Goal: Information Seeking & Learning: Learn about a topic

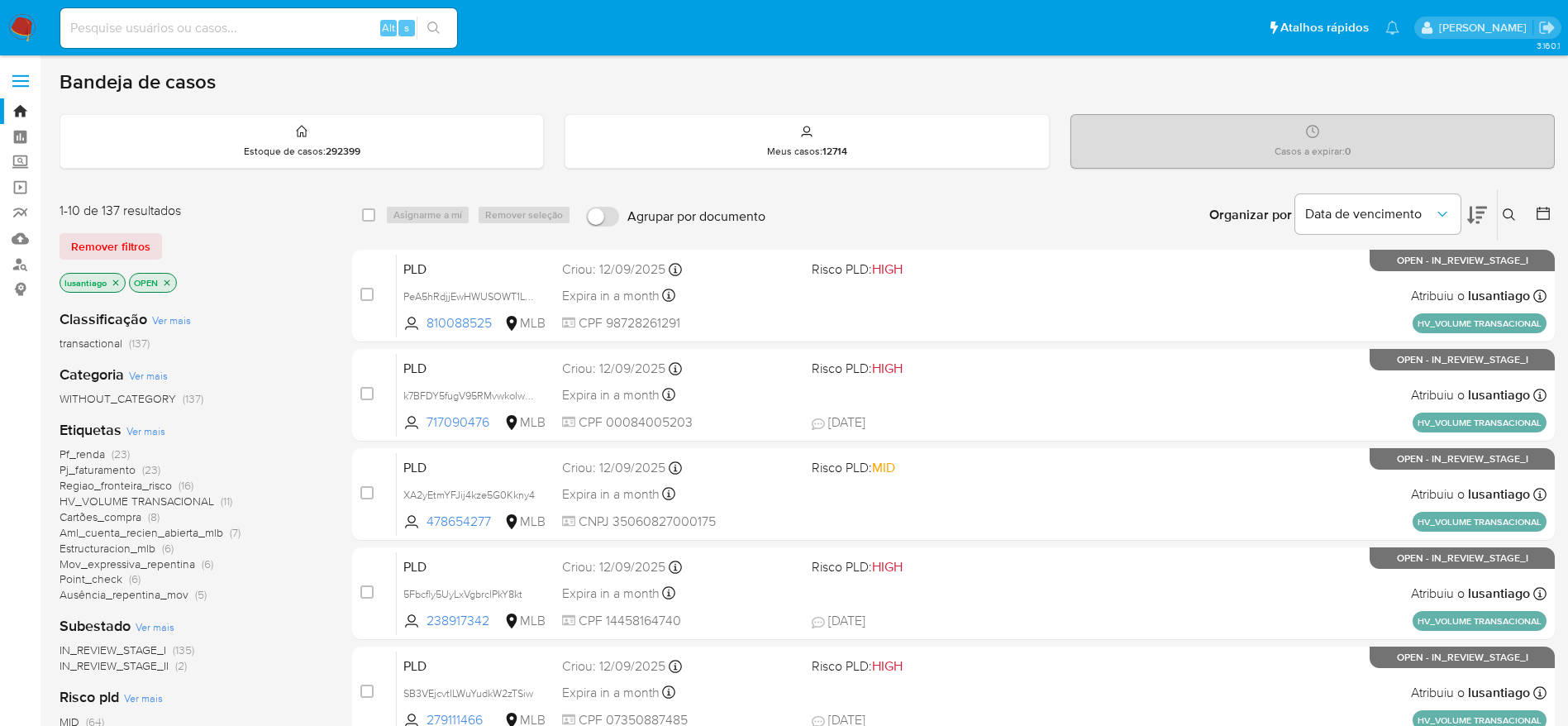
click at [89, 581] on span "Point_check" at bounding box center [91, 579] width 63 height 17
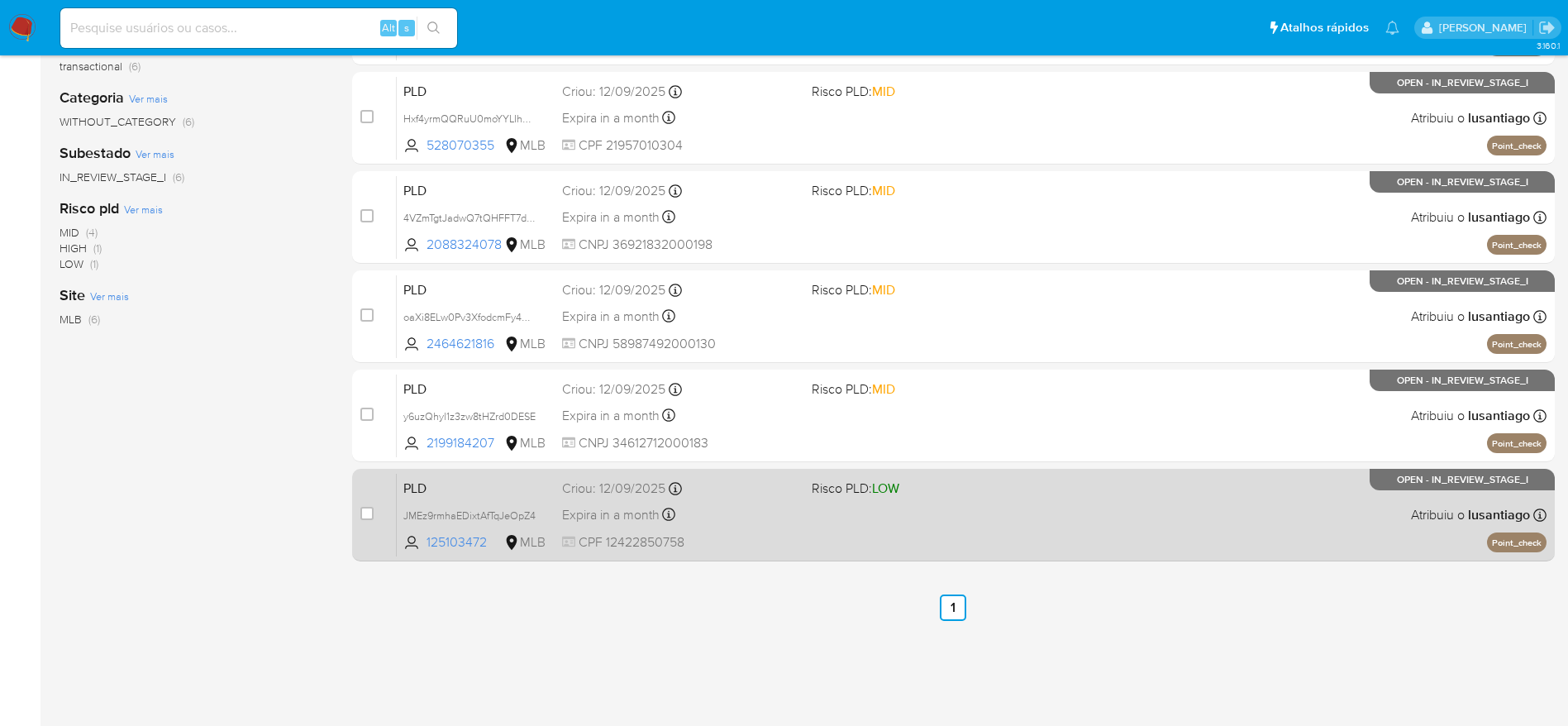
scroll to position [281, 0]
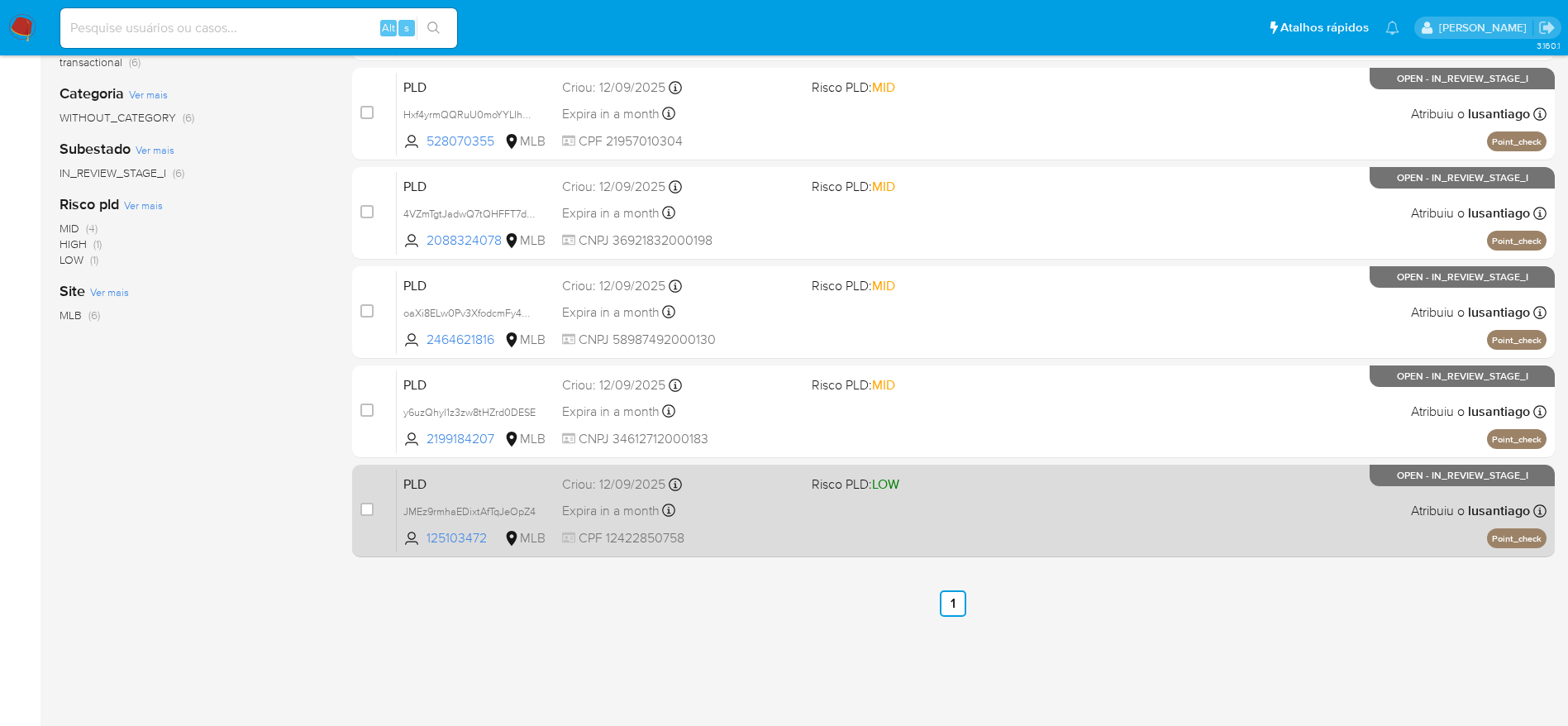
click at [751, 525] on div "PLD JMEz9rmhaEDixtAfTqJeOpZ4 125103472 MLB Risco PLD: LOW Criou: 12/09/2025 Cri…" at bounding box center [971, 510] width 1150 height 83
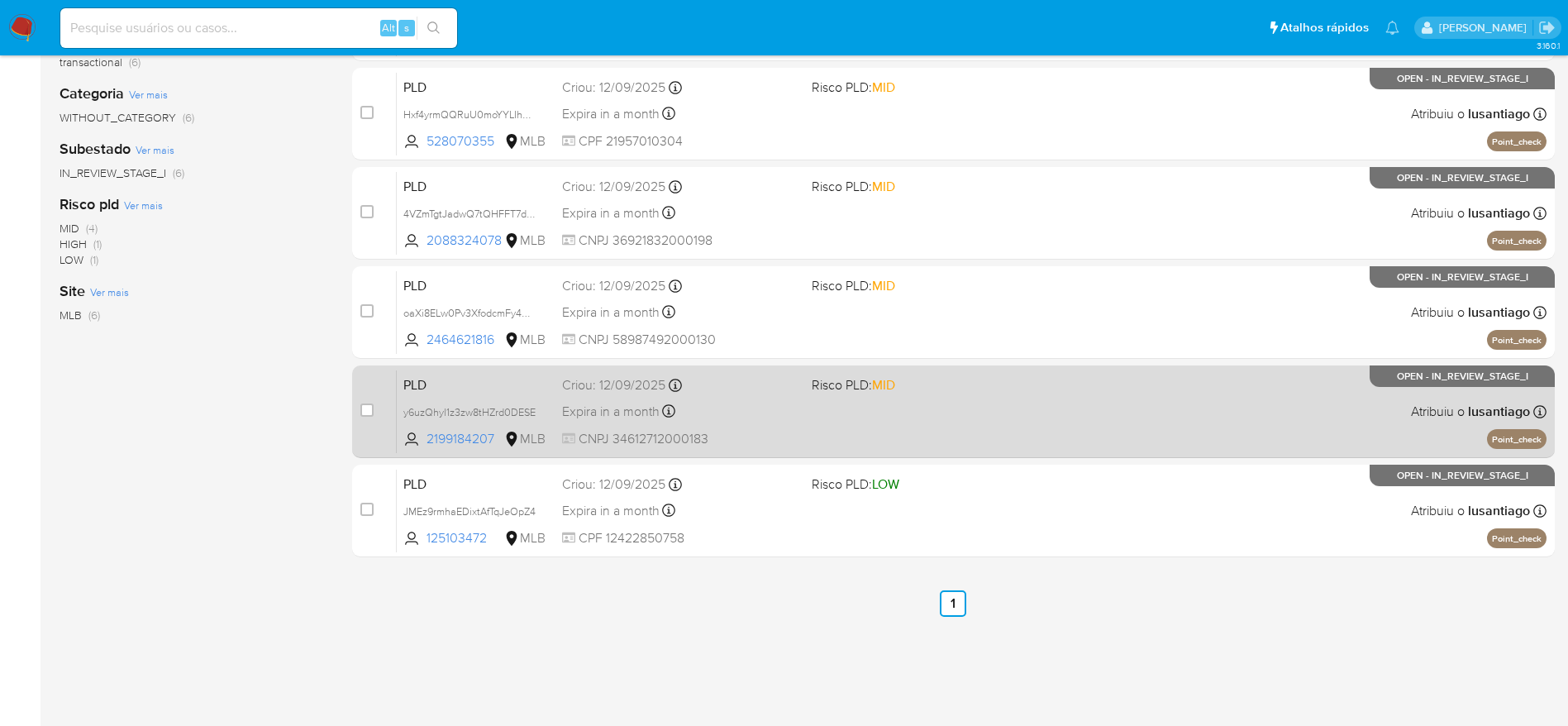
click at [732, 395] on div "PLD y6uzQhyl1z3zw8tHZrd0DESE 2199184207 MLB Risco PLD: MID Criou: 12/09/2025 Cr…" at bounding box center [971, 411] width 1150 height 83
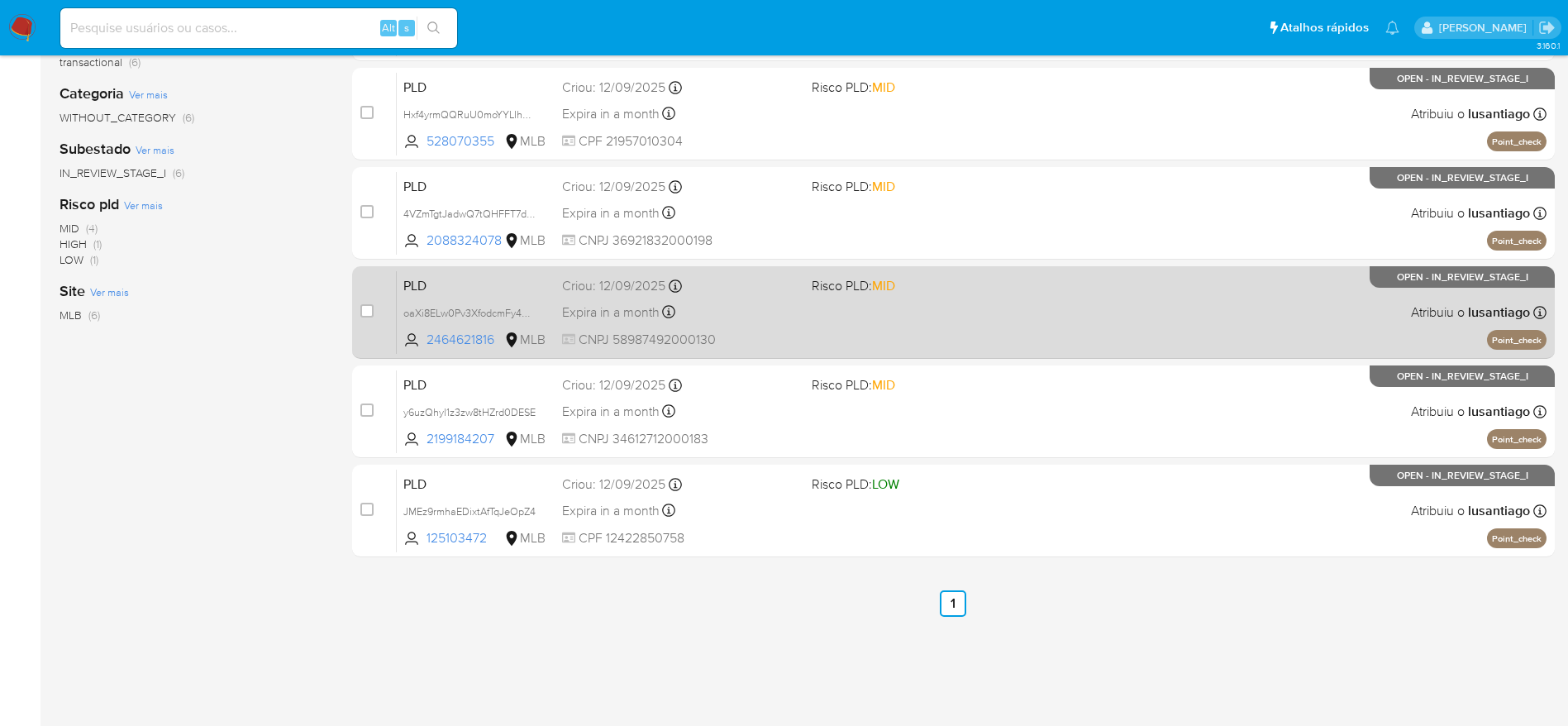
click at [701, 306] on div "Expira in a month Expira em 27/10/2025 00:15:23" at bounding box center [679, 312] width 236 height 23
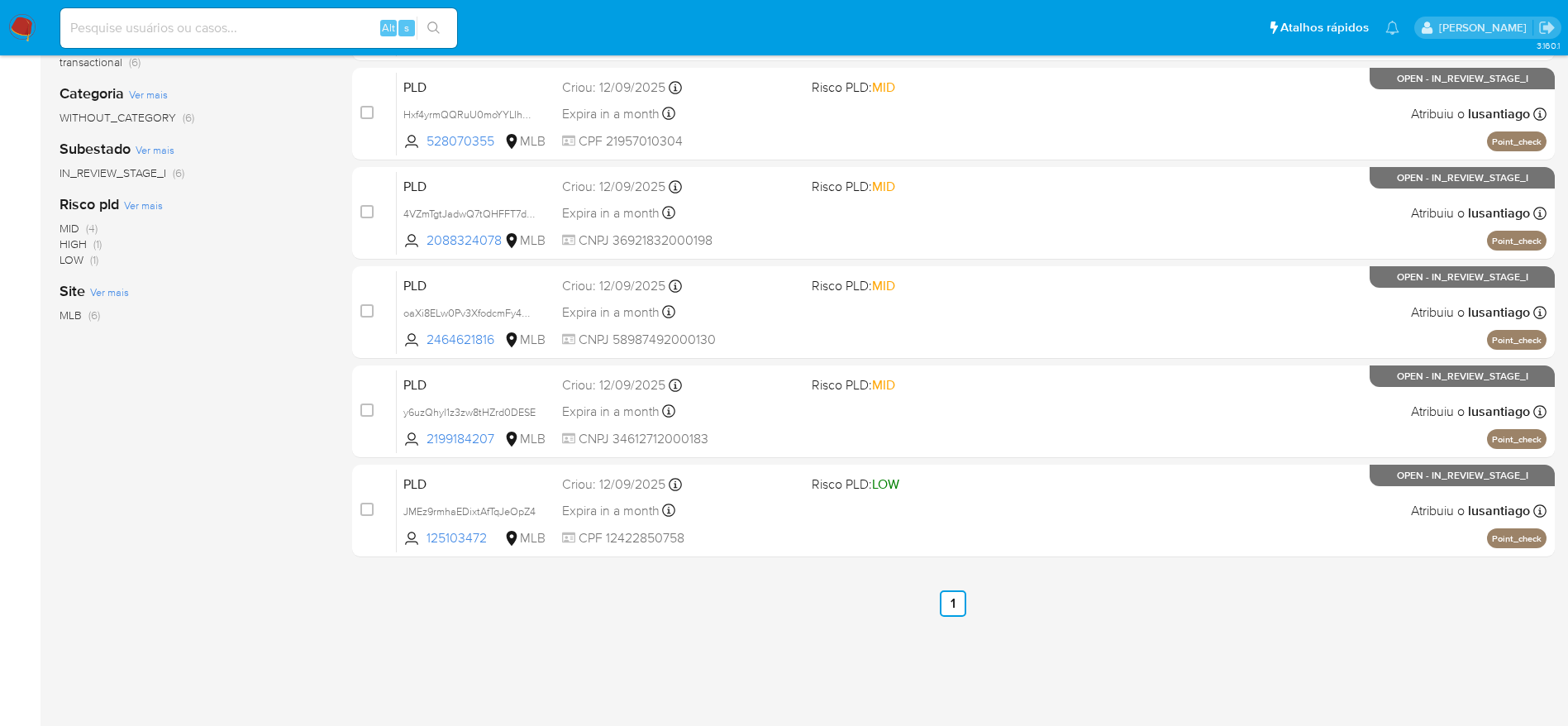
click at [302, 18] on input at bounding box center [259, 29] width 396 height 22
paste input "2118545813"
type input "2118545813"
click at [435, 26] on icon "search-icon" at bounding box center [434, 29] width 13 height 13
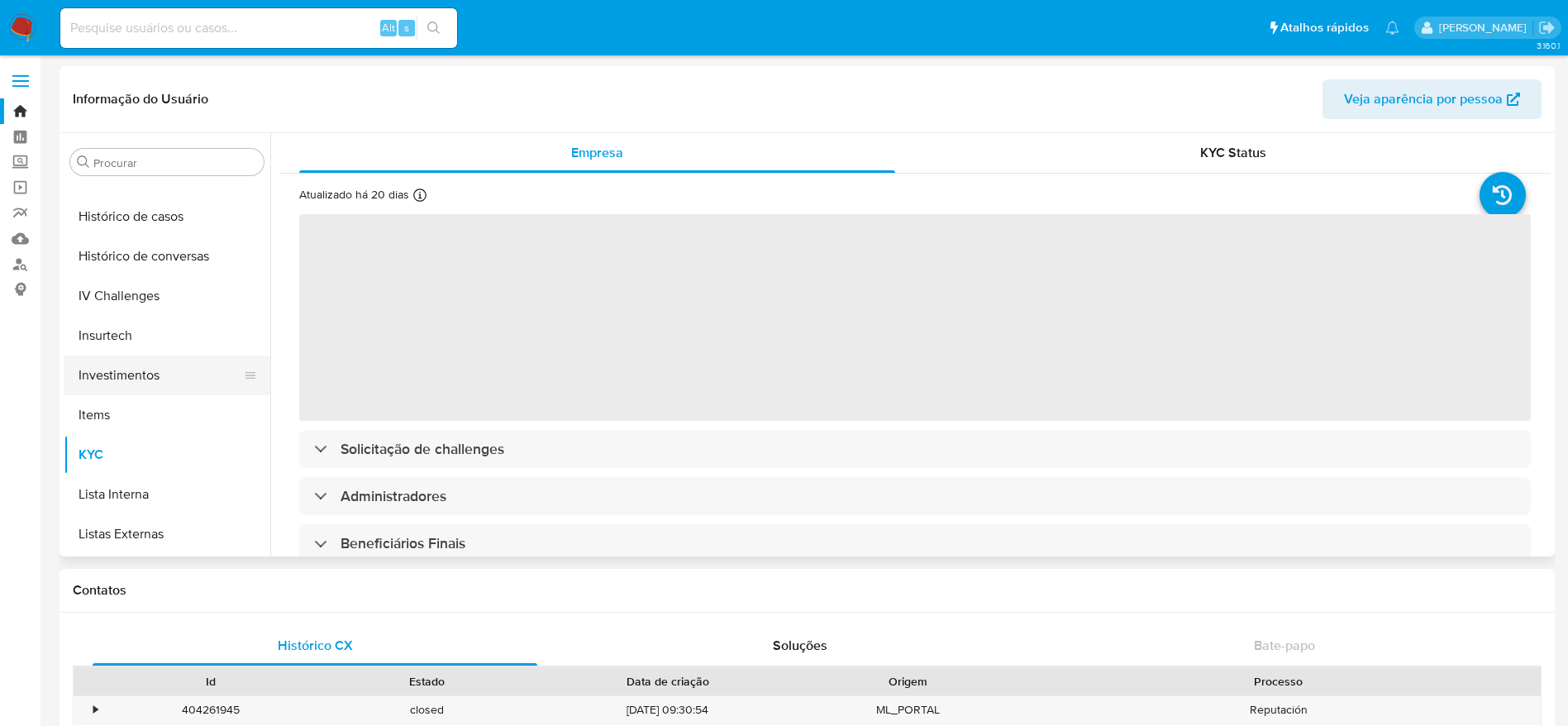
scroll to position [609, 0]
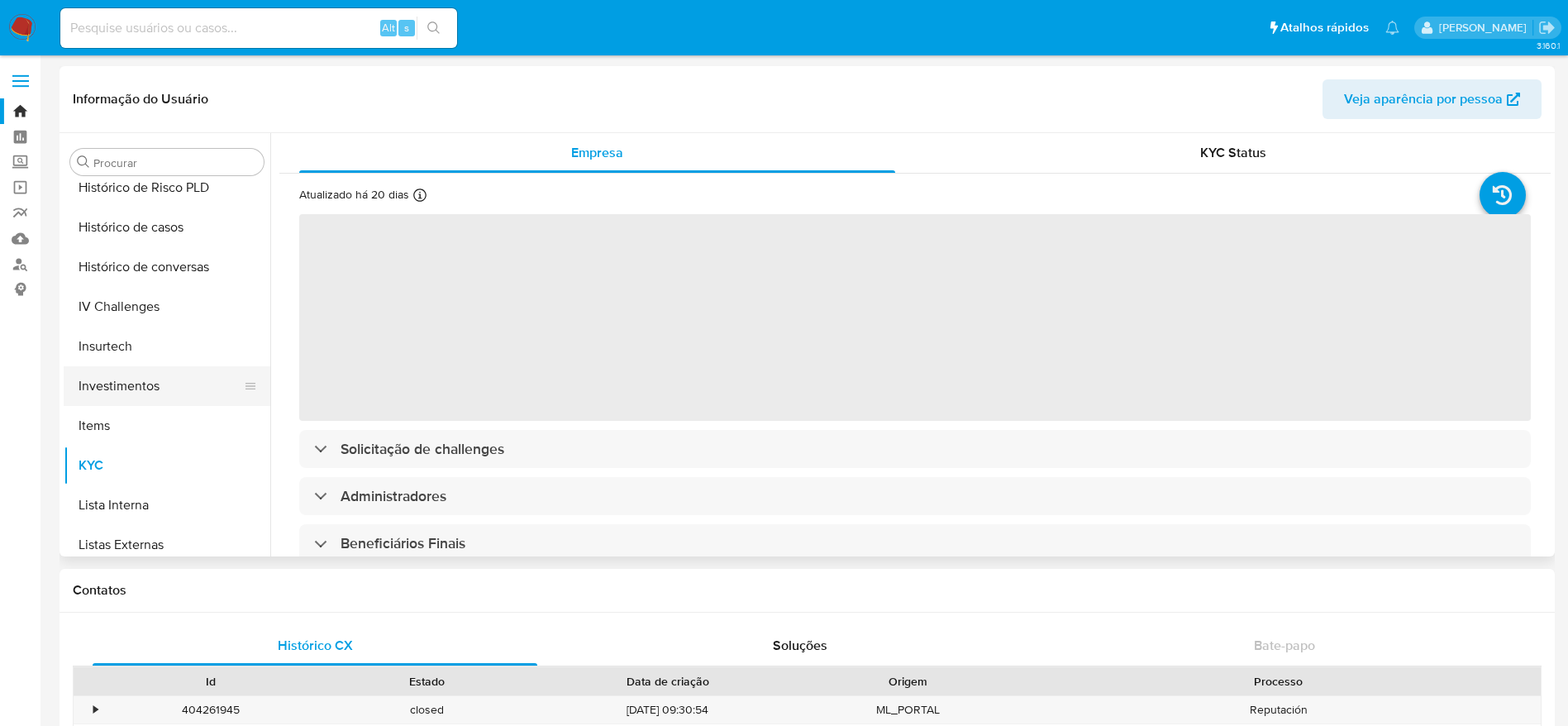
select select "10"
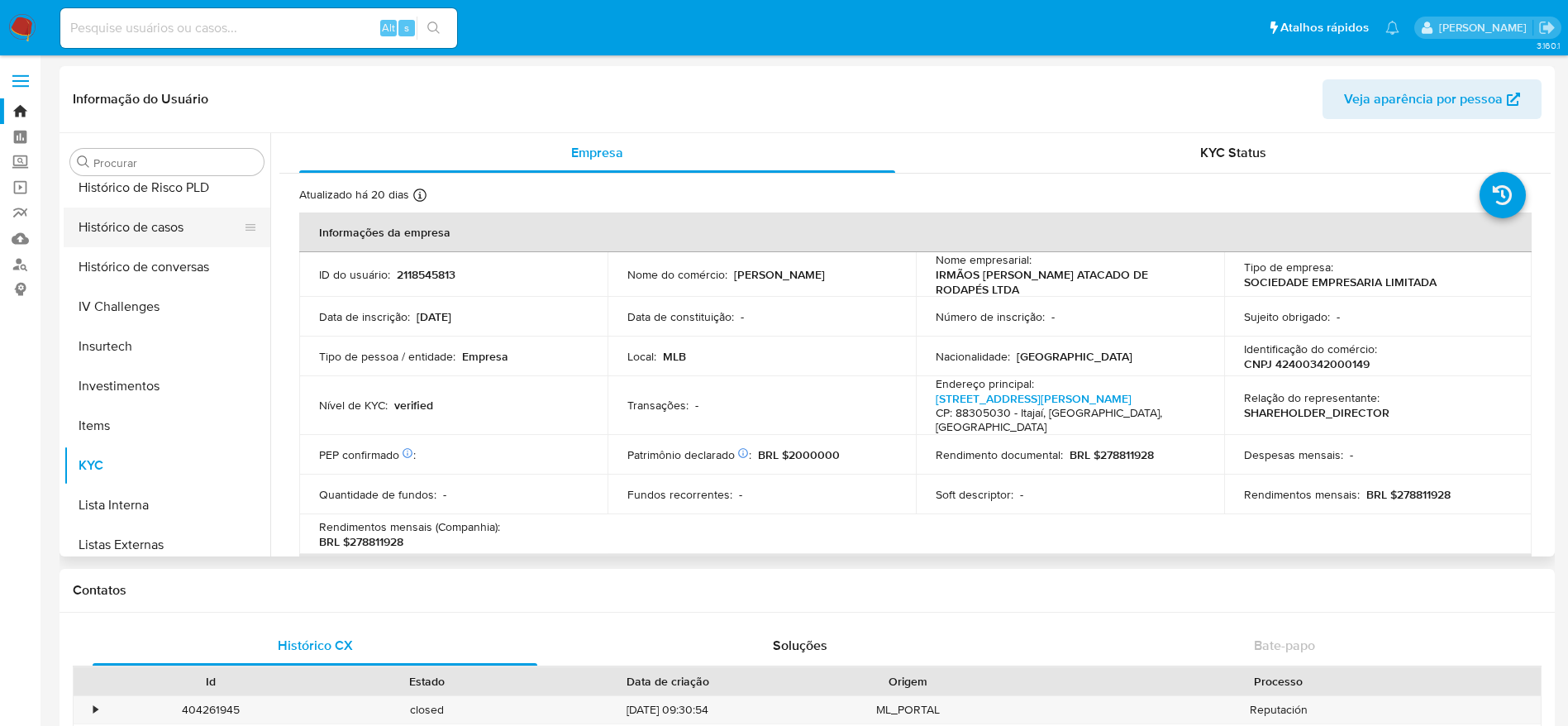
click at [168, 227] on button "Histórico de casos" at bounding box center [160, 227] width 193 height 39
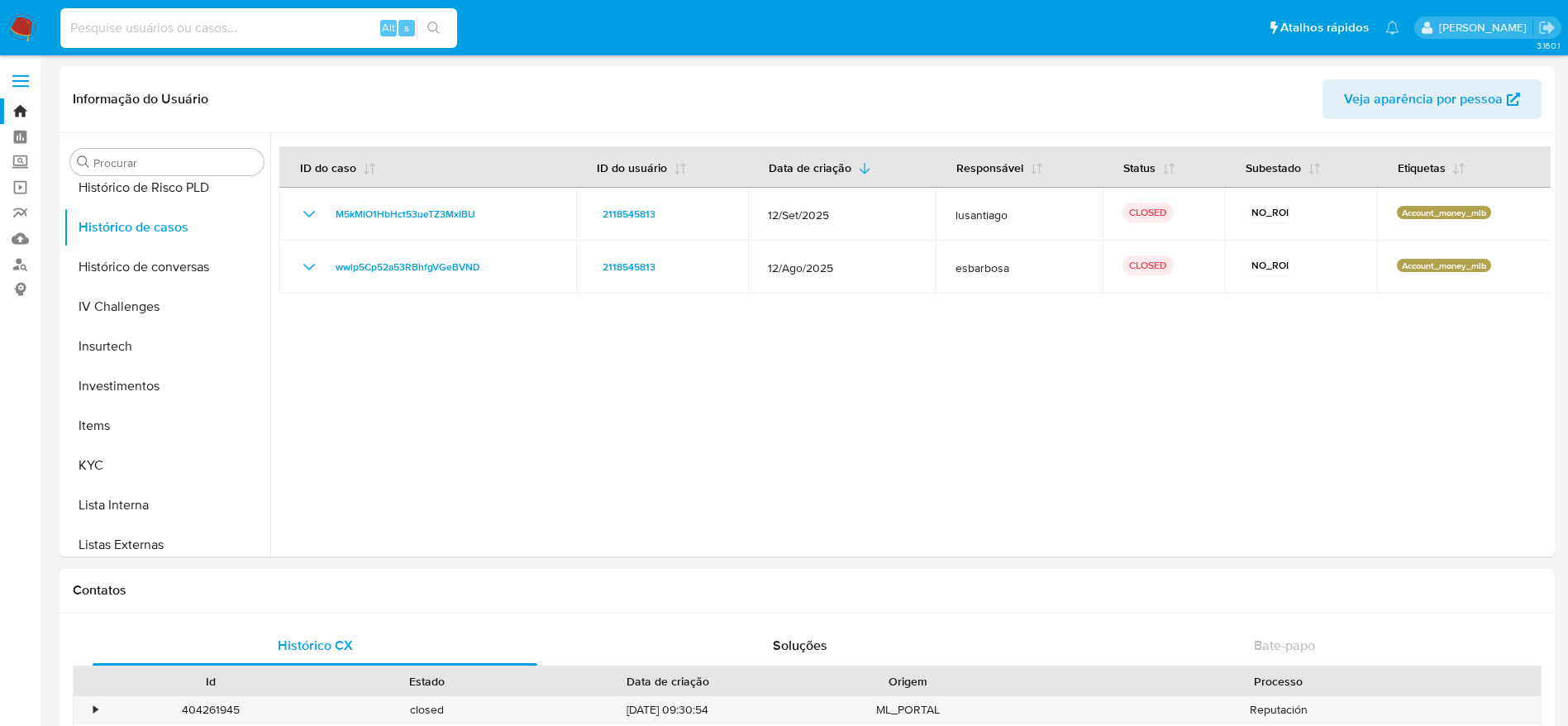
click at [317, 21] on input at bounding box center [259, 29] width 396 height 22
paste input "1513791802"
type input "1513791802"
click at [426, 26] on button "search-icon" at bounding box center [433, 29] width 34 height 24
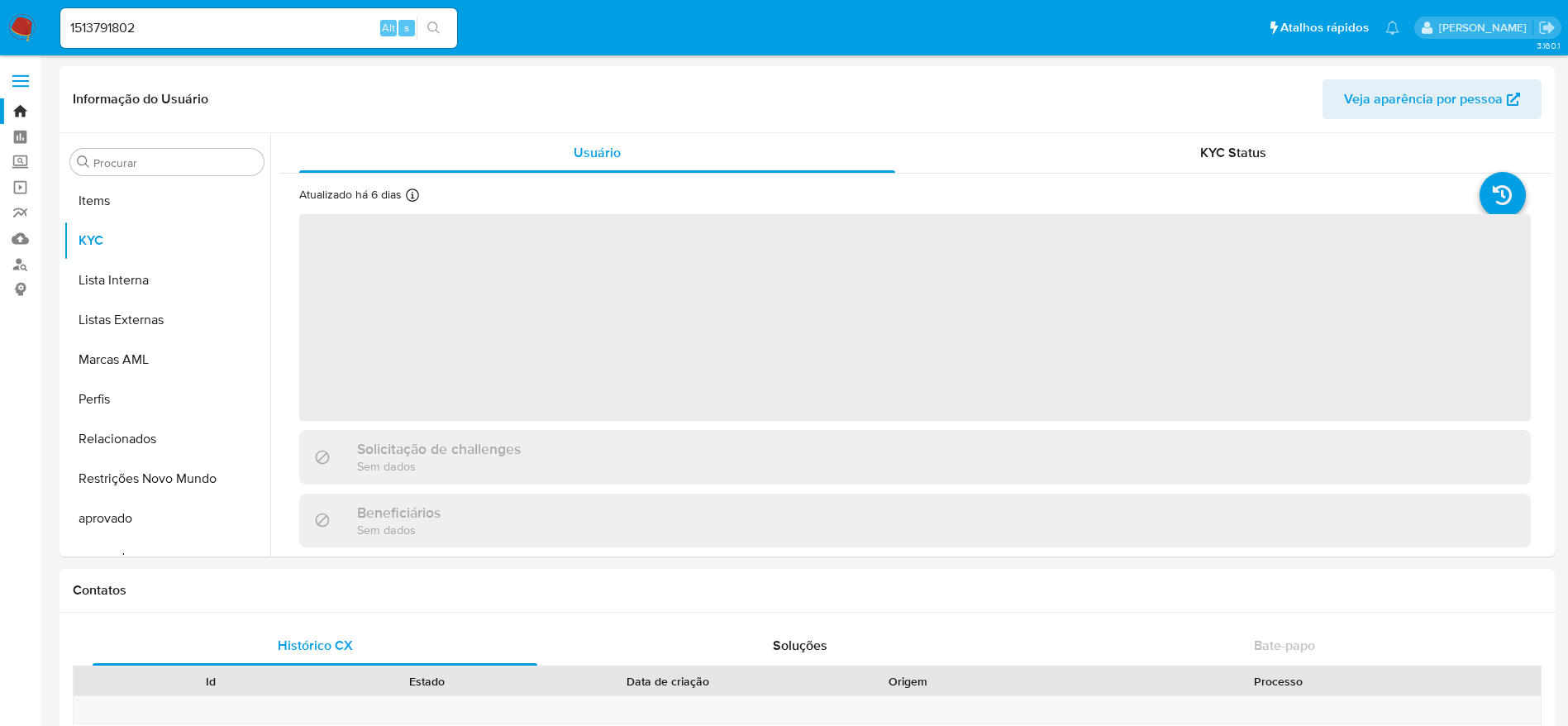
scroll to position [857, 0]
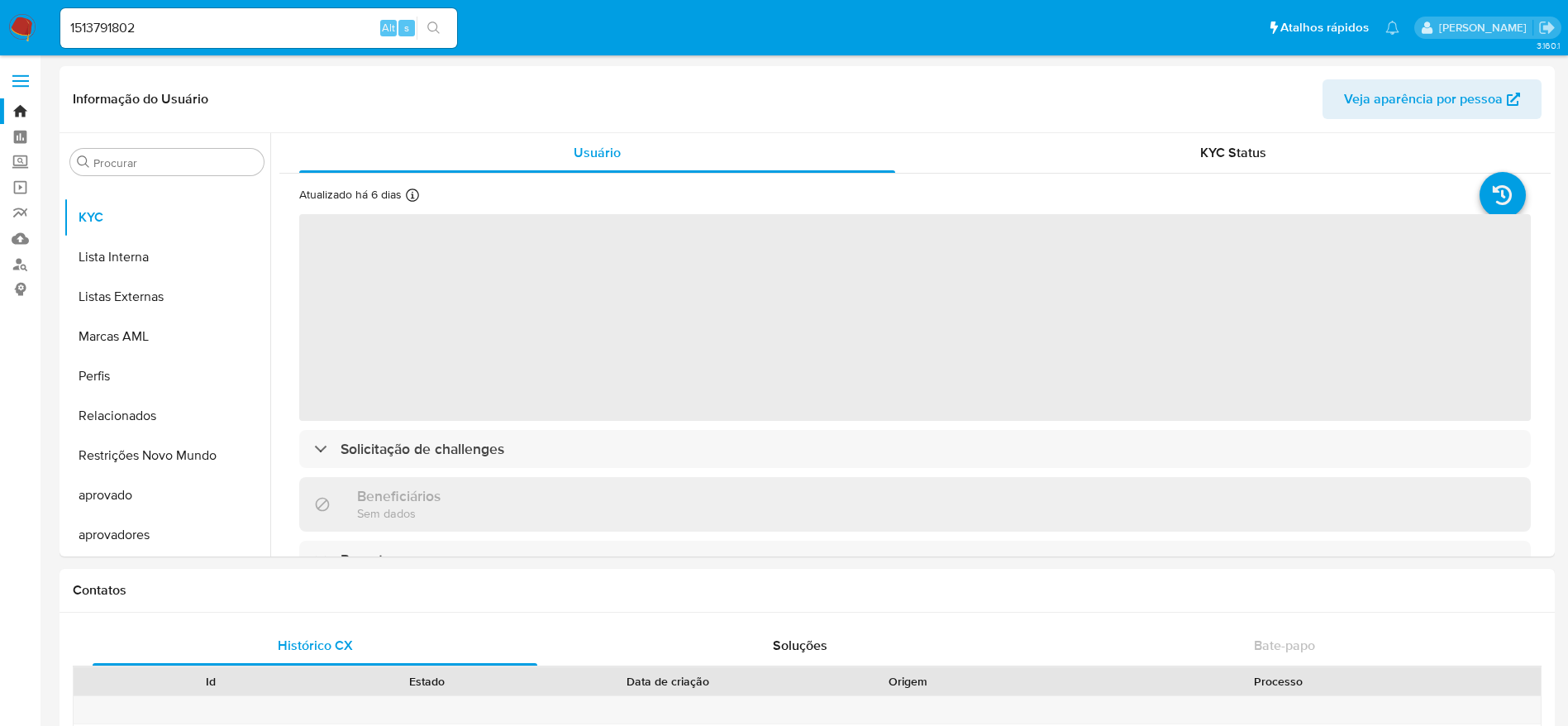
select select "10"
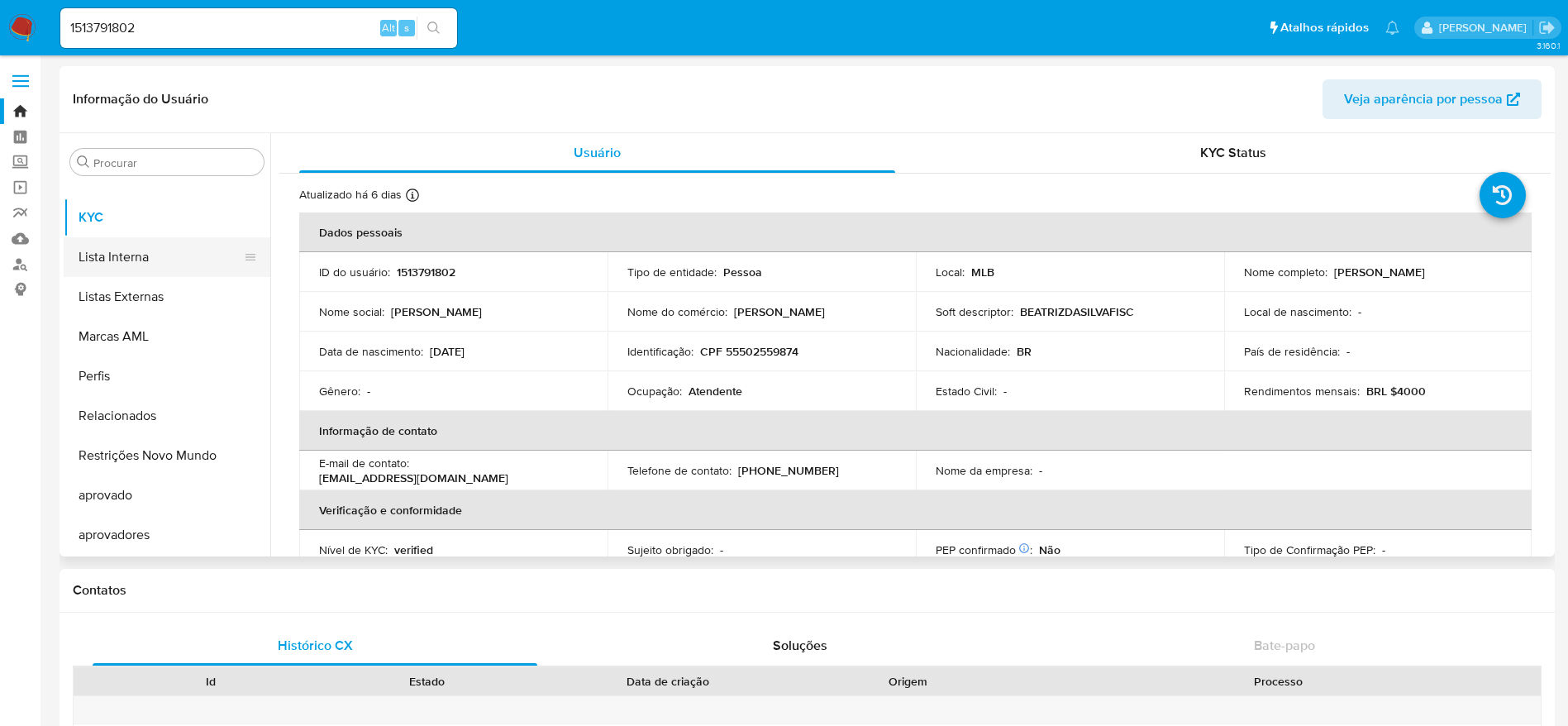
click at [134, 266] on button "Lista Interna" at bounding box center [160, 256] width 193 height 39
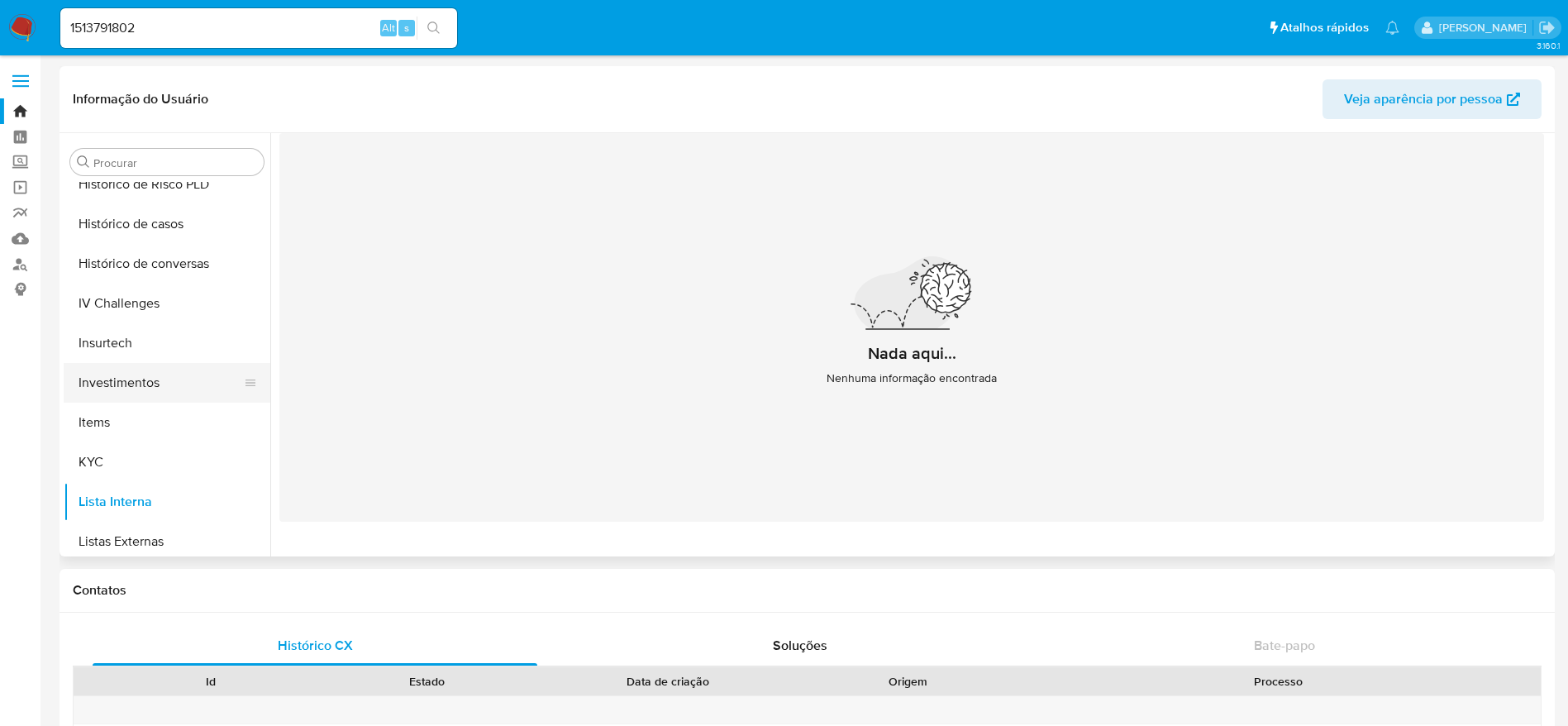
scroll to position [609, 0]
click at [190, 225] on button "Histórico de casos" at bounding box center [160, 227] width 193 height 39
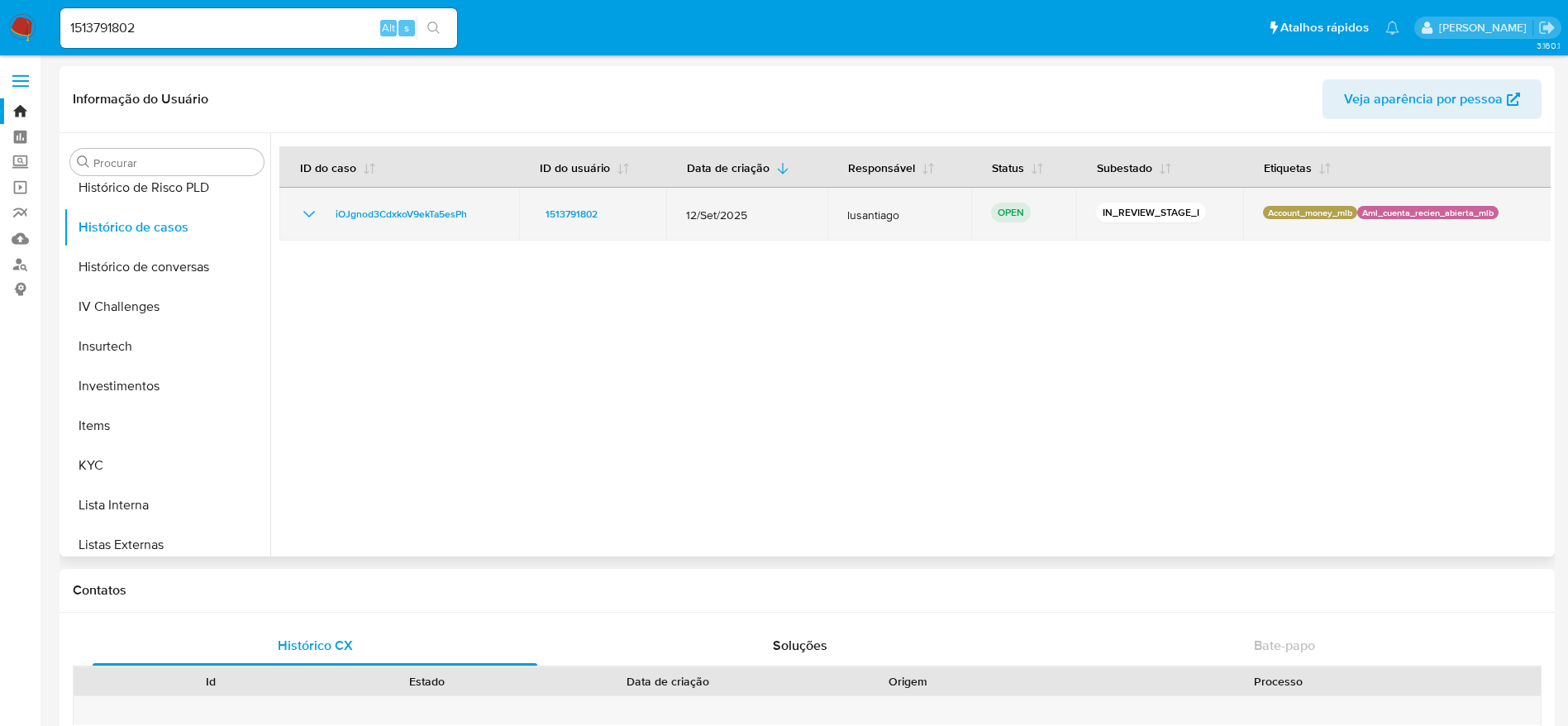
click at [416, 200] on td "iOJgnod3CdxkoV9ekTa5esPh" at bounding box center [399, 213] width 239 height 53
click at [413, 212] on span "iOJgnod3CdxkoV9ekTa5esPh" at bounding box center [401, 214] width 131 height 20
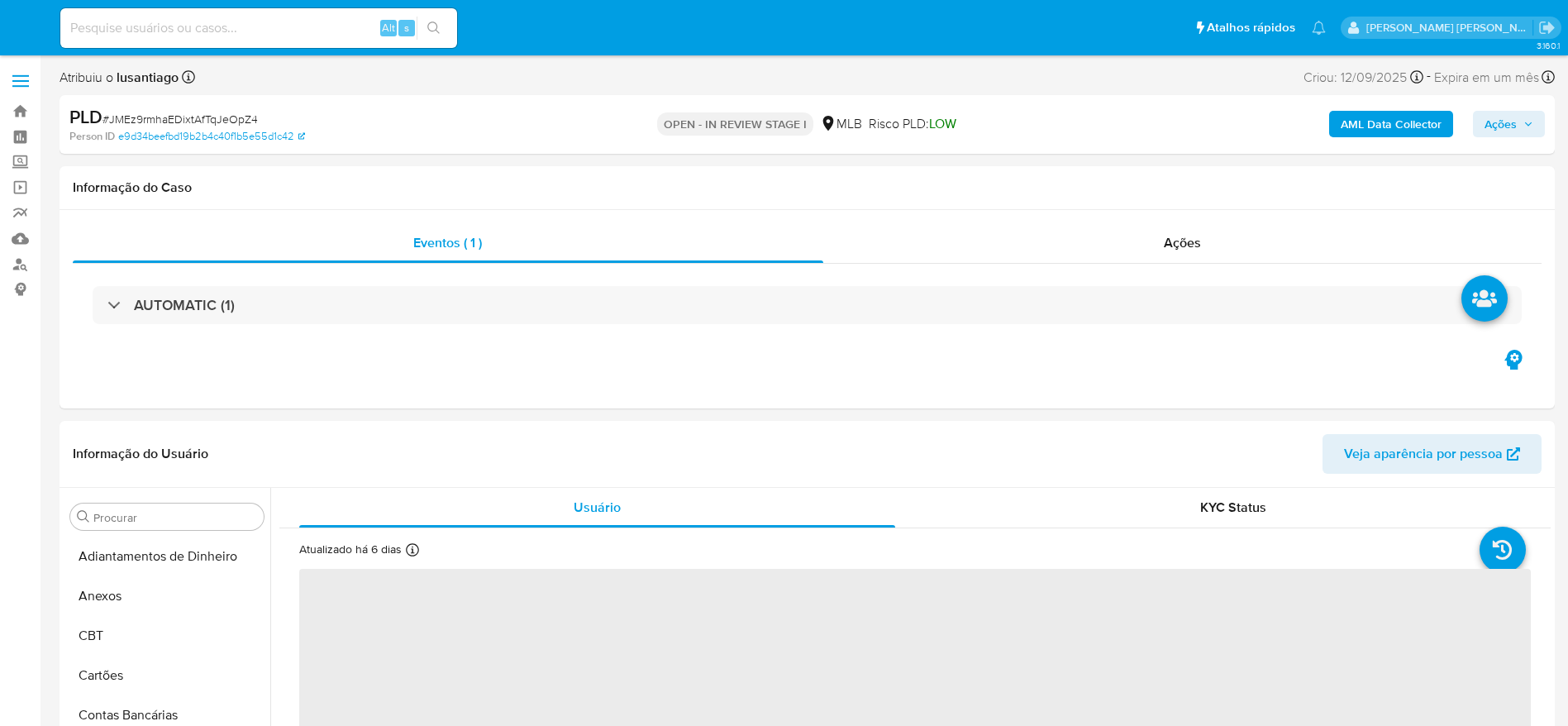
select select "10"
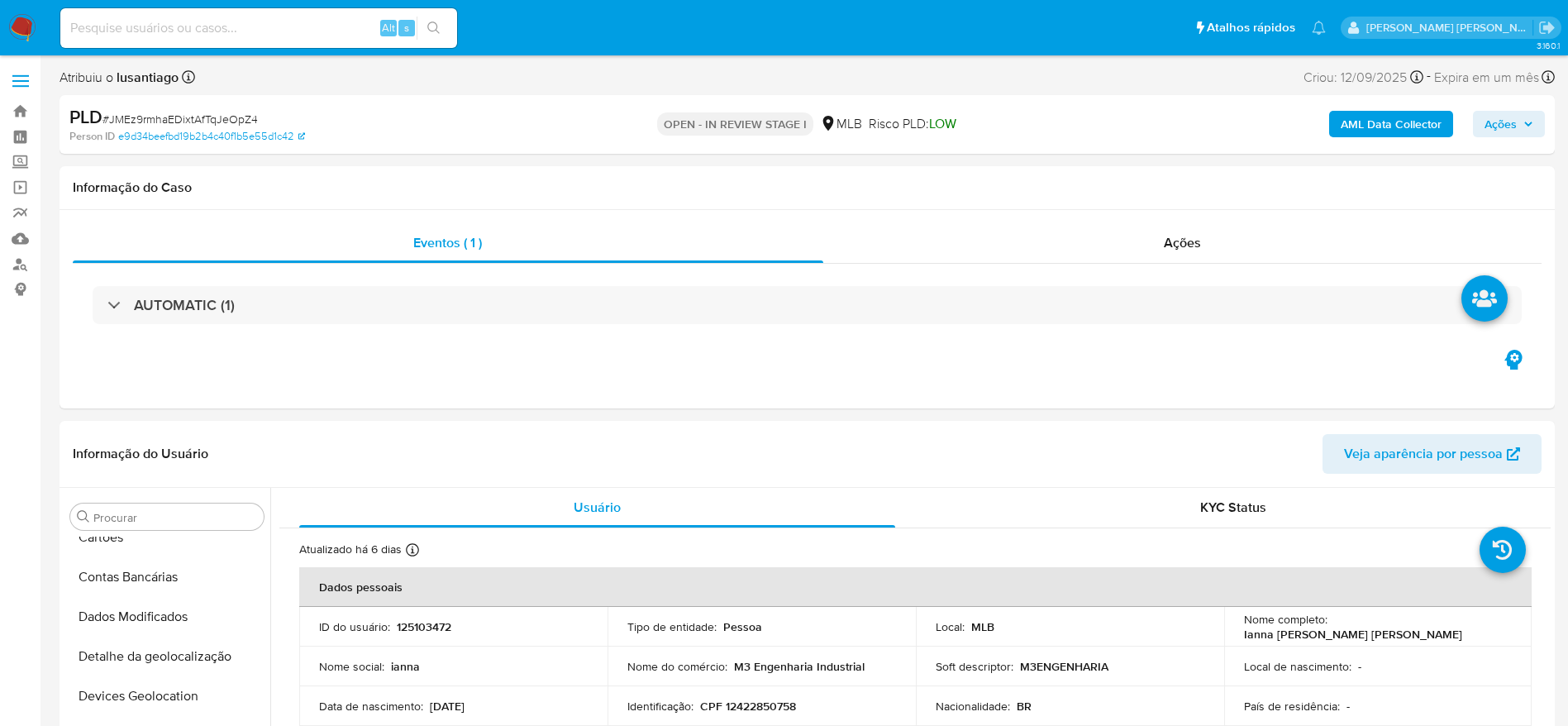
scroll to position [857, 0]
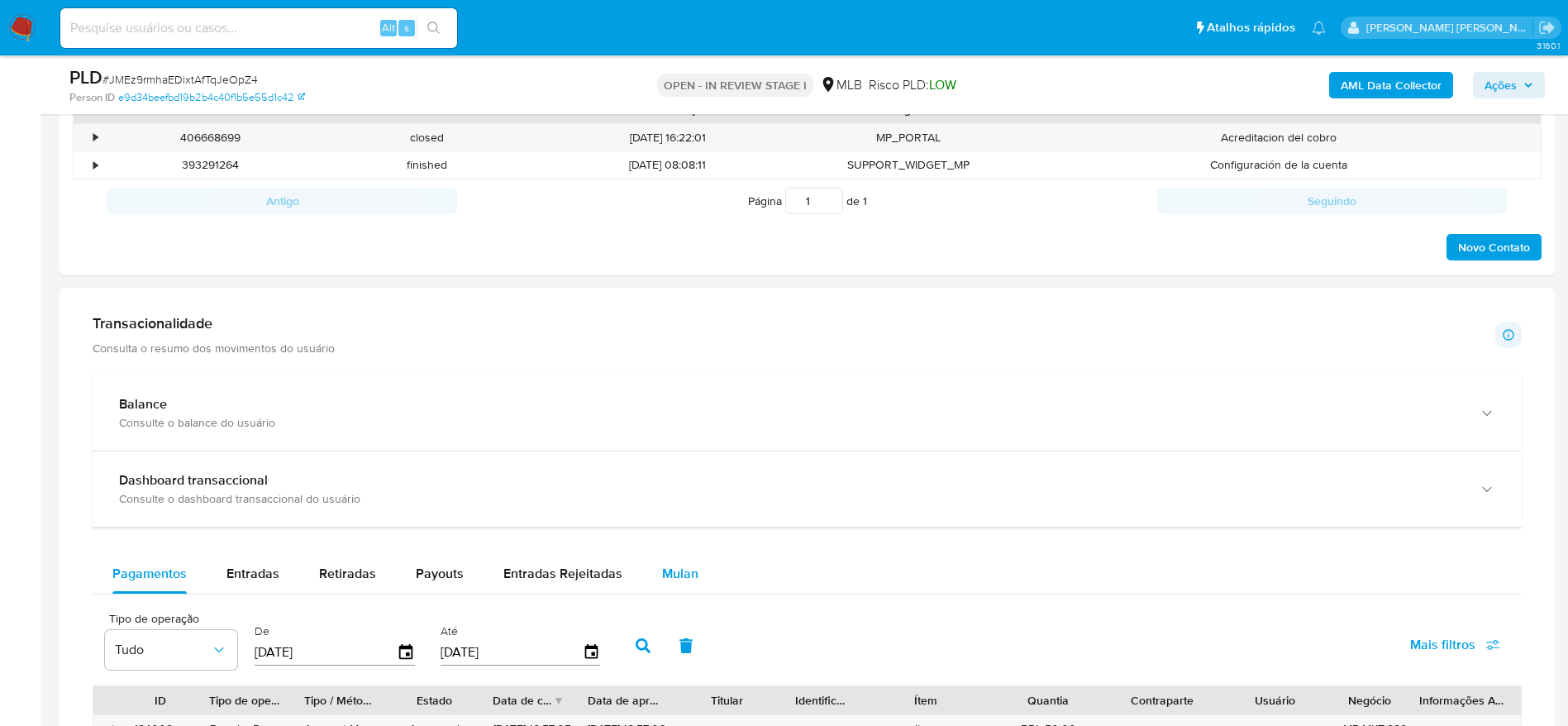
click at [674, 575] on span "Mulan" at bounding box center [679, 573] width 36 height 19
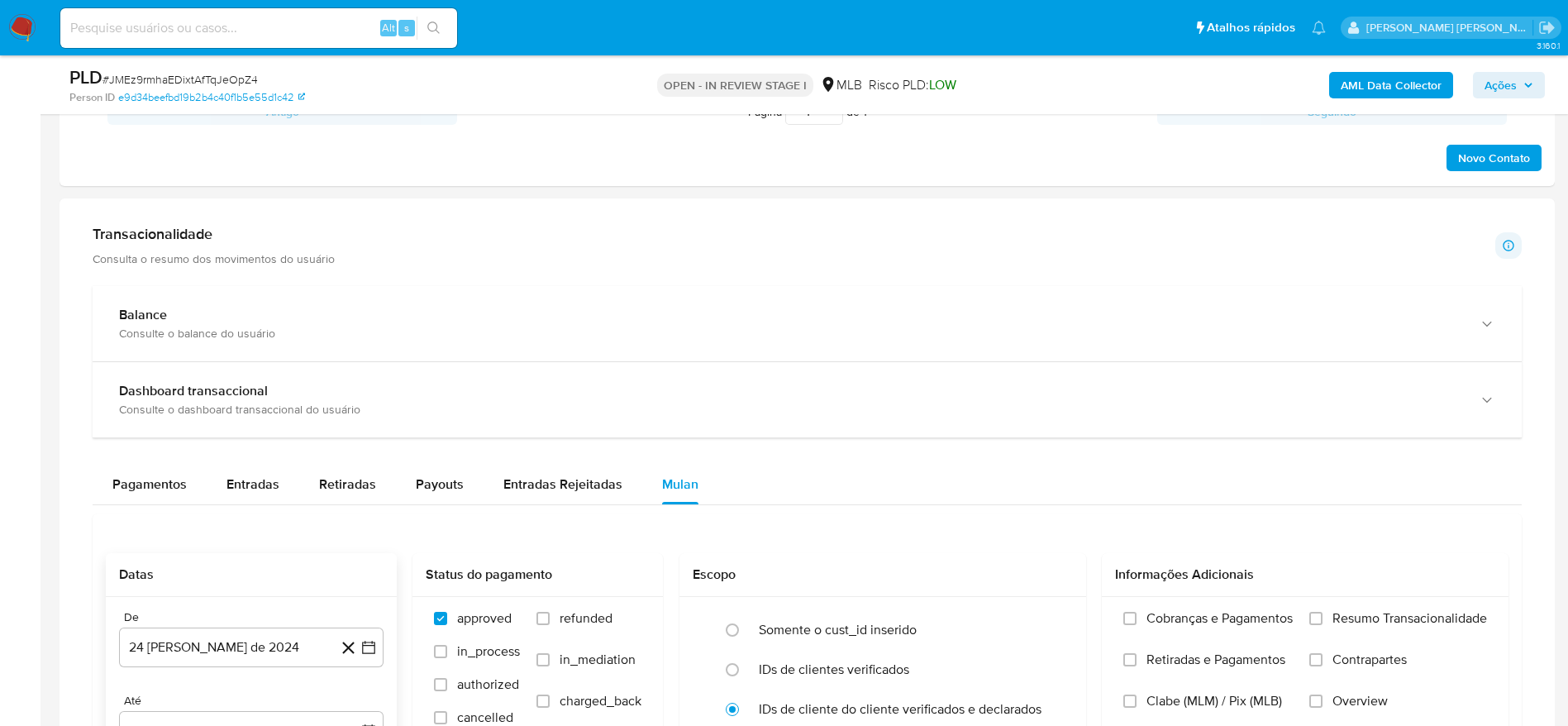
scroll to position [1116, 0]
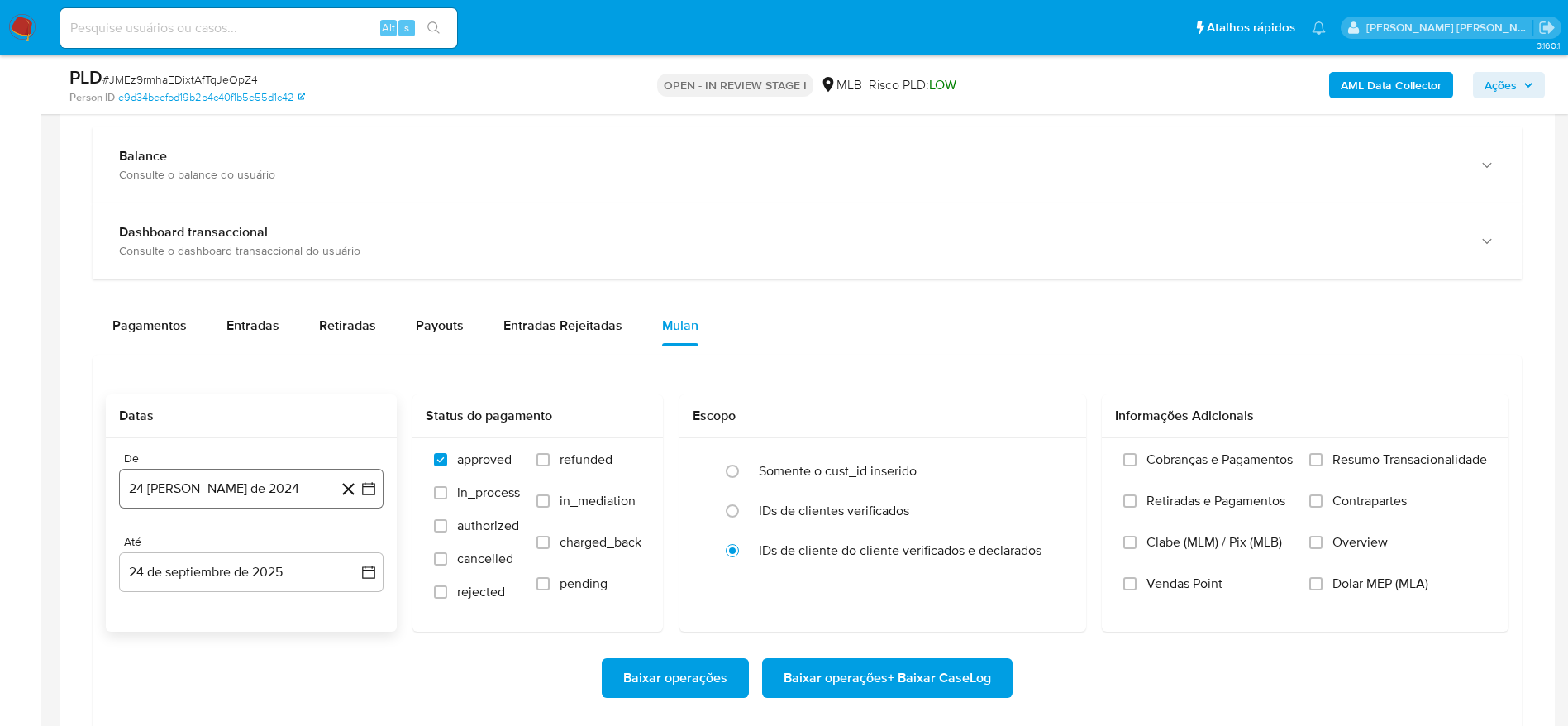
click at [223, 497] on button "24 de agosto de 2024" at bounding box center [251, 488] width 265 height 39
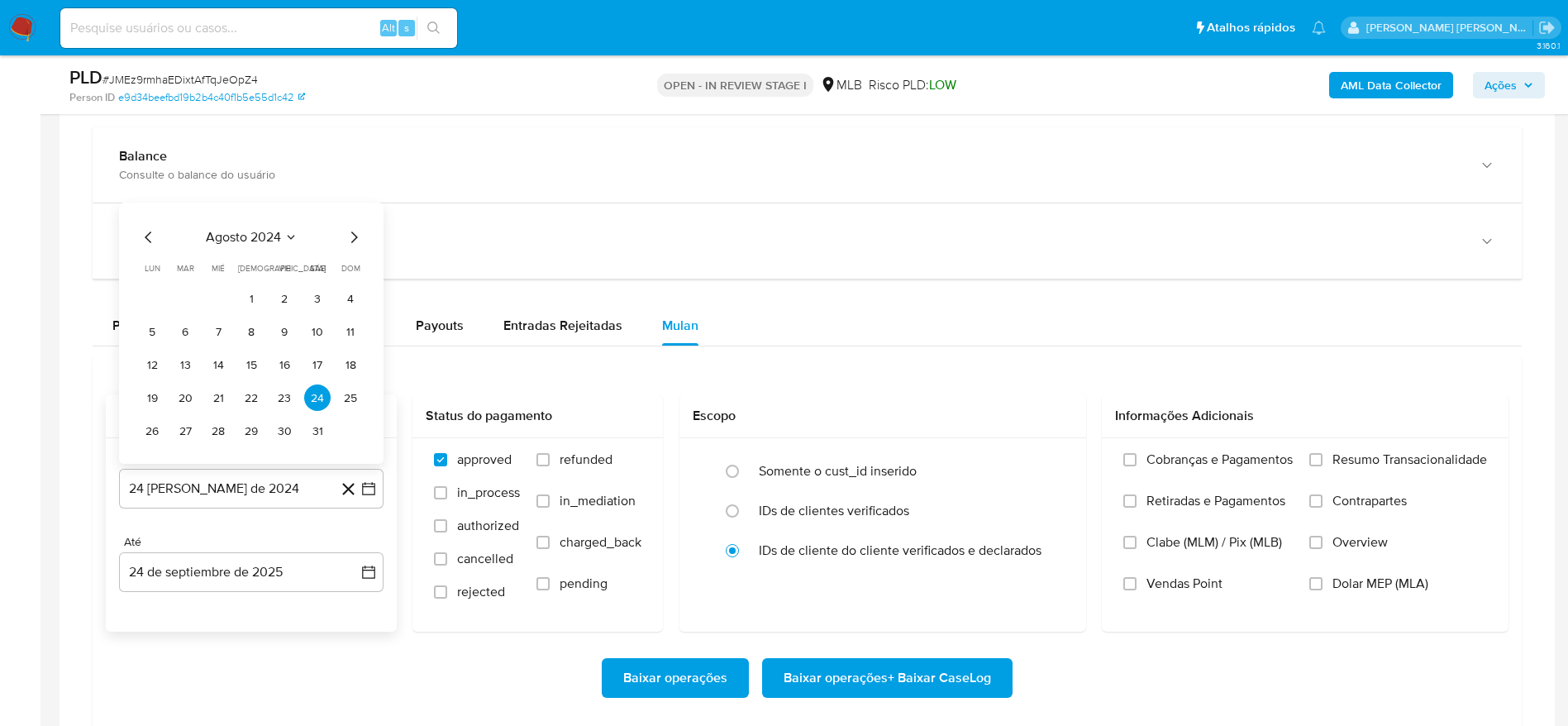
click at [287, 231] on icon "Seleccionar mes y año" at bounding box center [291, 238] width 13 height 13
click at [358, 217] on icon "Año siguiente" at bounding box center [350, 218] width 20 height 20
click at [243, 371] on span "ago" at bounding box center [249, 371] width 21 height 13
click at [291, 297] on button "1" at bounding box center [284, 297] width 26 height 26
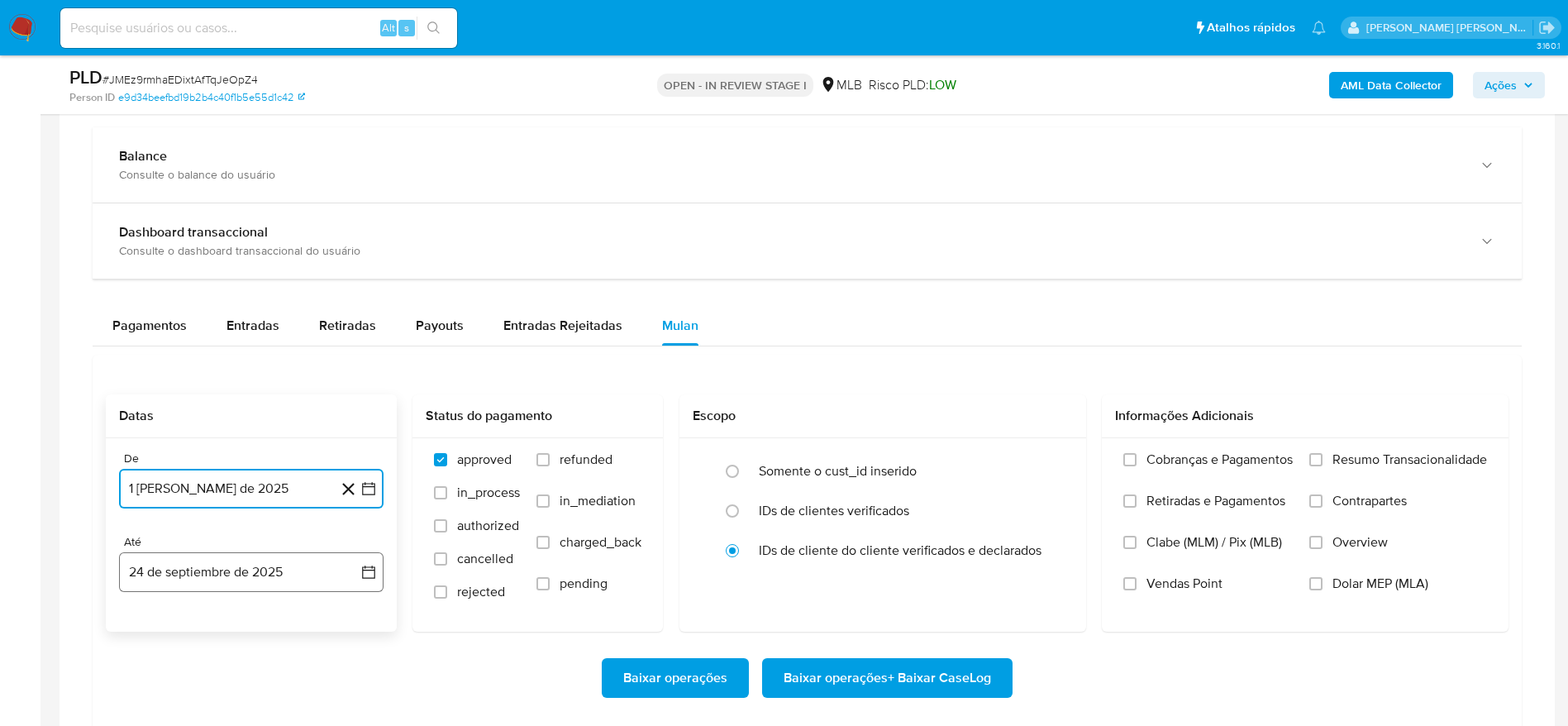
click at [249, 572] on button "24 de septiembre de 2025" at bounding box center [251, 571] width 265 height 39
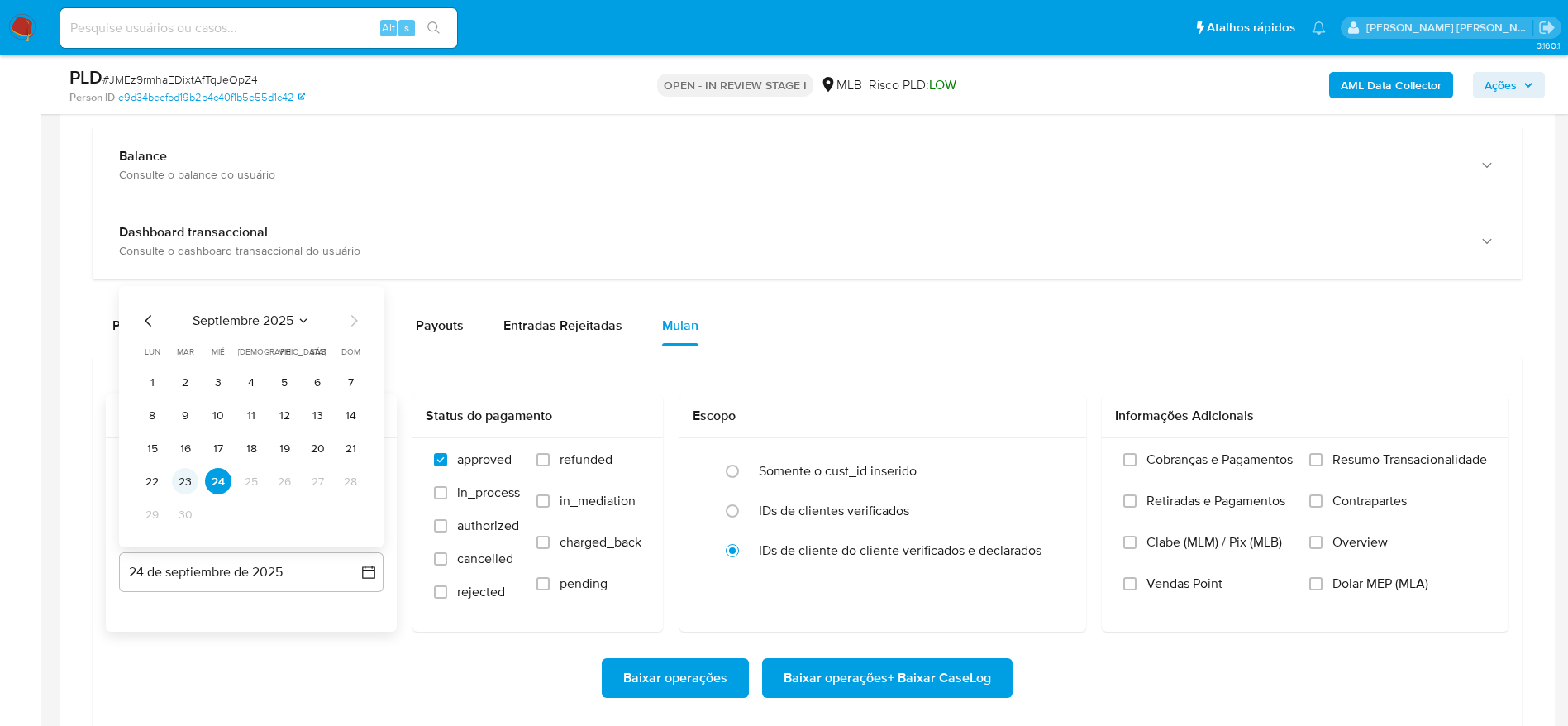
click at [181, 478] on button "23" at bounding box center [185, 481] width 26 height 26
click at [1393, 446] on div "Cobranças e Pagamentos Retiradas e Pagamentos Clabe (MLM) / Pix (MLB) Vendas Po…" at bounding box center [1305, 534] width 406 height 192
click at [1349, 455] on span "Resumo Transacionalidade" at bounding box center [1409, 460] width 155 height 17
click at [1322, 455] on input "Resumo Transacionalidade" at bounding box center [1316, 460] width 13 height 13
click at [888, 677] on span "Baixar operações + Baixar CaseLog" at bounding box center [887, 677] width 207 height 36
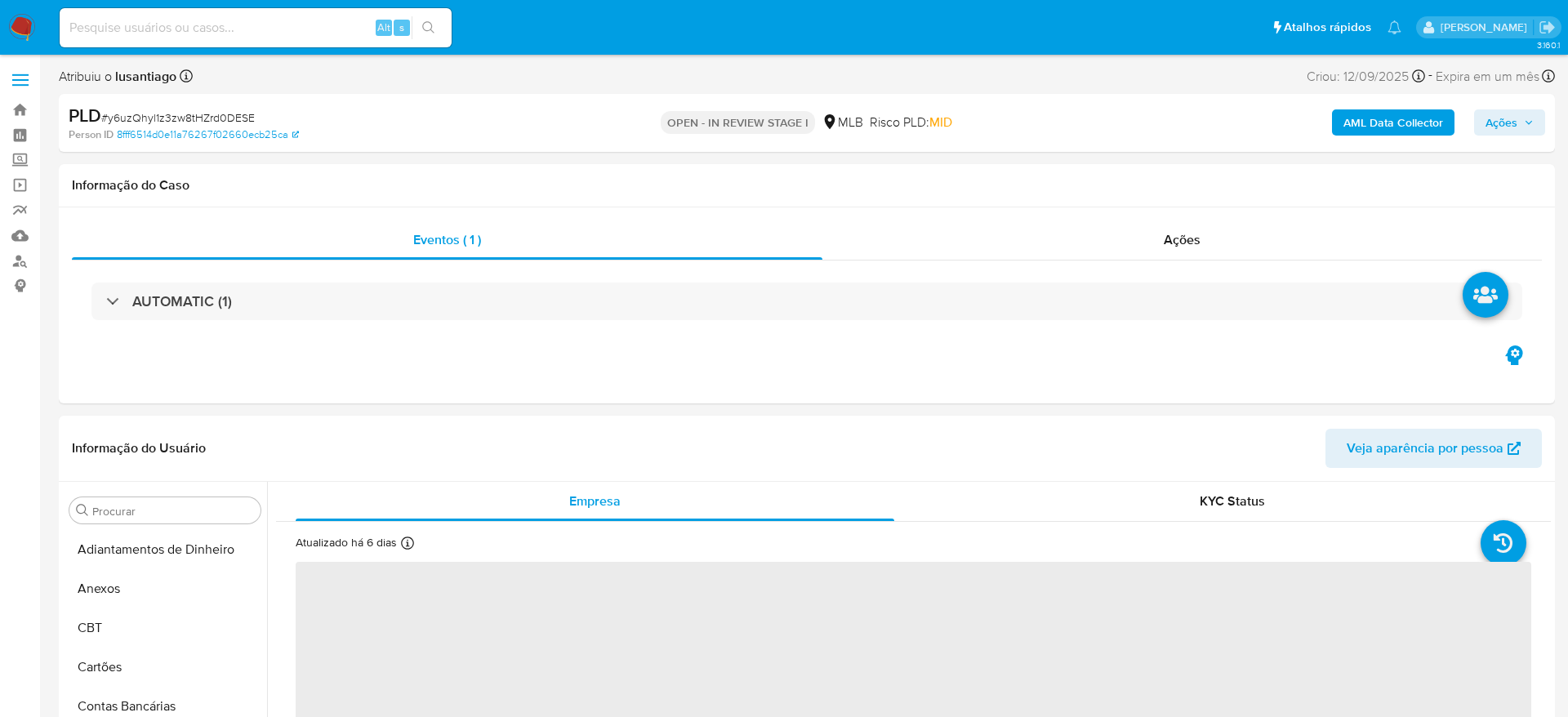
select select "10"
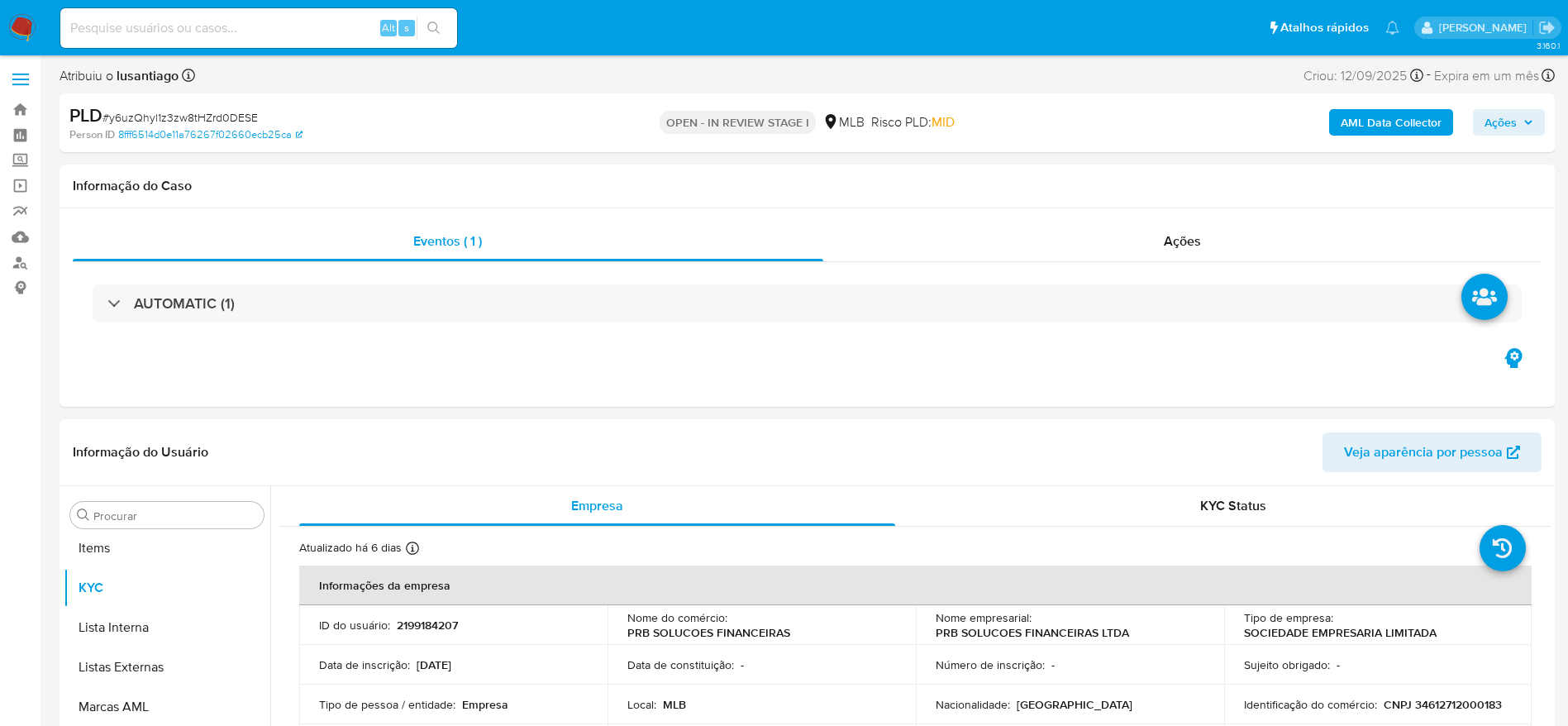
scroll to position [857, 0]
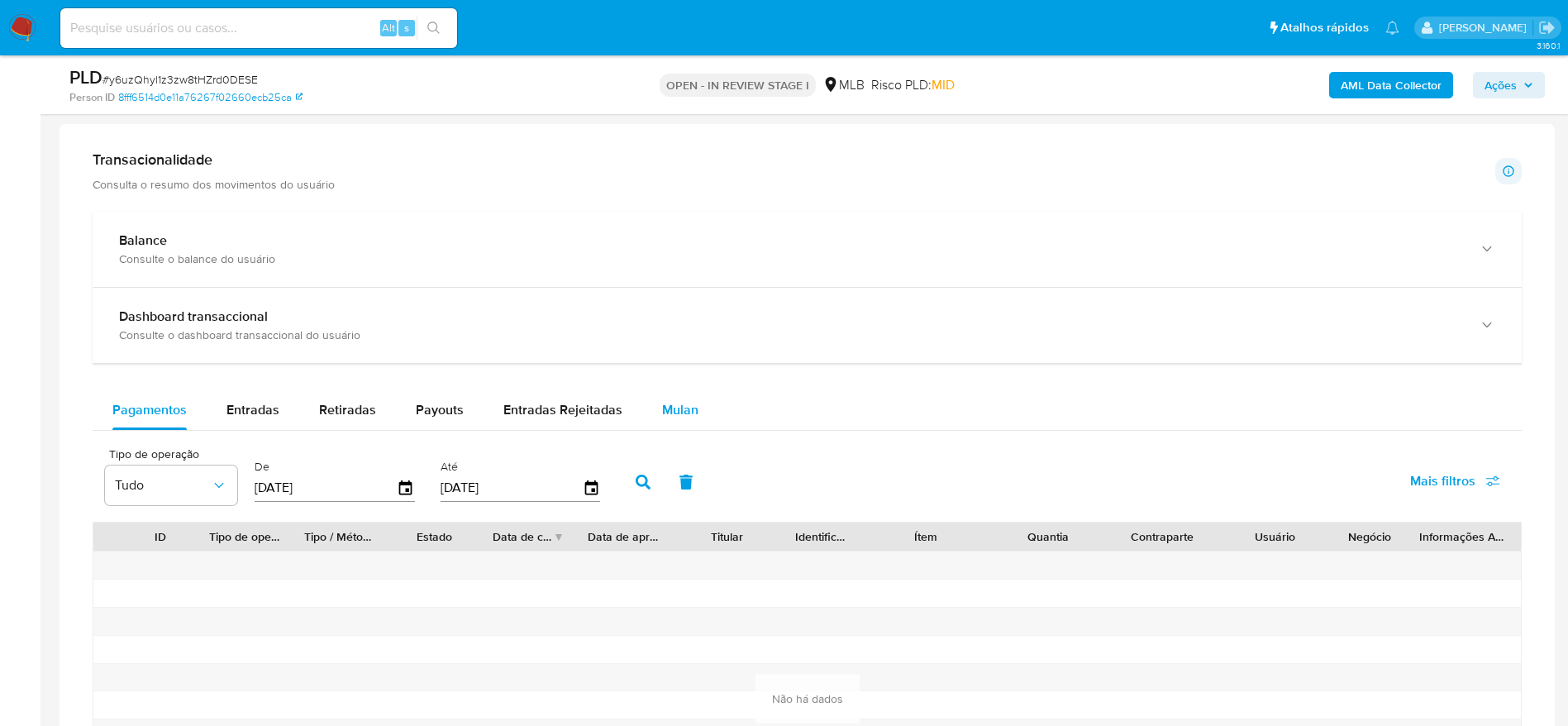
click at [685, 414] on span "Mulan" at bounding box center [679, 409] width 36 height 19
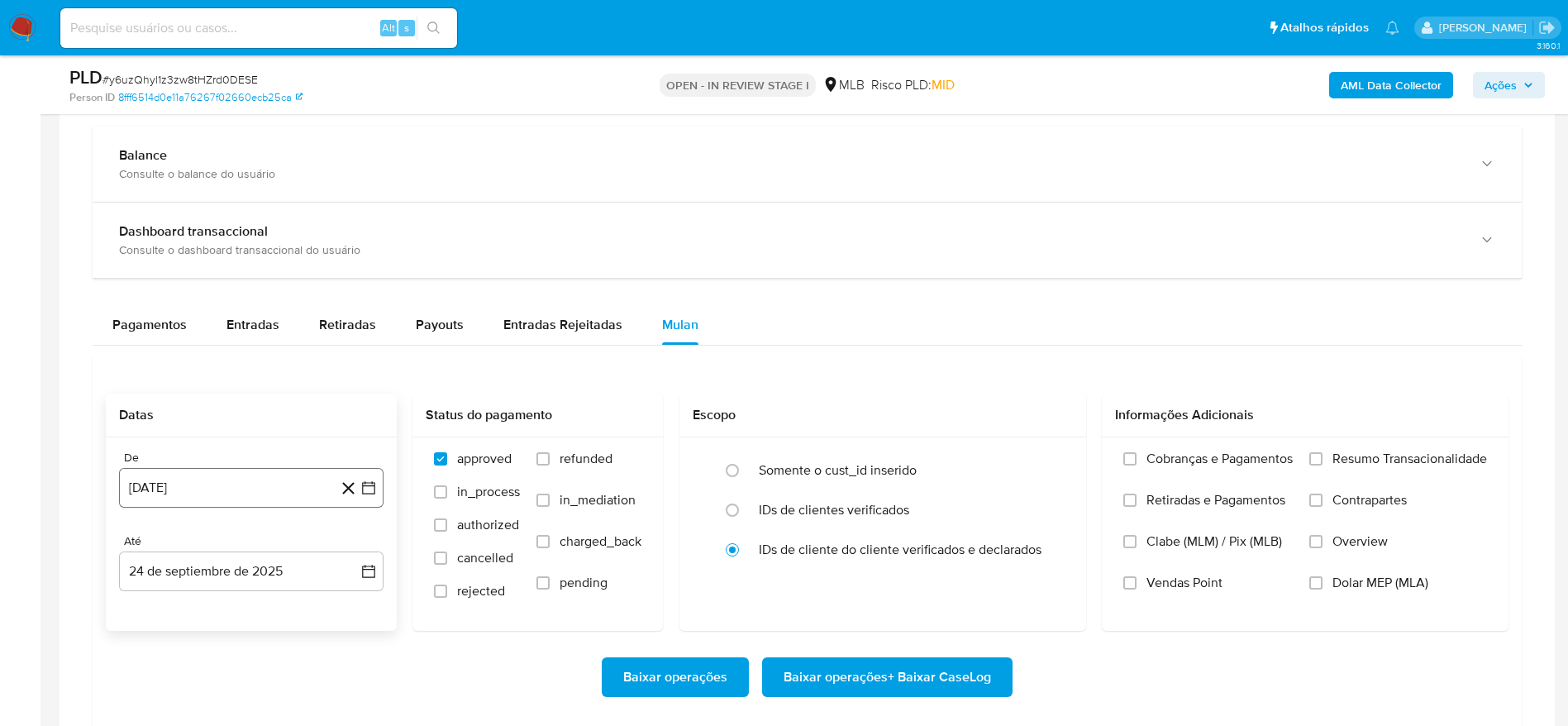
scroll to position [1240, 0]
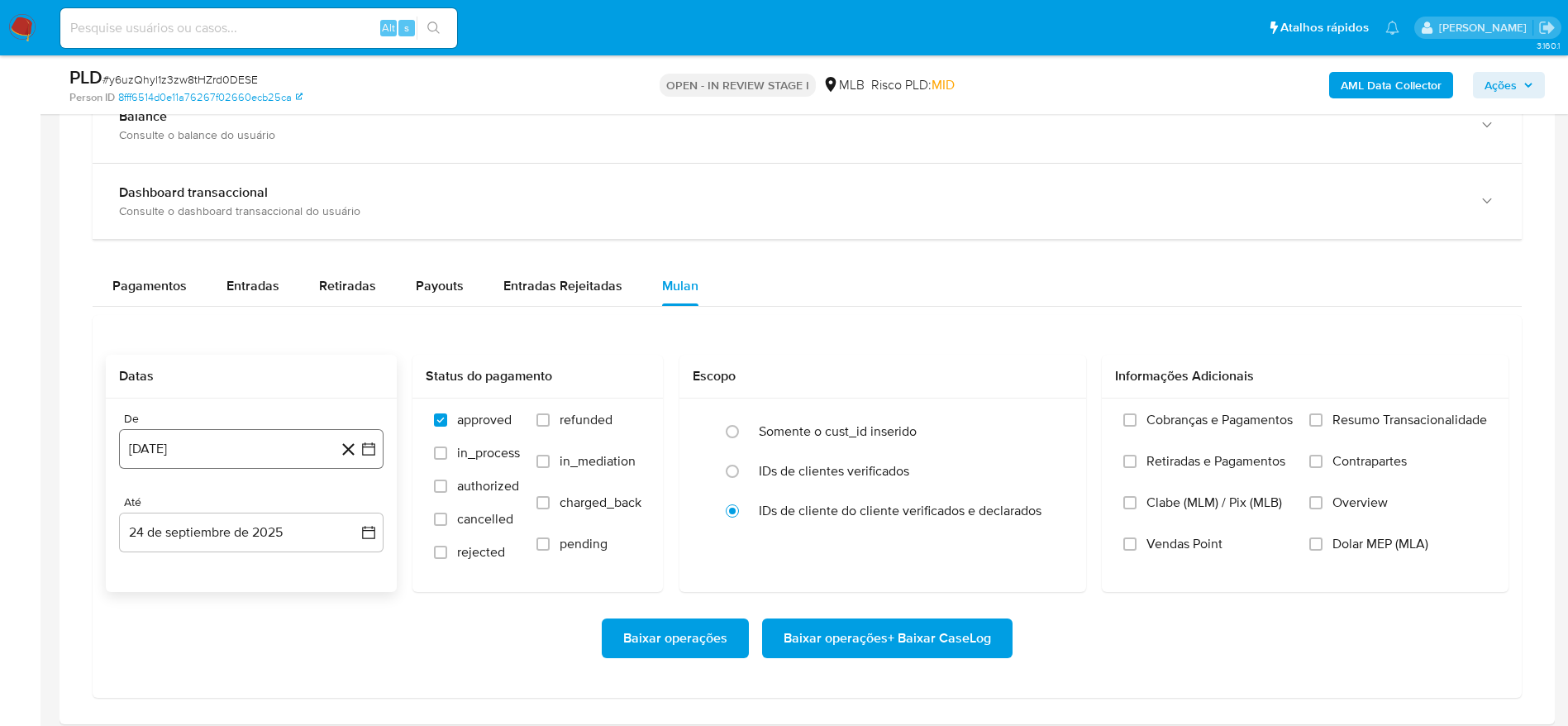
click at [218, 450] on button "24 [PERSON_NAME] de 2024" at bounding box center [251, 449] width 265 height 39
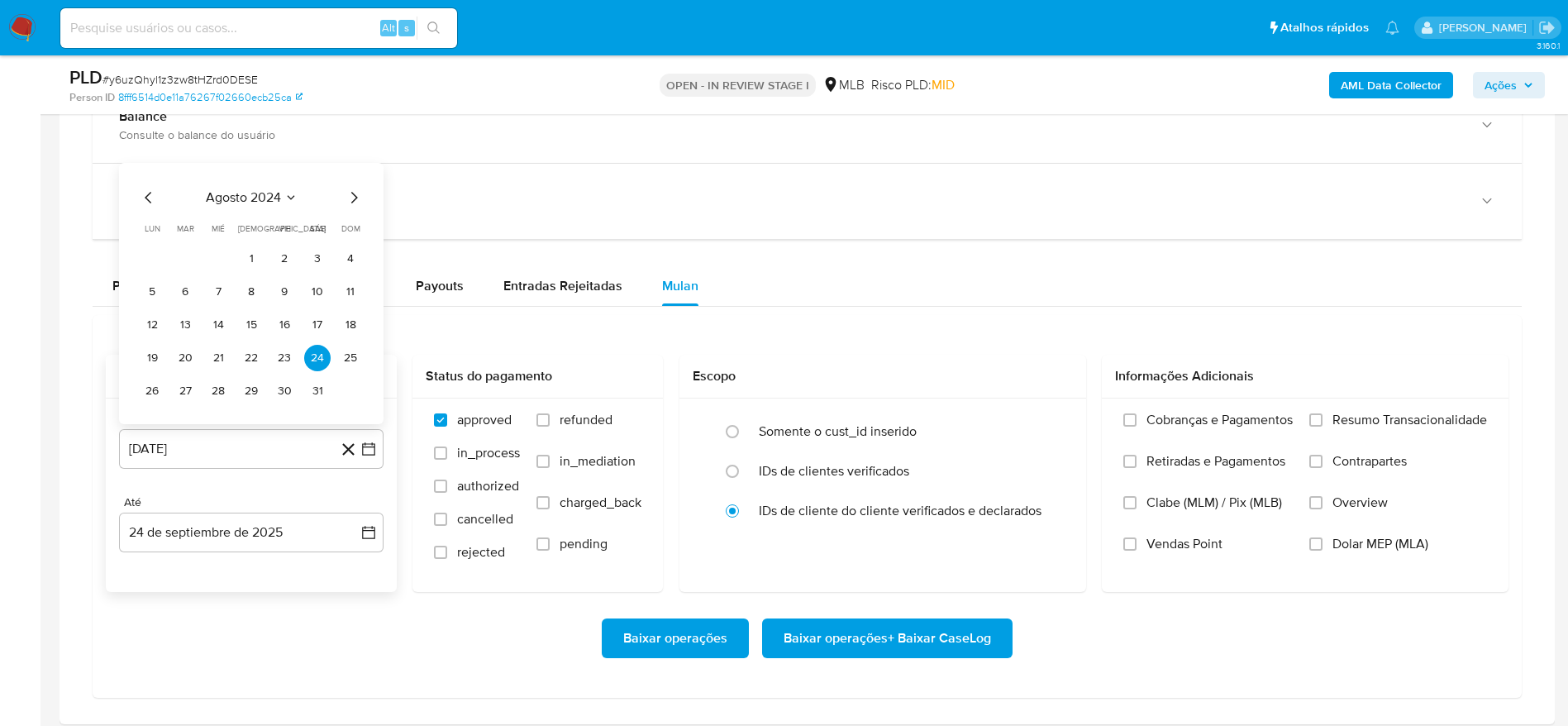
click at [254, 199] on span "agosto 2024" at bounding box center [244, 197] width 76 height 17
click at [357, 178] on icon "Año siguiente" at bounding box center [350, 179] width 20 height 20
click at [254, 330] on span "ago" at bounding box center [249, 332] width 21 height 13
click at [291, 255] on button "1" at bounding box center [284, 258] width 26 height 26
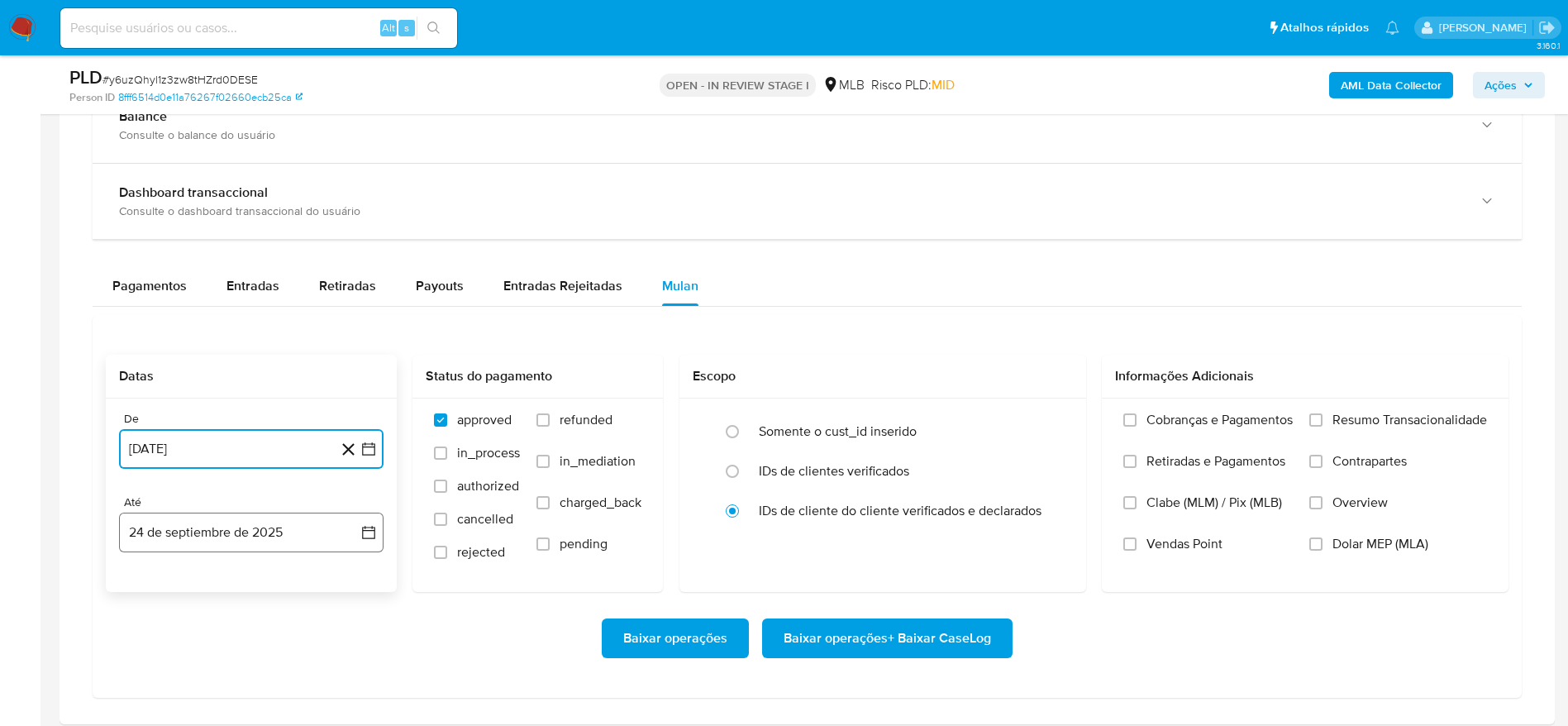
click at [238, 523] on button "24 de septiembre de 2025" at bounding box center [251, 532] width 265 height 39
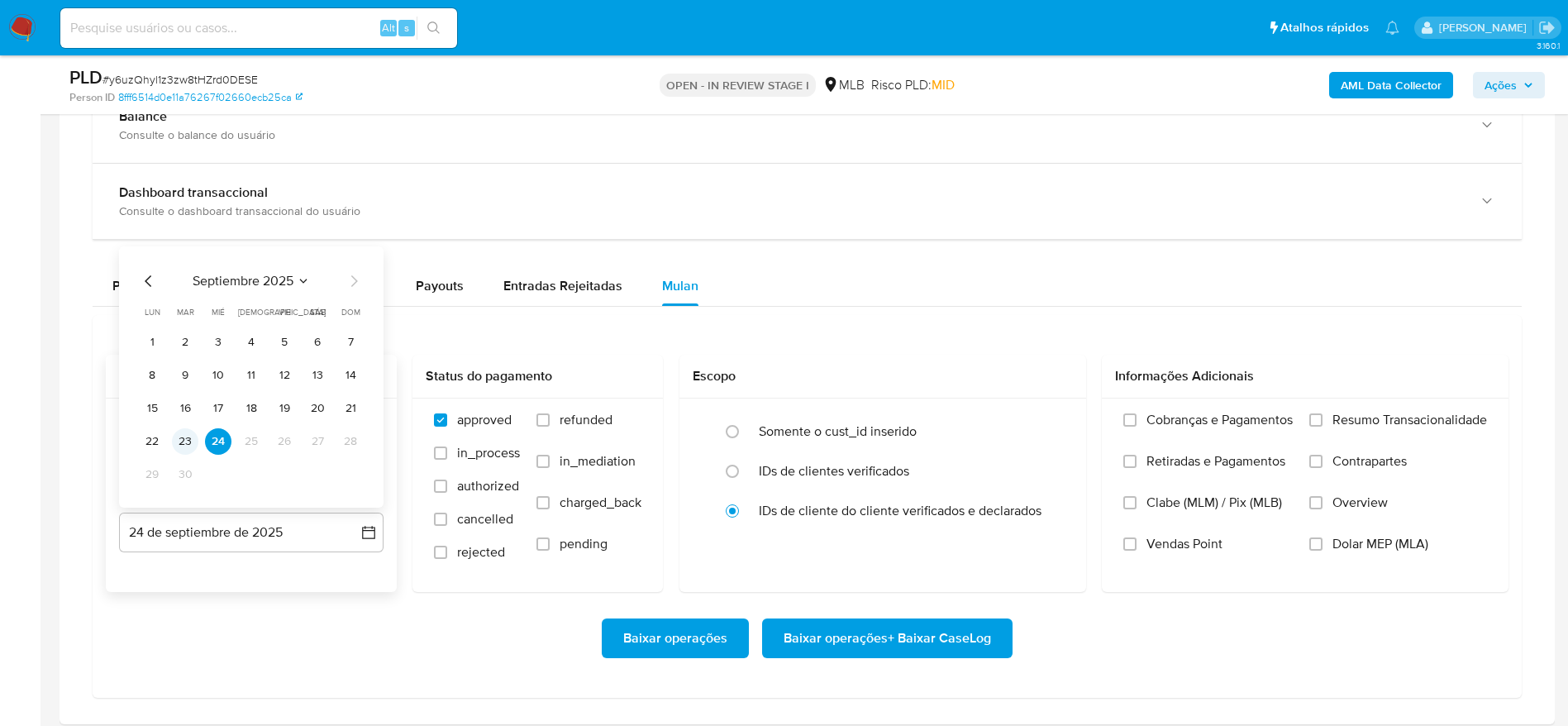
click at [185, 437] on button "23" at bounding box center [185, 441] width 26 height 26
click at [1400, 414] on span "Resumo Transacionalidade" at bounding box center [1409, 420] width 155 height 17
click at [1315, 420] on input "Resumo Transacionalidade" at bounding box center [1316, 420] width 13 height 13
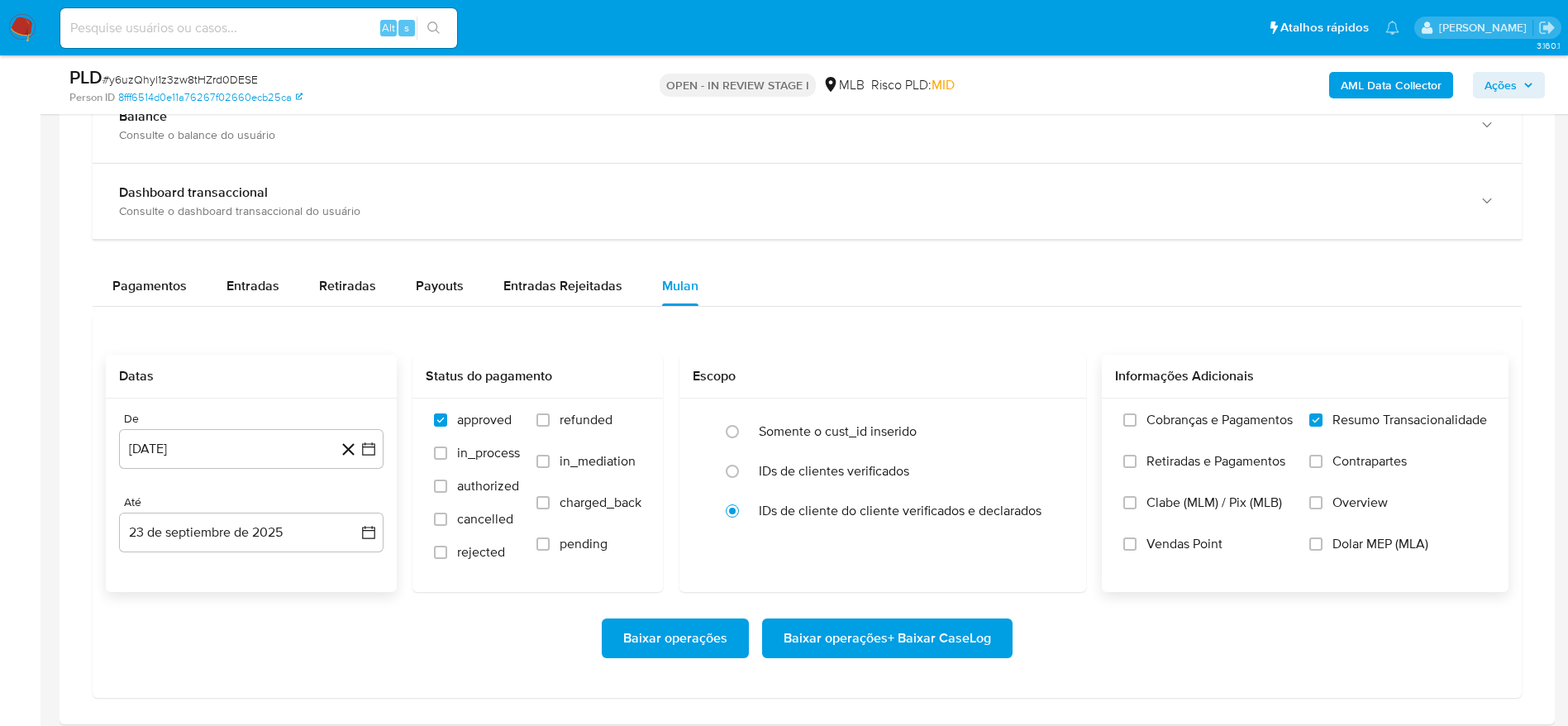
click at [900, 627] on span "Baixar operações + Baixar CaseLog" at bounding box center [887, 638] width 207 height 36
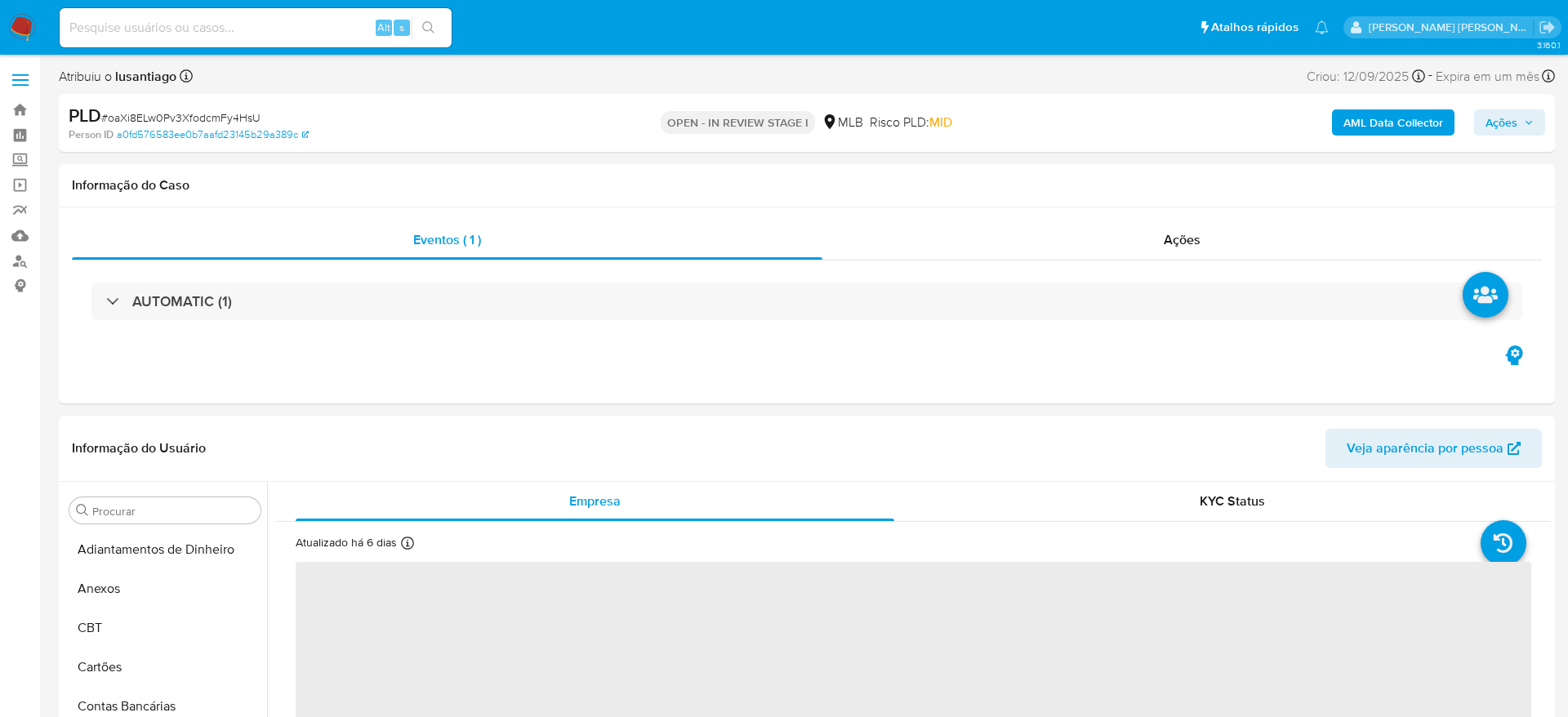
select select "10"
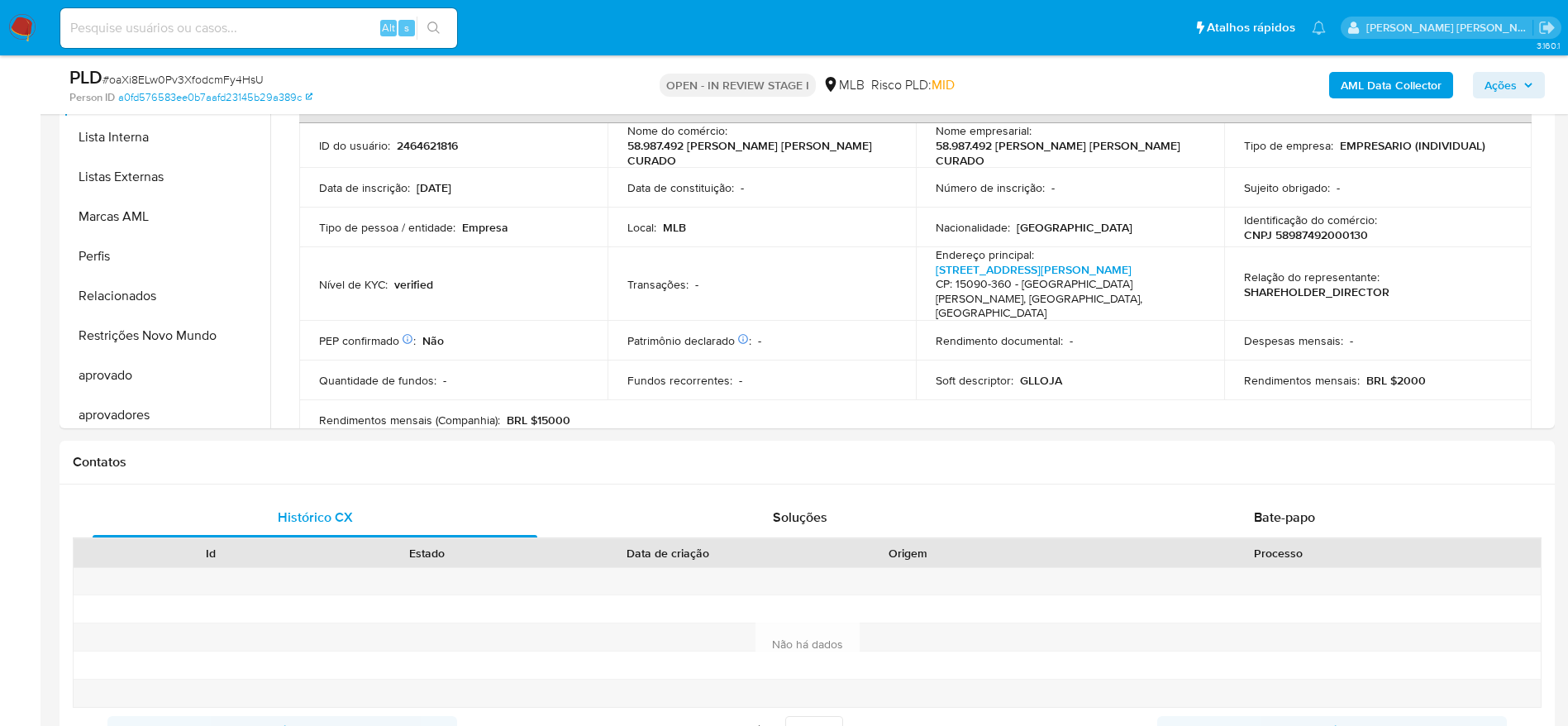
scroll to position [857, 0]
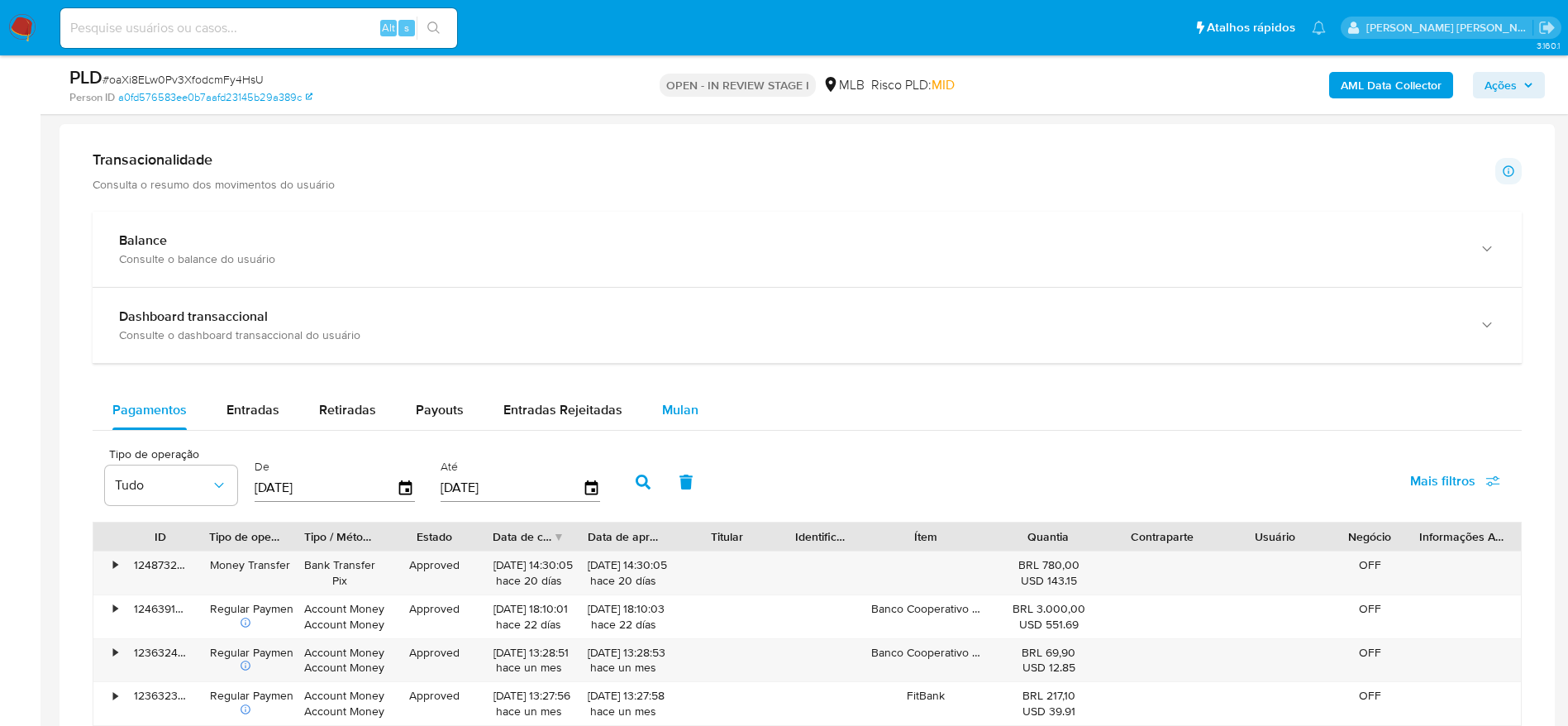
click at [684, 415] on span "Mulan" at bounding box center [679, 409] width 36 height 19
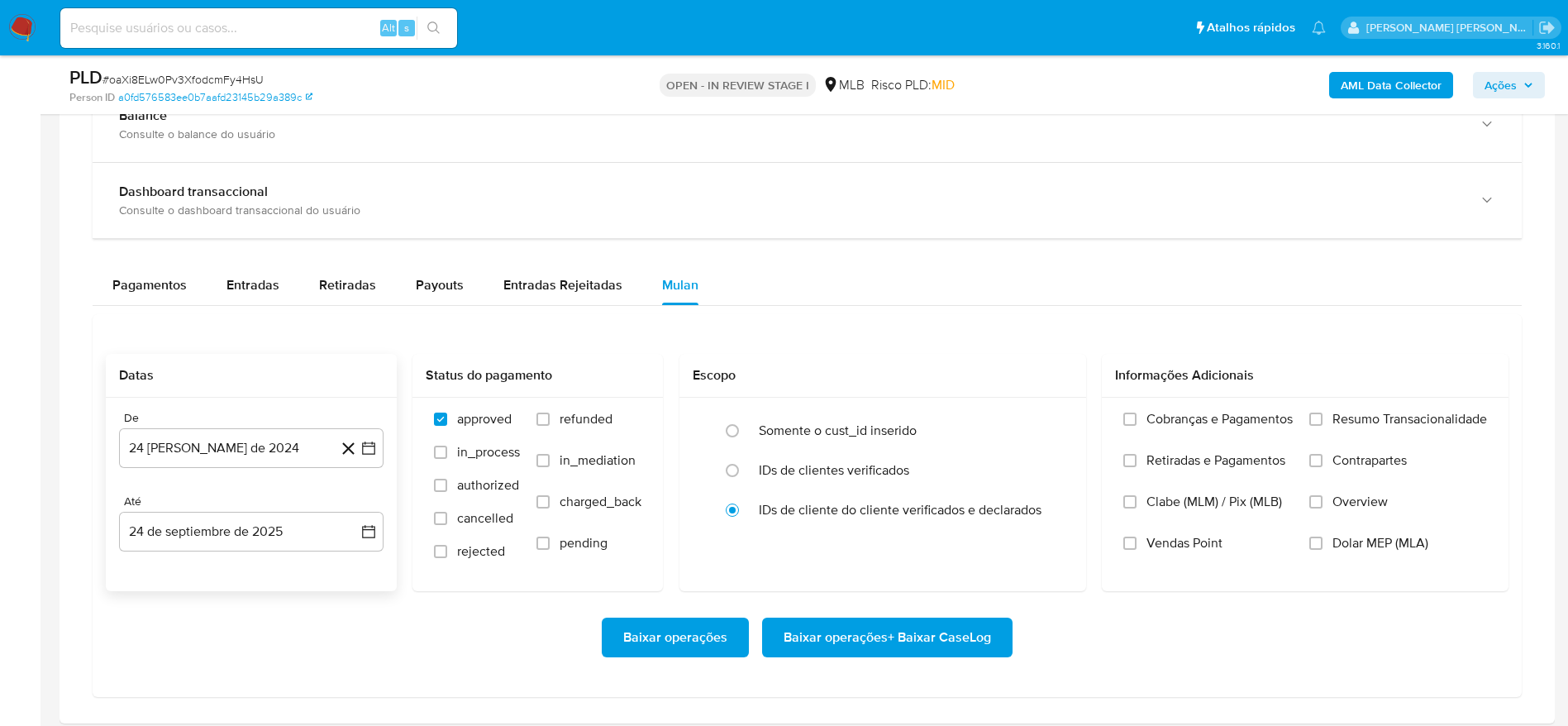
scroll to position [1364, 0]
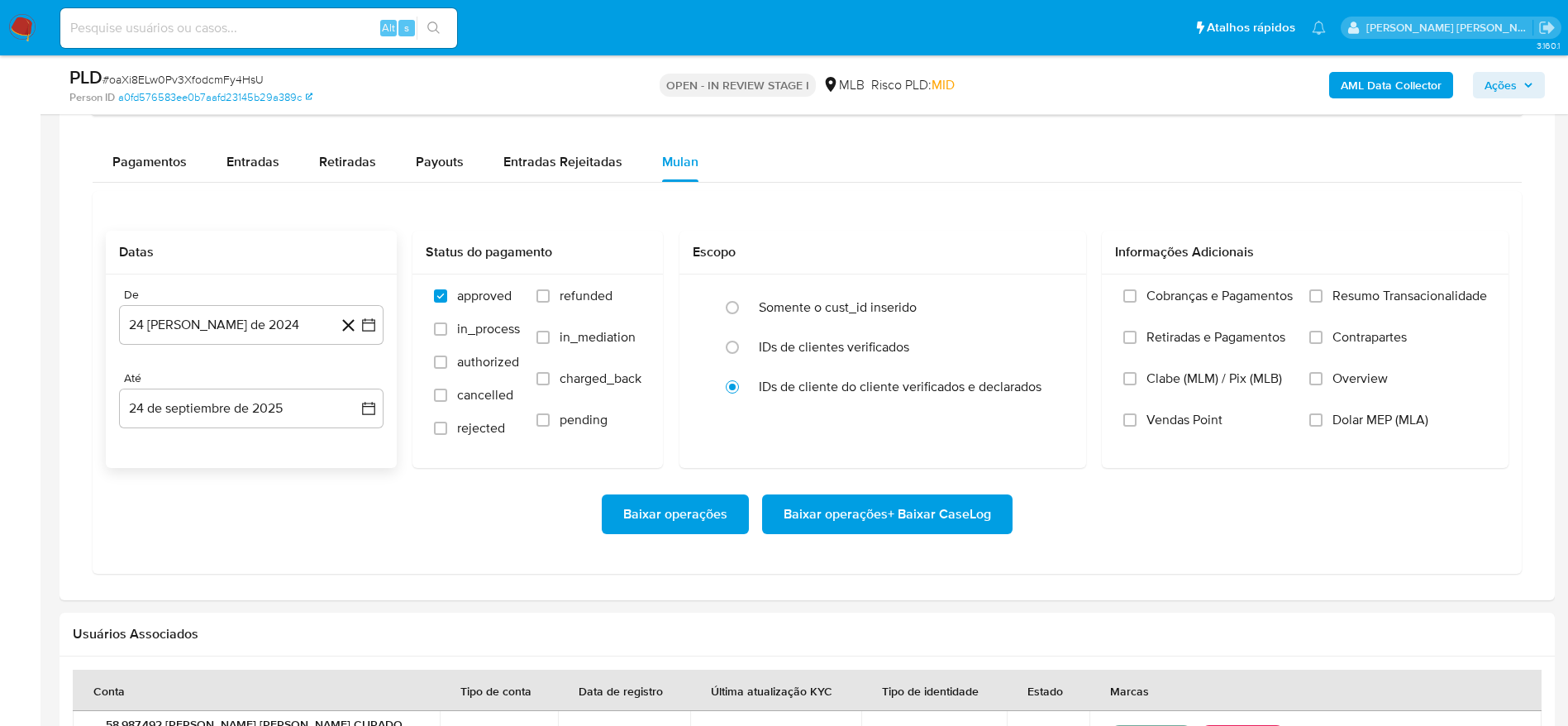
click at [222, 297] on div "De" at bounding box center [251, 295] width 265 height 15
click at [221, 339] on button "24 de agosto de 2024" at bounding box center [251, 324] width 265 height 39
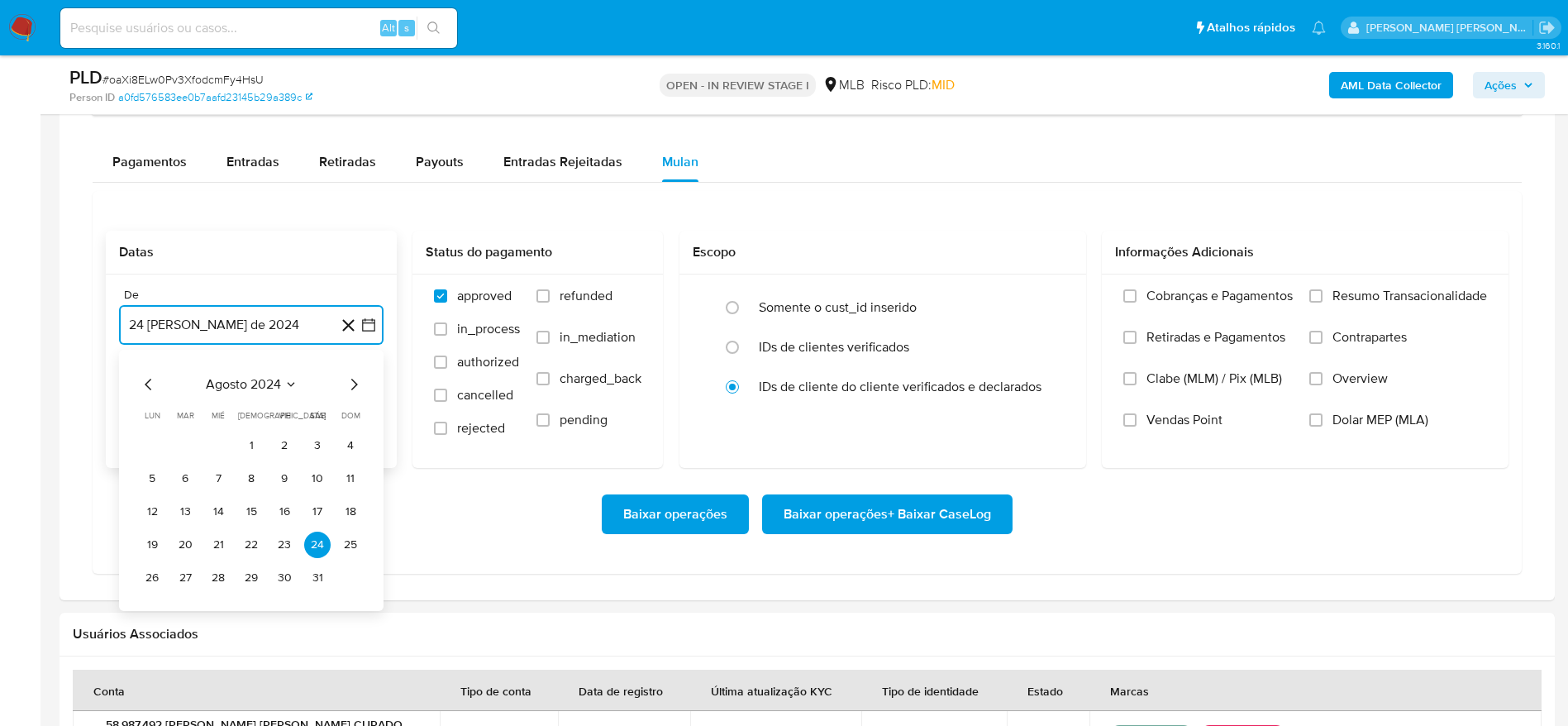
click at [256, 387] on span "agosto 2024" at bounding box center [244, 385] width 76 height 17
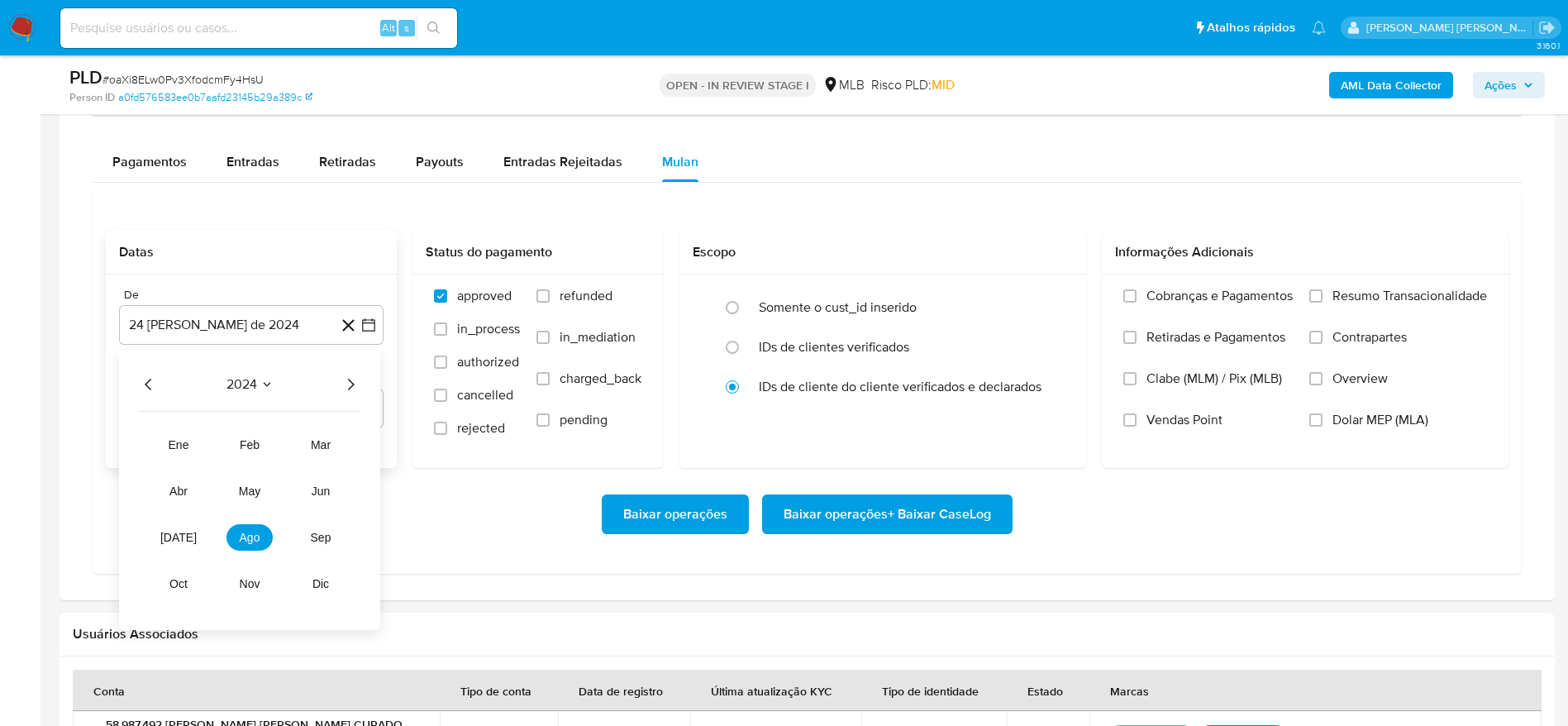
click at [356, 378] on icon "Año siguiente" at bounding box center [350, 385] width 20 height 20
click at [243, 533] on span "ago" at bounding box center [249, 538] width 21 height 13
click at [281, 442] on button "1" at bounding box center [284, 445] width 26 height 26
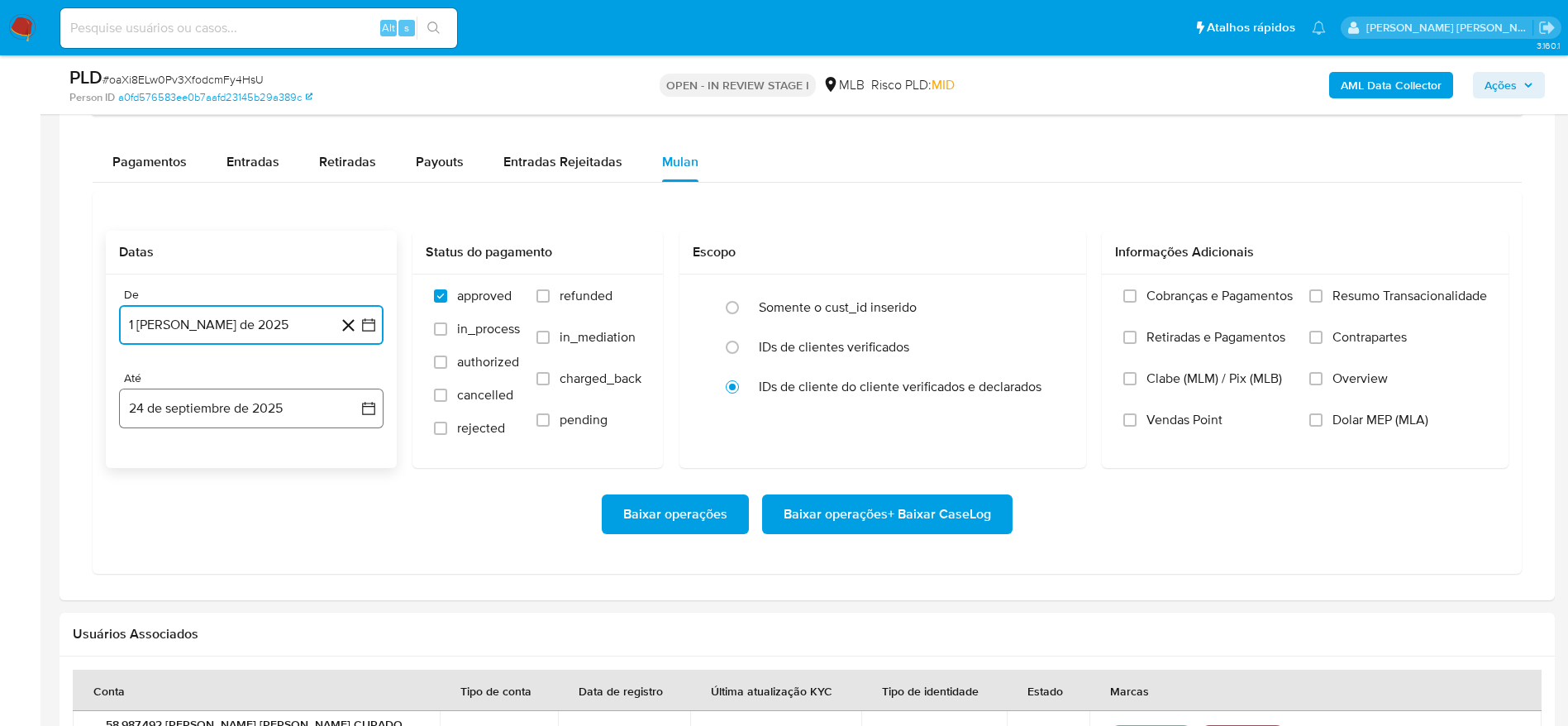
click at [220, 410] on button "24 de septiembre de 2025" at bounding box center [251, 408] width 265 height 39
click at [184, 634] on button "23" at bounding box center [185, 628] width 26 height 26
click at [1370, 289] on span "Resumo Transacionalidade" at bounding box center [1409, 296] width 155 height 17
click at [1322, 289] on input "Resumo Transacionalidade" at bounding box center [1316, 296] width 13 height 13
click at [952, 508] on span "Baixar operações + Baixar CaseLog" at bounding box center [887, 513] width 207 height 36
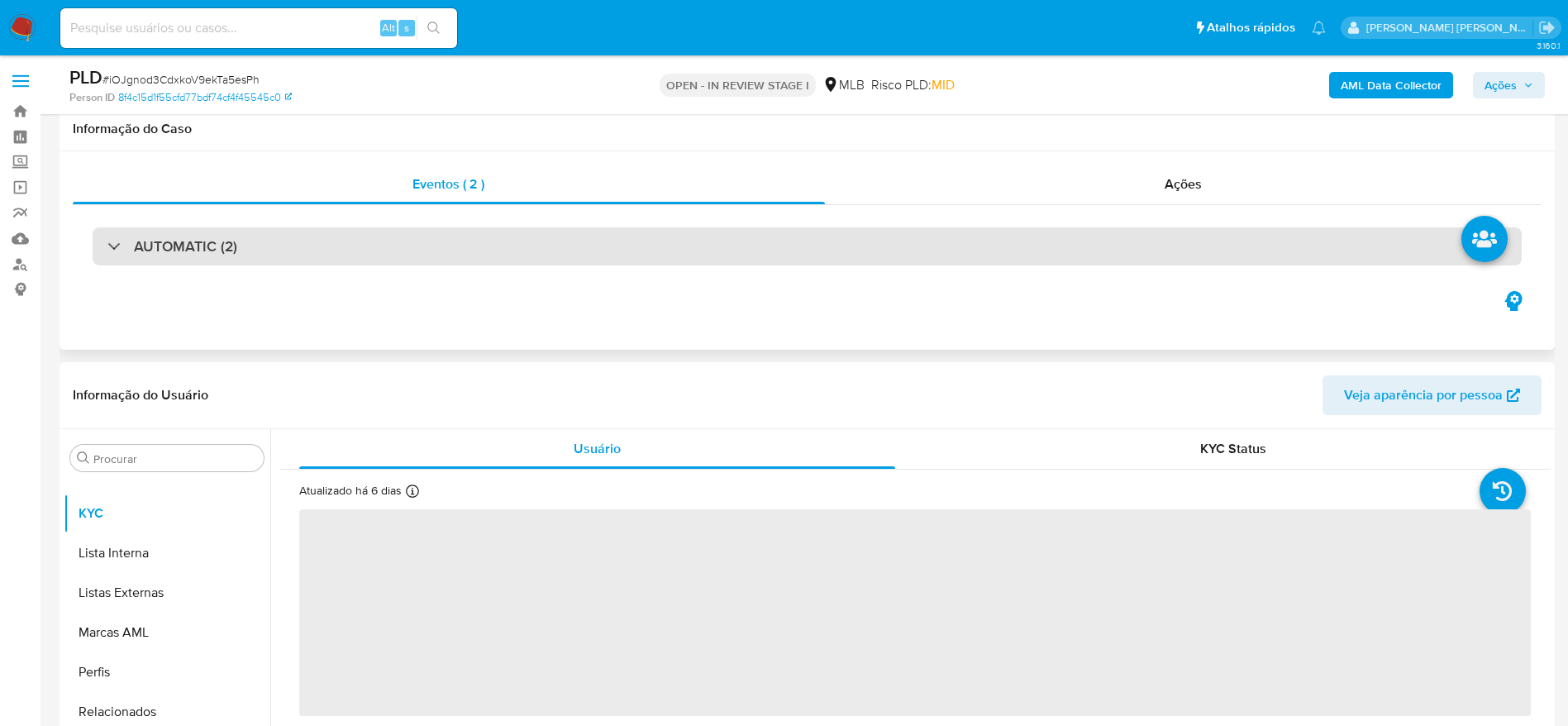
scroll to position [124, 0]
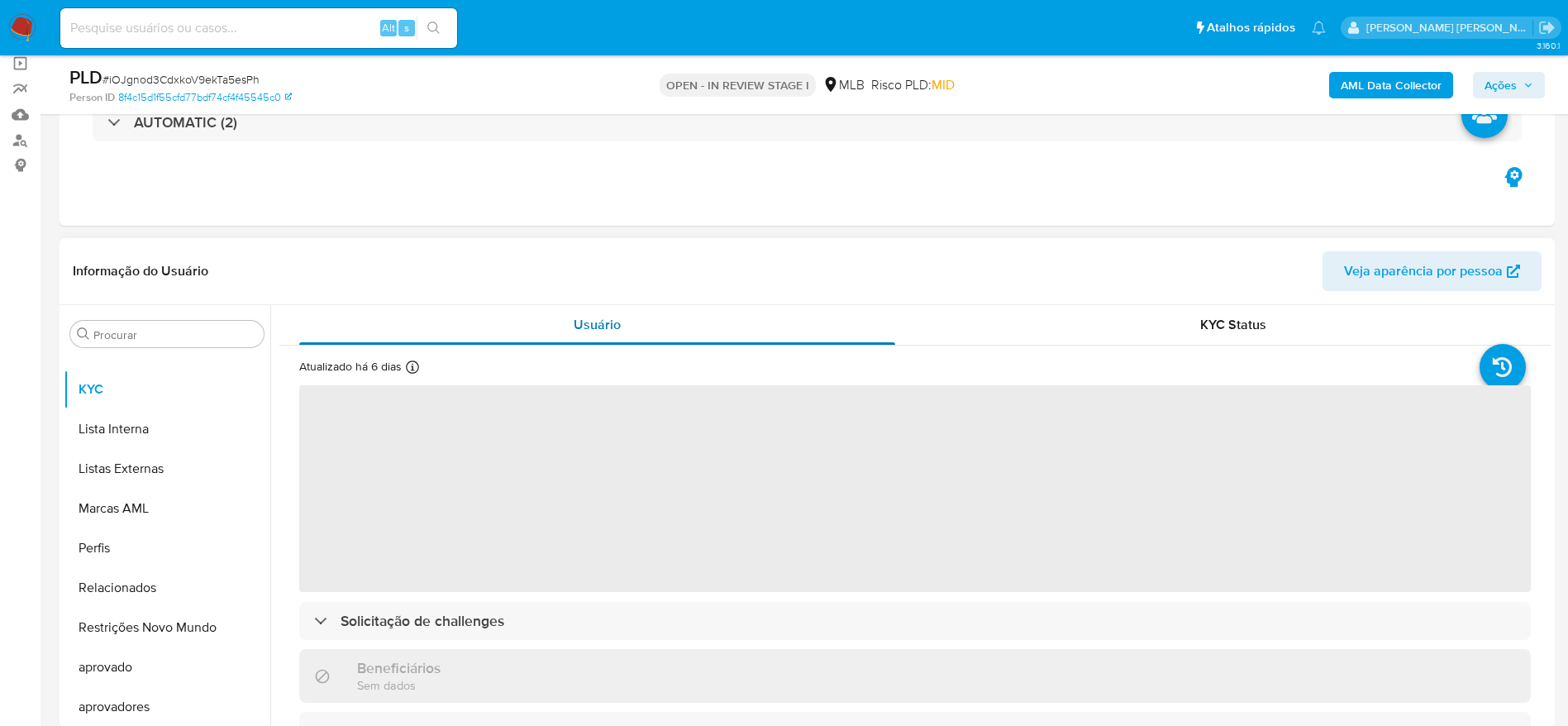
select select "10"
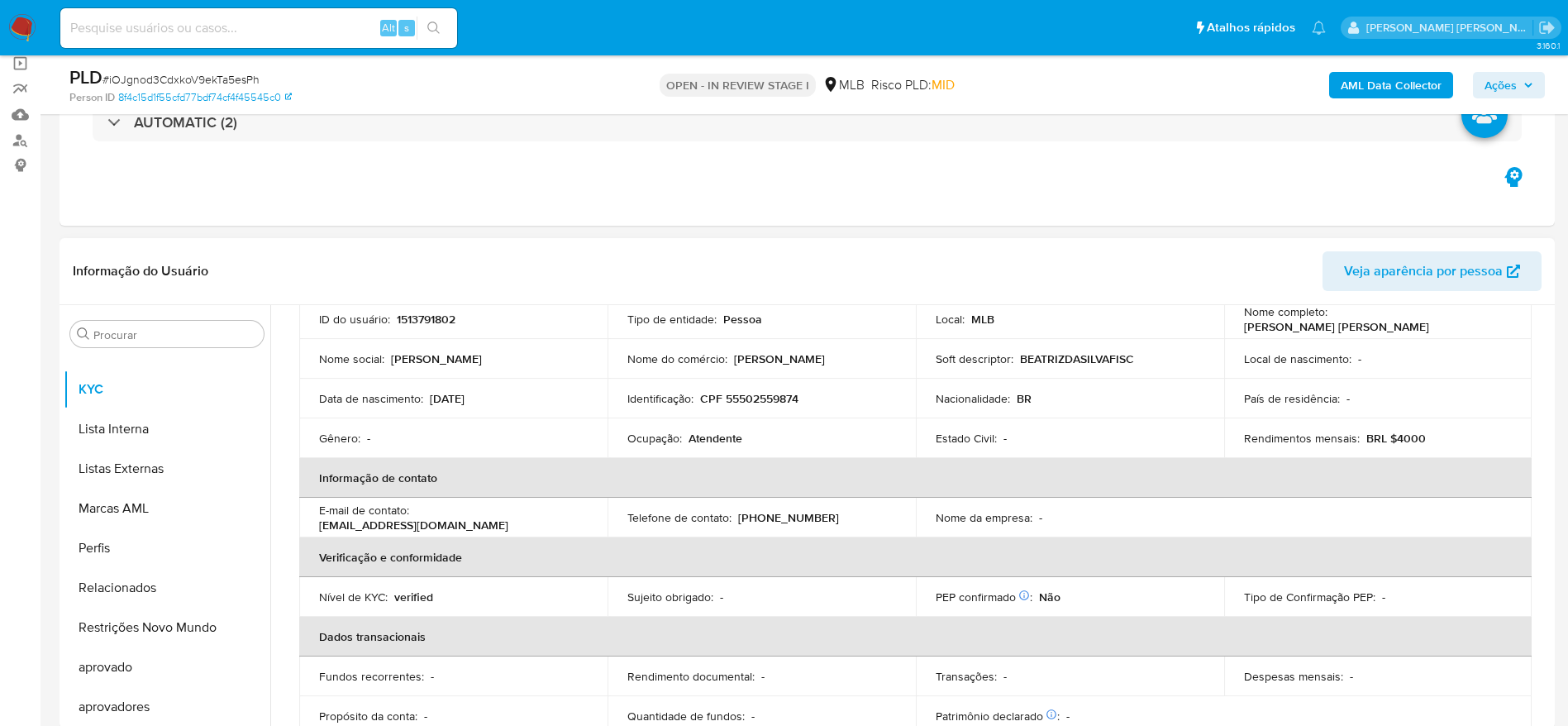
click at [788, 396] on p "CPF 55502559874" at bounding box center [748, 398] width 98 height 15
copy p "55502559874"
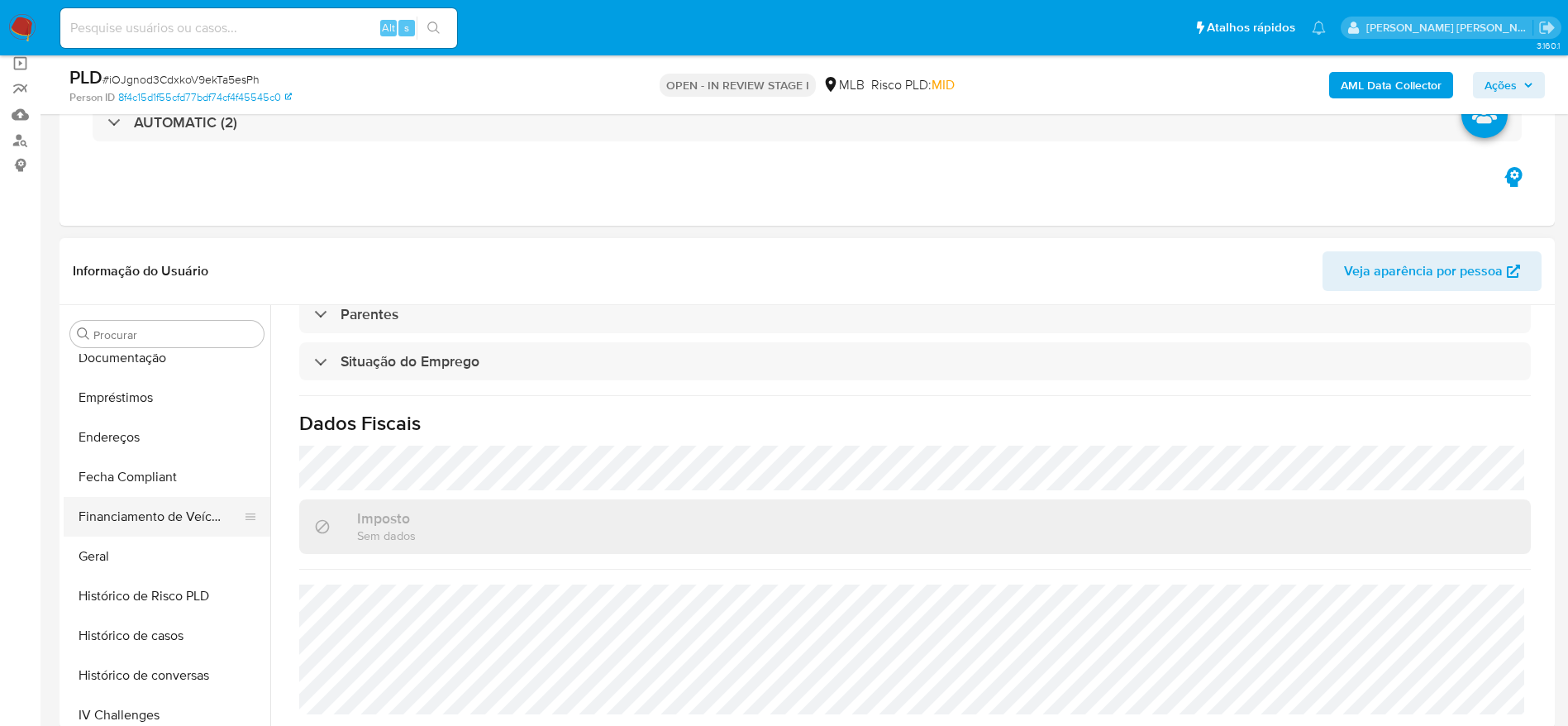
scroll to position [361, 0]
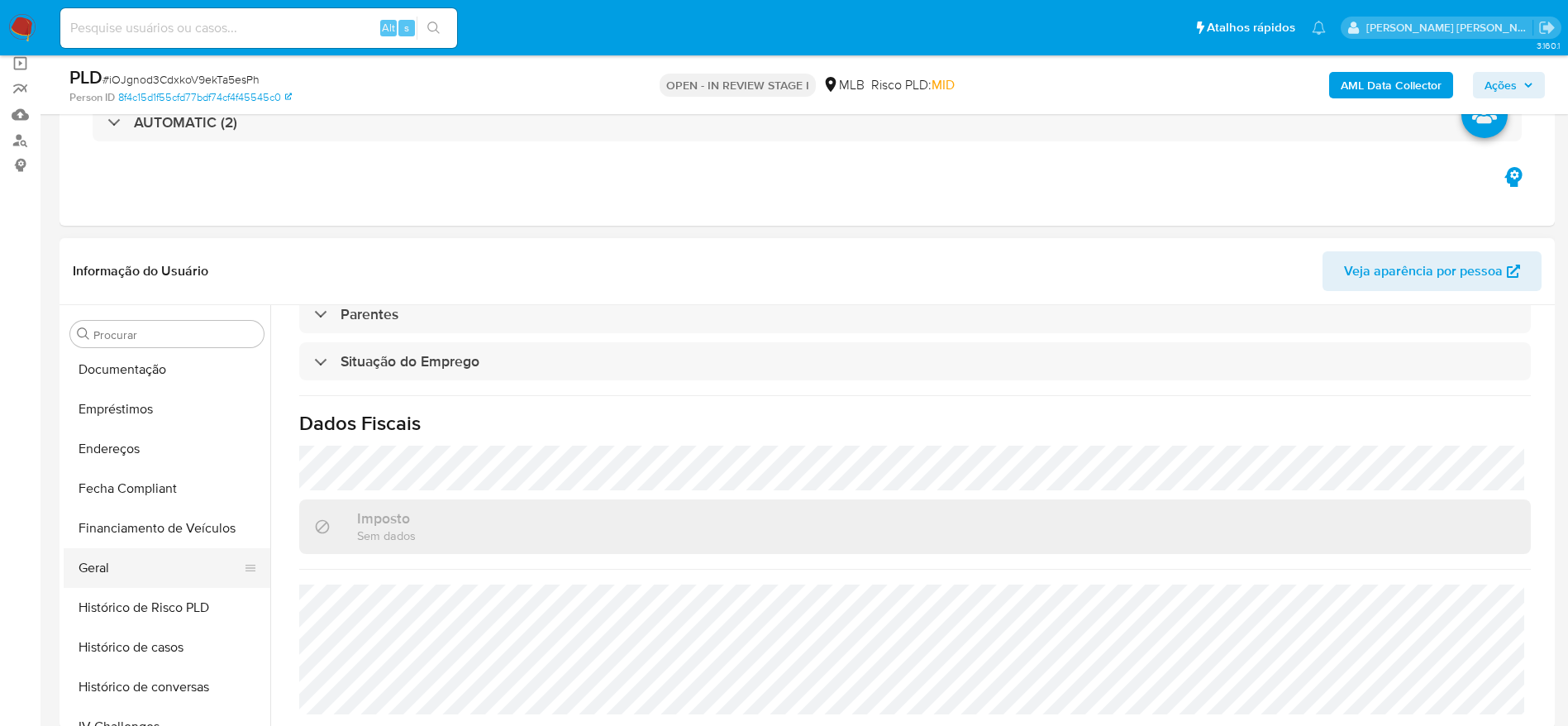
click at [108, 575] on button "Geral" at bounding box center [160, 567] width 193 height 39
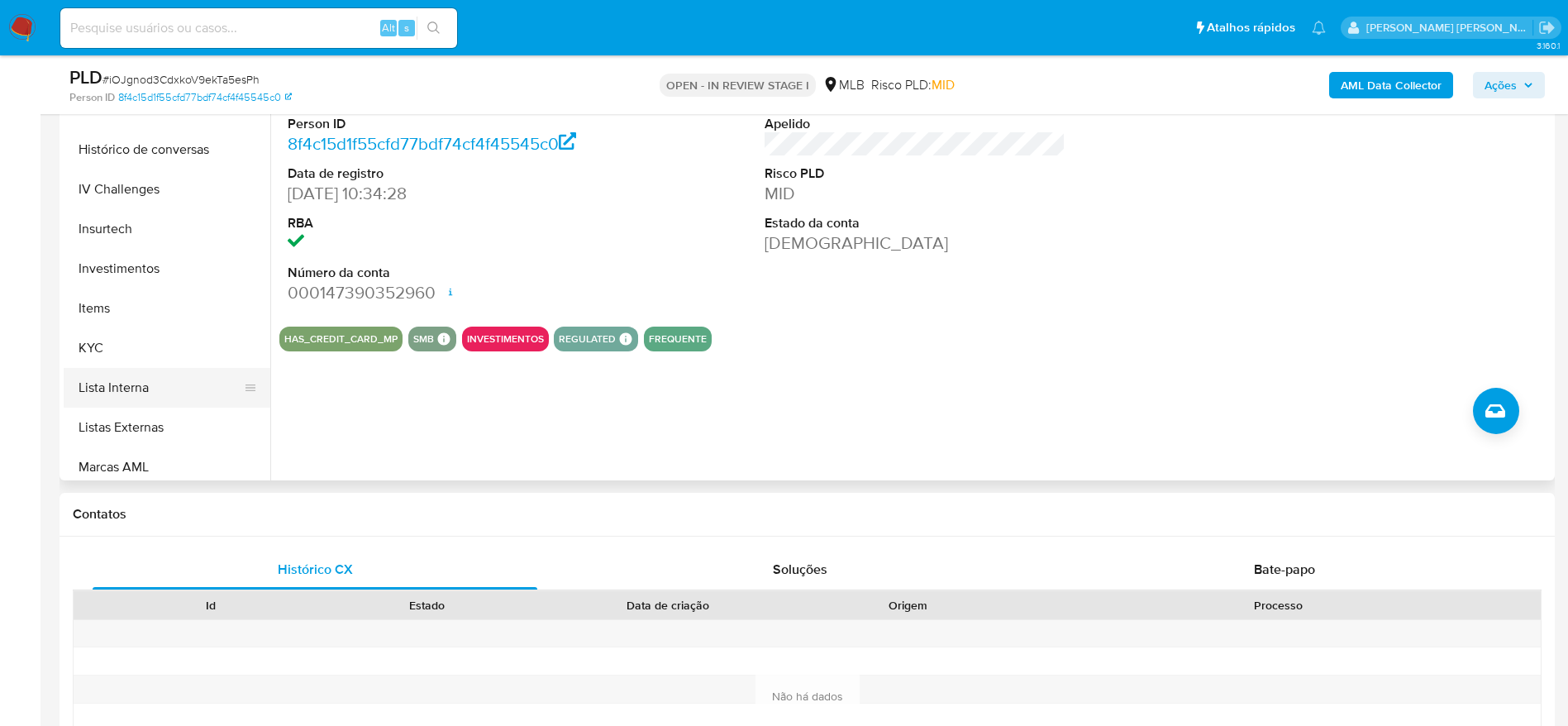
scroll to position [734, 0]
click at [123, 248] on button "KYC" at bounding box center [160, 265] width 193 height 39
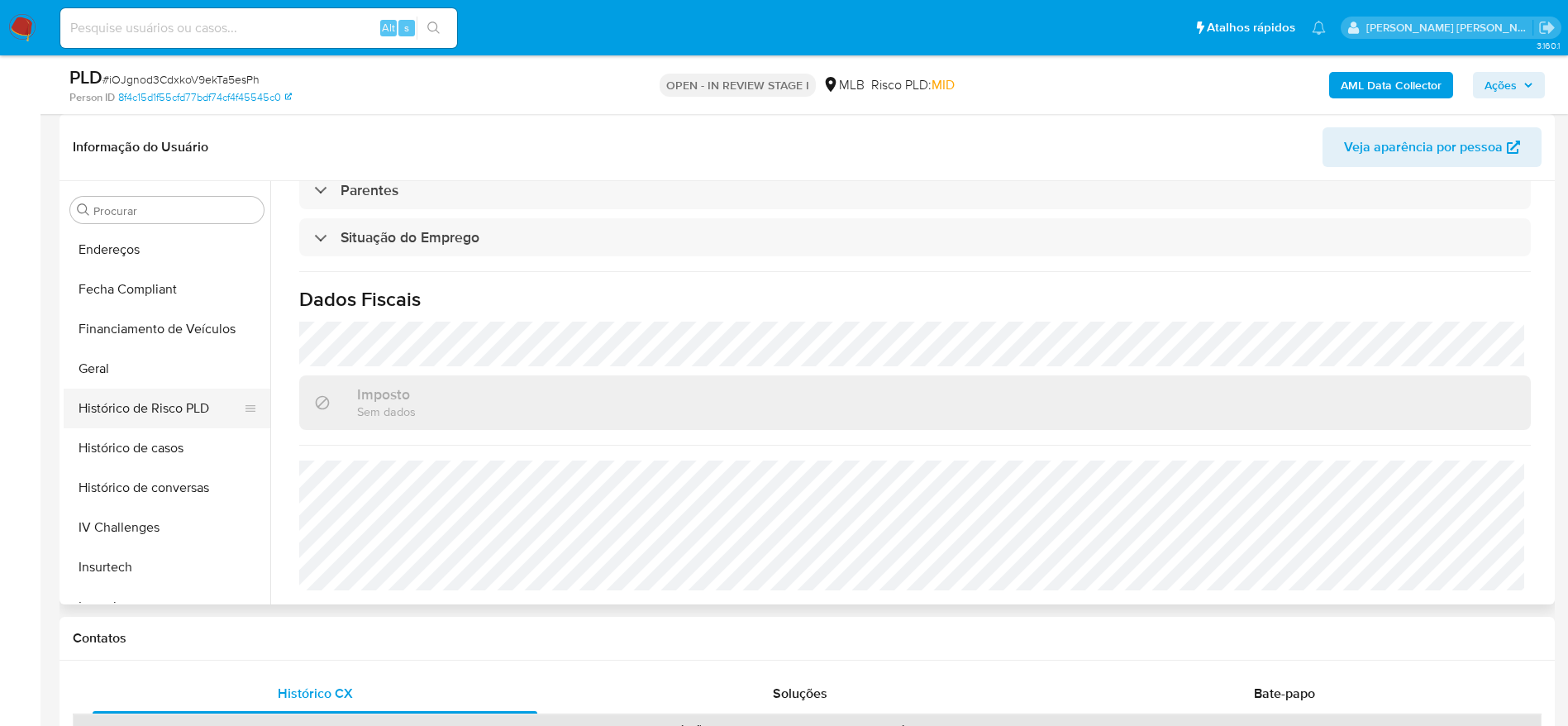
scroll to position [361, 0]
click at [149, 334] on button "Endereços" at bounding box center [160, 324] width 193 height 39
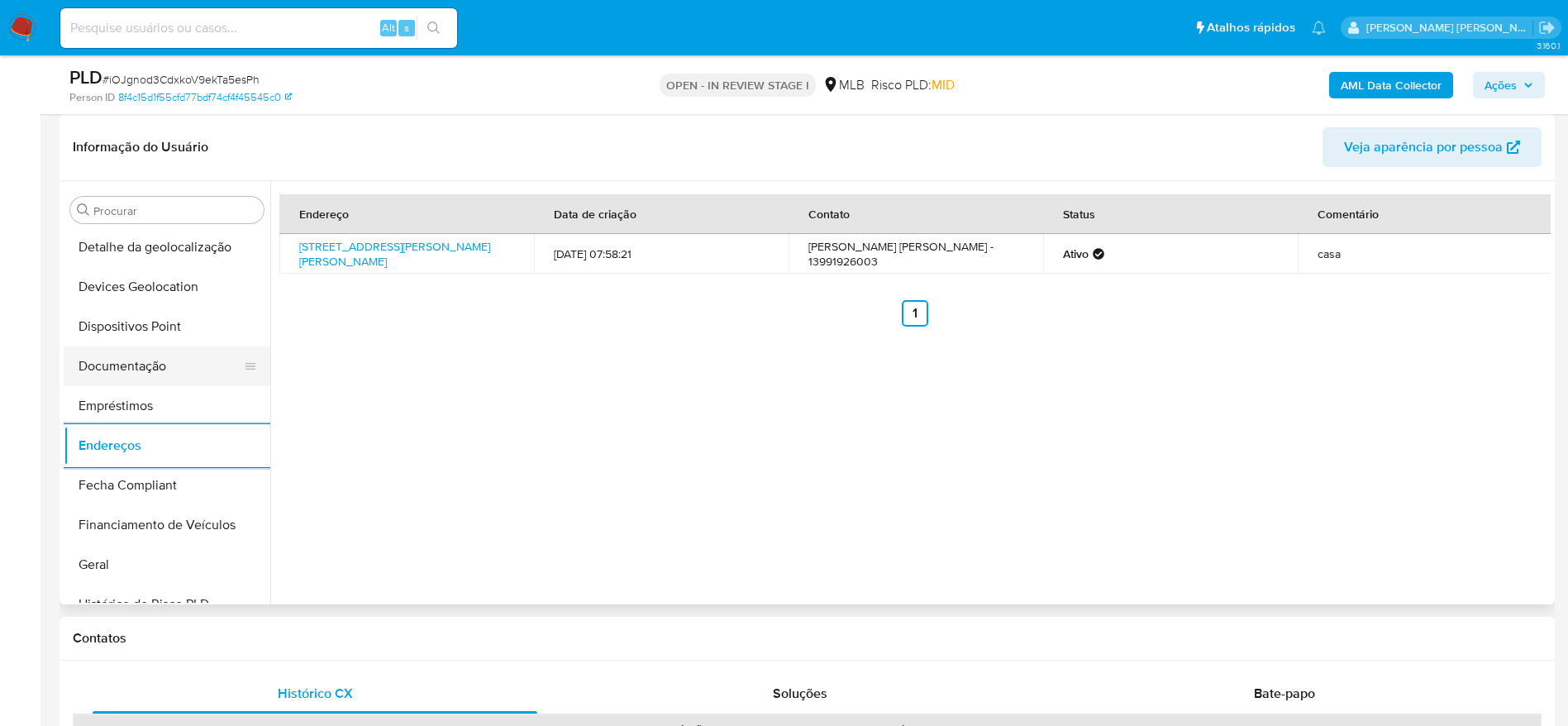
scroll to position [113, 0]
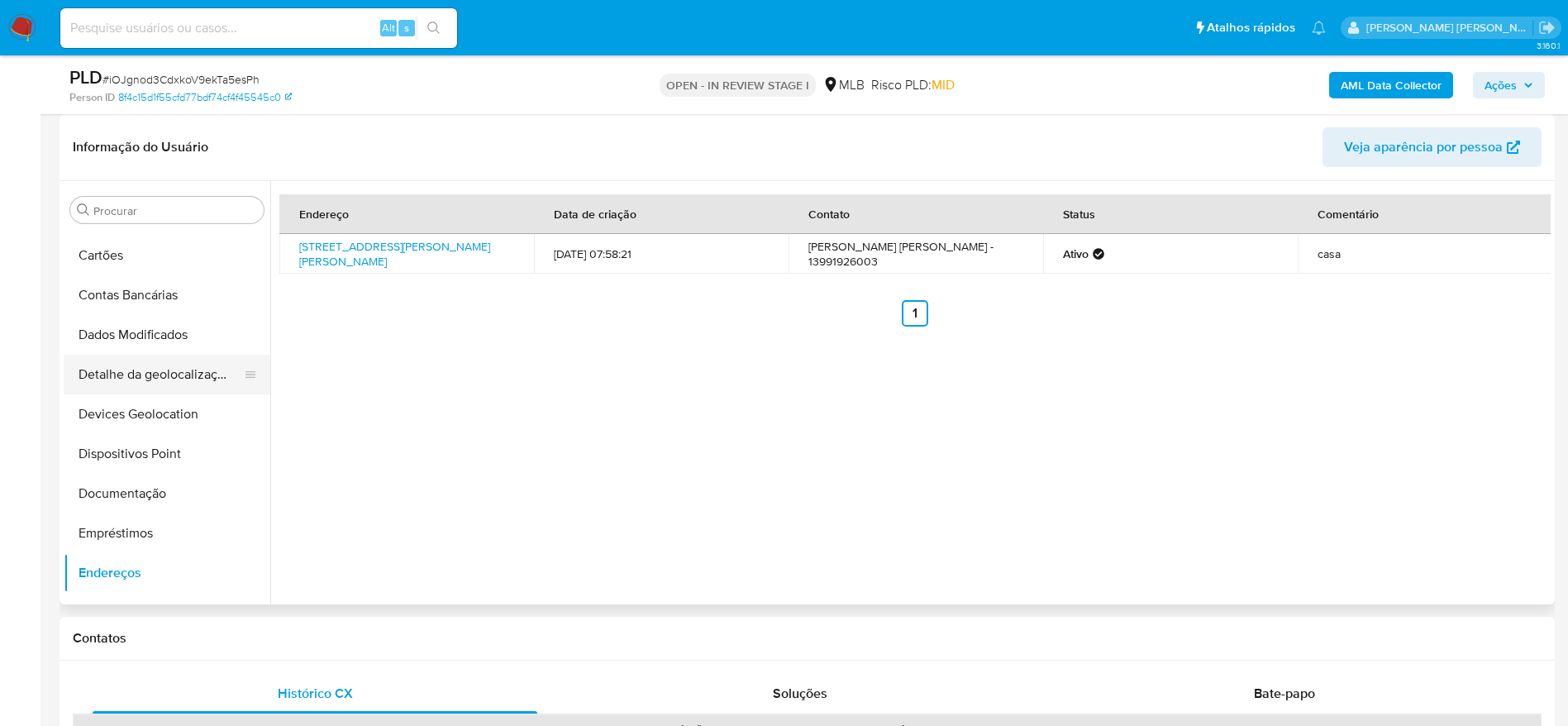
click at [165, 366] on button "Detalhe da geolocalização" at bounding box center [160, 374] width 193 height 39
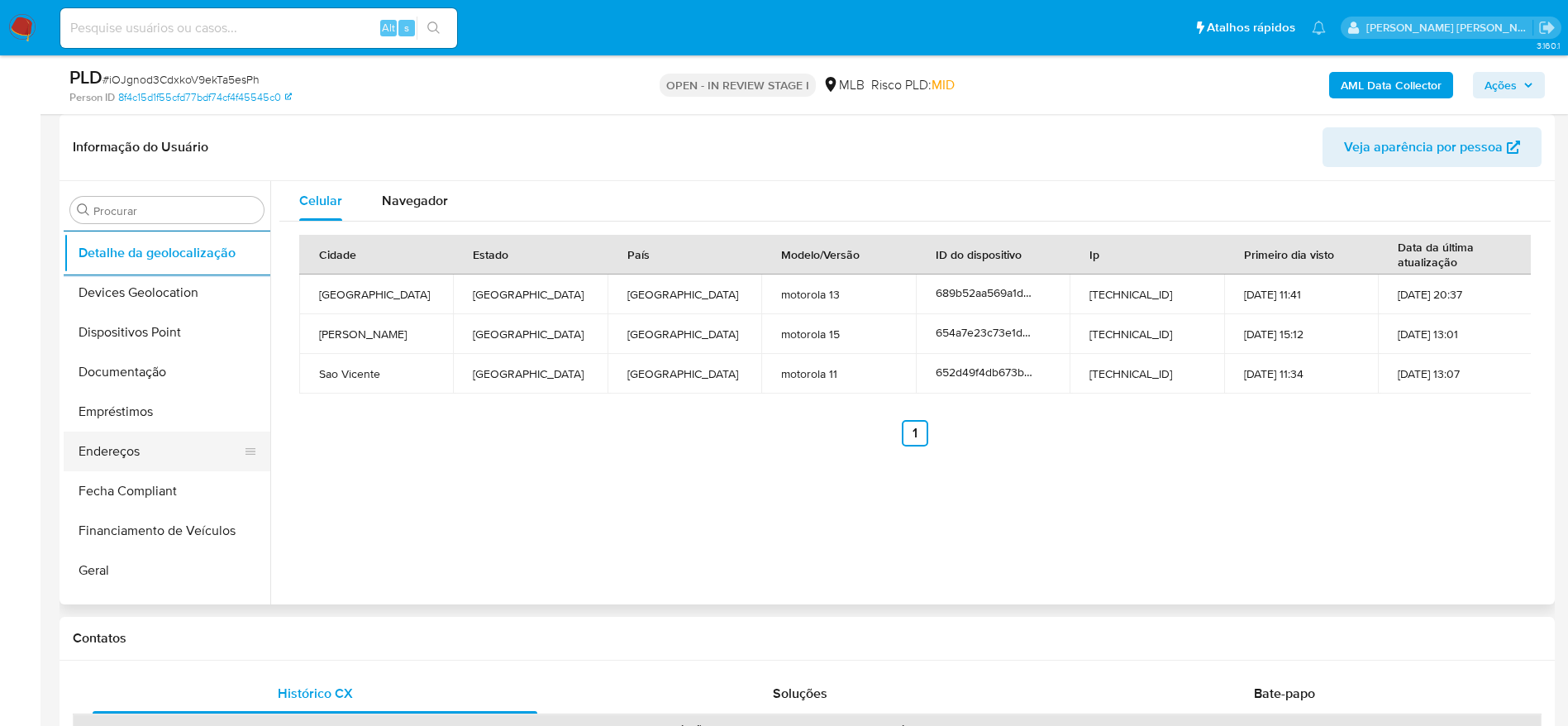
scroll to position [857, 0]
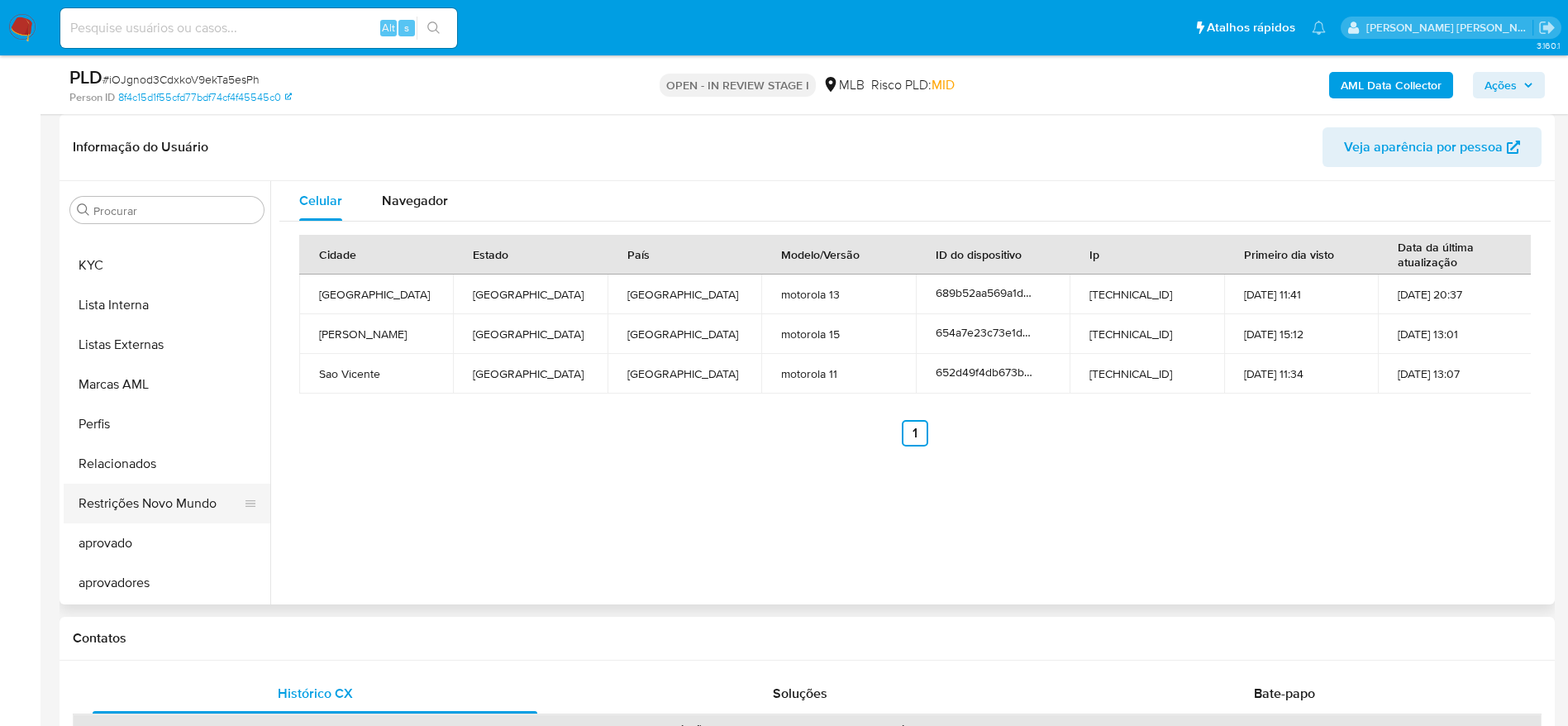
click at [161, 495] on button "Restrições Novo Mundo" at bounding box center [160, 503] width 193 height 39
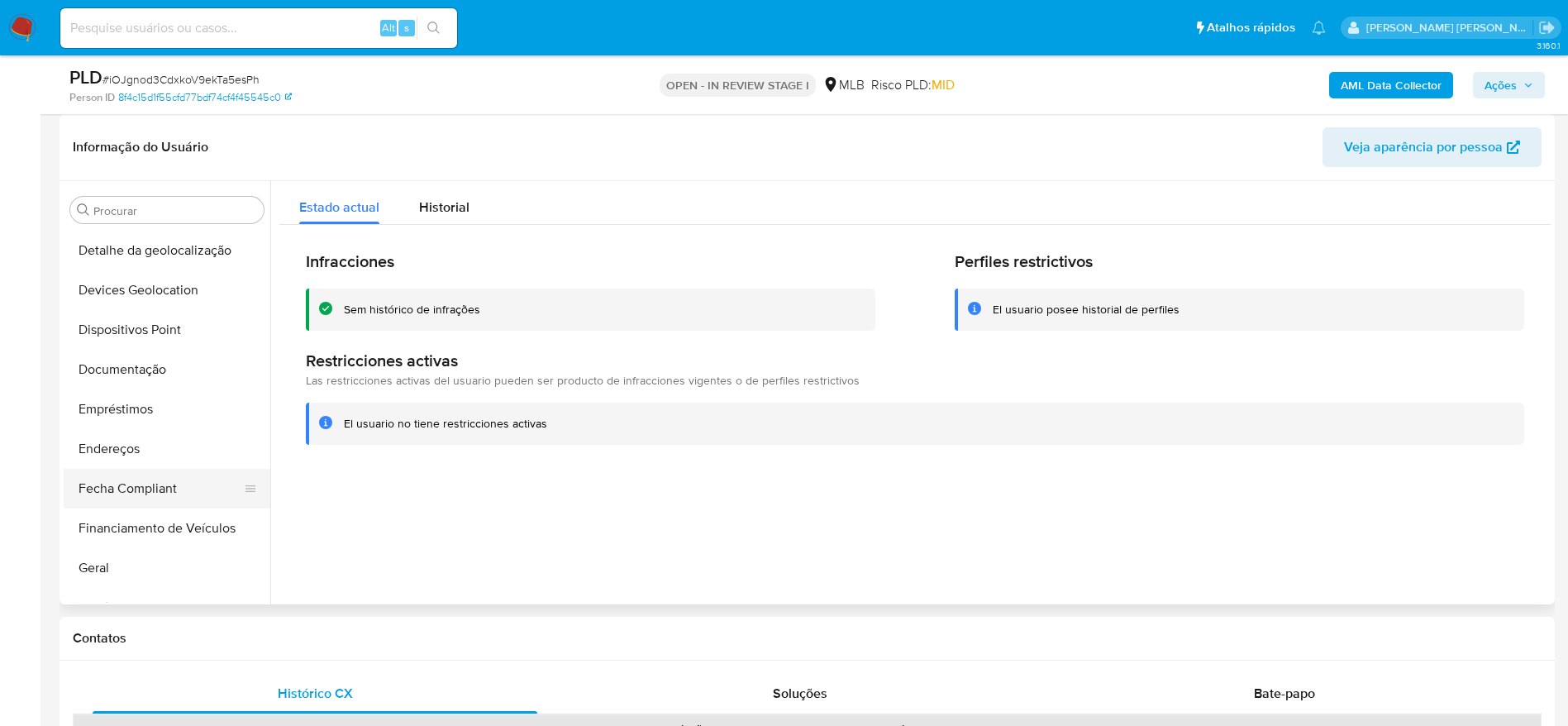
scroll to position [113, 0]
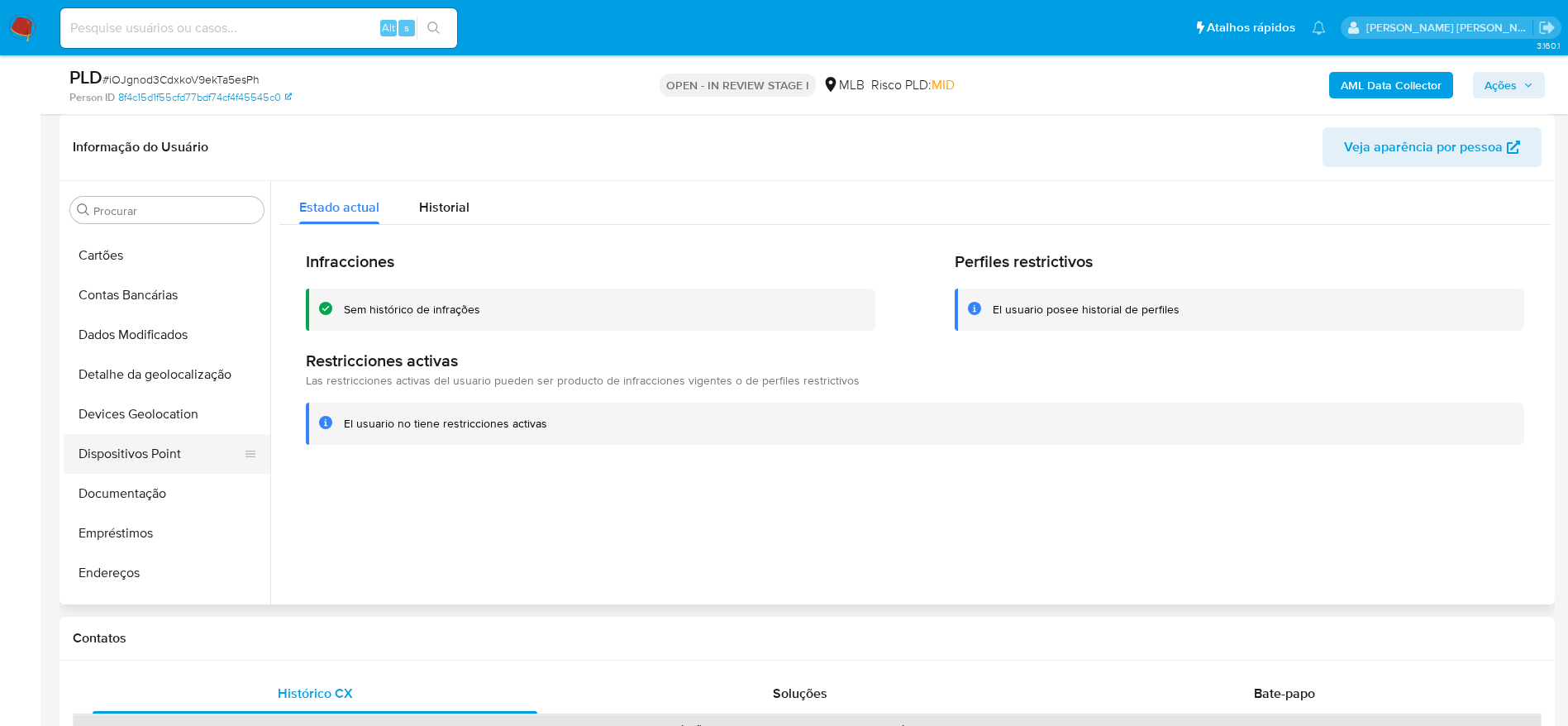
click at [153, 459] on button "Dispositivos Point" at bounding box center [160, 454] width 193 height 39
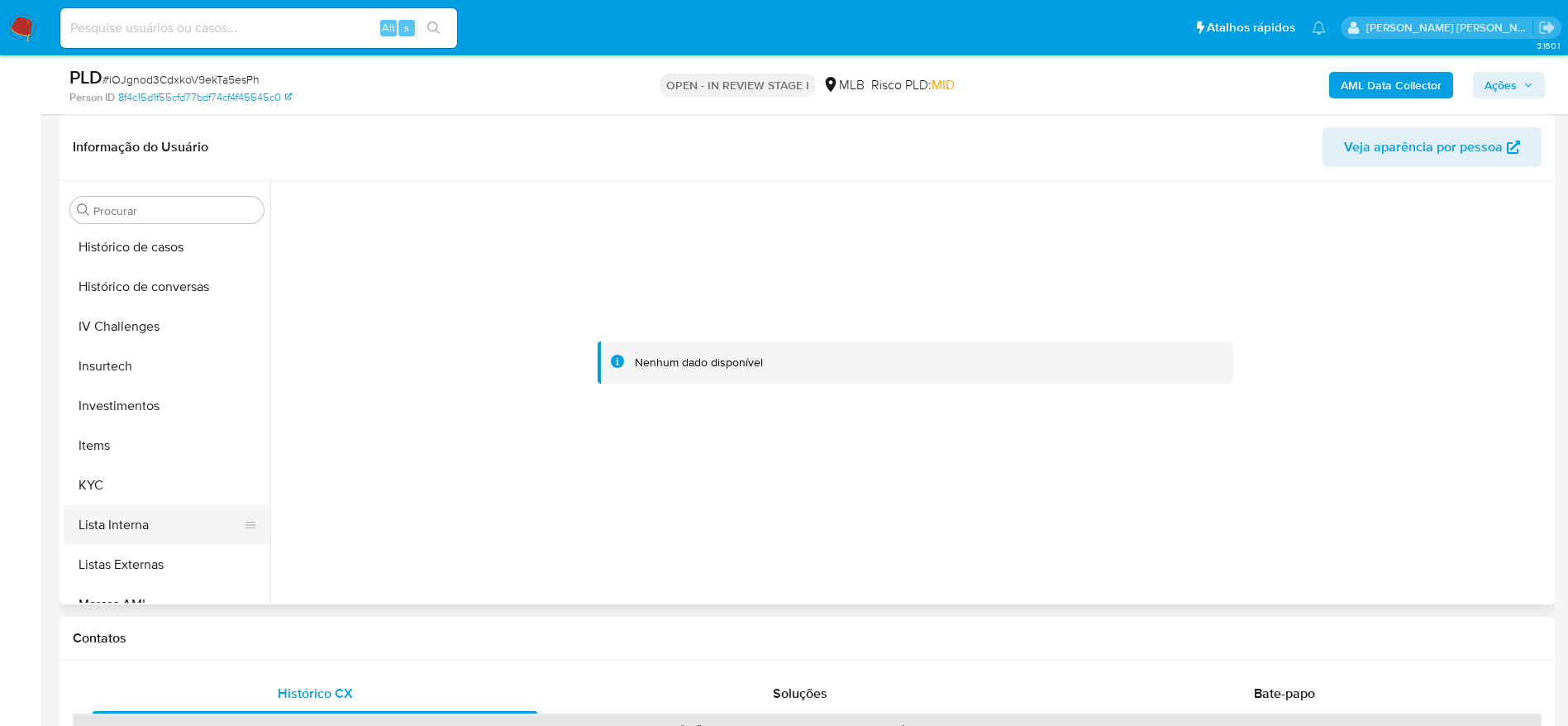
scroll to position [734, 0]
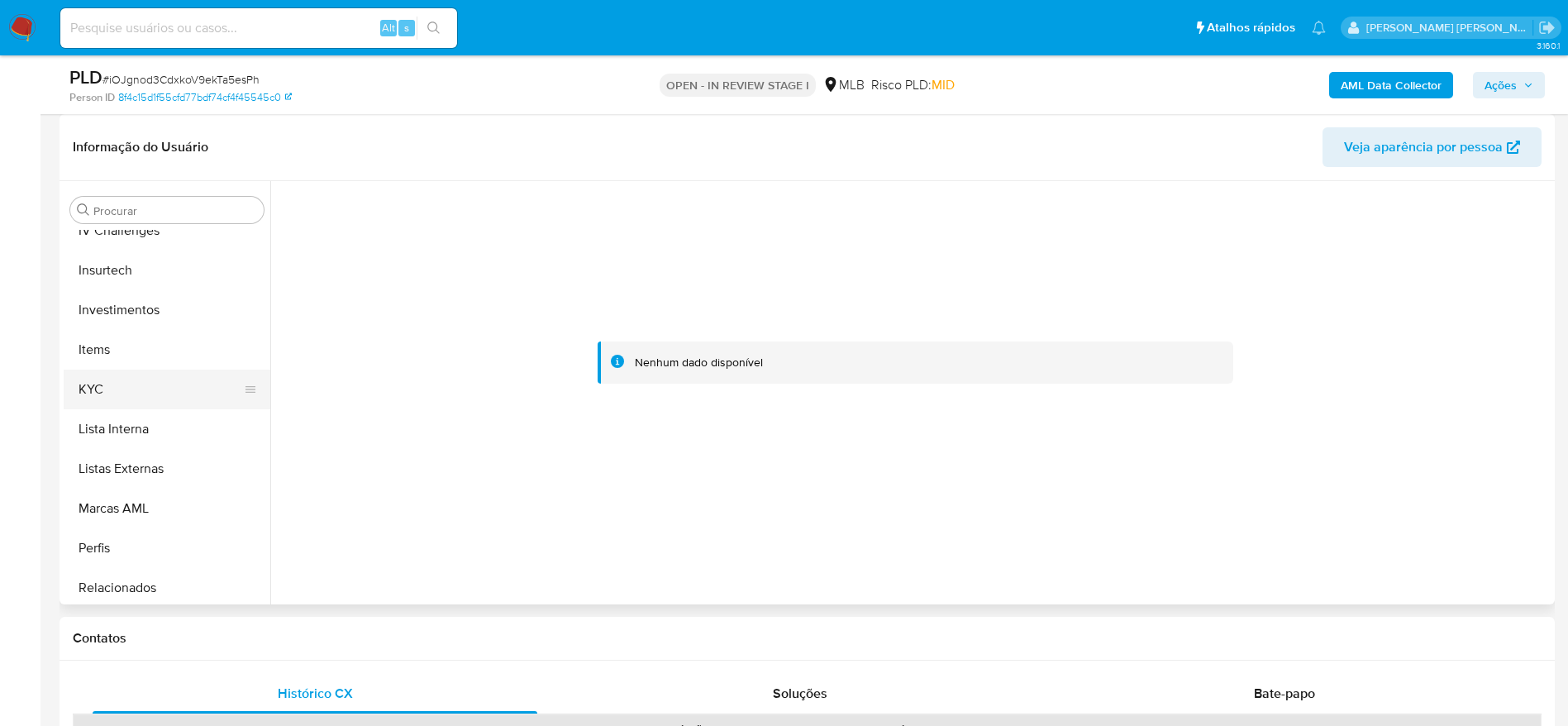
click at [134, 386] on button "KYC" at bounding box center [160, 389] width 193 height 39
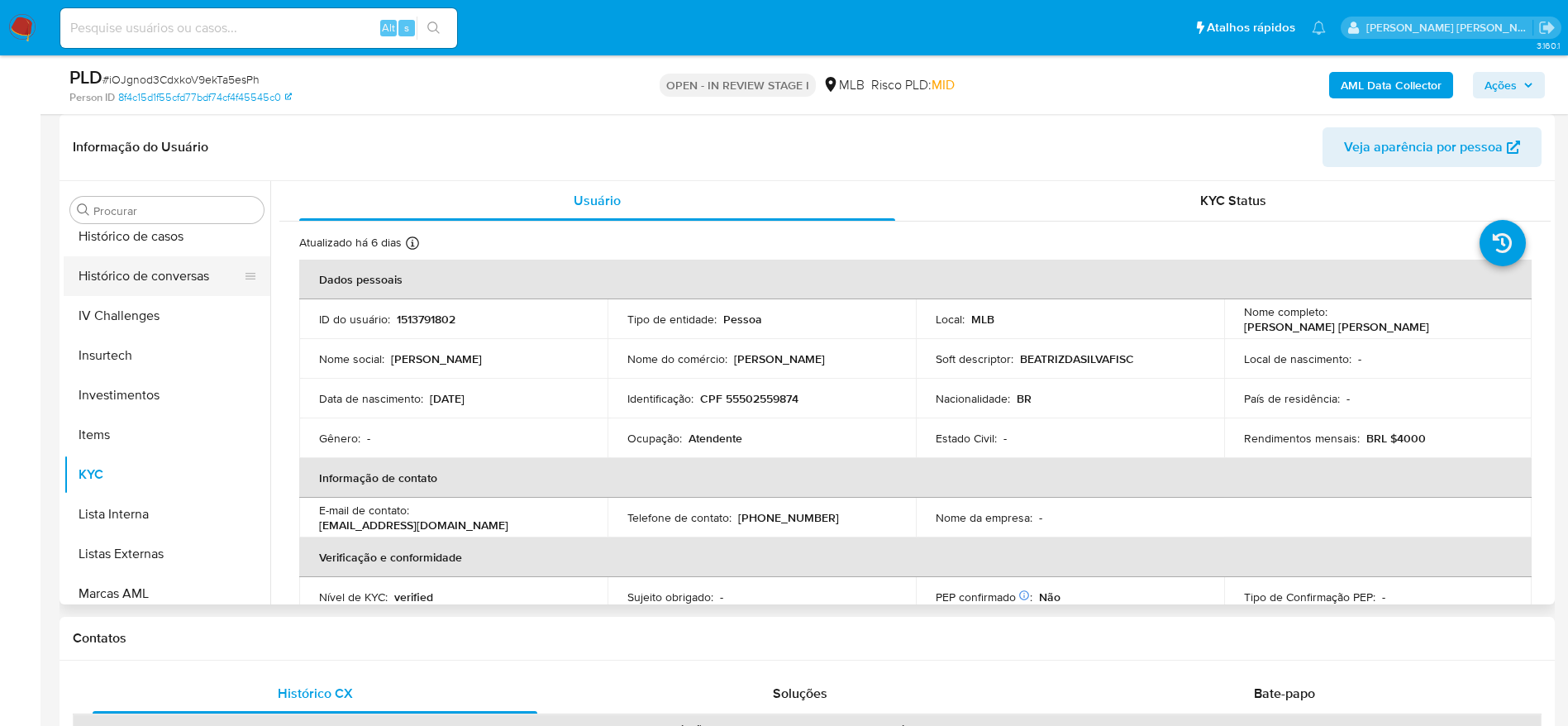
scroll to position [486, 0]
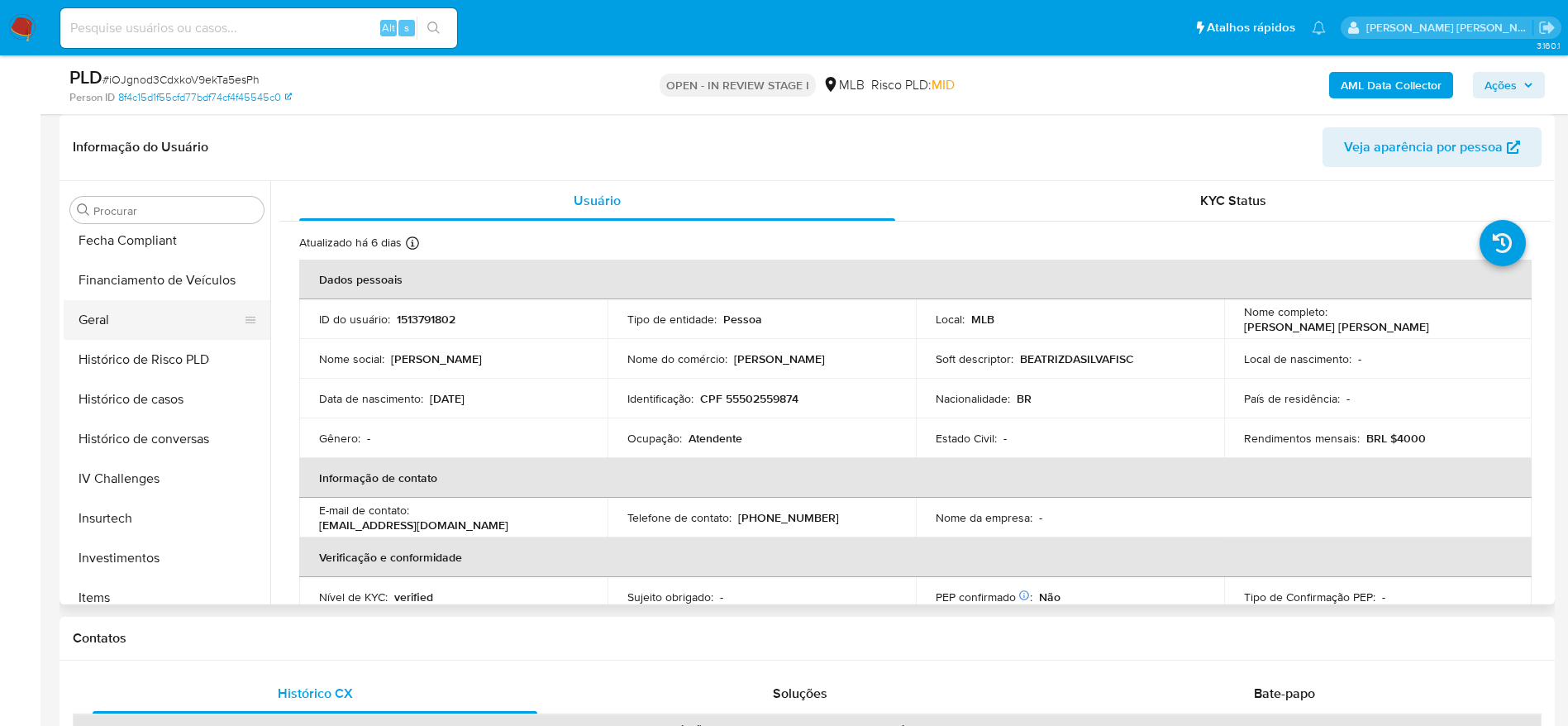
click at [114, 328] on button "Geral" at bounding box center [160, 319] width 193 height 39
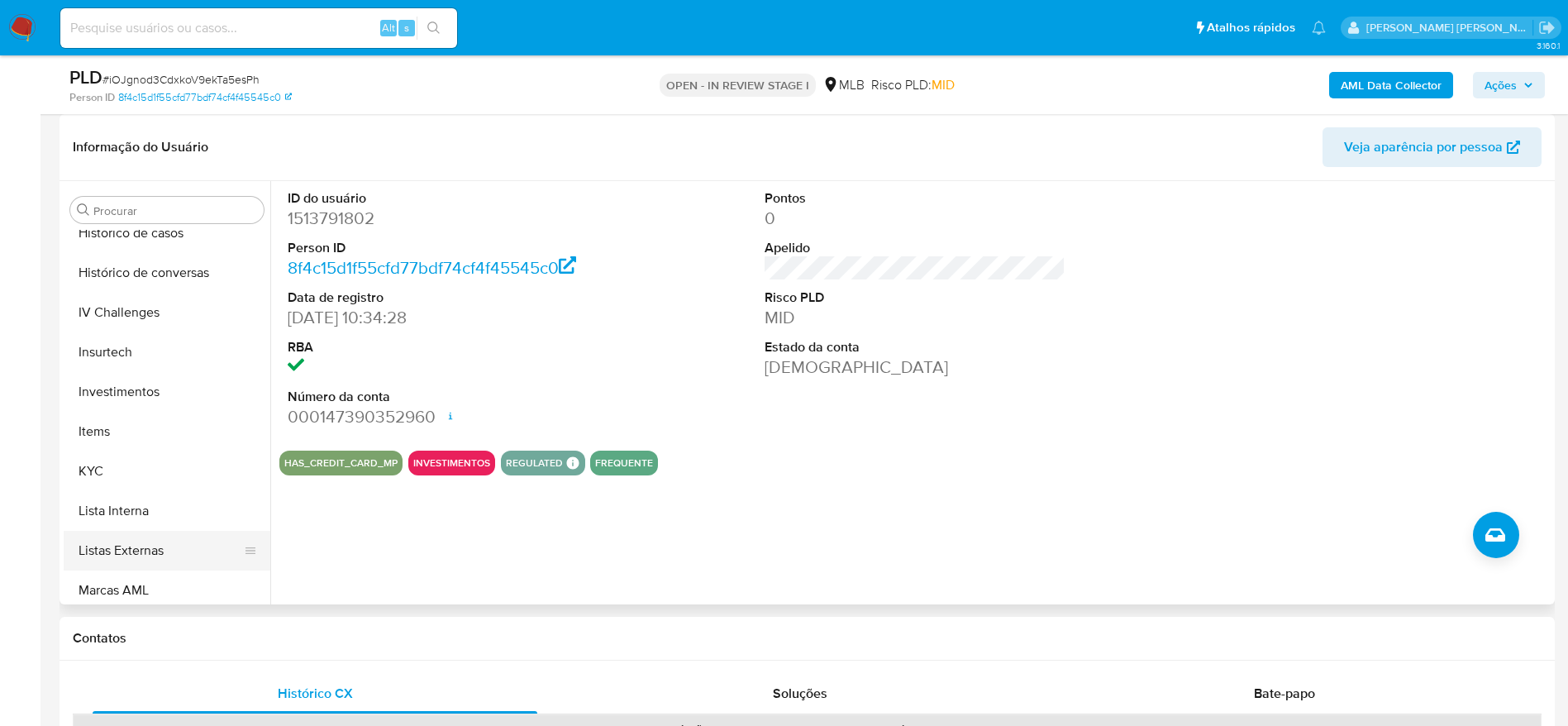
scroll to position [734, 0]
click at [154, 393] on button "KYC" at bounding box center [160, 389] width 193 height 39
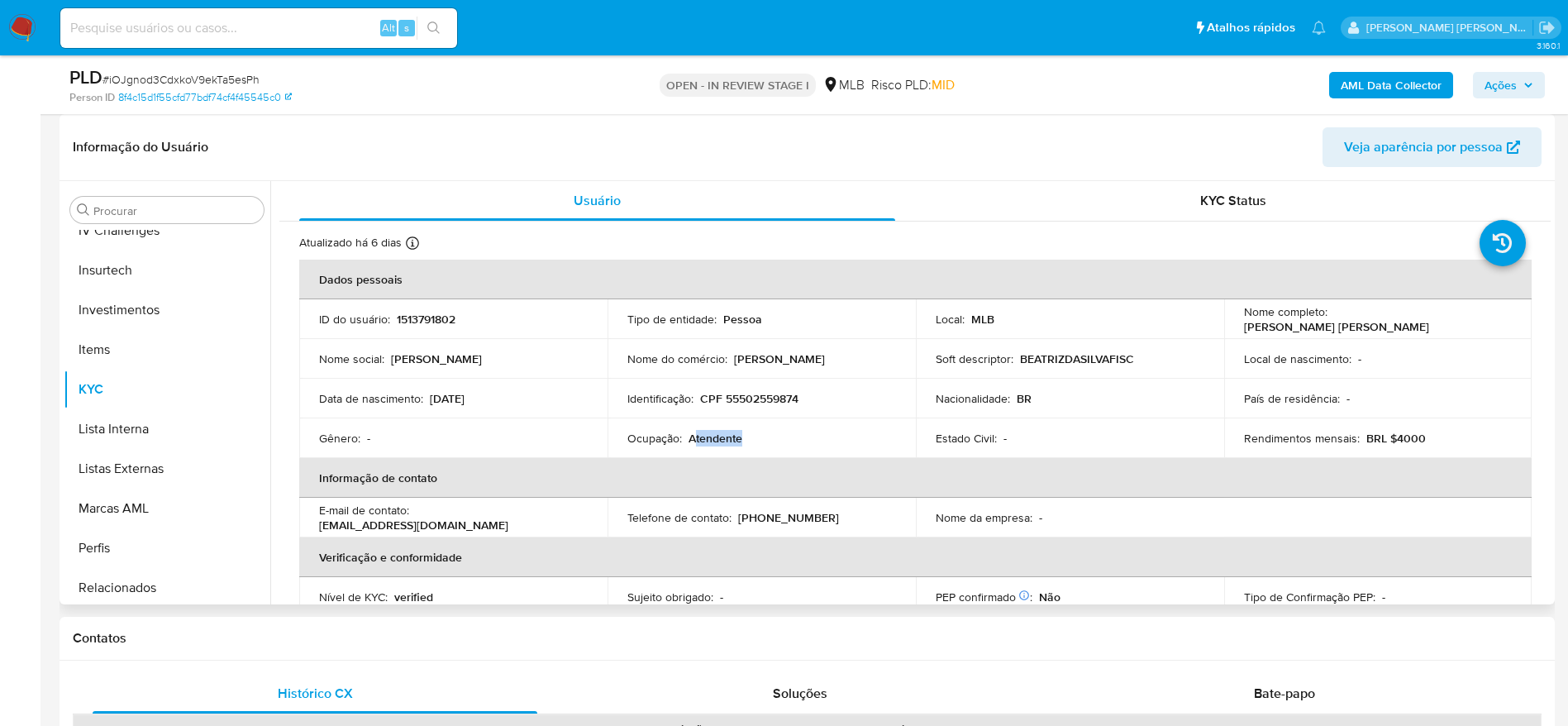
drag, startPoint x: 753, startPoint y: 439, endPoint x: 693, endPoint y: 434, distance: 60.2
click at [693, 434] on div "Ocupação : Atendente" at bounding box center [762, 439] width 269 height 15
copy p "tendente"
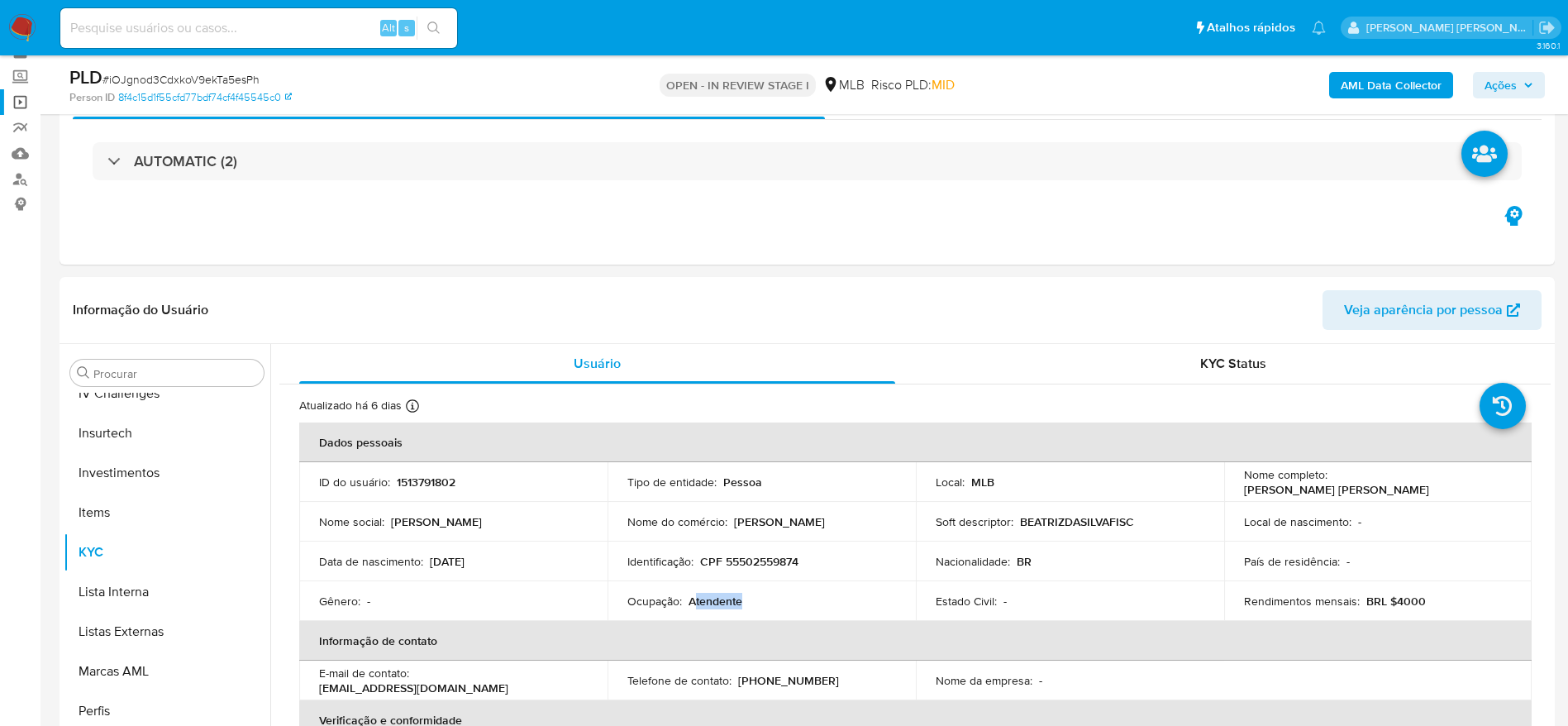
scroll to position [0, 0]
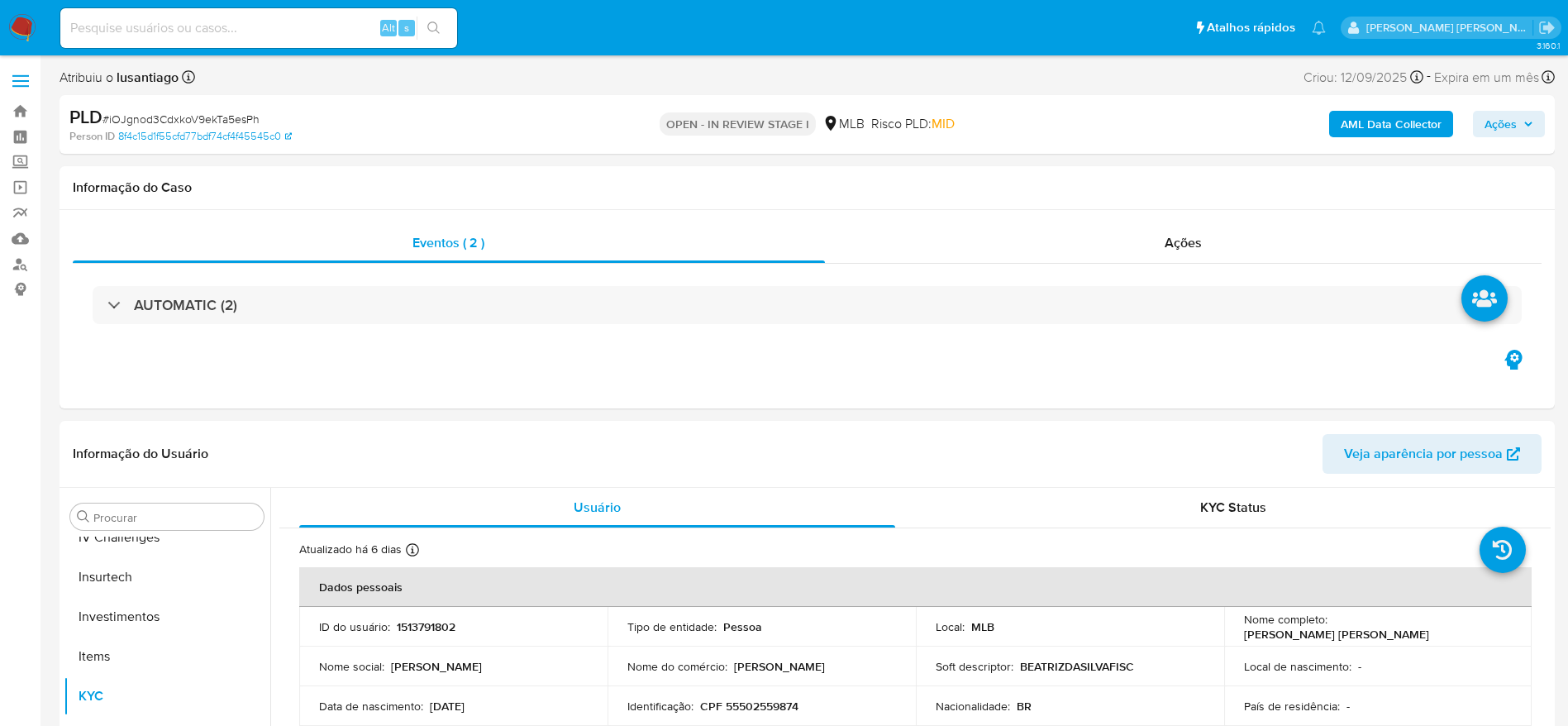
drag, startPoint x: 1506, startPoint y: 113, endPoint x: 1465, endPoint y: 139, distance: 48.5
click at [1503, 118] on span "Ações" at bounding box center [1500, 124] width 32 height 26
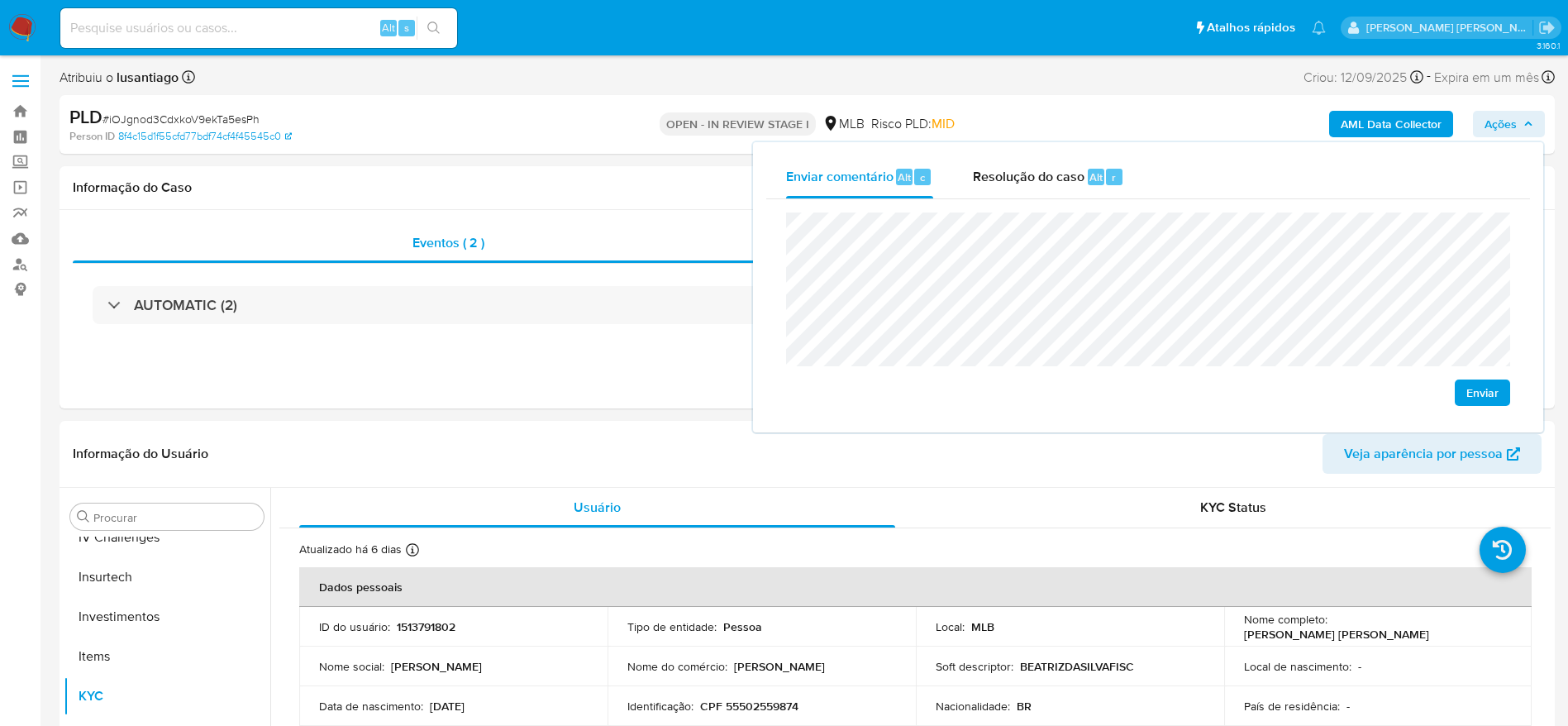
click at [1393, 125] on b "AML Data Collector" at bounding box center [1391, 124] width 101 height 26
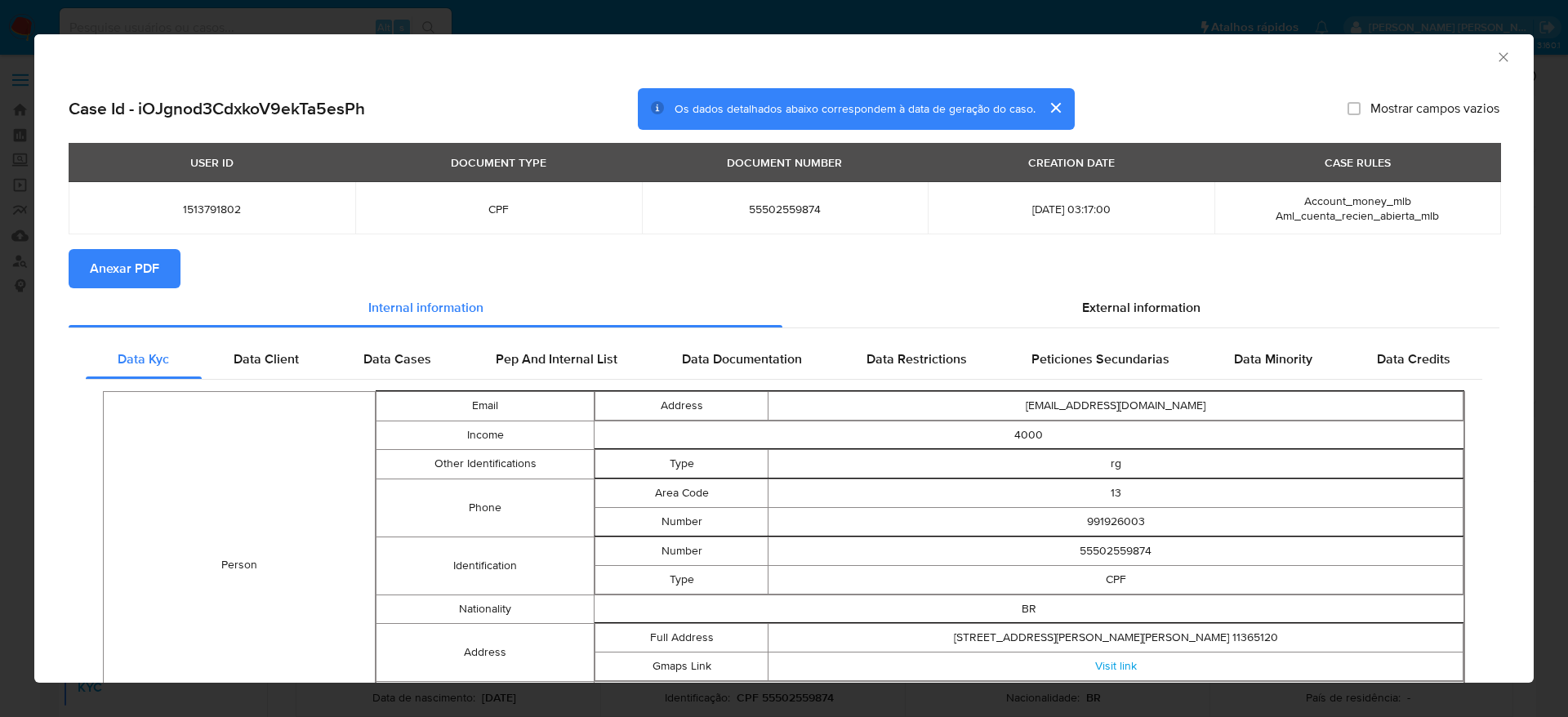
click at [1499, 60] on icon "Fechar a janela" at bounding box center [1503, 56] width 9 height 9
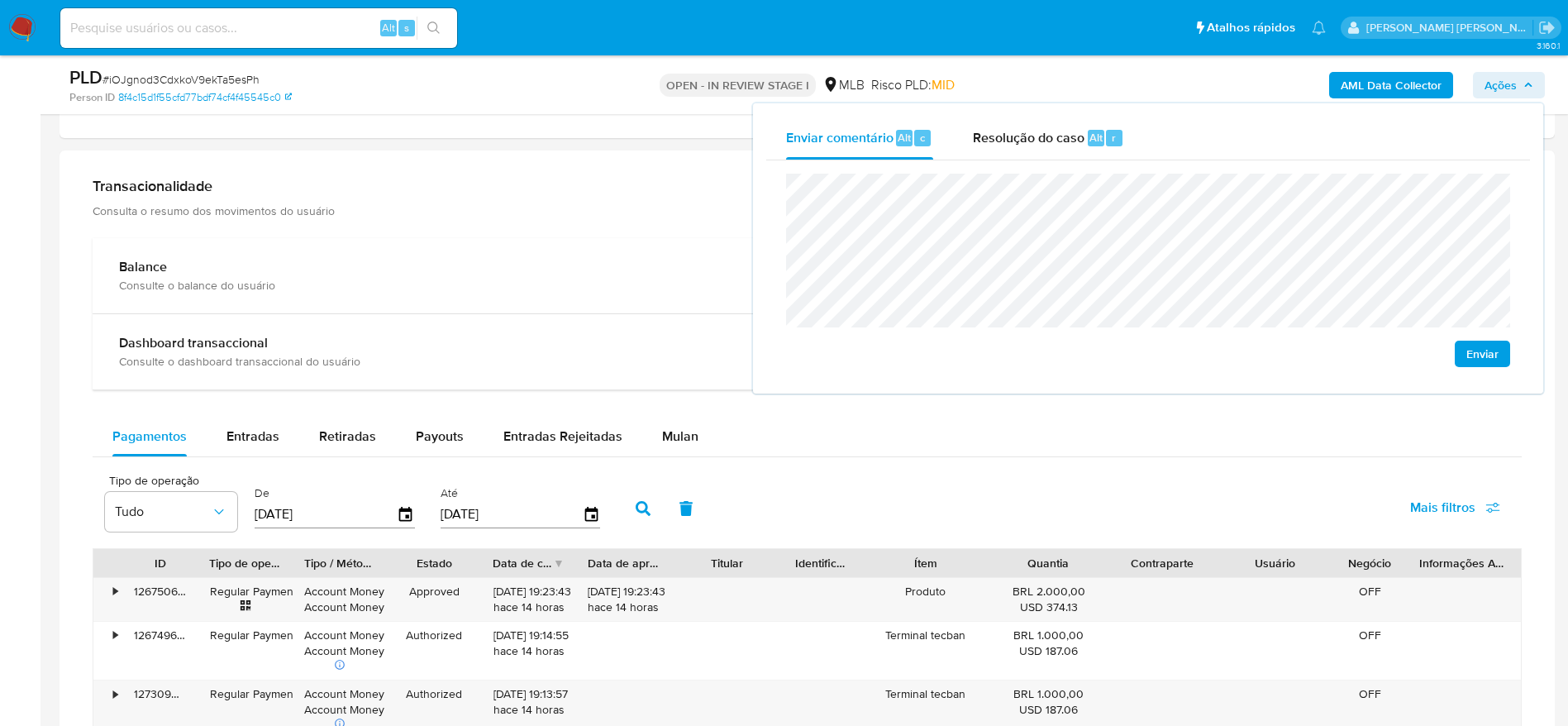
scroll to position [1240, 0]
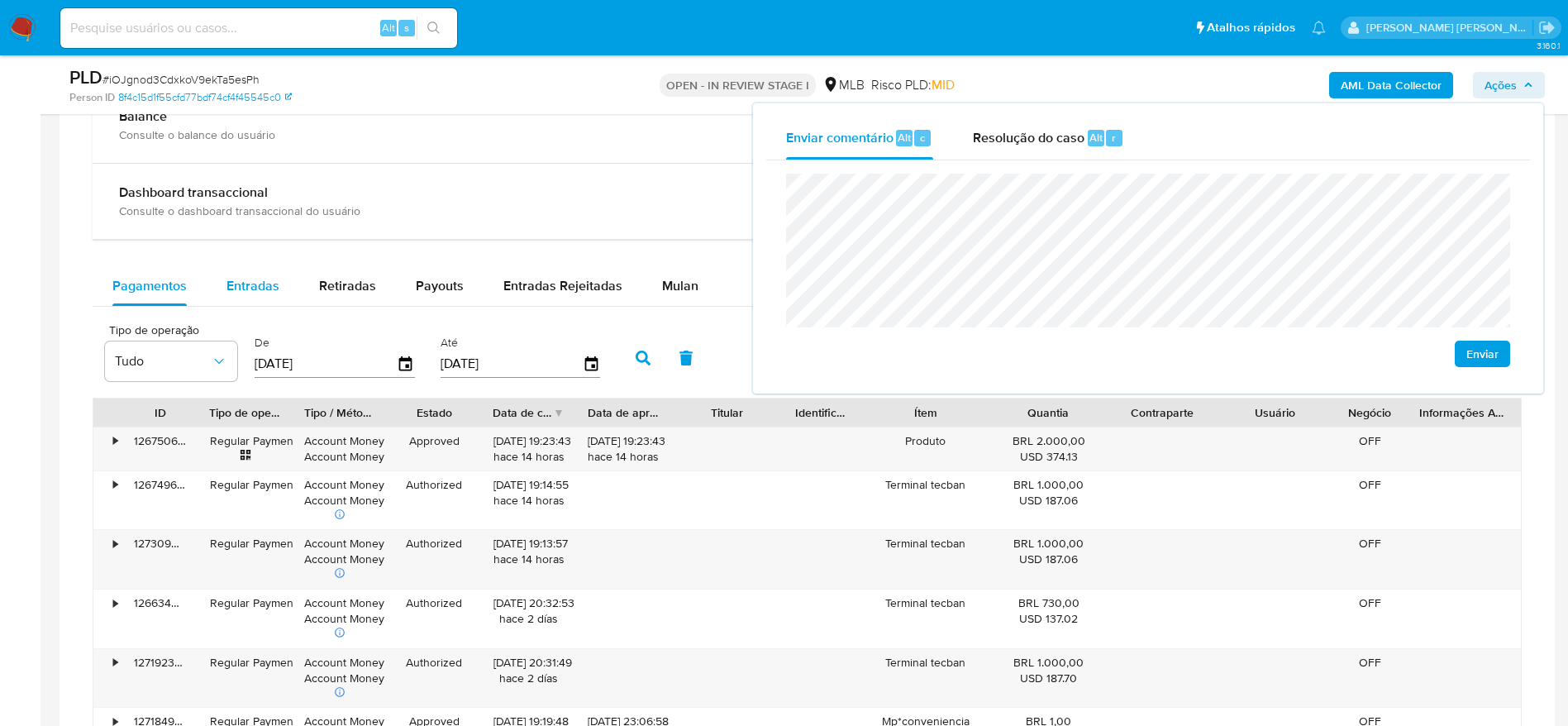
click at [227, 276] on span "Entradas" at bounding box center [253, 286] width 53 height 19
select select "10"
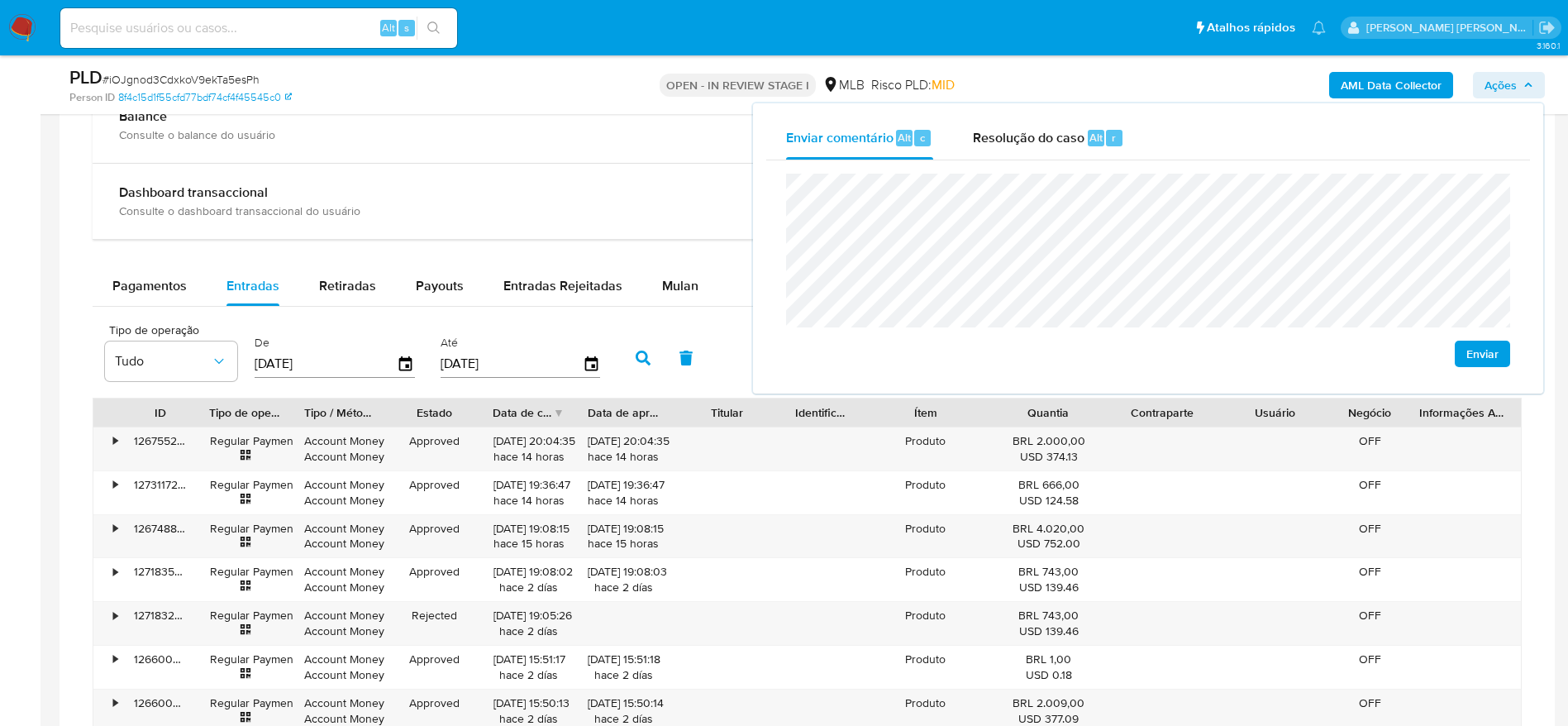
click at [1503, 90] on span "Ações" at bounding box center [1500, 85] width 32 height 26
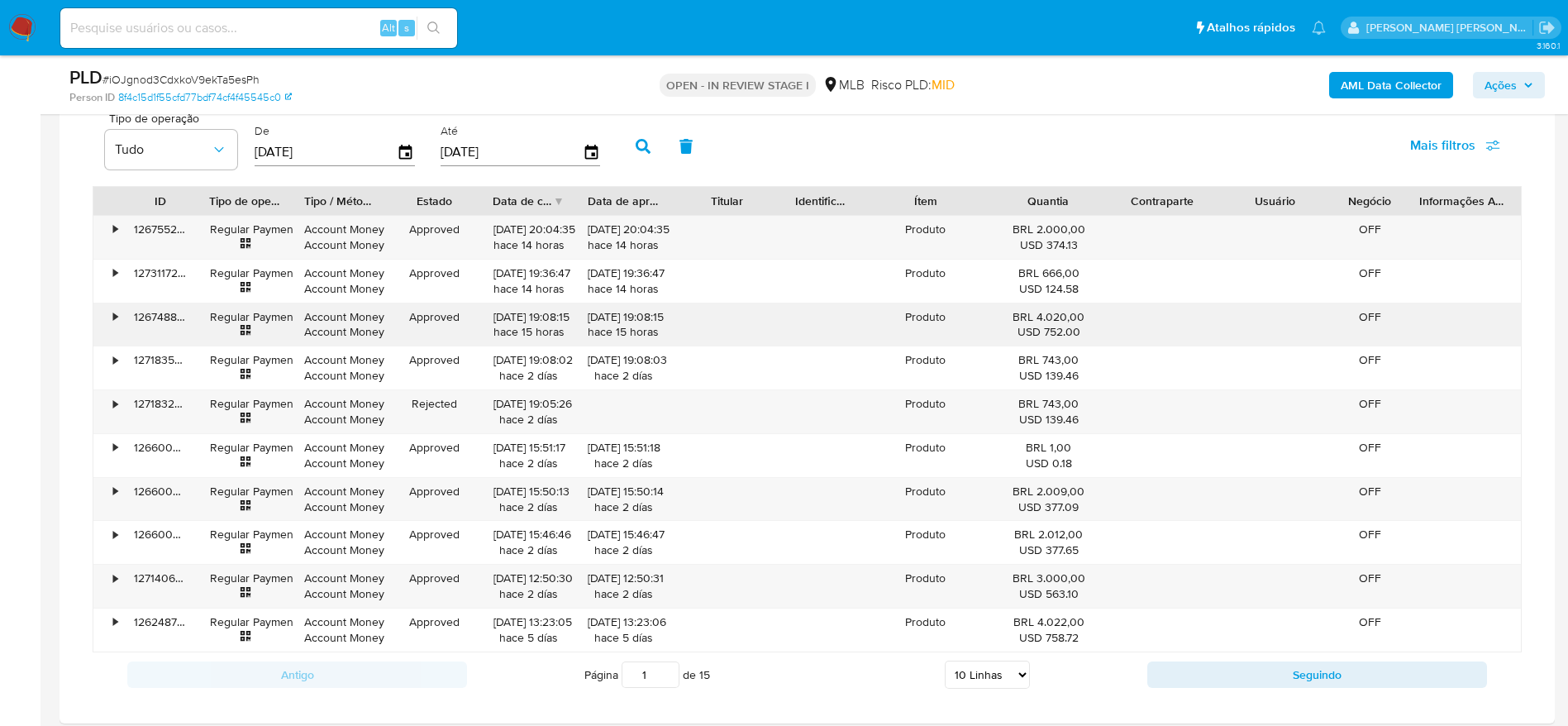
scroll to position [1488, 0]
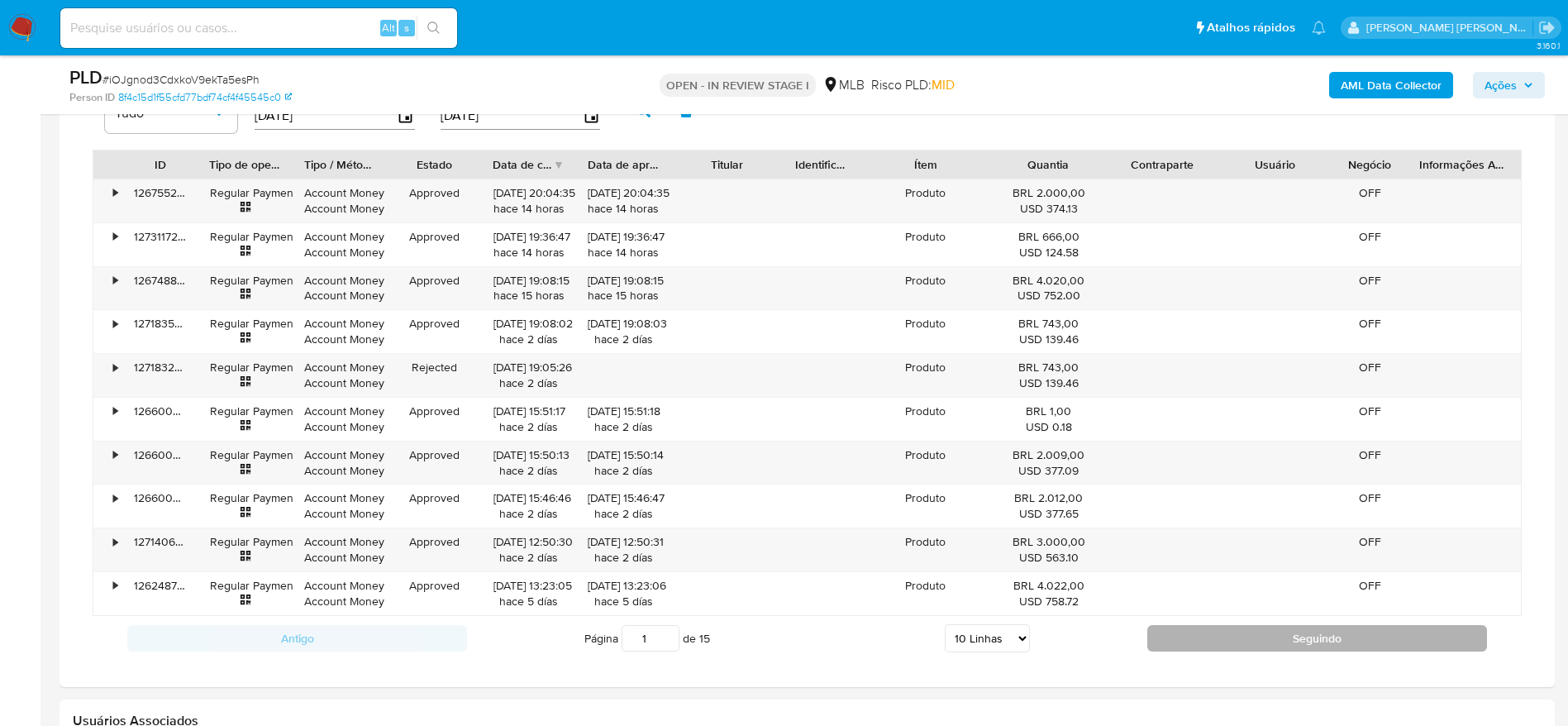
click at [1206, 632] on button "Seguindo" at bounding box center [1317, 638] width 339 height 26
type input "2"
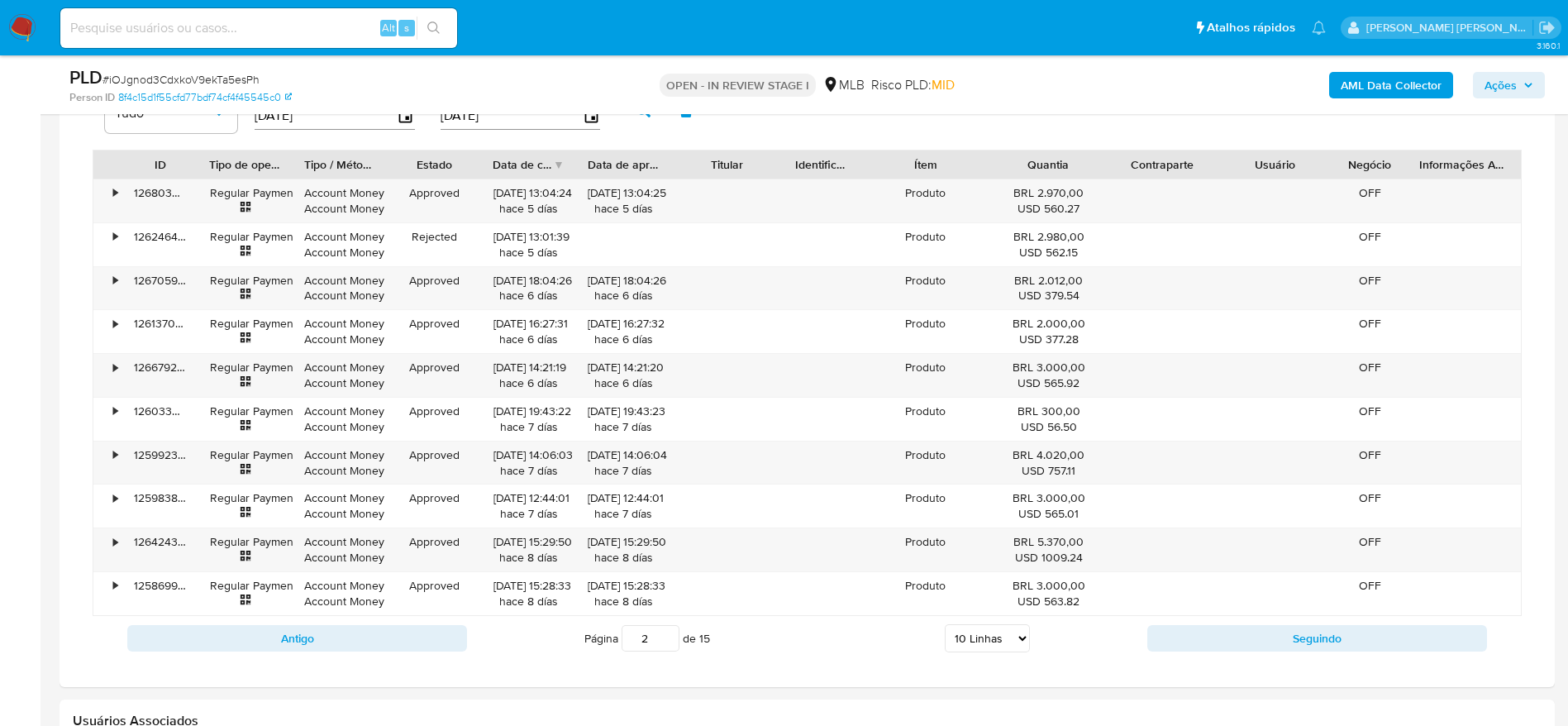
click at [1003, 646] on select "5 Linhas 10 Linhas 20 Linhas 25 Linhas 50 Linhas 100 Linhas" at bounding box center [987, 638] width 85 height 28
select select "100"
click at [945, 624] on select "5 Linhas 10 Linhas 20 Linhas 25 Linhas 50 Linhas 100 Linhas" at bounding box center [987, 638] width 85 height 28
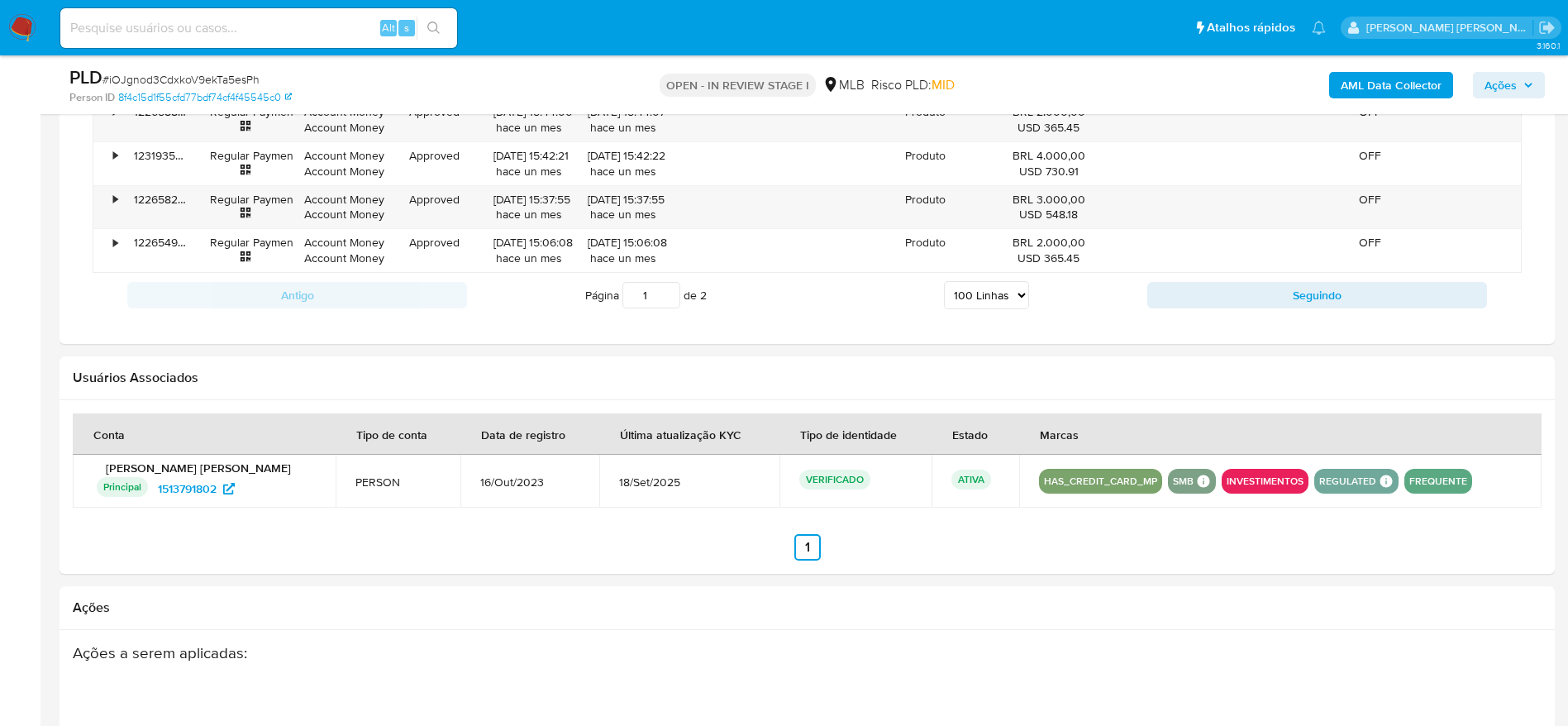
scroll to position [5615, 0]
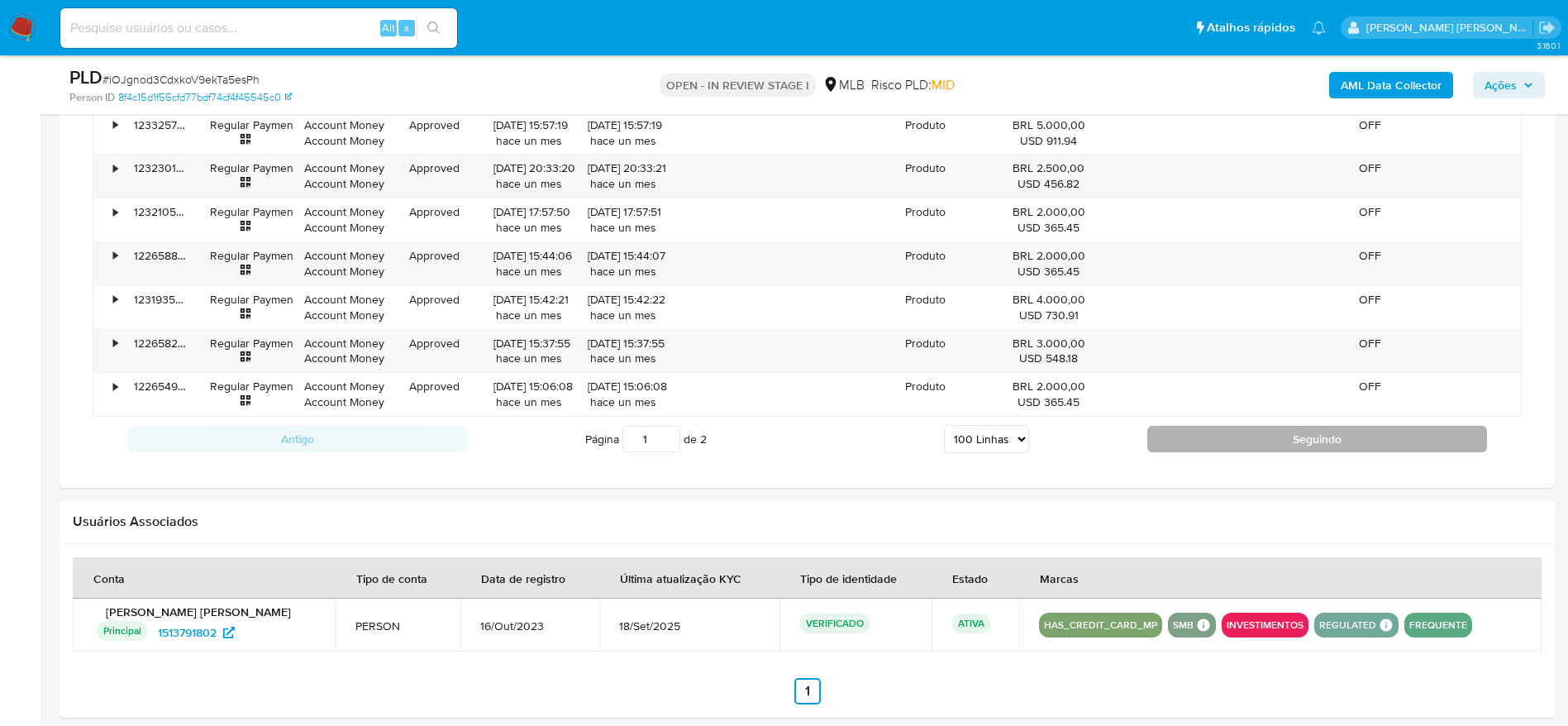
click at [1203, 427] on button "Seguindo" at bounding box center [1317, 439] width 339 height 26
type input "2"
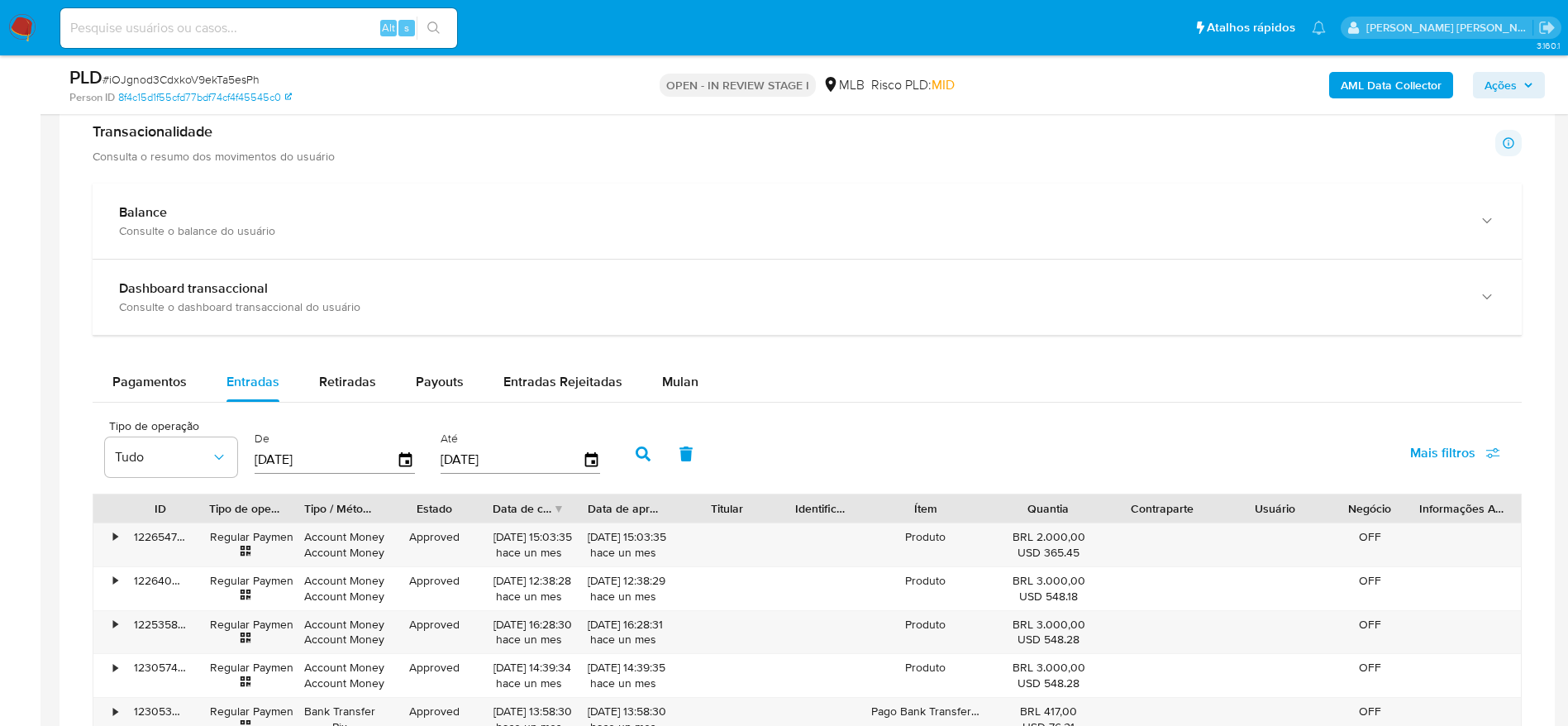
scroll to position [1180, 0]
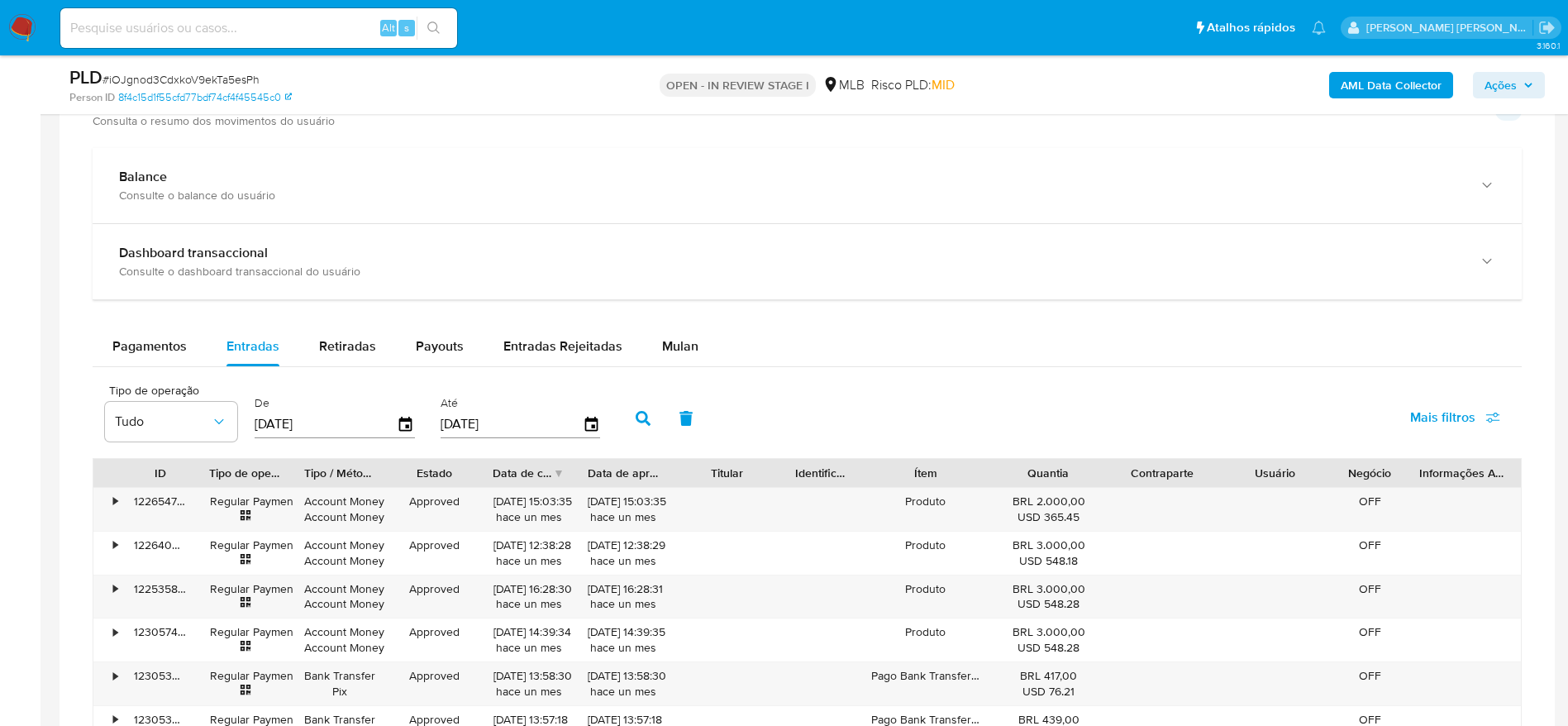
click at [283, 421] on input "[DATE]" at bounding box center [325, 424] width 142 height 26
type input "27/02/025_"
type input "01/01/2025"
click at [637, 412] on icon "button" at bounding box center [643, 418] width 15 height 15
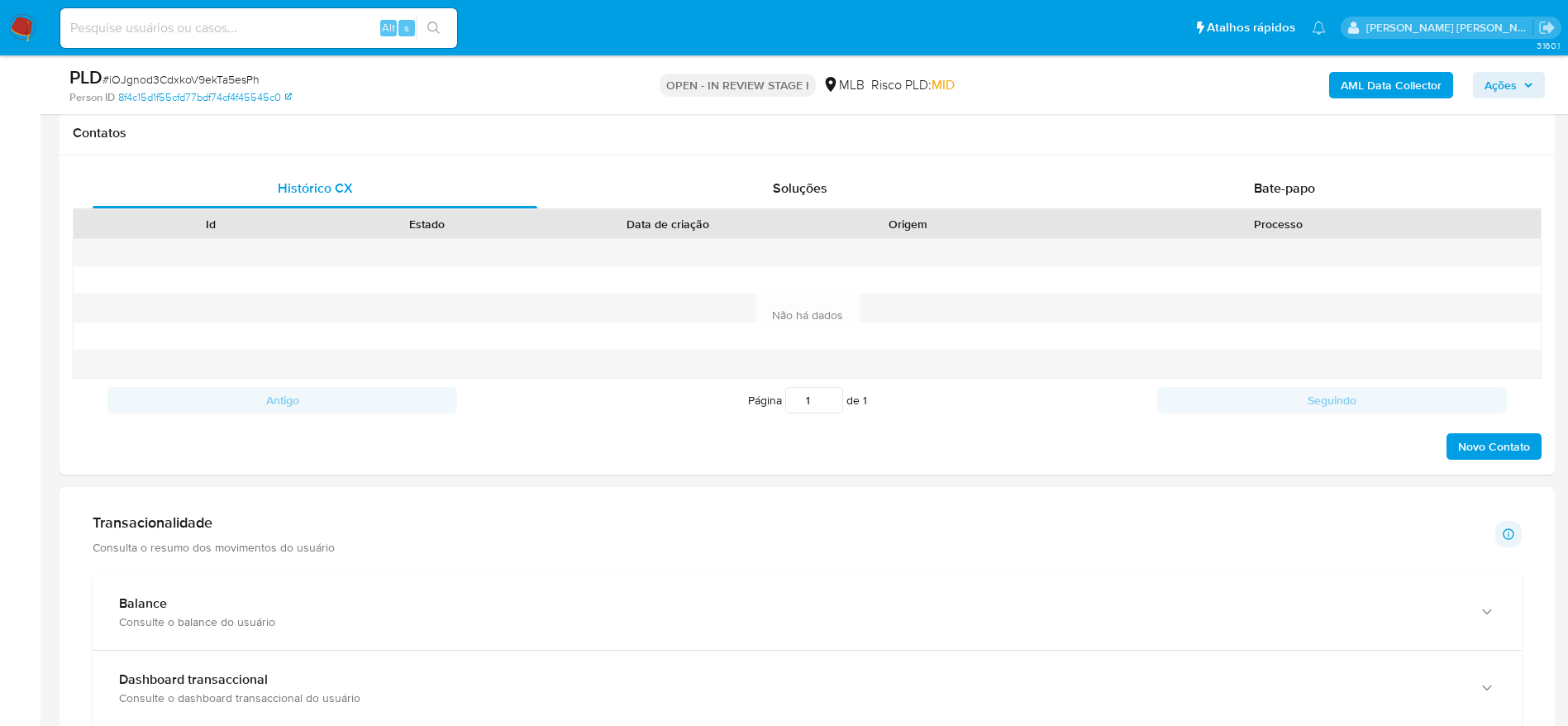
scroll to position [634, 0]
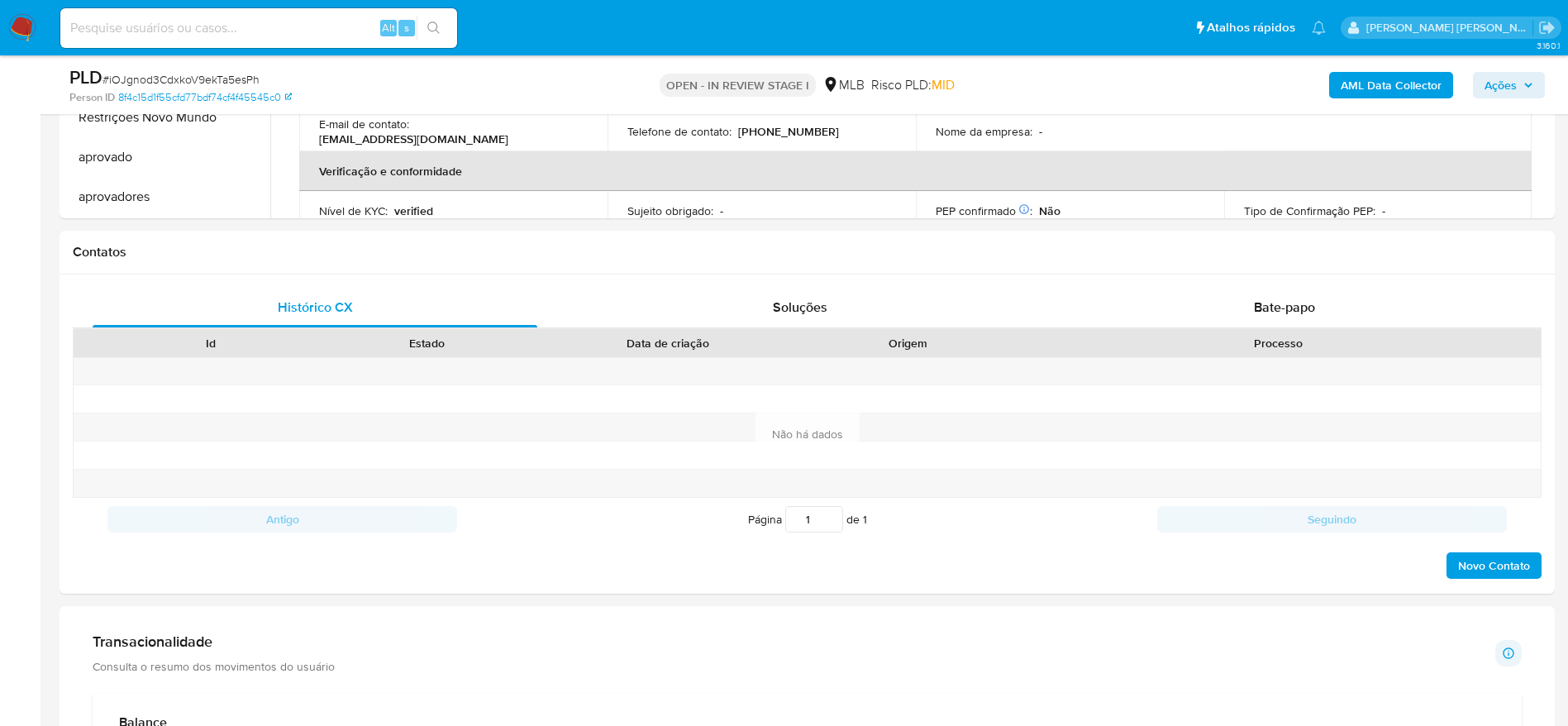
click at [1491, 89] on span "Ações" at bounding box center [1500, 85] width 32 height 26
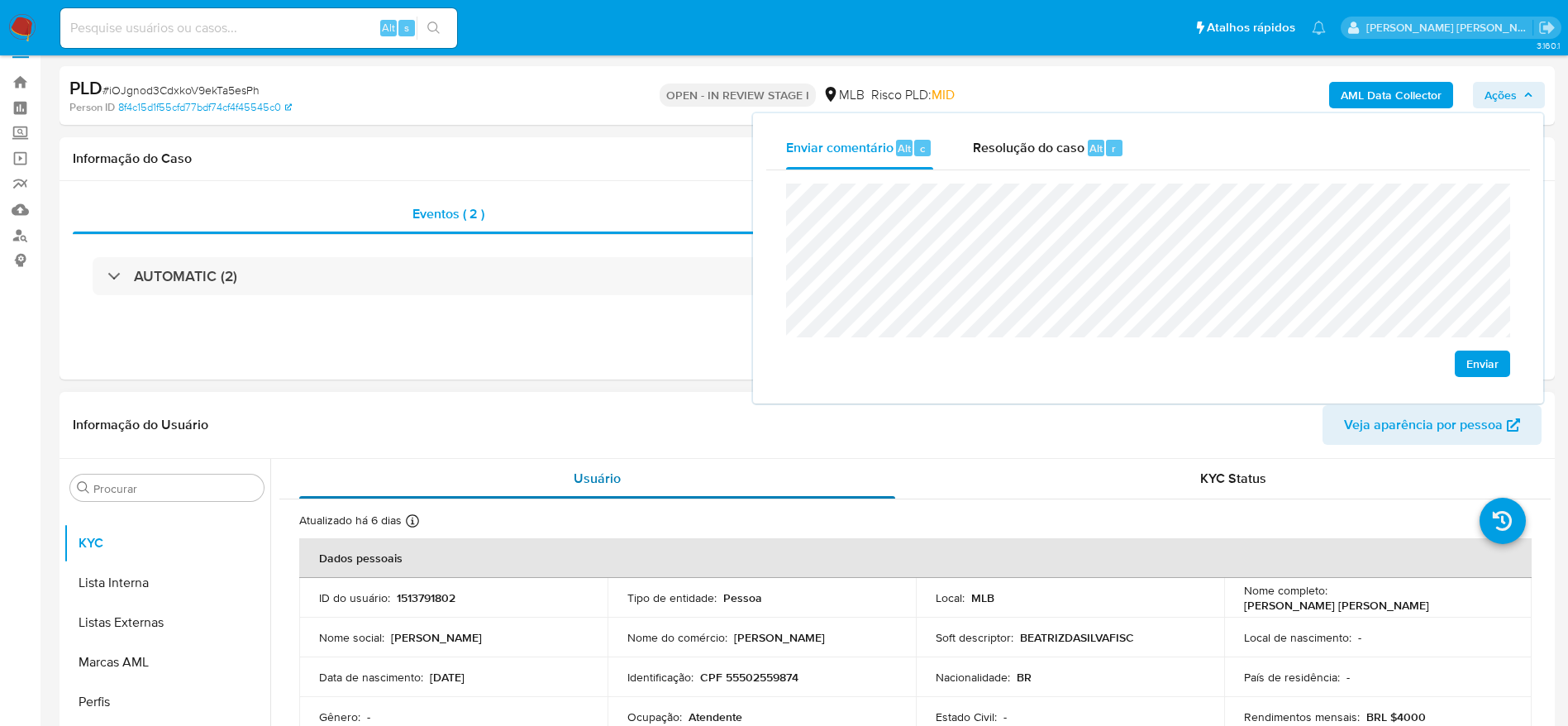
scroll to position [14, 0]
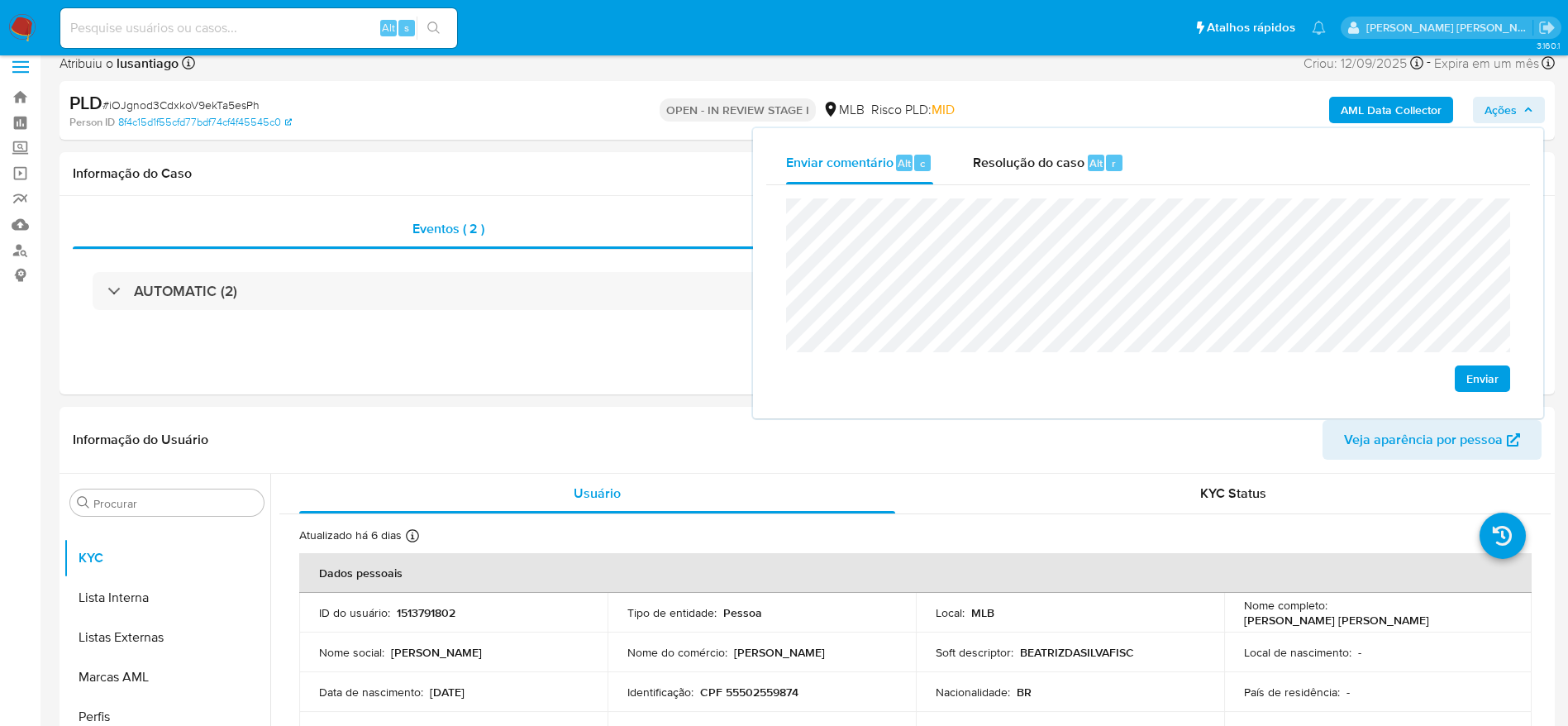
click at [1372, 108] on b "AML Data Collector" at bounding box center [1391, 109] width 101 height 26
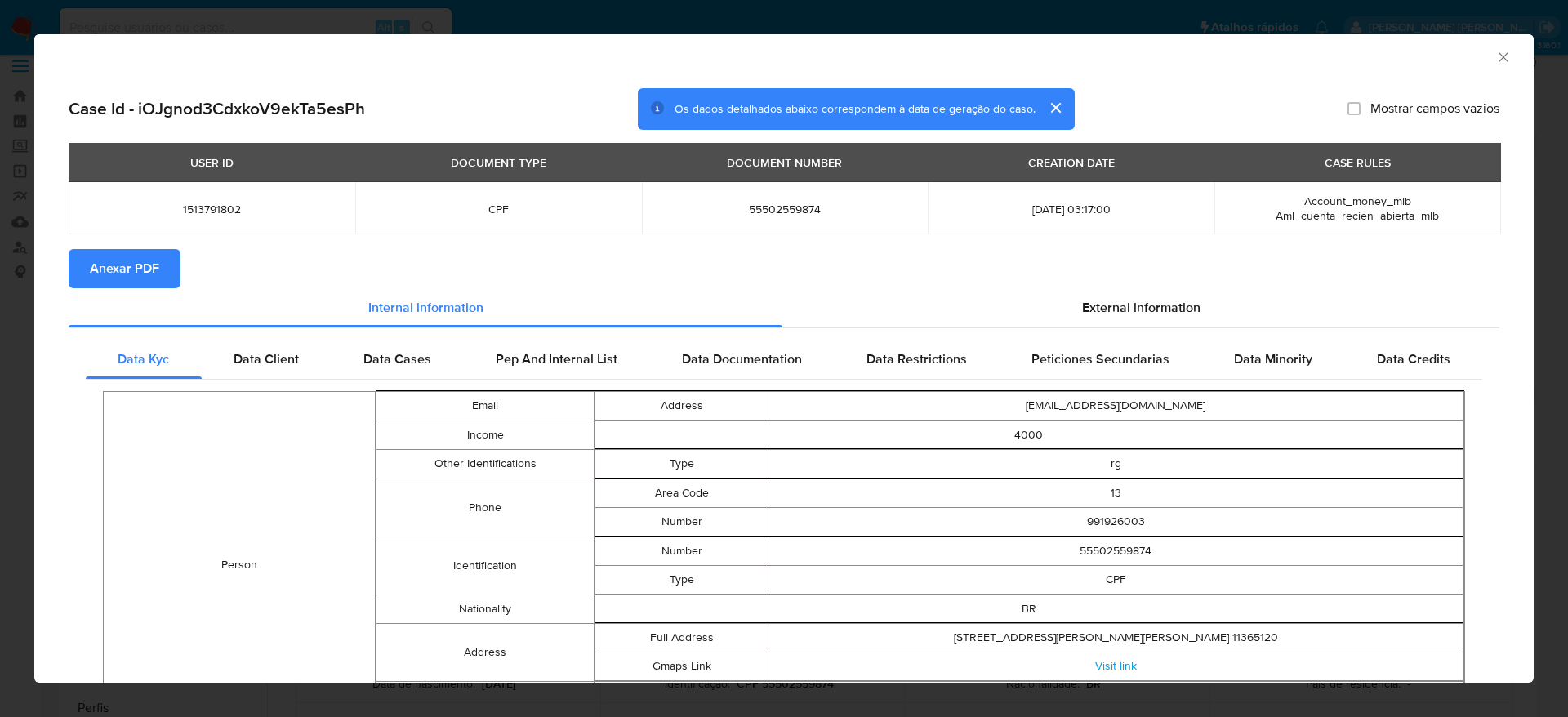
click at [156, 262] on span "Anexar PDF" at bounding box center [125, 268] width 70 height 36
click at [1496, 49] on icon "Fechar a janela" at bounding box center [1504, 57] width 17 height 17
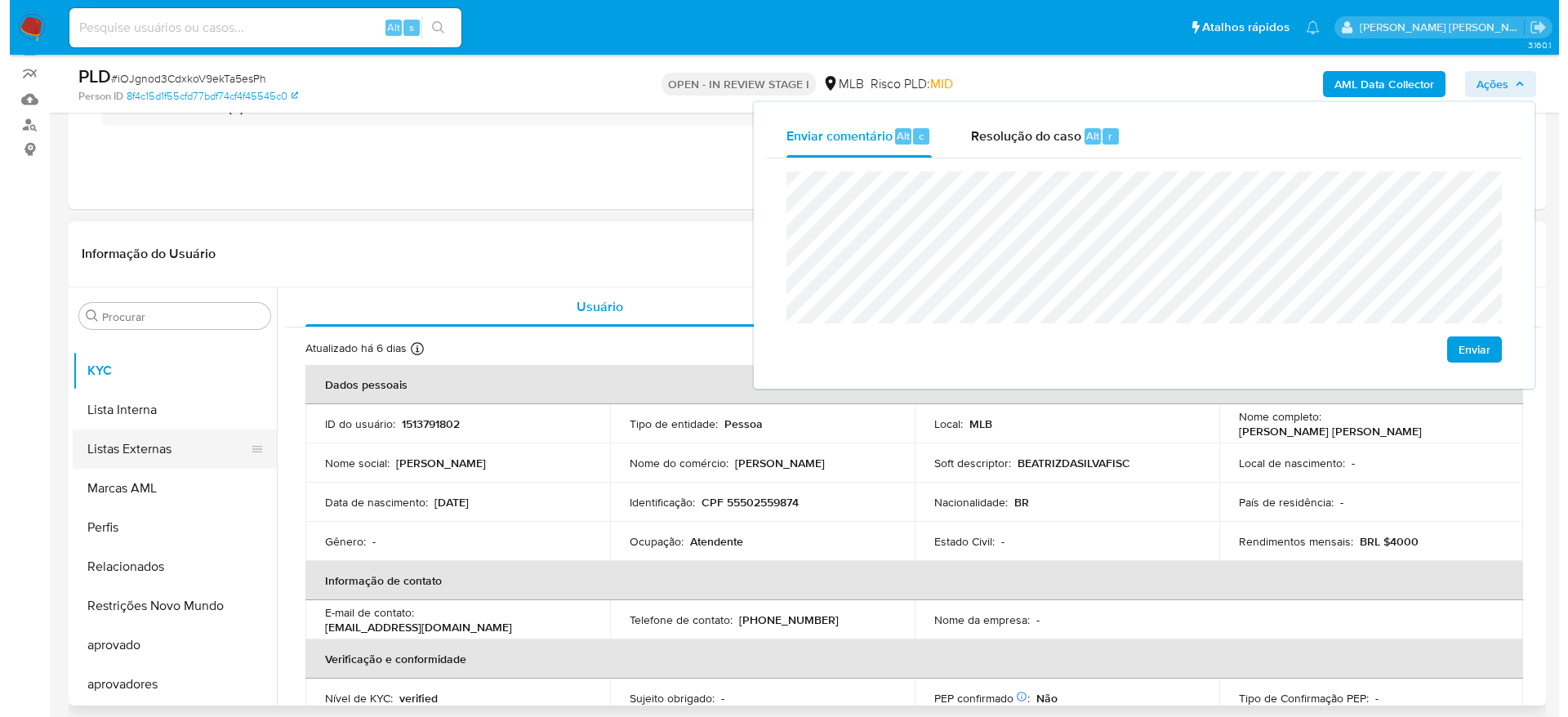
scroll to position [0, 0]
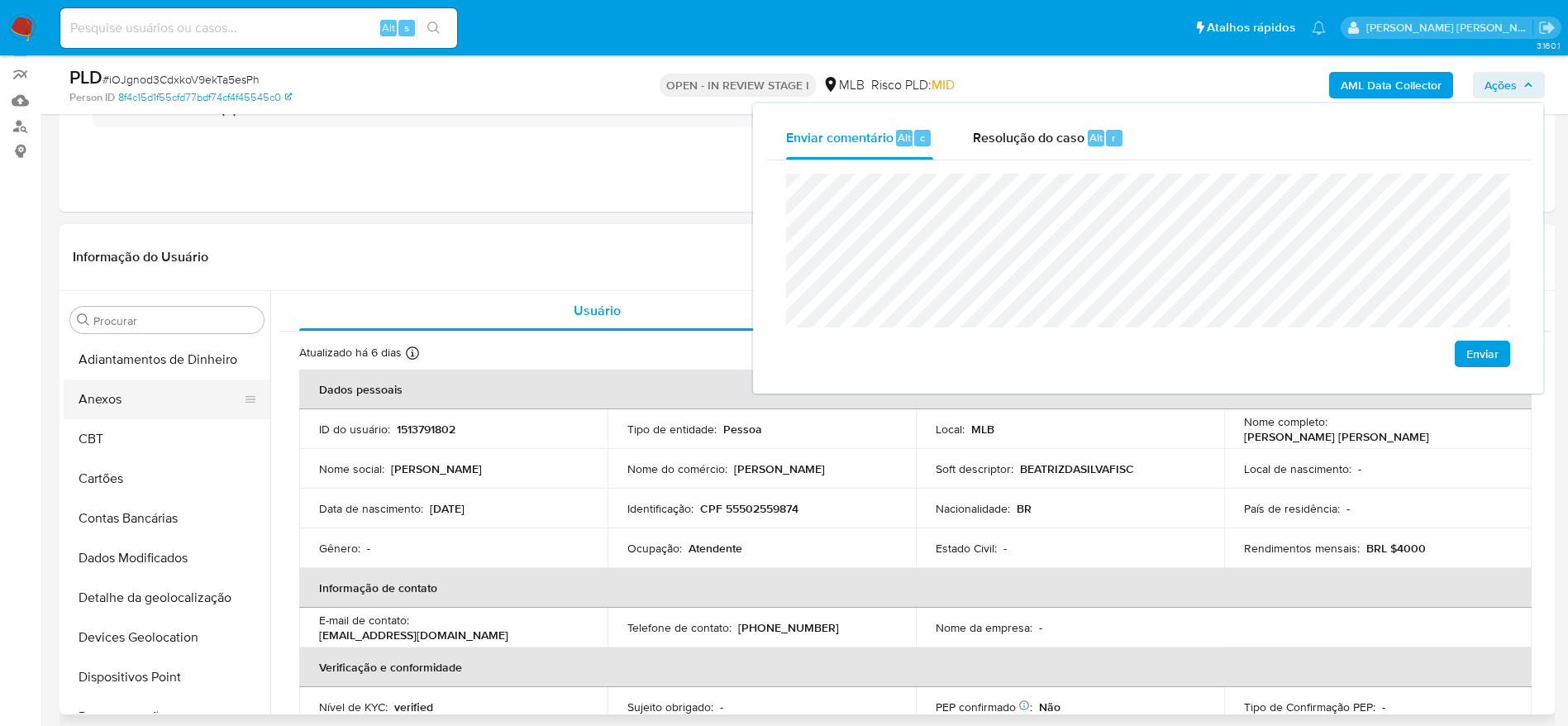
click at [147, 400] on button "Anexos" at bounding box center [160, 399] width 193 height 39
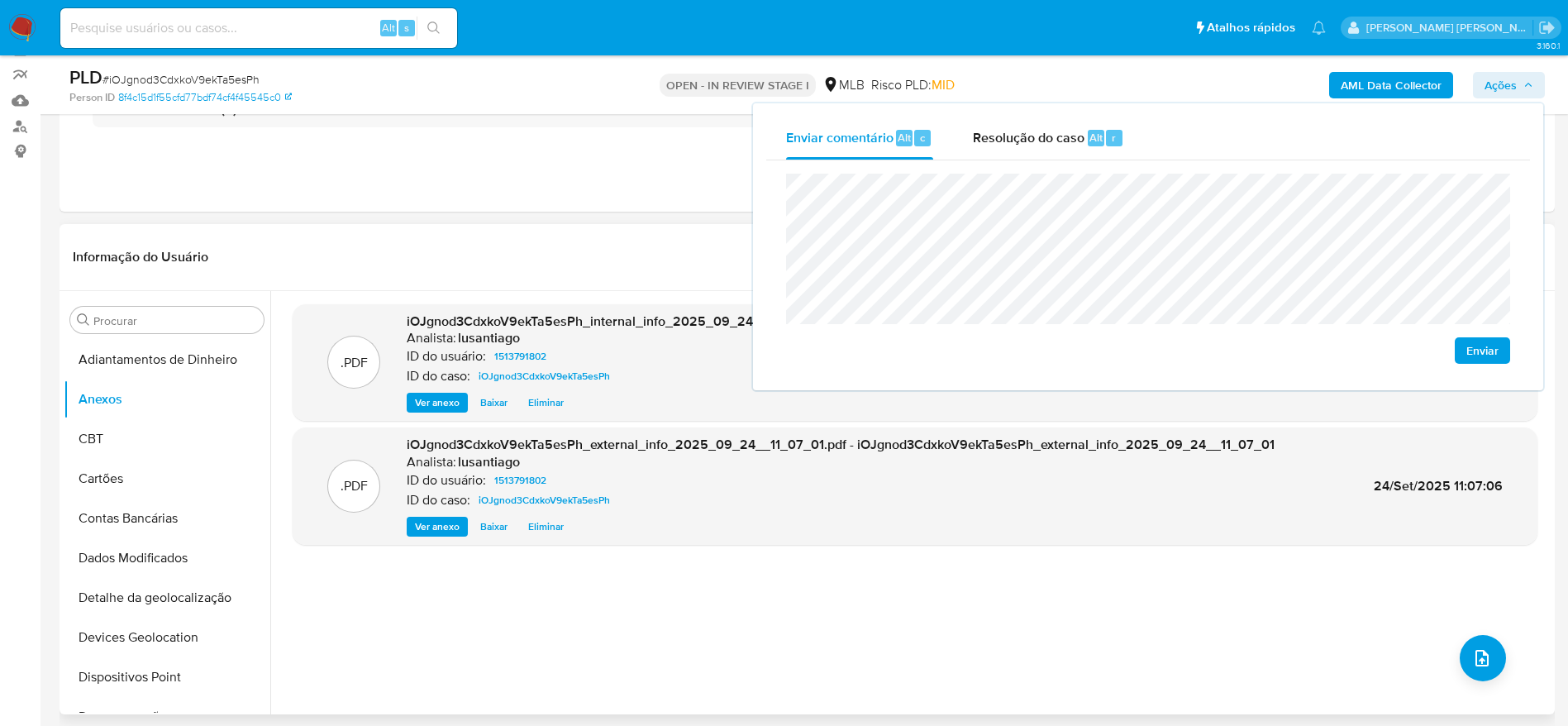
drag, startPoint x: 533, startPoint y: 616, endPoint x: 585, endPoint y: 617, distance: 52.0
click at [533, 616] on div ".PDF iOJgnod3CdxkoV9ekTa5esPh_internal_info_2025_09_24__11_07_07.pdf - iOJgnod3…" at bounding box center [915, 502] width 1245 height 397
click at [1471, 649] on icon "upload-file" at bounding box center [1481, 658] width 20 height 20
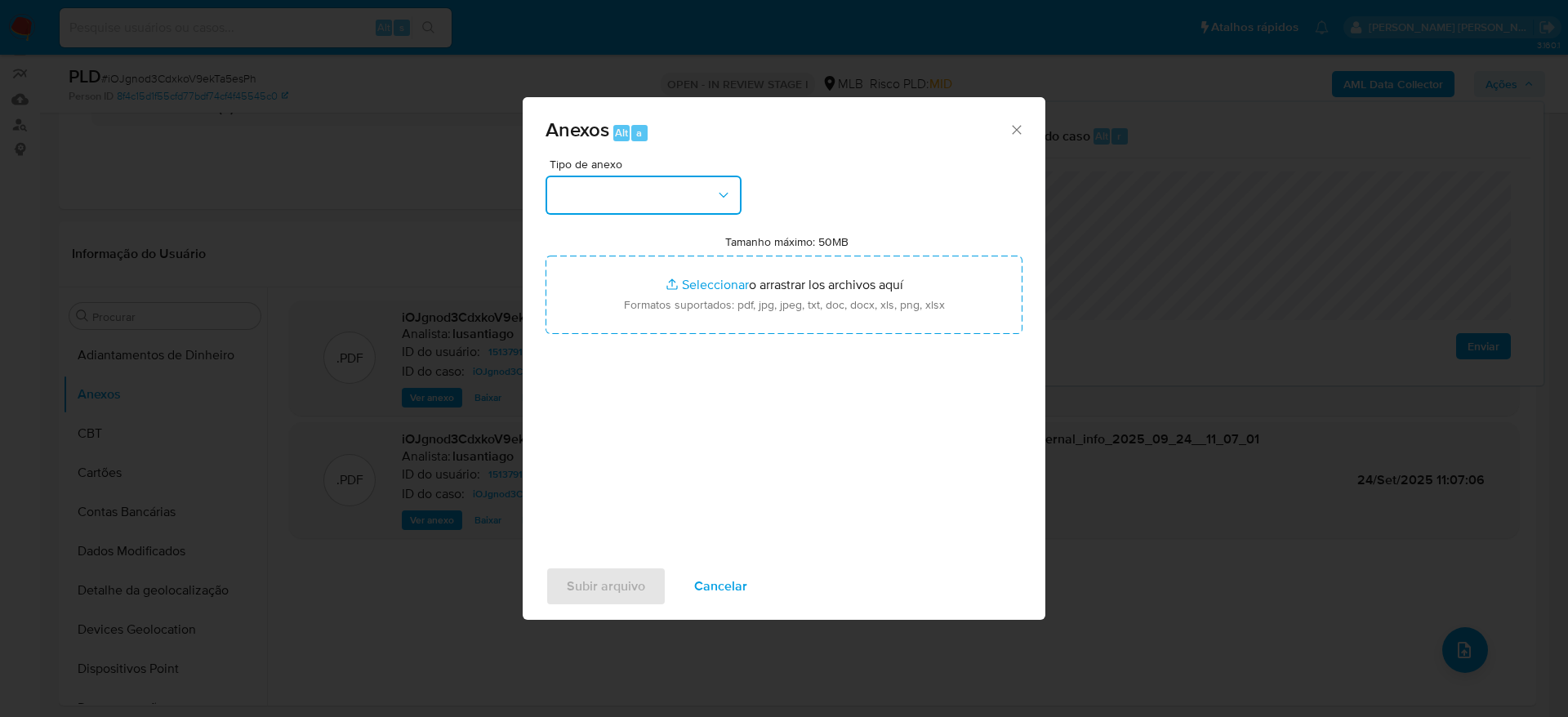
click at [607, 198] on button "button" at bounding box center [643, 195] width 196 height 39
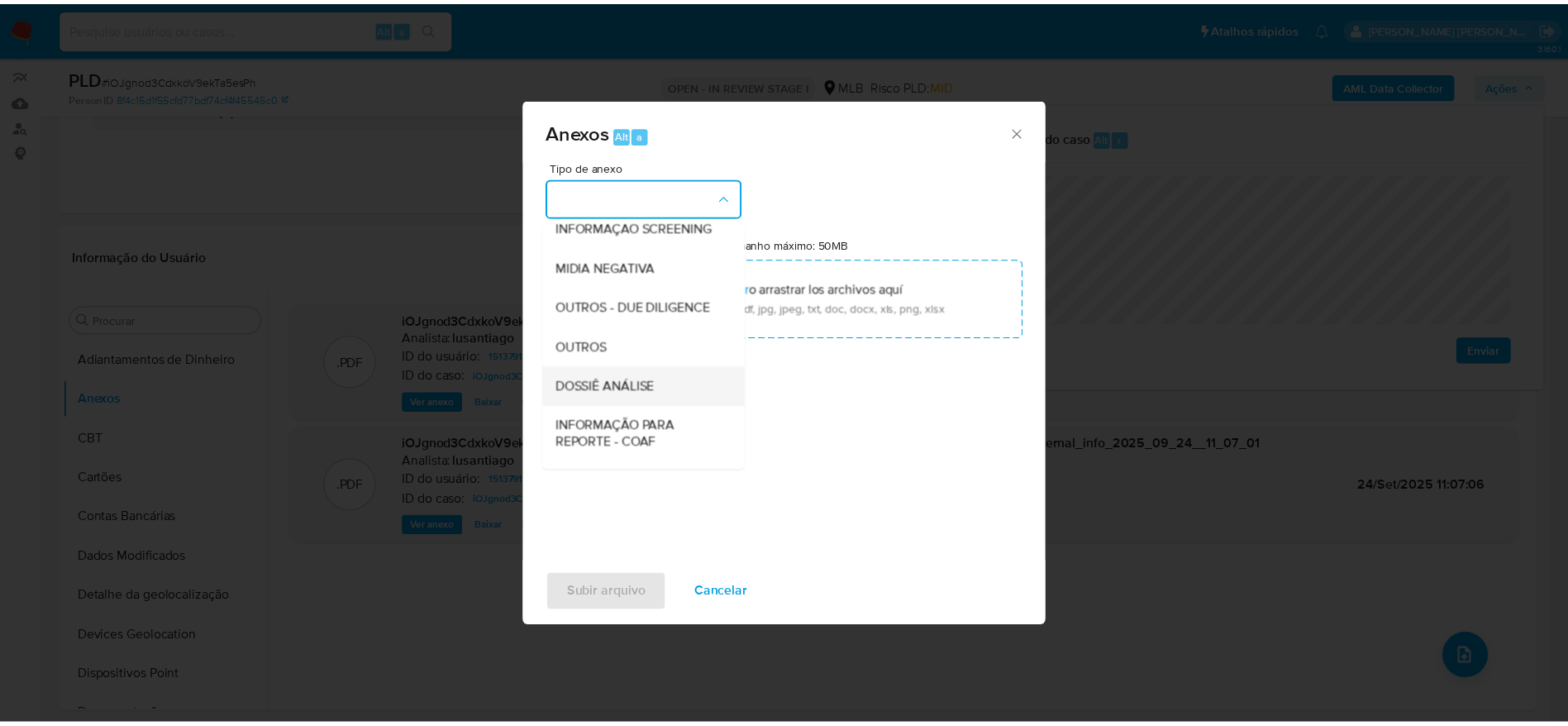
scroll to position [255, 0]
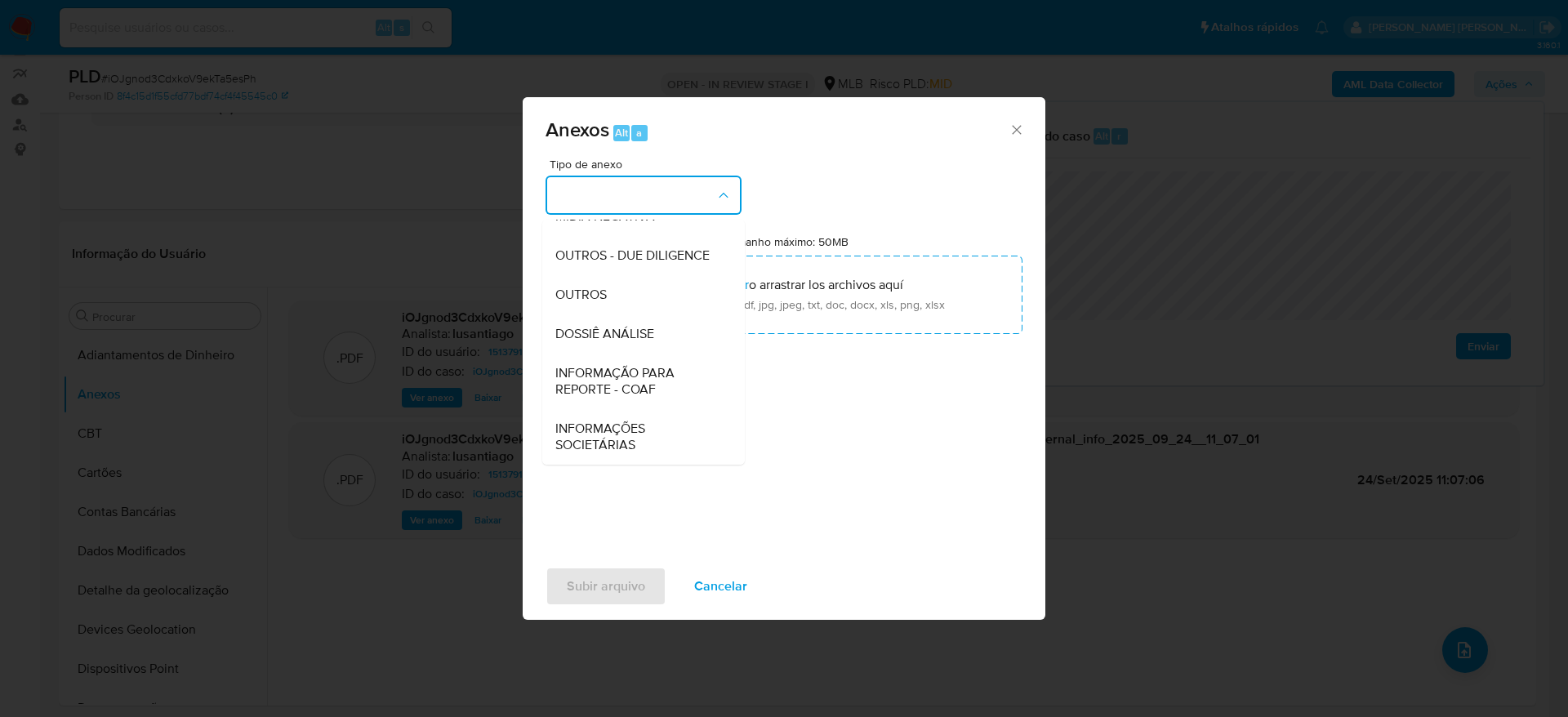
click at [633, 313] on div "OUTROS" at bounding box center [638, 295] width 167 height 39
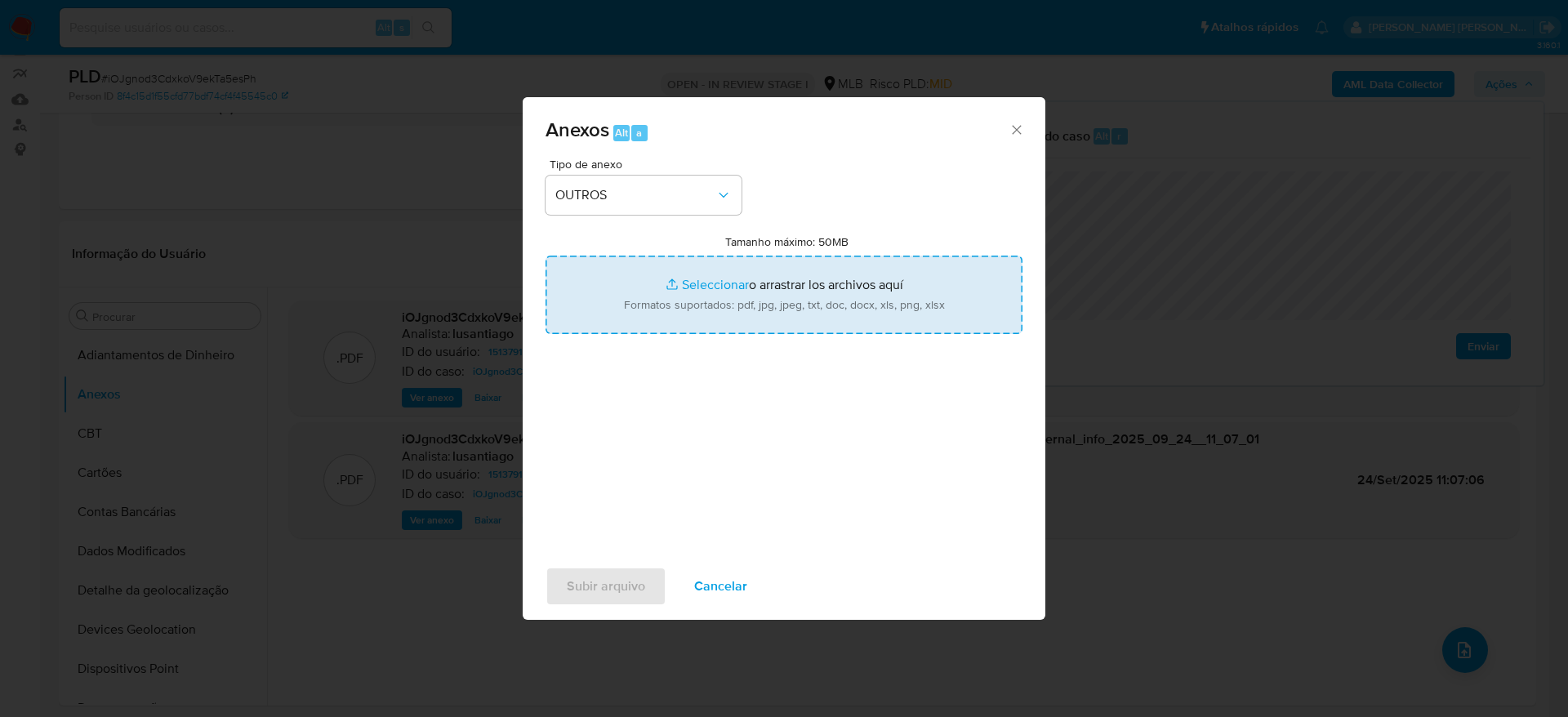
type input "C:\fakepath\Mulan 1513791802_2025_09_23_16_01_15.xlsx"
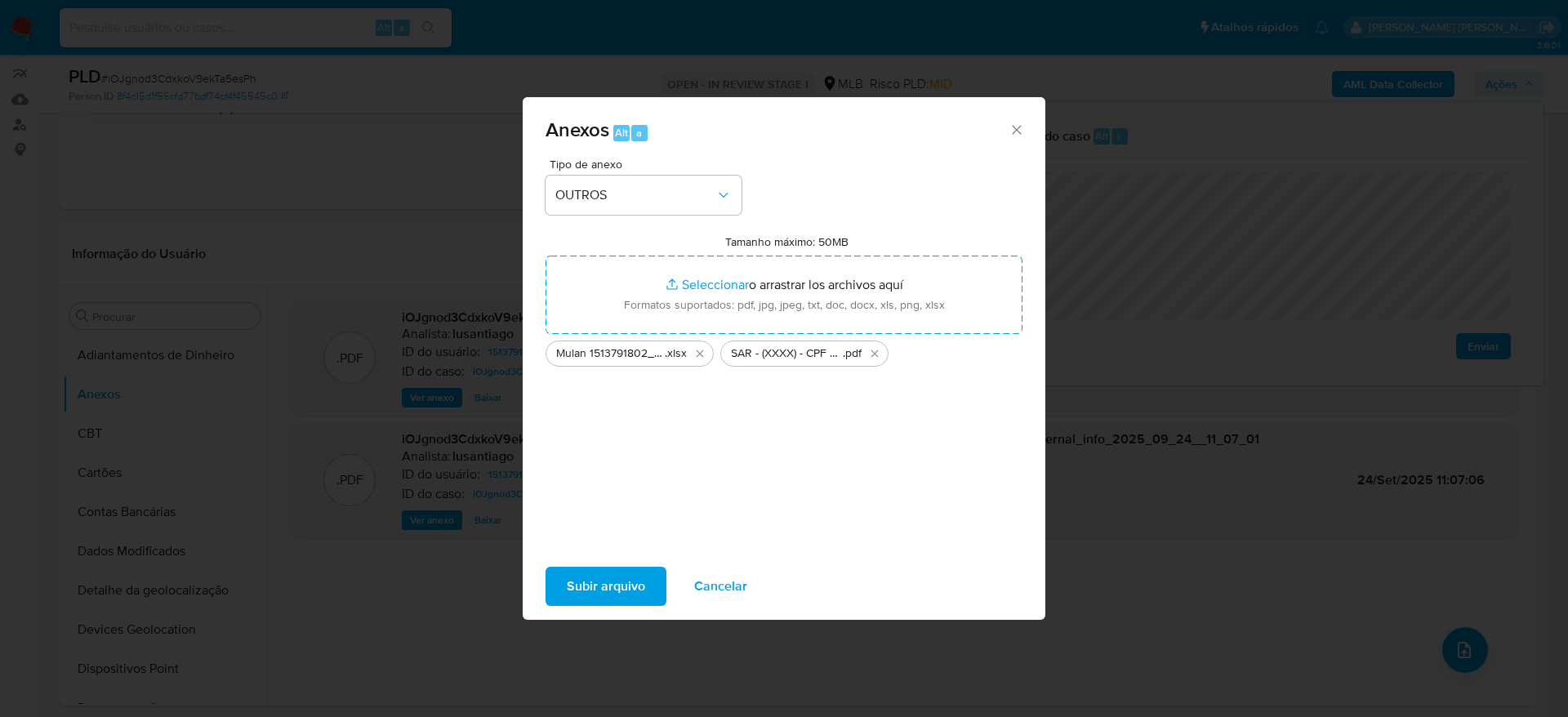
click at [603, 580] on span "Subir arquivo" at bounding box center [606, 586] width 78 height 36
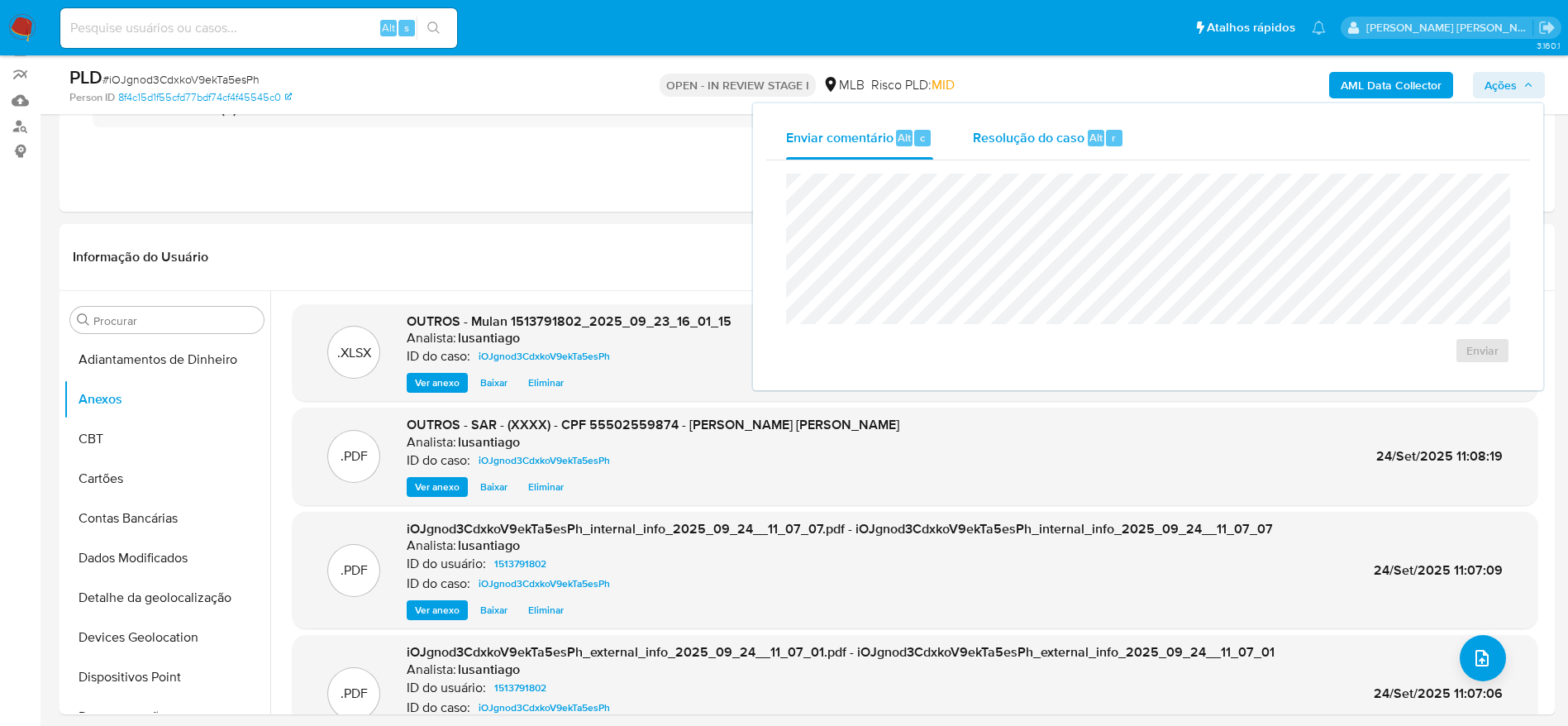
click at [1003, 134] on span "Resolução do caso" at bounding box center [1028, 137] width 112 height 19
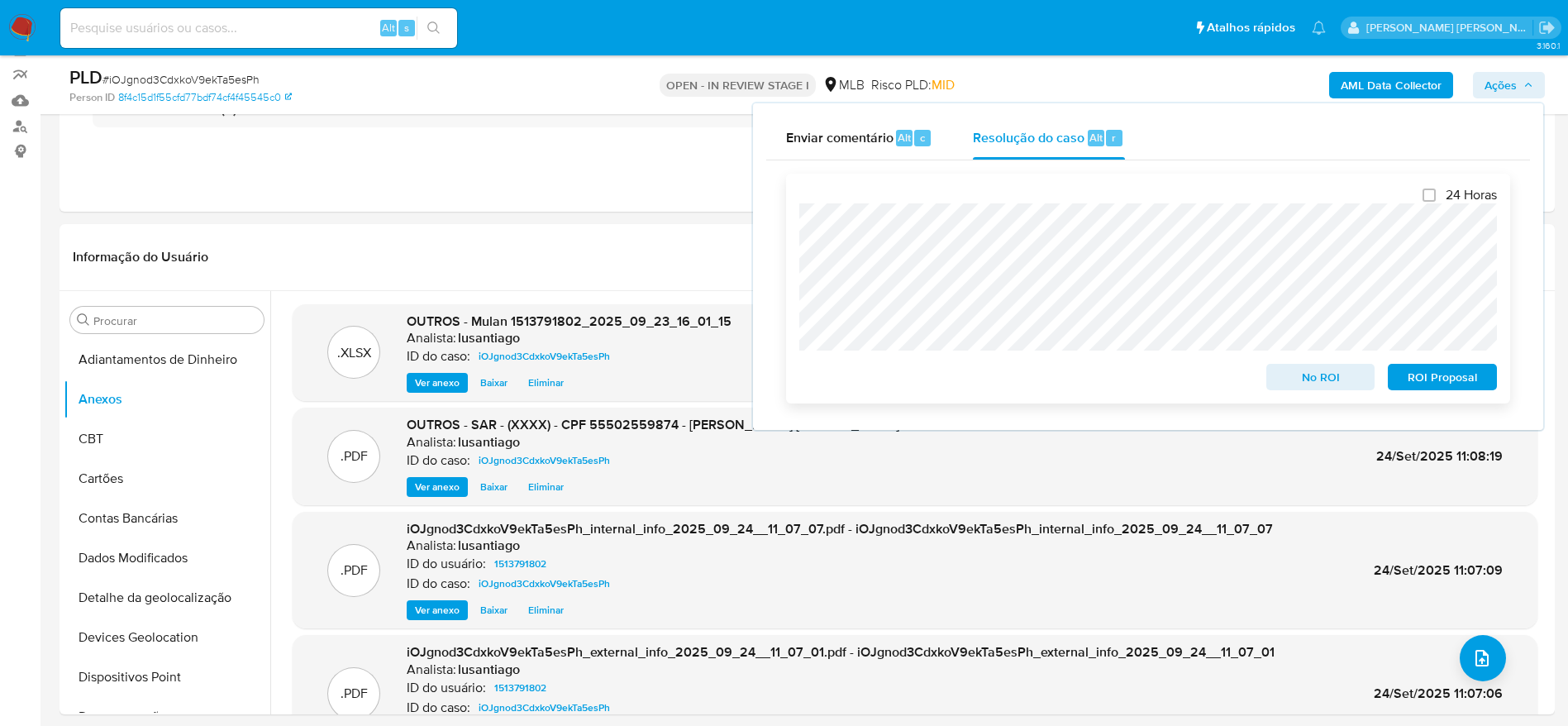
click at [1408, 382] on span "ROI Proposal" at bounding box center [1442, 377] width 86 height 24
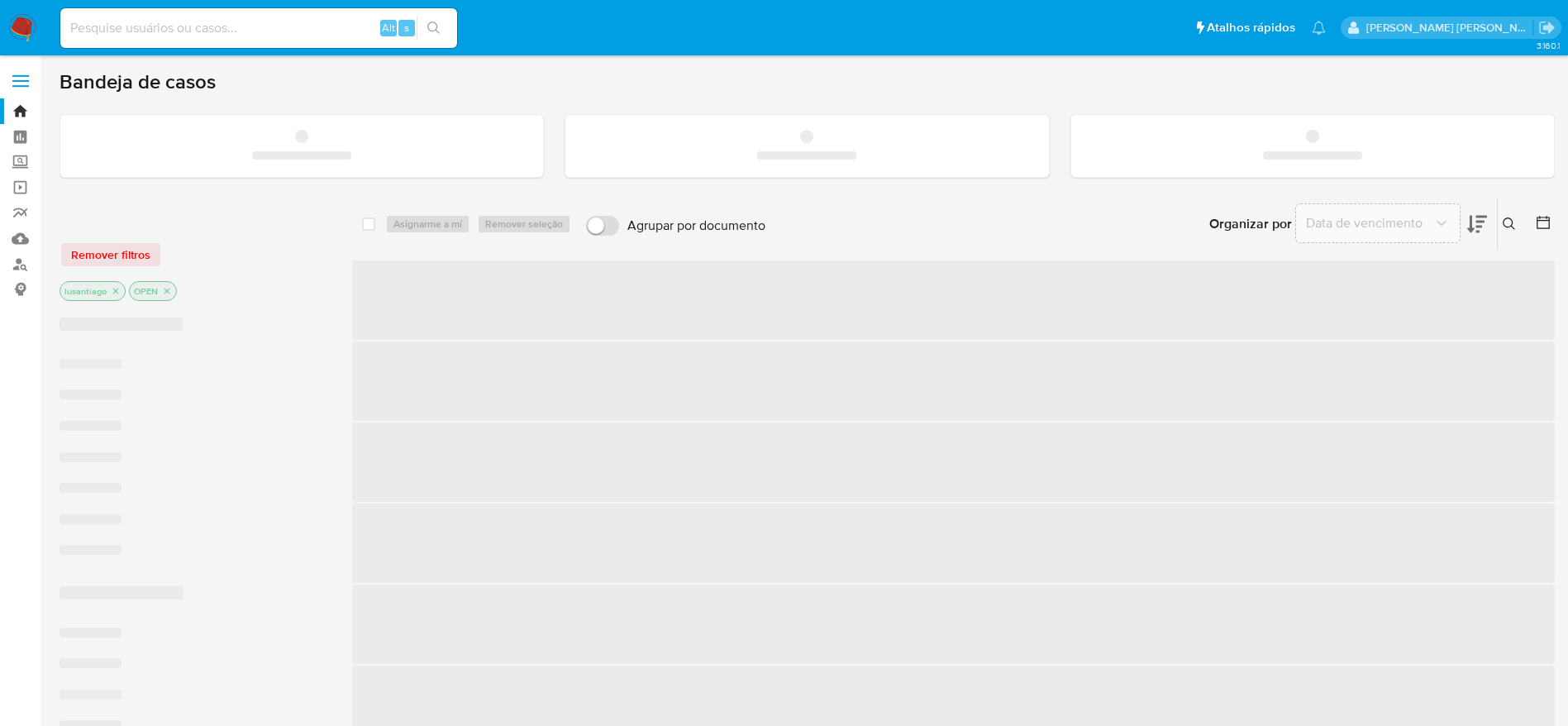
click at [190, 28] on input at bounding box center [259, 29] width 396 height 22
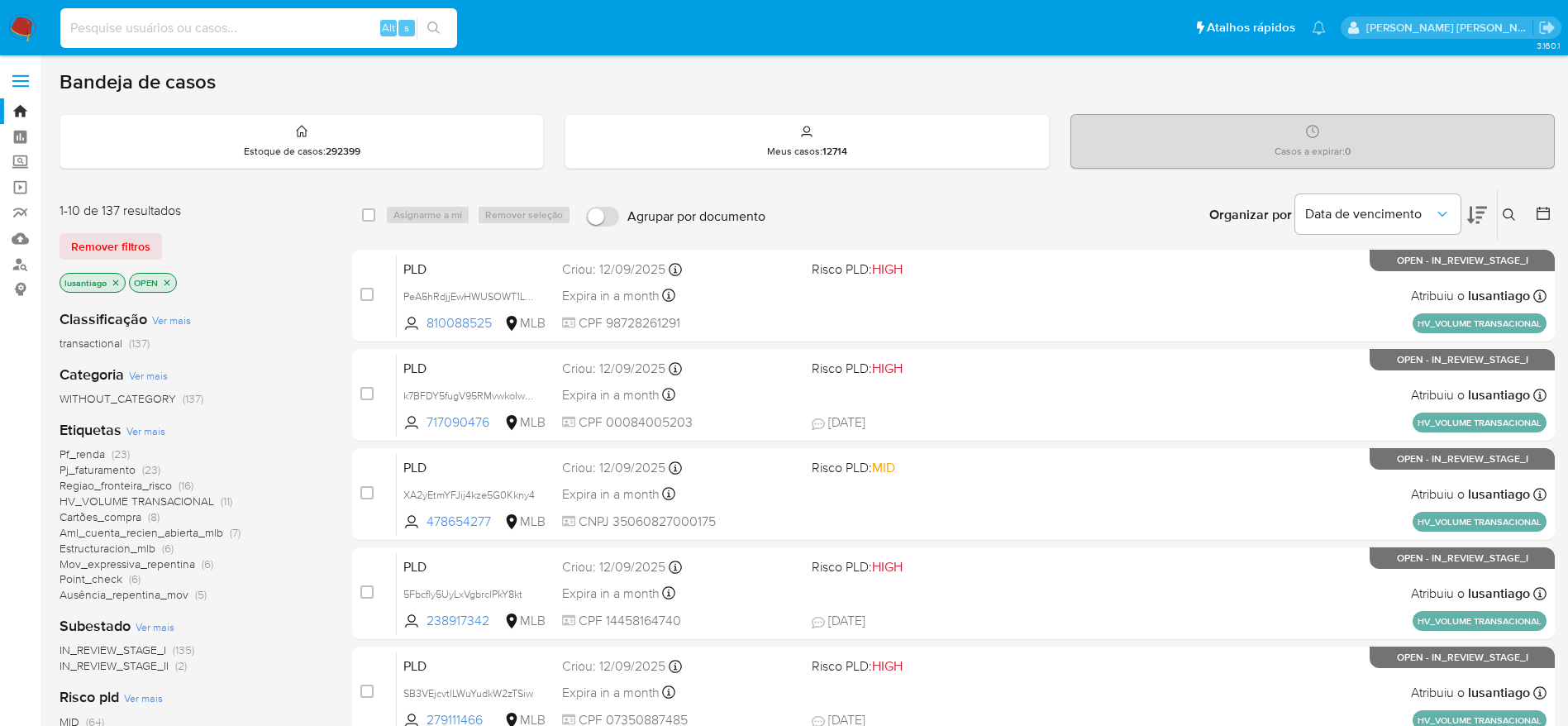
paste input "1733413543"
type input "1733413543"
click at [448, 26] on button "search-icon" at bounding box center [433, 29] width 34 height 24
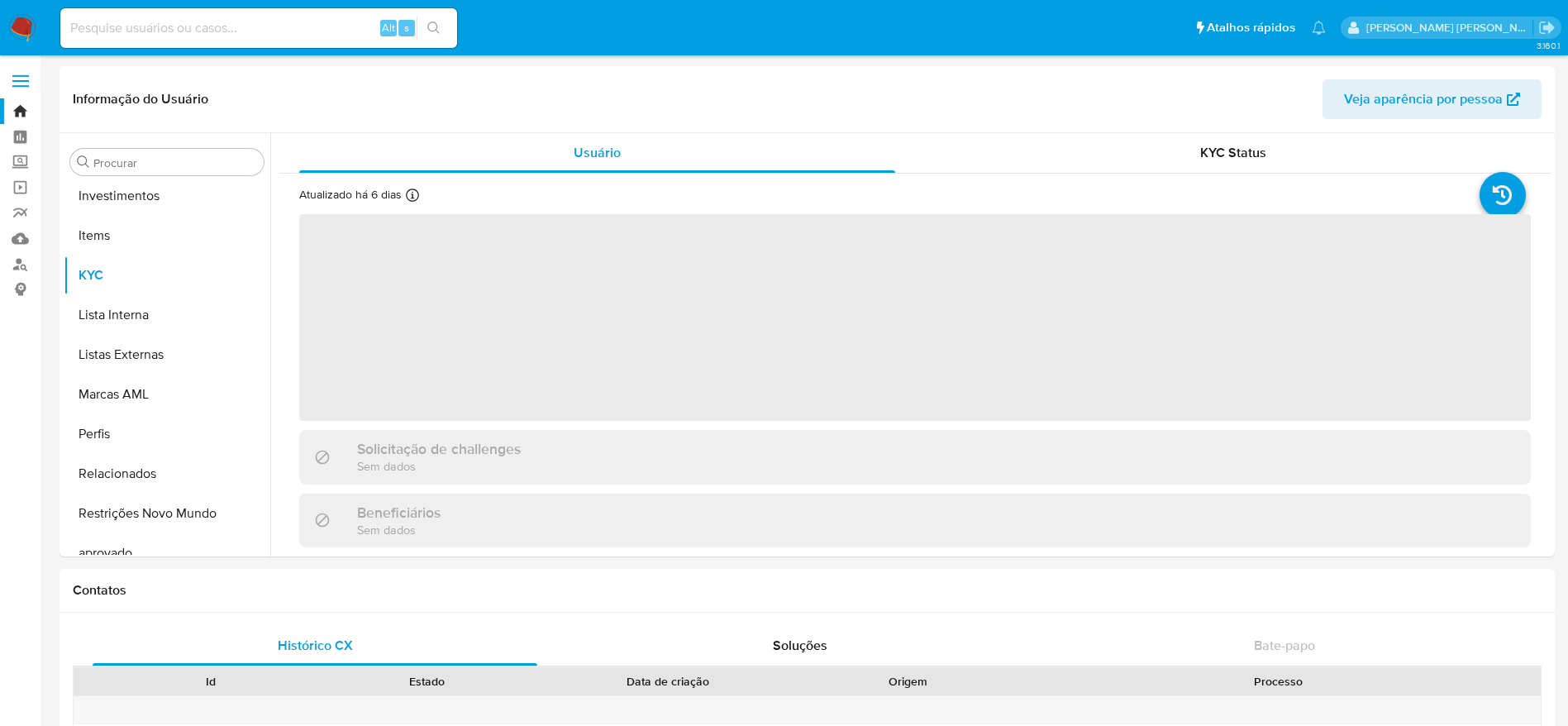
scroll to position [857, 0]
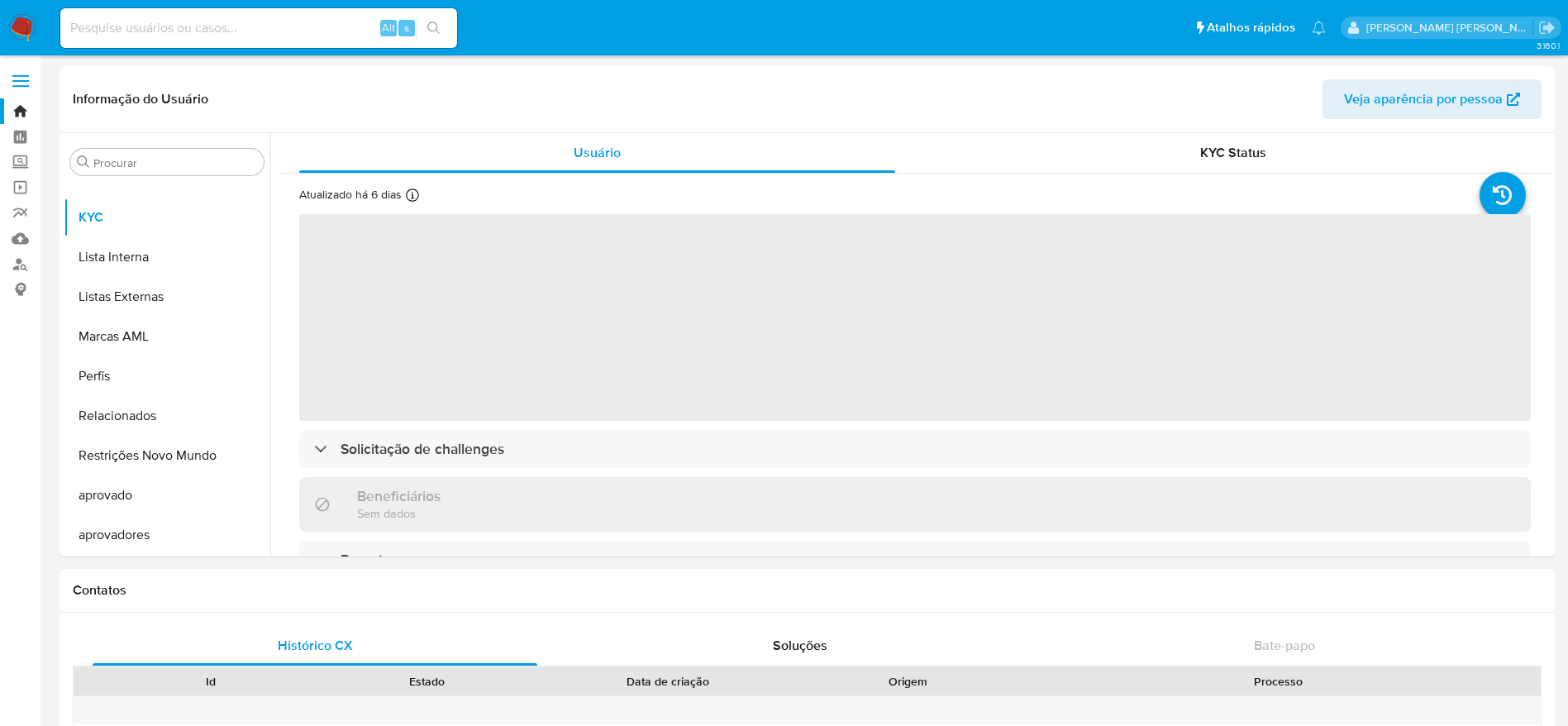
select select "10"
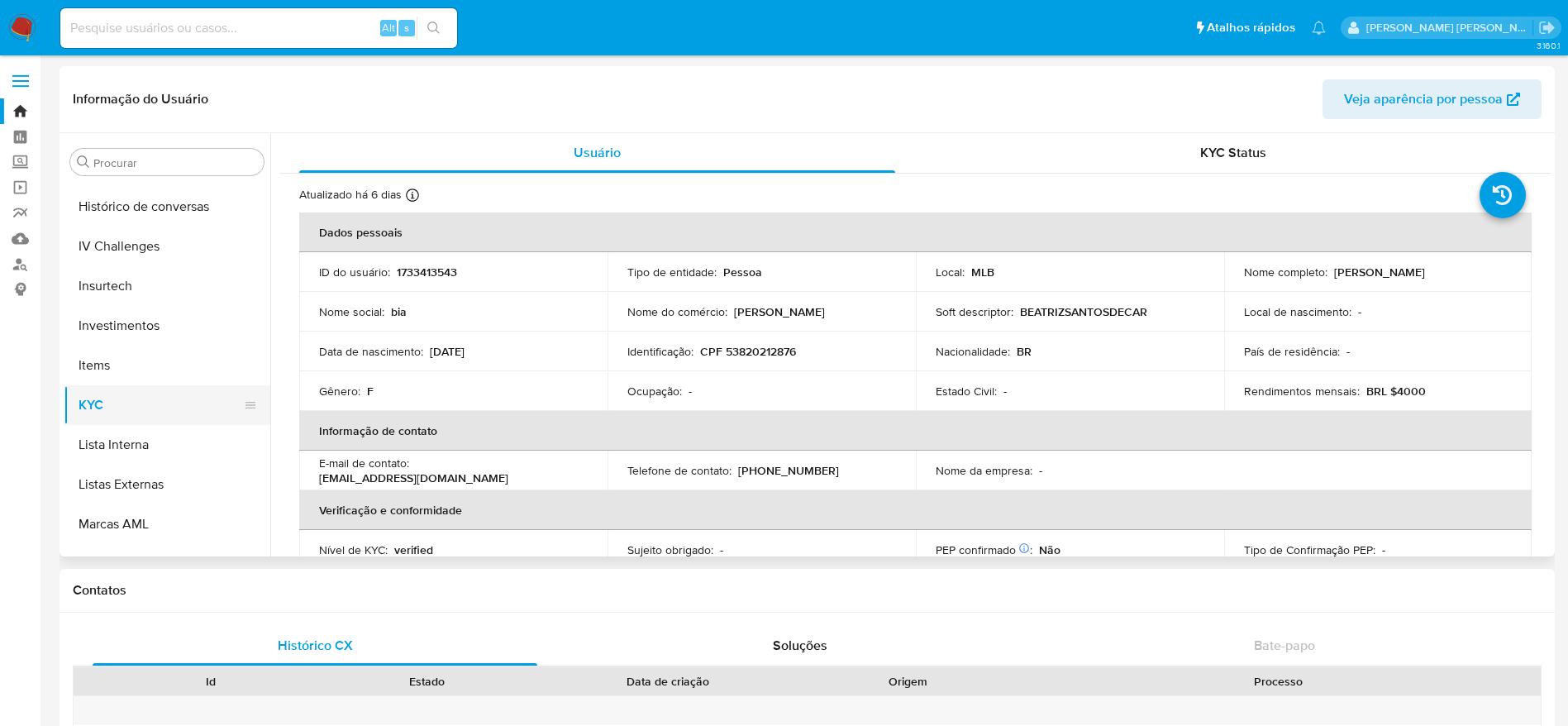
scroll to position [609, 0]
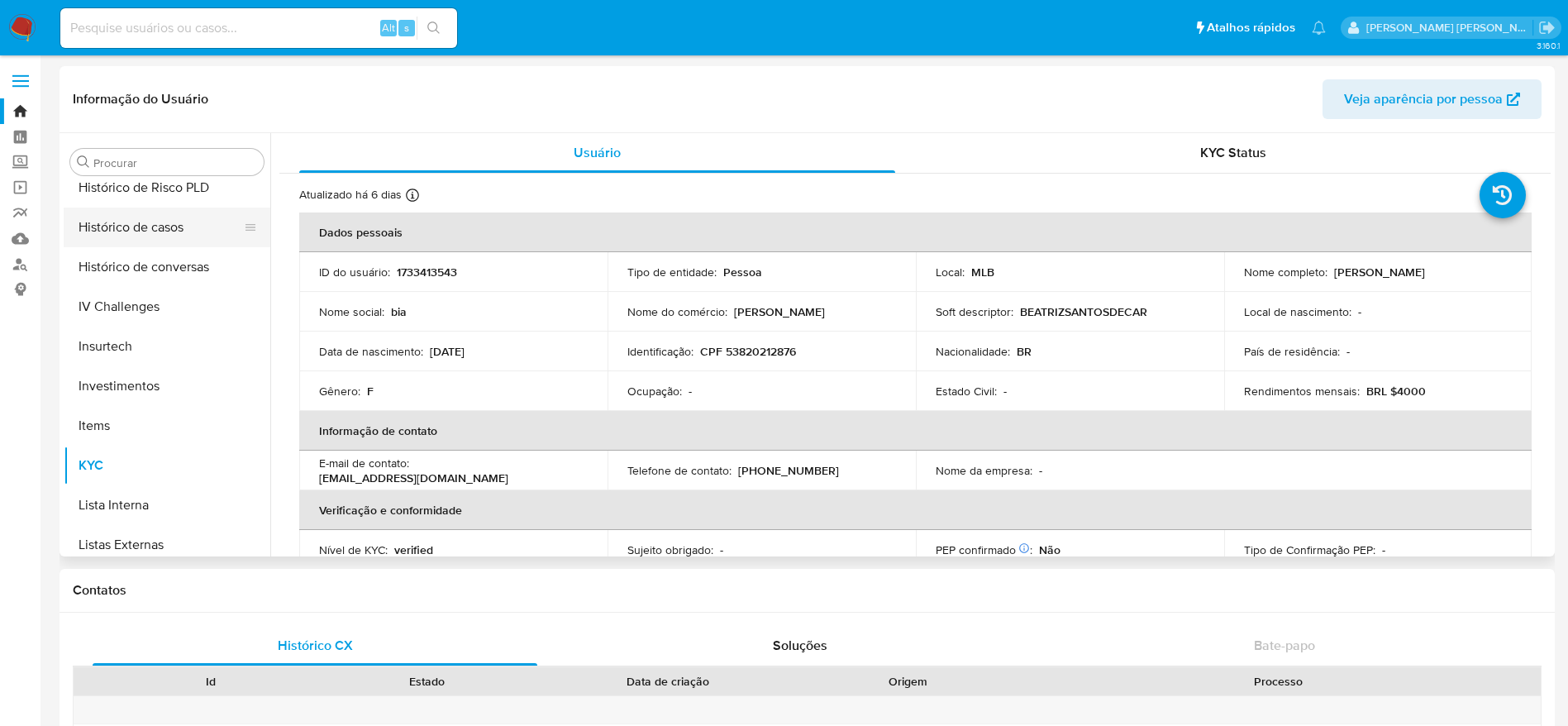
click at [128, 211] on button "Histórico de casos" at bounding box center [160, 227] width 193 height 39
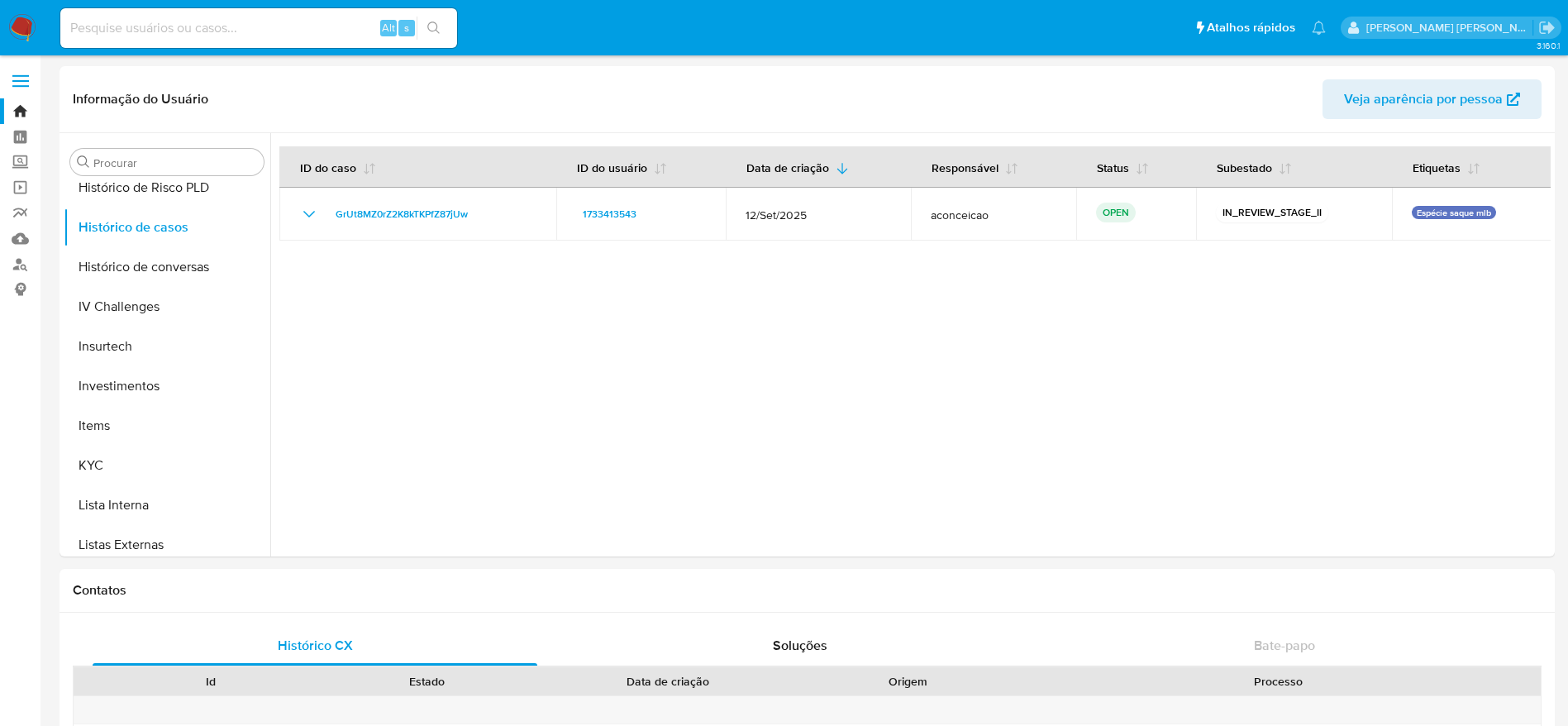
click at [300, 15] on div "Alt s" at bounding box center [259, 28] width 396 height 39
click at [290, 29] on input at bounding box center [259, 29] width 396 height 22
paste input "2575580664"
type input "2575580664"
click at [441, 35] on button "search-icon" at bounding box center [433, 29] width 34 height 24
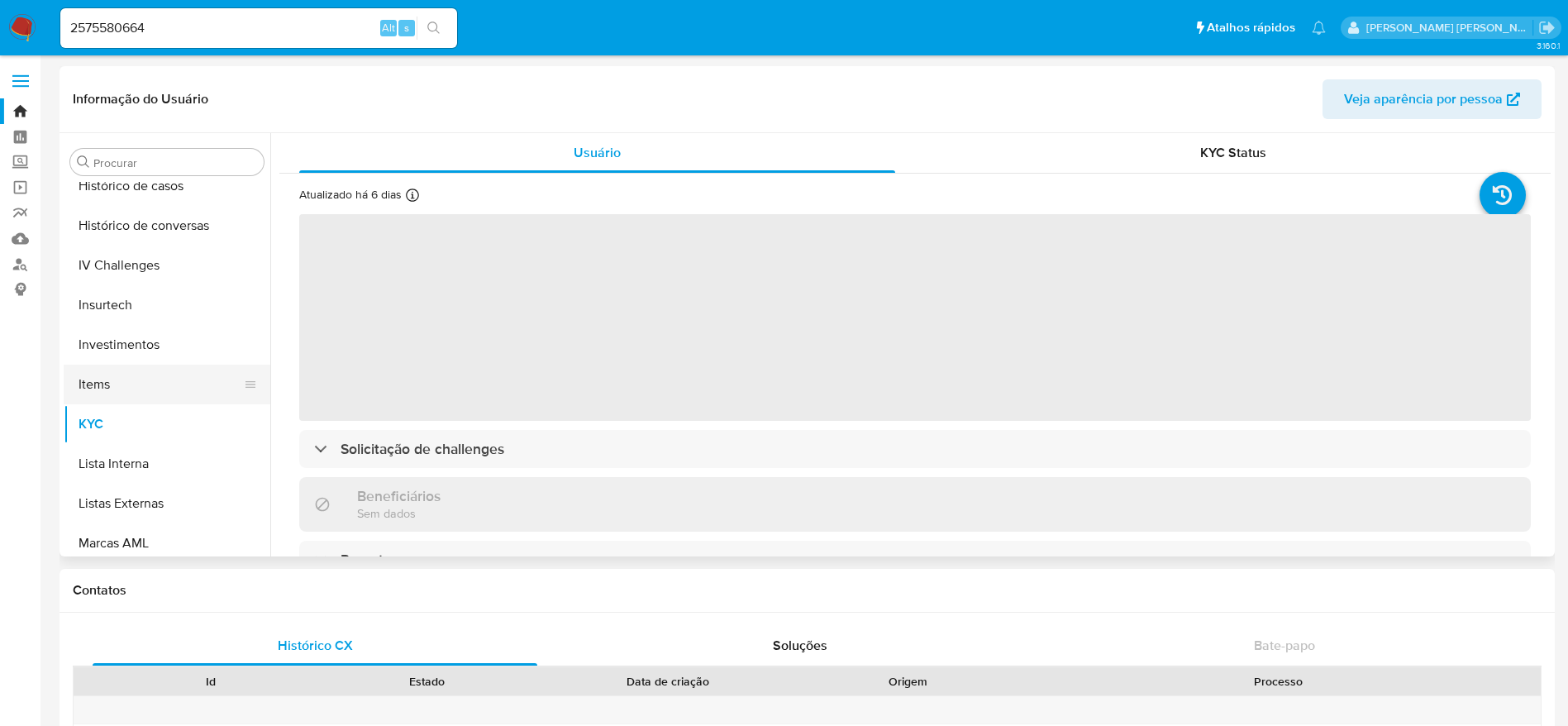
scroll to position [609, 0]
select select "10"
click at [165, 217] on button "Histórico de casos" at bounding box center [160, 227] width 193 height 39
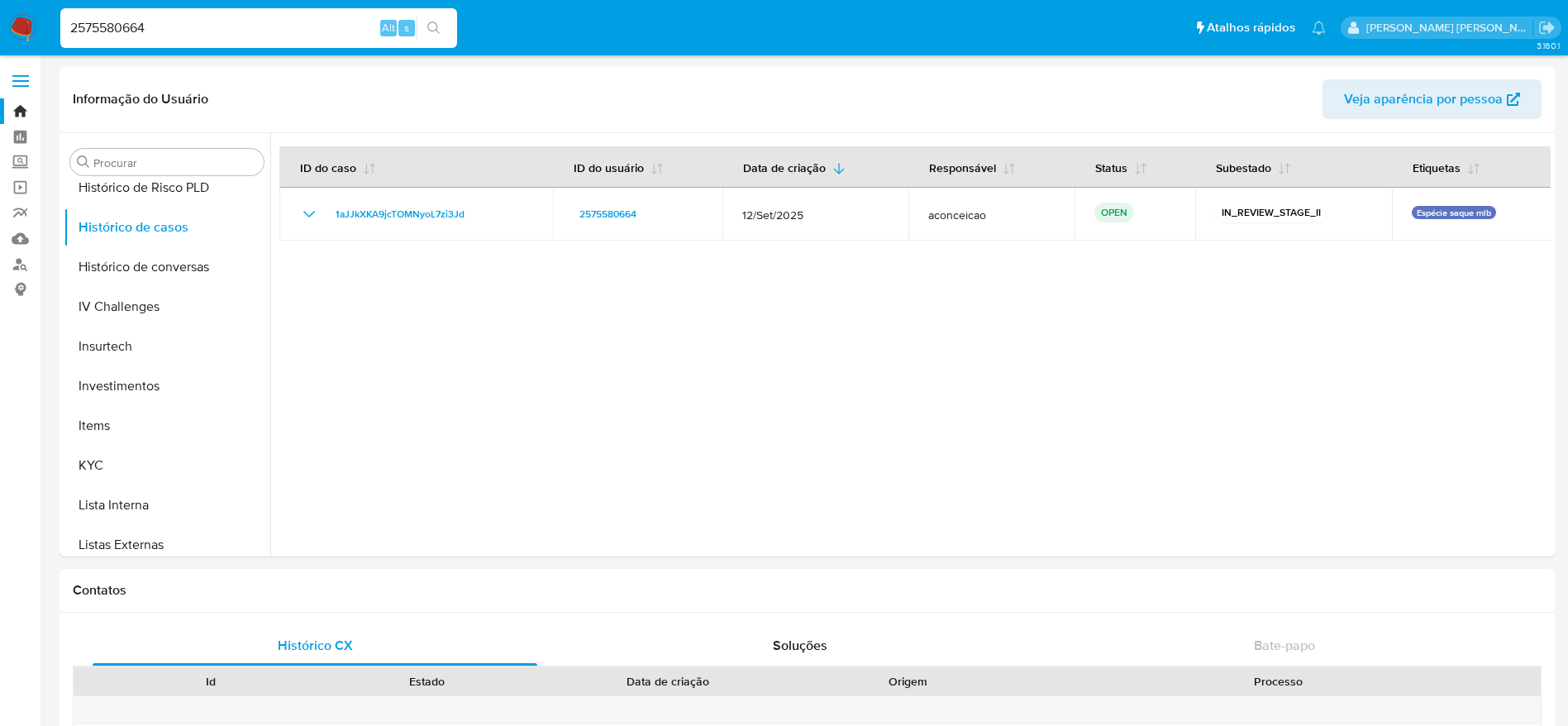
click at [254, 34] on input "2575580664" at bounding box center [259, 29] width 396 height 22
paste input "411290111"
click at [437, 29] on icon "search-icon" at bounding box center [434, 29] width 13 height 13
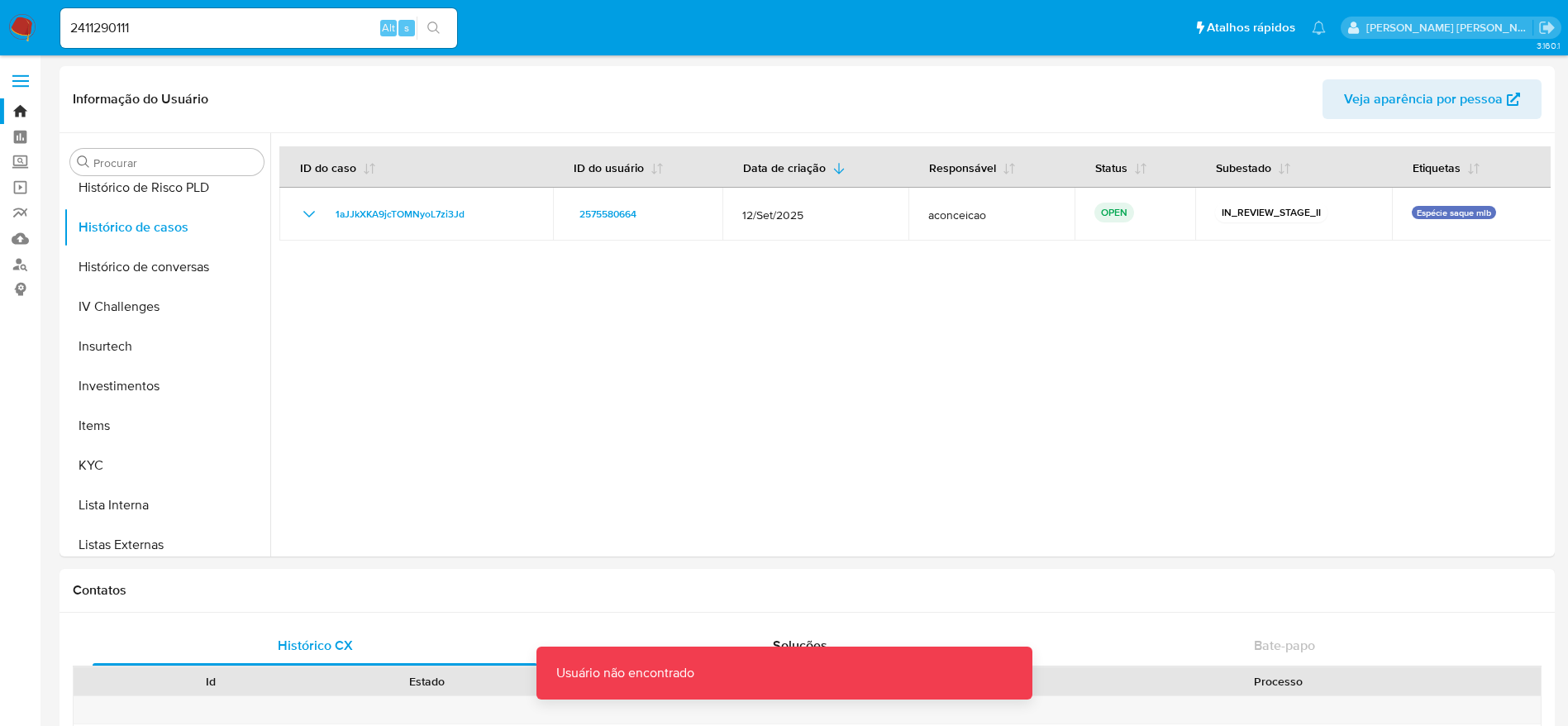
click at [284, 28] on input "2411290111" at bounding box center [259, 29] width 396 height 22
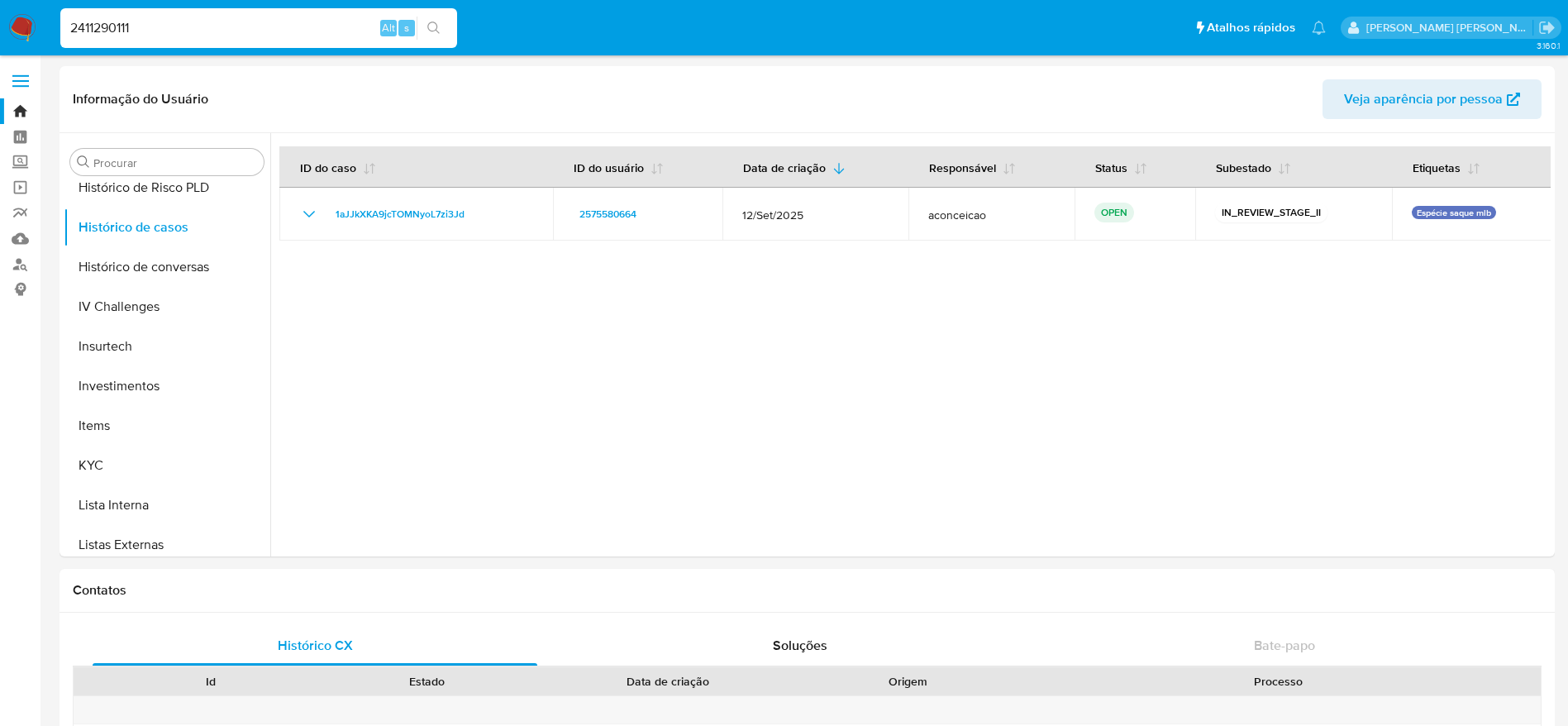
type input "2411290111"
click at [443, 26] on button "search-icon" at bounding box center [433, 29] width 34 height 24
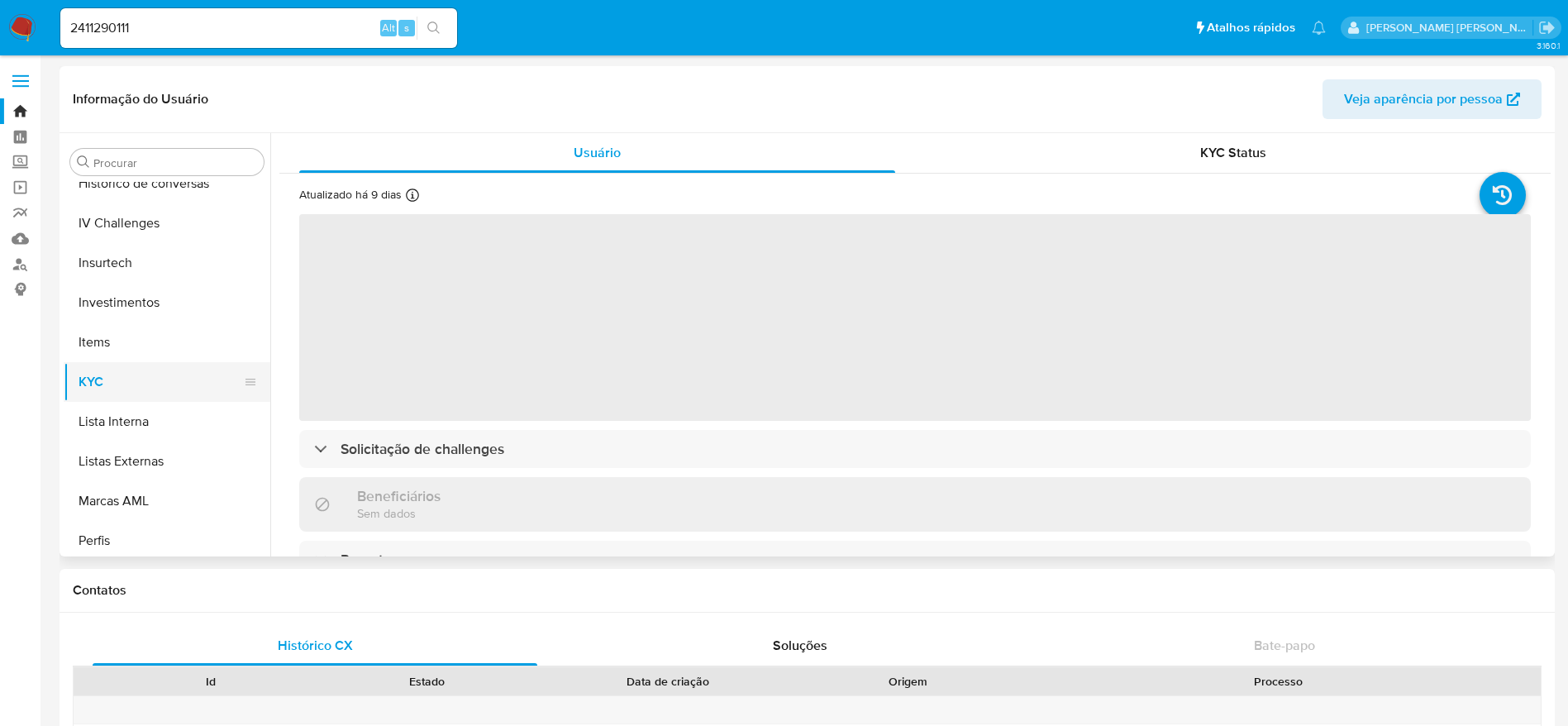
scroll to position [604, 0]
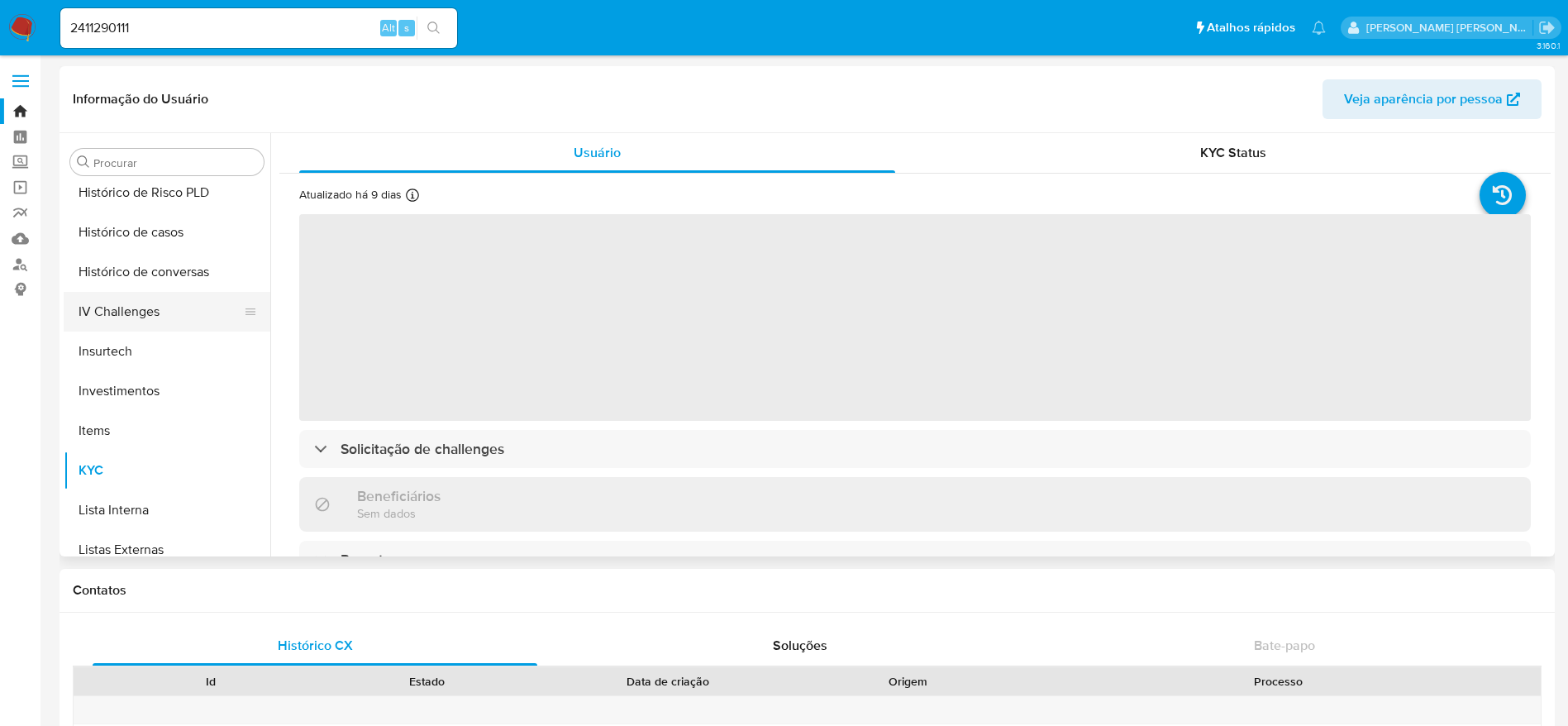
select select "10"
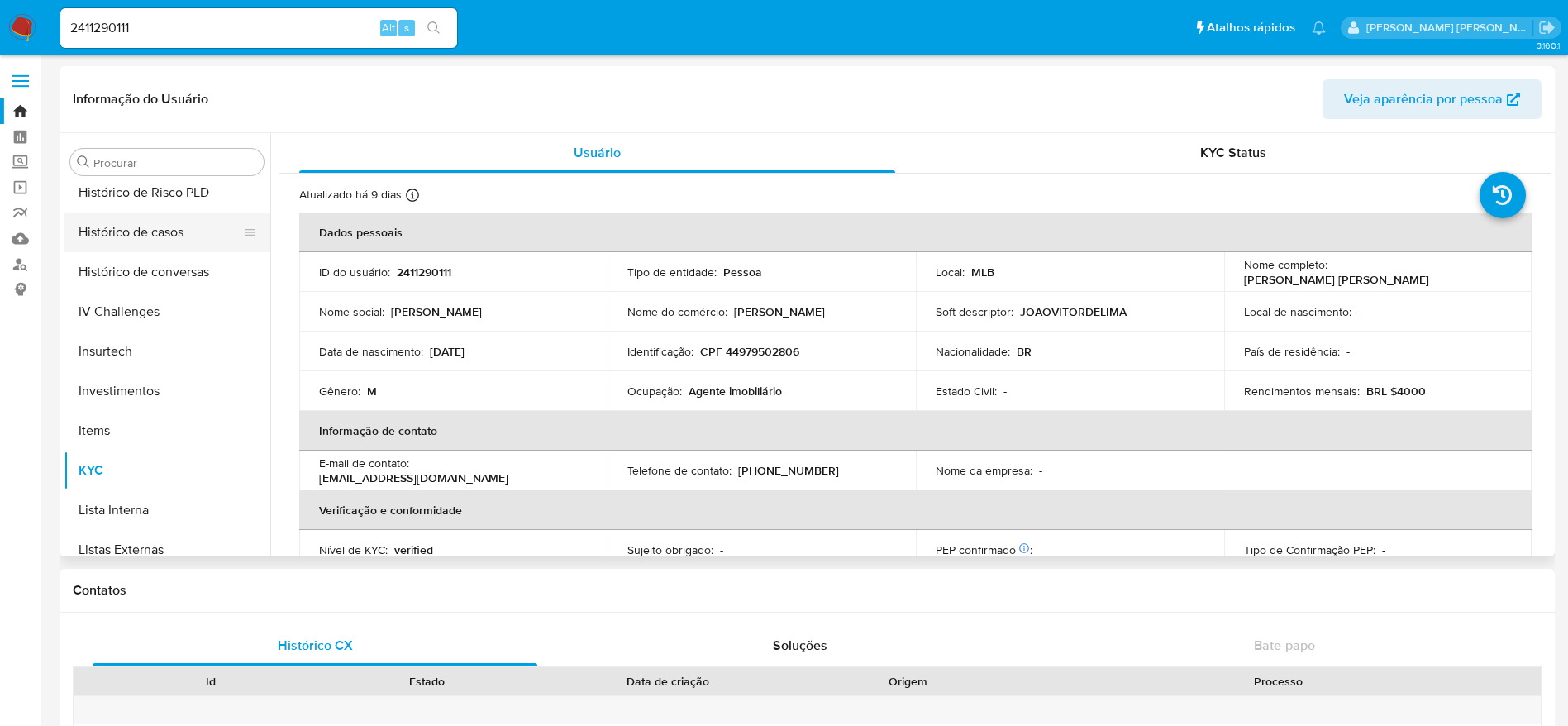
click at [155, 242] on button "Histórico de casos" at bounding box center [160, 232] width 193 height 39
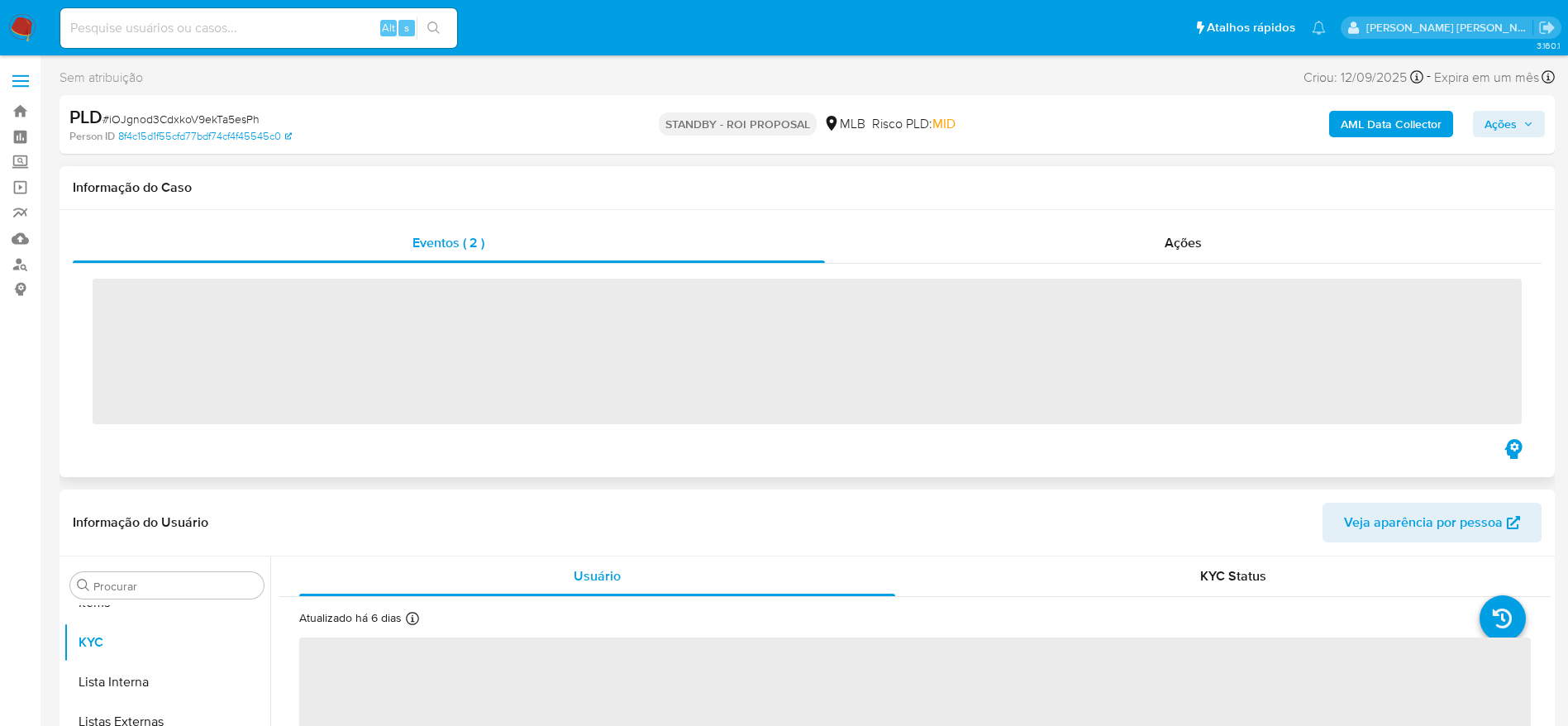
scroll to position [857, 0]
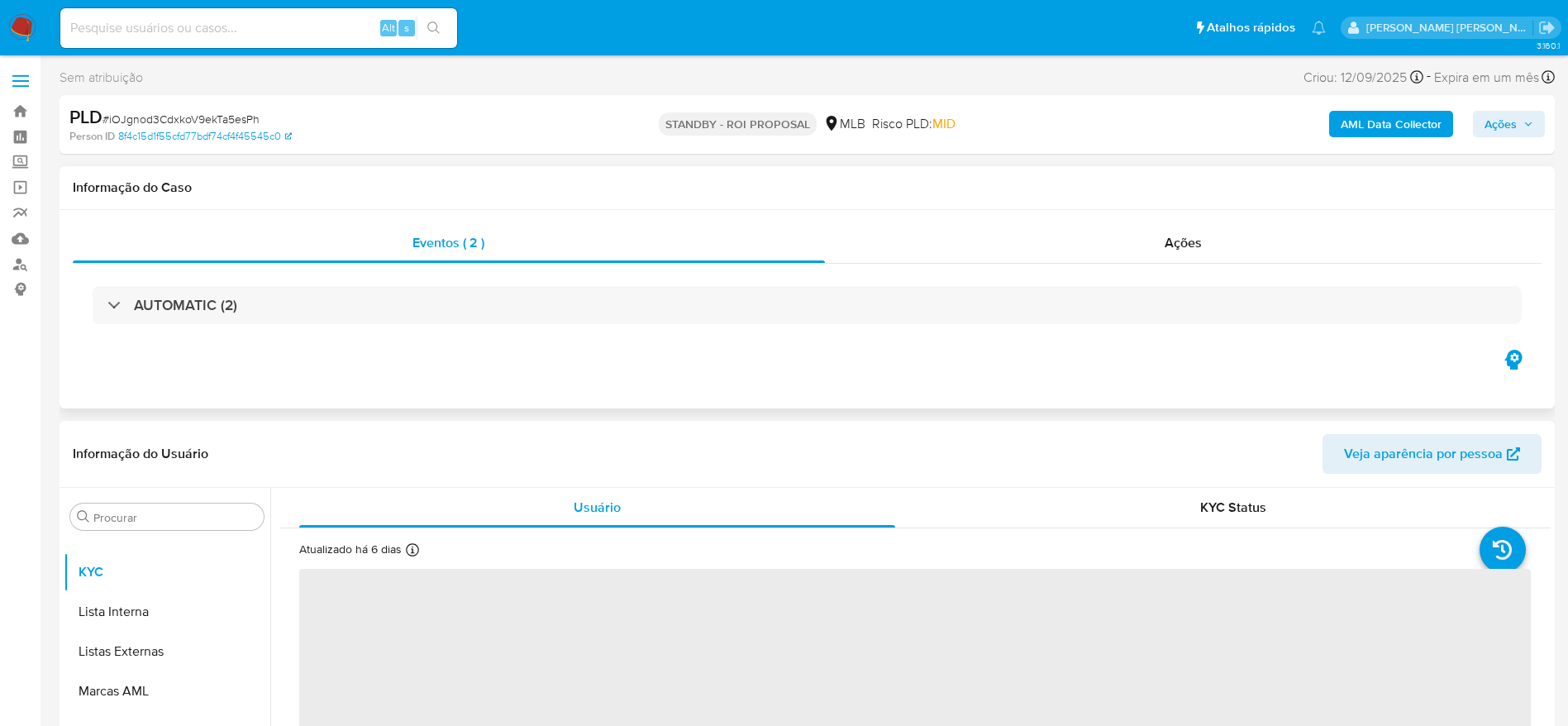
select select "10"
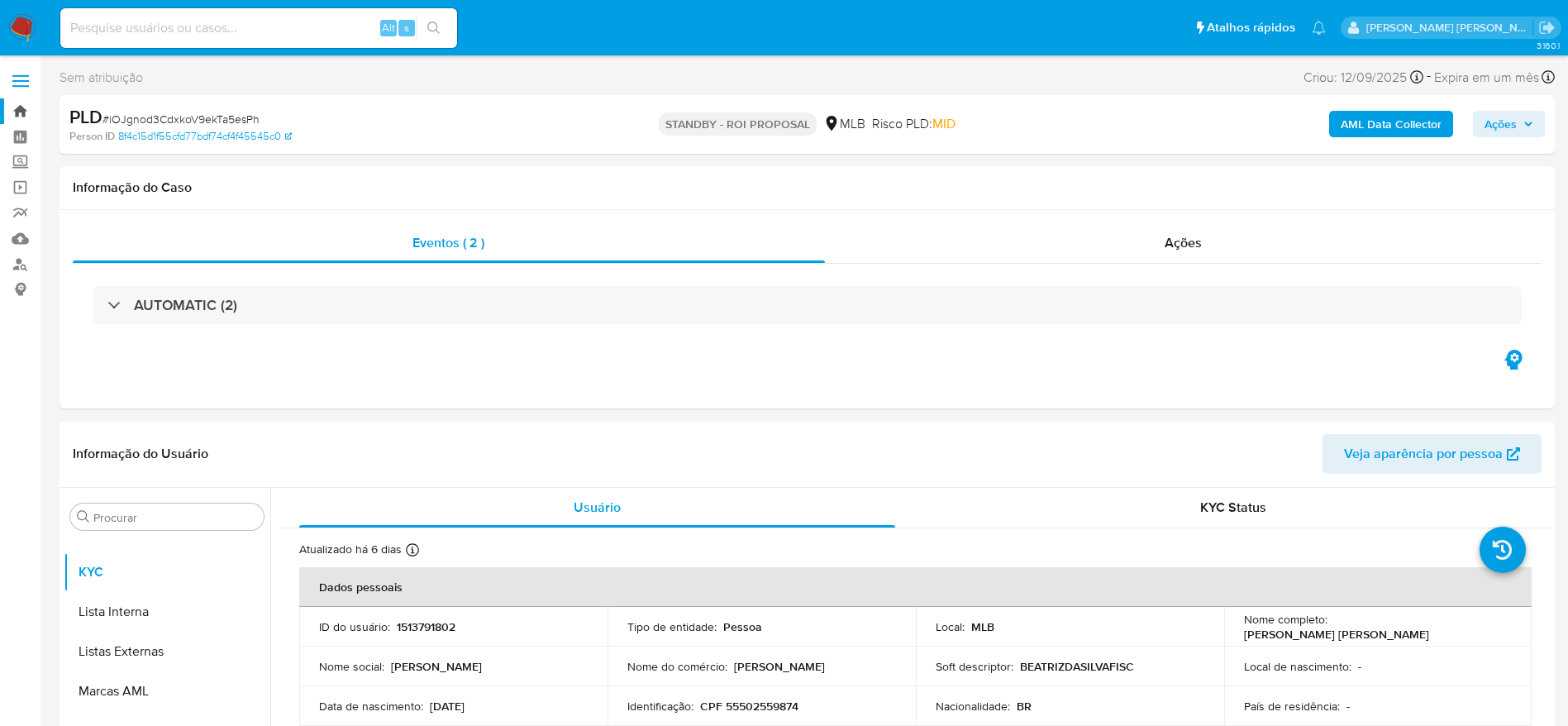
click at [18, 99] on link "Bandeja" at bounding box center [98, 111] width 197 height 26
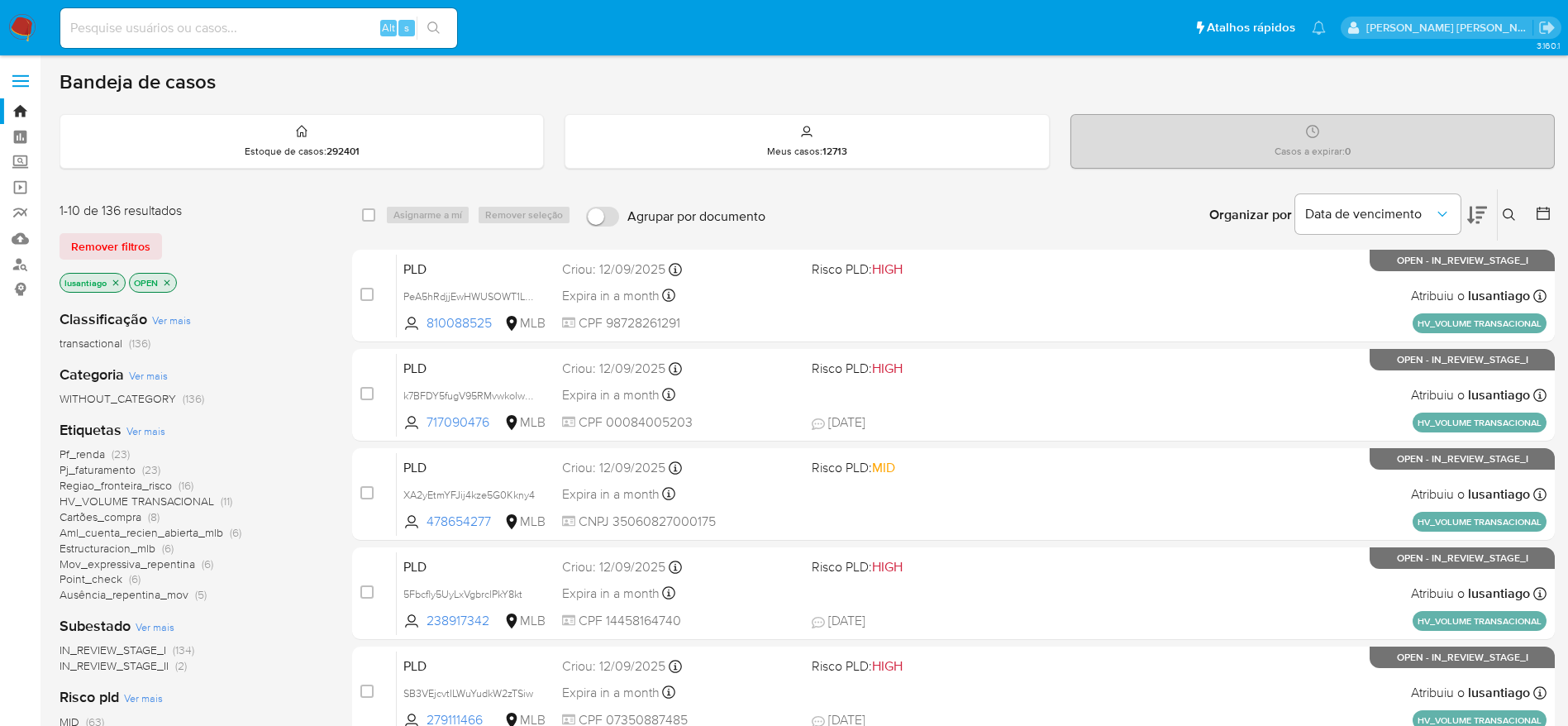
click at [294, 20] on input at bounding box center [259, 29] width 396 height 22
paste input "2233660047"
type input "2233660047"
click at [442, 21] on button "search-icon" at bounding box center [433, 29] width 34 height 24
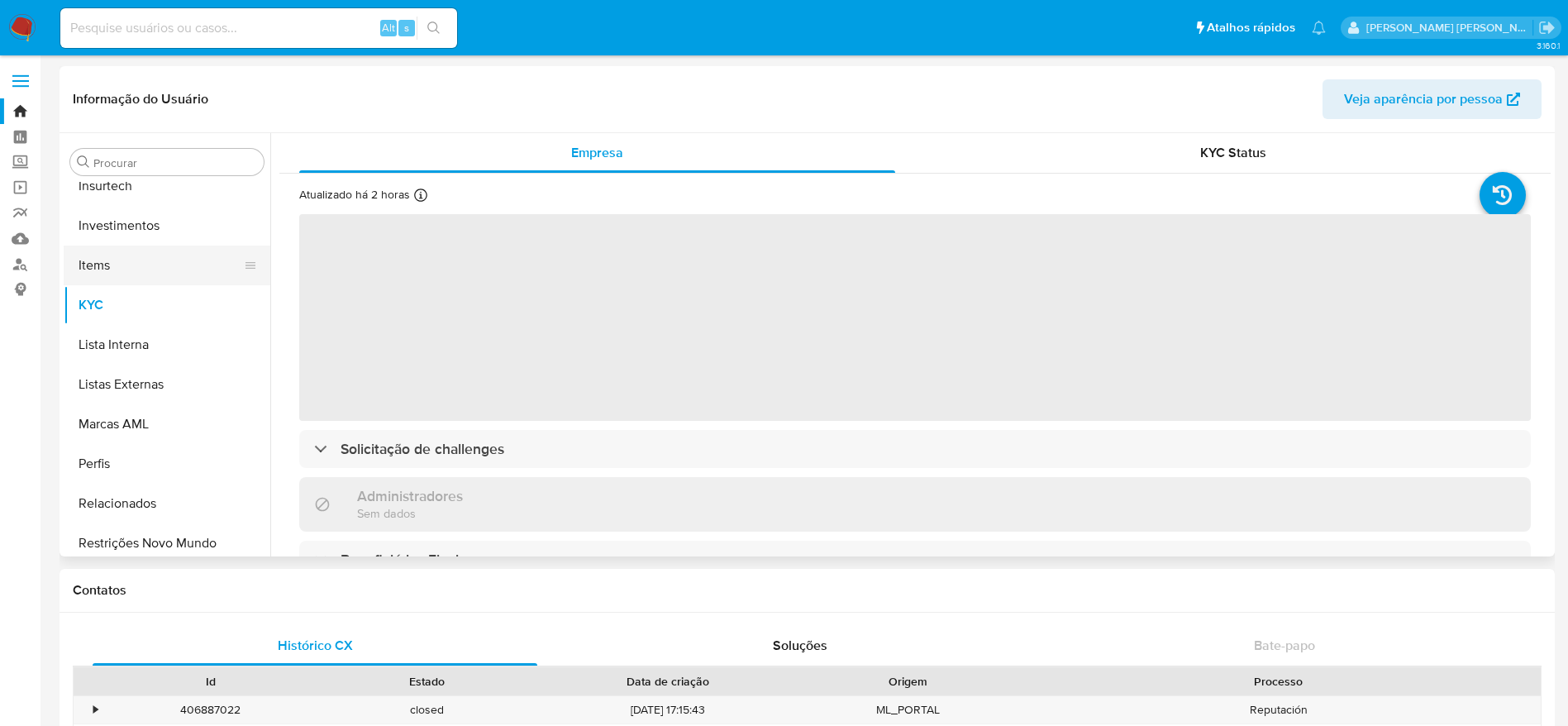
scroll to position [609, 0]
select select "10"
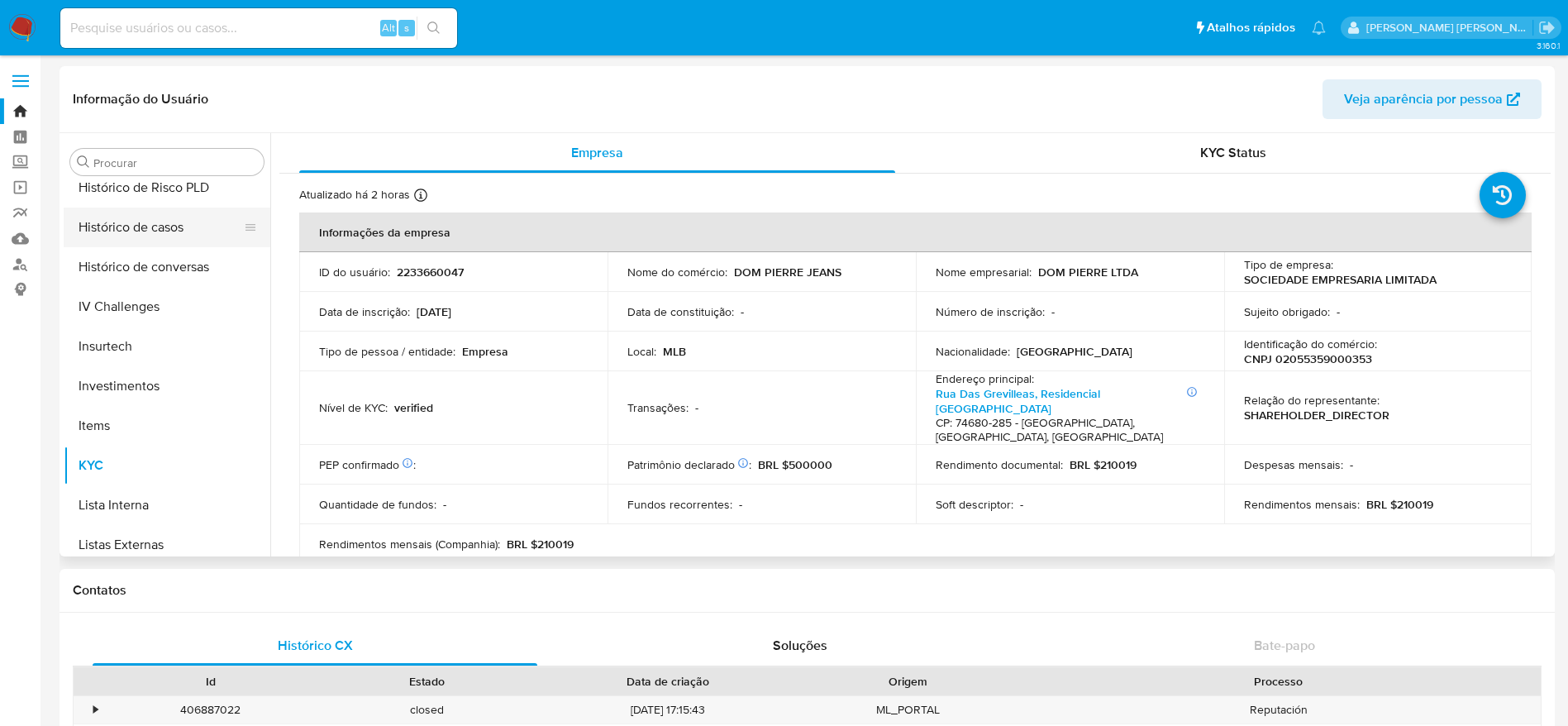
click at [148, 223] on button "Histórico de casos" at bounding box center [160, 227] width 193 height 39
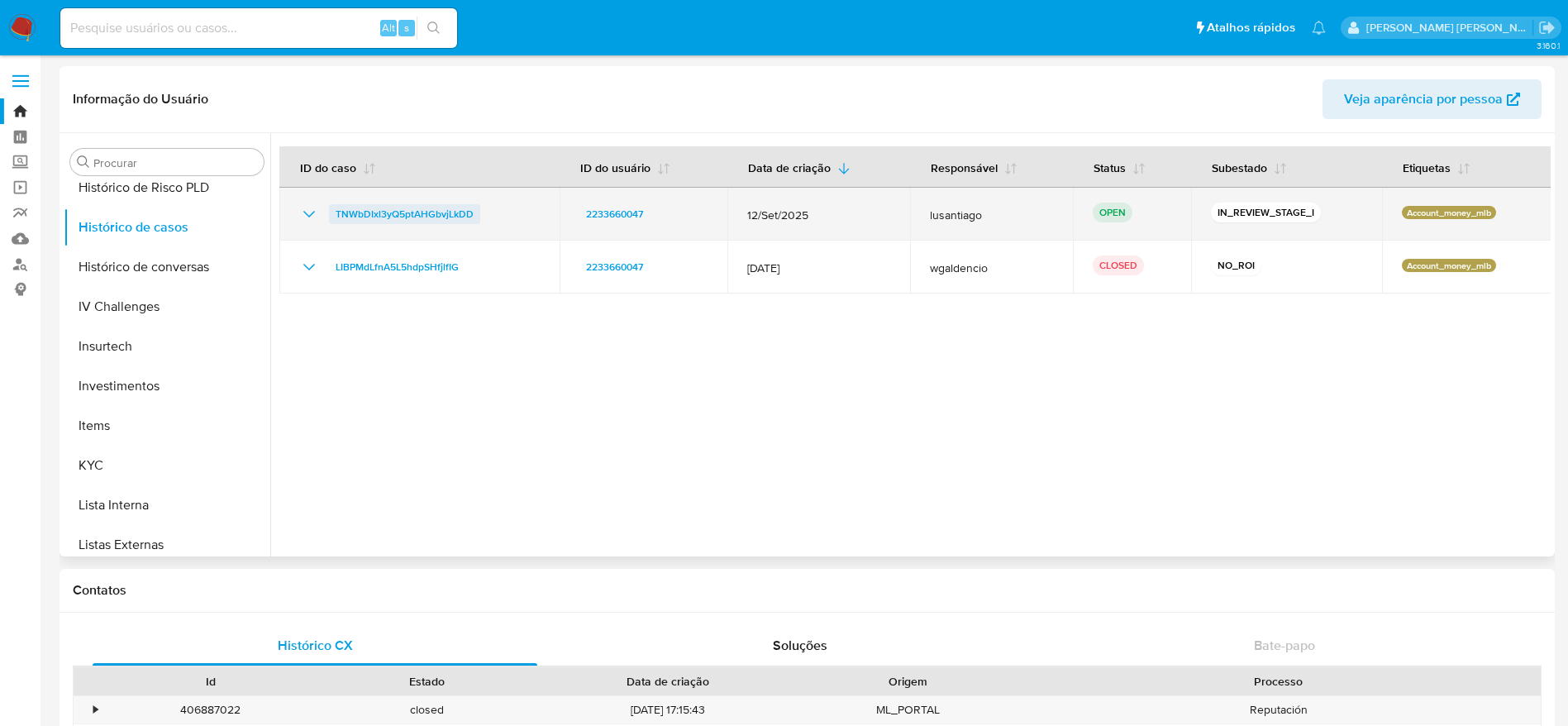
click at [426, 216] on span "TNWbDIxl3yQ5ptAHGbvjLkDD" at bounding box center [404, 214] width 138 height 20
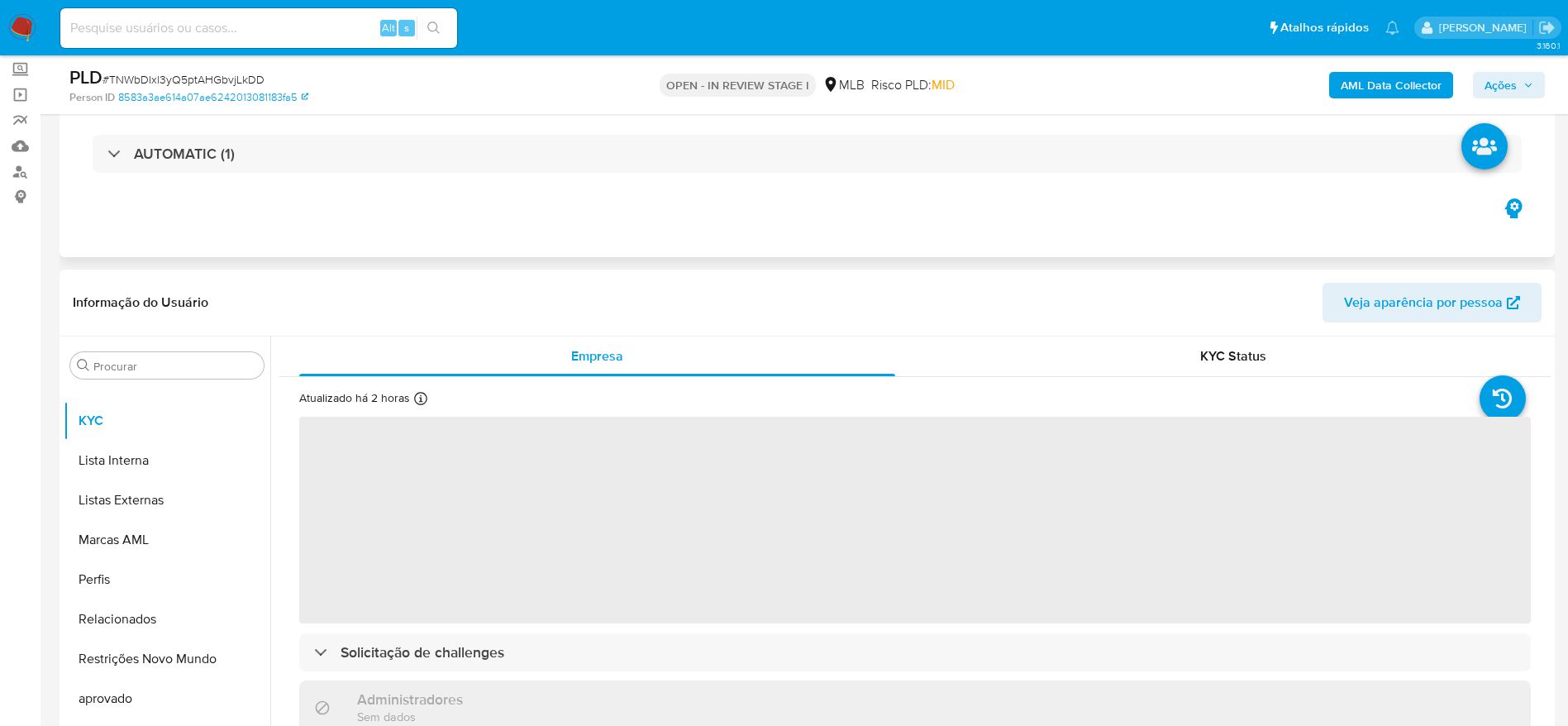
scroll to position [248, 0]
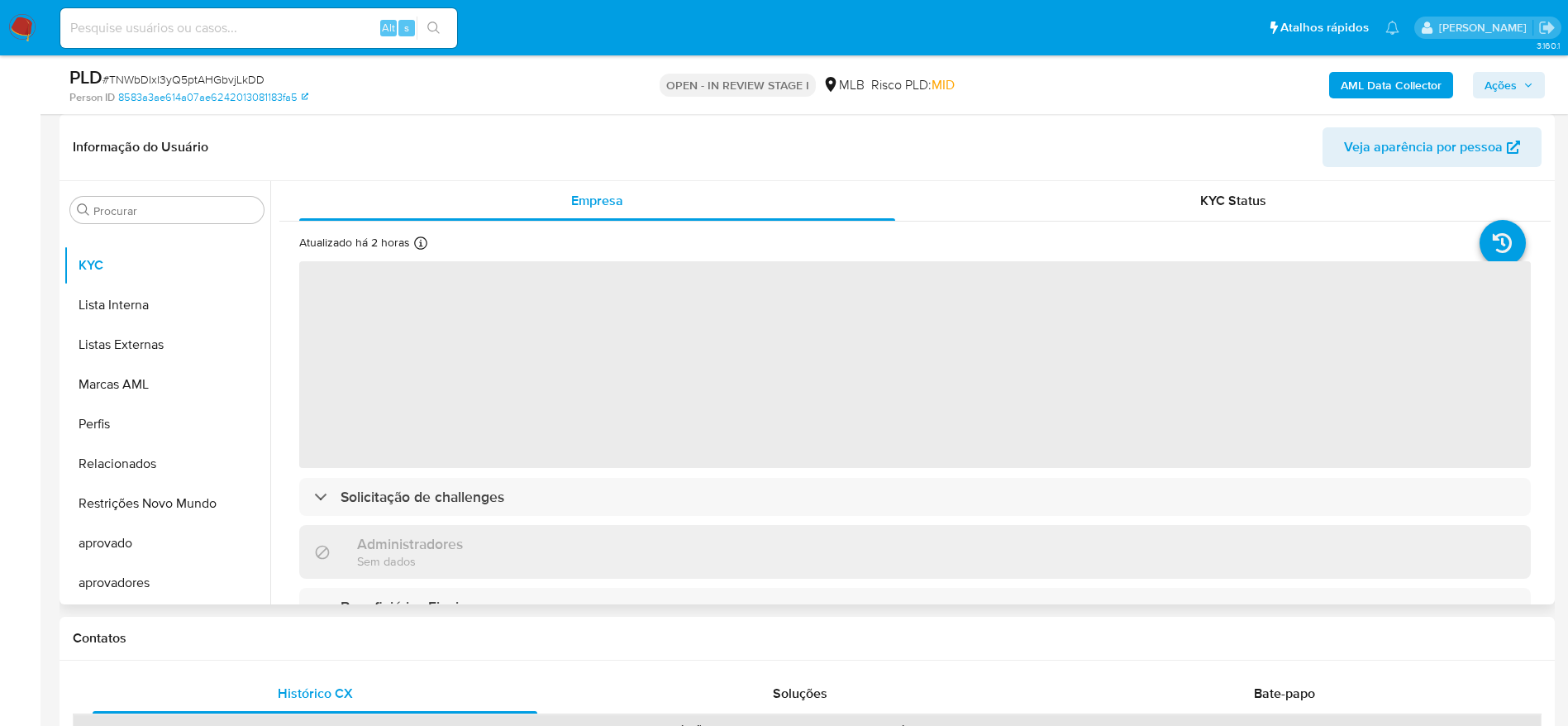
select select "10"
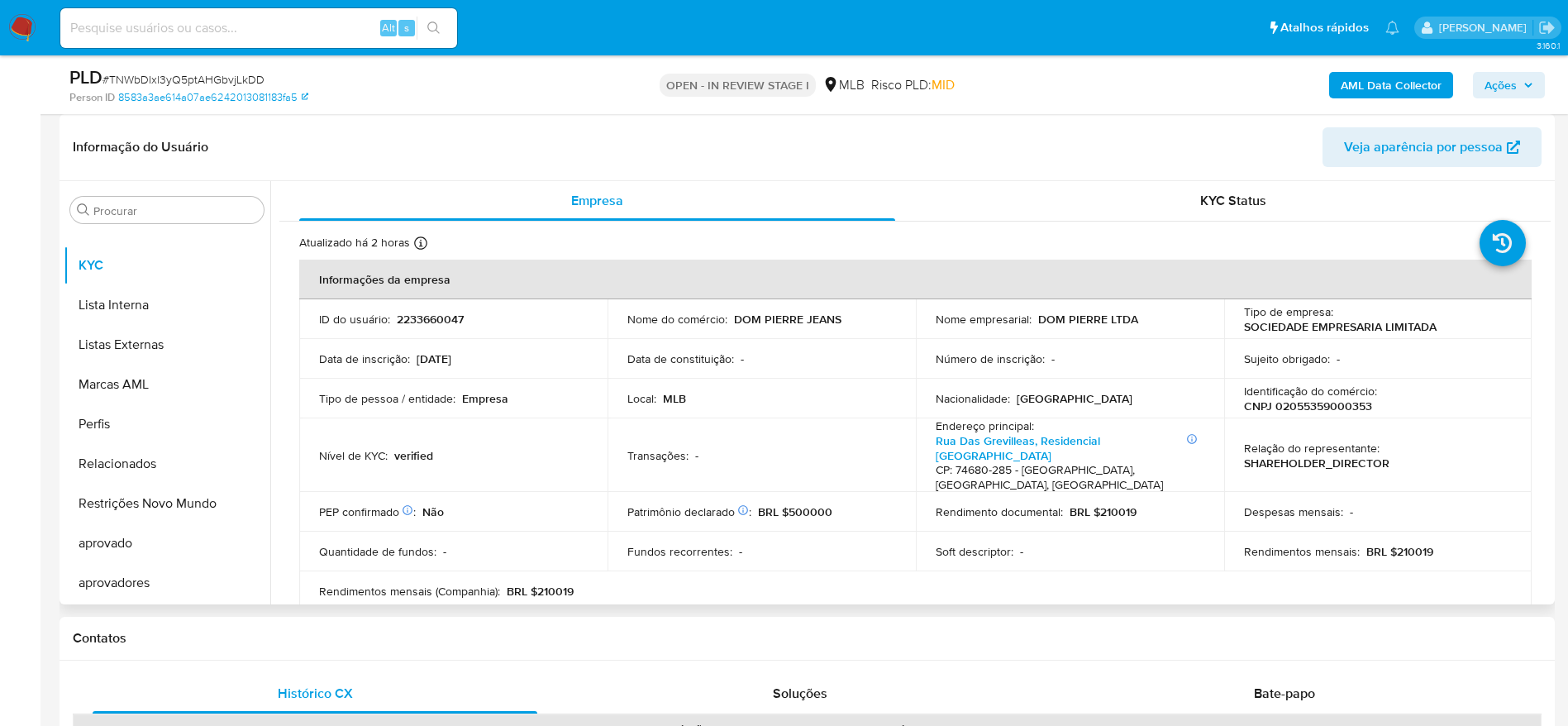
click at [1298, 400] on p "CNPJ 02055359000353" at bounding box center [1308, 406] width 128 height 15
copy p "02055359000353"
click at [226, 33] on input at bounding box center [259, 29] width 396 height 22
paste input "2233660047"
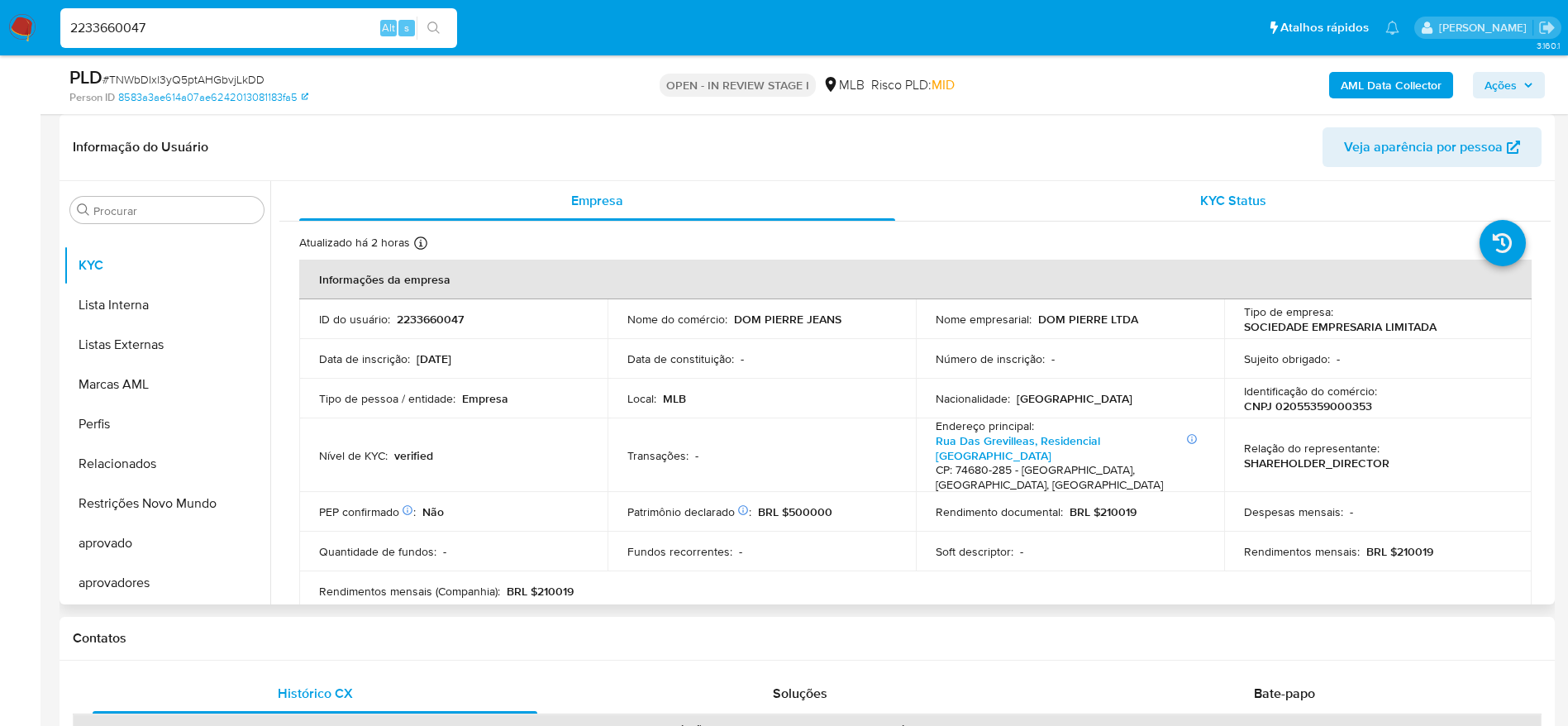
type input "2233660047"
drag, startPoint x: 1082, startPoint y: 154, endPoint x: 1284, endPoint y: 121, distance: 204.7
click at [1082, 153] on header "Informação do Usuário Veja aparência por pessoa" at bounding box center [807, 147] width 1468 height 39
click at [1486, 80] on button "Ações" at bounding box center [1508, 85] width 72 height 26
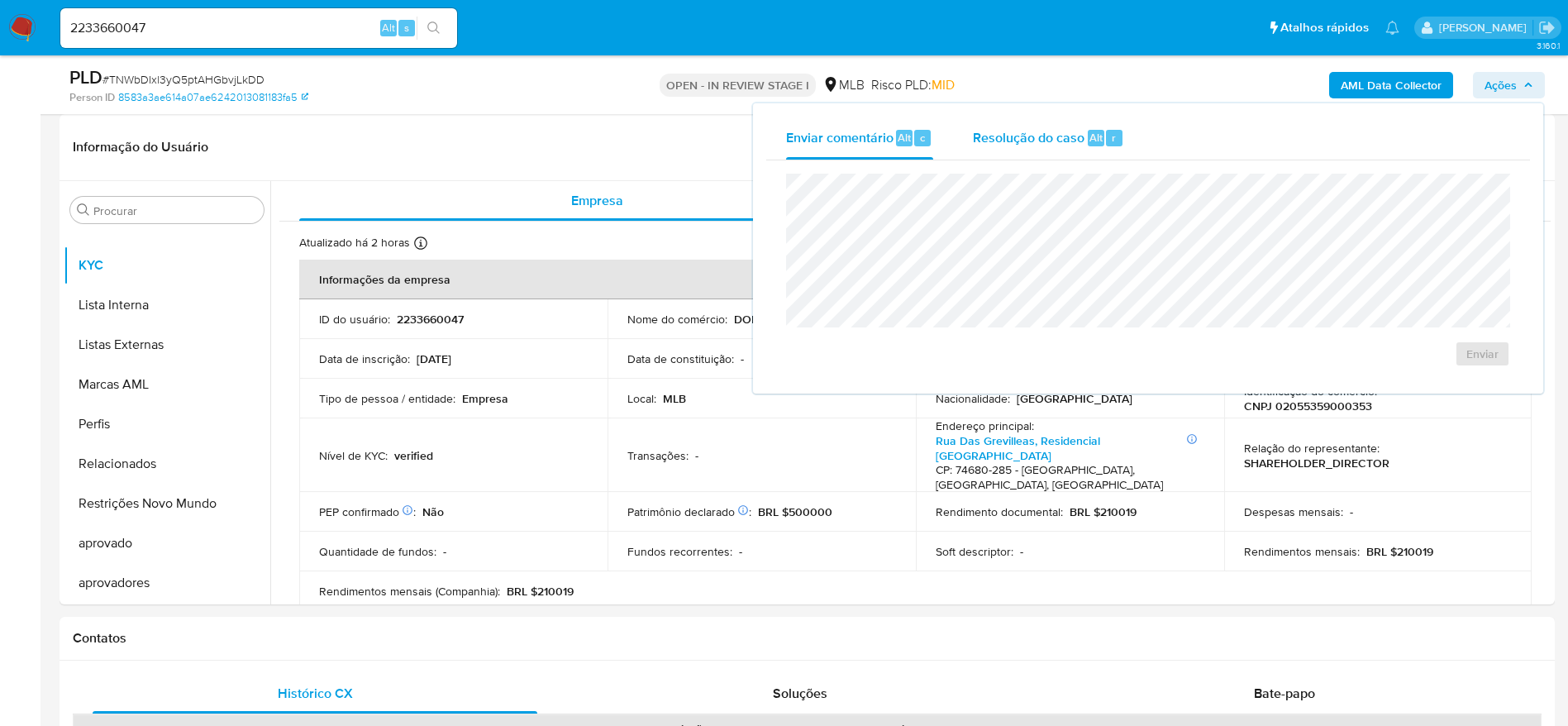
drag, startPoint x: 1069, startPoint y: 125, endPoint x: 1014, endPoint y: 136, distance: 56.1
click at [1058, 126] on div "Resolução do caso Alt r" at bounding box center [1048, 138] width 151 height 43
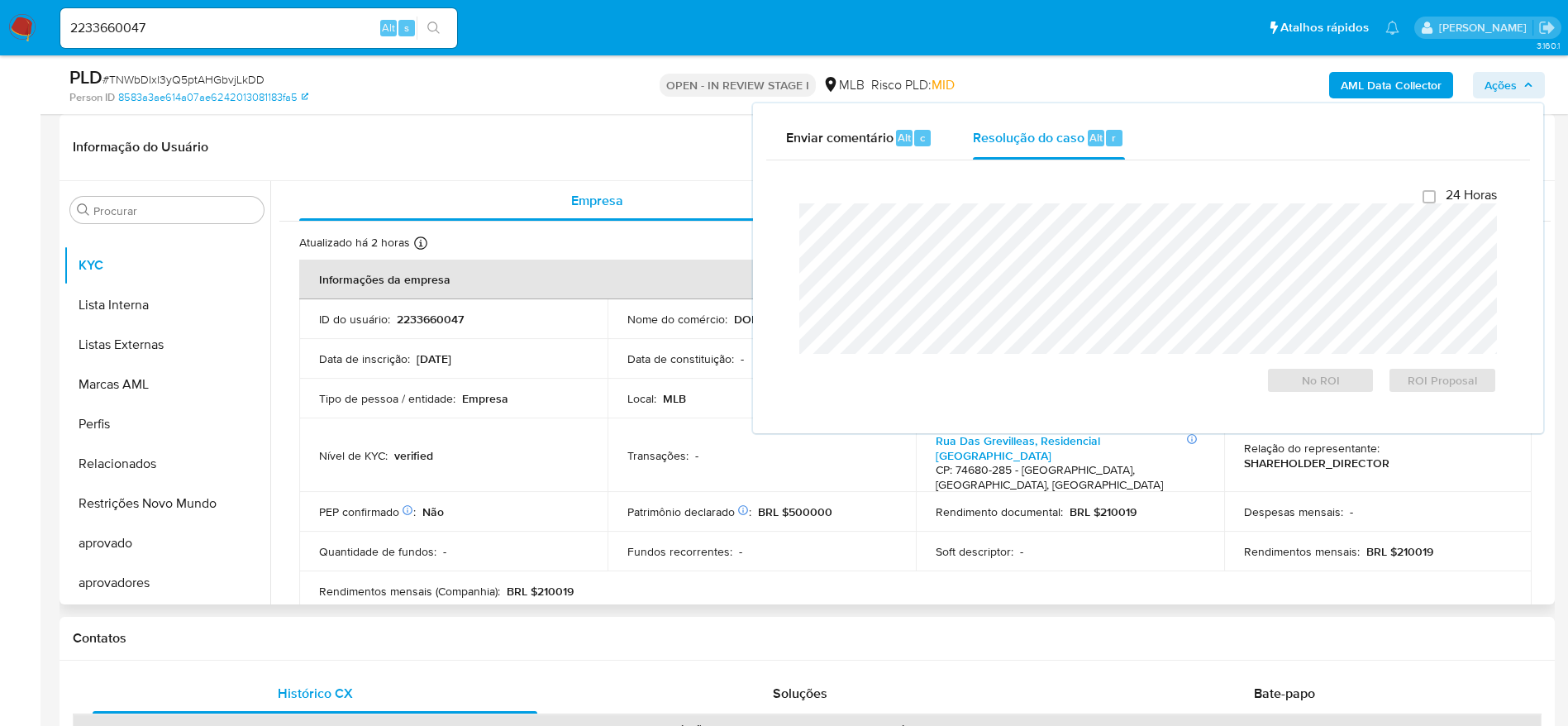
click at [577, 153] on header "Informação do Usuário Veja aparência por pessoa" at bounding box center [807, 147] width 1468 height 39
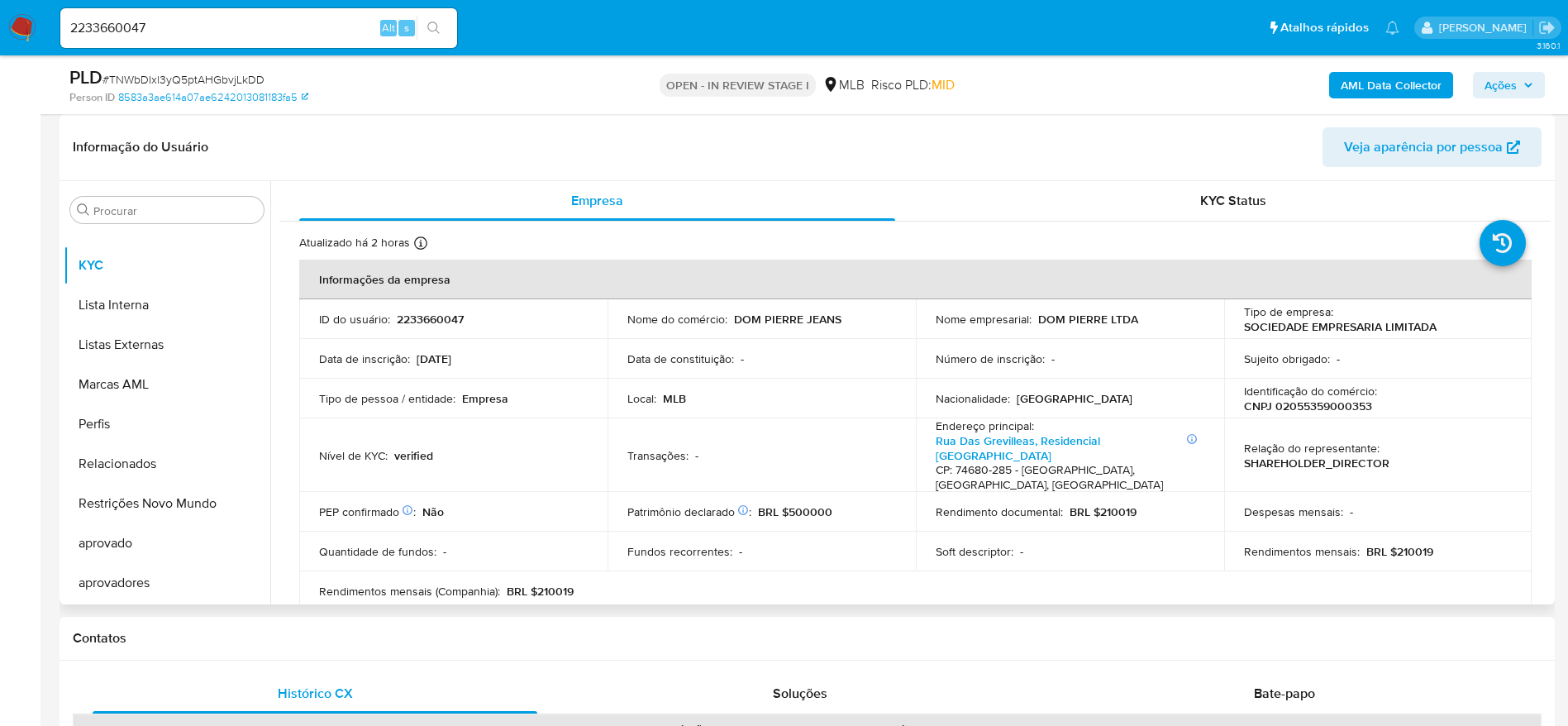
click at [1302, 404] on p "CNPJ 02055359000353" at bounding box center [1308, 406] width 128 height 15
copy p "02055359000353"
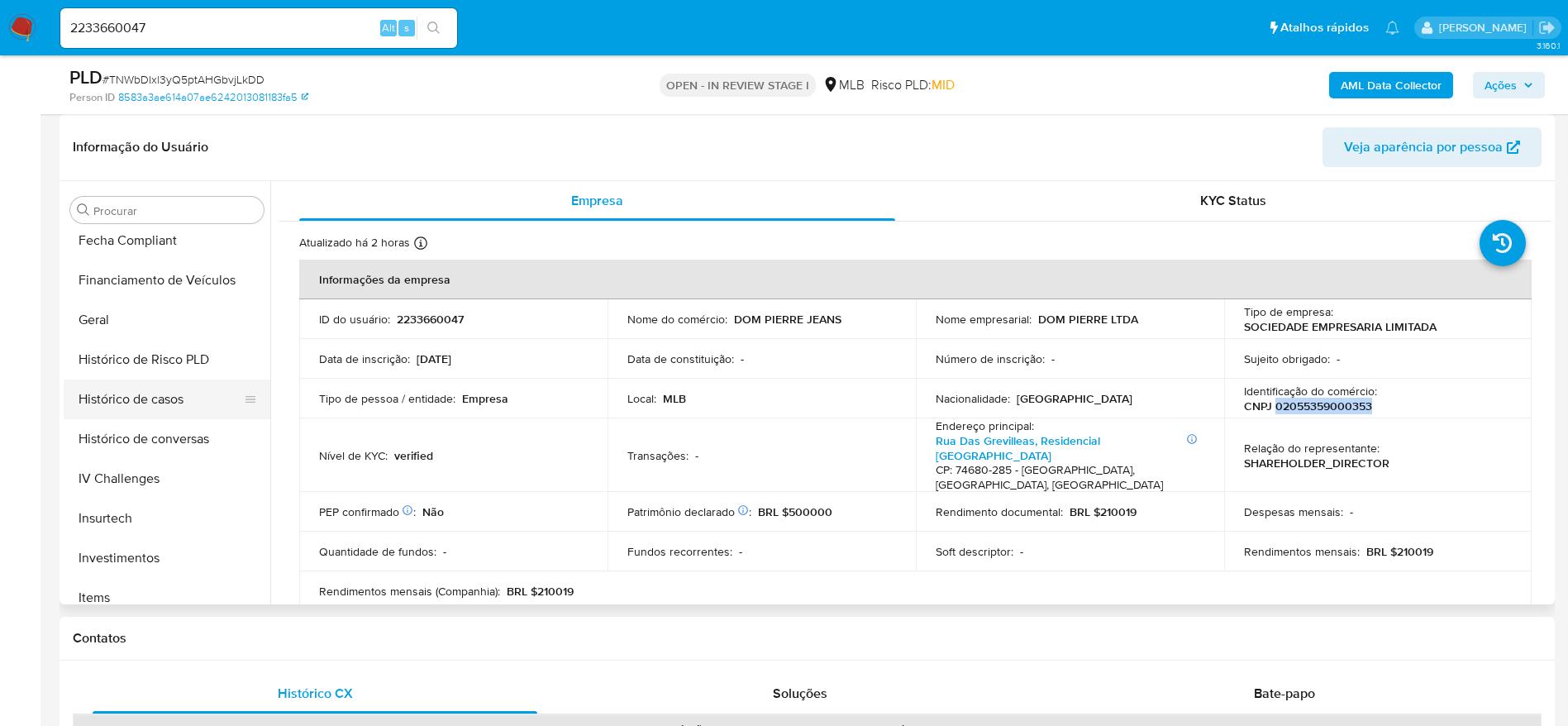
scroll to position [361, 0]
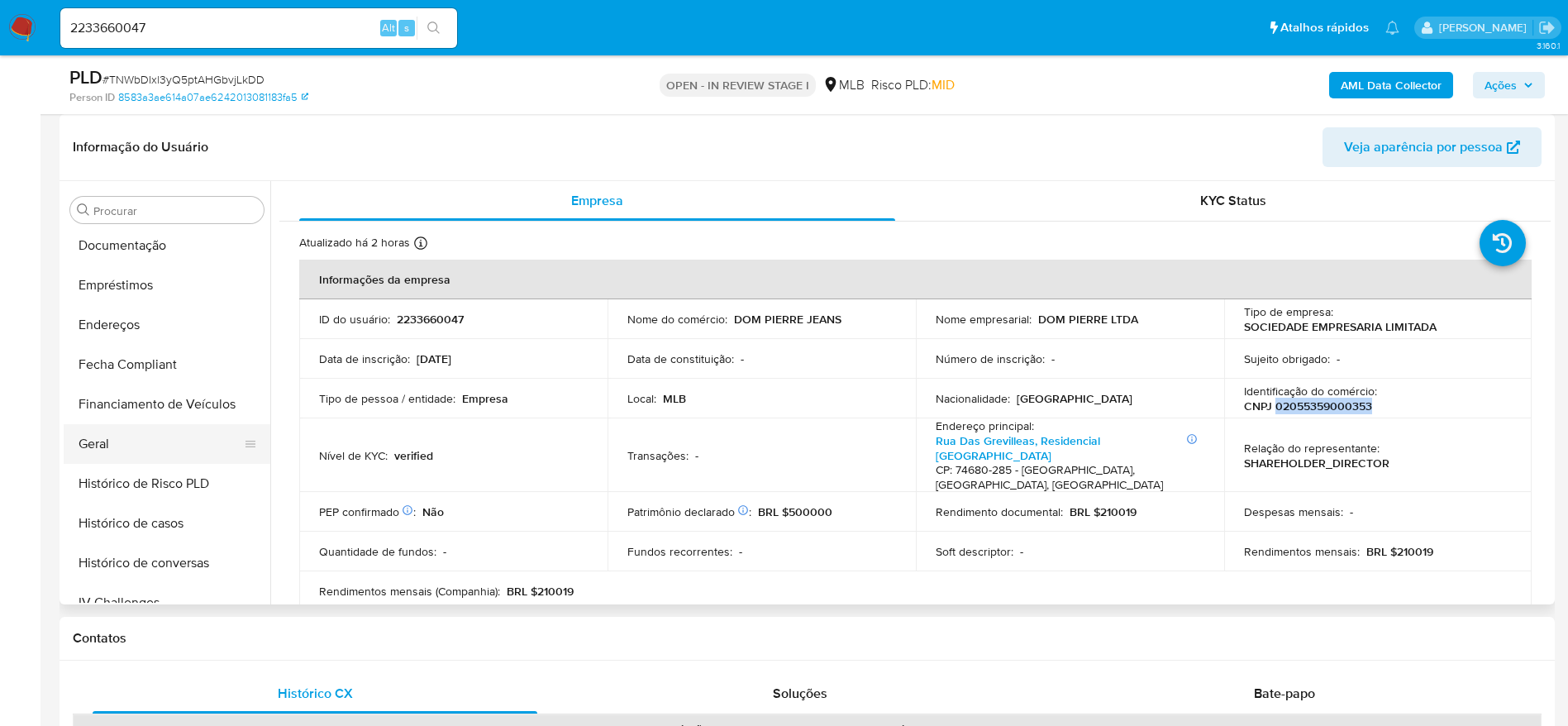
click at [121, 437] on button "Geral" at bounding box center [160, 444] width 193 height 39
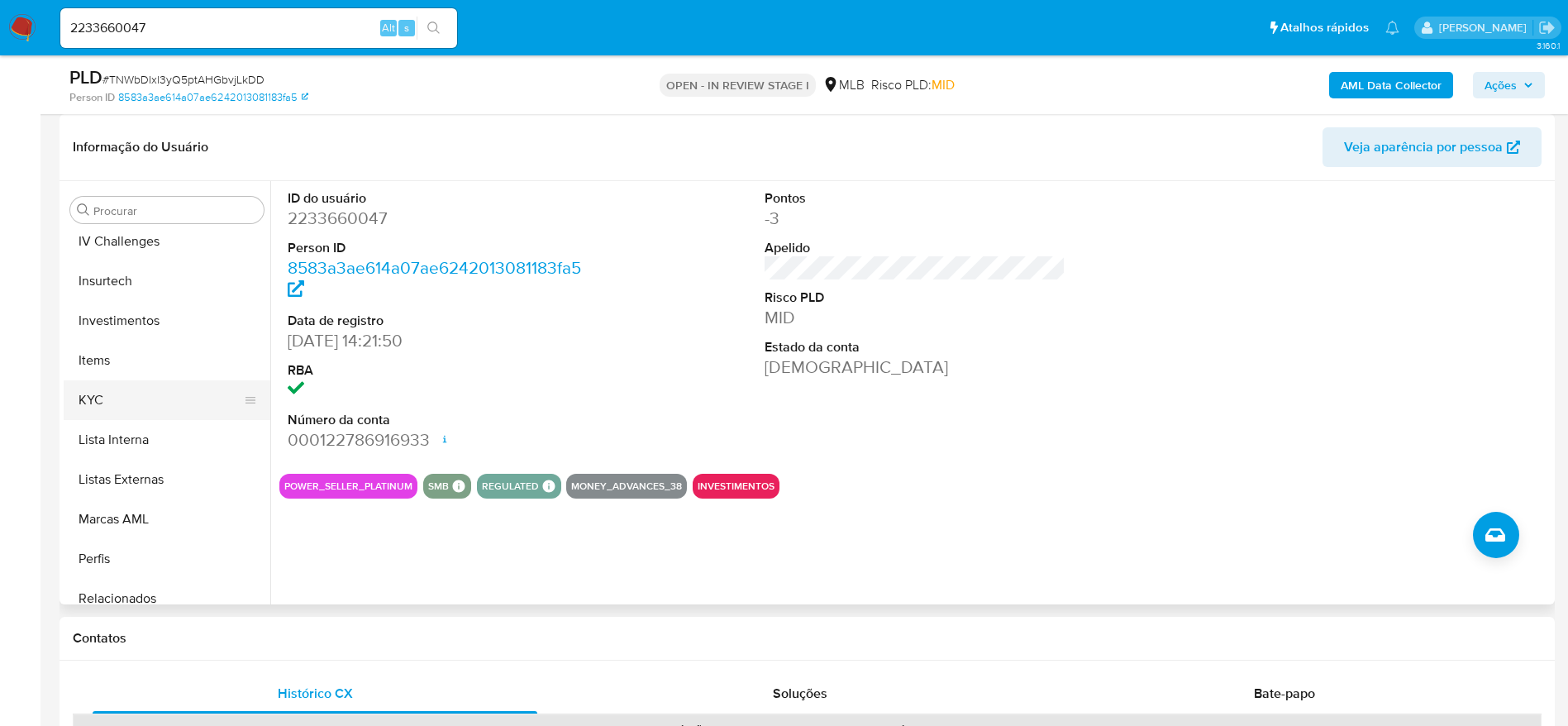
scroll to position [734, 0]
click at [108, 385] on button "KYC" at bounding box center [160, 389] width 193 height 39
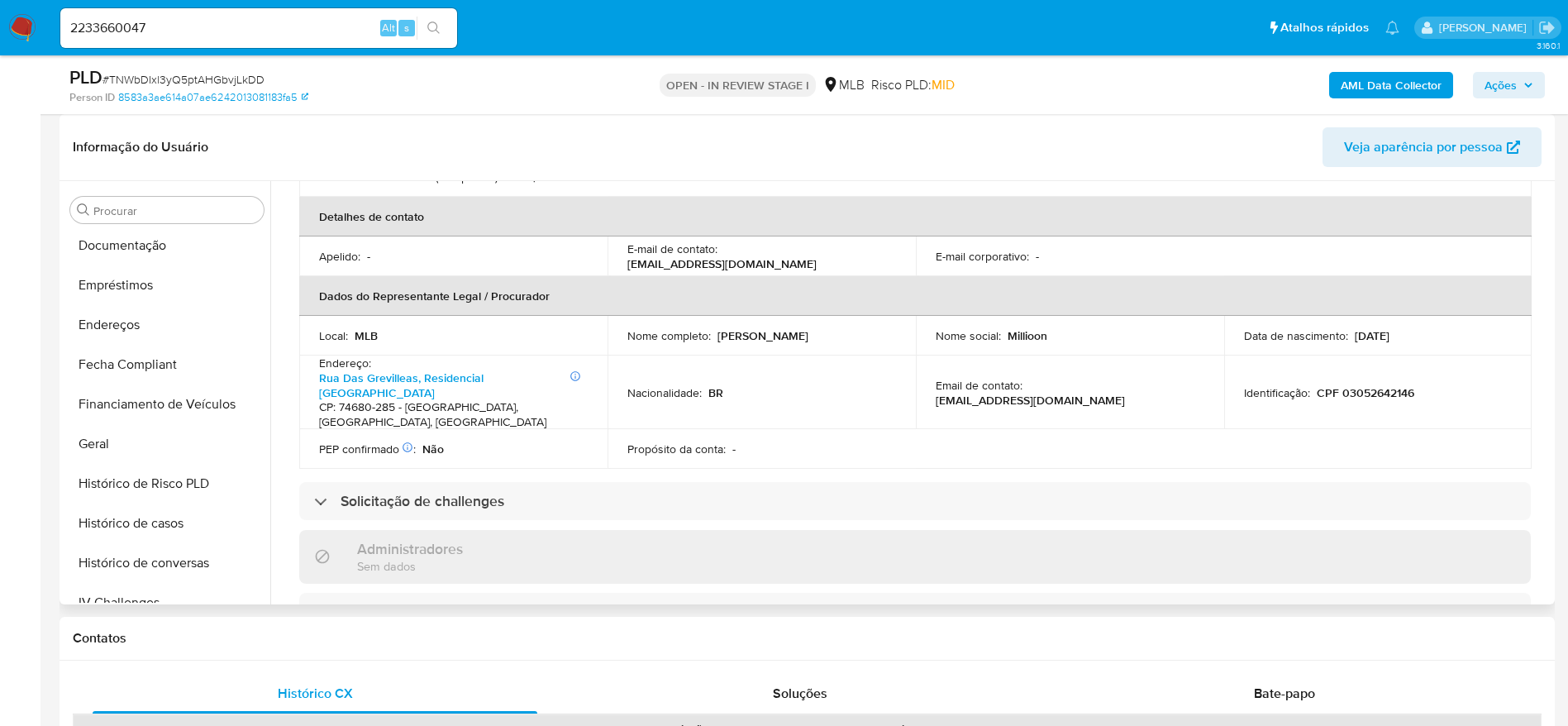
scroll to position [237, 0]
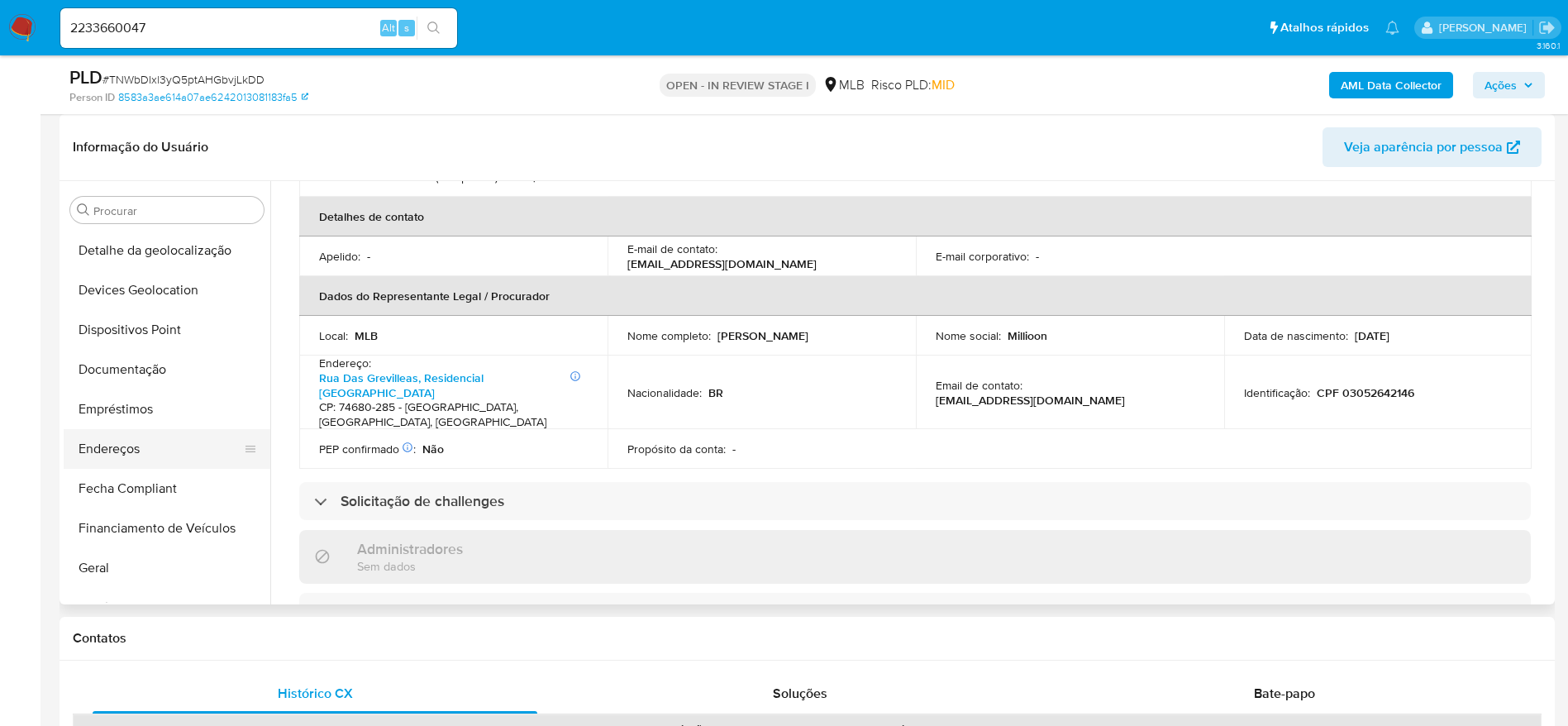
click at [128, 444] on button "Endereços" at bounding box center [160, 449] width 193 height 39
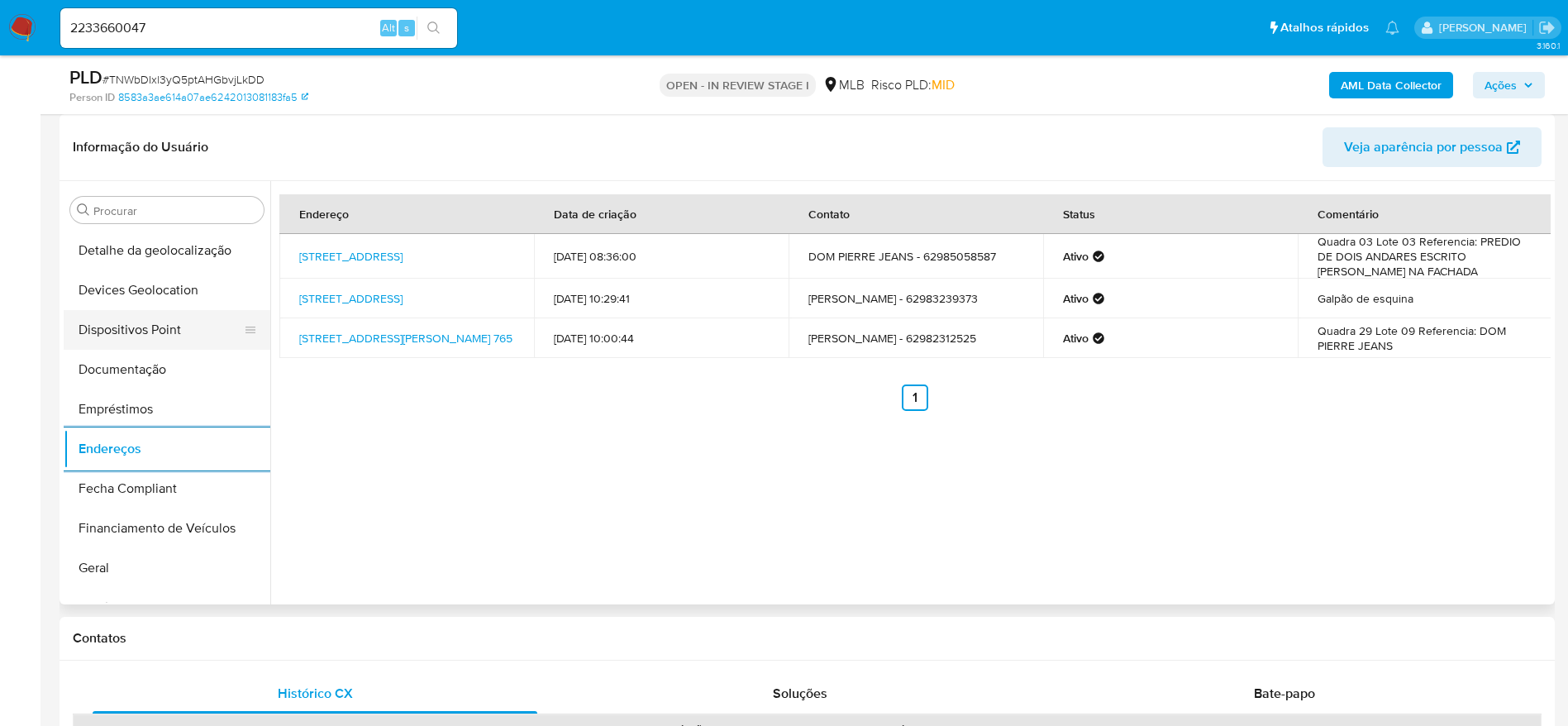
scroll to position [113, 0]
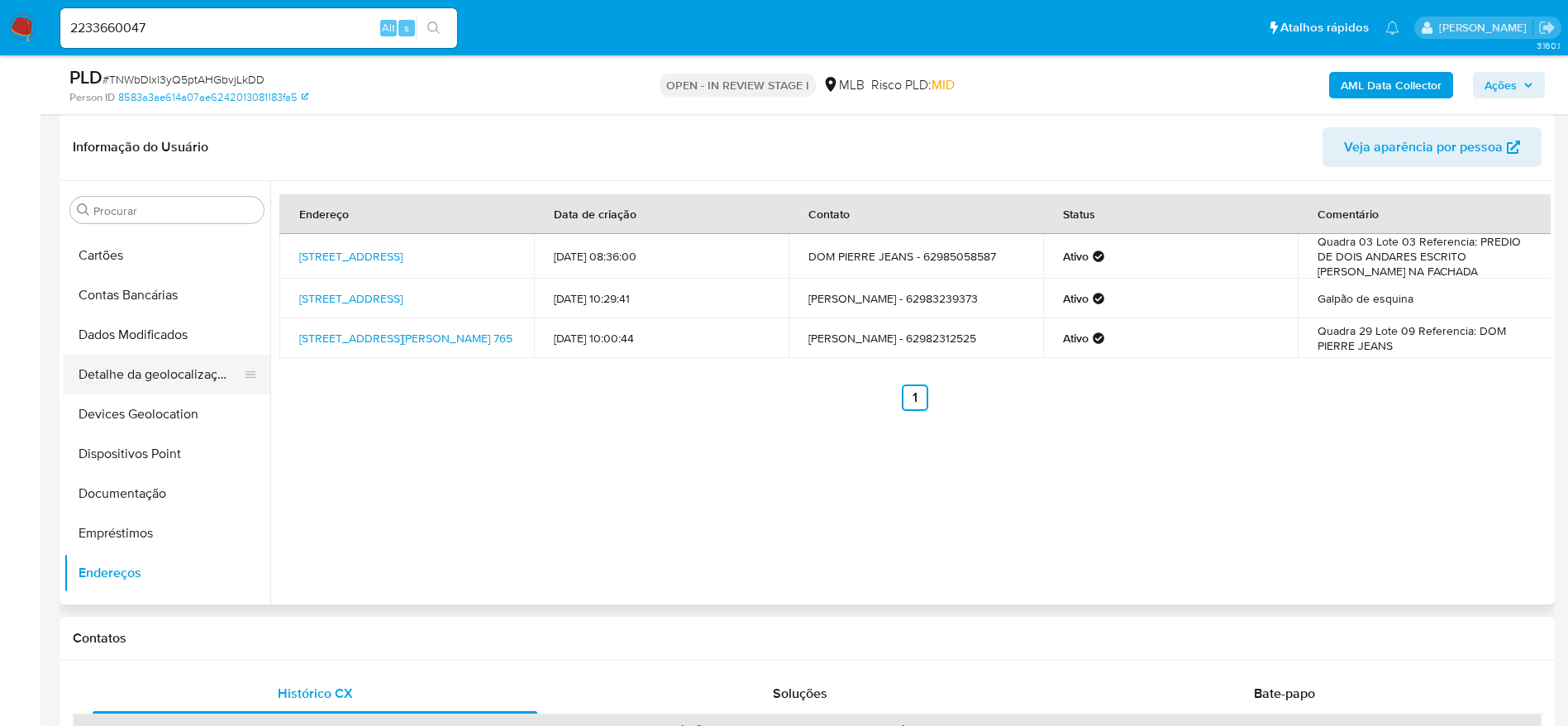
click at [166, 373] on button "Detalhe da geolocalização" at bounding box center [160, 374] width 193 height 39
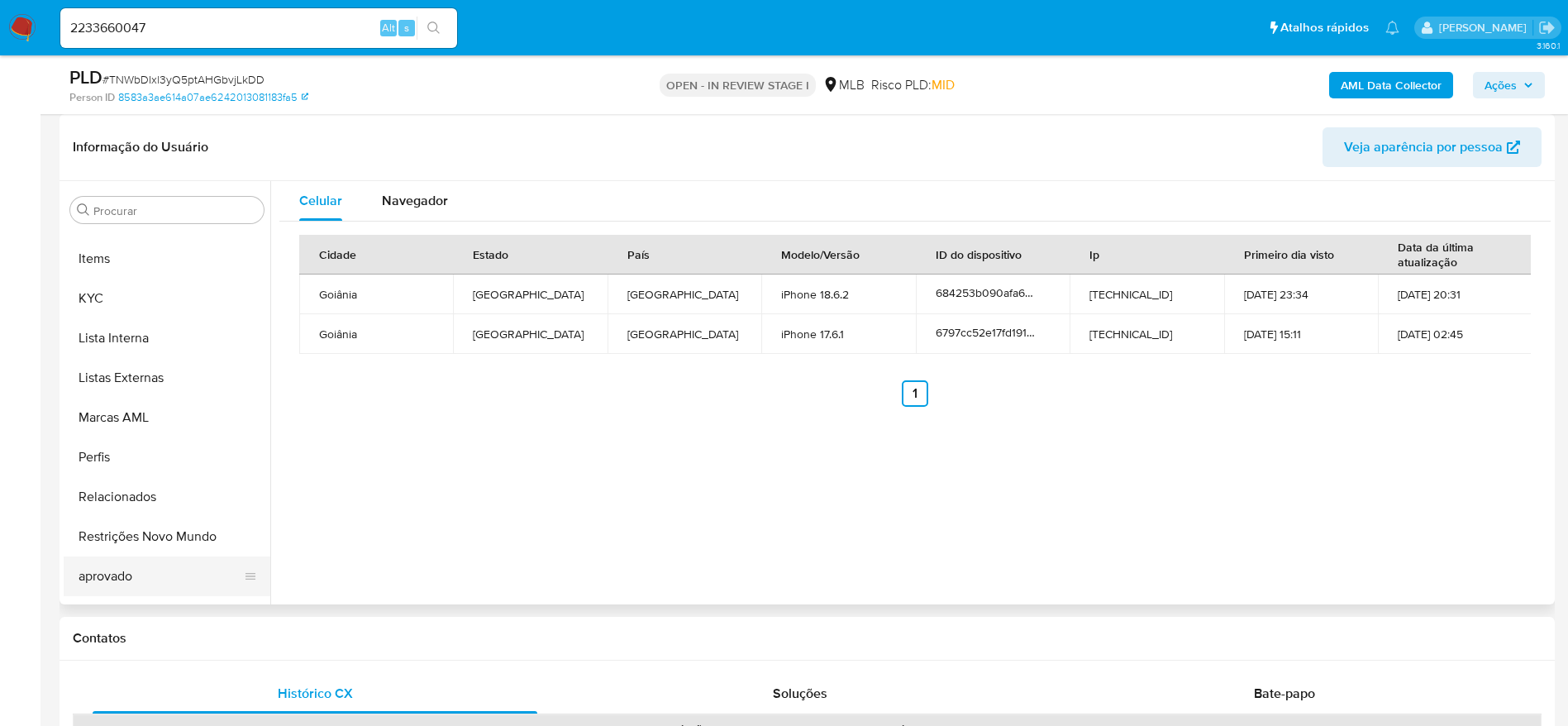
scroll to position [857, 0]
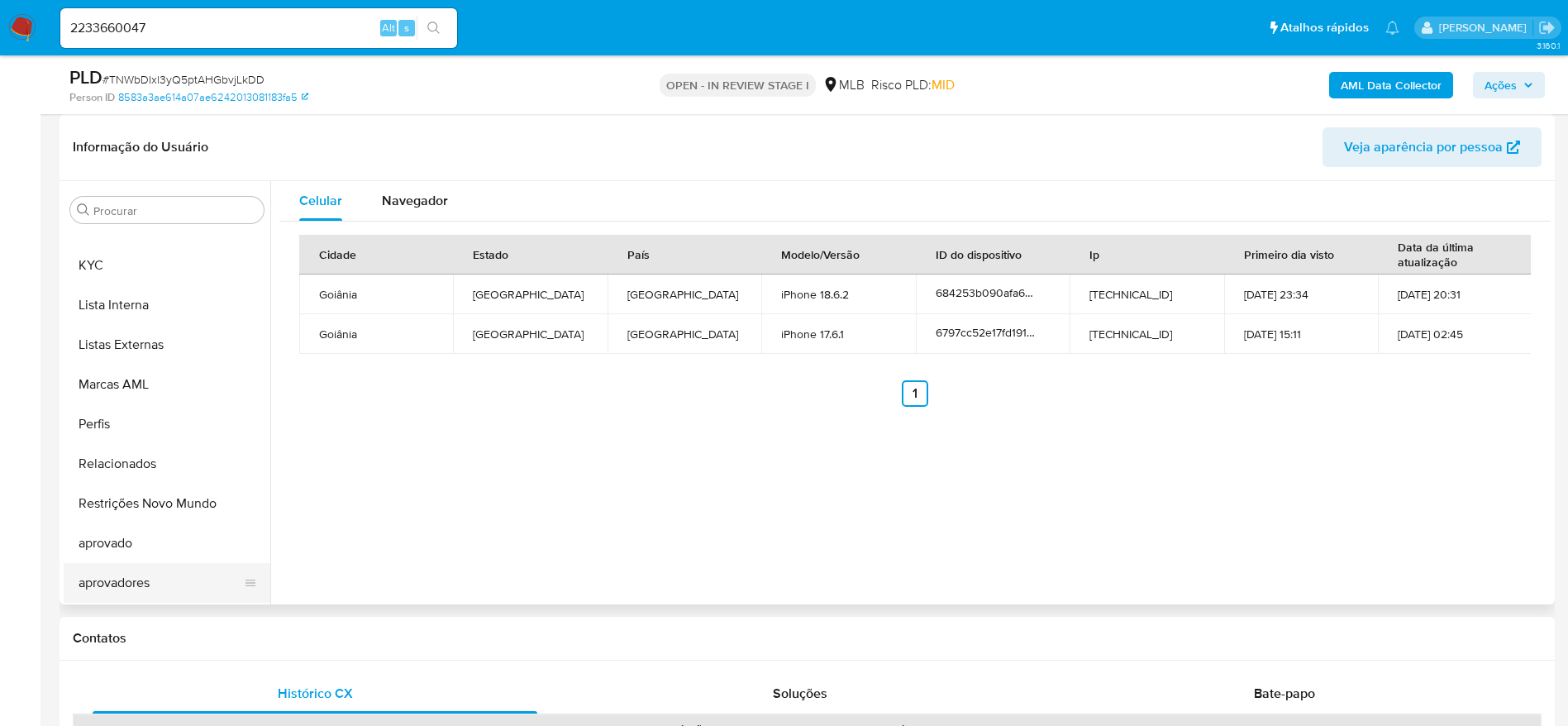
click at [135, 589] on button "aprovadores" at bounding box center [160, 582] width 193 height 39
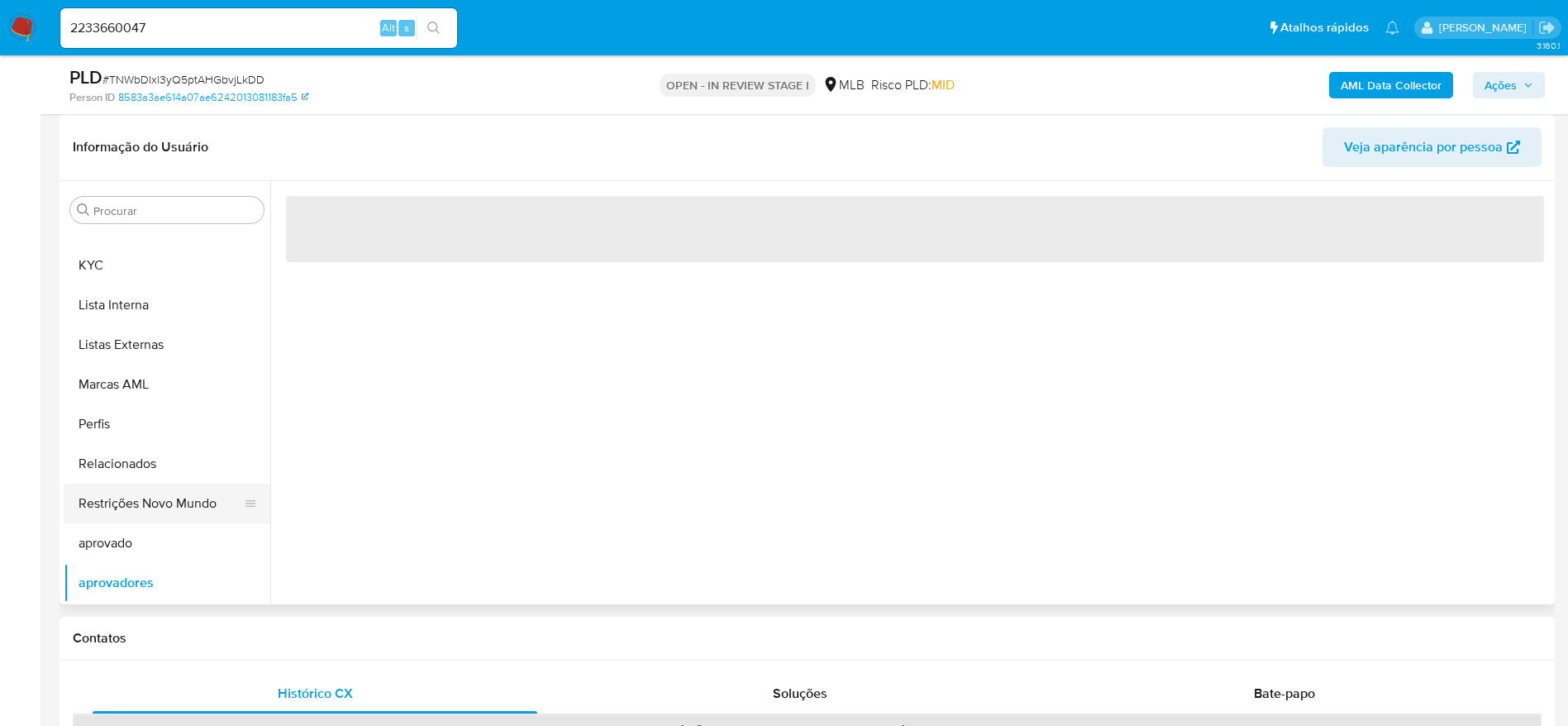
click at [149, 498] on button "Restrições Novo Mundo" at bounding box center [160, 503] width 193 height 39
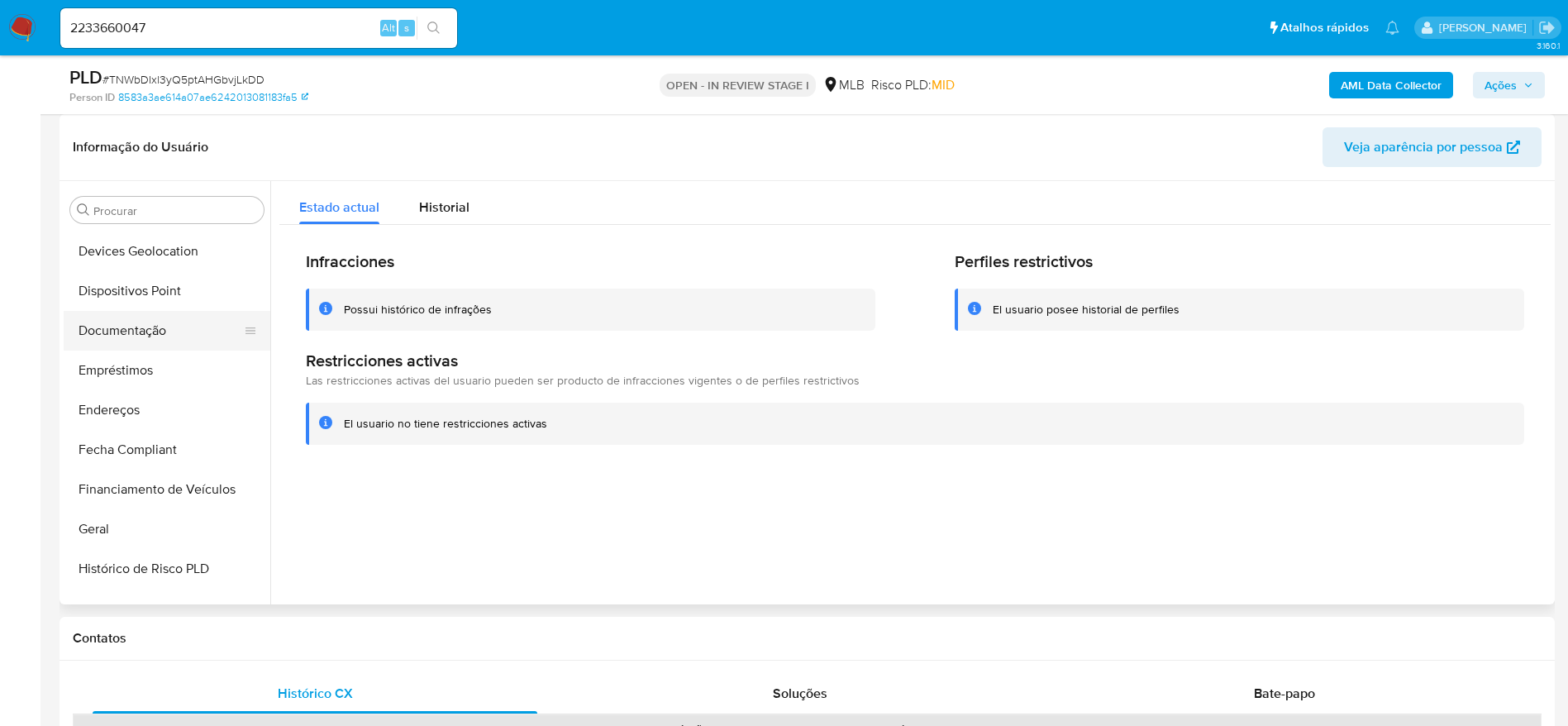
scroll to position [237, 0]
click at [130, 325] on button "Dispositivos Point" at bounding box center [160, 329] width 193 height 39
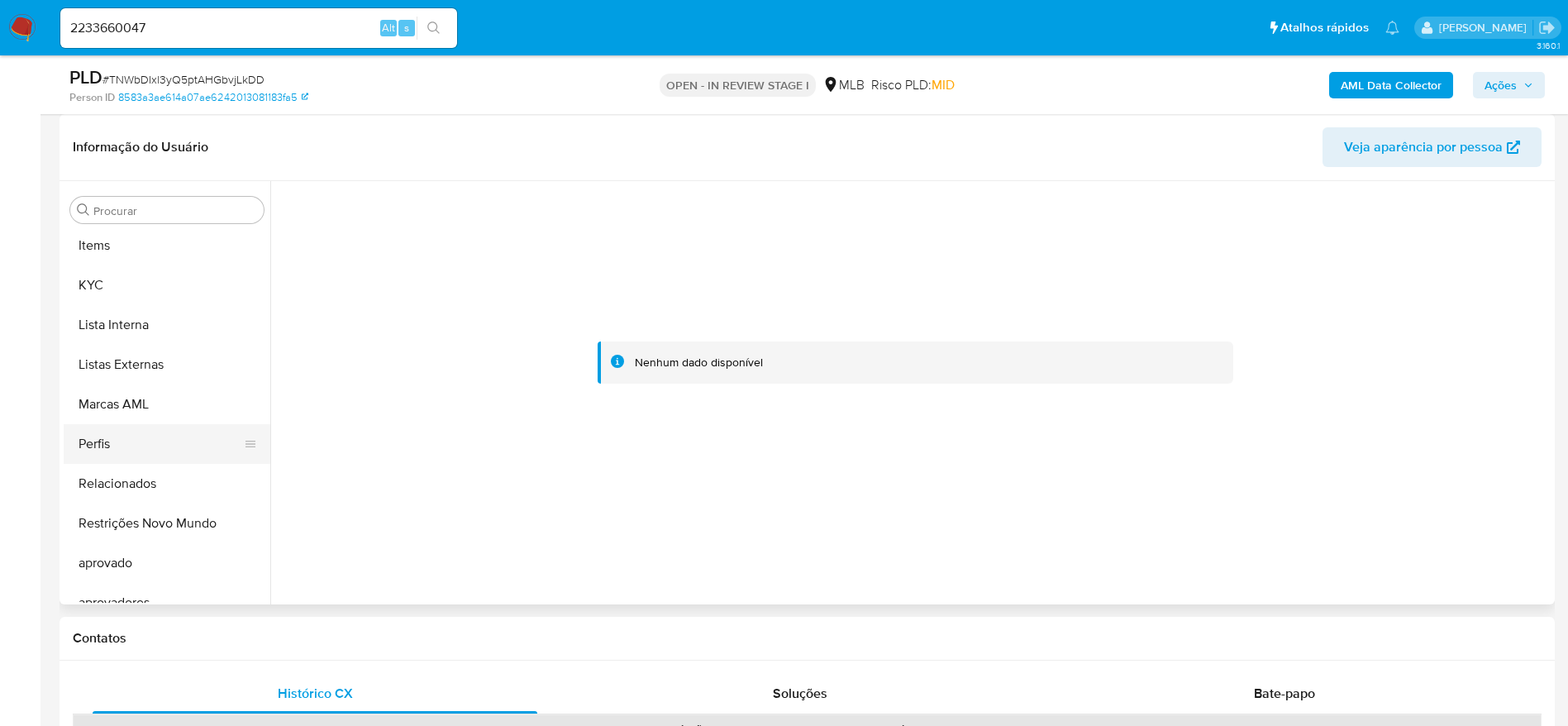
scroll to position [857, 0]
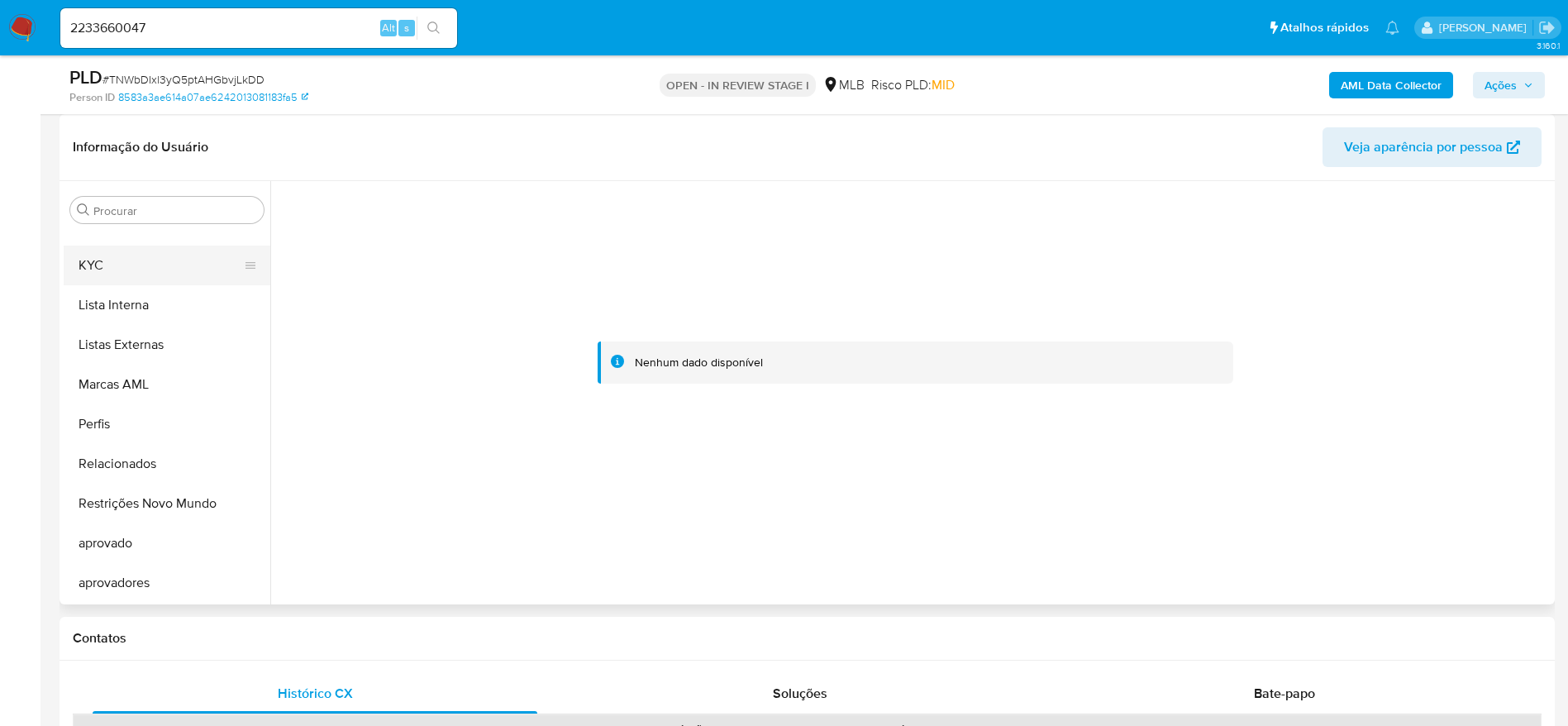
click at [108, 270] on button "KYC" at bounding box center [160, 265] width 193 height 39
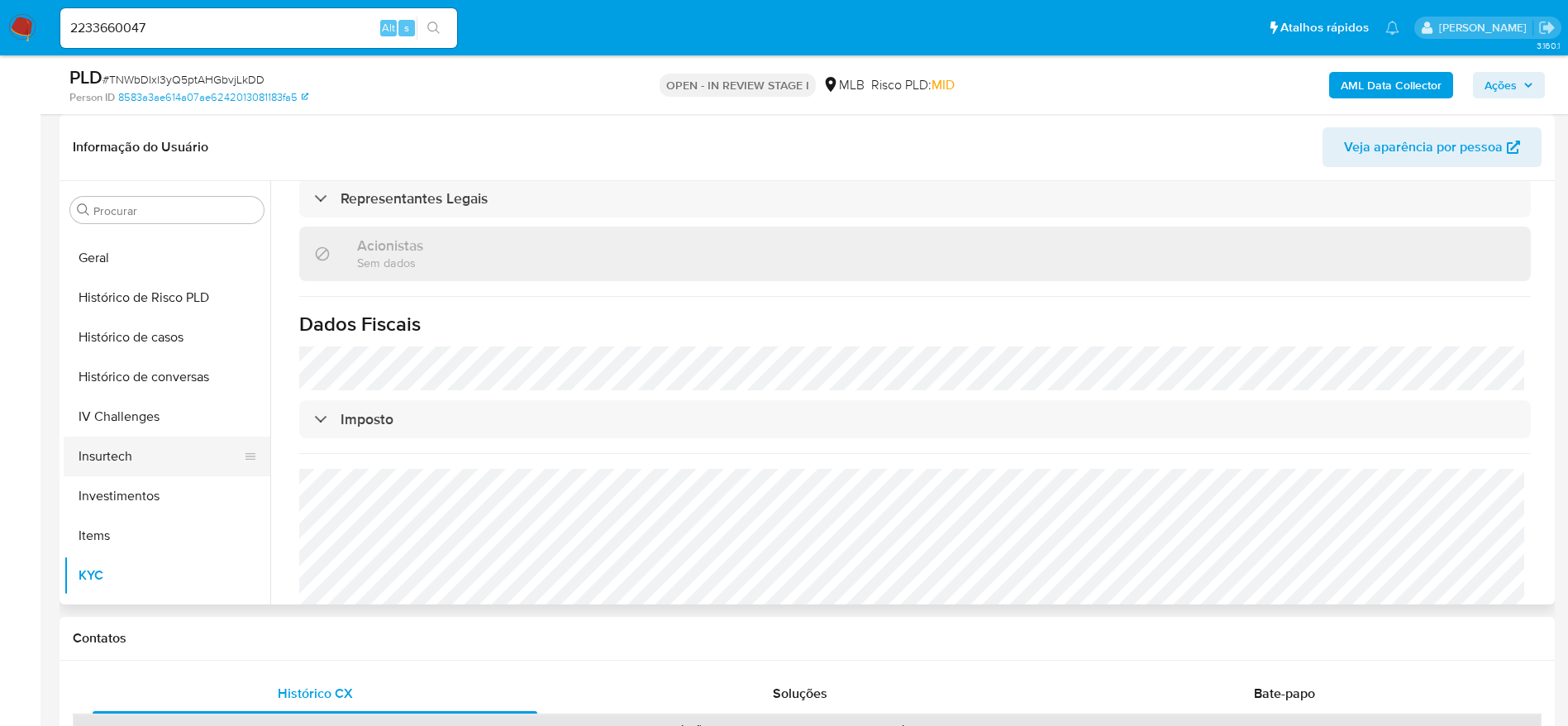
scroll to position [361, 0]
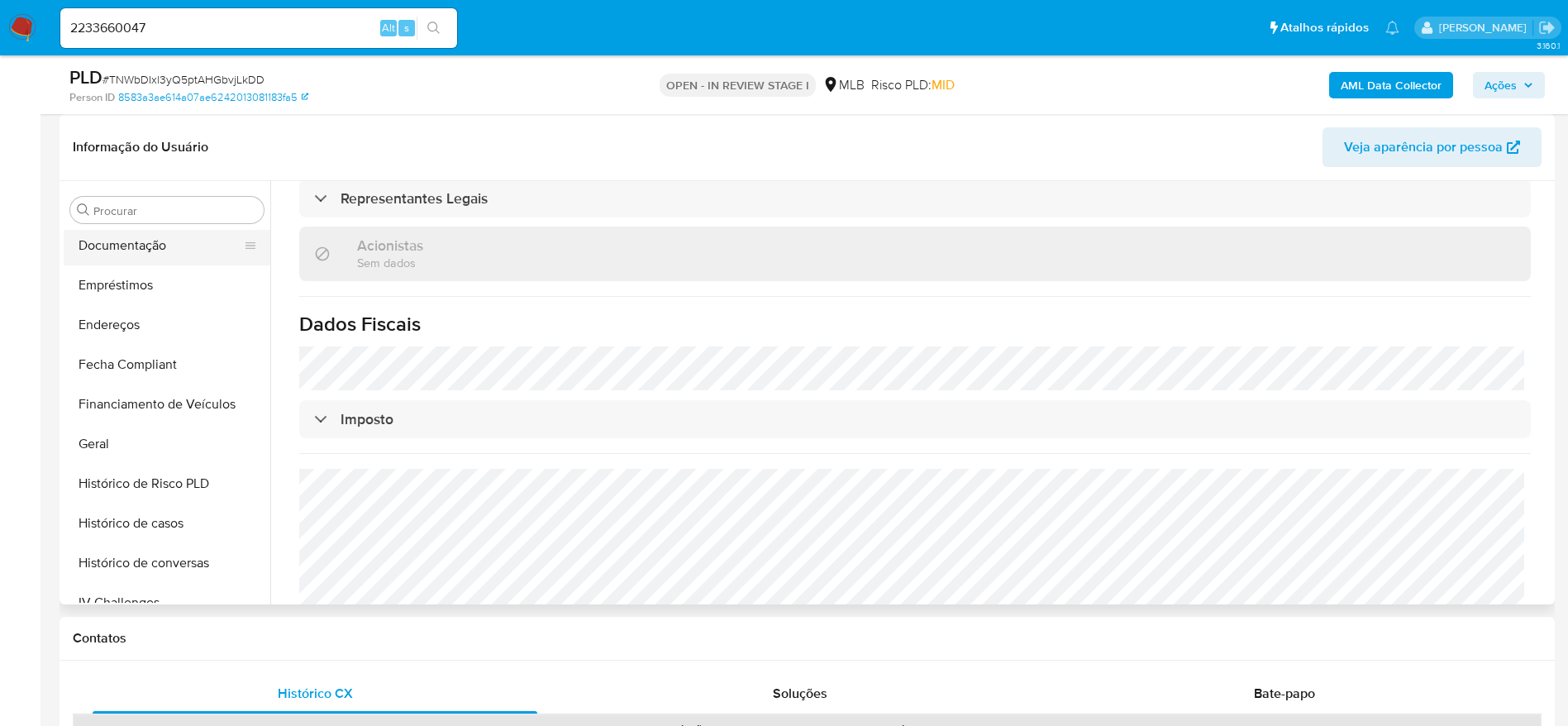
click at [162, 238] on button "Documentação" at bounding box center [160, 245] width 193 height 39
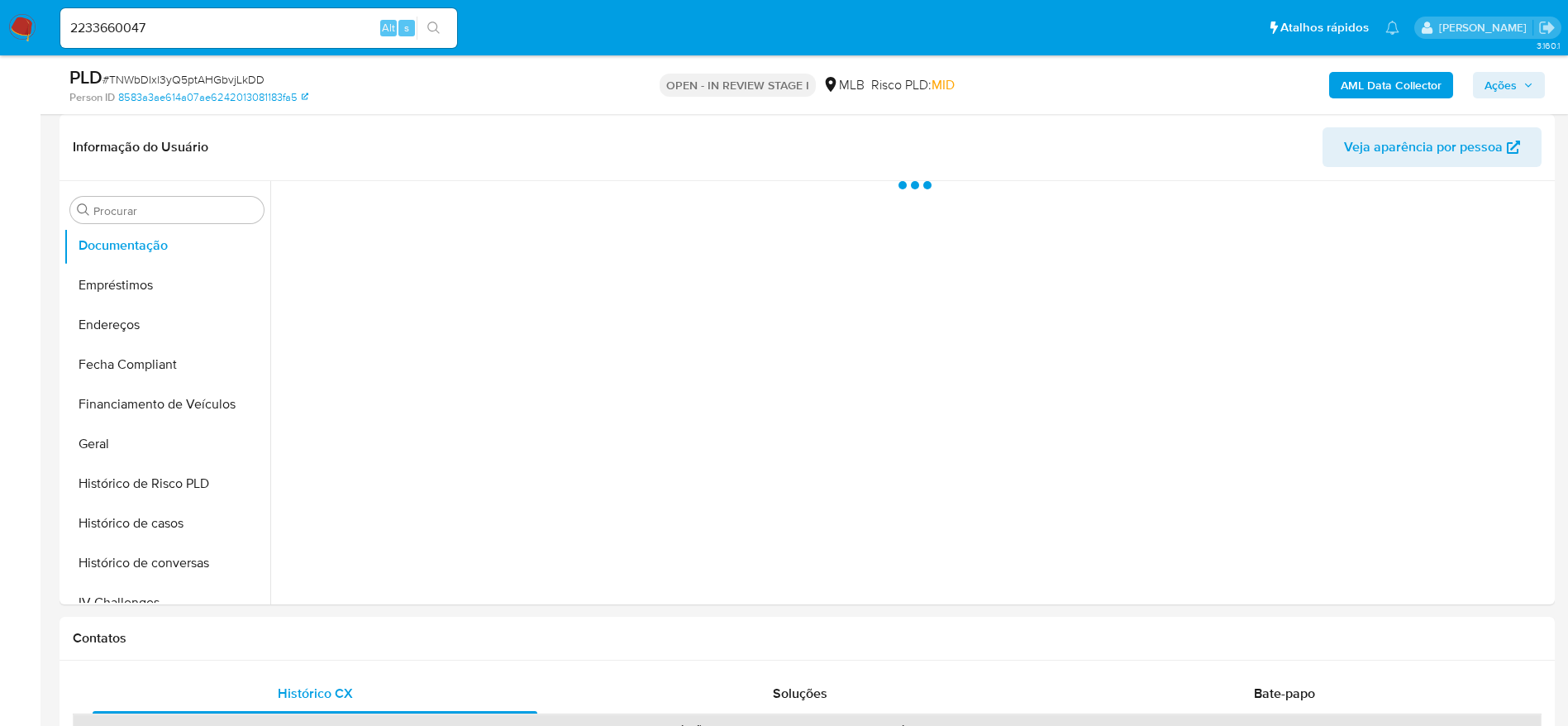
scroll to position [0, 0]
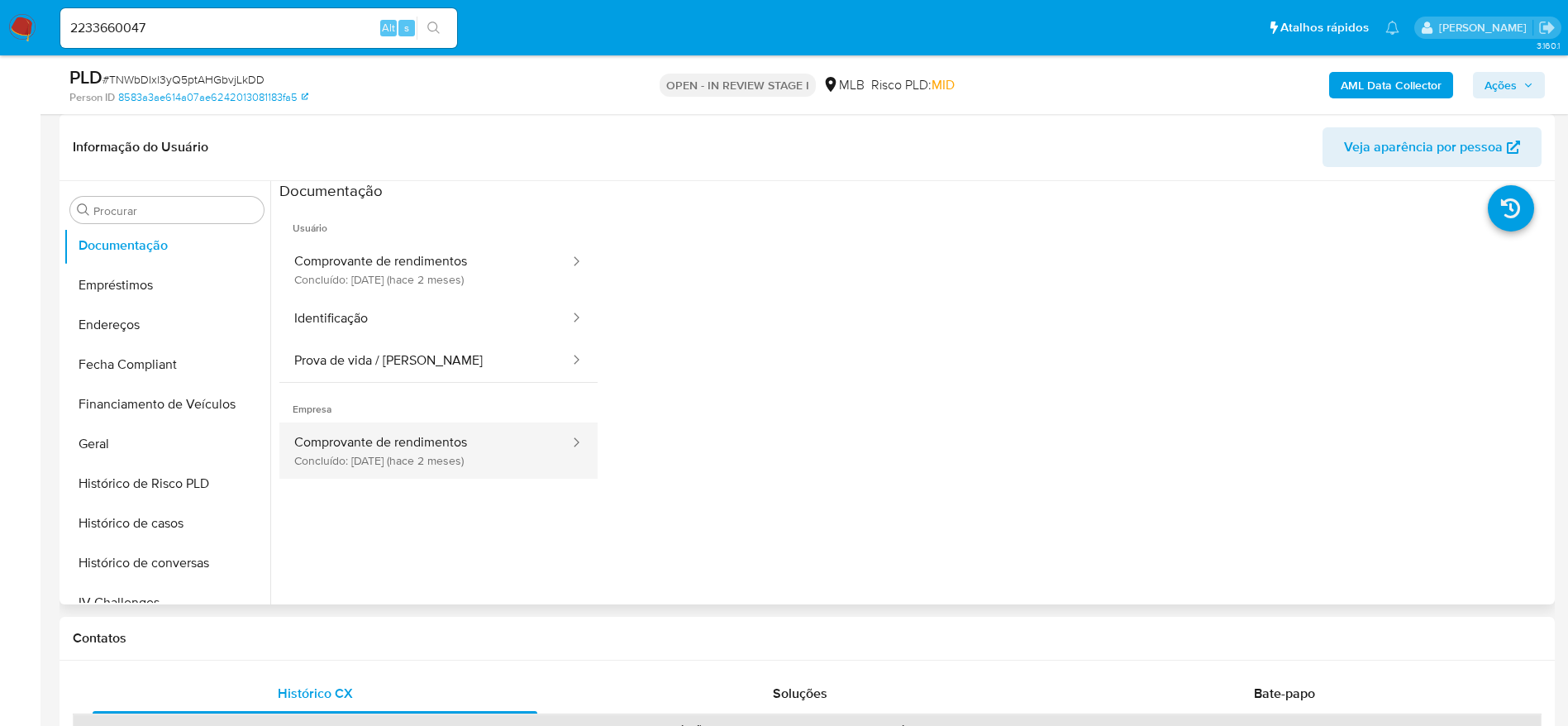
click at [410, 433] on button "Comprovante de rendimentos Concluído: 21/07/2025 (hace 2 meses)" at bounding box center [425, 450] width 291 height 56
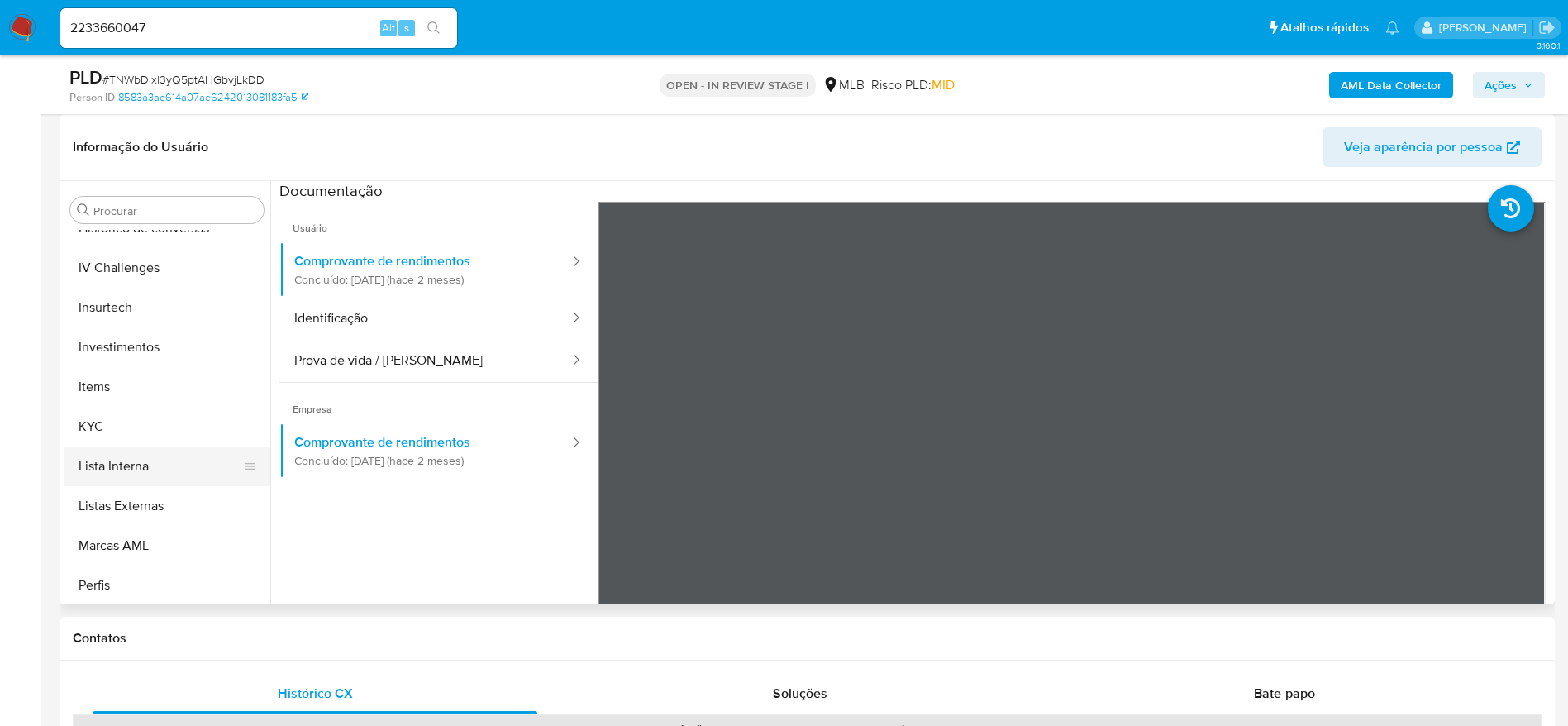
scroll to position [734, 0]
click at [112, 382] on button "KYC" at bounding box center [160, 389] width 193 height 39
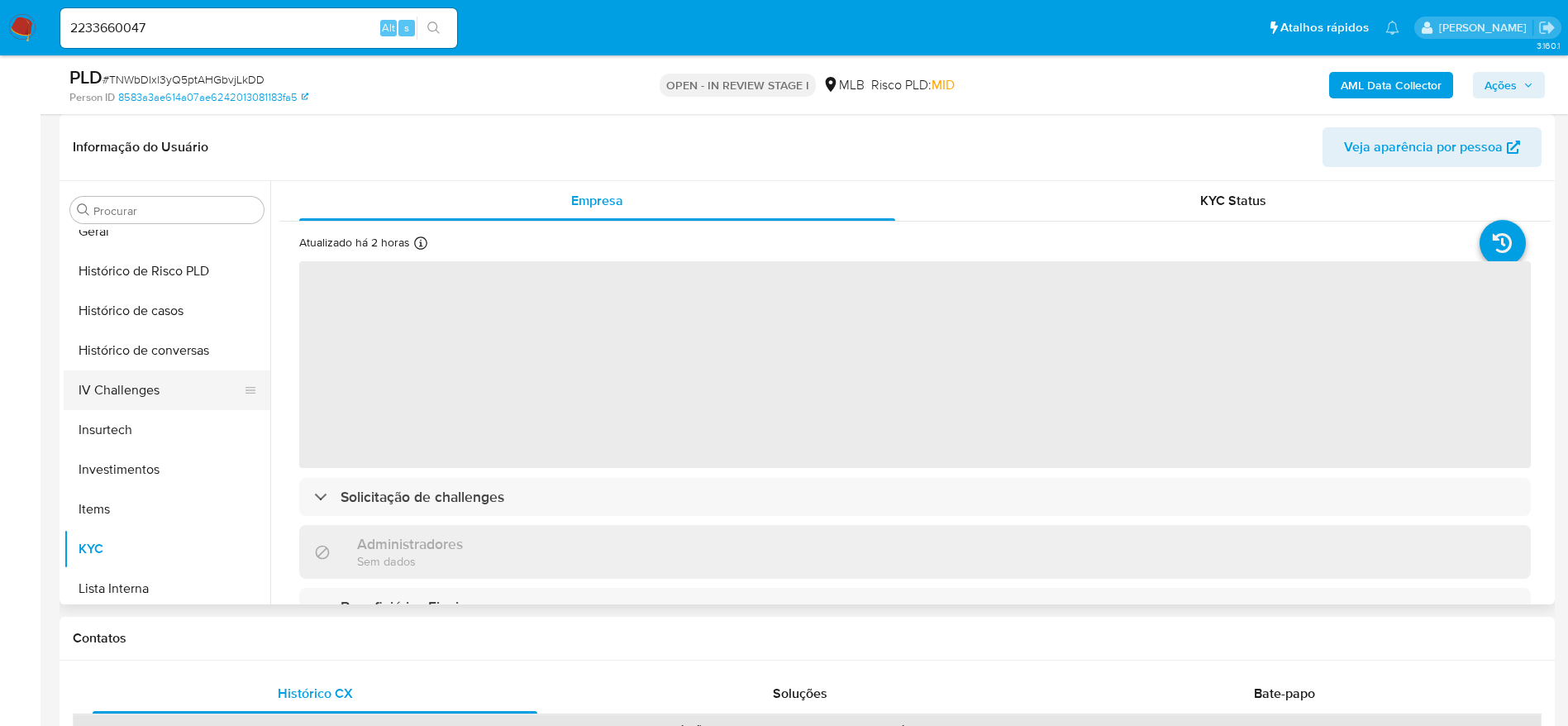
scroll to position [486, 0]
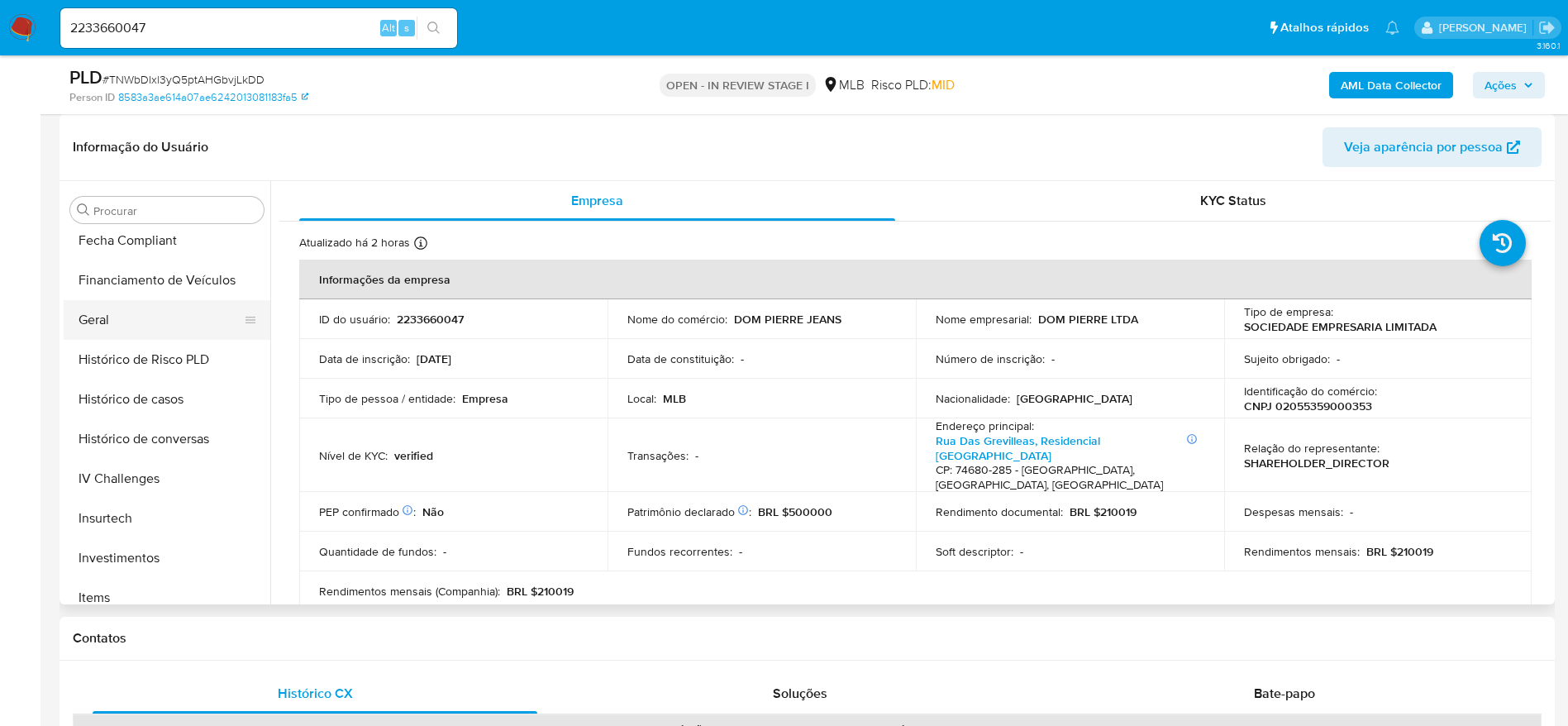
click at [99, 308] on button "Geral" at bounding box center [160, 319] width 193 height 39
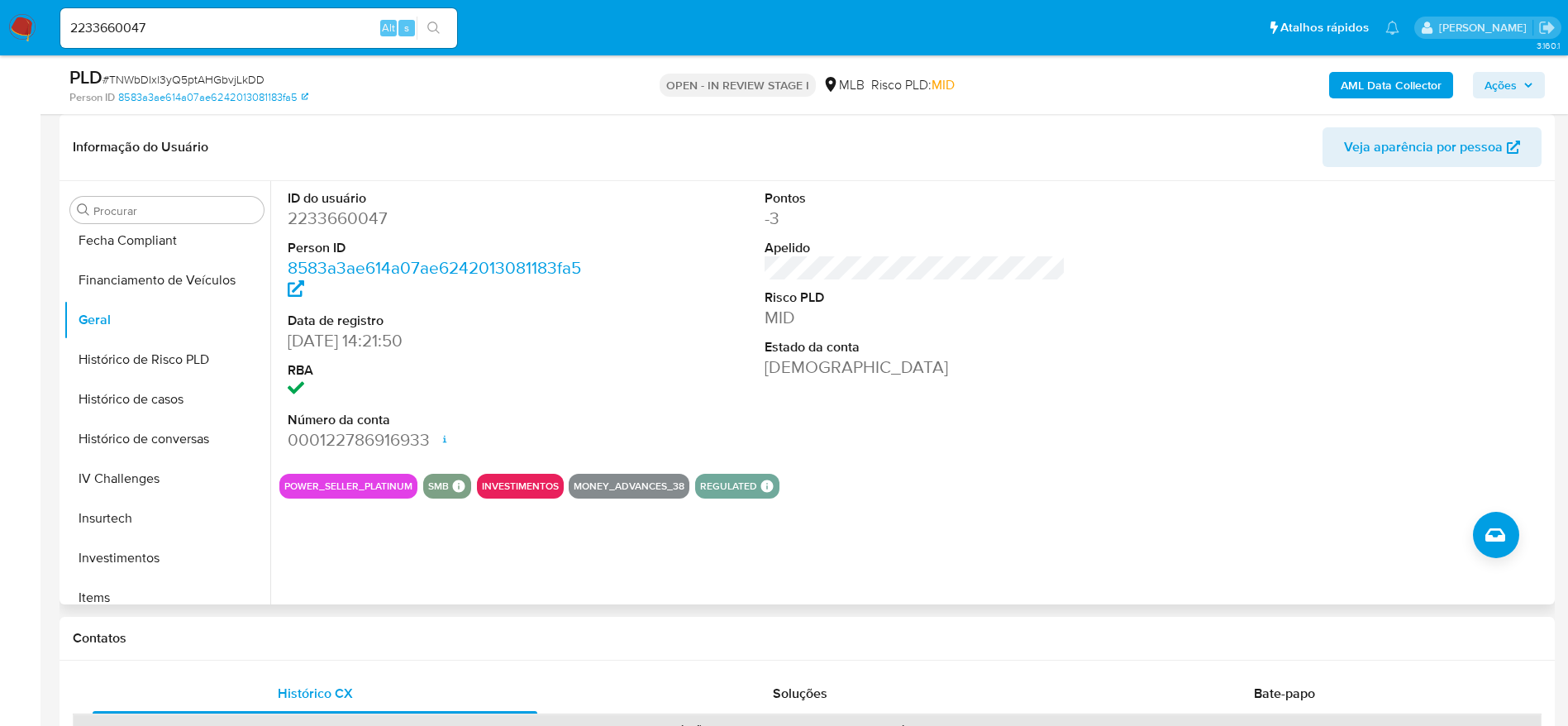
click at [376, 570] on div "ID do usuário 2233660047 Person ID 8583a3ae614a07ae6242013081183fa5 Data de reg…" at bounding box center [910, 392] width 1280 height 424
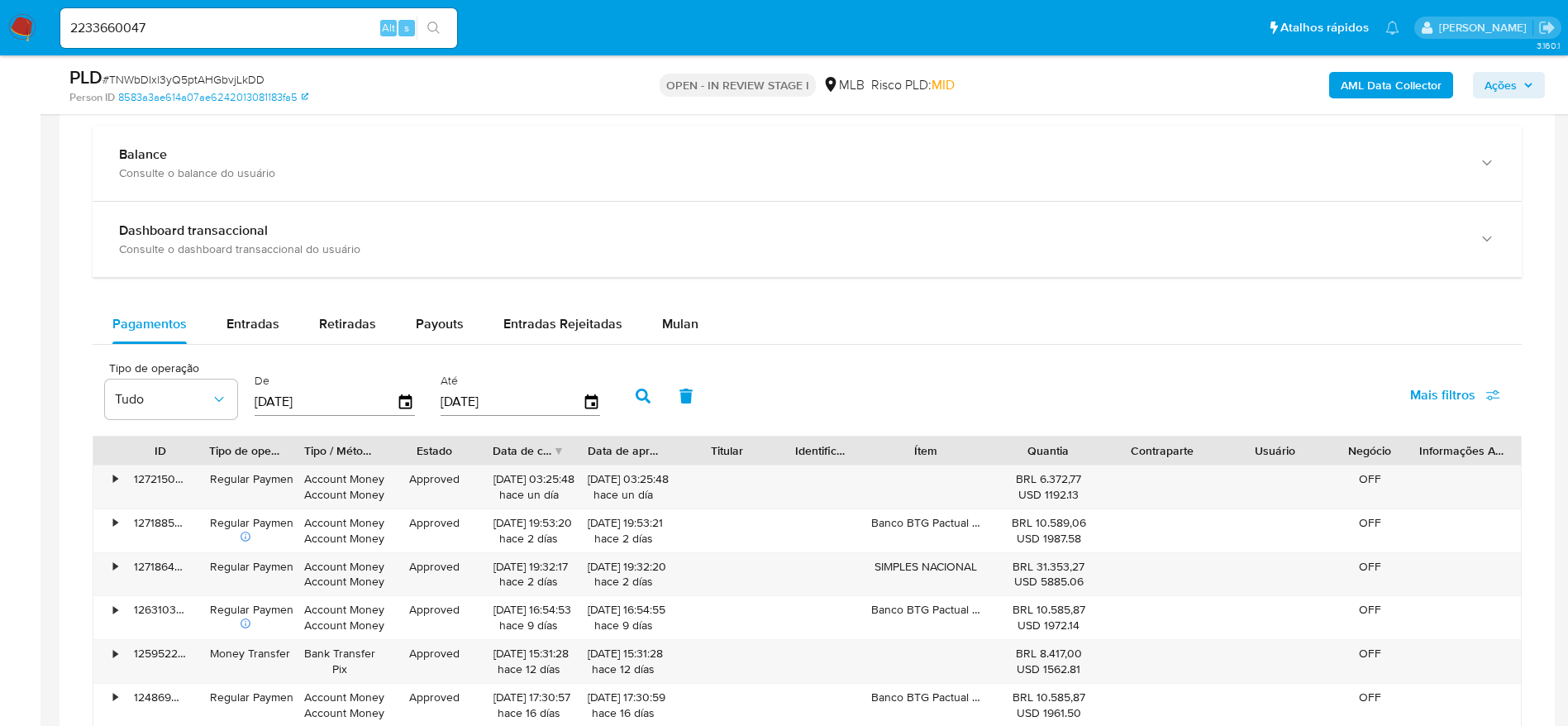
scroll to position [1240, 0]
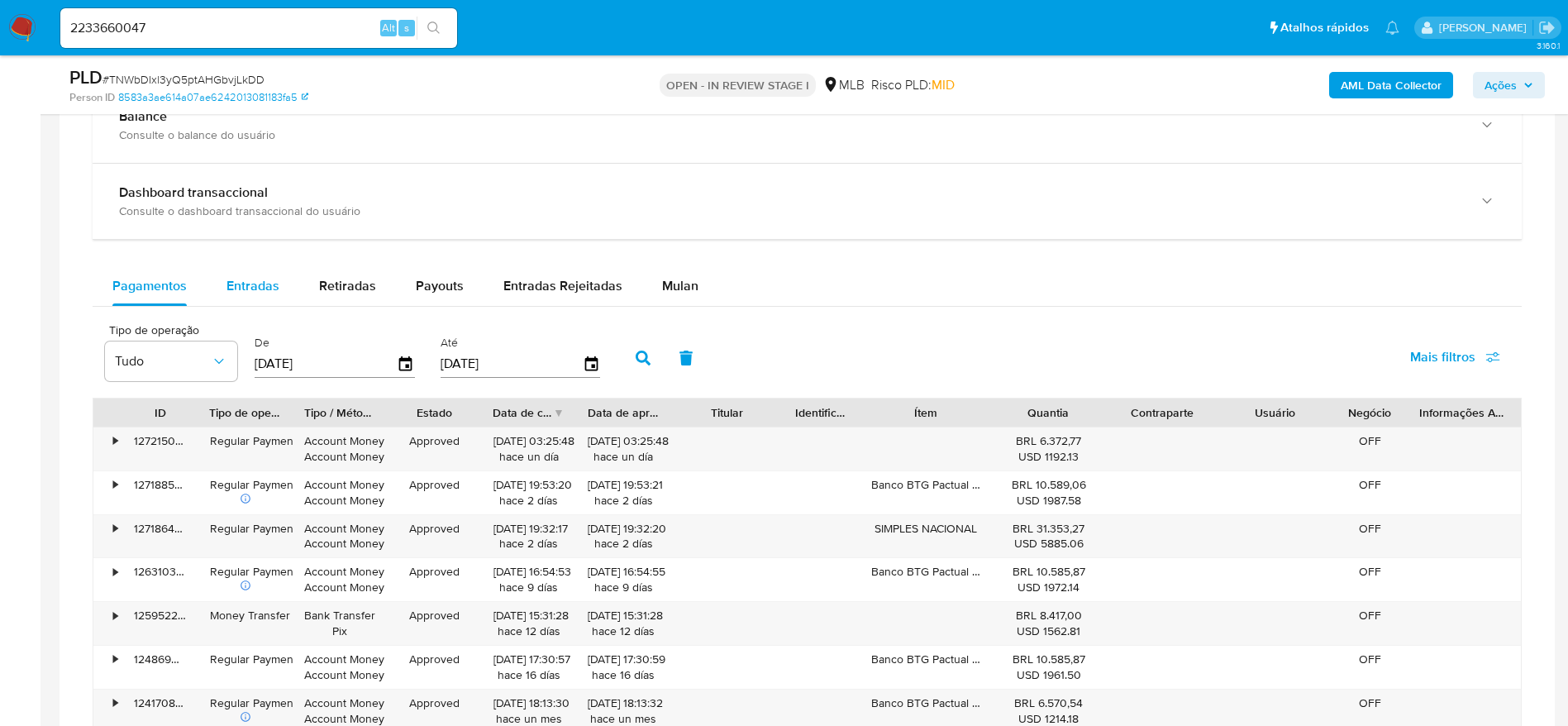
click at [231, 283] on span "Entradas" at bounding box center [253, 286] width 53 height 19
select select "10"
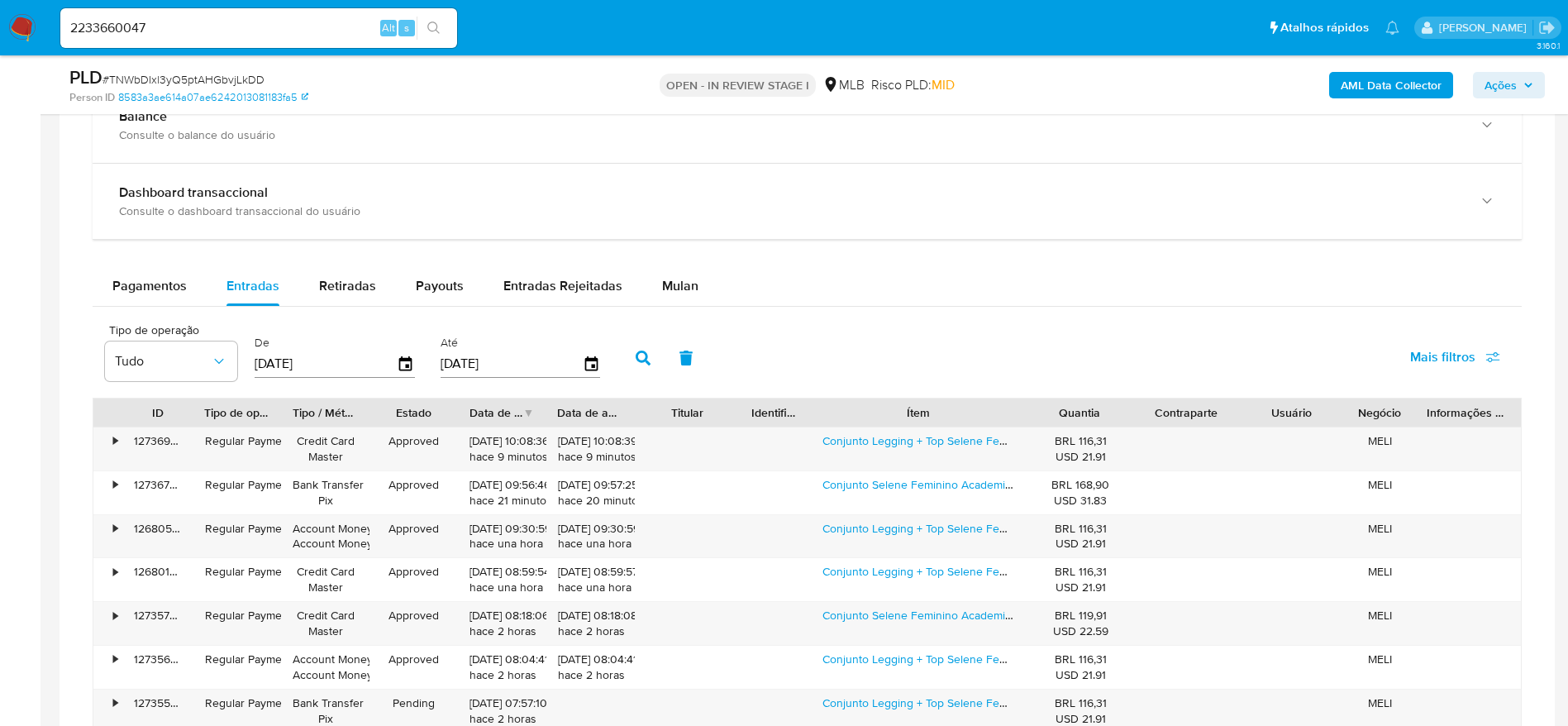
drag, startPoint x: 995, startPoint y: 407, endPoint x: 1079, endPoint y: 420, distance: 85.0
click at [1079, 420] on div "ID Tipo de operação Tipo / Método Estado Data de criação Data de aprovação Titu…" at bounding box center [806, 412] width 1427 height 28
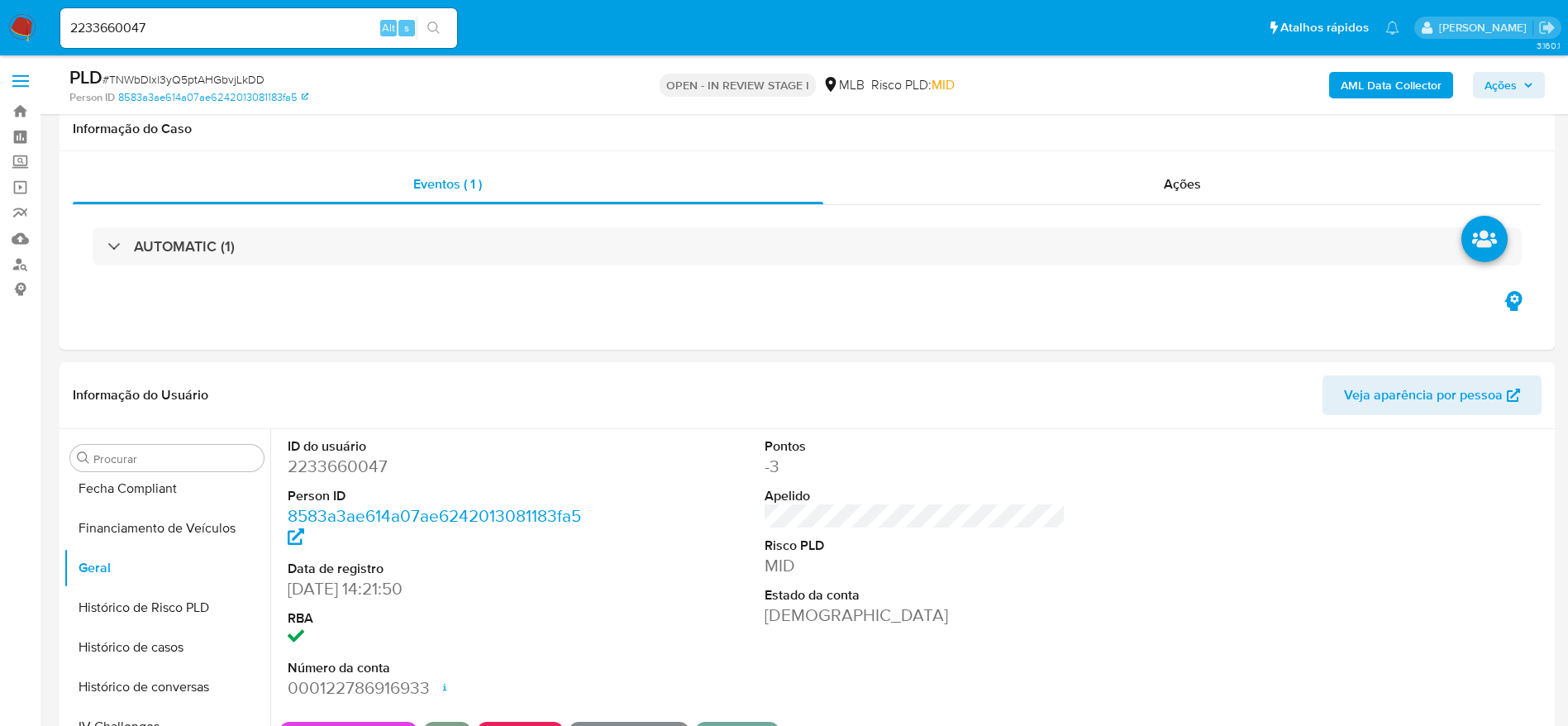
scroll to position [248, 0]
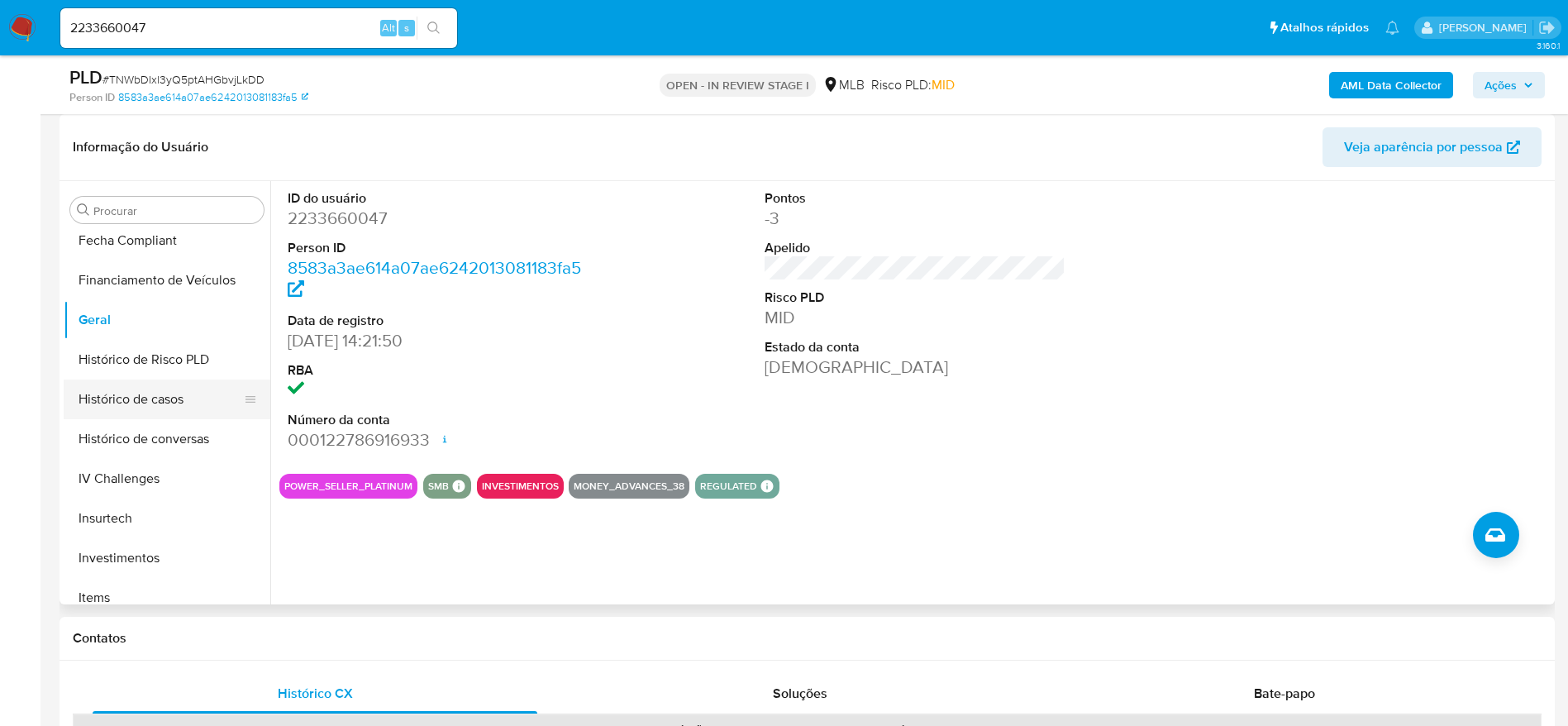
click at [181, 401] on button "Histórico de casos" at bounding box center [160, 399] width 193 height 39
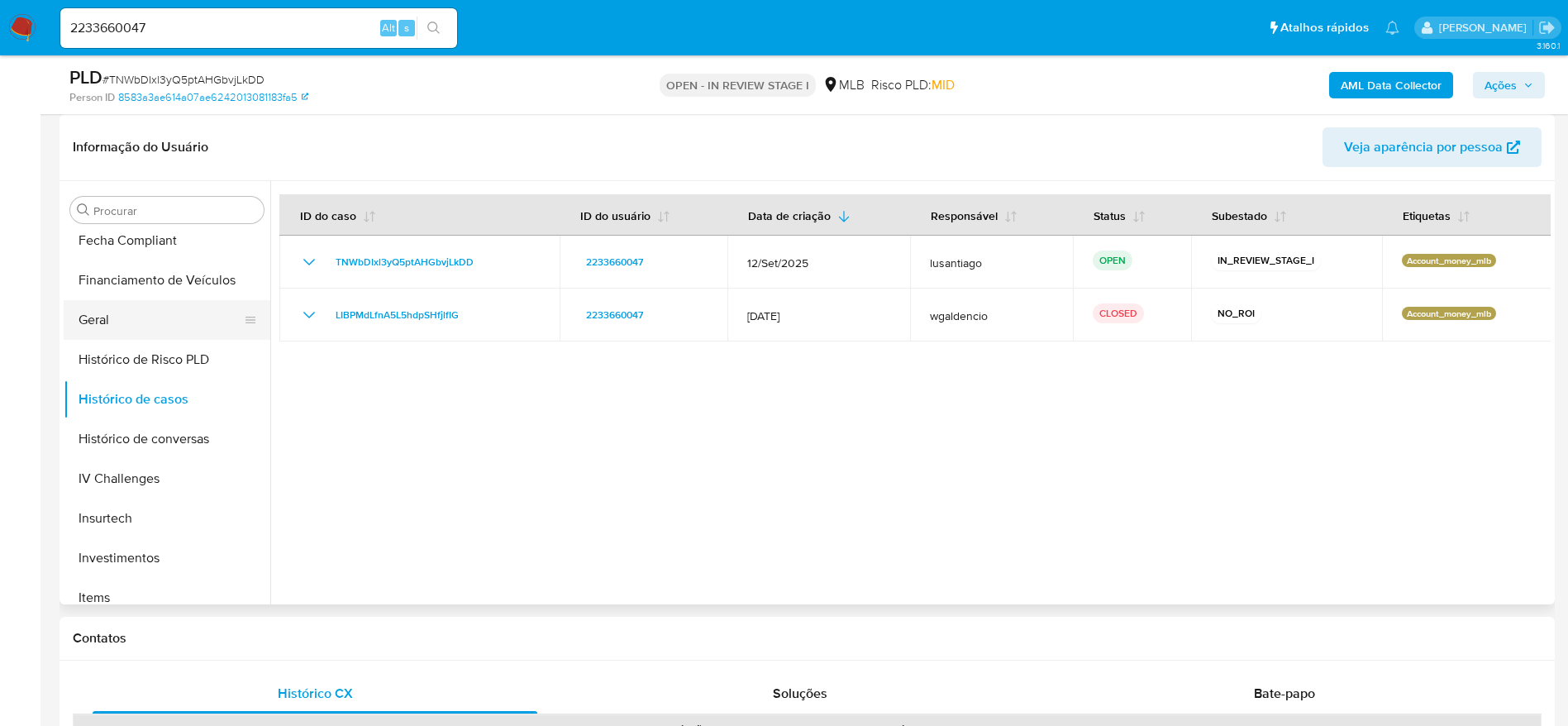
click at [139, 304] on button "Geral" at bounding box center [160, 319] width 193 height 39
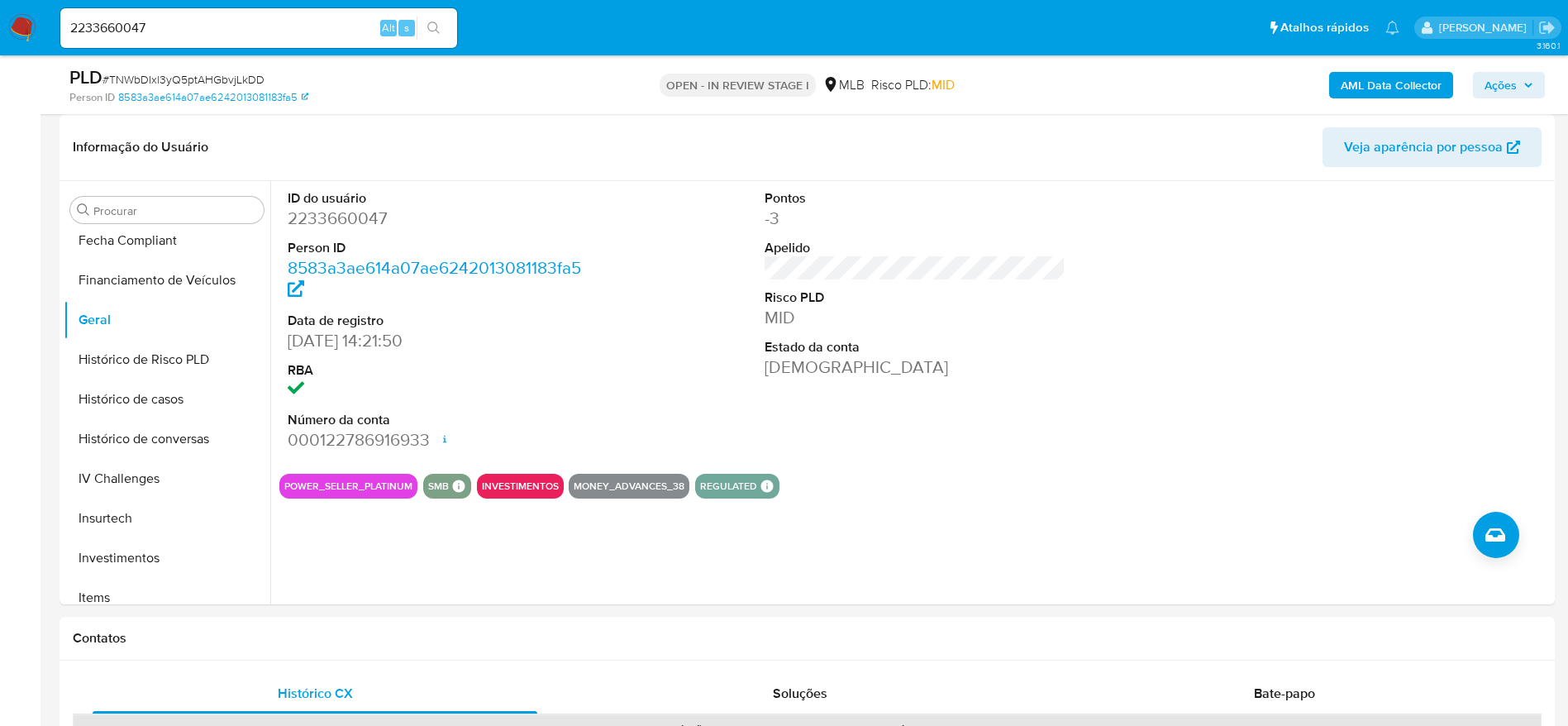
click at [1525, 86] on icon "button" at bounding box center [1528, 85] width 10 height 10
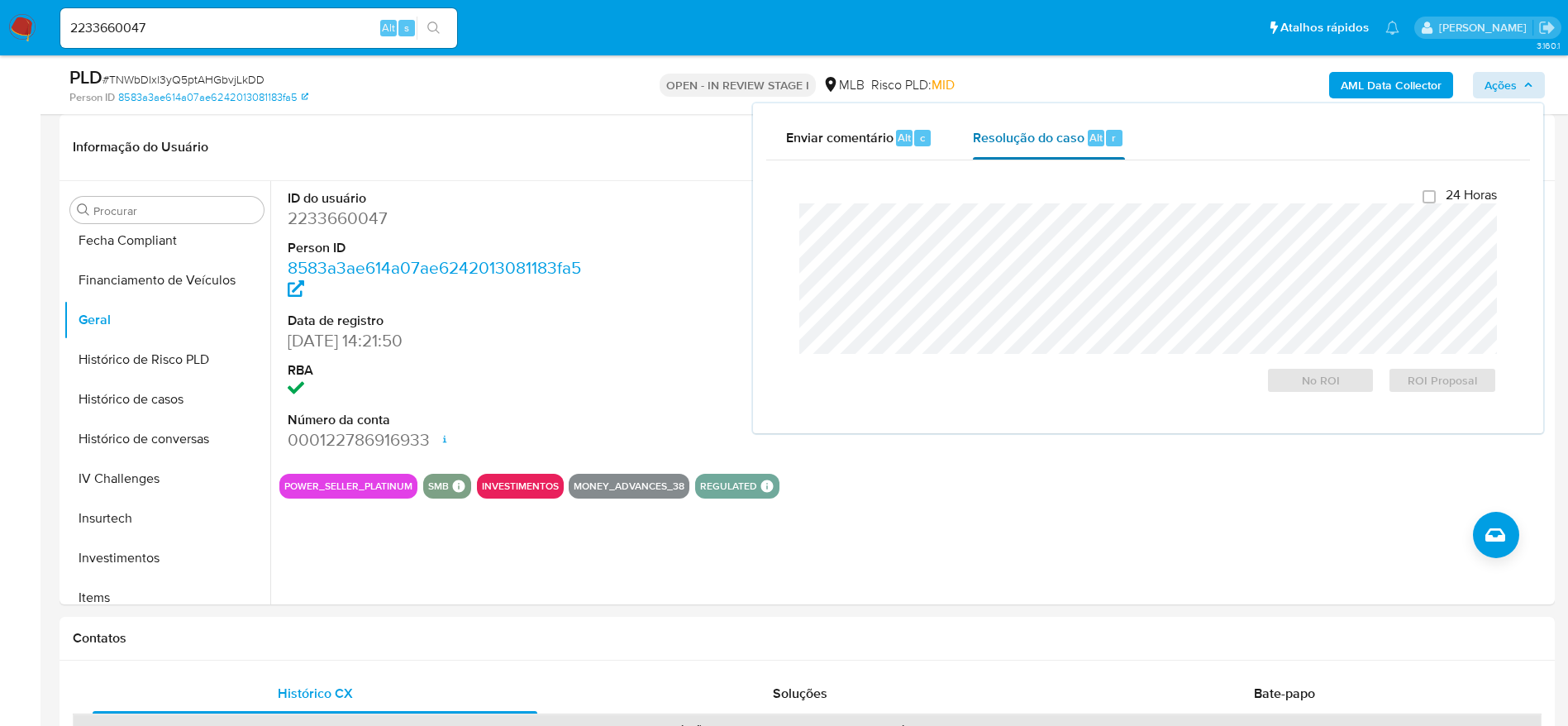
click at [1005, 149] on div "Resolução do caso Alt r" at bounding box center [1048, 138] width 151 height 43
click at [1425, 89] on b "AML Data Collector" at bounding box center [1391, 85] width 101 height 26
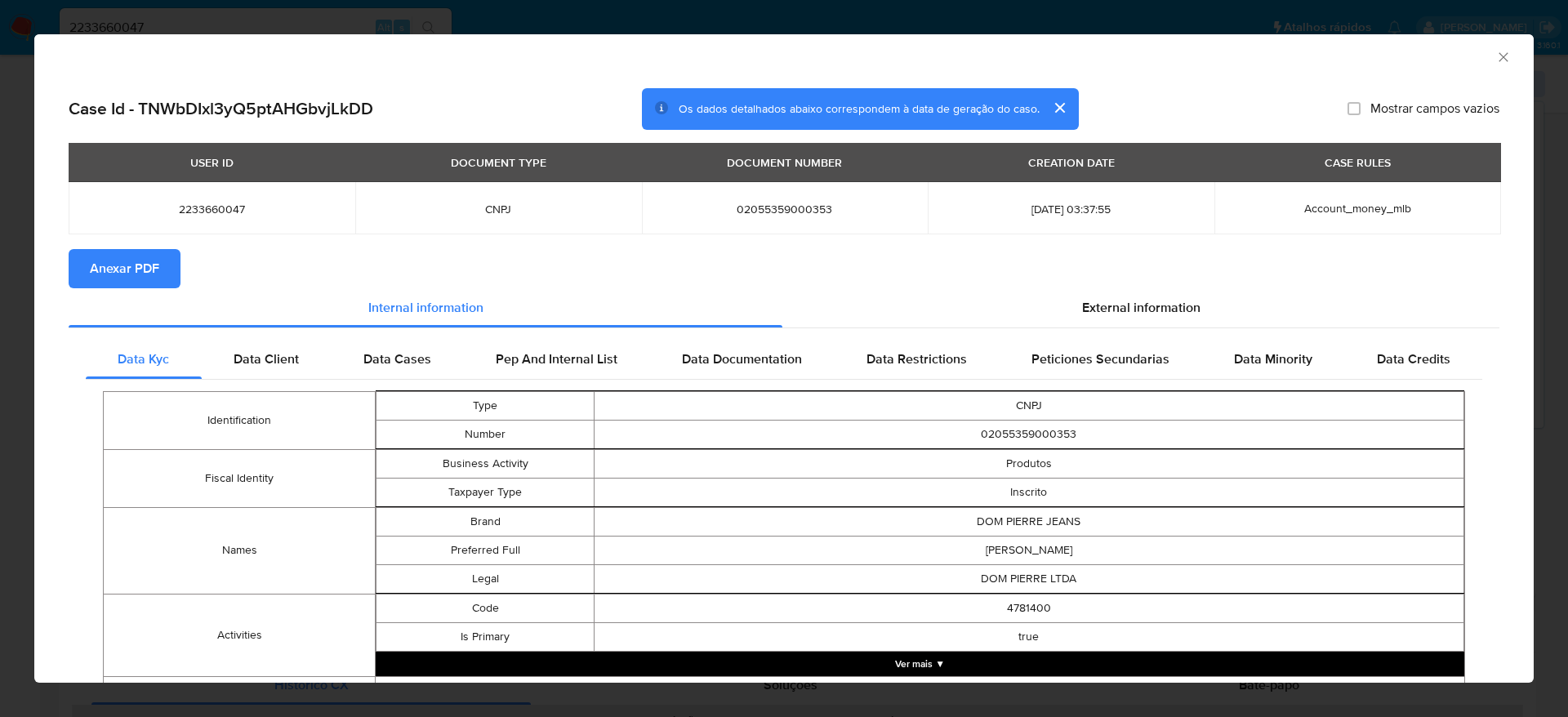
click at [1496, 59] on icon "Fechar a janela" at bounding box center [1504, 57] width 17 height 17
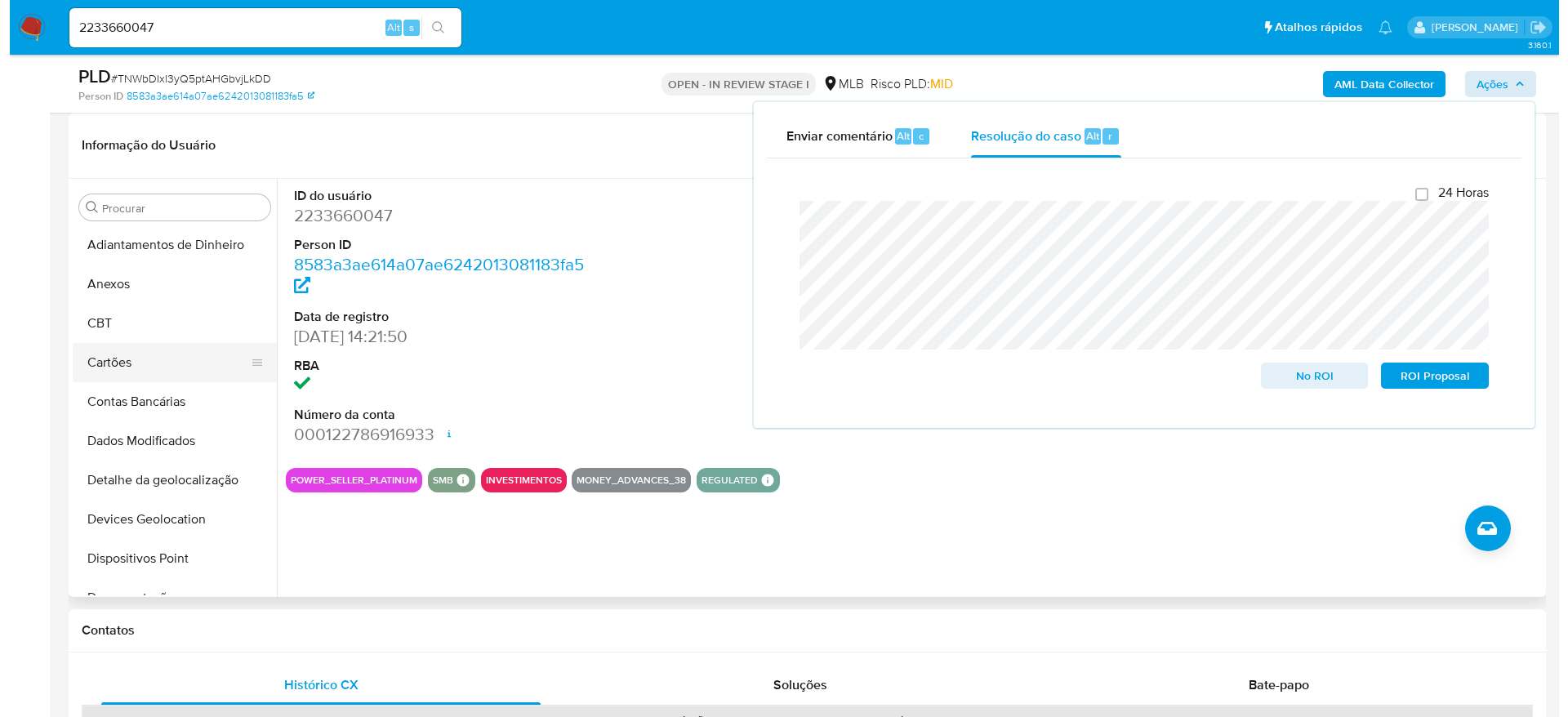
scroll to position [0, 0]
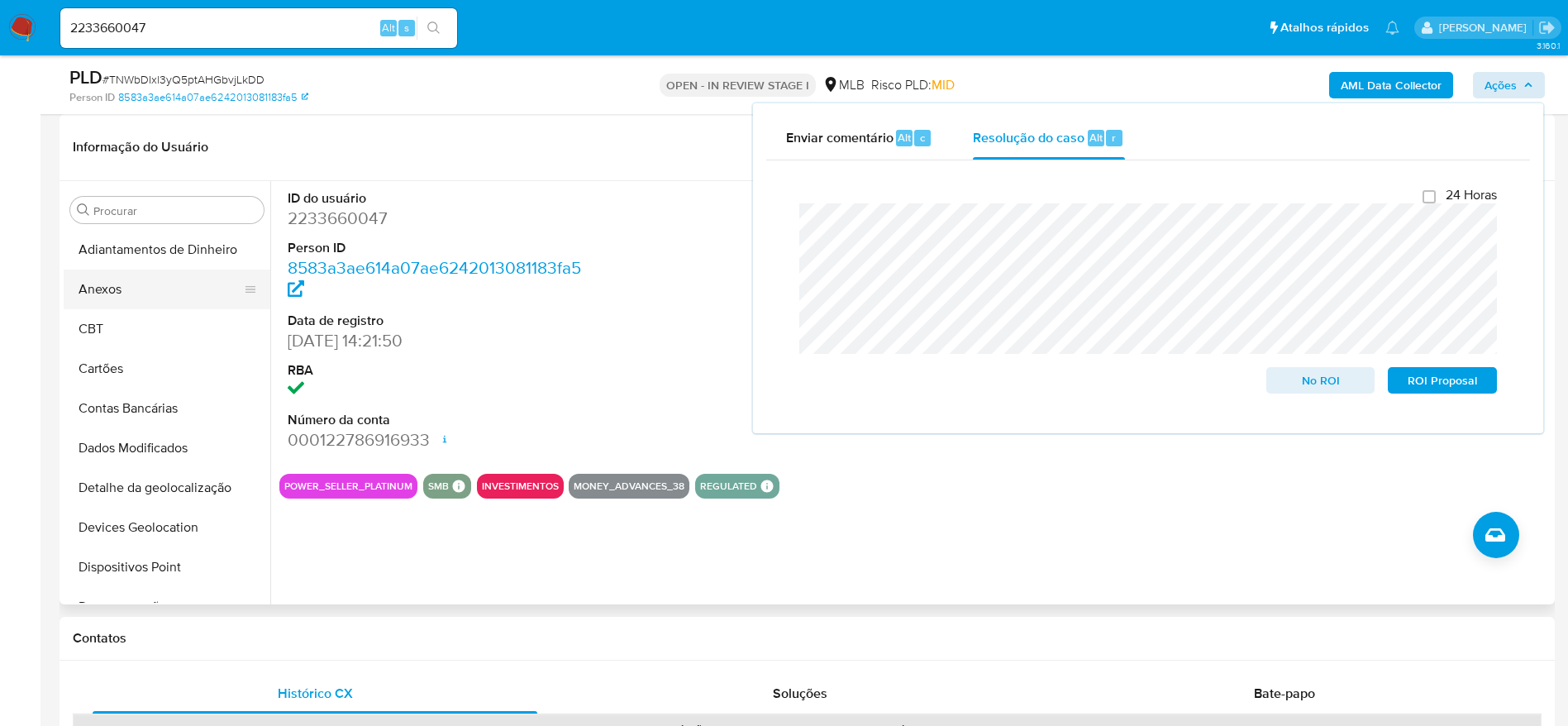
click at [134, 292] on button "Anexos" at bounding box center [160, 289] width 193 height 39
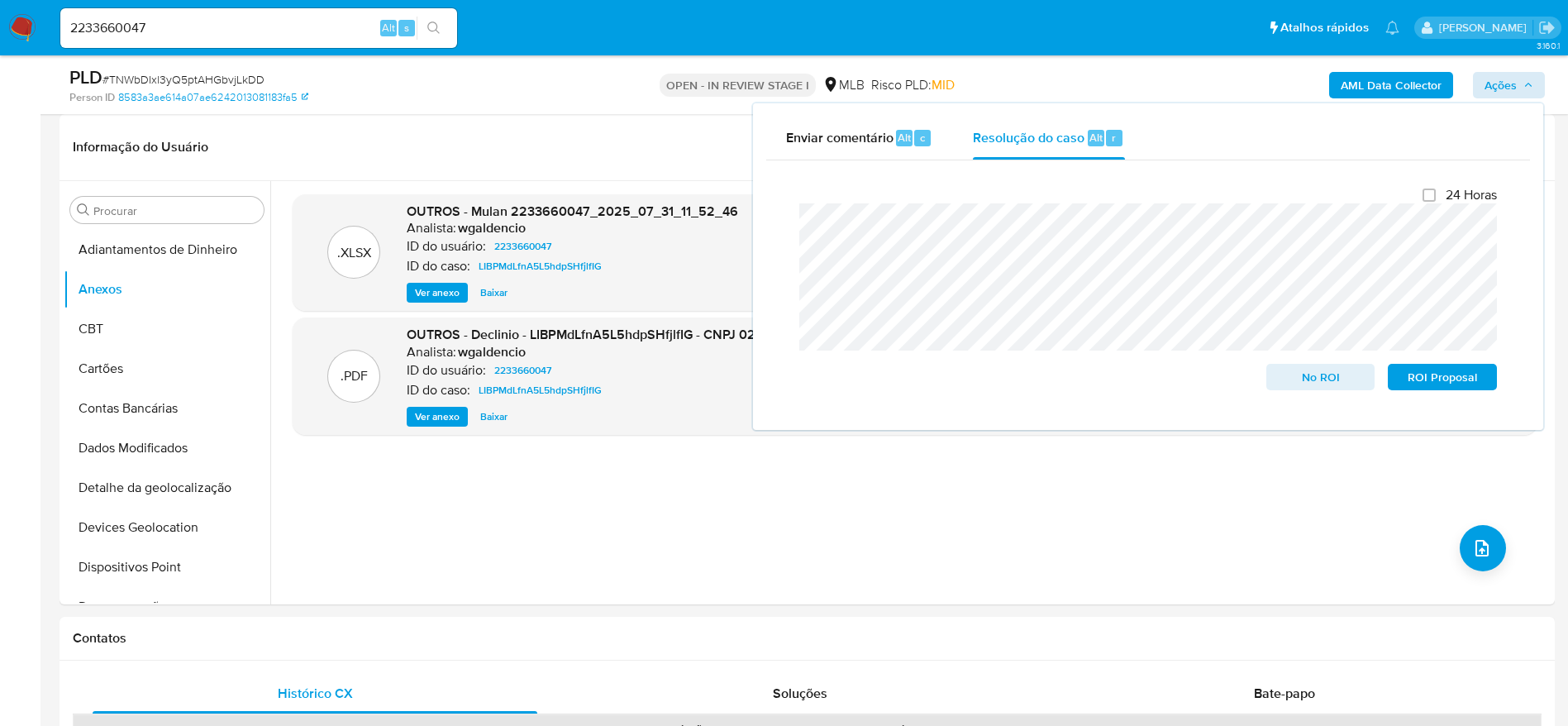
click at [1377, 80] on b "AML Data Collector" at bounding box center [1391, 85] width 101 height 26
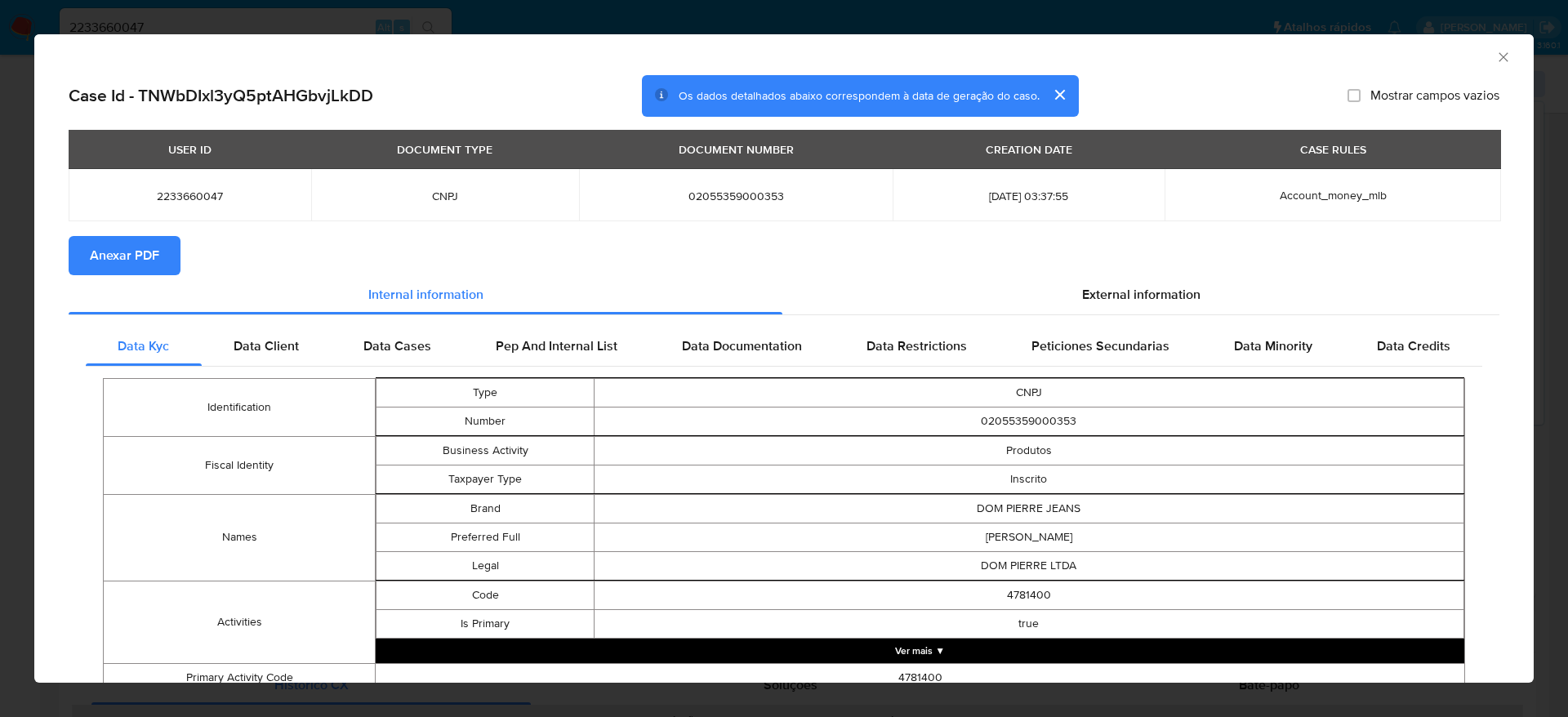
click at [137, 243] on span "Anexar PDF" at bounding box center [125, 255] width 70 height 36
click at [1496, 56] on icon "Fechar a janela" at bounding box center [1504, 57] width 17 height 17
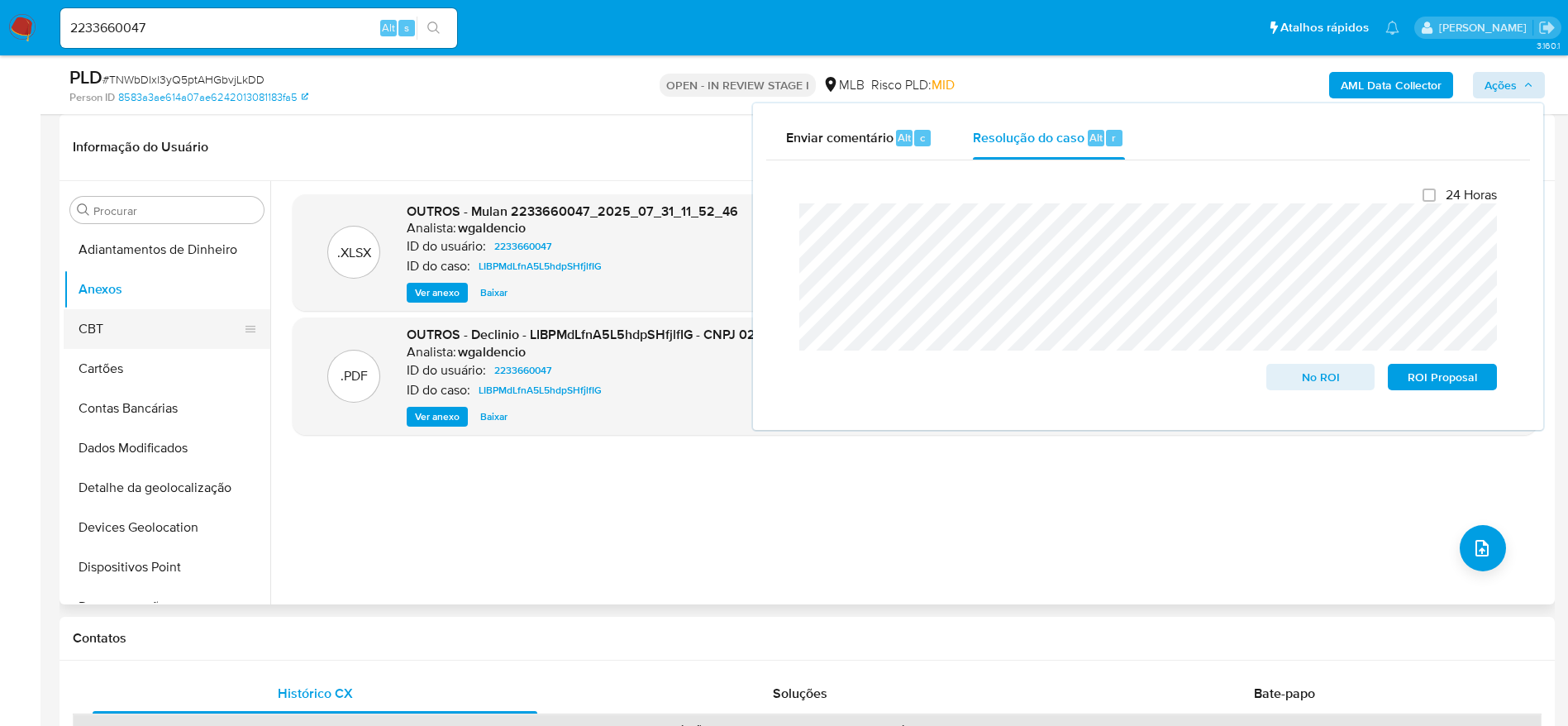
click at [151, 333] on button "CBT" at bounding box center [160, 329] width 193 height 39
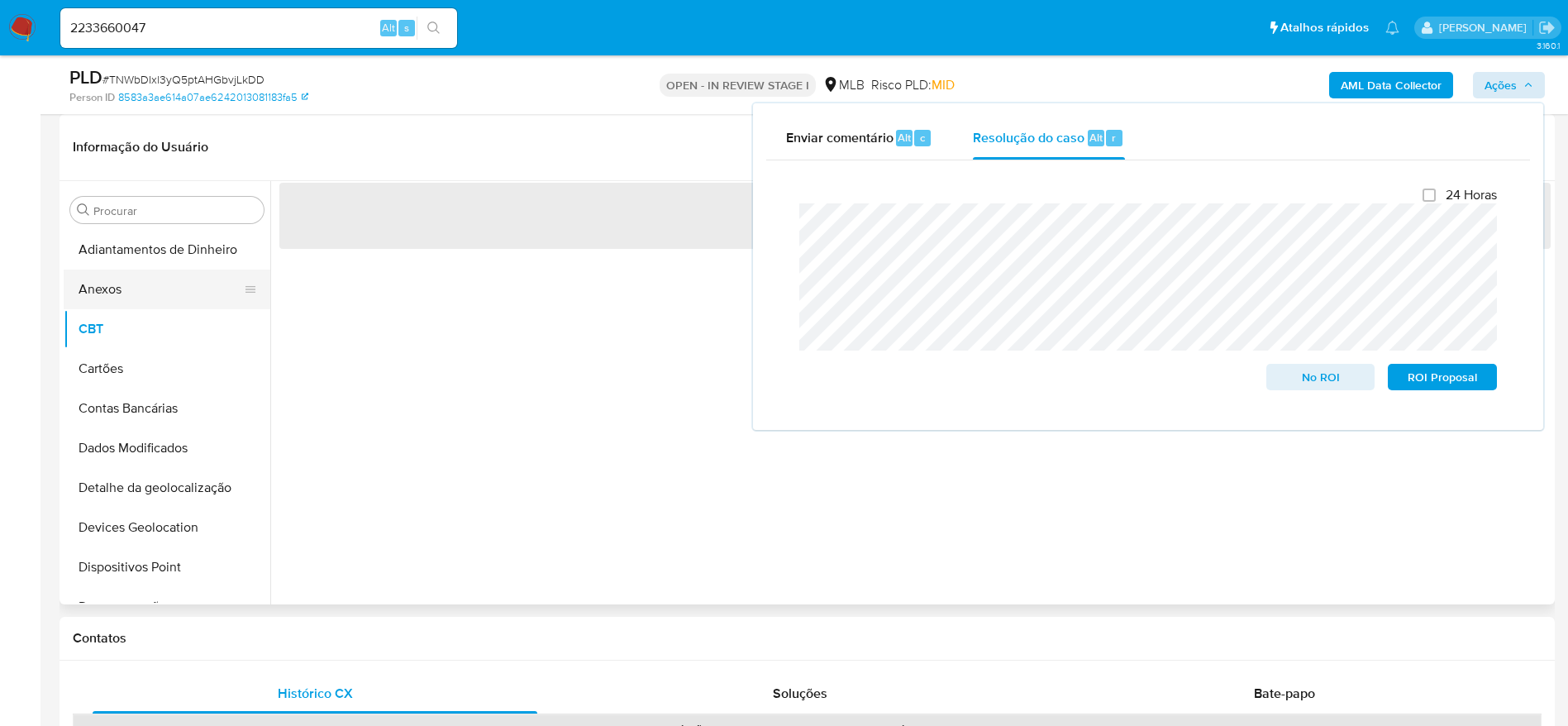
click at [138, 300] on button "Anexos" at bounding box center [160, 289] width 193 height 39
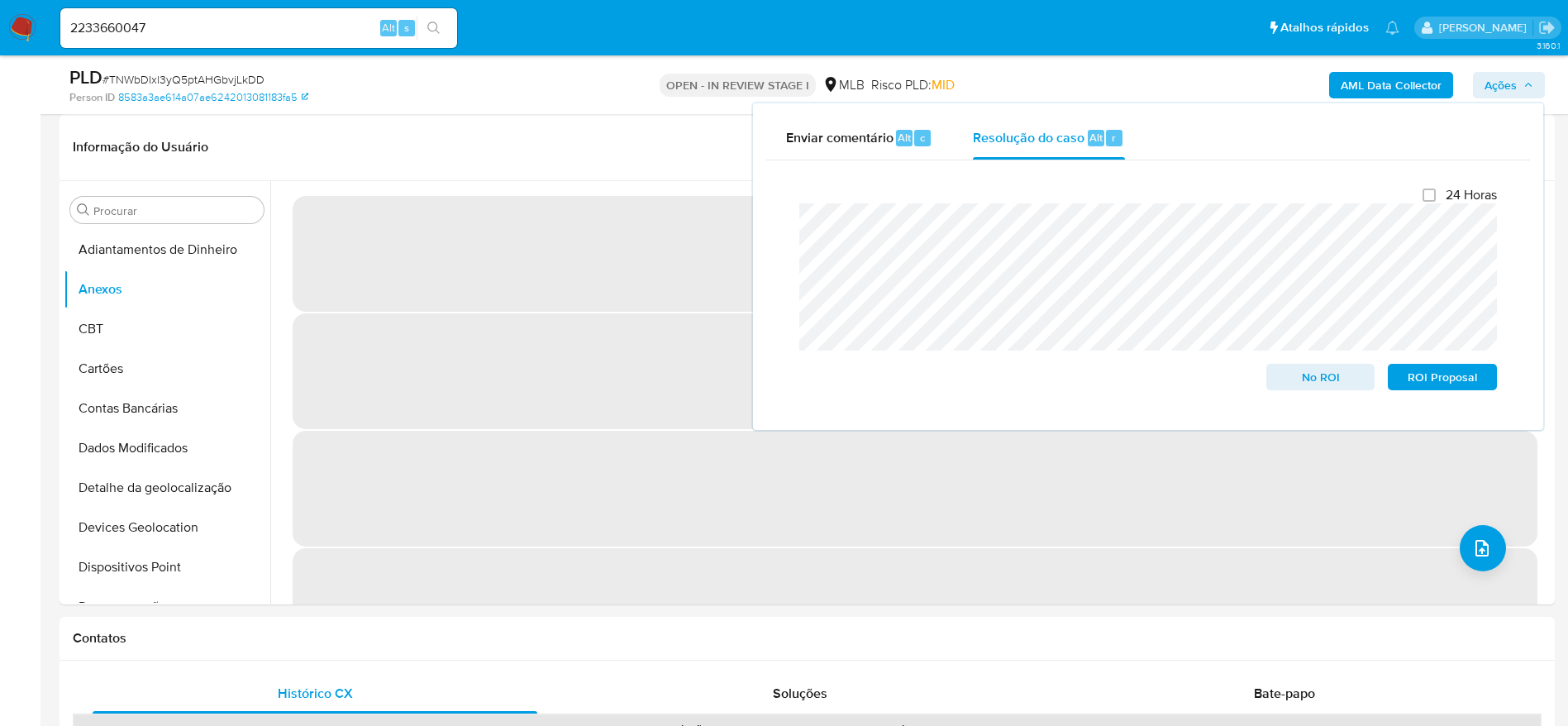
click at [1517, 76] on span "Ações" at bounding box center [1508, 86] width 49 height 24
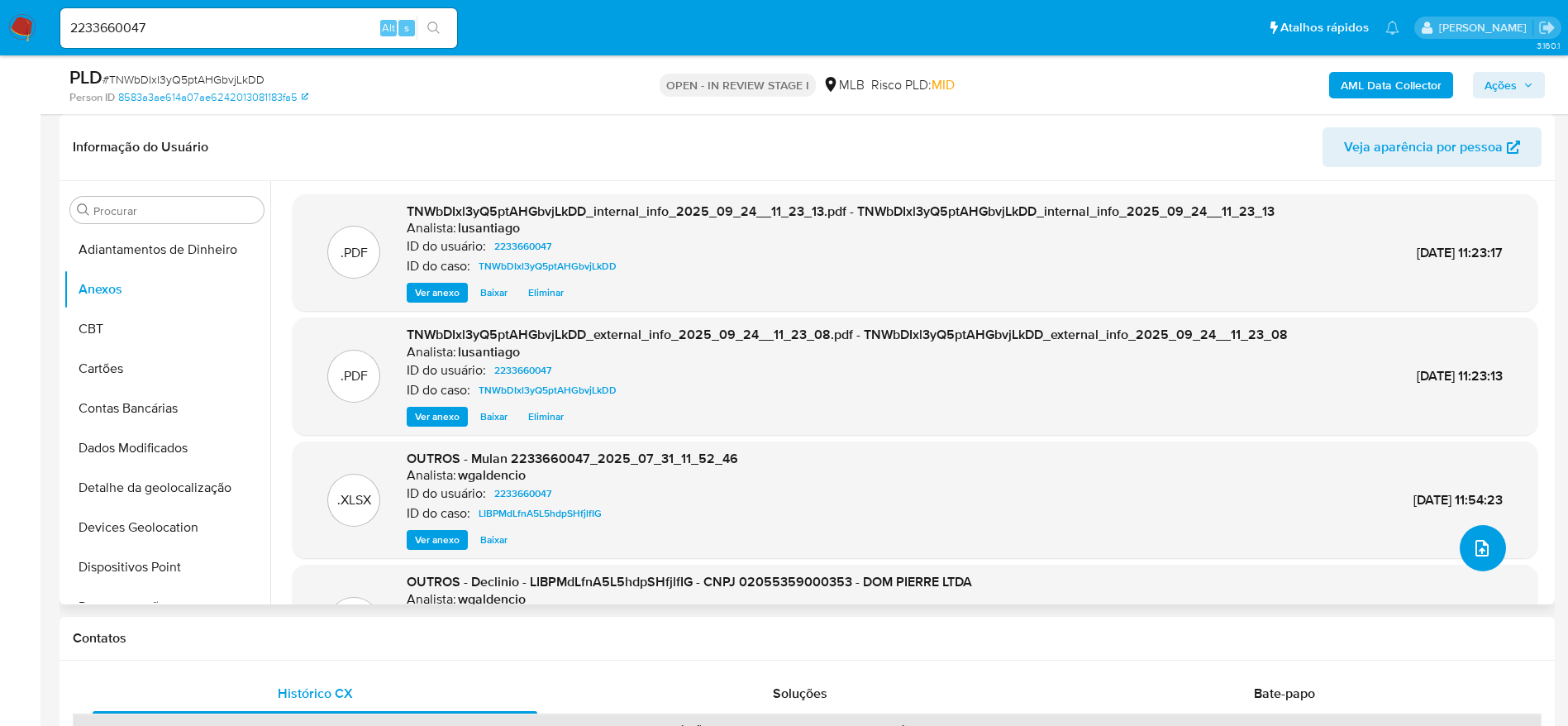
click at [1471, 550] on icon "upload-file" at bounding box center [1481, 549] width 20 height 20
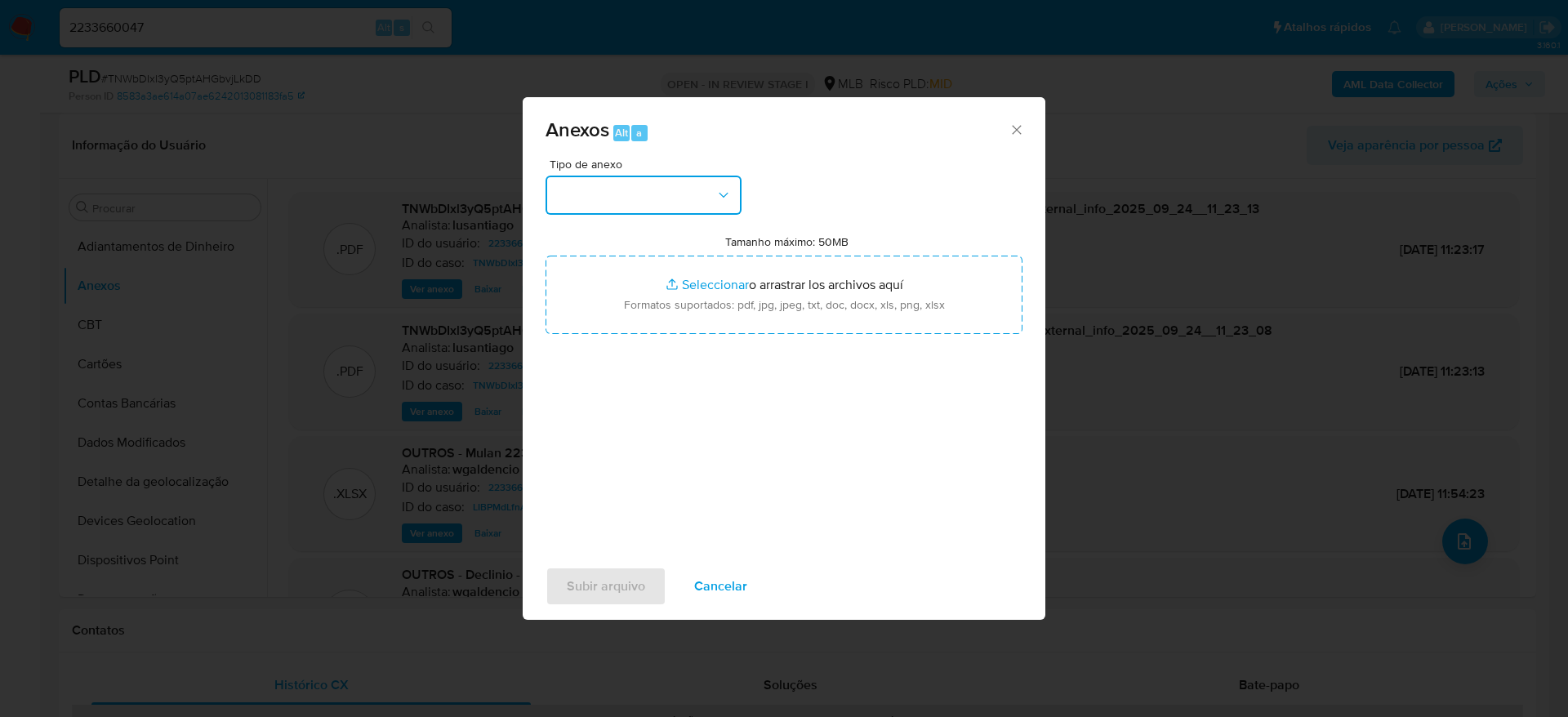
drag, startPoint x: 661, startPoint y: 191, endPoint x: 642, endPoint y: 204, distance: 23.0
click at [659, 191] on button "button" at bounding box center [643, 195] width 196 height 39
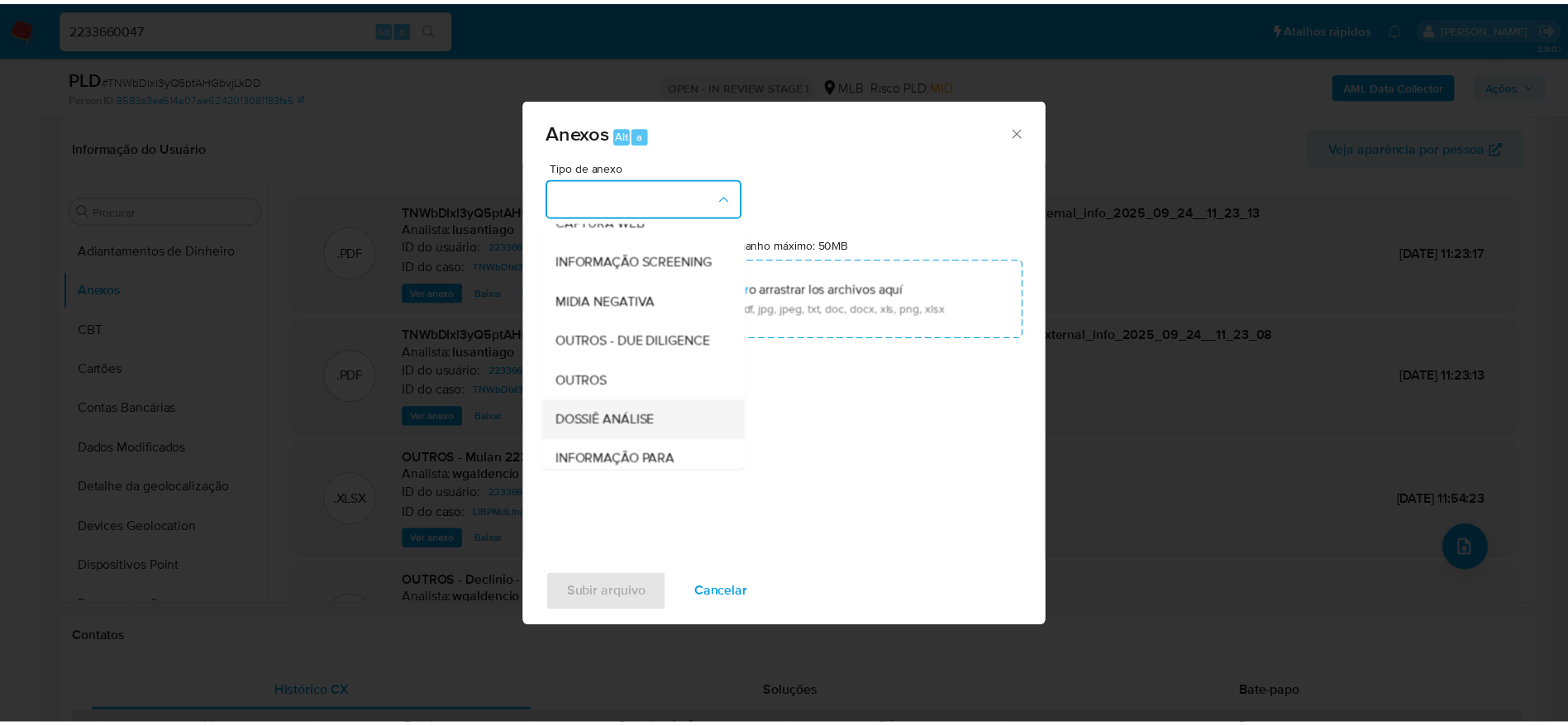
scroll to position [255, 0]
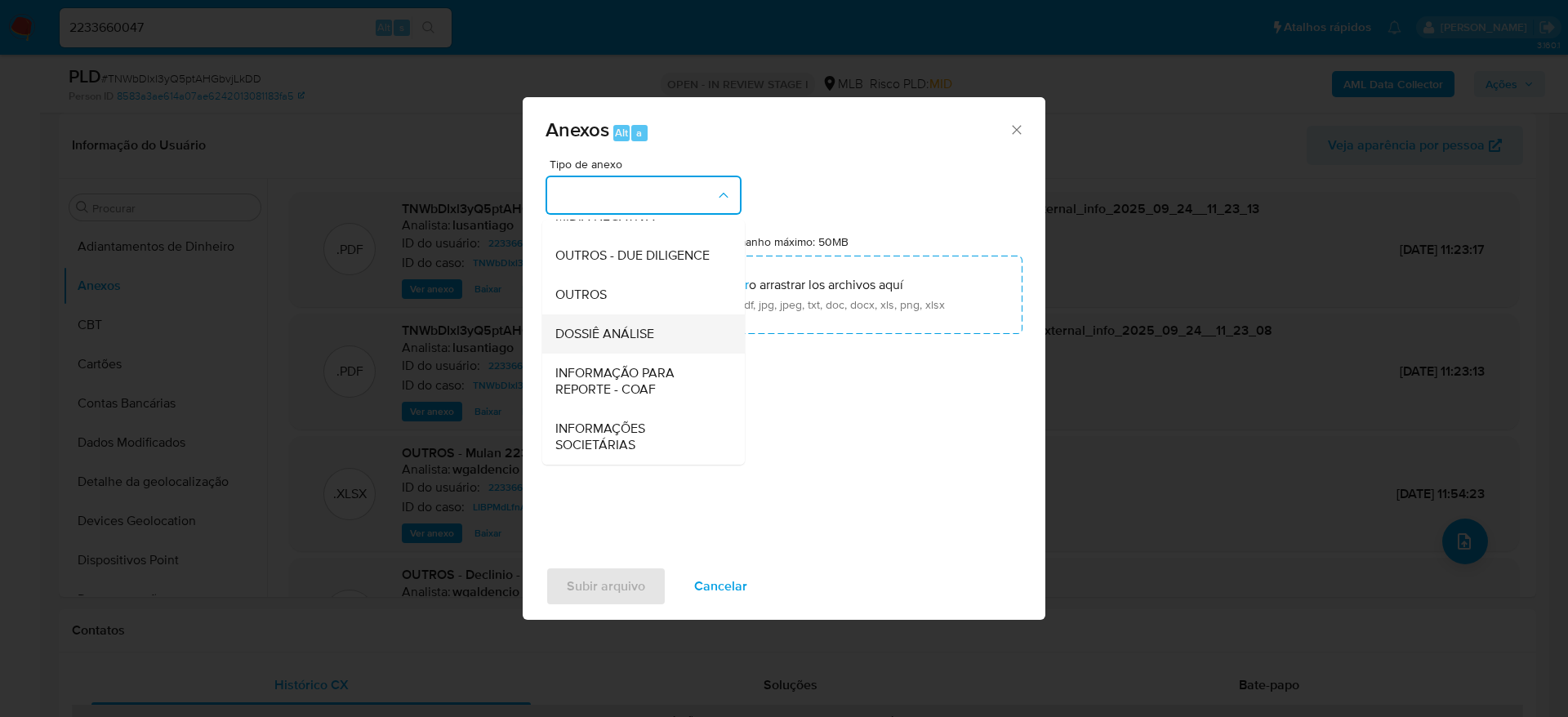
click at [606, 316] on div "DOSSIÊ ANÁLISE" at bounding box center [638, 334] width 167 height 39
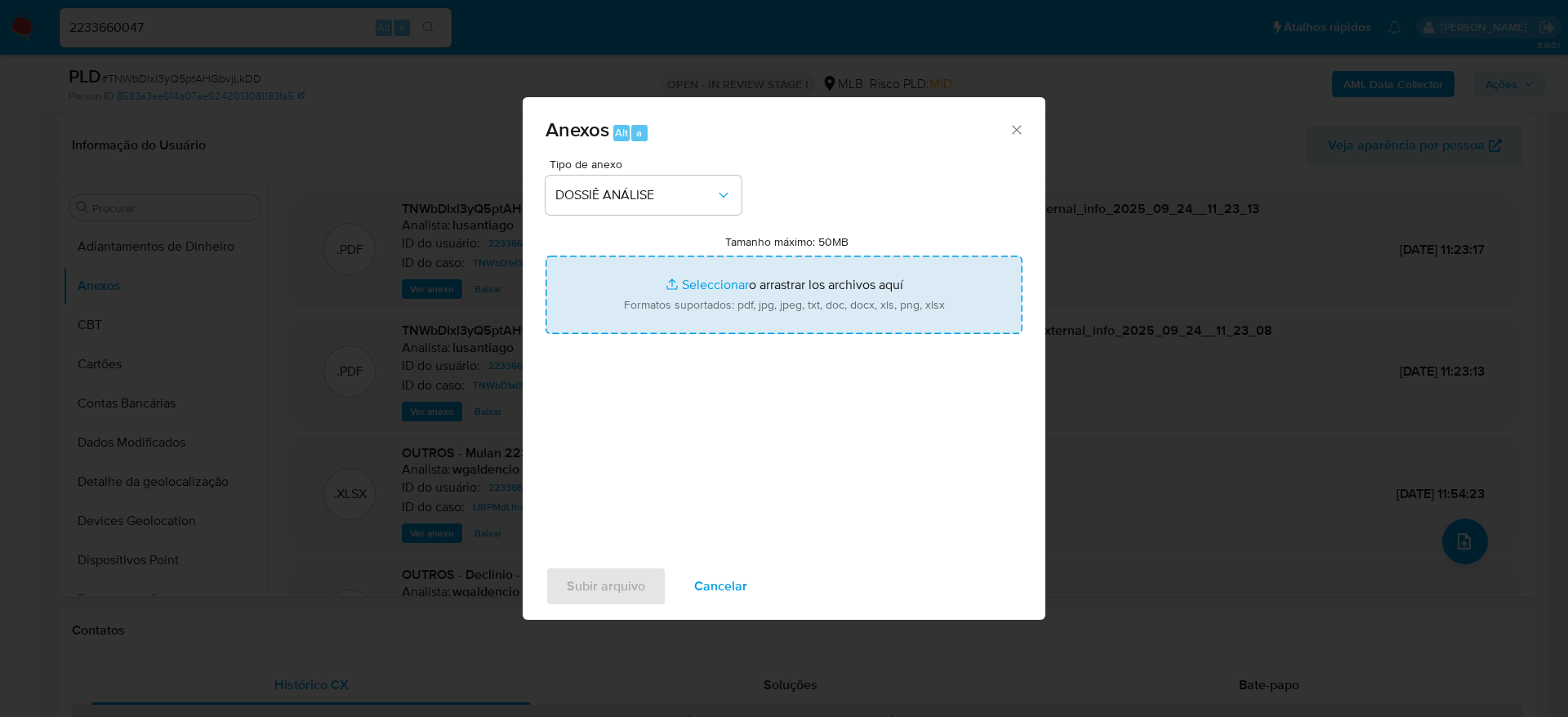
type input "C:\fakepath\Mulan 2233660047_2025_09_23_15_52_47.xlsx"
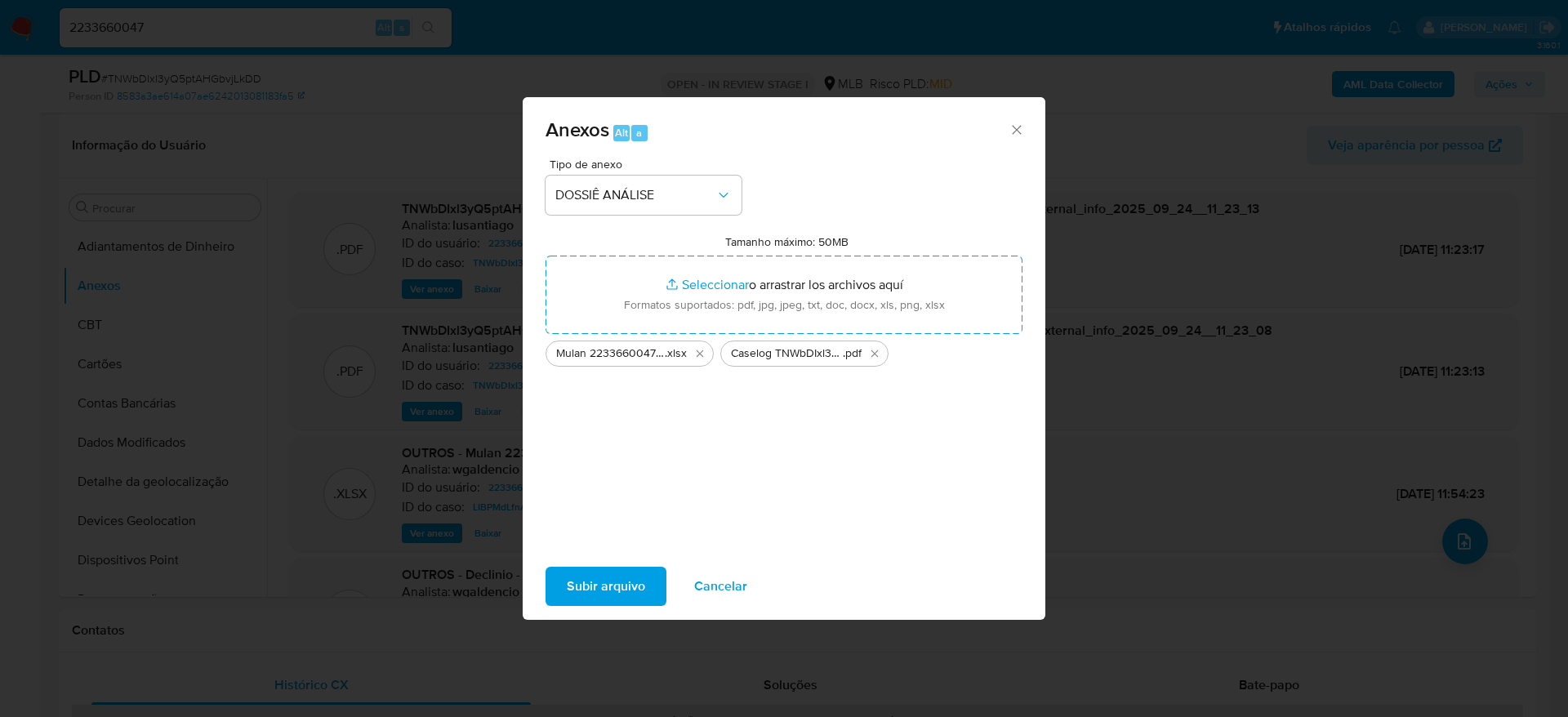
click at [628, 581] on span "Subir arquivo" at bounding box center [606, 586] width 78 height 36
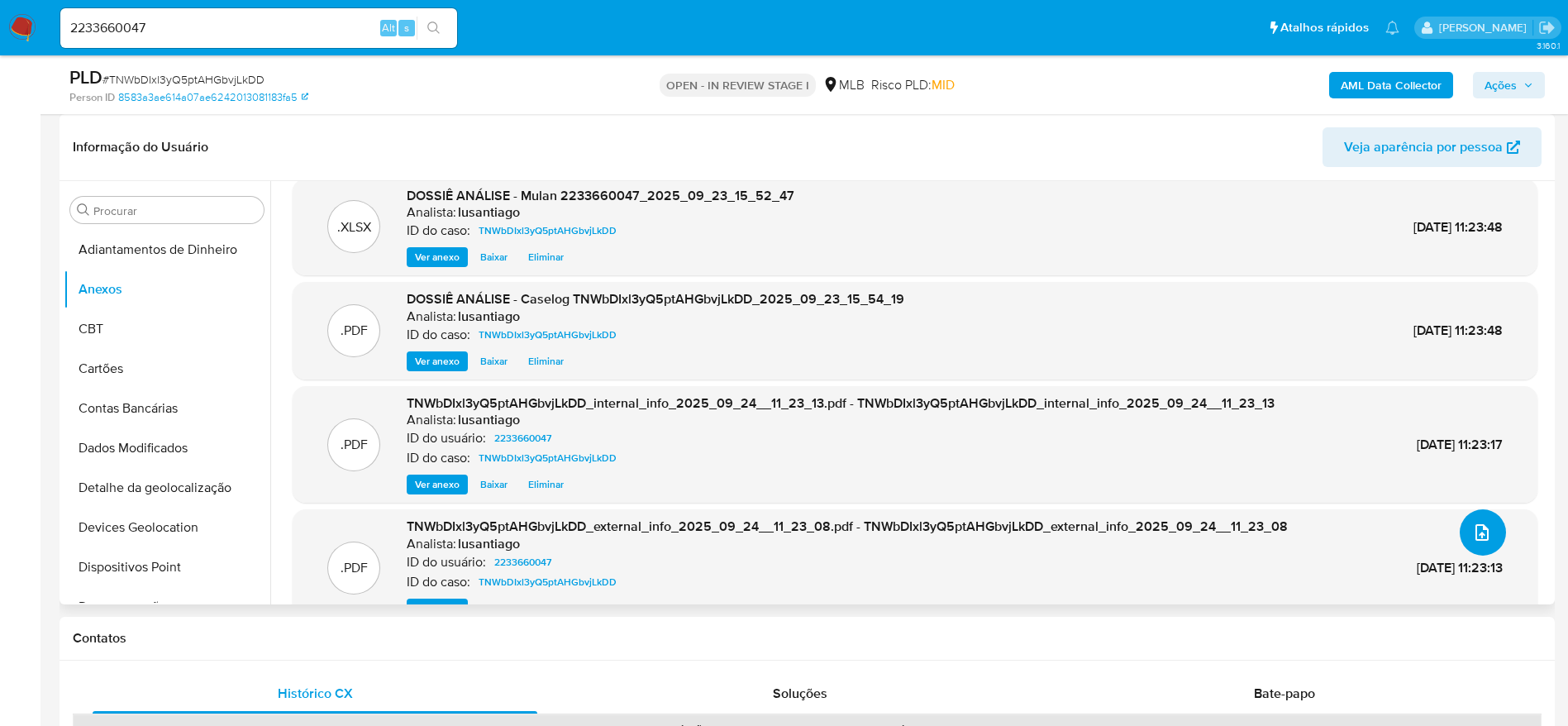
scroll to position [0, 0]
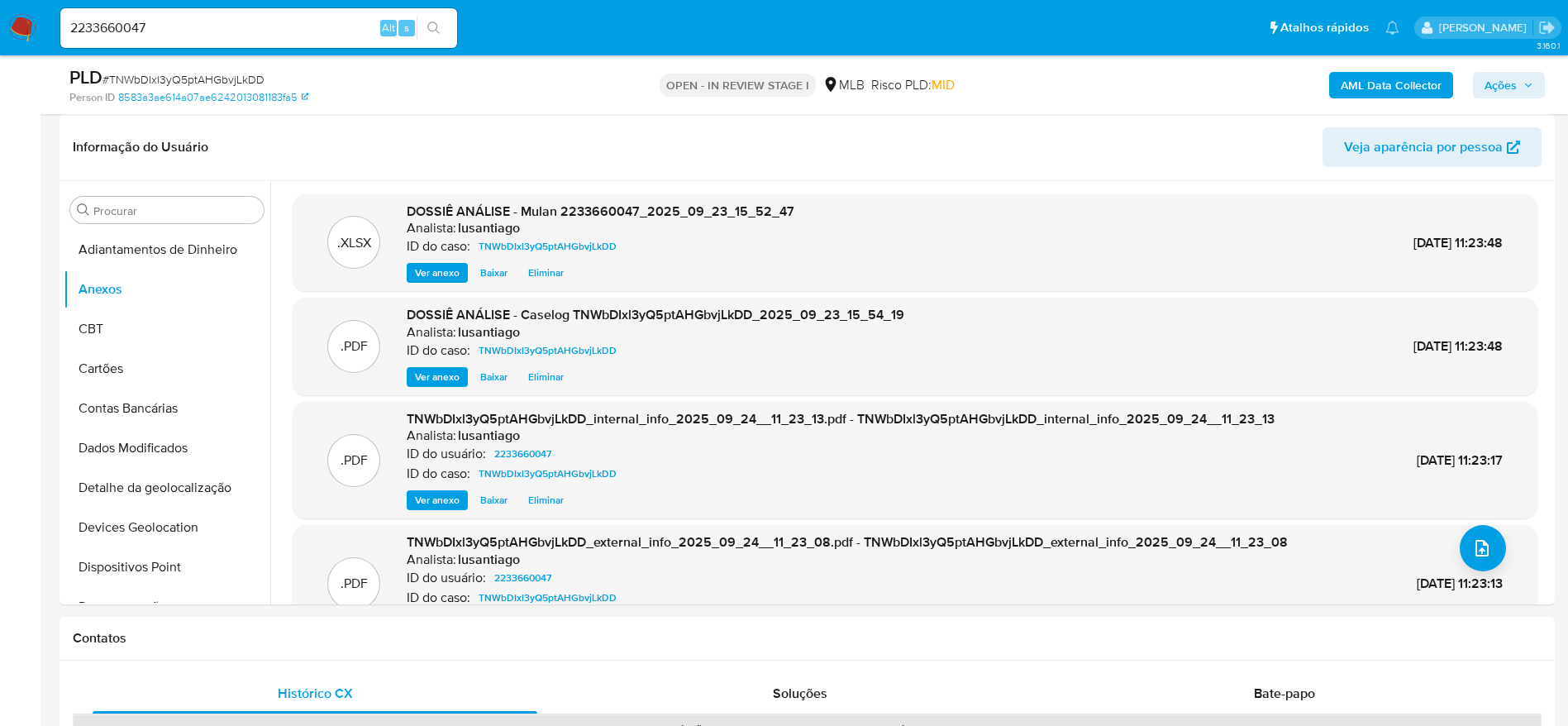
click at [1513, 83] on span "Ações" at bounding box center [1500, 85] width 32 height 26
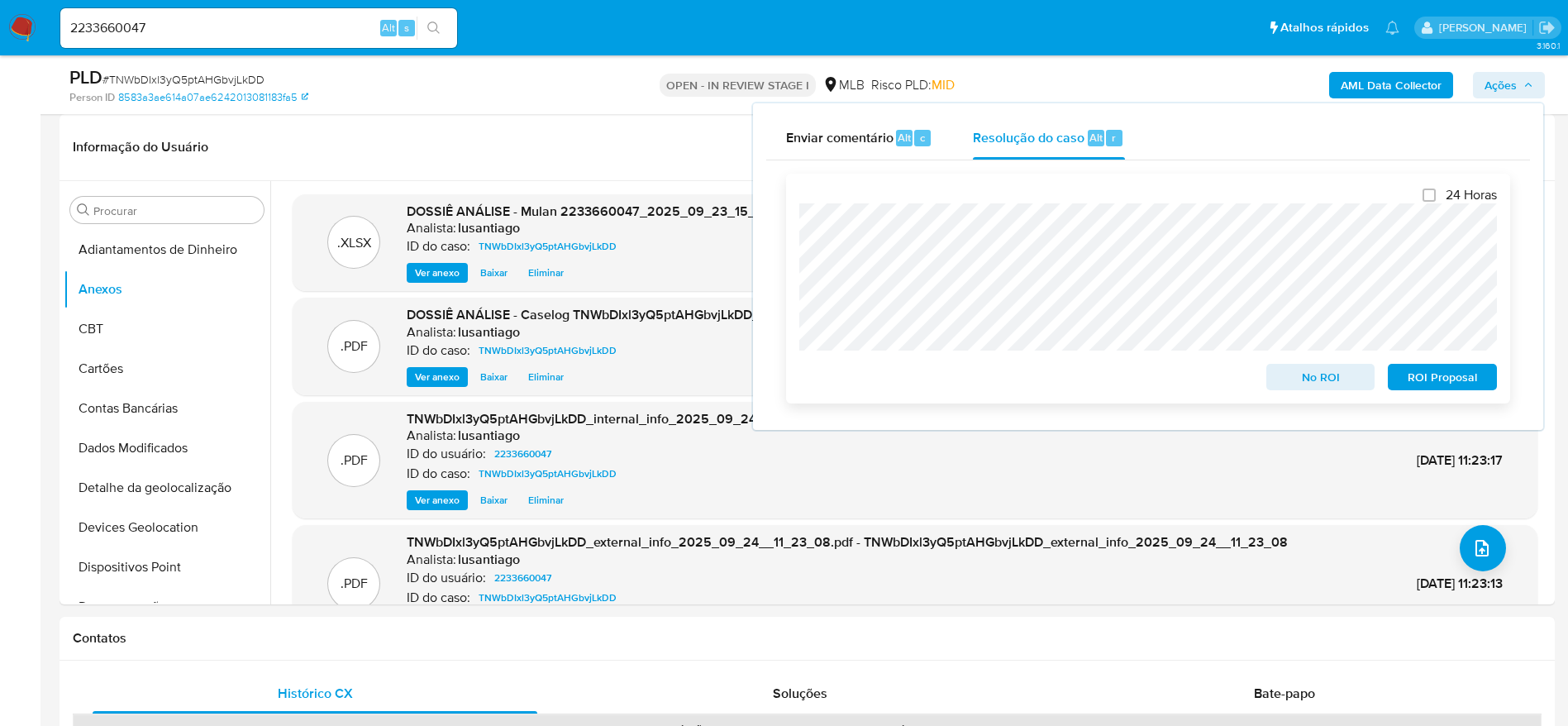
click at [1306, 381] on span "No ROI" at bounding box center [1320, 377] width 86 height 24
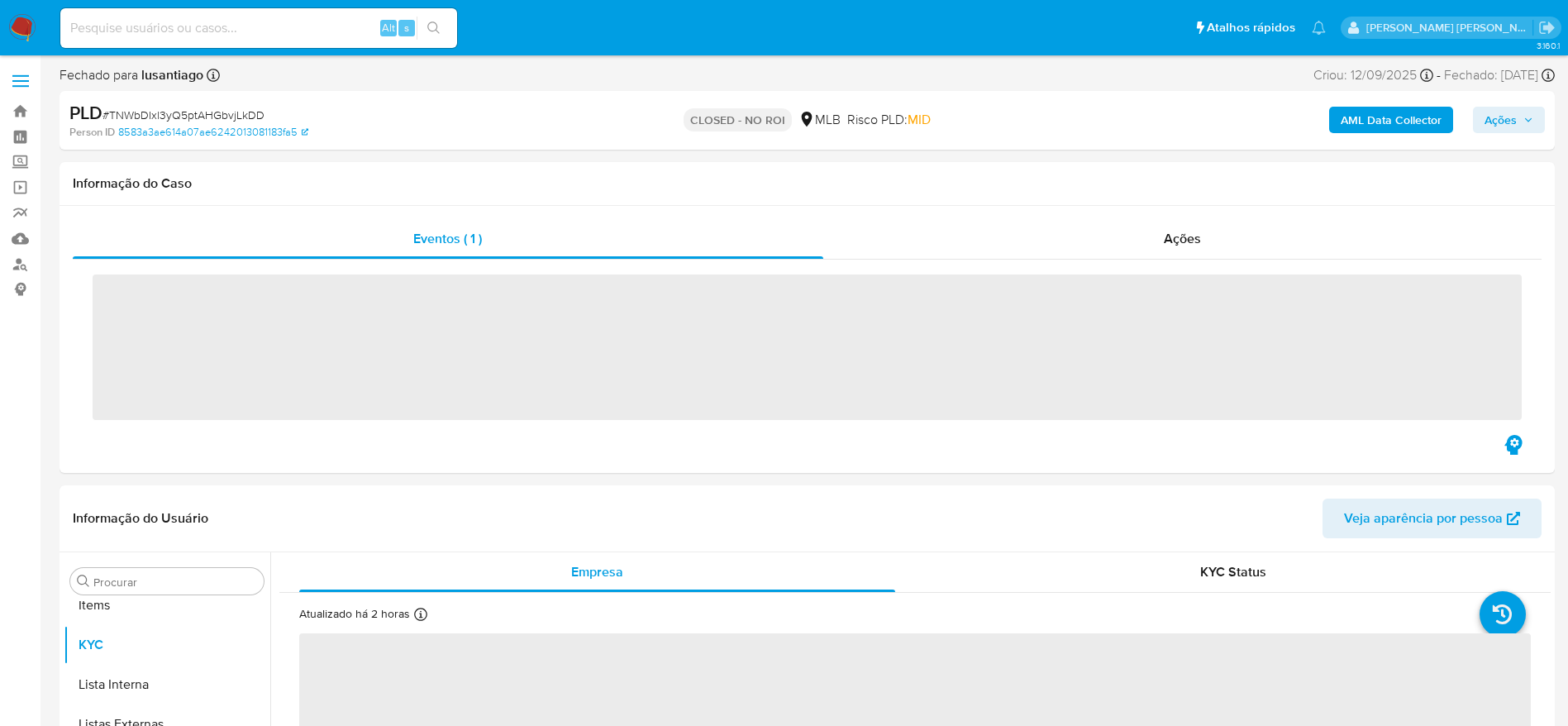
scroll to position [857, 0]
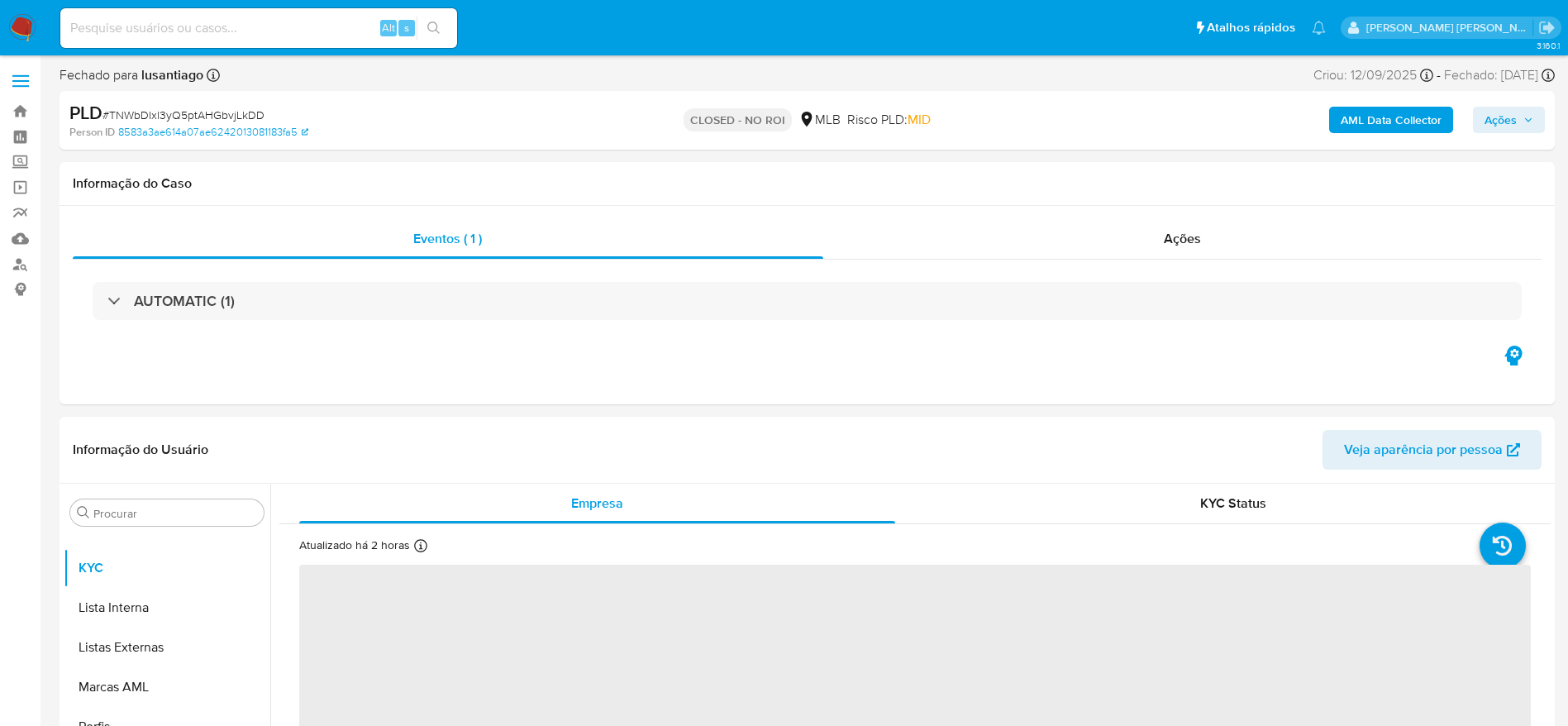
select select "10"
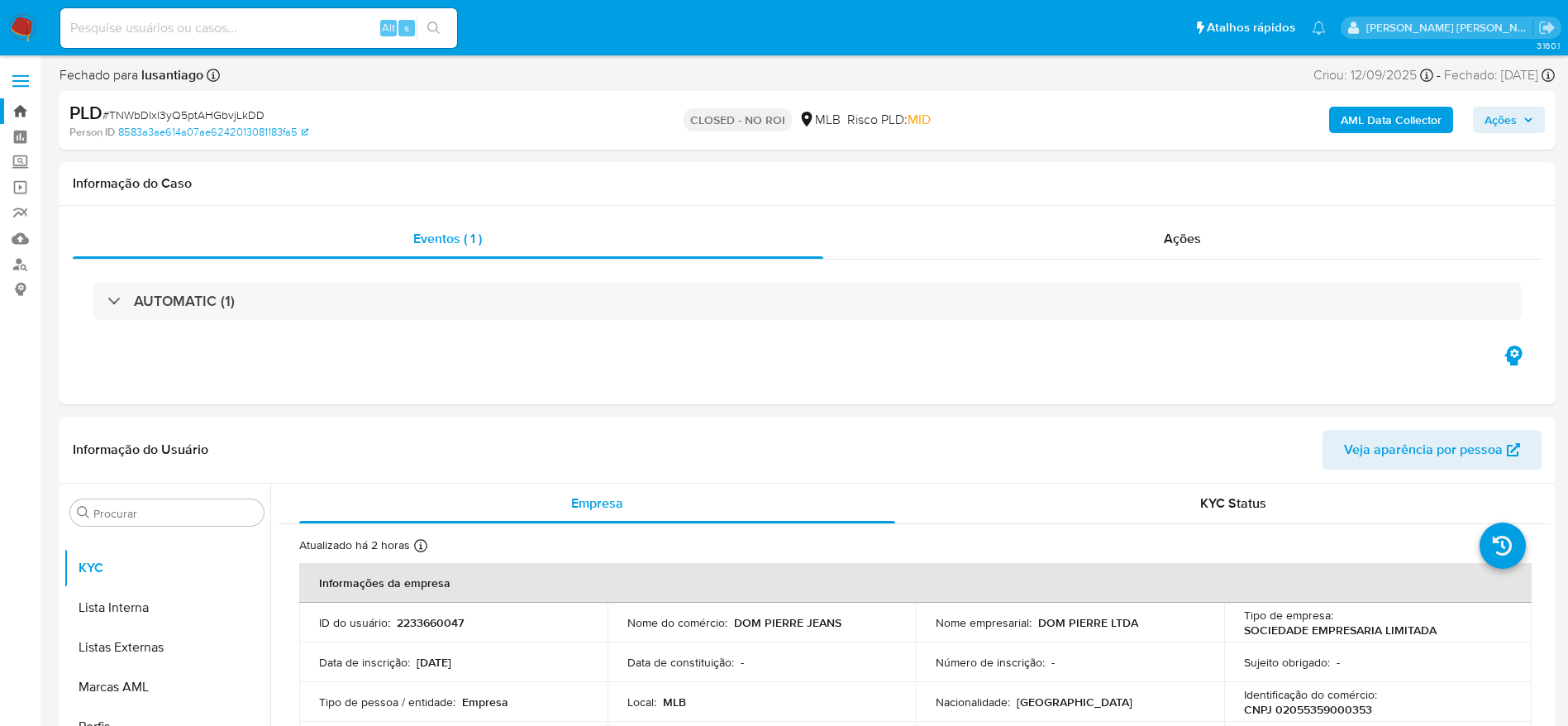
click at [23, 109] on link "Bandeja" at bounding box center [98, 111] width 197 height 26
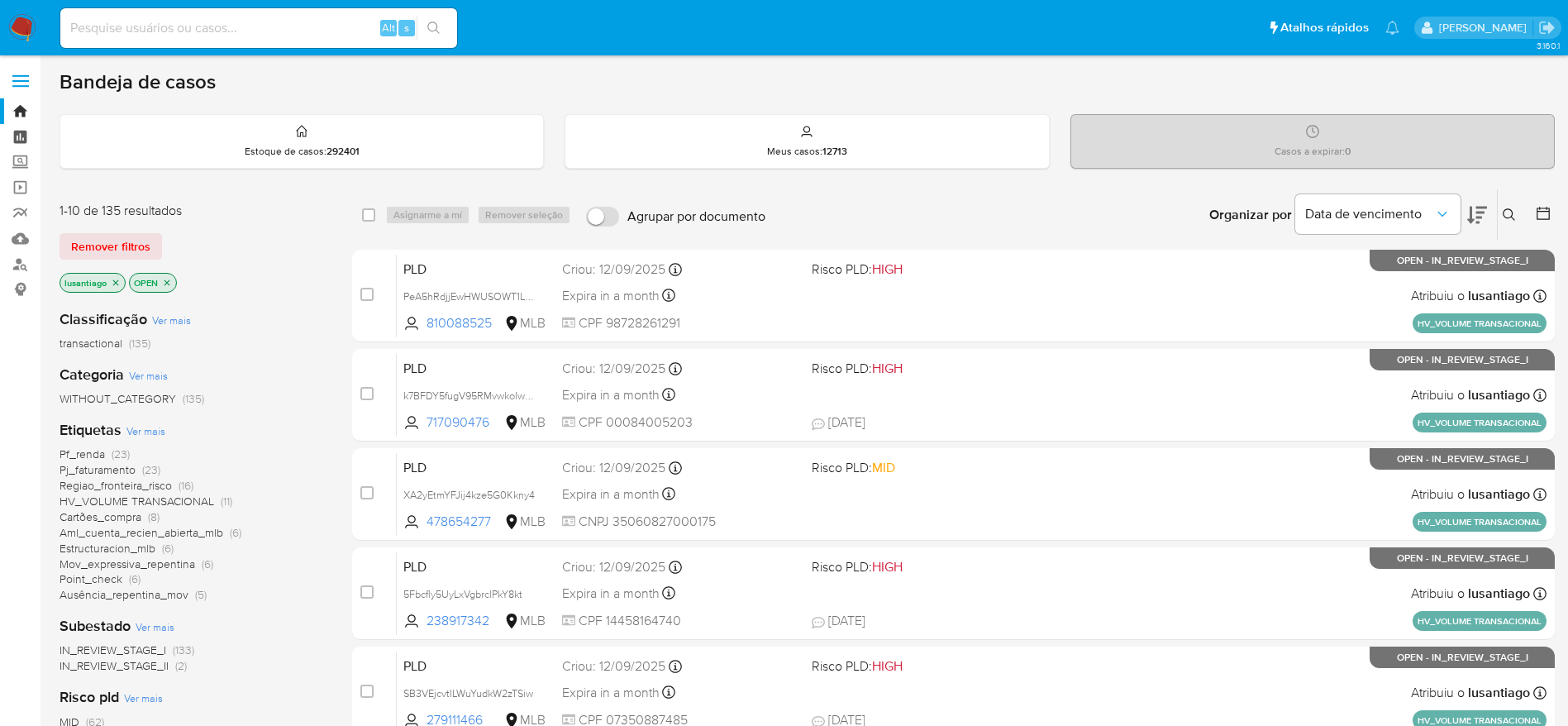
click at [18, 136] on link "Painel" at bounding box center [98, 137] width 197 height 26
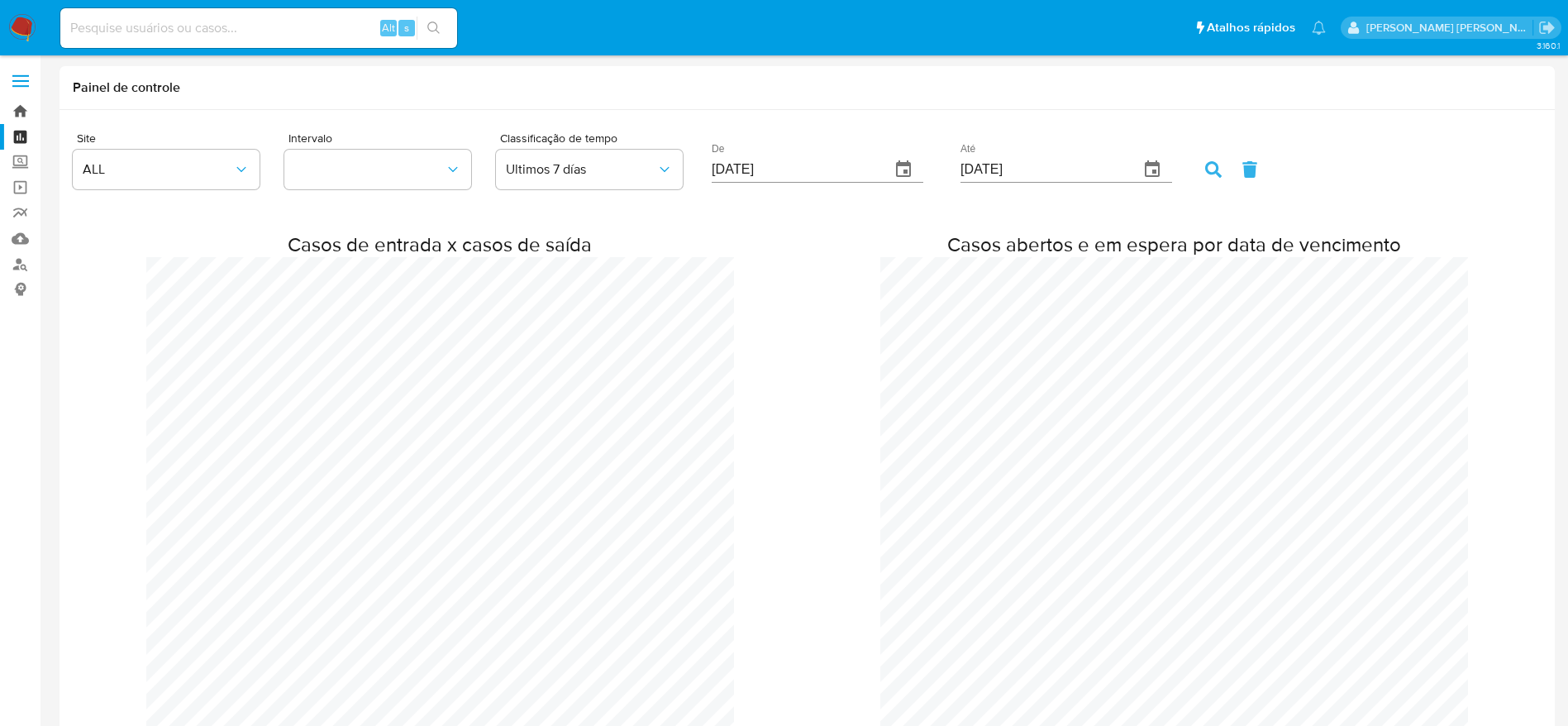
click at [18, 101] on link "Bandeja" at bounding box center [98, 111] width 197 height 26
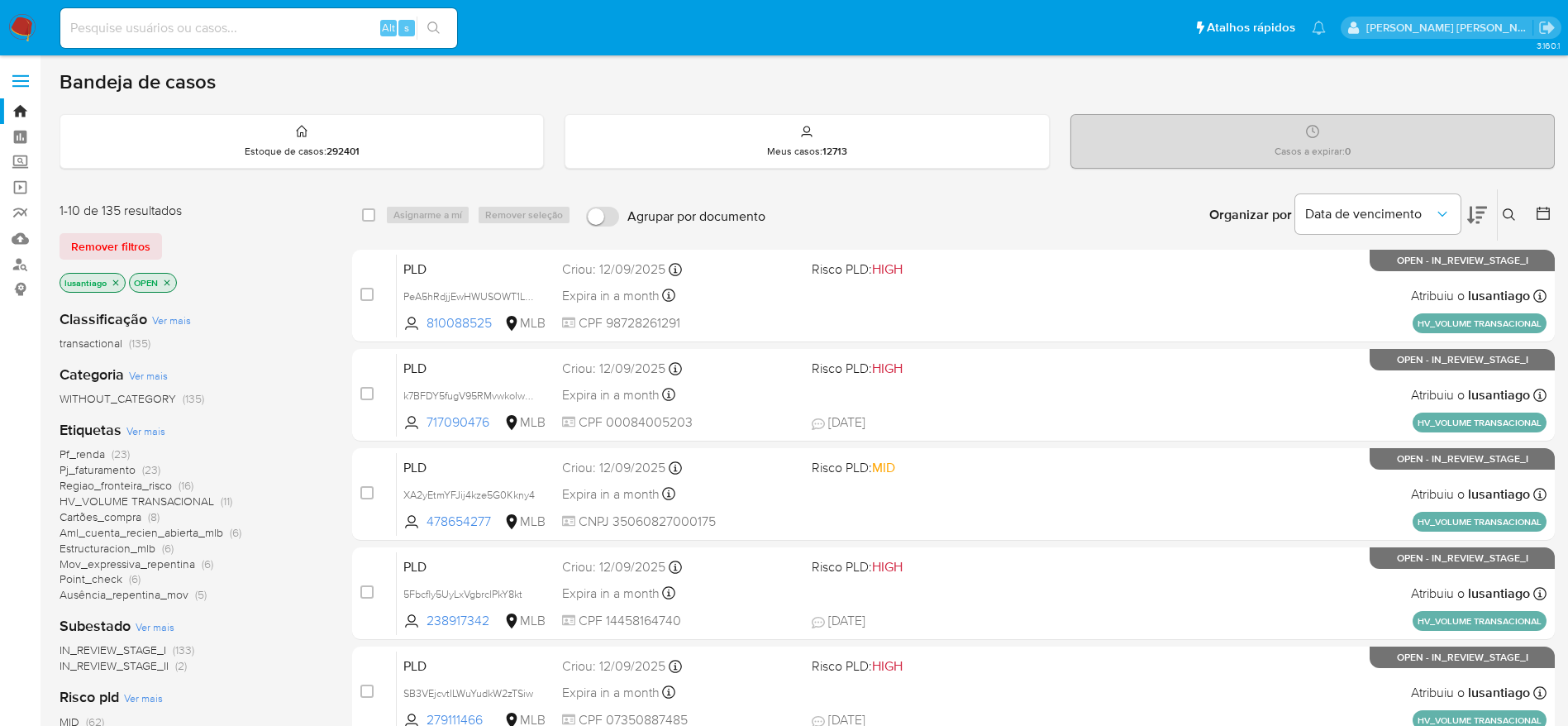
click at [312, 29] on input at bounding box center [259, 29] width 396 height 22
paste input "535126087"
type input "535126087"
click at [438, 26] on icon "search-icon" at bounding box center [434, 29] width 13 height 13
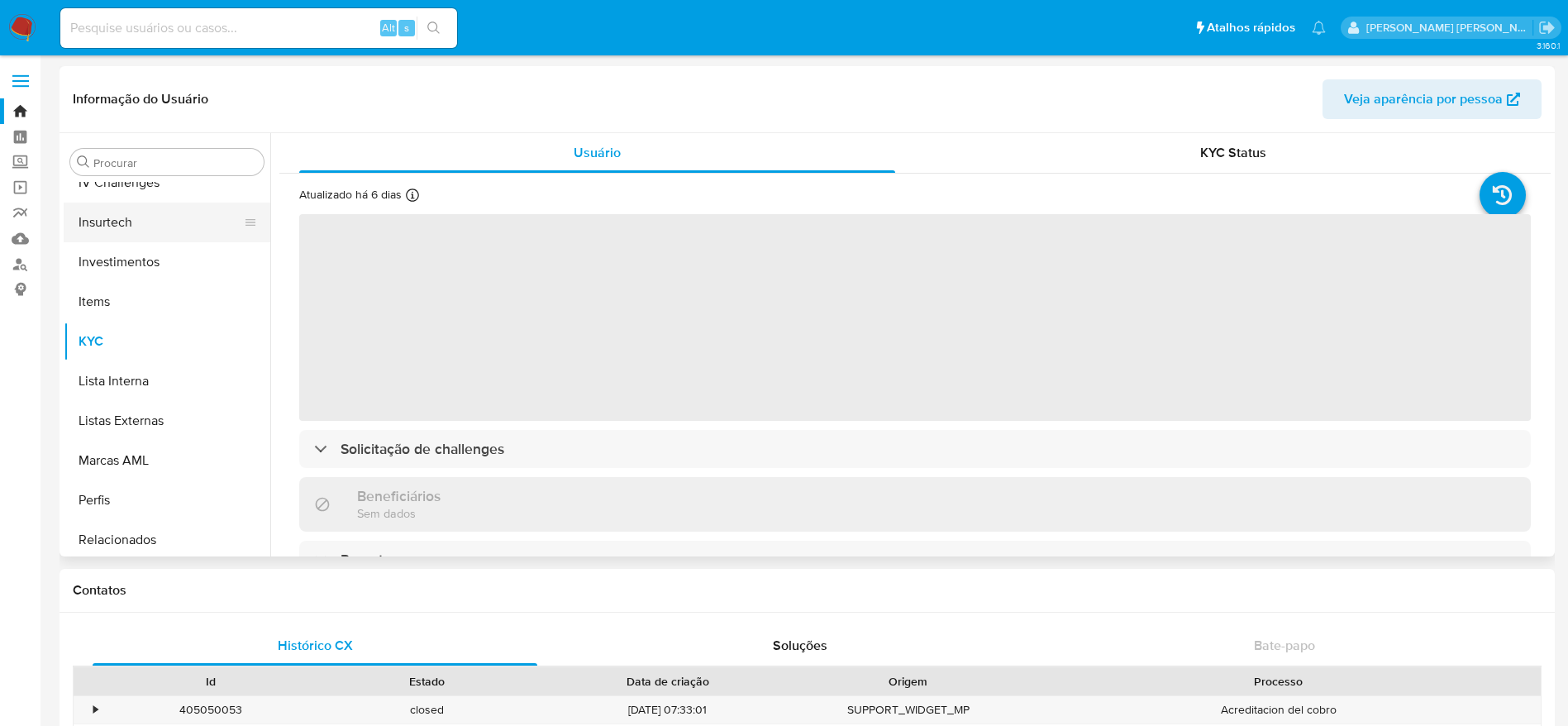
scroll to position [609, 0]
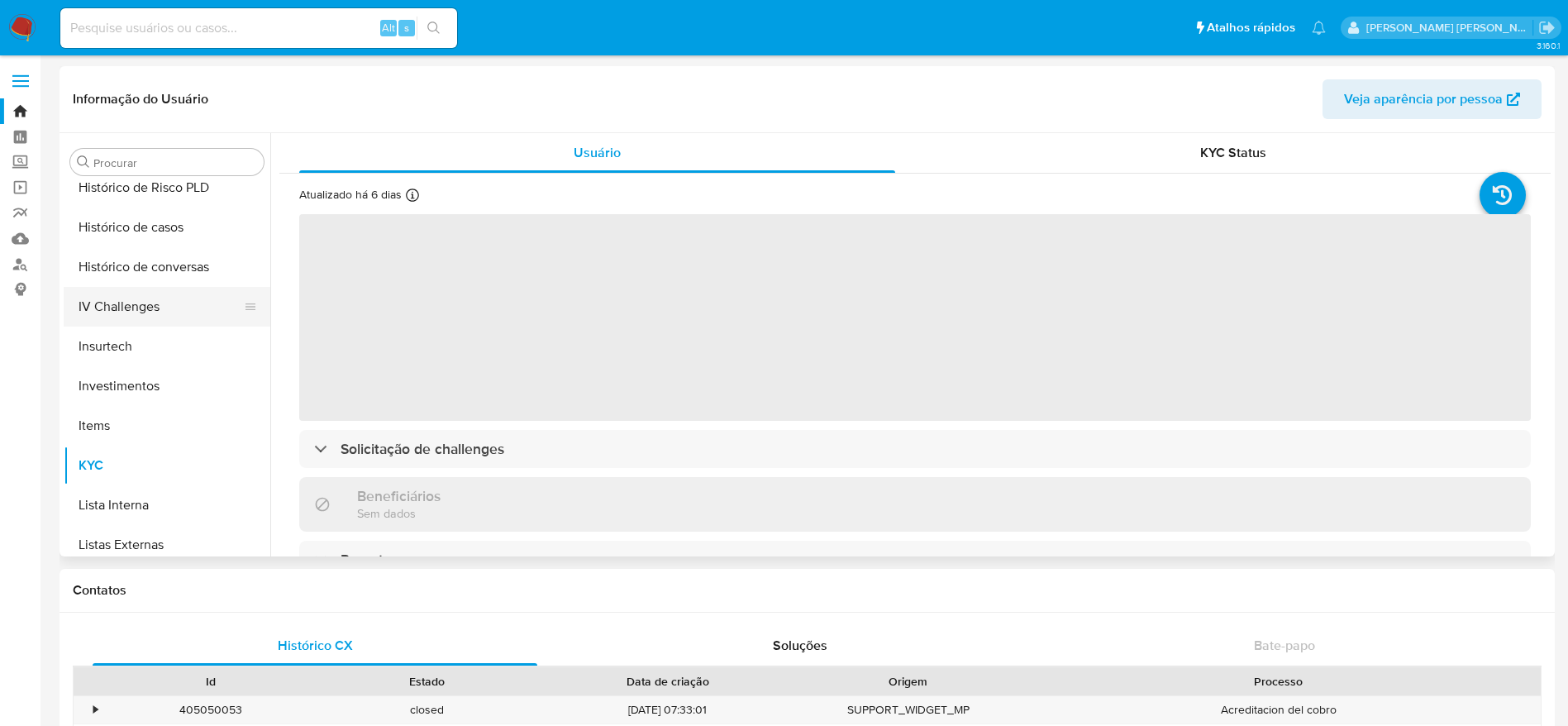
select select "10"
click at [155, 228] on button "Histórico de casos" at bounding box center [160, 227] width 193 height 39
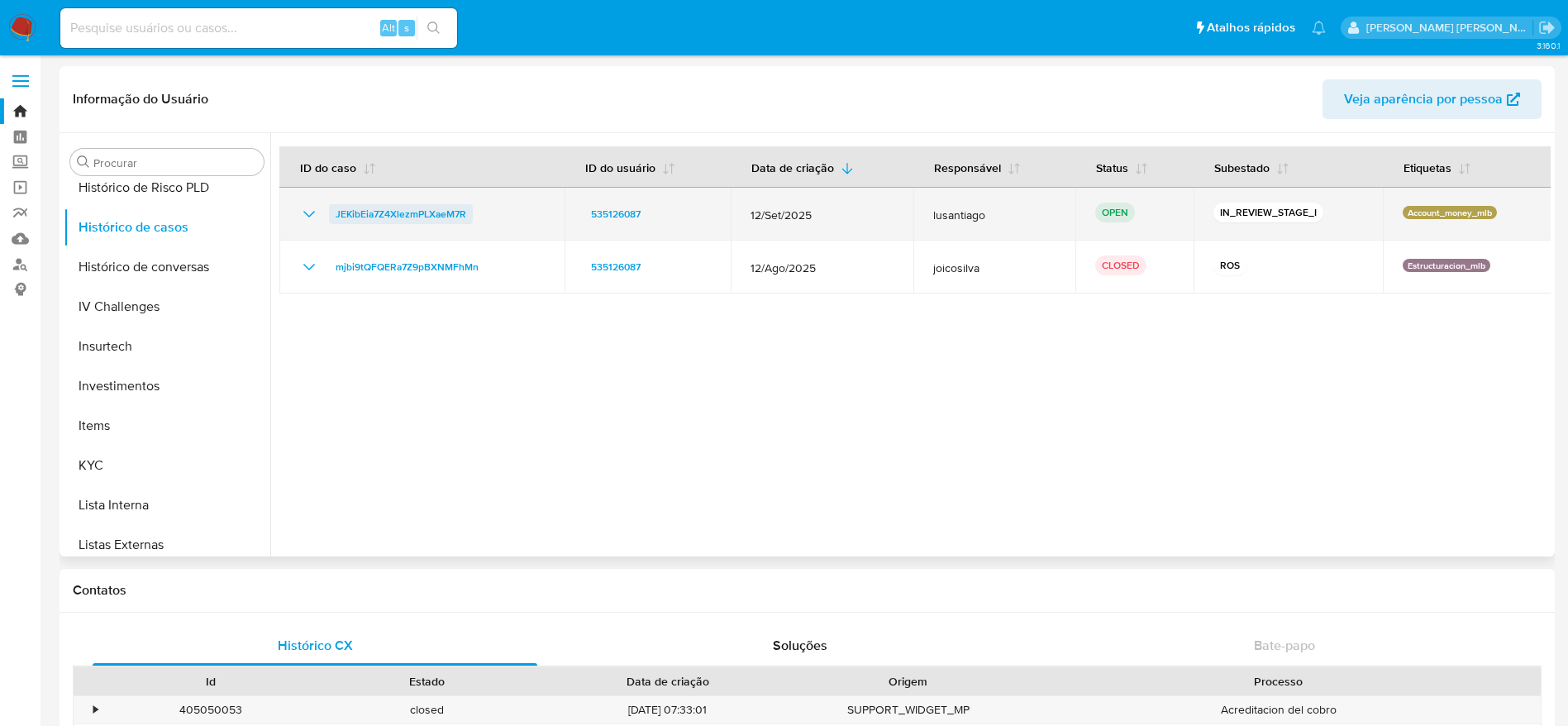
click at [408, 210] on span "JEKibEia7Z4XlezmPLXaeM7R" at bounding box center [400, 214] width 130 height 20
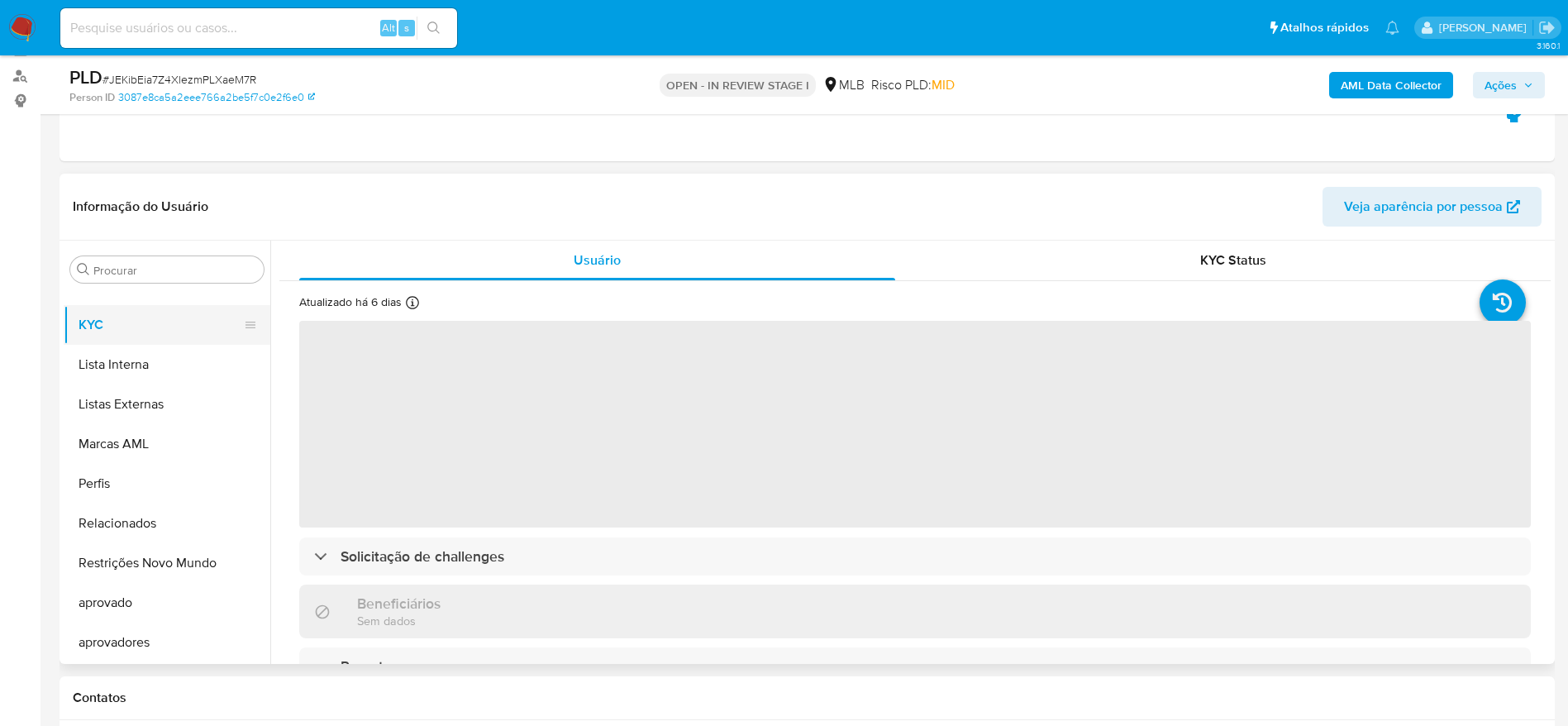
scroll to position [248, 0]
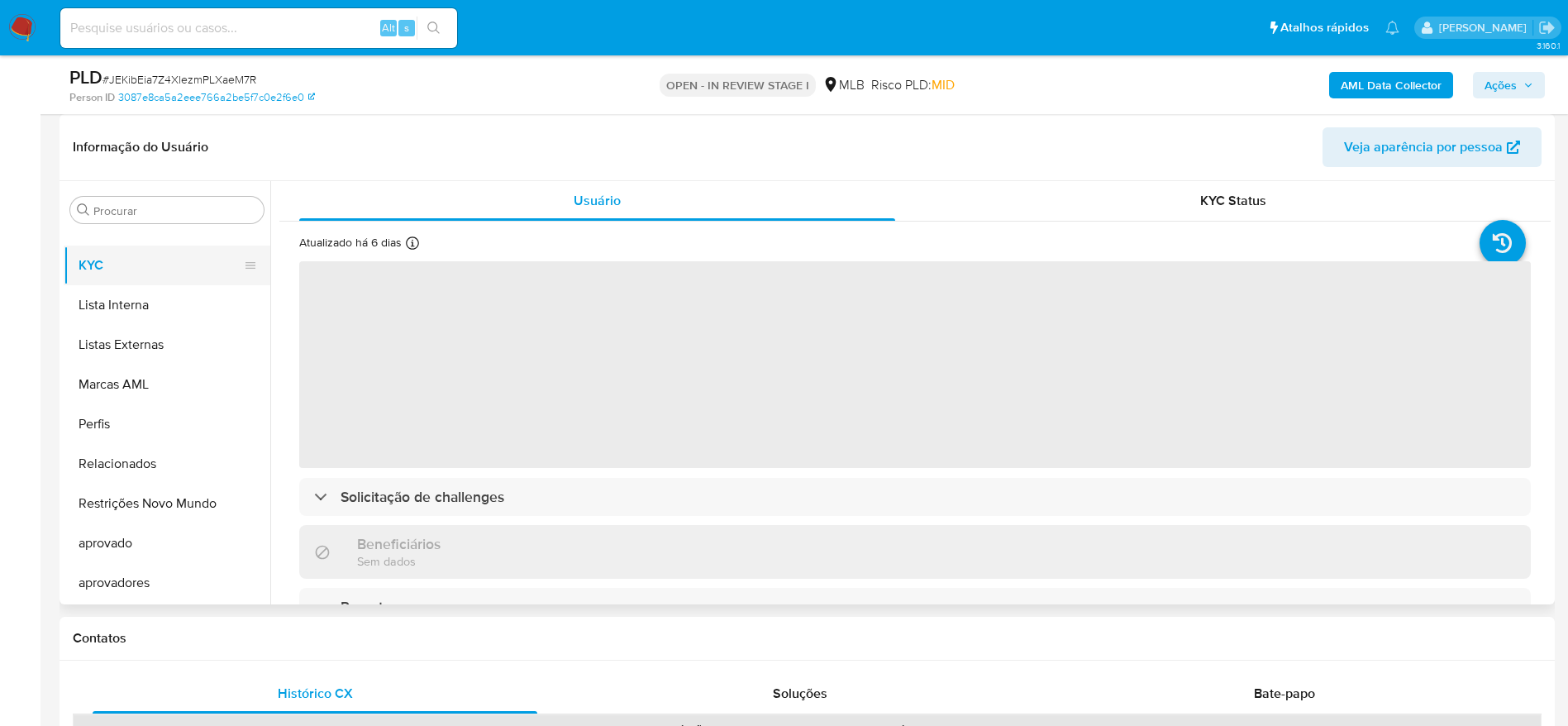
select select "10"
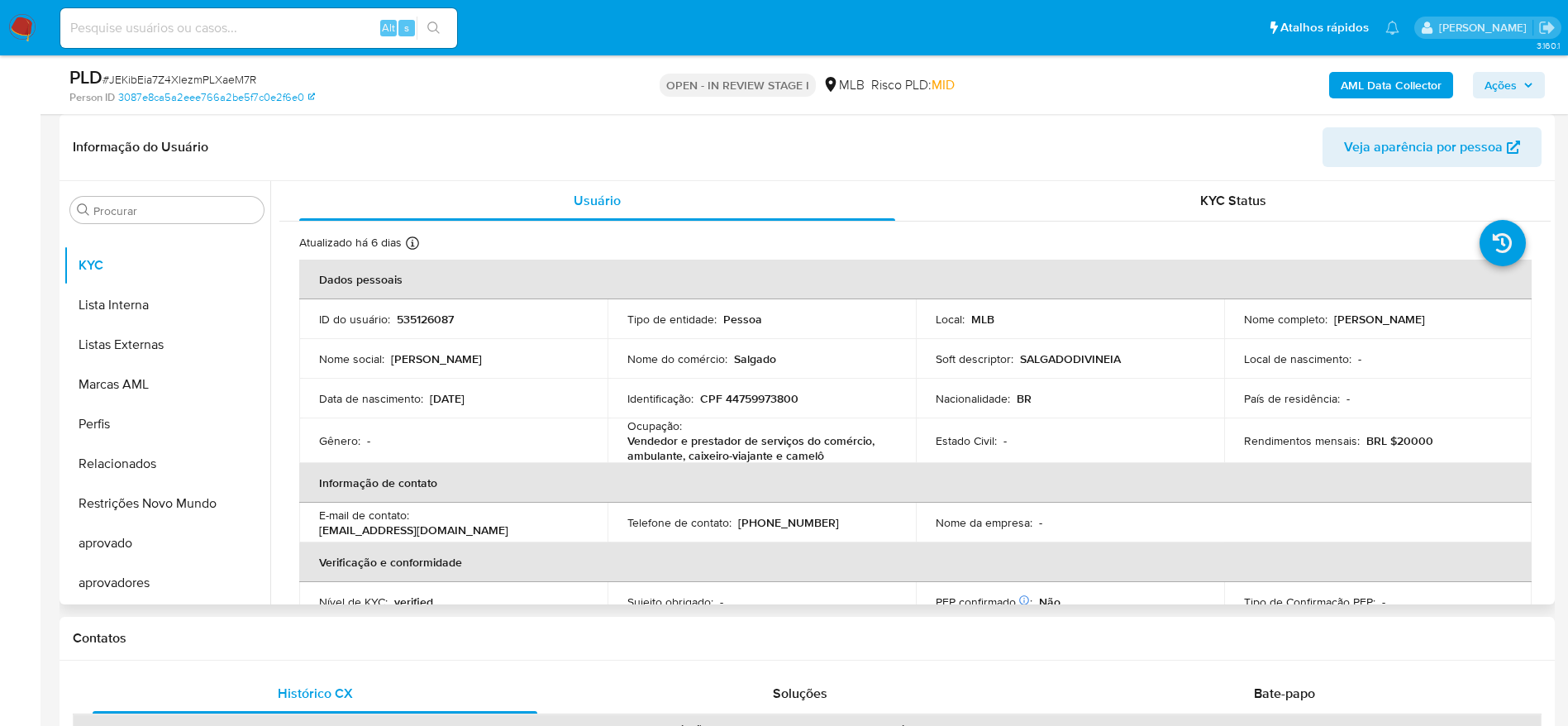
click at [745, 394] on p "CPF 44759973800" at bounding box center [748, 398] width 98 height 15
copy p "44759973800"
click at [775, 398] on p "CPF 44759973800" at bounding box center [748, 398] width 98 height 15
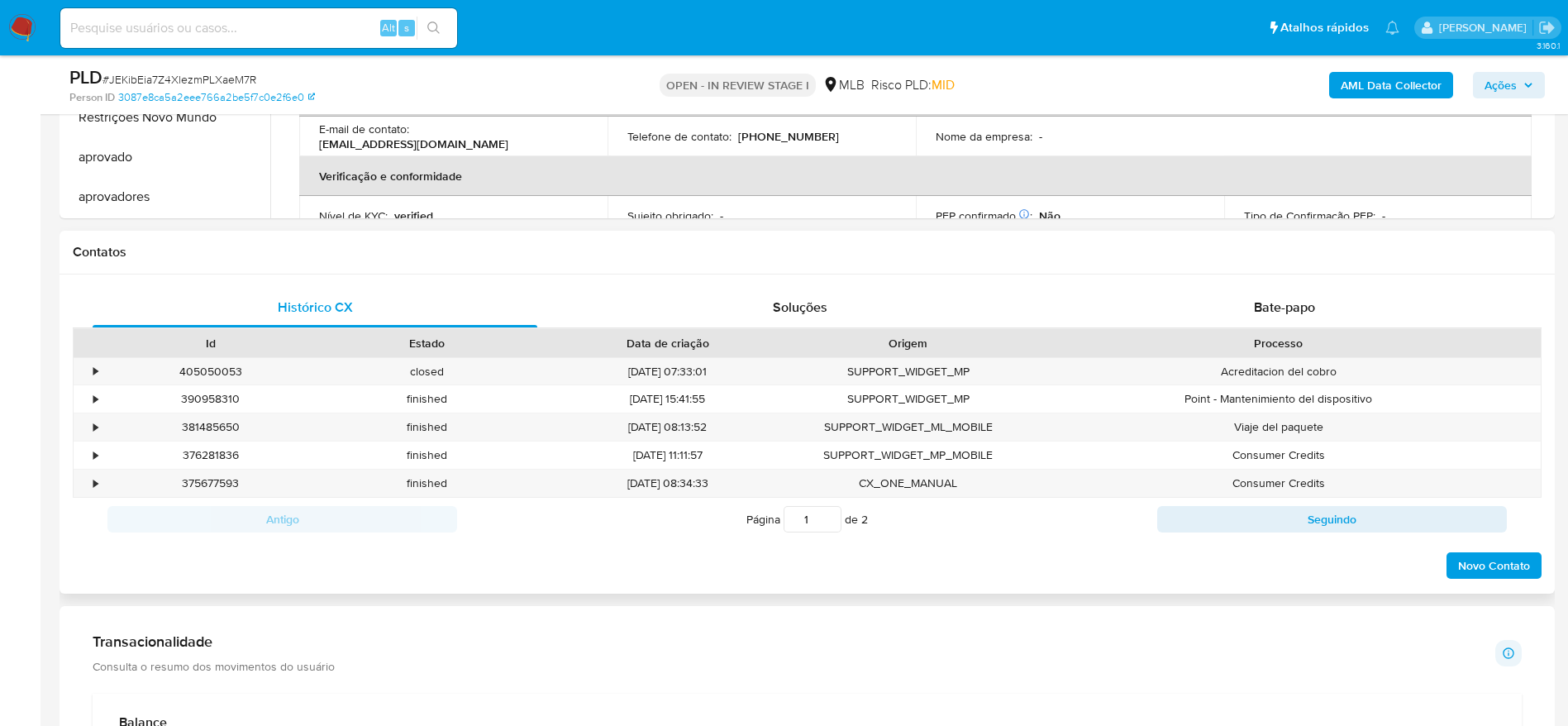
scroll to position [149, 0]
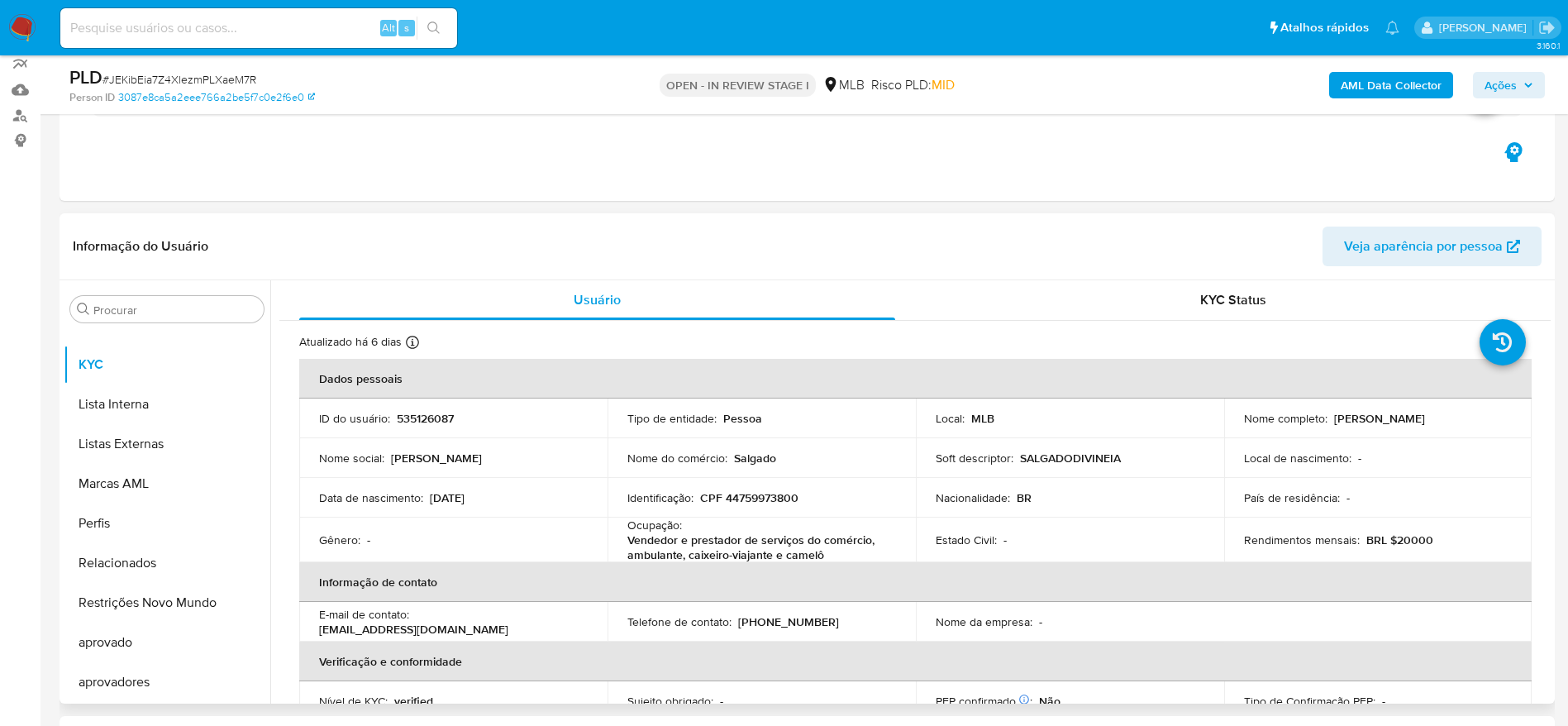
click at [769, 499] on p "CPF 44759973800" at bounding box center [748, 497] width 98 height 15
copy p "44759973800"
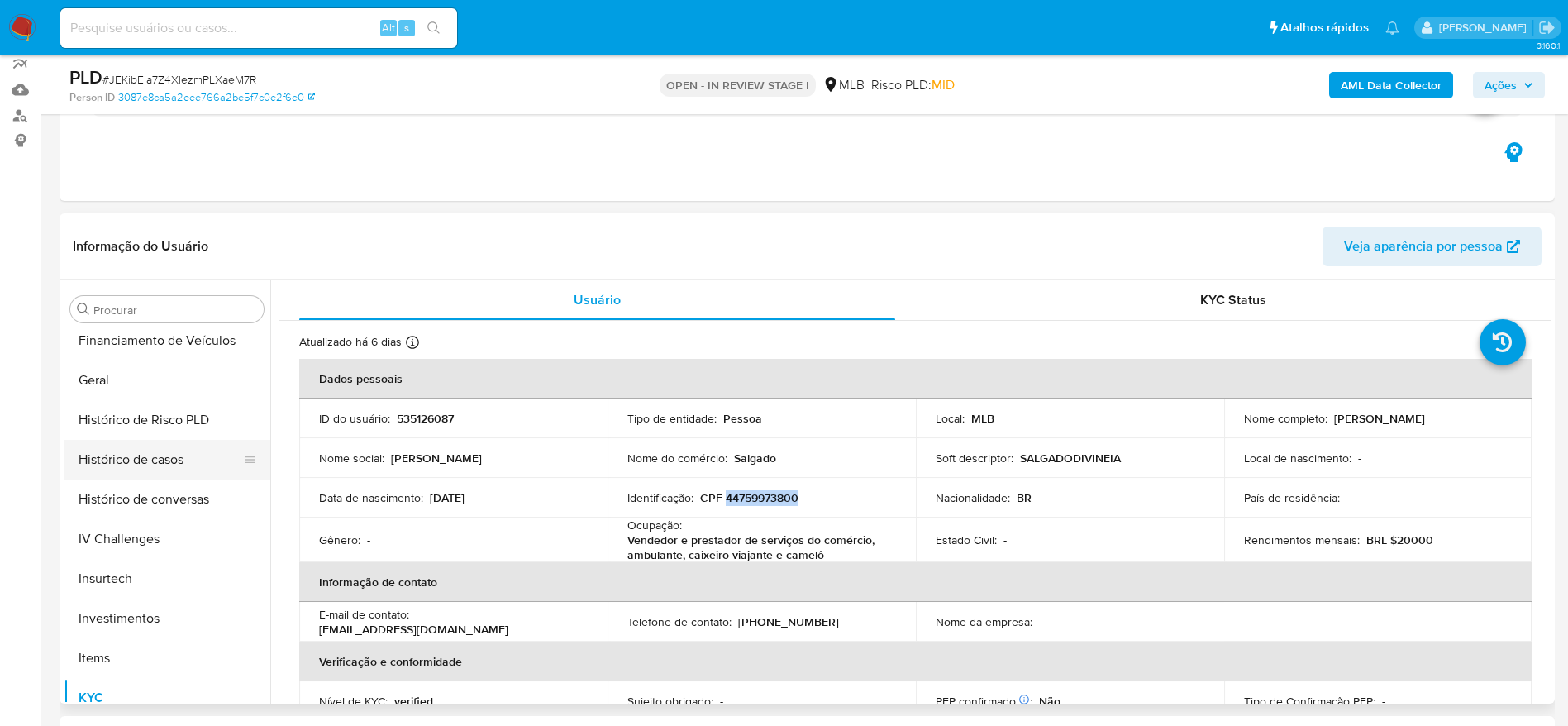
scroll to position [486, 0]
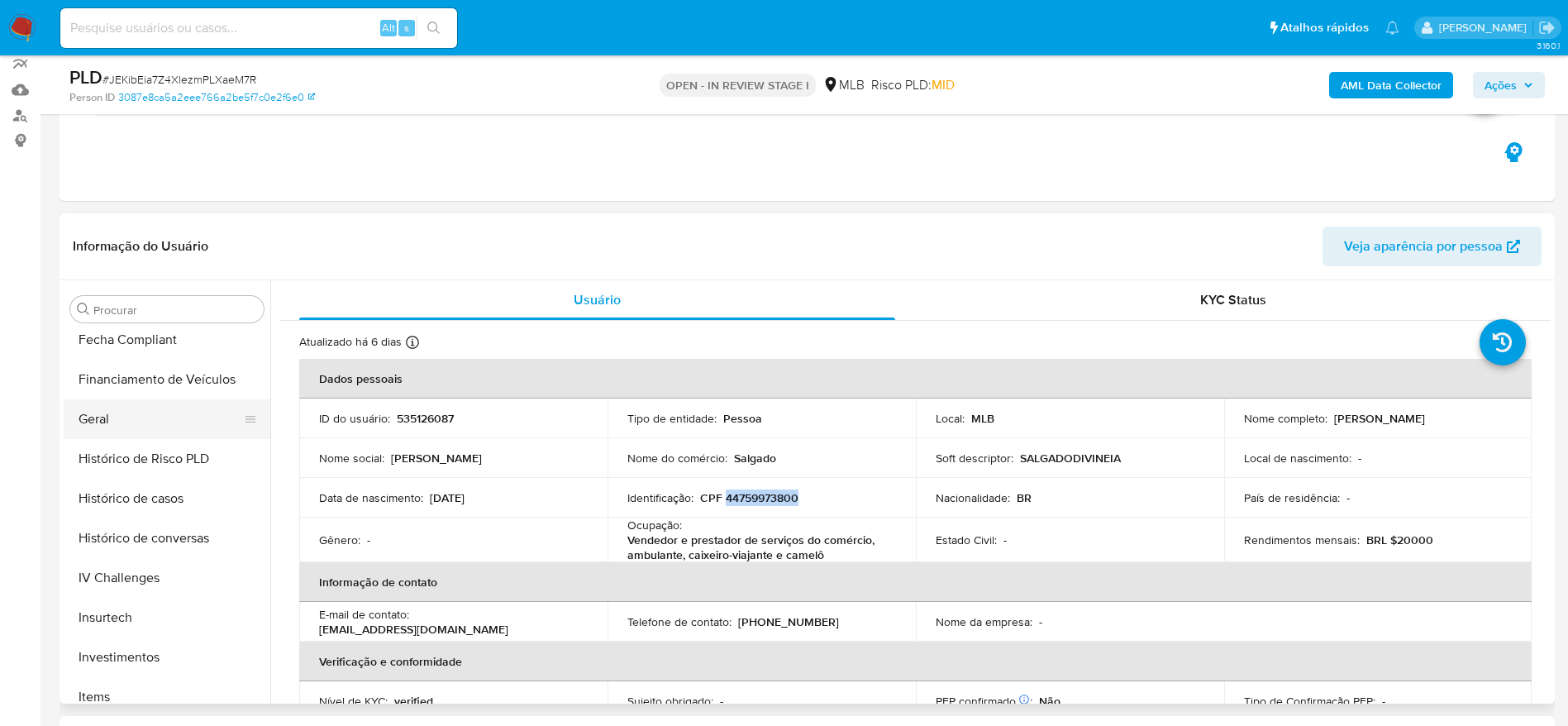
click at [113, 422] on button "Geral" at bounding box center [160, 418] width 193 height 39
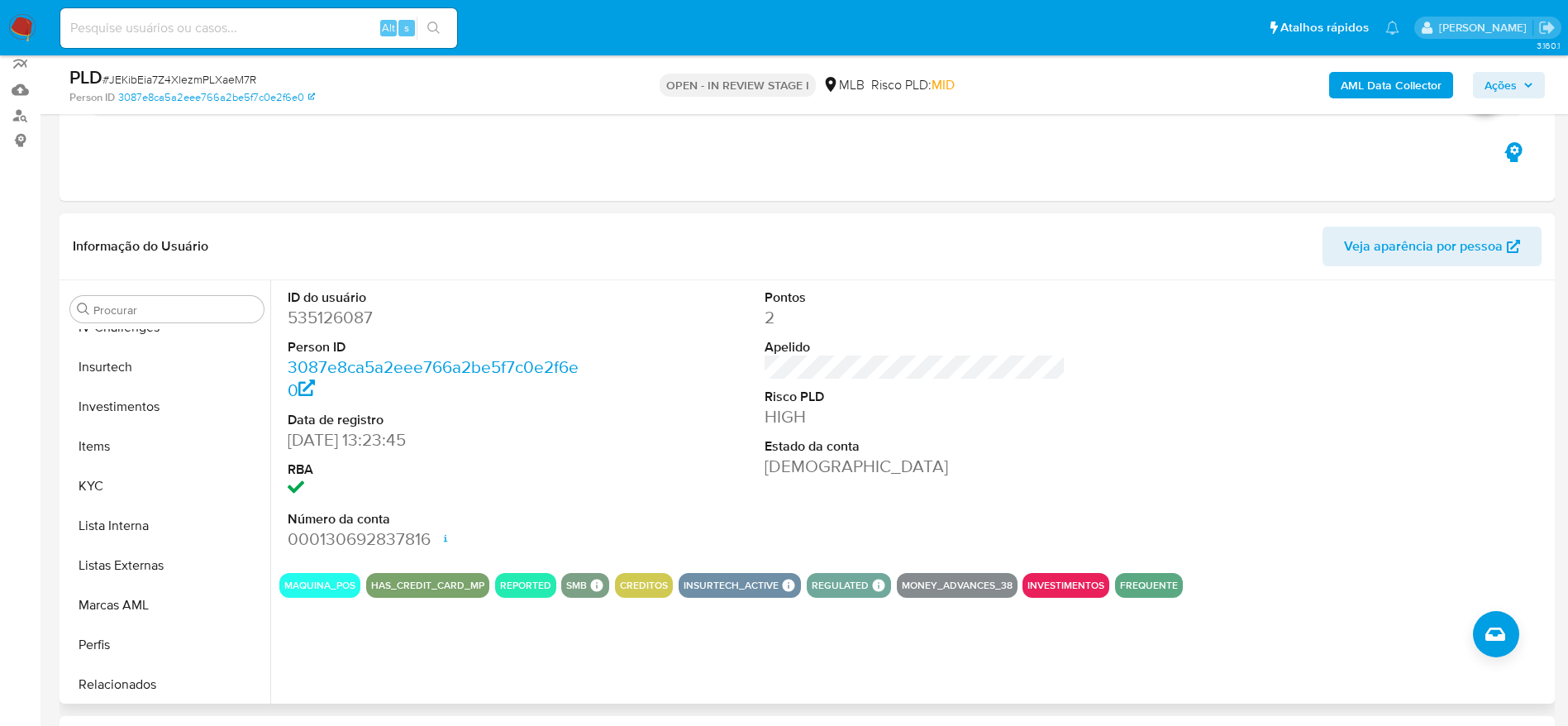
scroll to position [857, 0]
click at [113, 373] on button "KYC" at bounding box center [160, 364] width 193 height 39
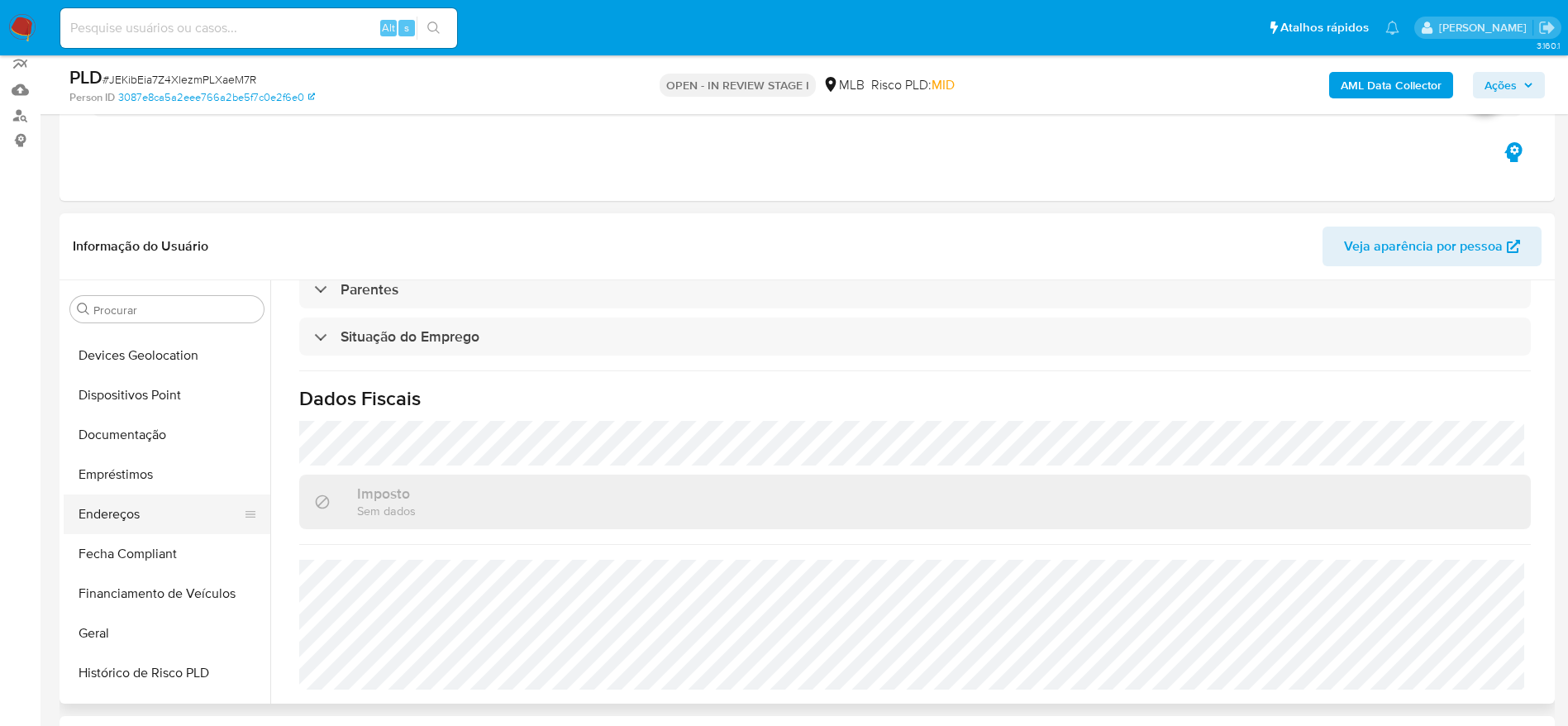
scroll to position [237, 0]
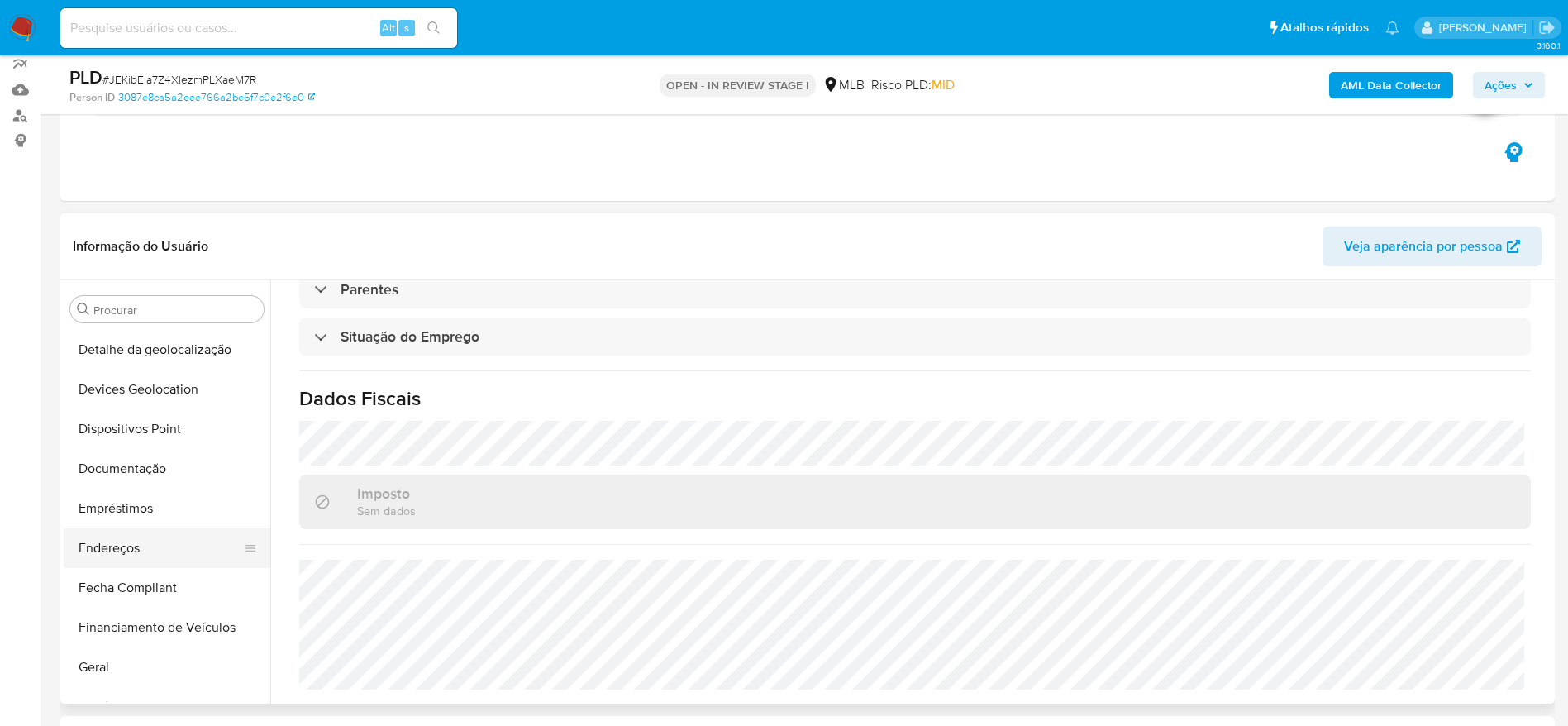
click at [152, 548] on button "Endereços" at bounding box center [160, 548] width 193 height 39
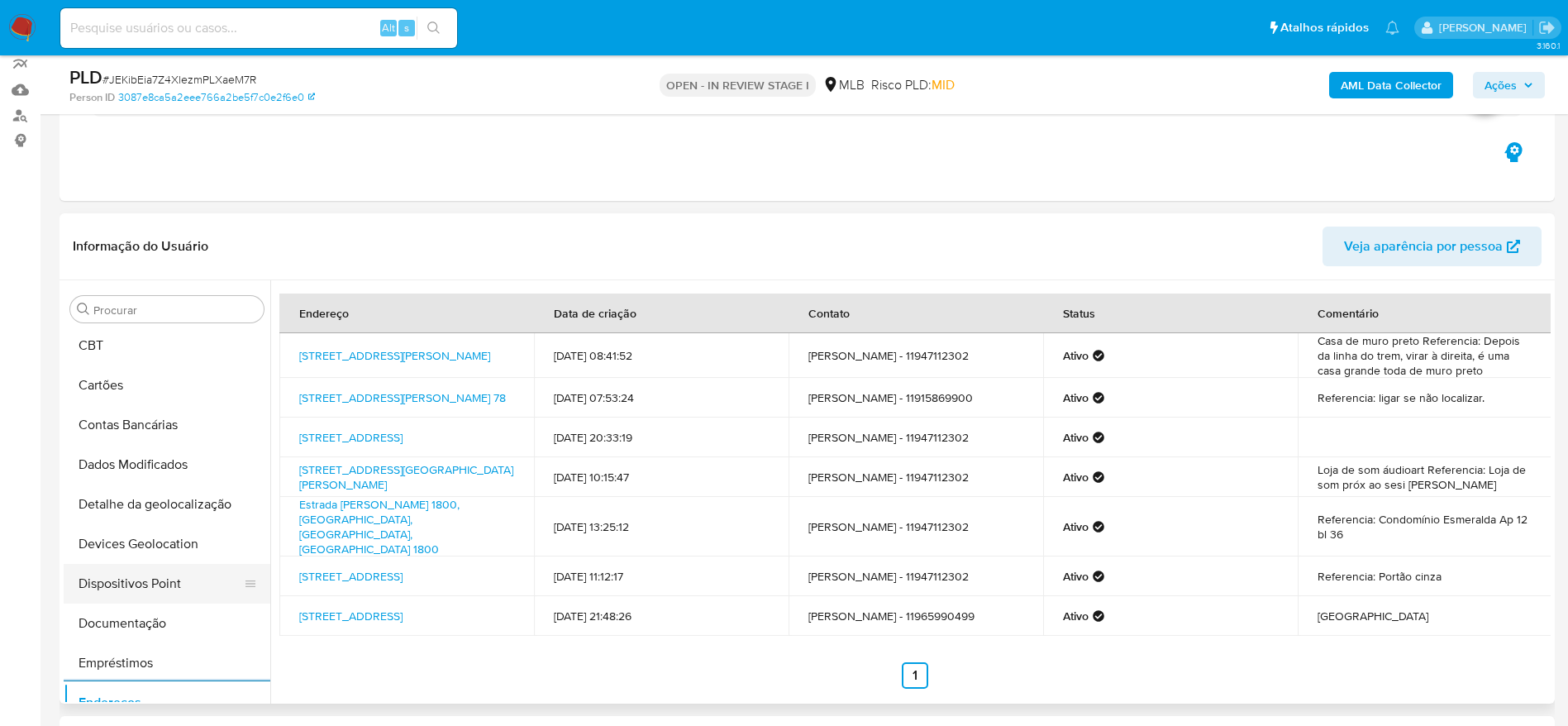
scroll to position [124, 0]
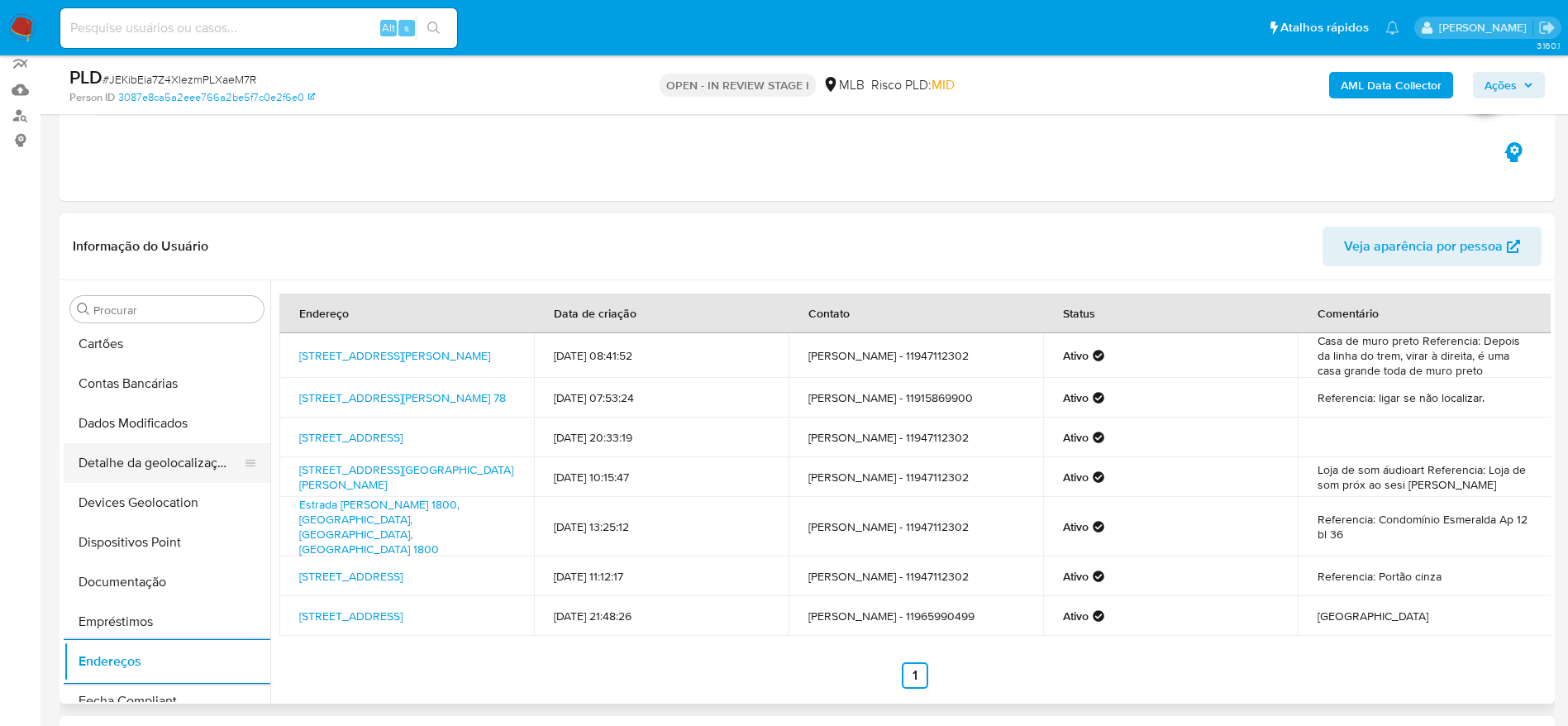
click at [149, 464] on button "Detalhe da geolocalização" at bounding box center [160, 462] width 193 height 39
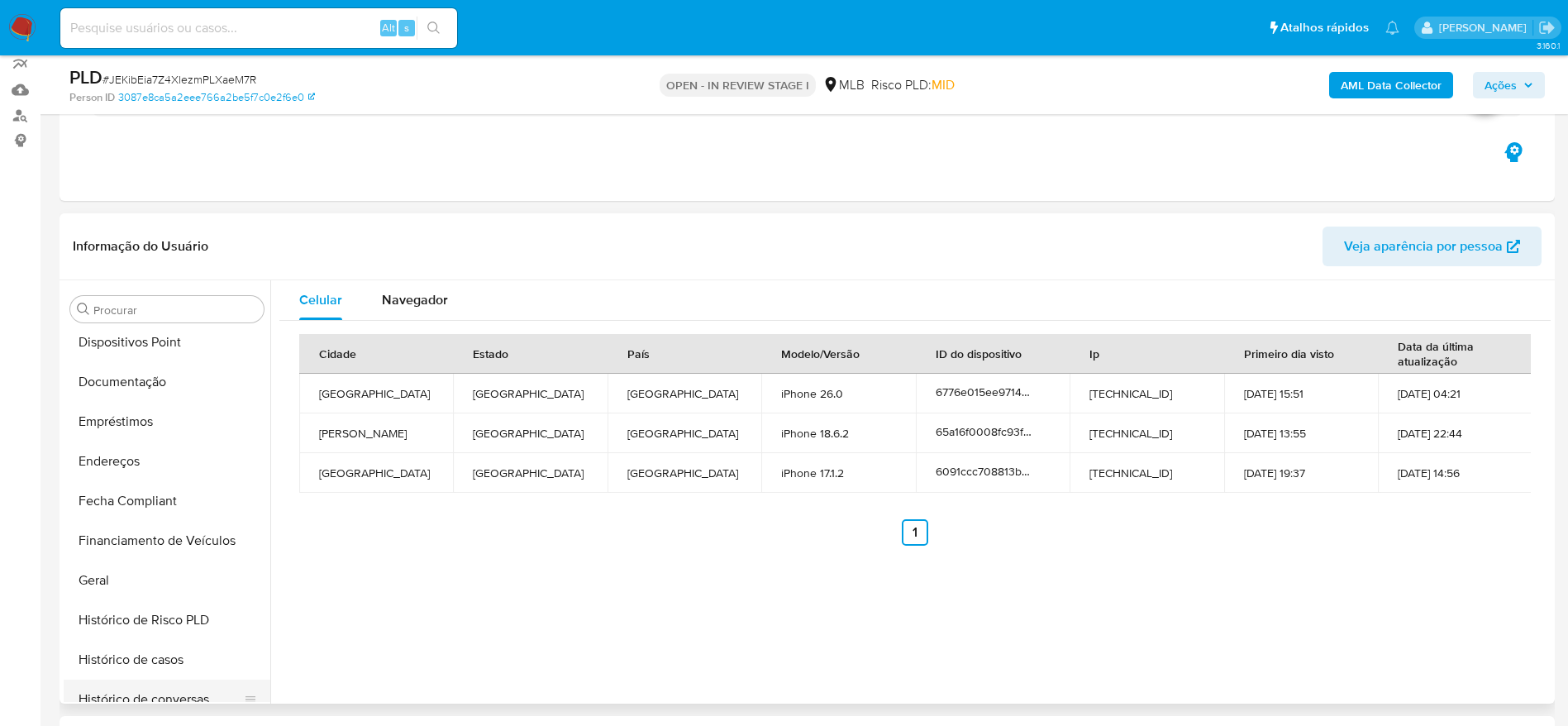
scroll to position [857, 0]
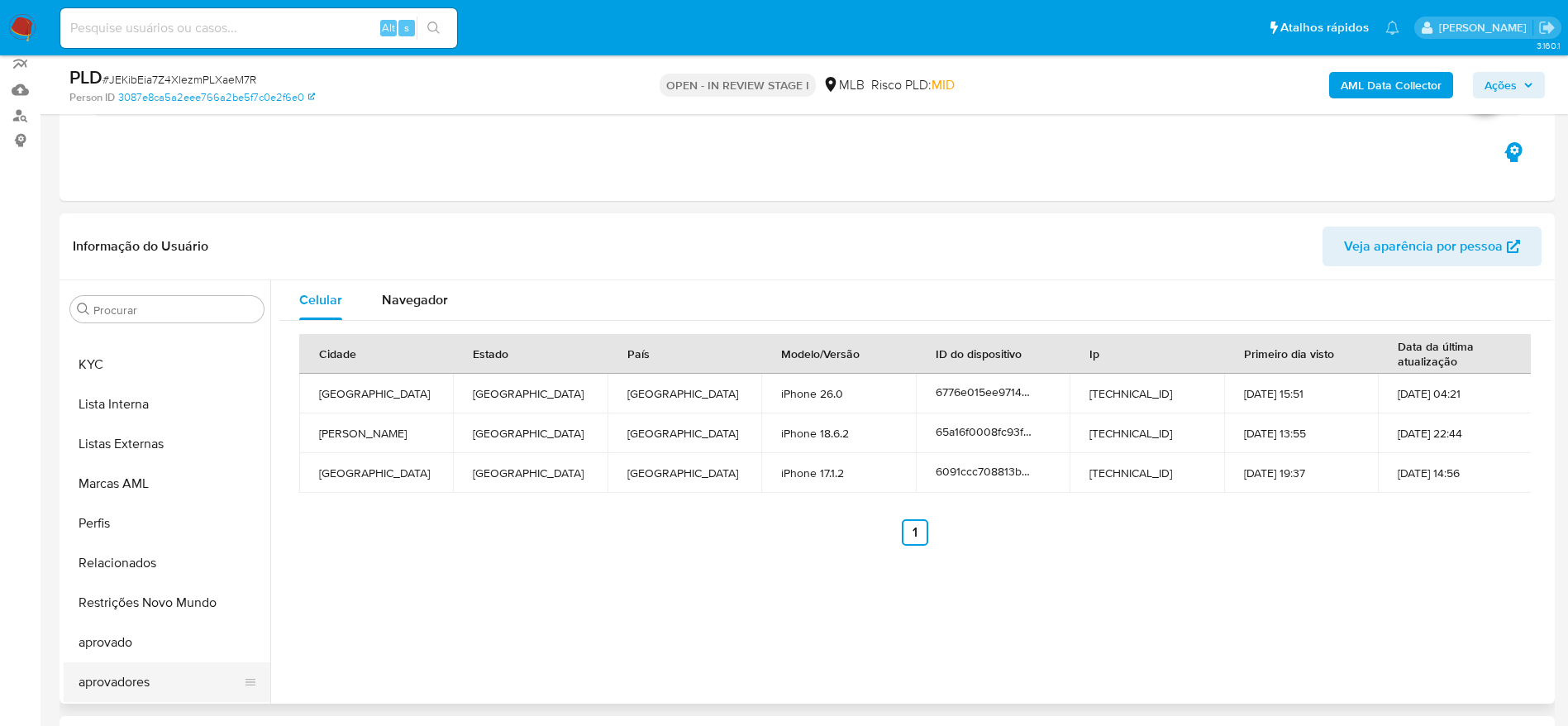
click at [109, 694] on button "aprovadores" at bounding box center [160, 681] width 193 height 39
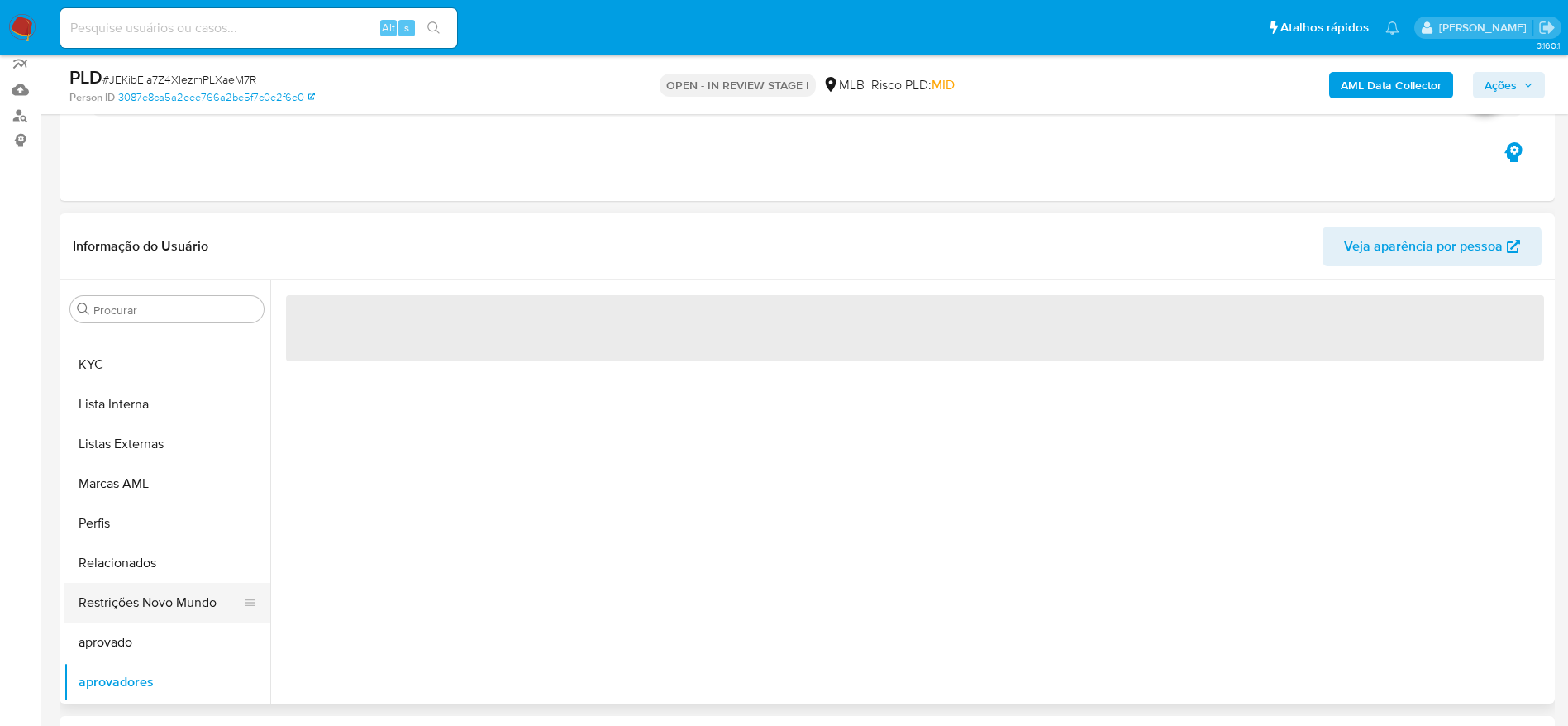
click at [137, 613] on button "Restrições Novo Mundo" at bounding box center [160, 602] width 193 height 39
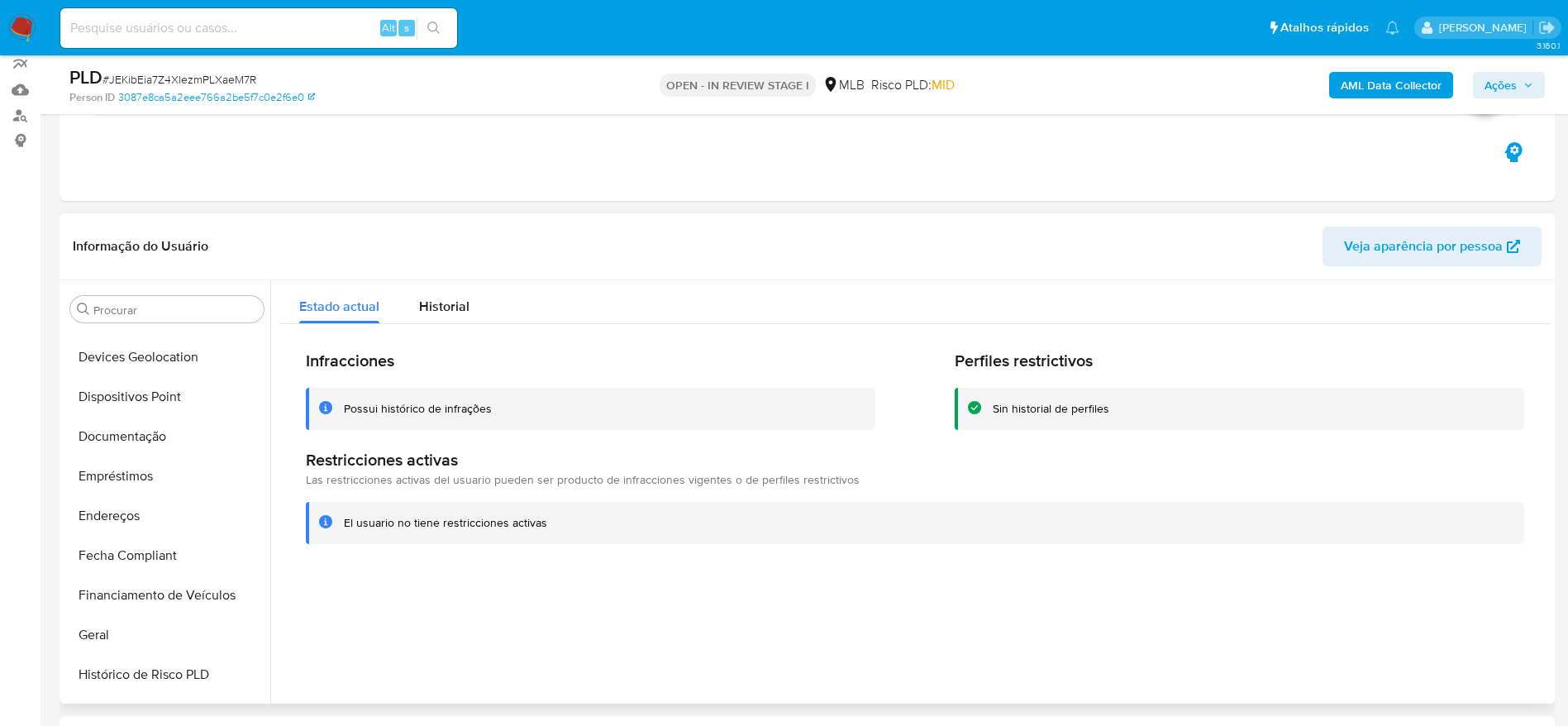
scroll to position [237, 0]
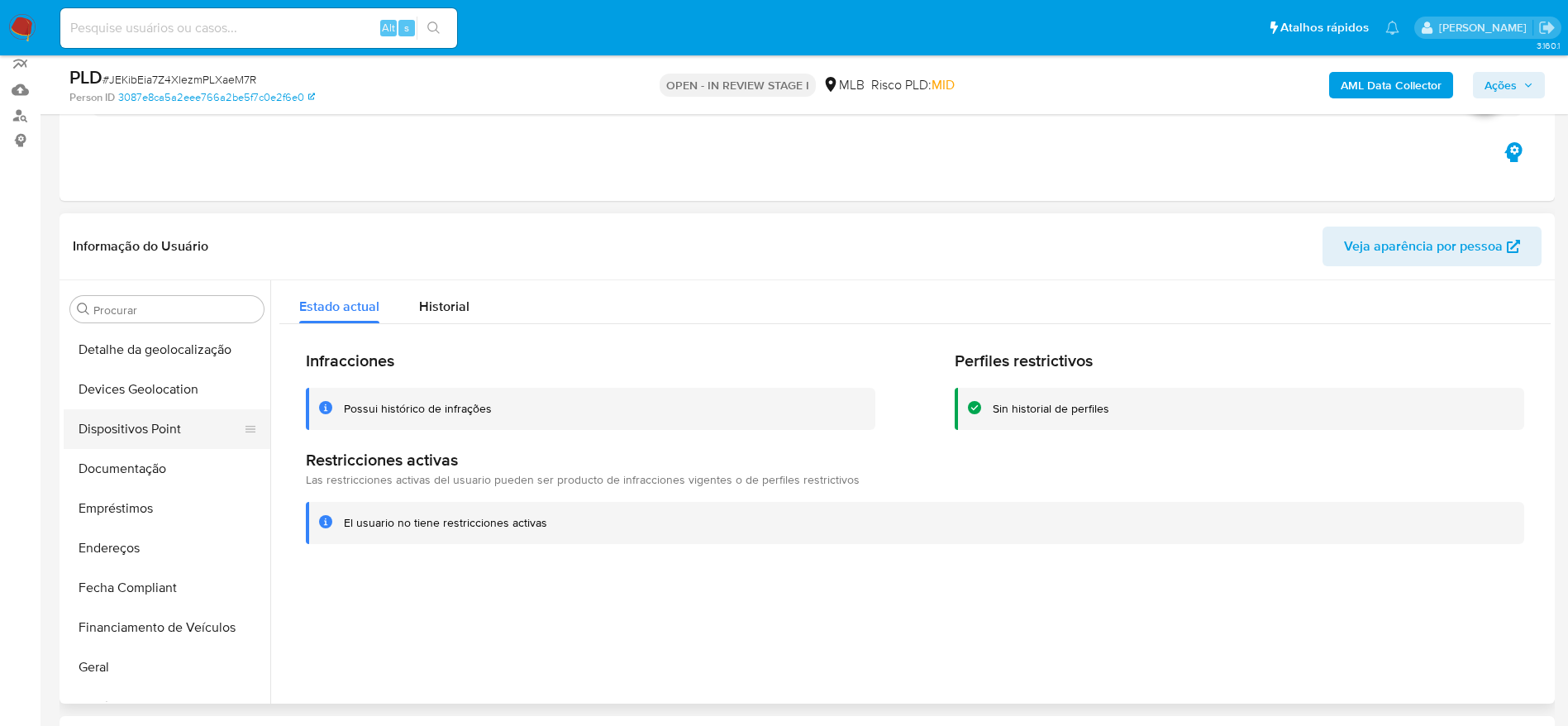
click at [137, 412] on button "Dispositivos Point" at bounding box center [160, 429] width 193 height 39
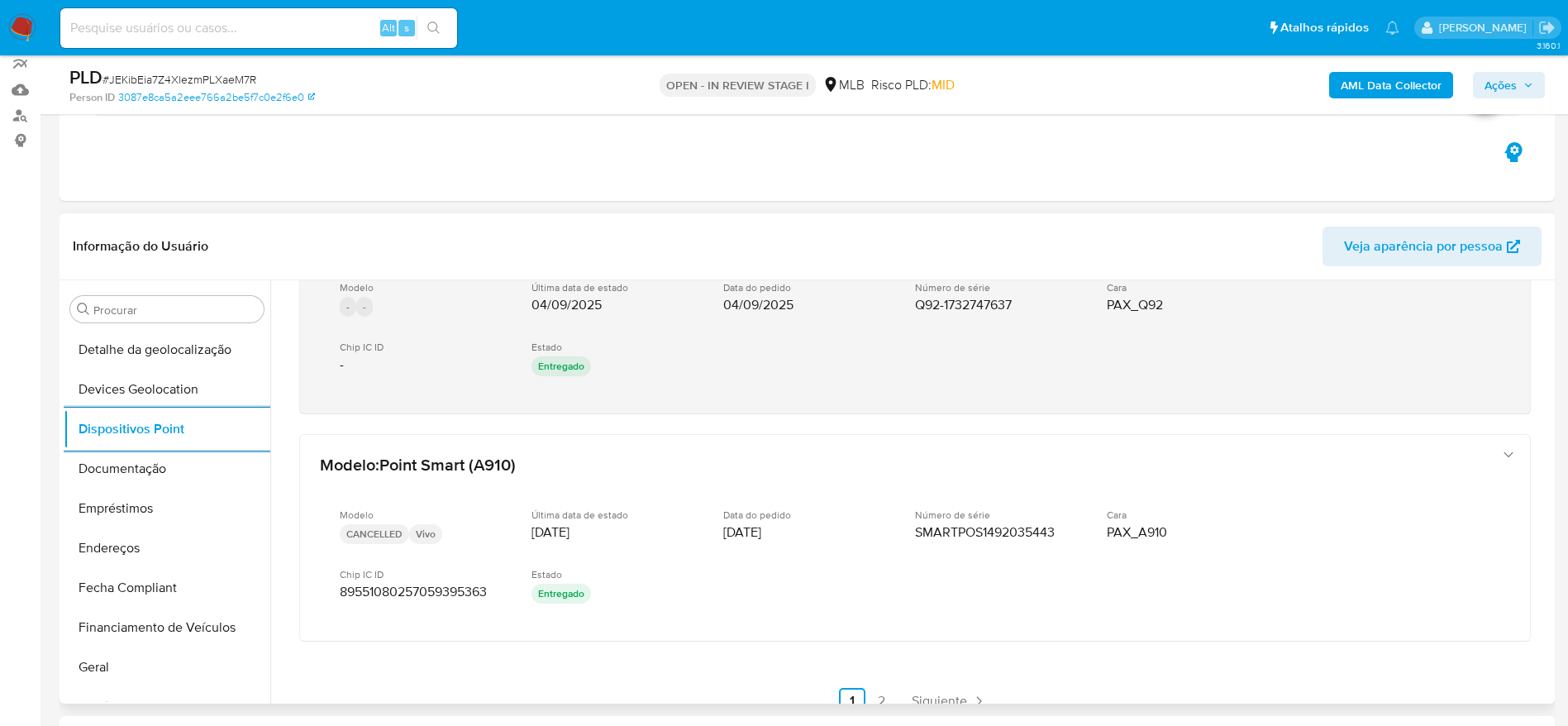
scroll to position [814, 0]
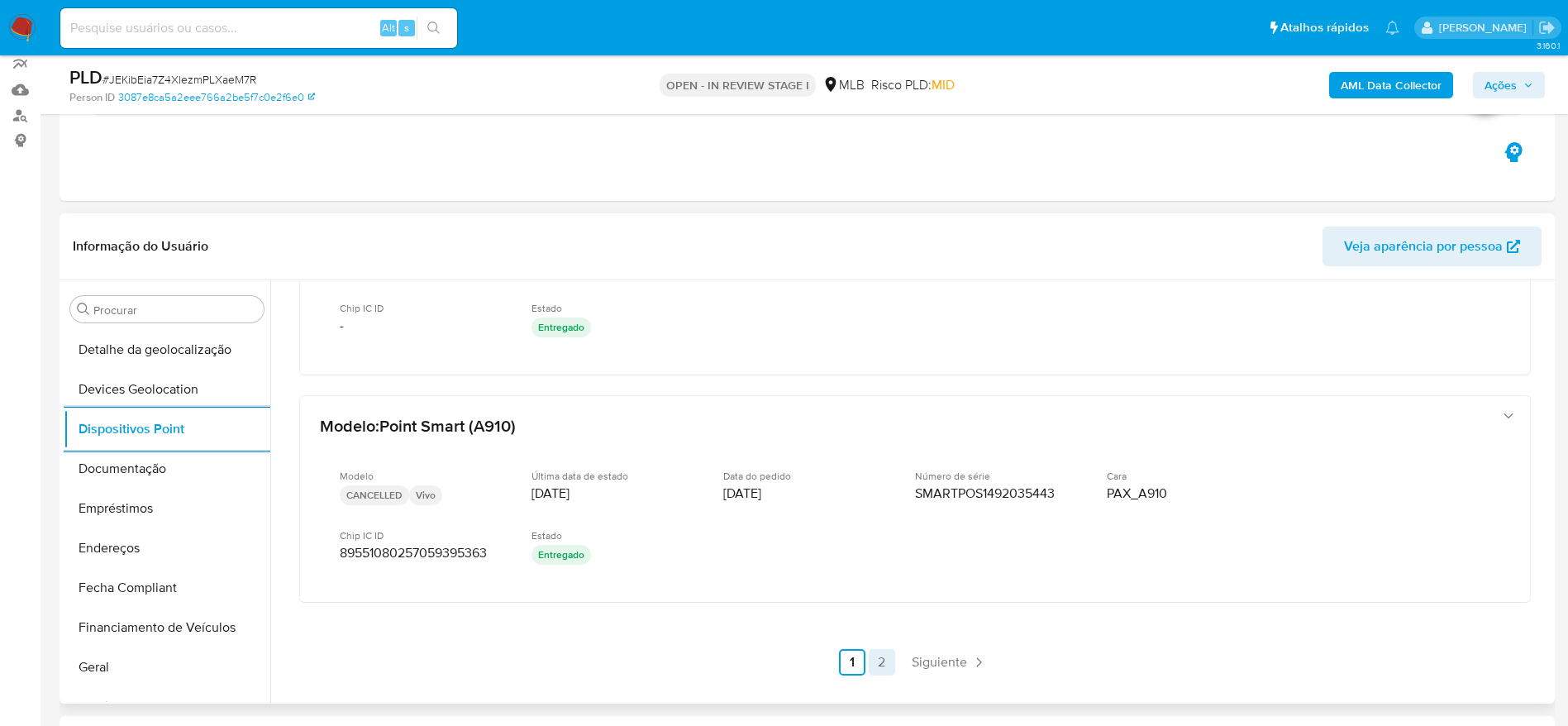
click at [885, 666] on link "2" at bounding box center [881, 661] width 26 height 26
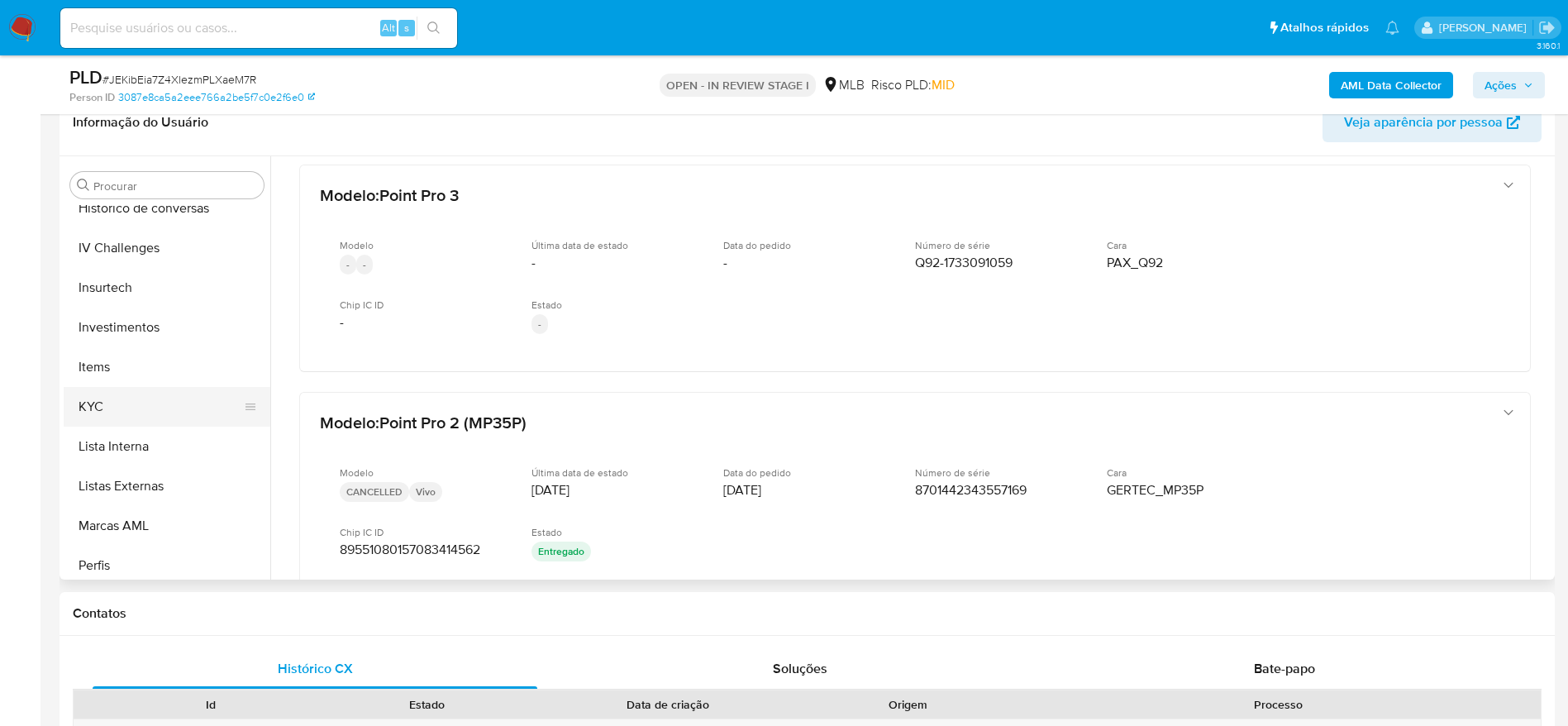
scroll to position [734, 0]
click at [118, 359] on button "KYC" at bounding box center [160, 364] width 193 height 39
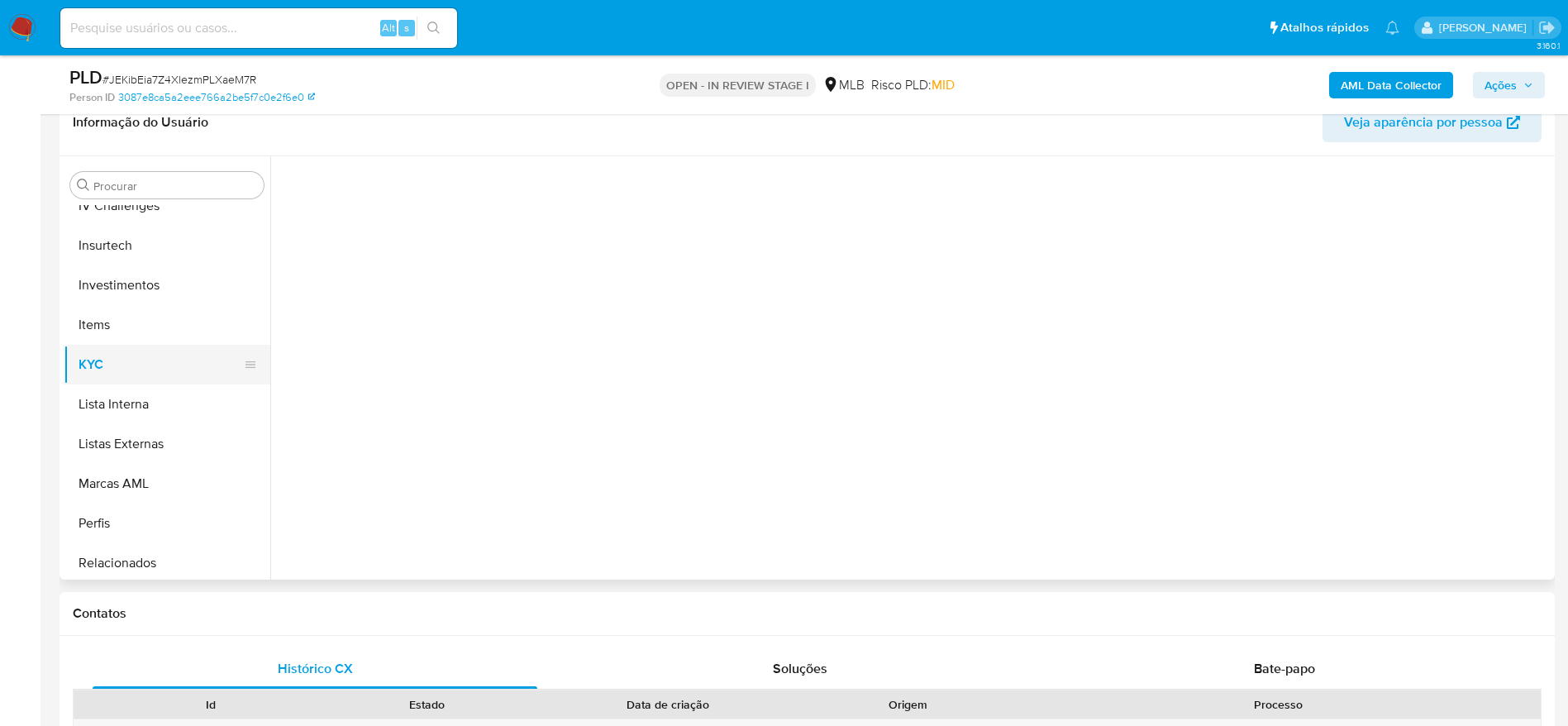
scroll to position [0, 0]
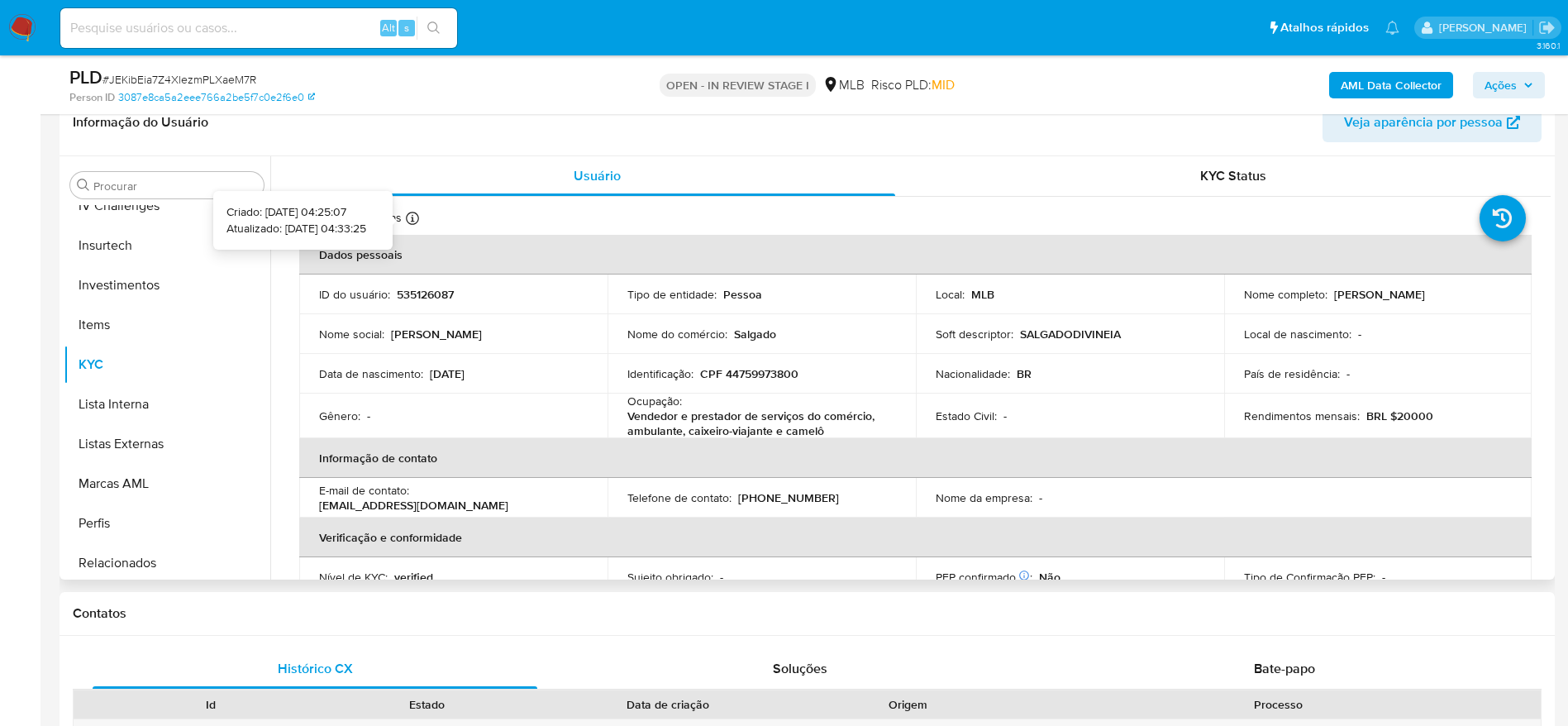
click at [416, 219] on icon at bounding box center [412, 218] width 13 height 13
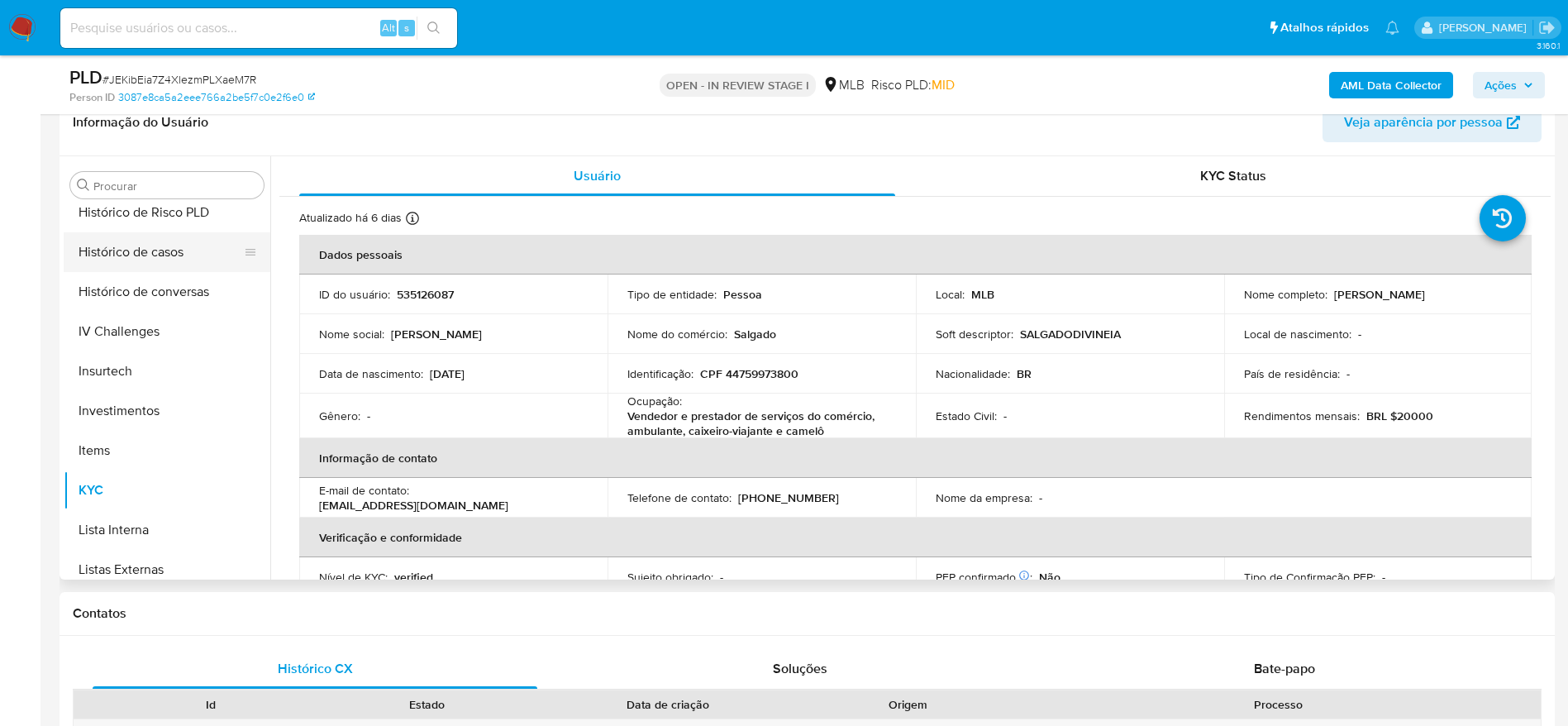
scroll to position [486, 0]
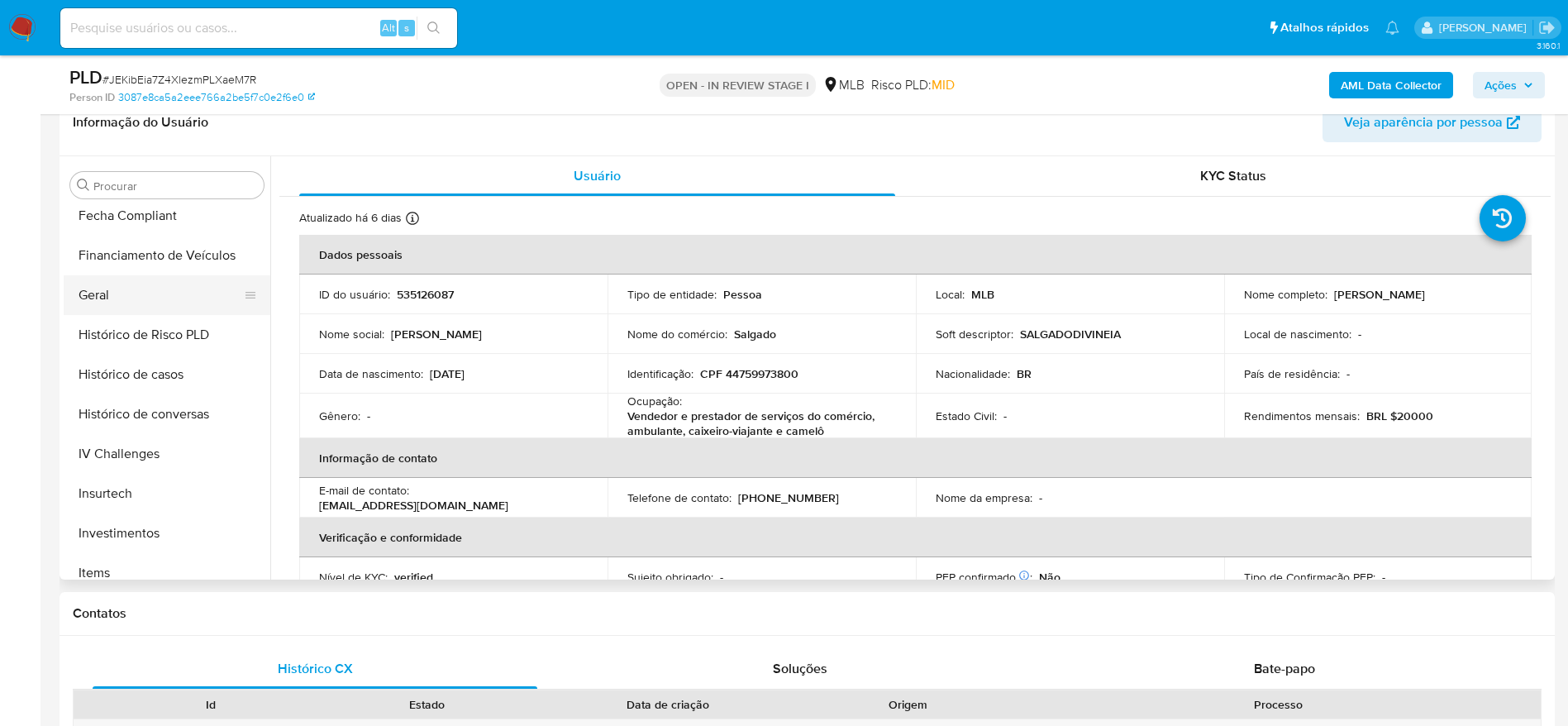
click at [127, 279] on button "Geral" at bounding box center [160, 295] width 193 height 39
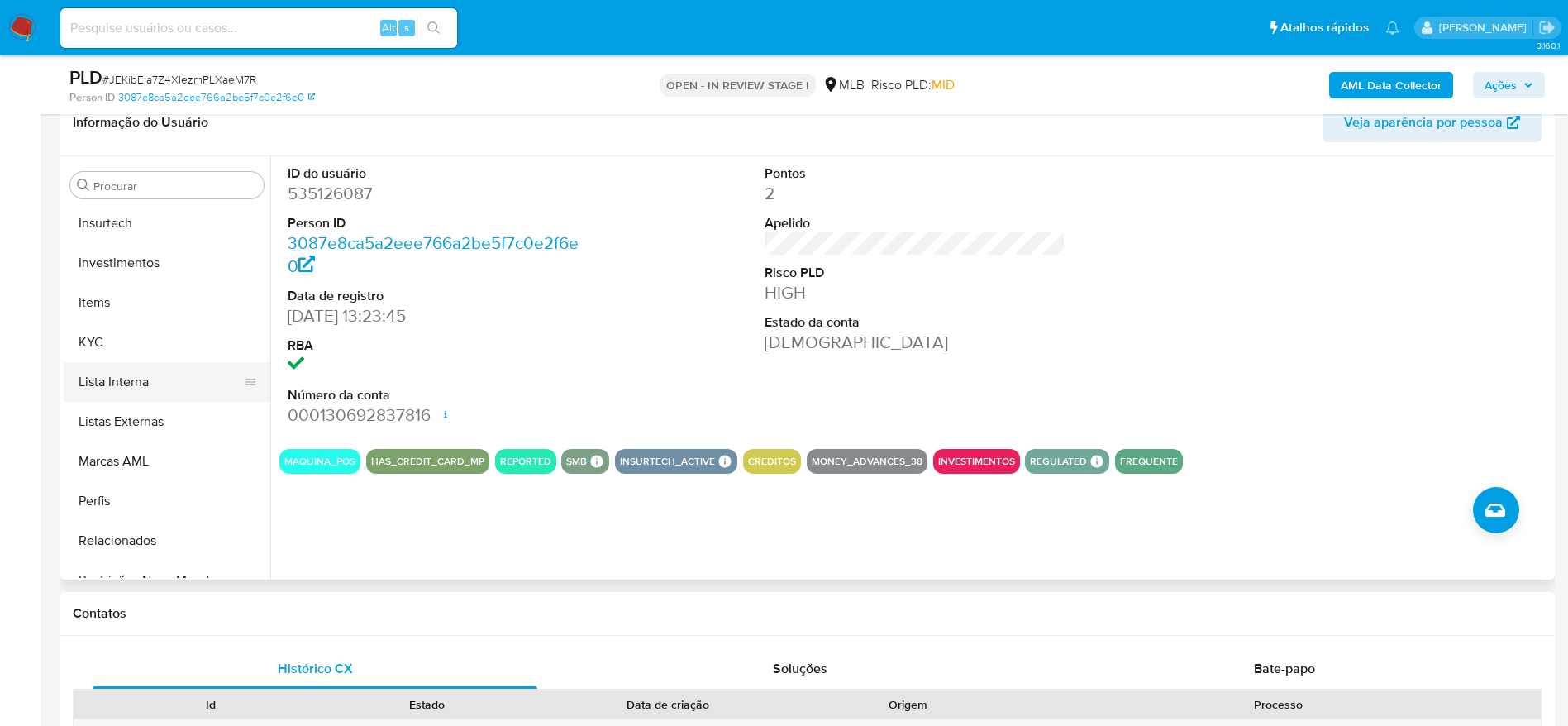
scroll to position [734, 0]
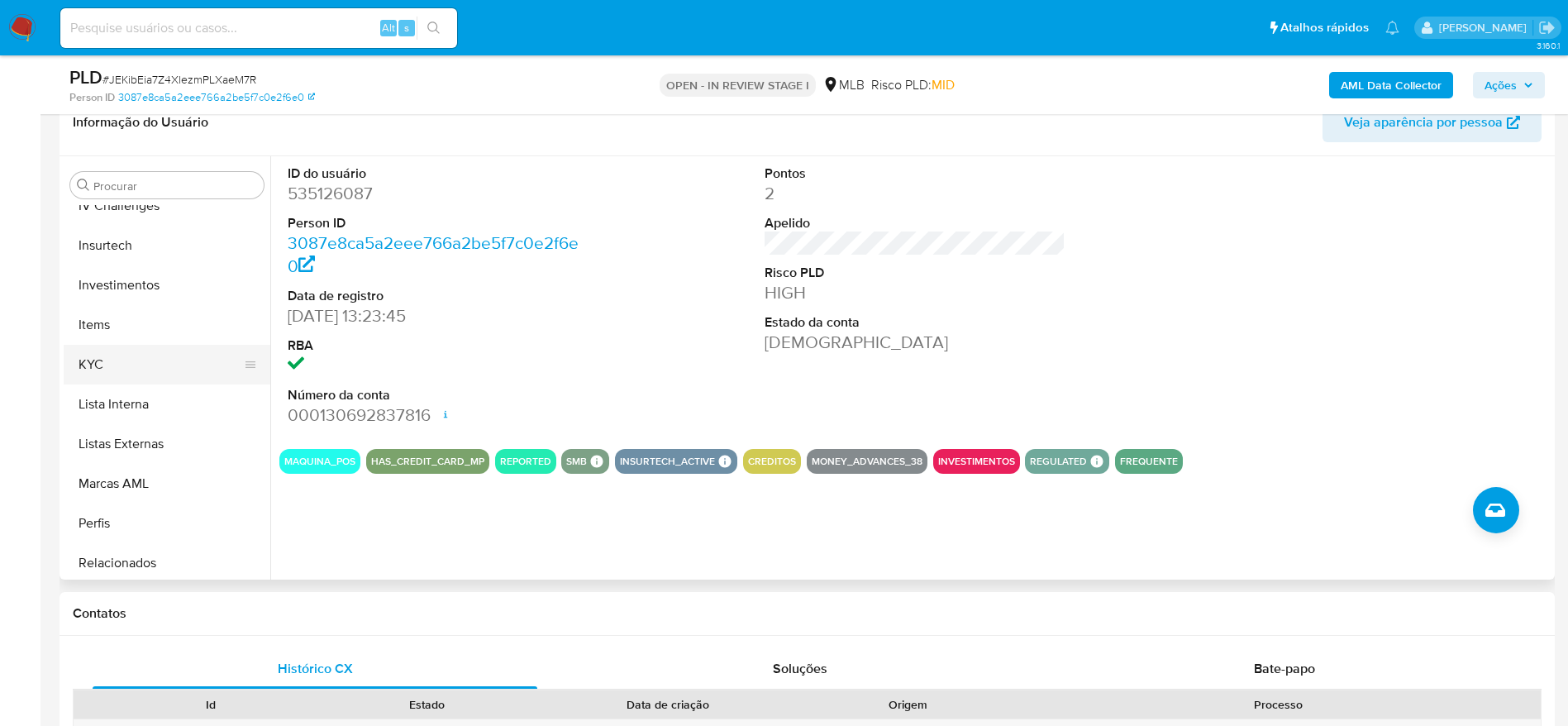
click at [130, 364] on button "KYC" at bounding box center [160, 364] width 193 height 39
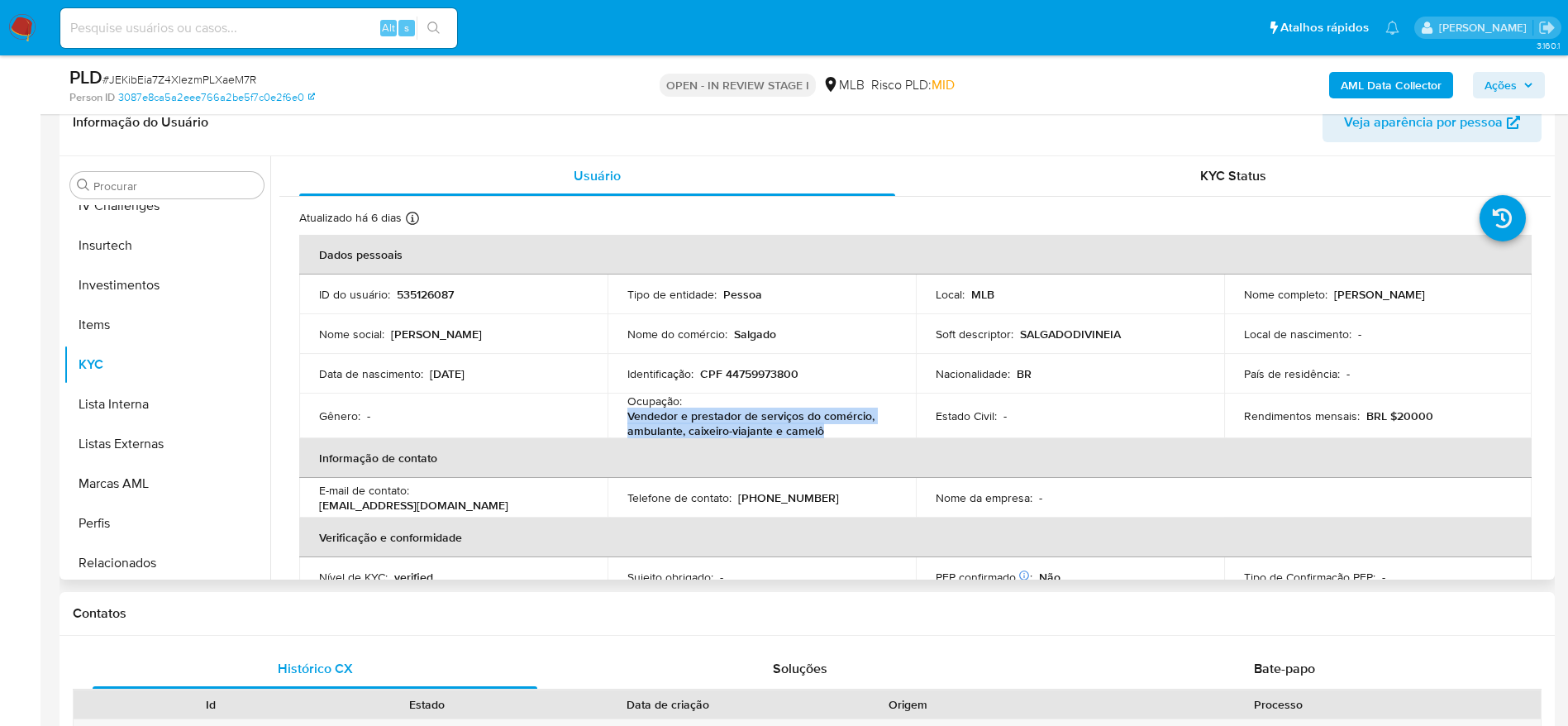
drag, startPoint x: 845, startPoint y: 434, endPoint x: 618, endPoint y: 423, distance: 227.3
click at [618, 423] on td "Ocupação : Vendedor e prestador de serviços do comércio, ambulante, caixeiro-vi…" at bounding box center [761, 415] width 308 height 45
copy p "Vendedor e prestador de serviços do comércio, ambulante, caixeiro-viajante e ca…"
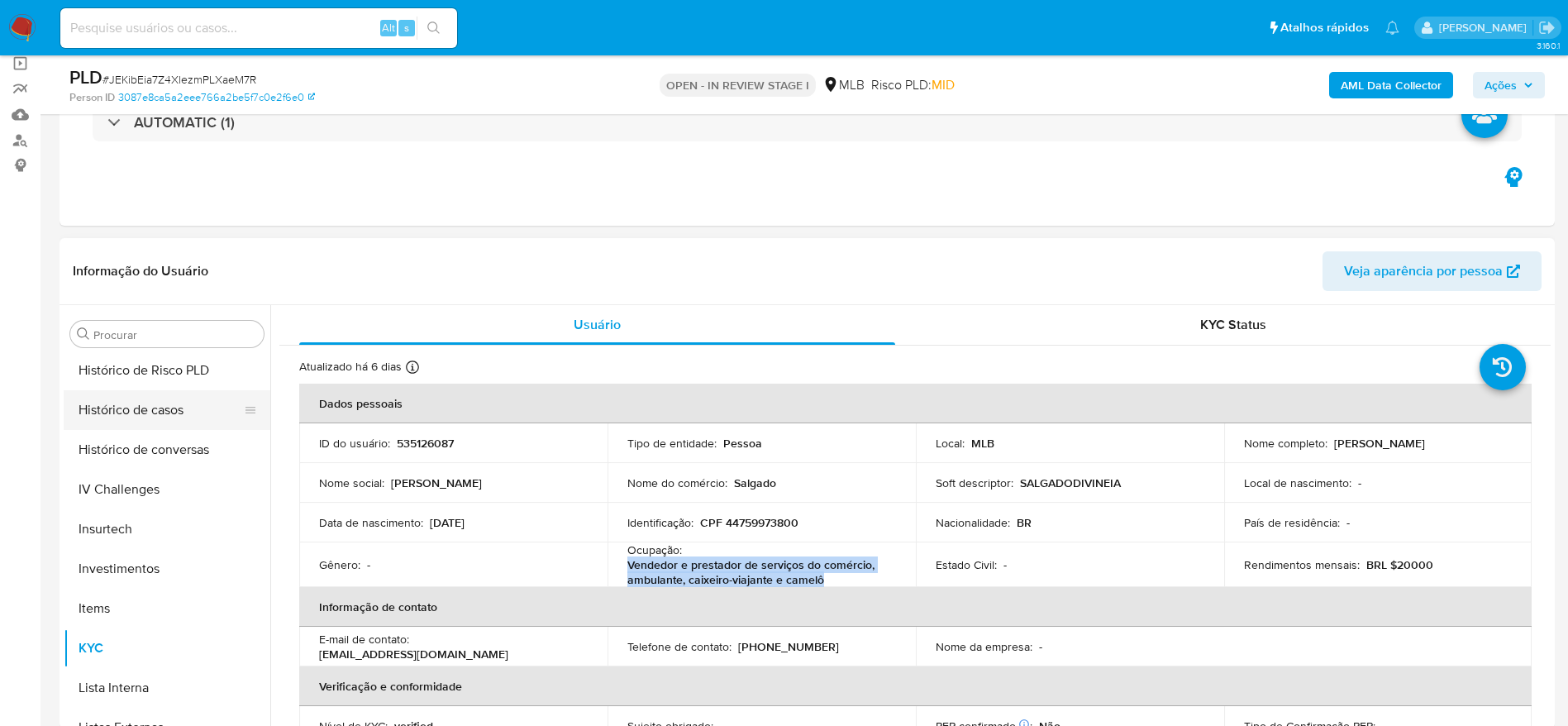
scroll to position [486, 0]
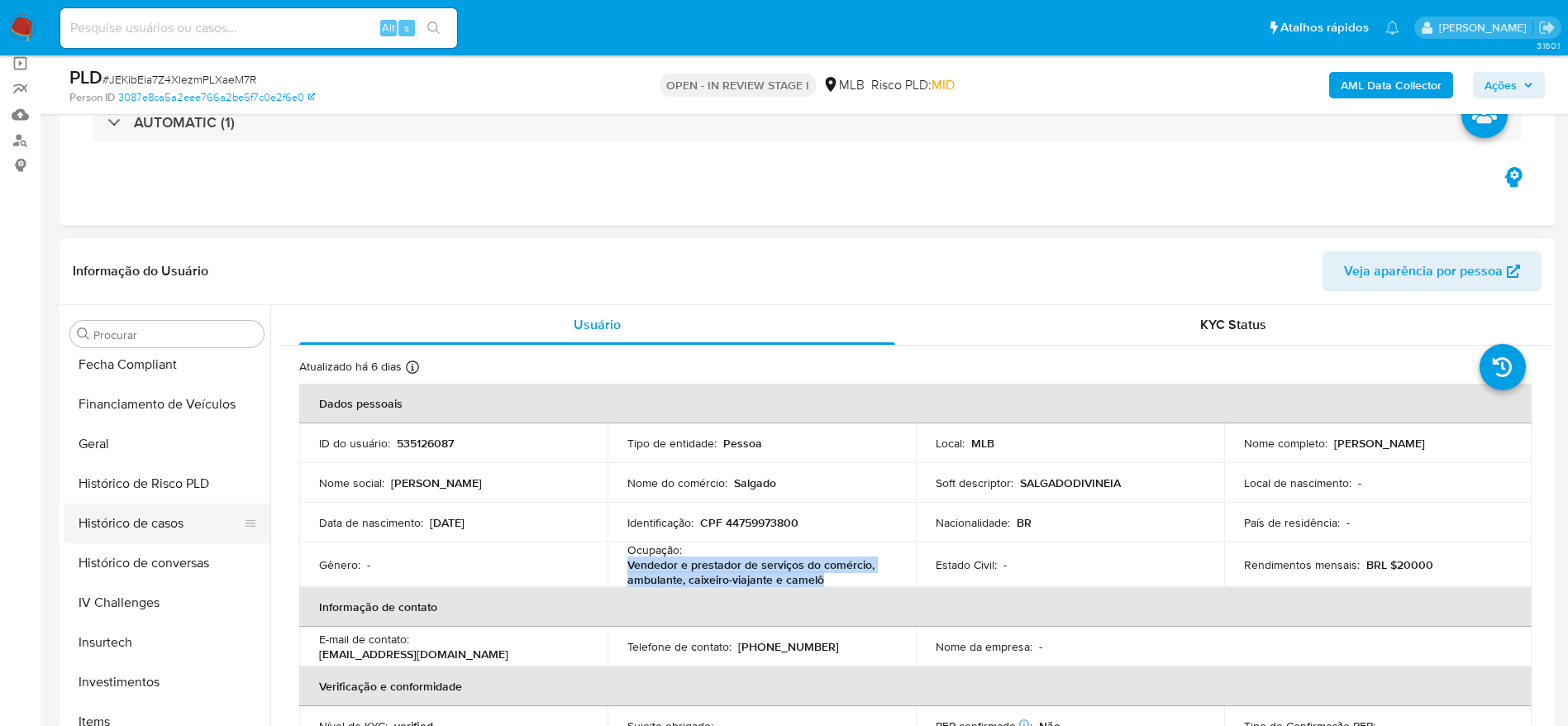
click at [153, 508] on button "Histórico de casos" at bounding box center [160, 523] width 193 height 39
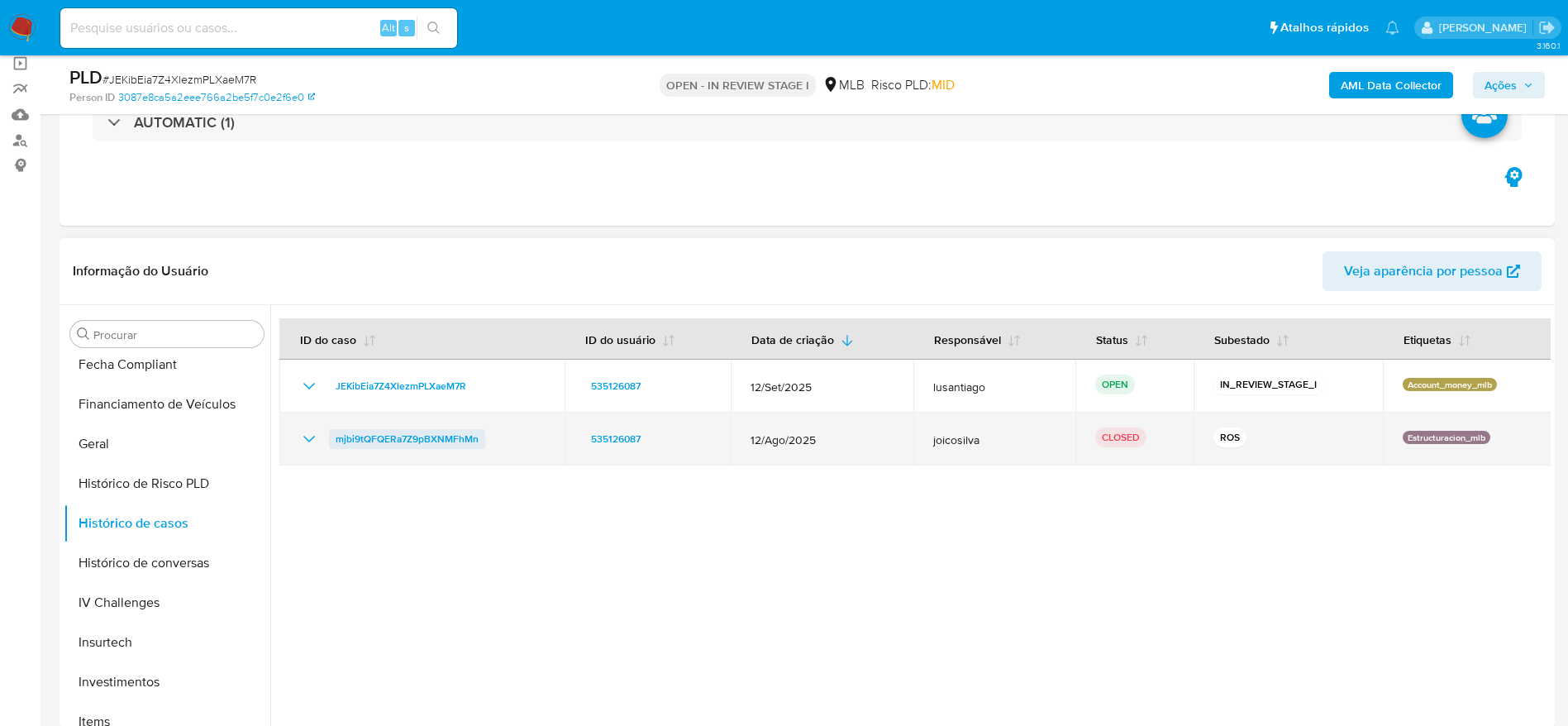
click at [451, 437] on span "mjbi9tQFQERa7Z9pBXNMFhMn" at bounding box center [406, 439] width 143 height 20
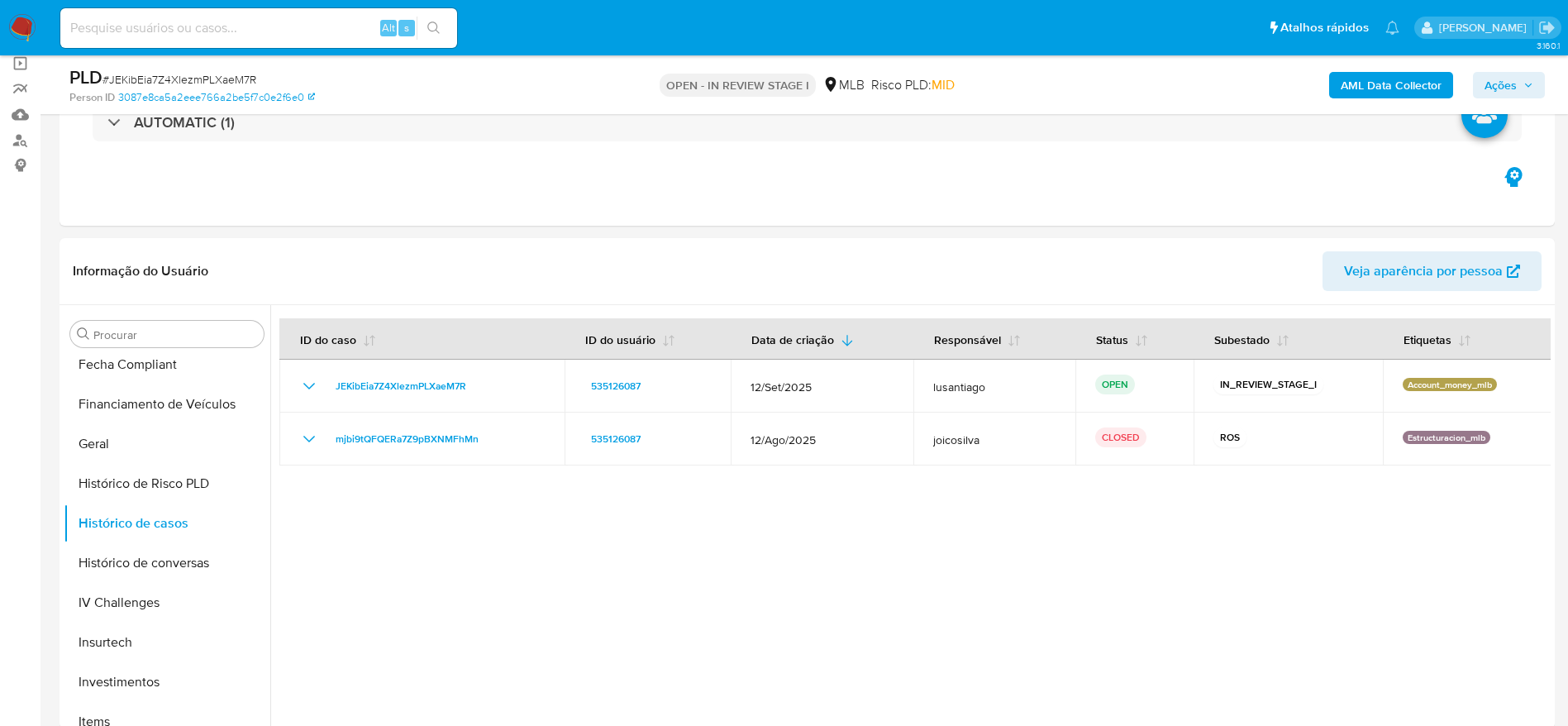
click at [1508, 84] on span "Ações" at bounding box center [1500, 85] width 32 height 26
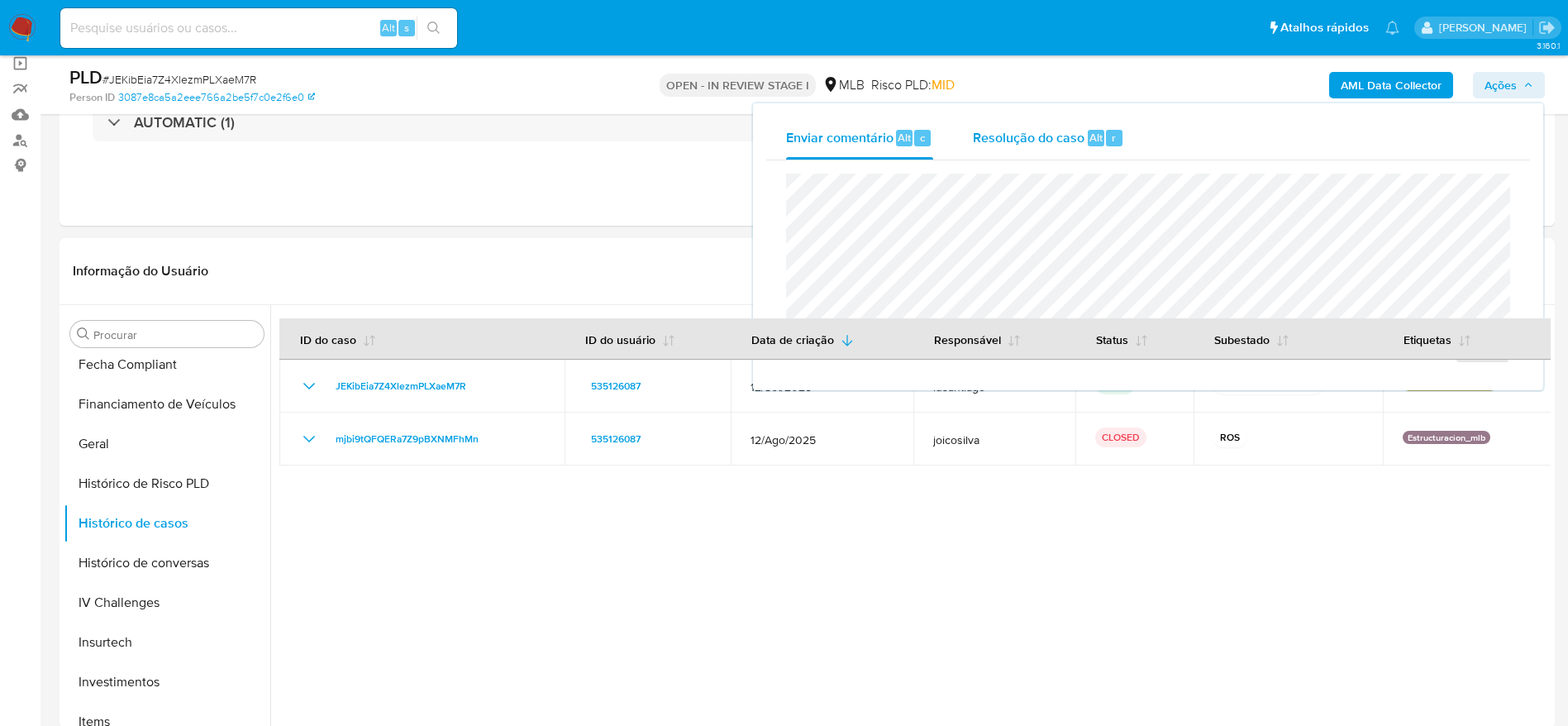
click at [1001, 136] on span "Resolução do caso" at bounding box center [1028, 137] width 112 height 19
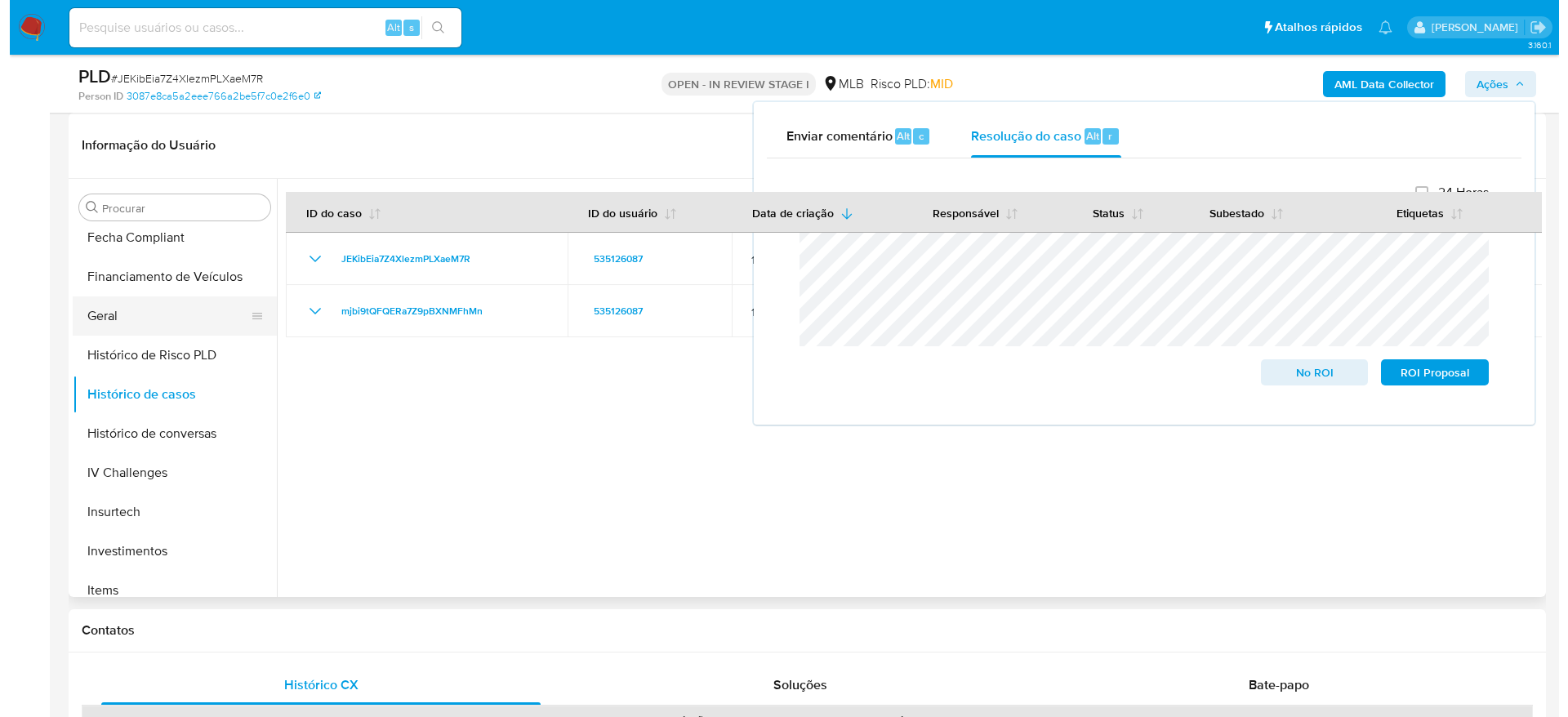
scroll to position [0, 0]
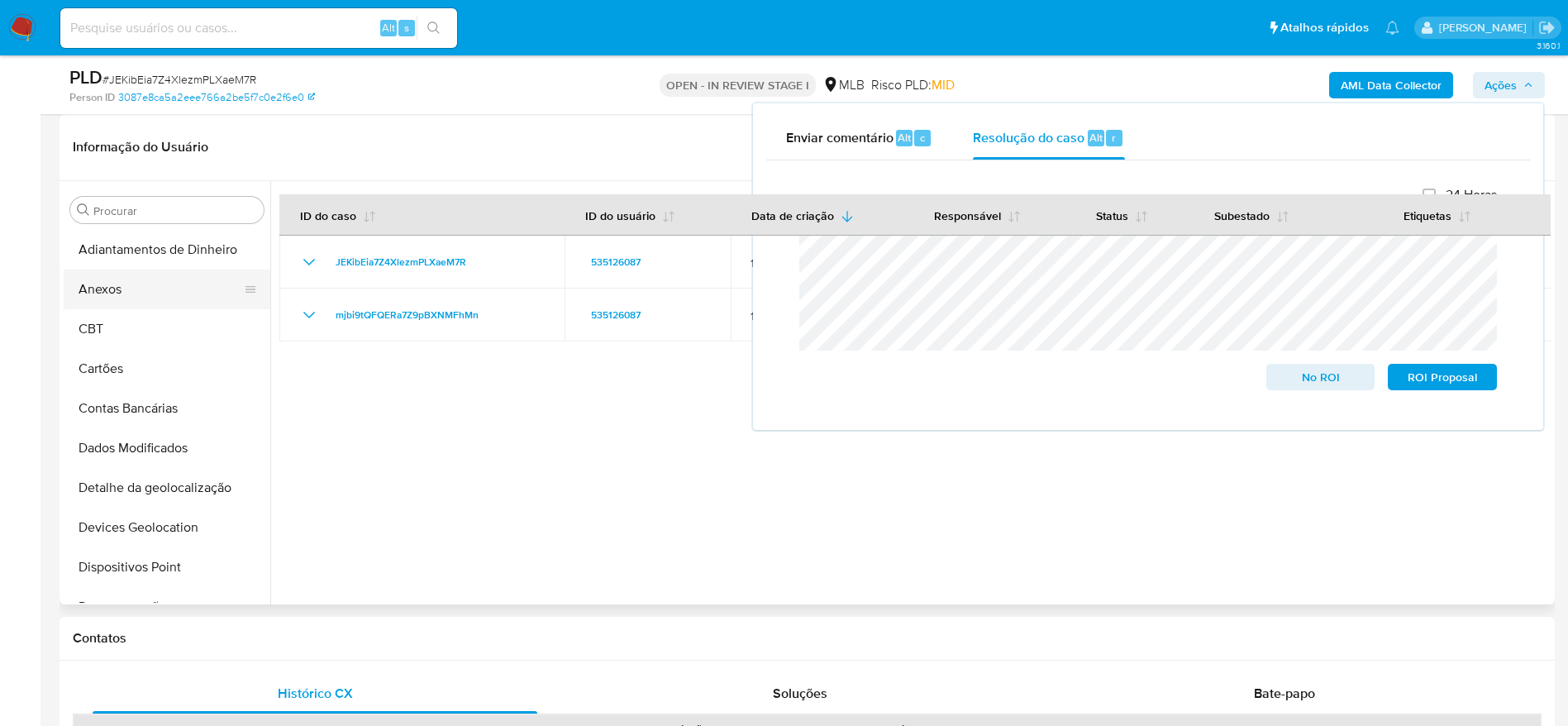
click at [156, 281] on button "Anexos" at bounding box center [160, 289] width 193 height 39
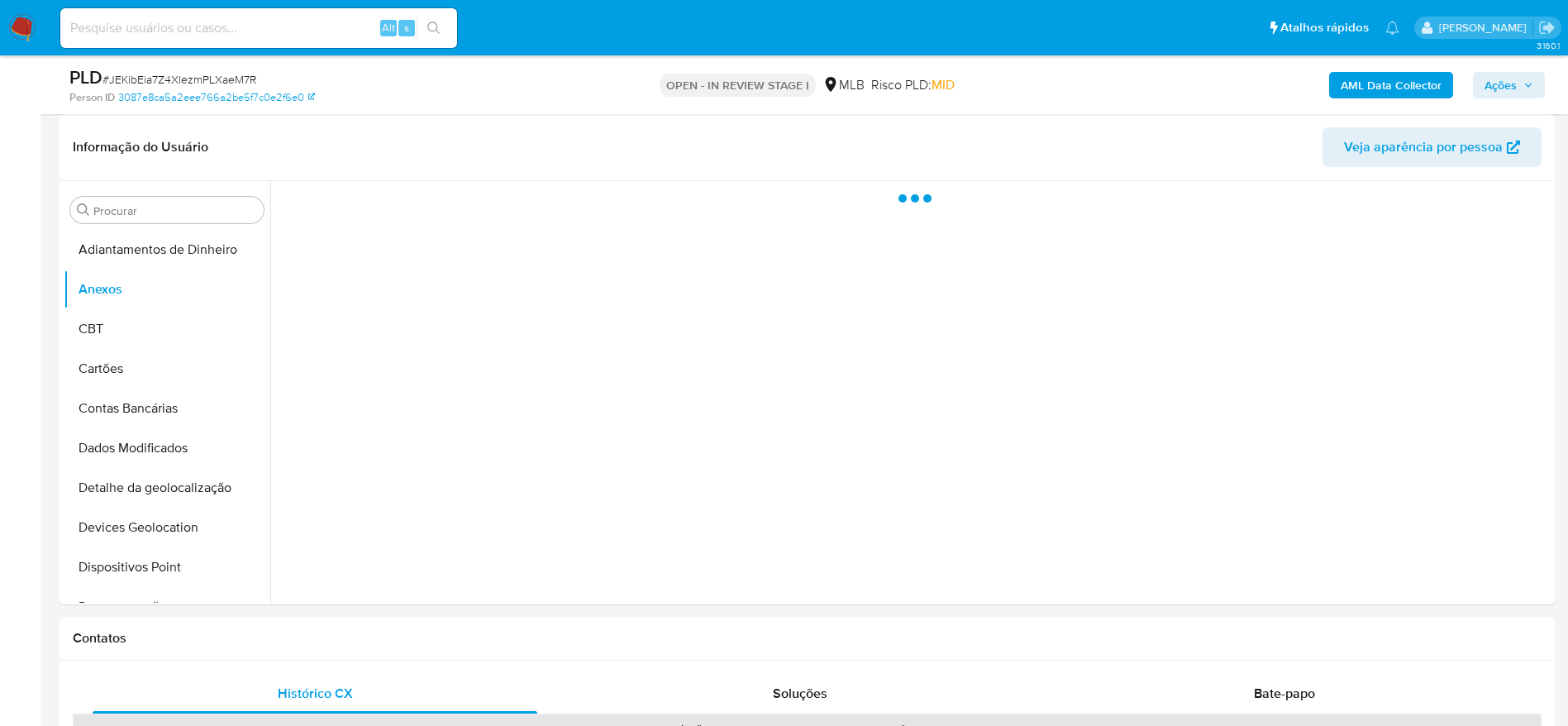
click at [1370, 87] on b "AML Data Collector" at bounding box center [1391, 85] width 101 height 26
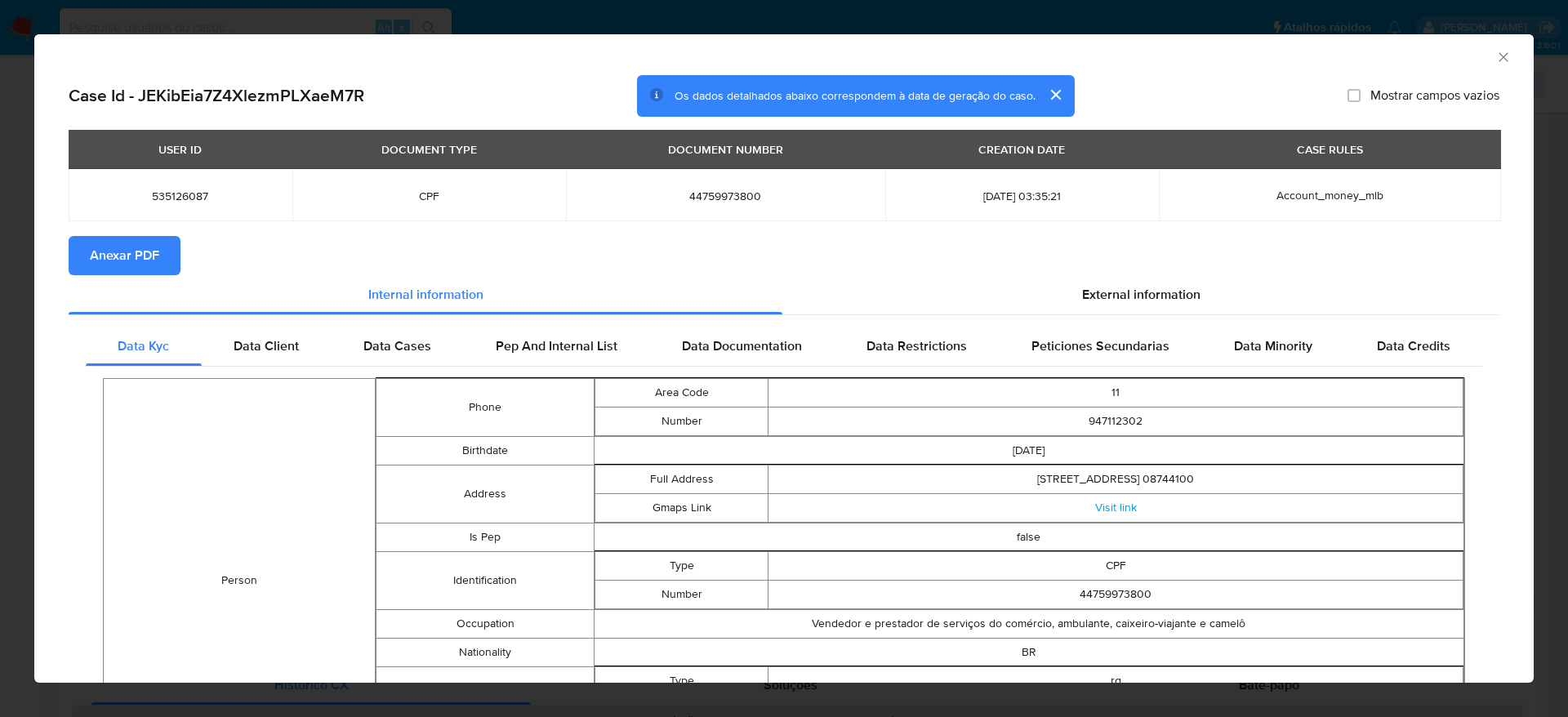
click at [132, 242] on span "Anexar PDF" at bounding box center [125, 255] width 70 height 36
click at [1496, 55] on icon "Fechar a janela" at bounding box center [1504, 57] width 17 height 17
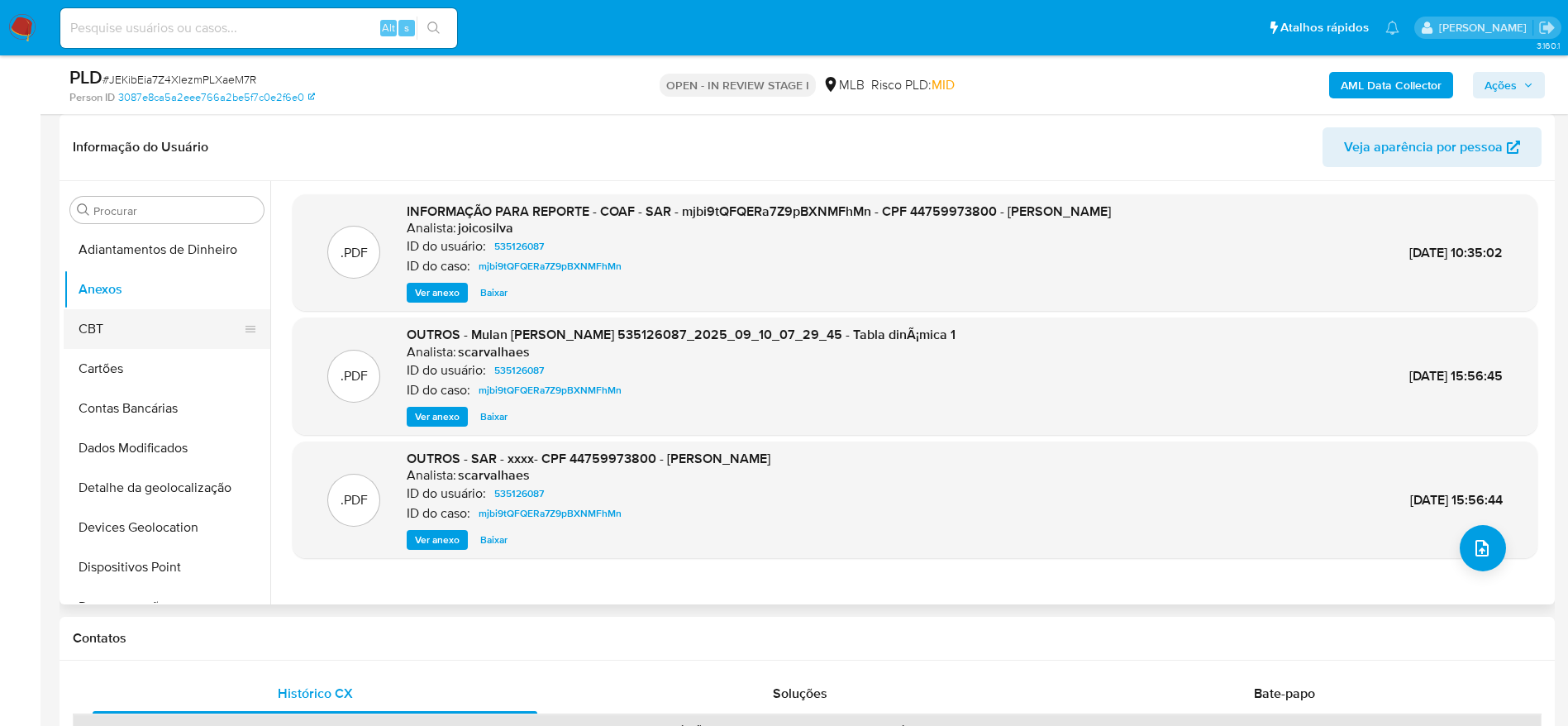
click at [165, 318] on button "CBT" at bounding box center [160, 329] width 193 height 39
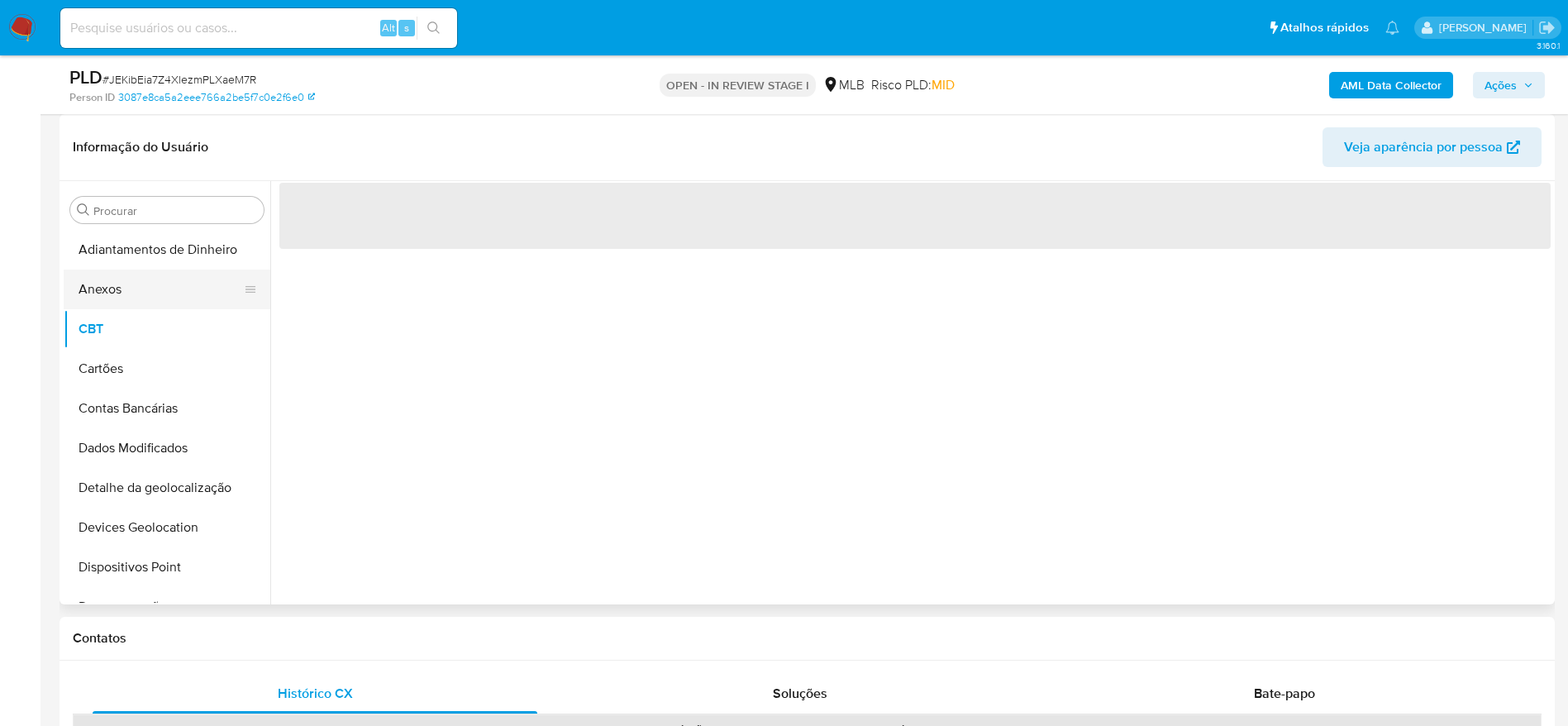
click at [152, 302] on button "Anexos" at bounding box center [160, 289] width 193 height 39
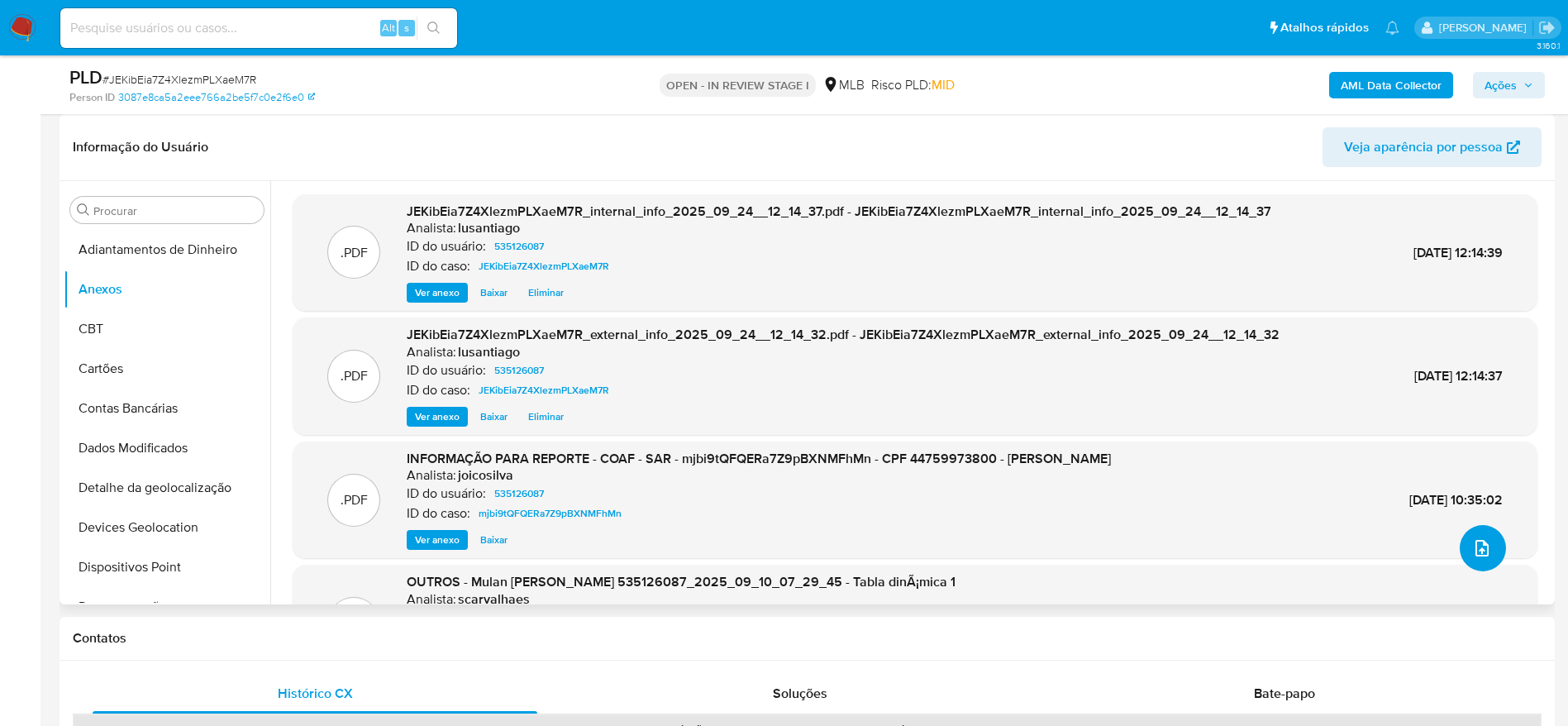
click at [1472, 548] on icon "upload-file" at bounding box center [1481, 549] width 20 height 20
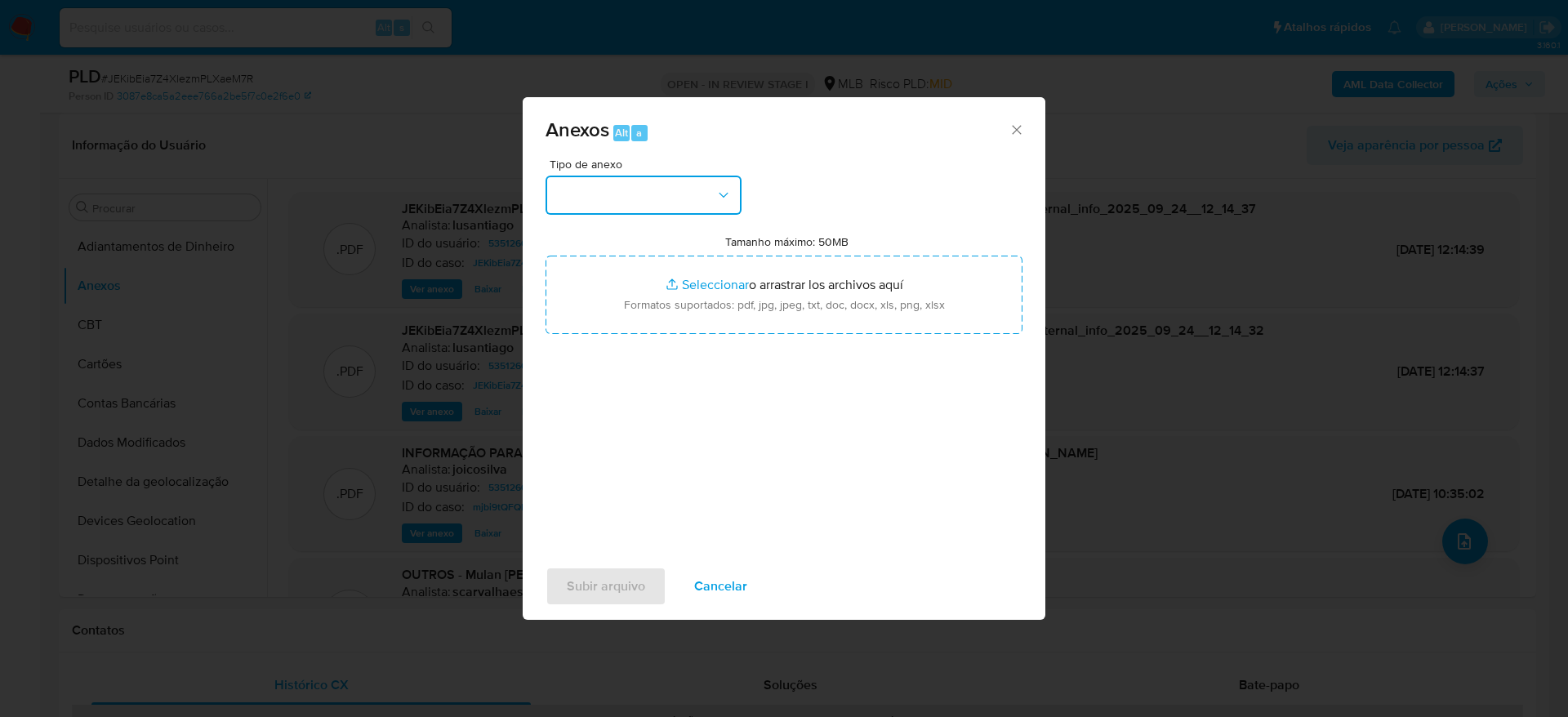
click at [655, 205] on button "button" at bounding box center [643, 195] width 196 height 39
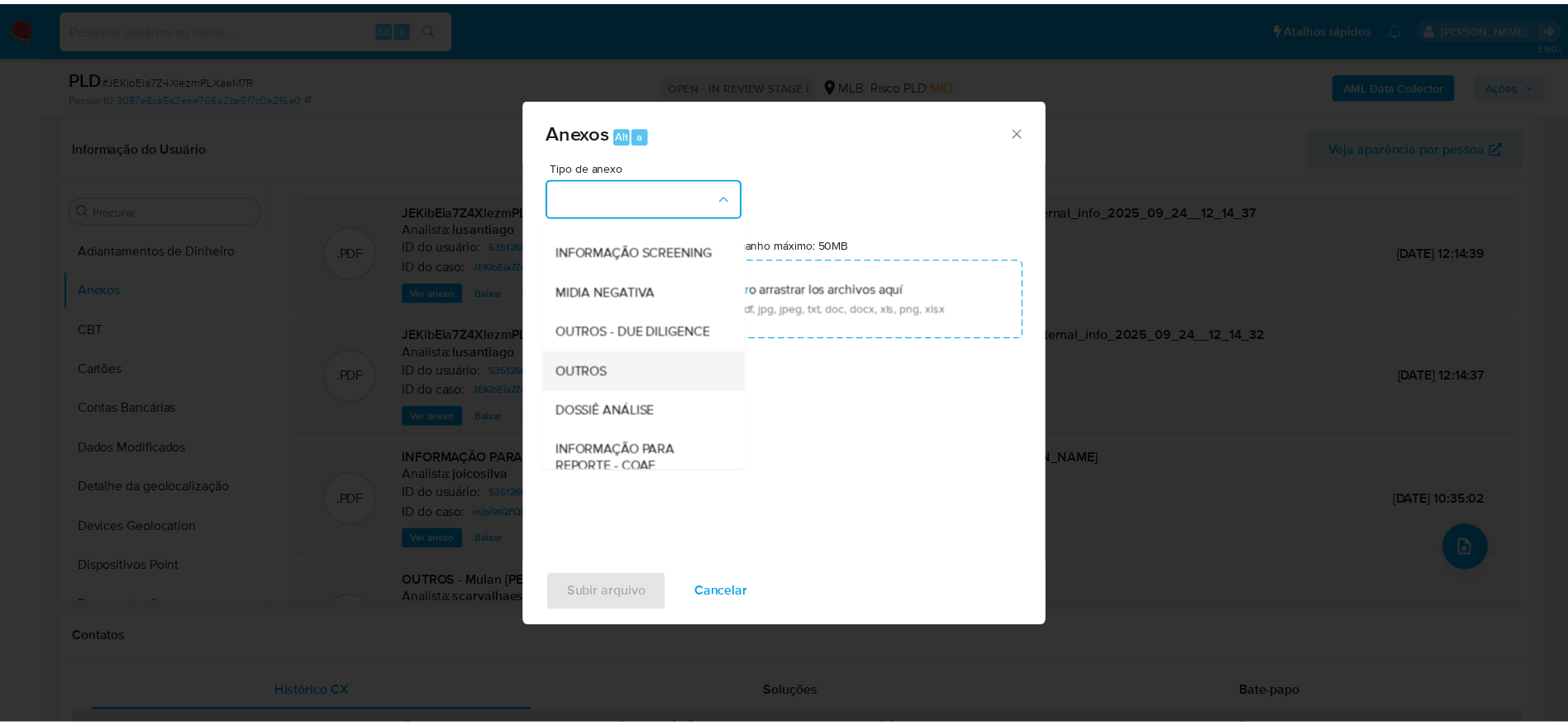
scroll to position [255, 0]
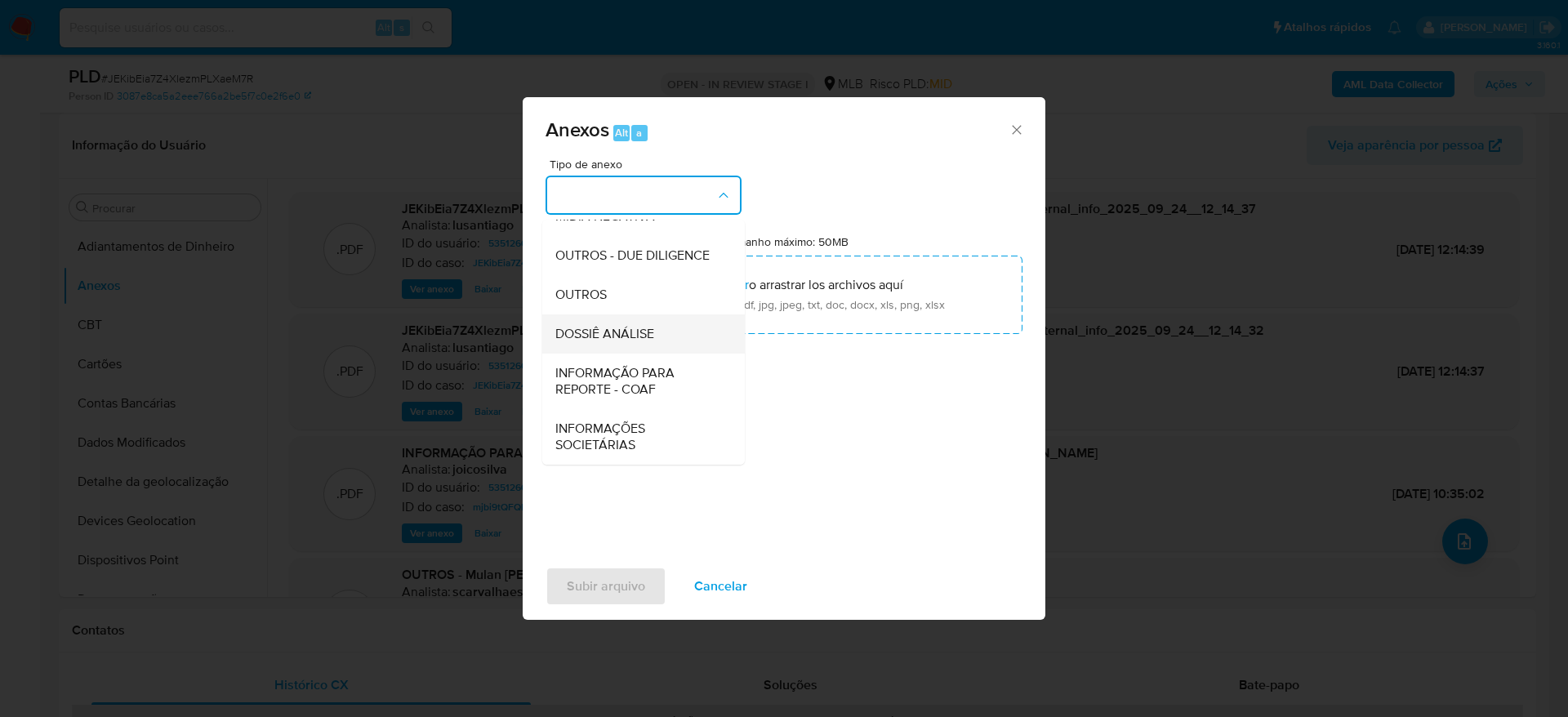
click at [606, 326] on span "DOSSIÊ ANÁLISE" at bounding box center [604, 334] width 99 height 17
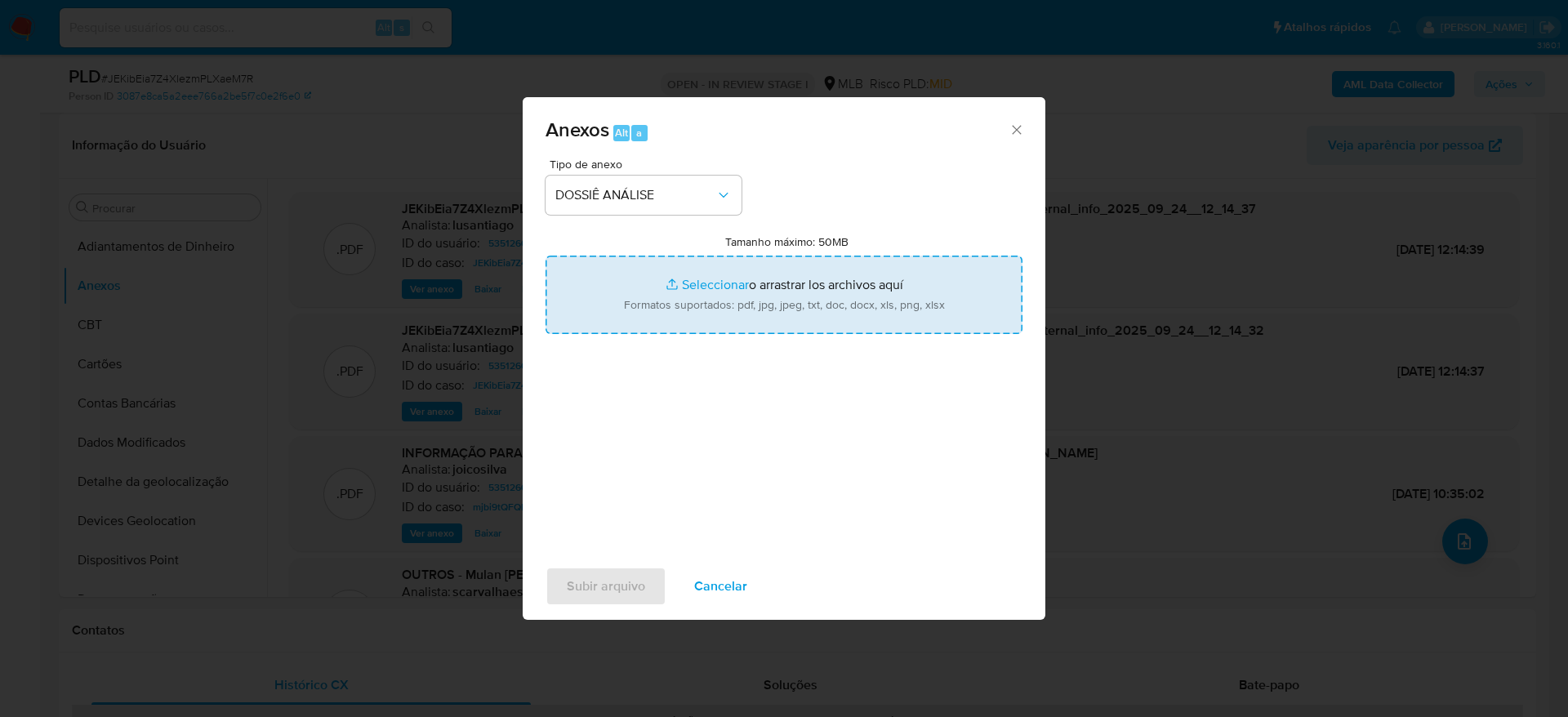
type input "C:\fakepath\Mulan 535126087_2025_09_23_15_46_51.xlsx"
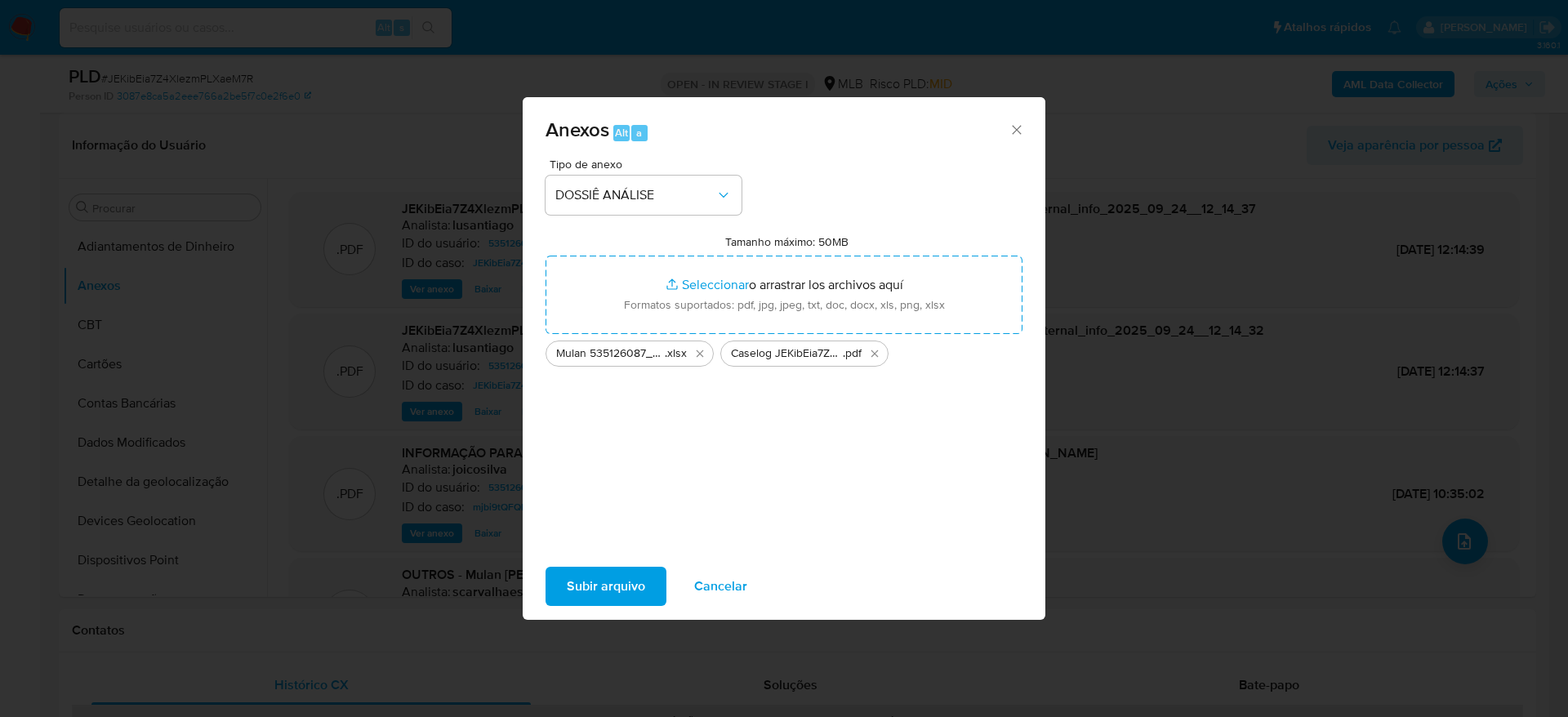
click at [598, 585] on span "Subir arquivo" at bounding box center [606, 586] width 78 height 36
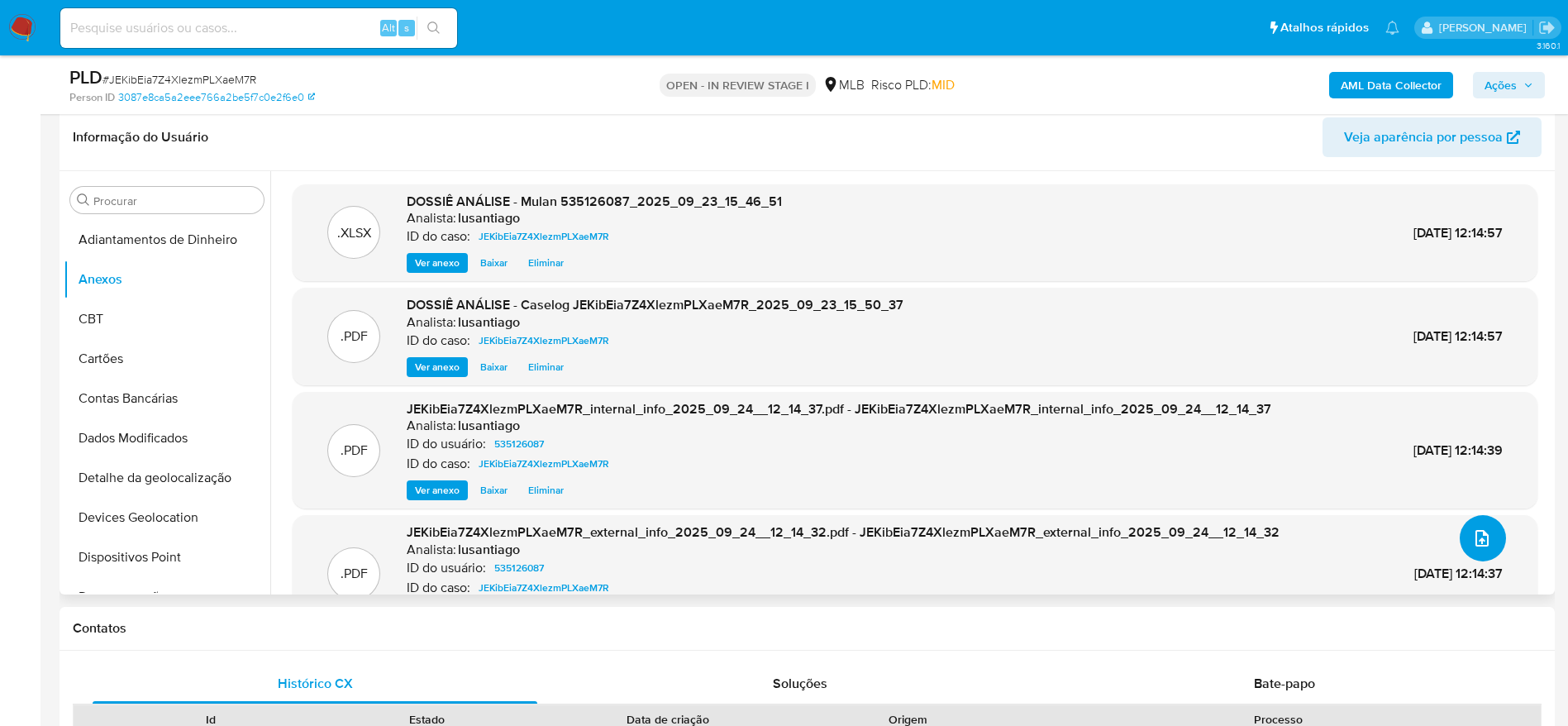
scroll to position [372, 0]
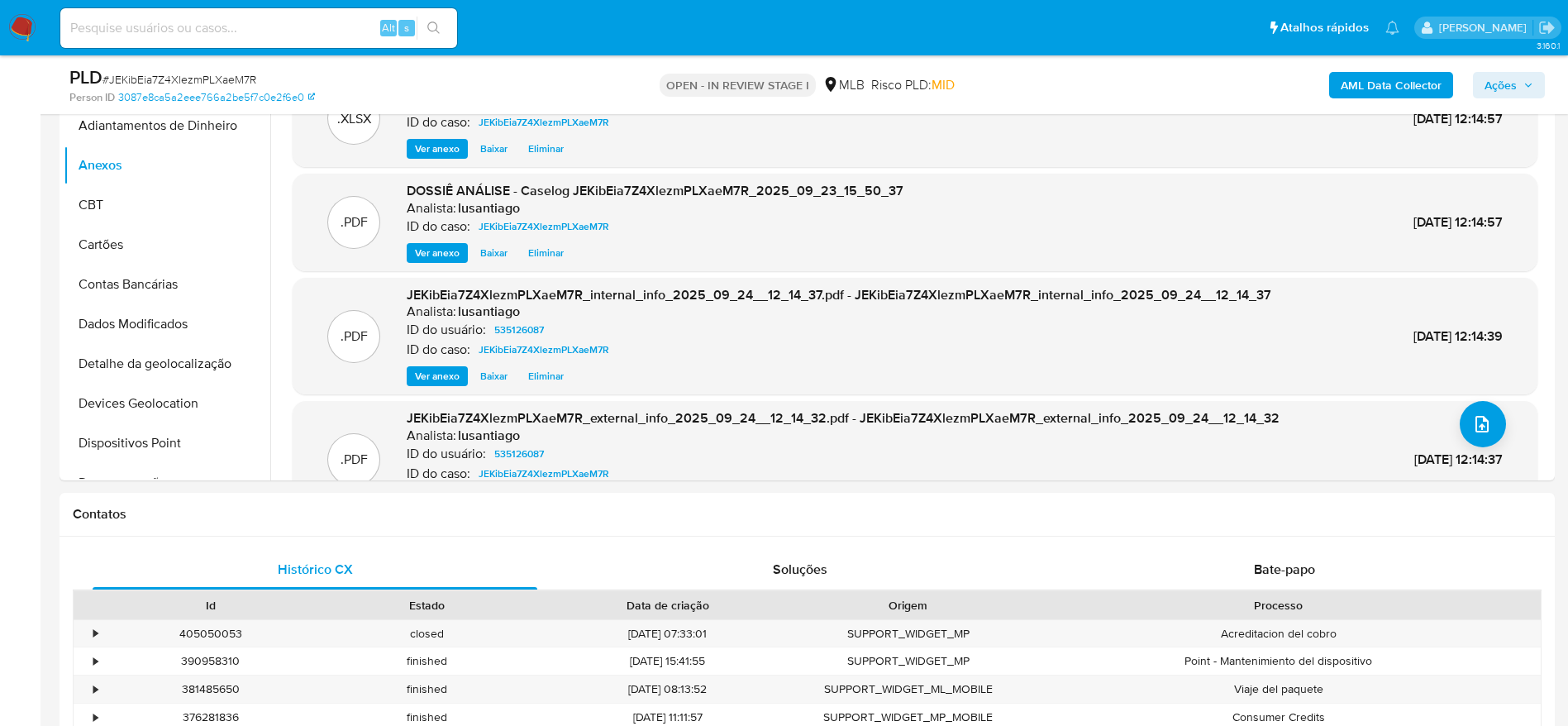
click at [1507, 88] on span "Ações" at bounding box center [1500, 85] width 32 height 26
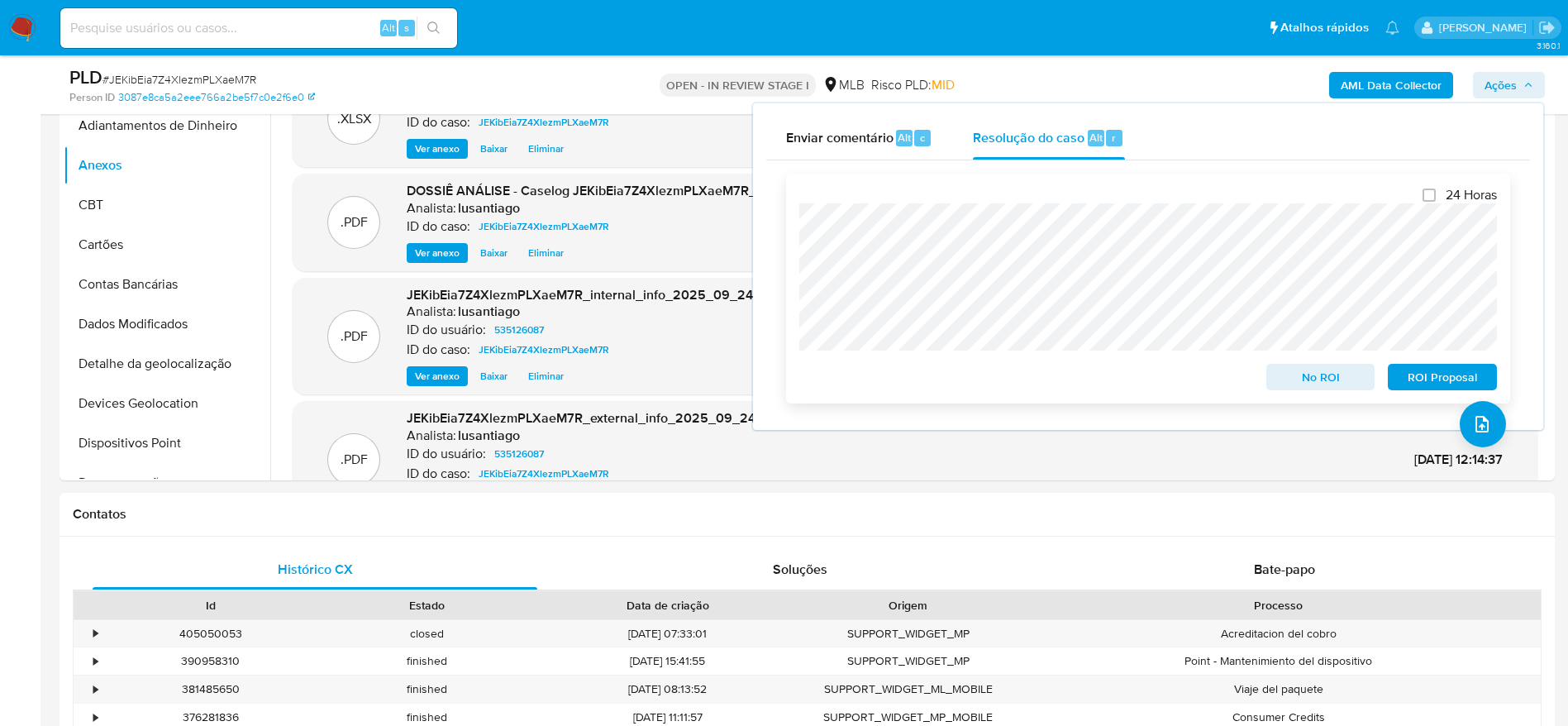
click at [1334, 373] on span "No ROI" at bounding box center [1320, 377] width 86 height 24
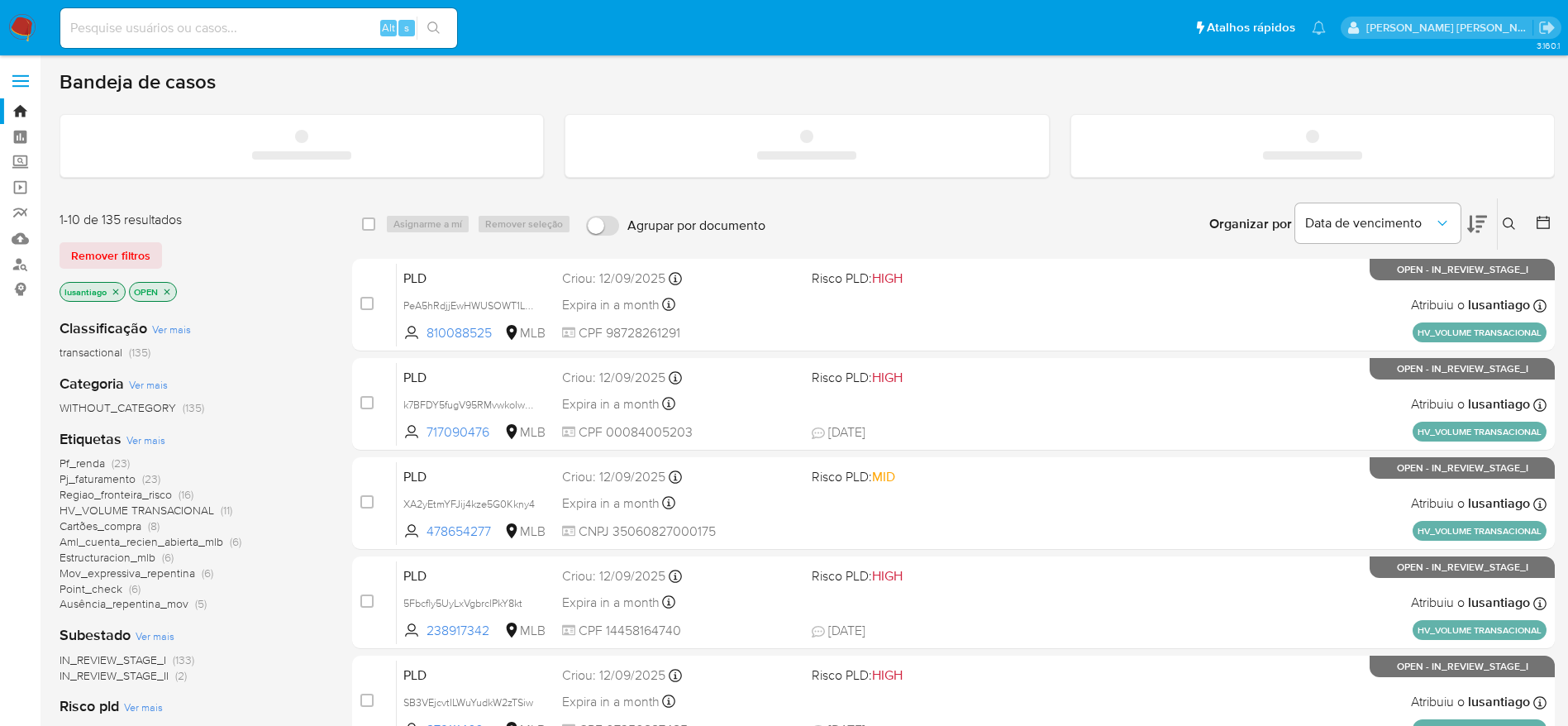
click at [312, 26] on input at bounding box center [259, 29] width 396 height 22
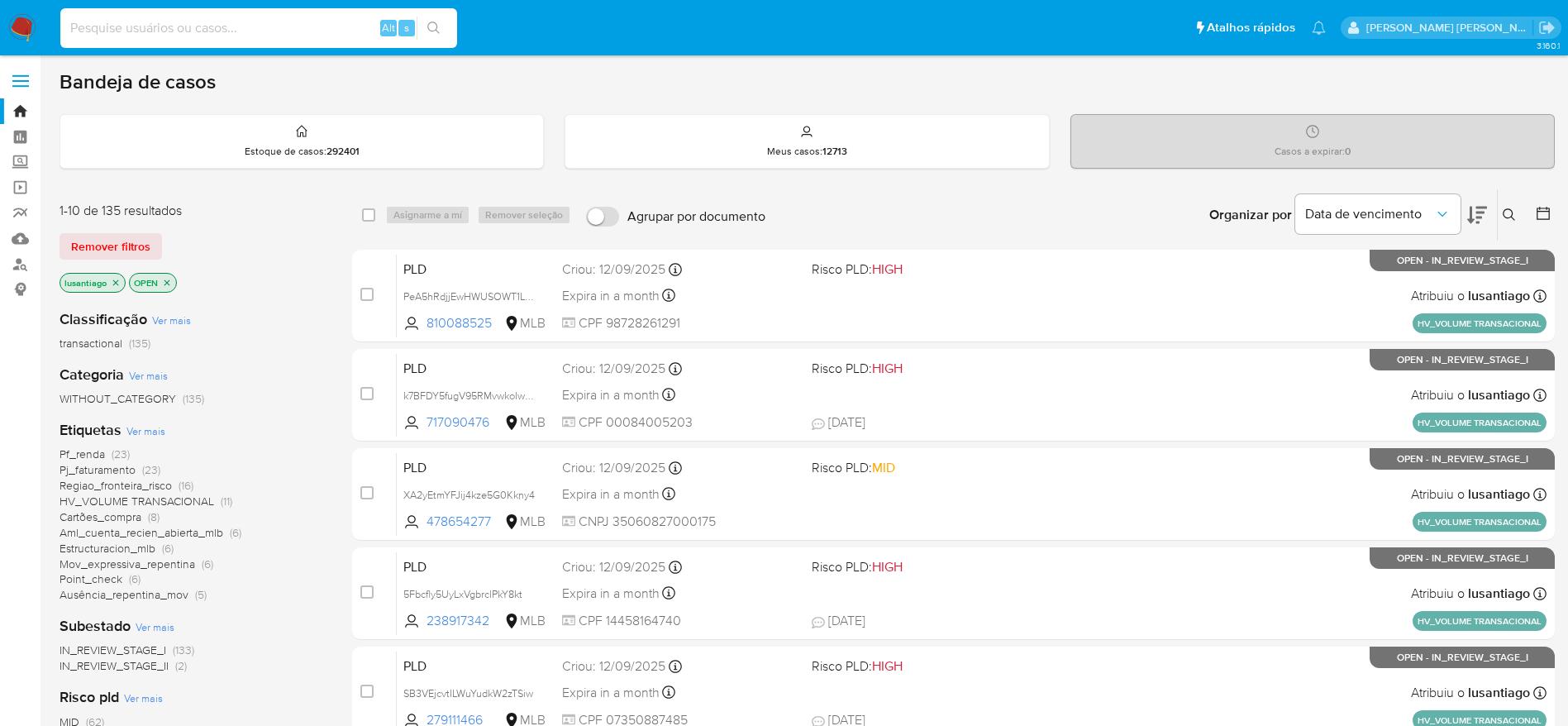
paste input "150271020"
type input "150271020"
click at [437, 18] on button "search-icon" at bounding box center [433, 29] width 34 height 24
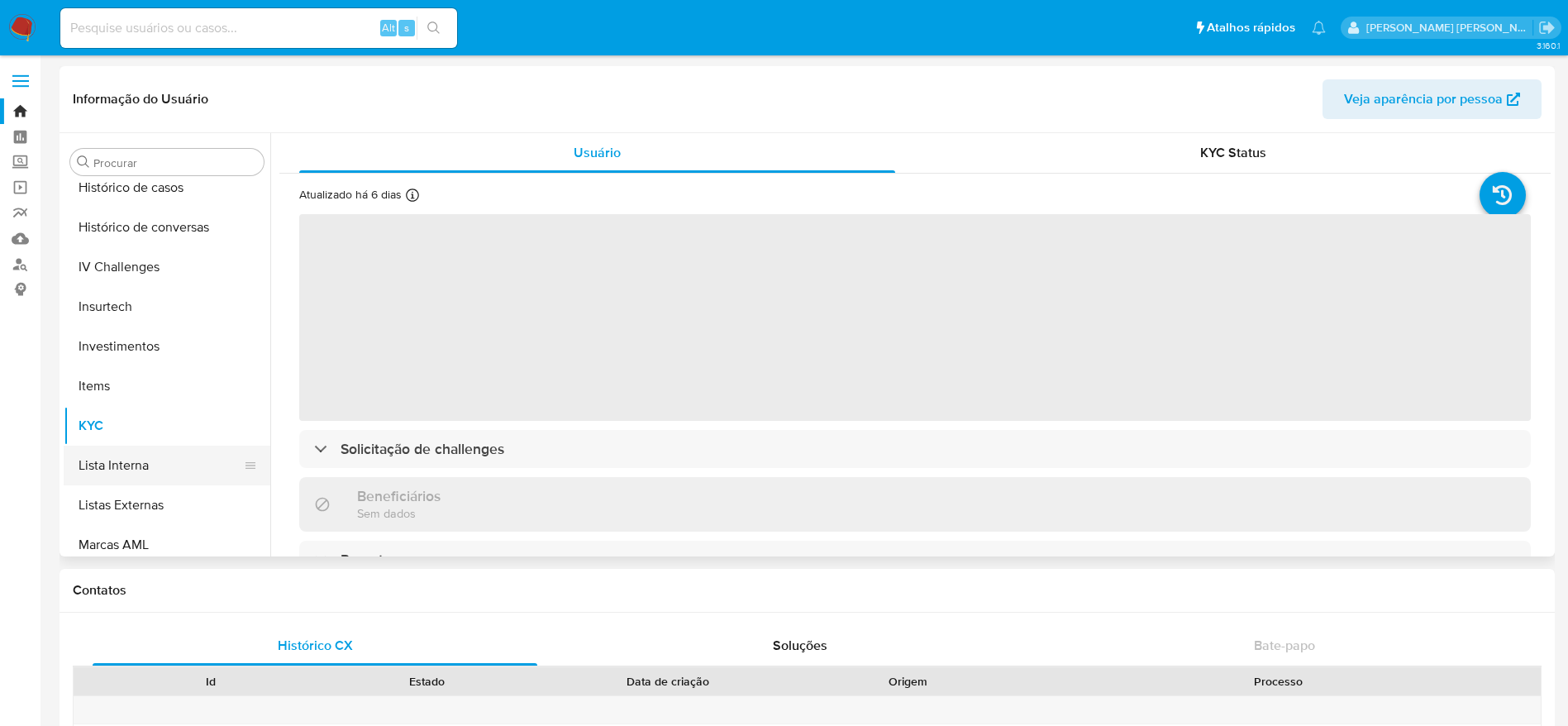
scroll to position [609, 0]
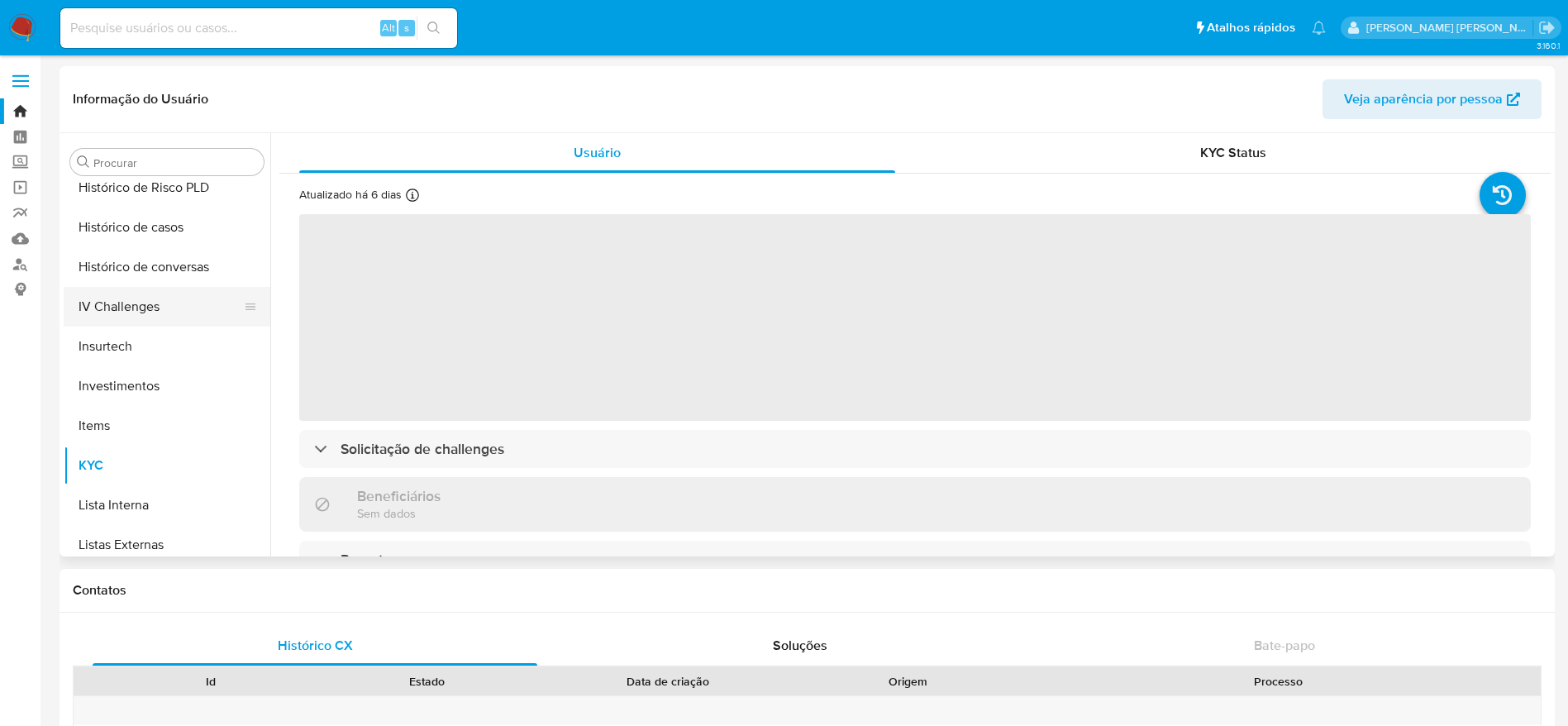
select select "10"
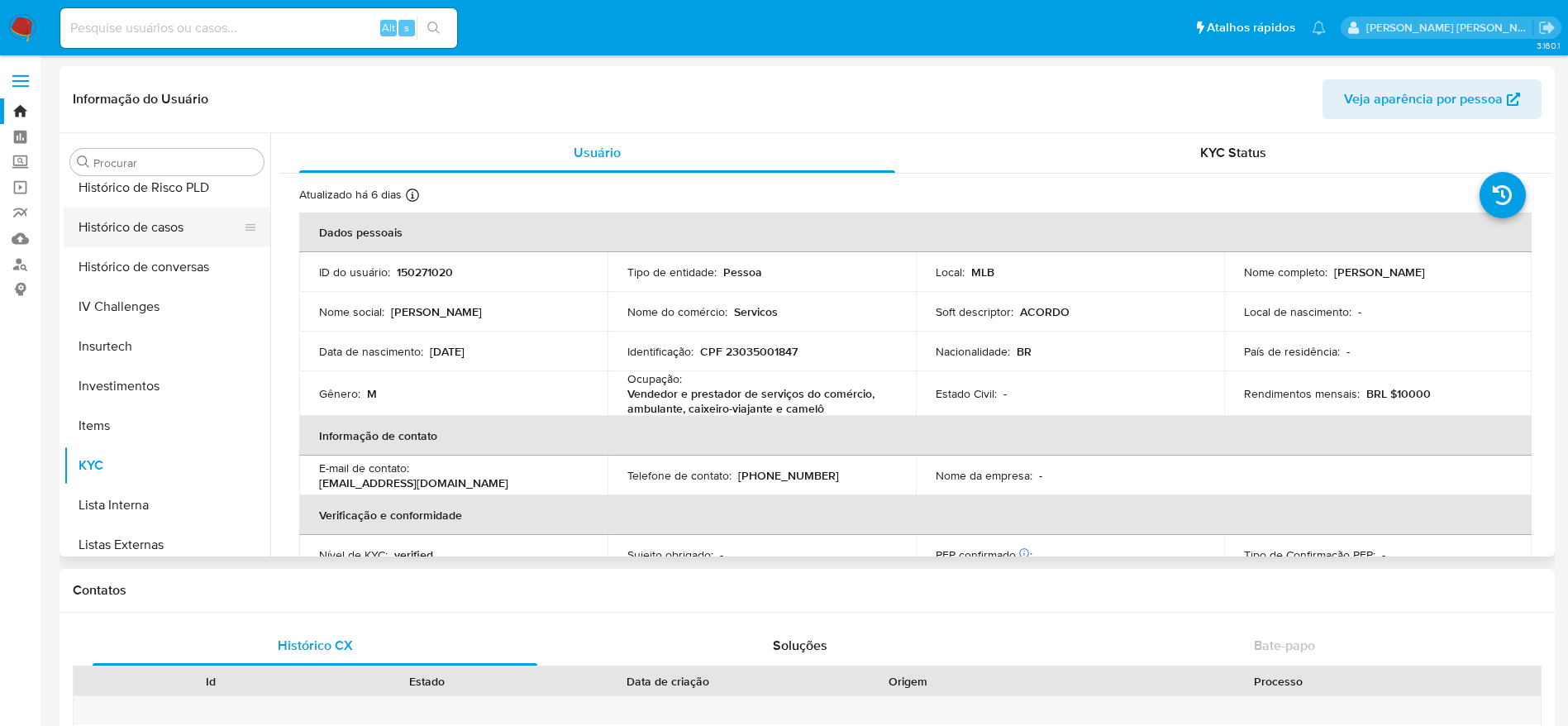
click at [167, 232] on button "Histórico de casos" at bounding box center [160, 227] width 193 height 39
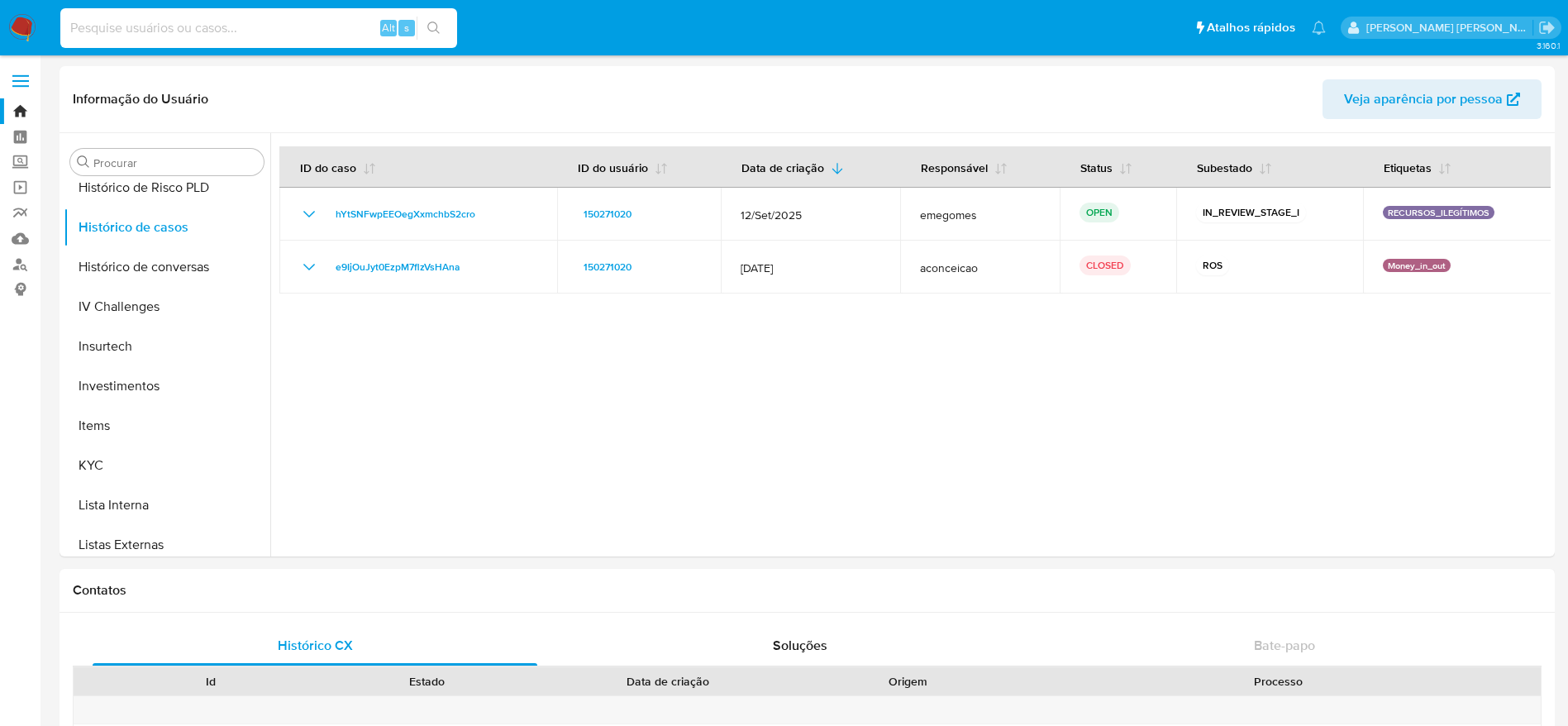
click at [277, 29] on input at bounding box center [259, 29] width 396 height 22
paste input "2625394269"
type input "2625394269"
click at [427, 29] on icon "search-icon" at bounding box center [434, 29] width 13 height 13
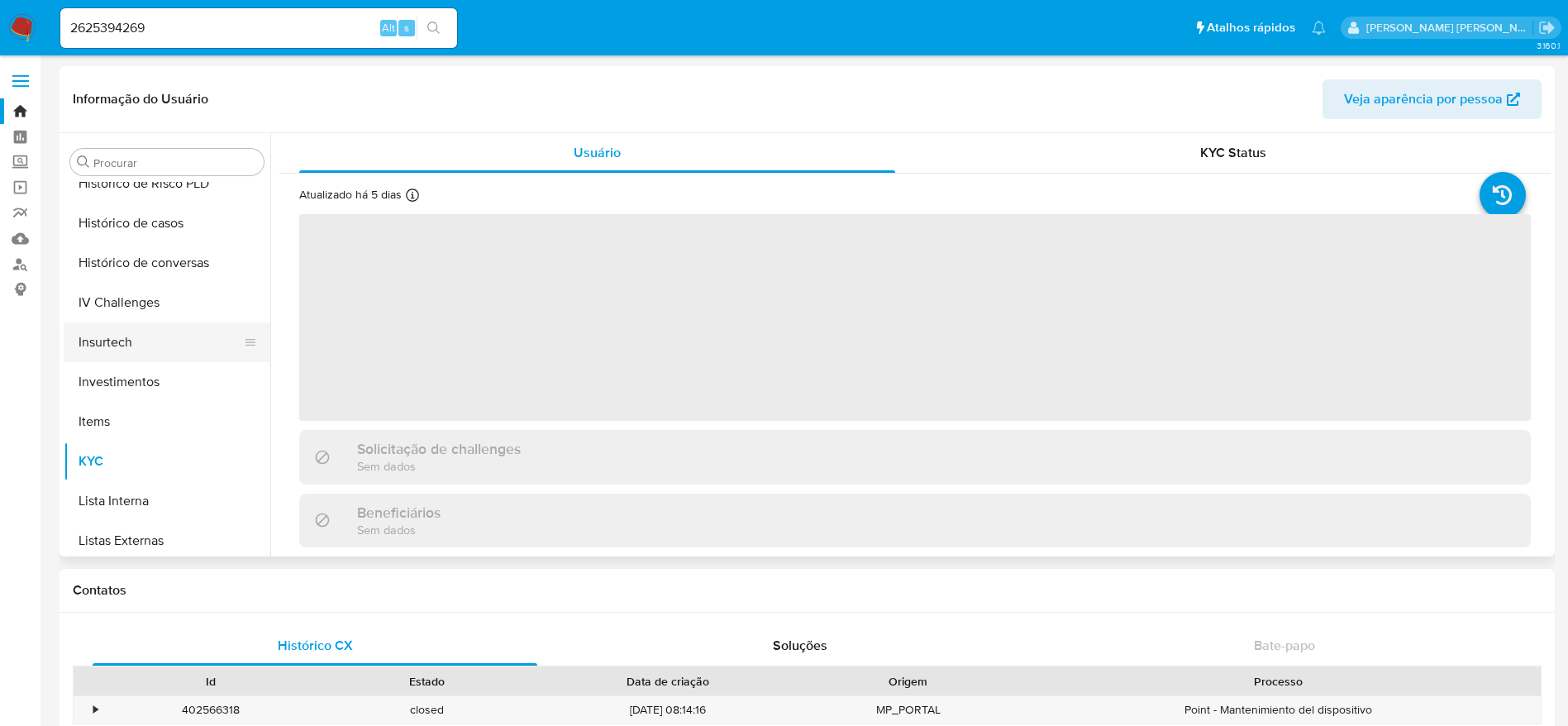
scroll to position [609, 0]
select select "10"
click at [134, 238] on button "Histórico de casos" at bounding box center [160, 227] width 193 height 39
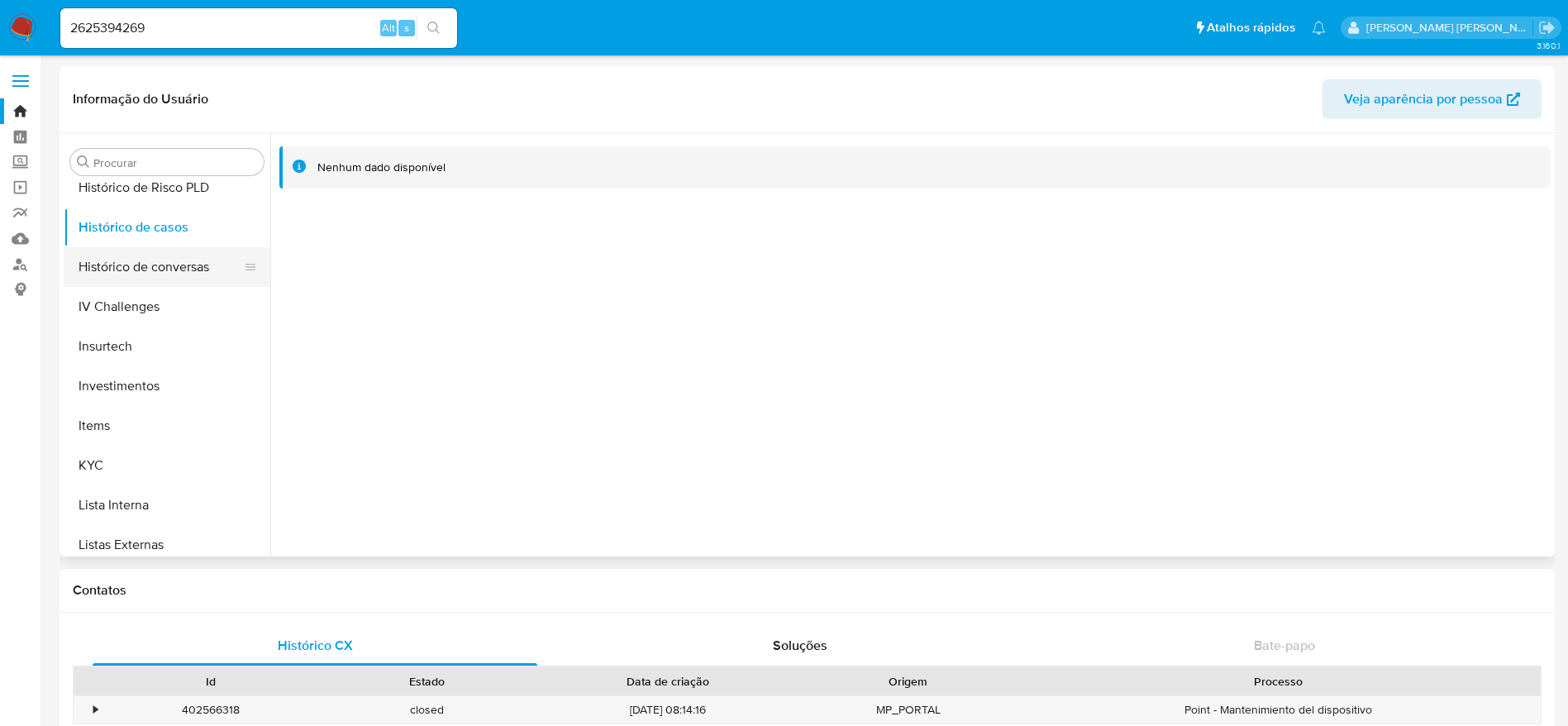
click at [145, 251] on button "Histórico de conversas" at bounding box center [160, 266] width 193 height 39
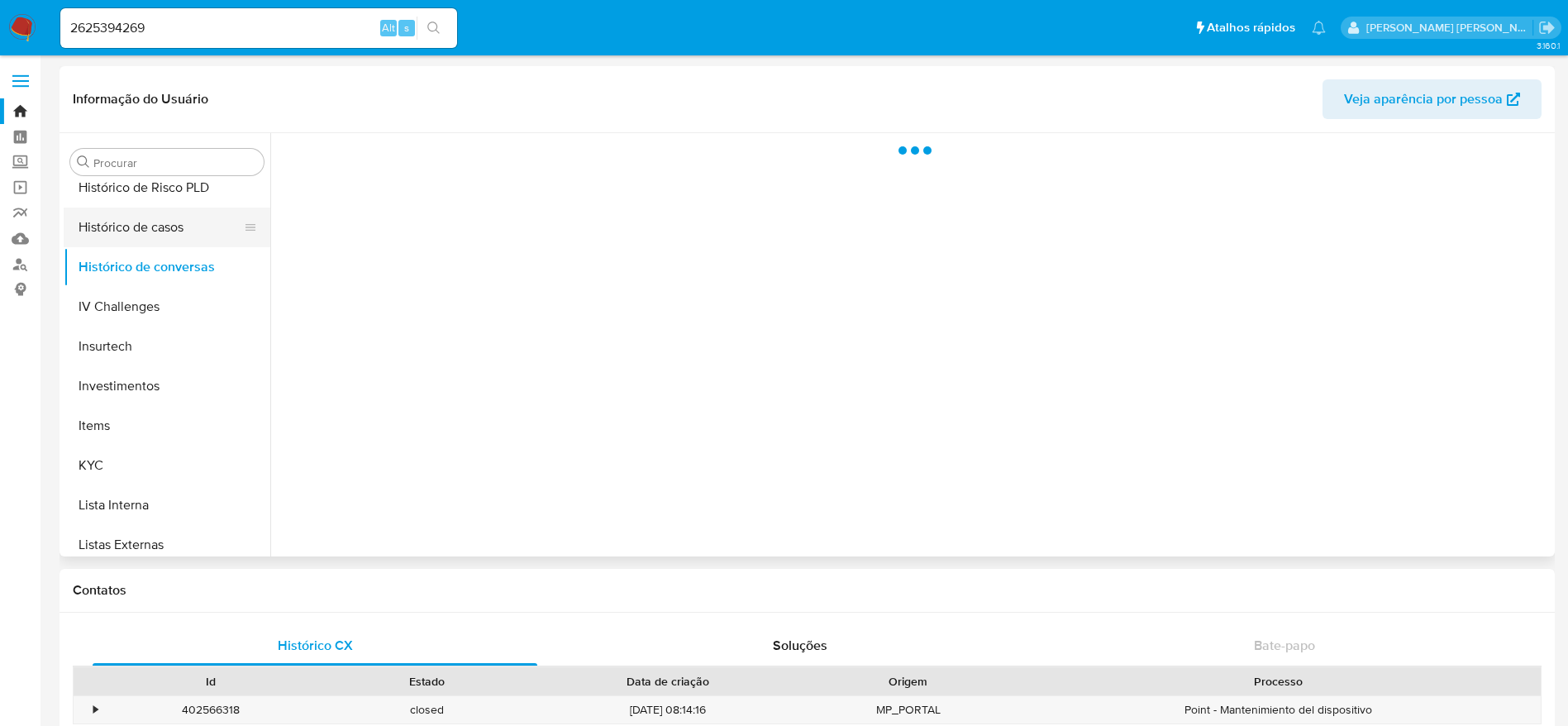
click at [128, 233] on button "Histórico de casos" at bounding box center [160, 227] width 193 height 39
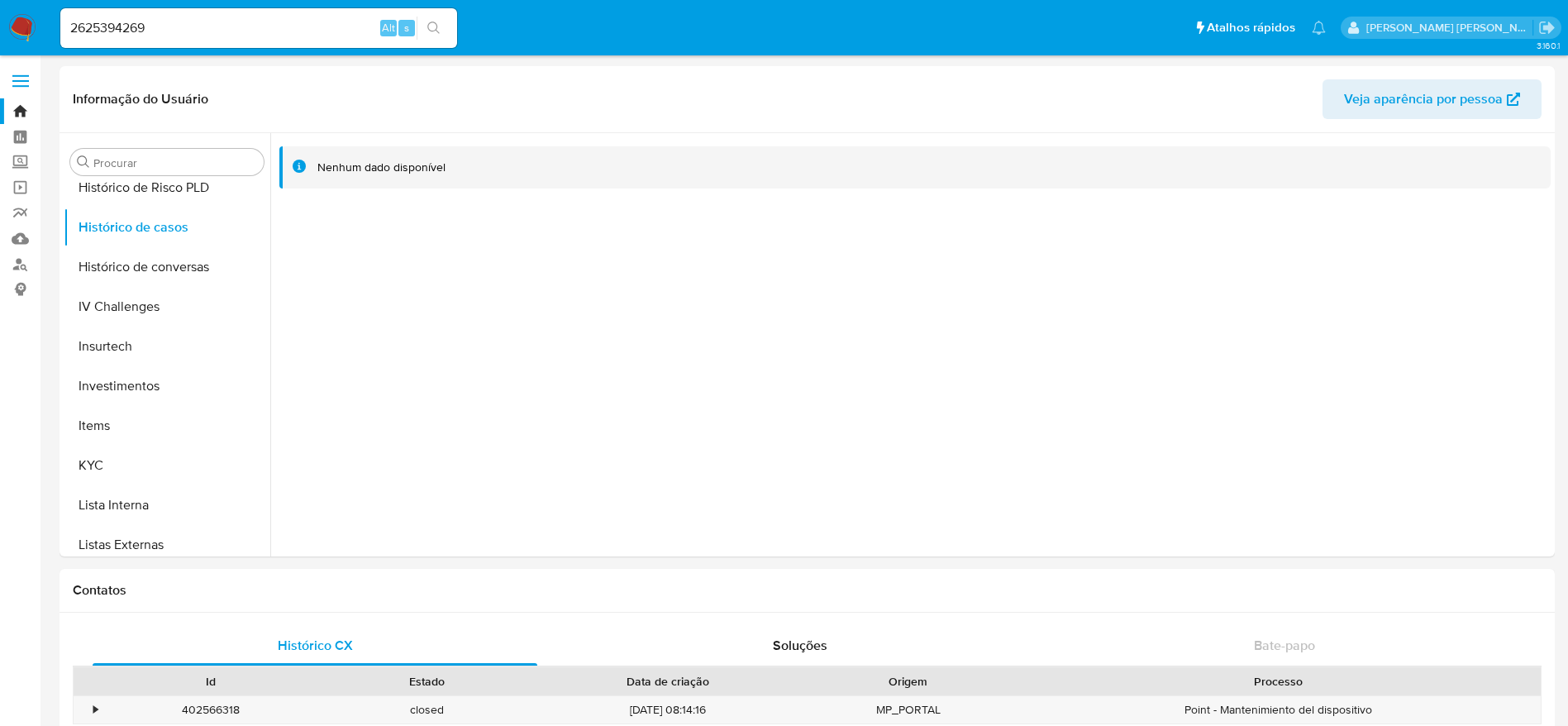
click at [332, 26] on input "2625394269" at bounding box center [259, 29] width 396 height 22
paste input "505229822"
type input "2505229822"
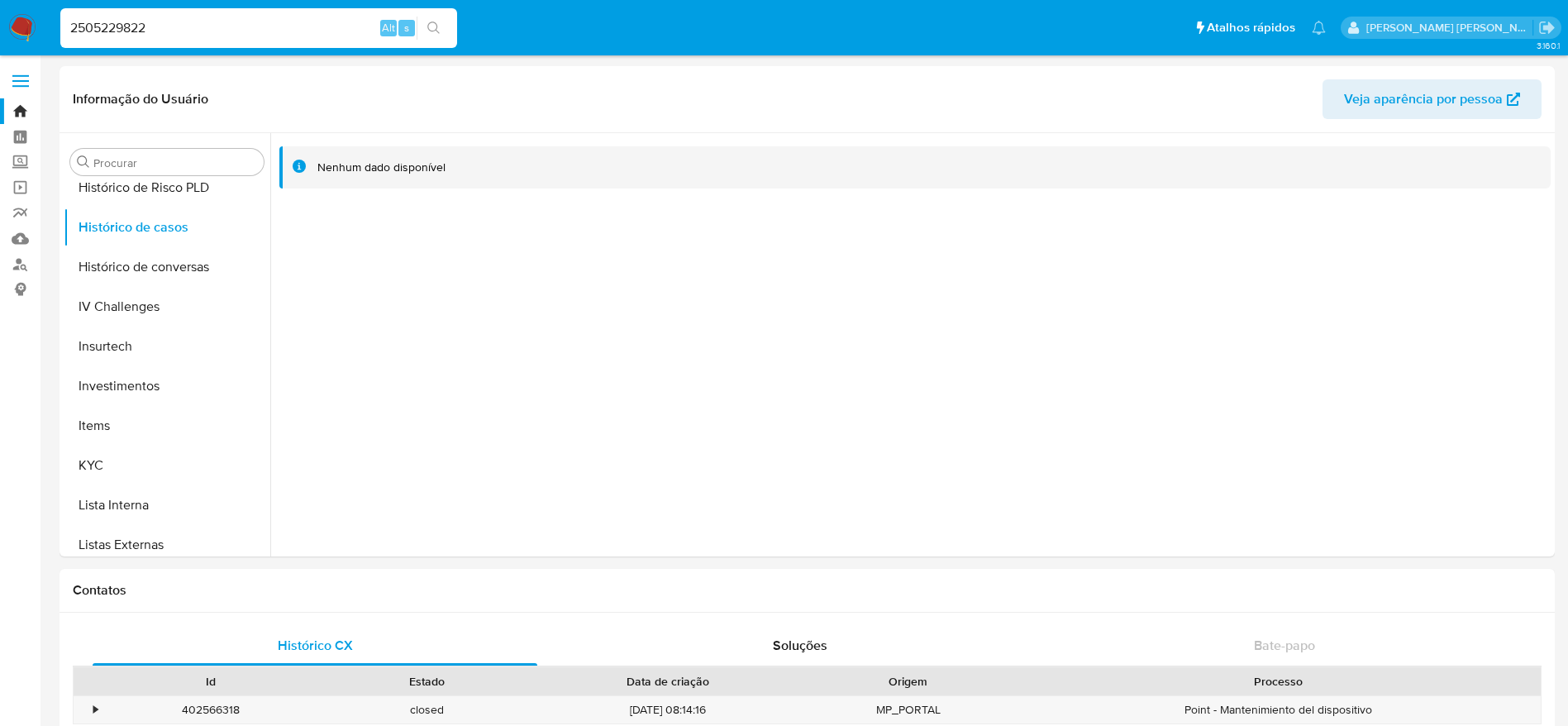
click at [436, 29] on icon "search-icon" at bounding box center [433, 28] width 13 height 13
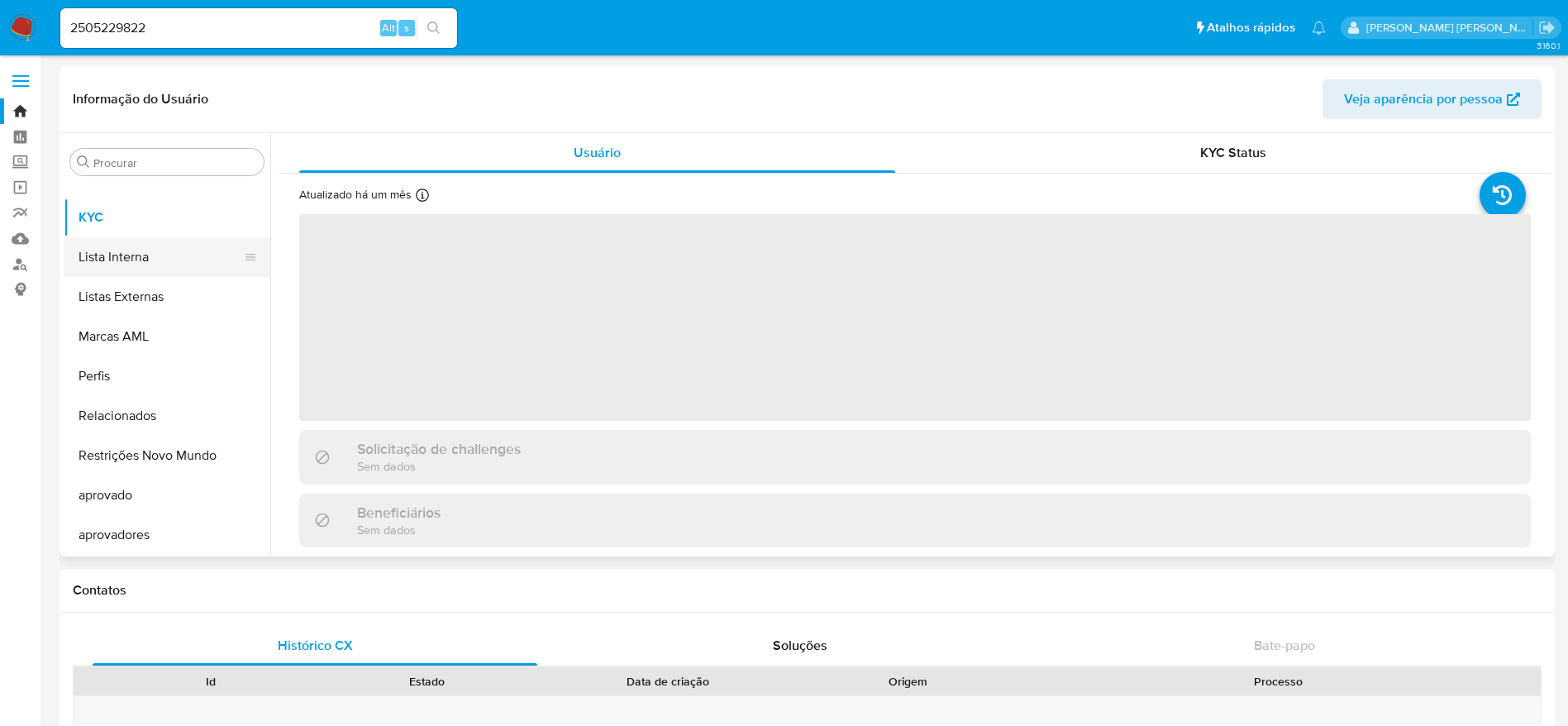
select select "10"
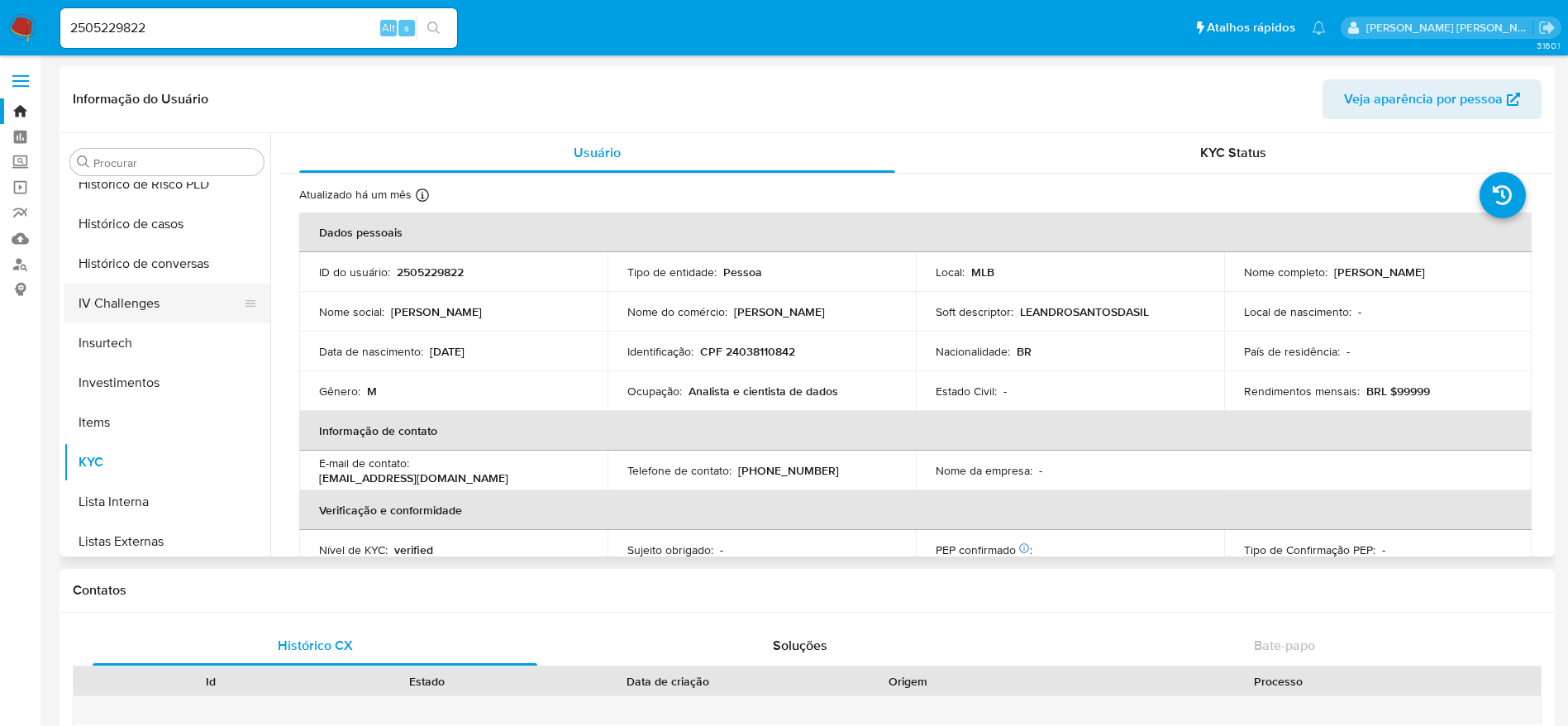
scroll to position [609, 0]
click at [170, 217] on button "Histórico de casos" at bounding box center [160, 227] width 193 height 39
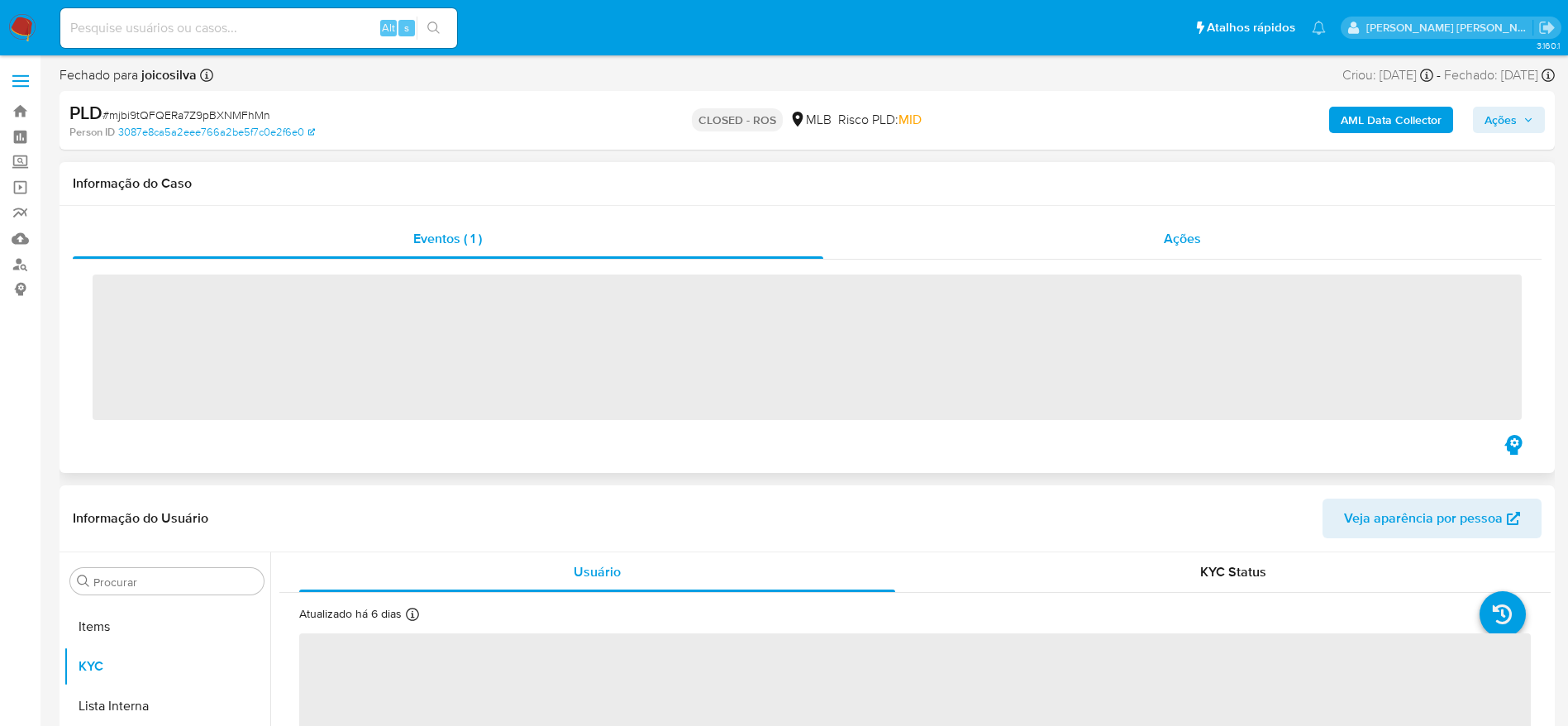
scroll to position [857, 0]
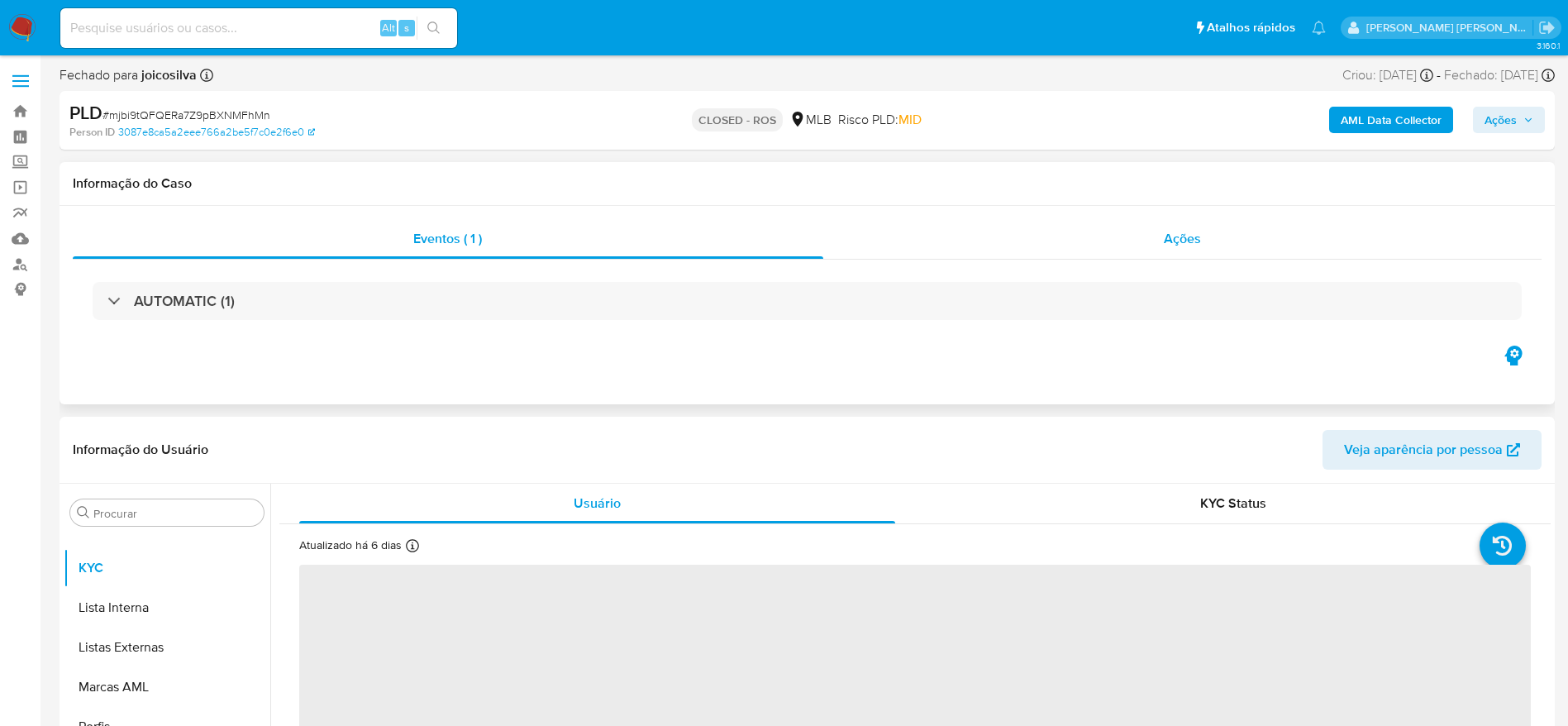
click at [1069, 238] on div "Ações" at bounding box center [1183, 239] width 719 height 39
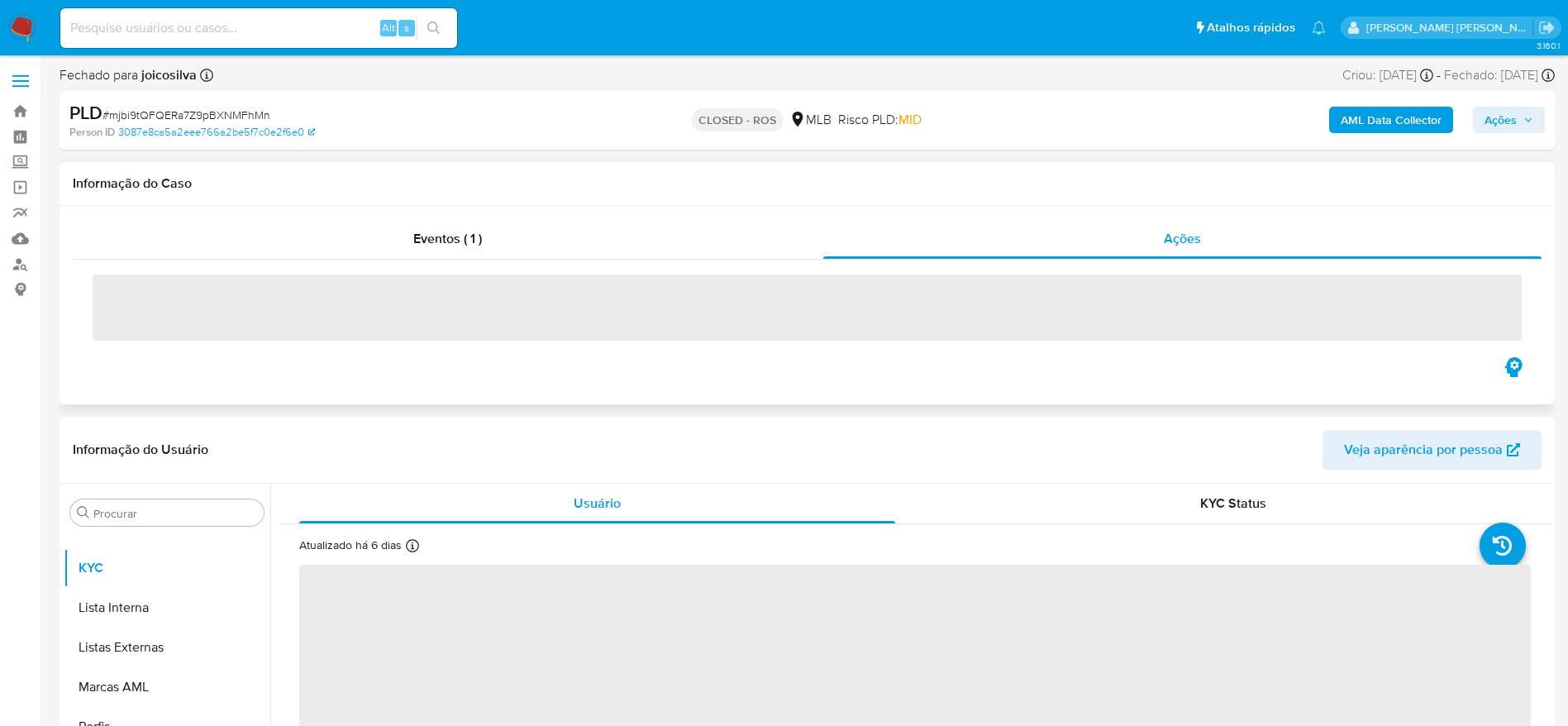
select select "10"
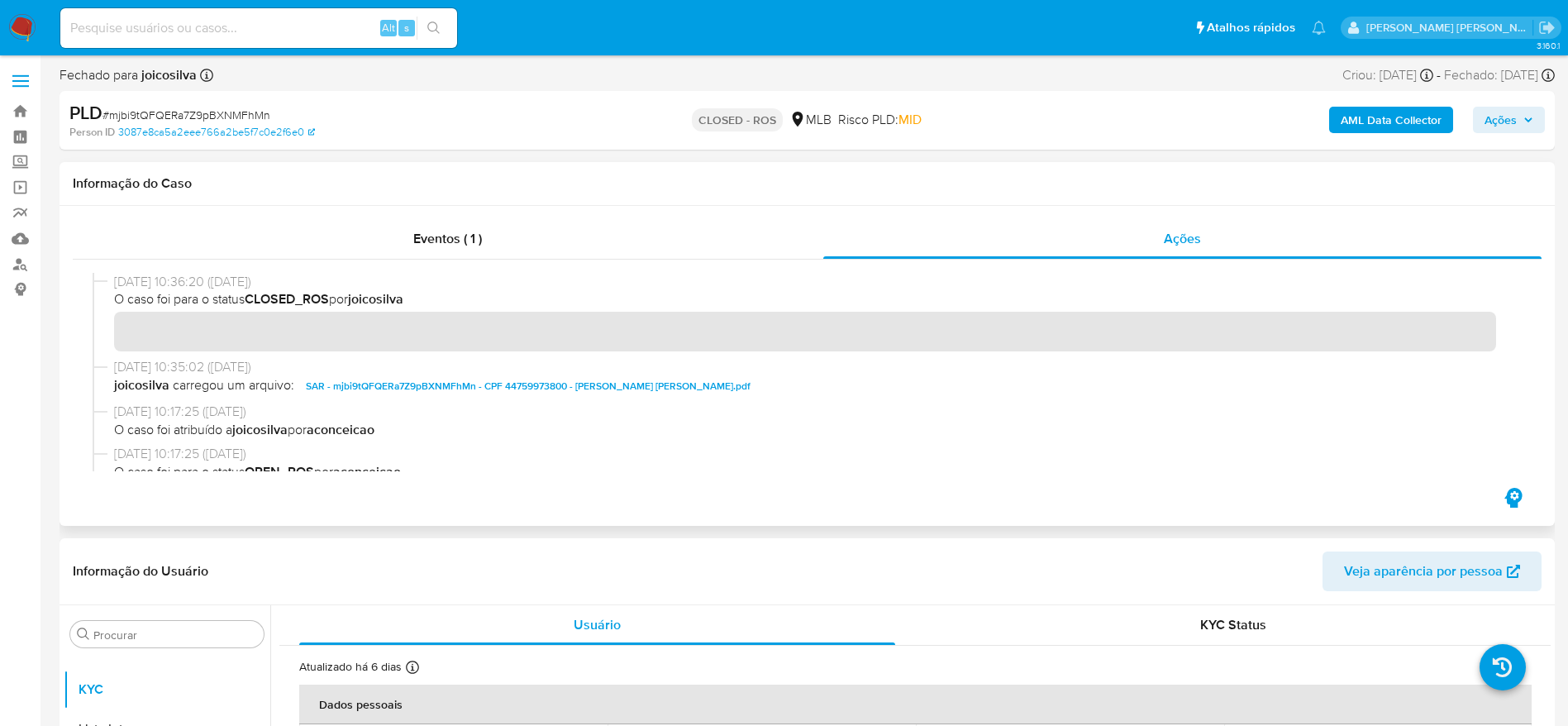
drag, startPoint x: 112, startPoint y: 283, endPoint x: 180, endPoint y: 281, distance: 68.0
click at [180, 281] on div "15/09/2025 10:36:20 (9 days ago) O caso foi para o status CLOSED_ROS por joicos…" at bounding box center [806, 315] width 1429 height 85
click at [215, 108] on span "# mjbi9tQFQERa7Z9pBXNMFhMn" at bounding box center [186, 115] width 168 height 17
copy span "mjbi9tQFQERa7Z9pBXNMFhMn"
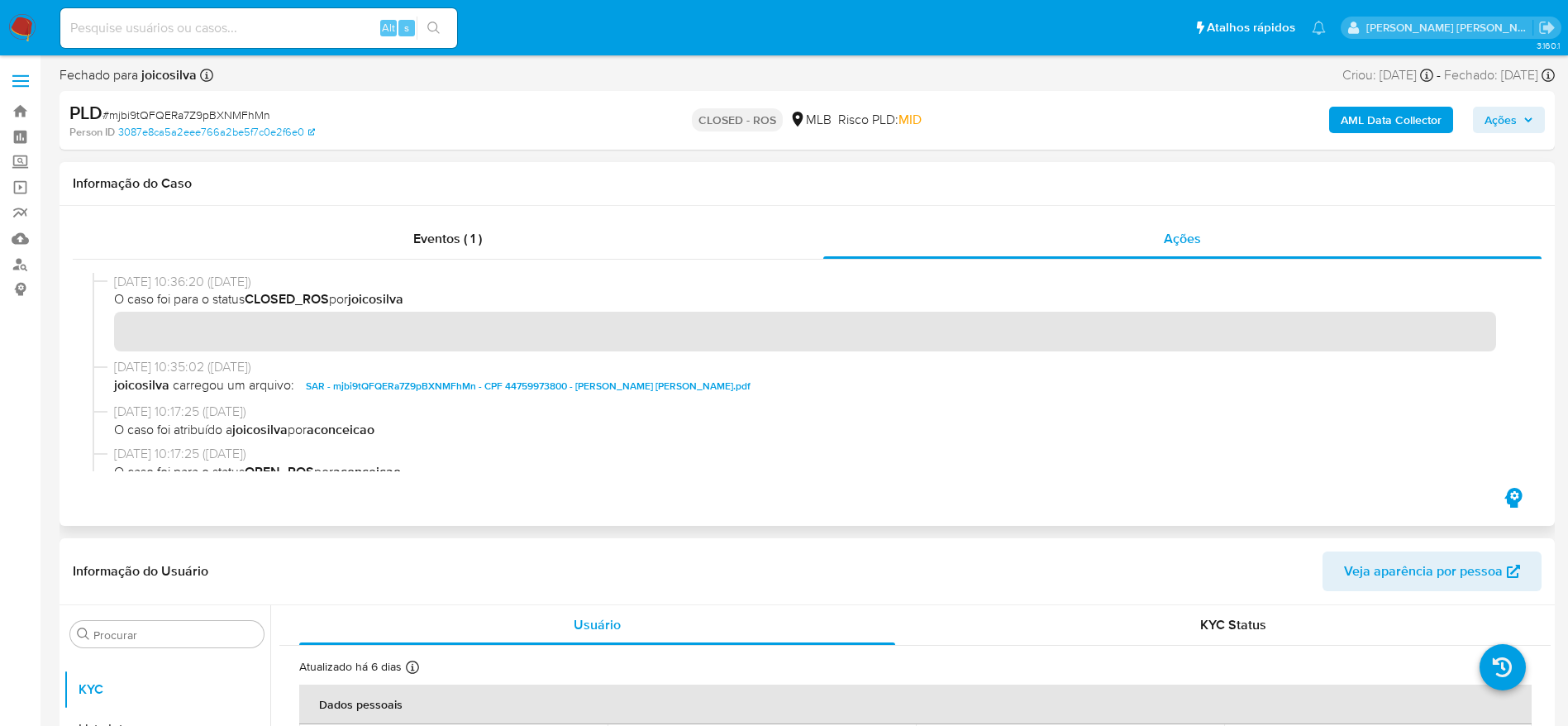
drag, startPoint x: 113, startPoint y: 282, endPoint x: 181, endPoint y: 284, distance: 68.0
click at [181, 284] on div "15/09/2025 10:36:20 (9 days ago) O caso foi para o status CLOSED_ROS por joicos…" at bounding box center [806, 315] width 1429 height 85
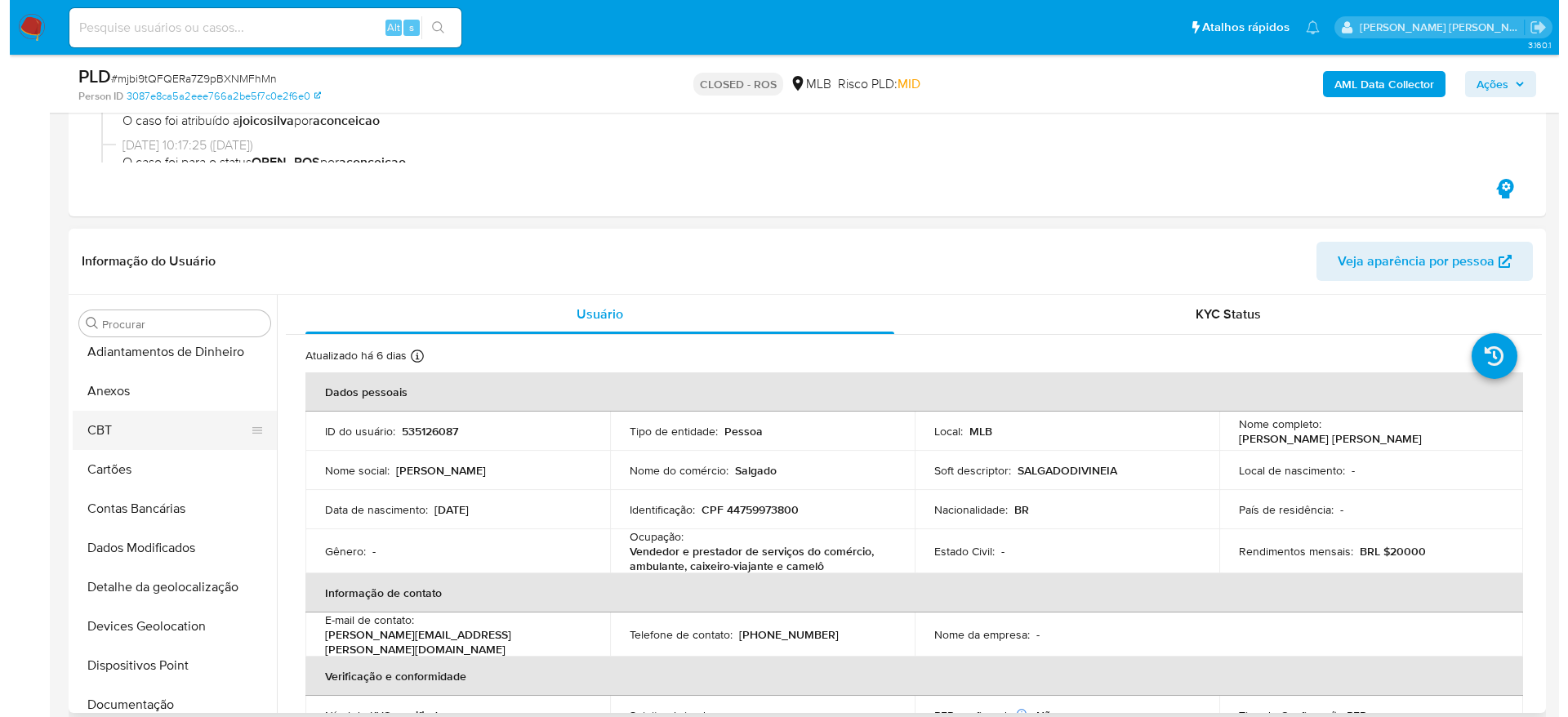
scroll to position [0, 0]
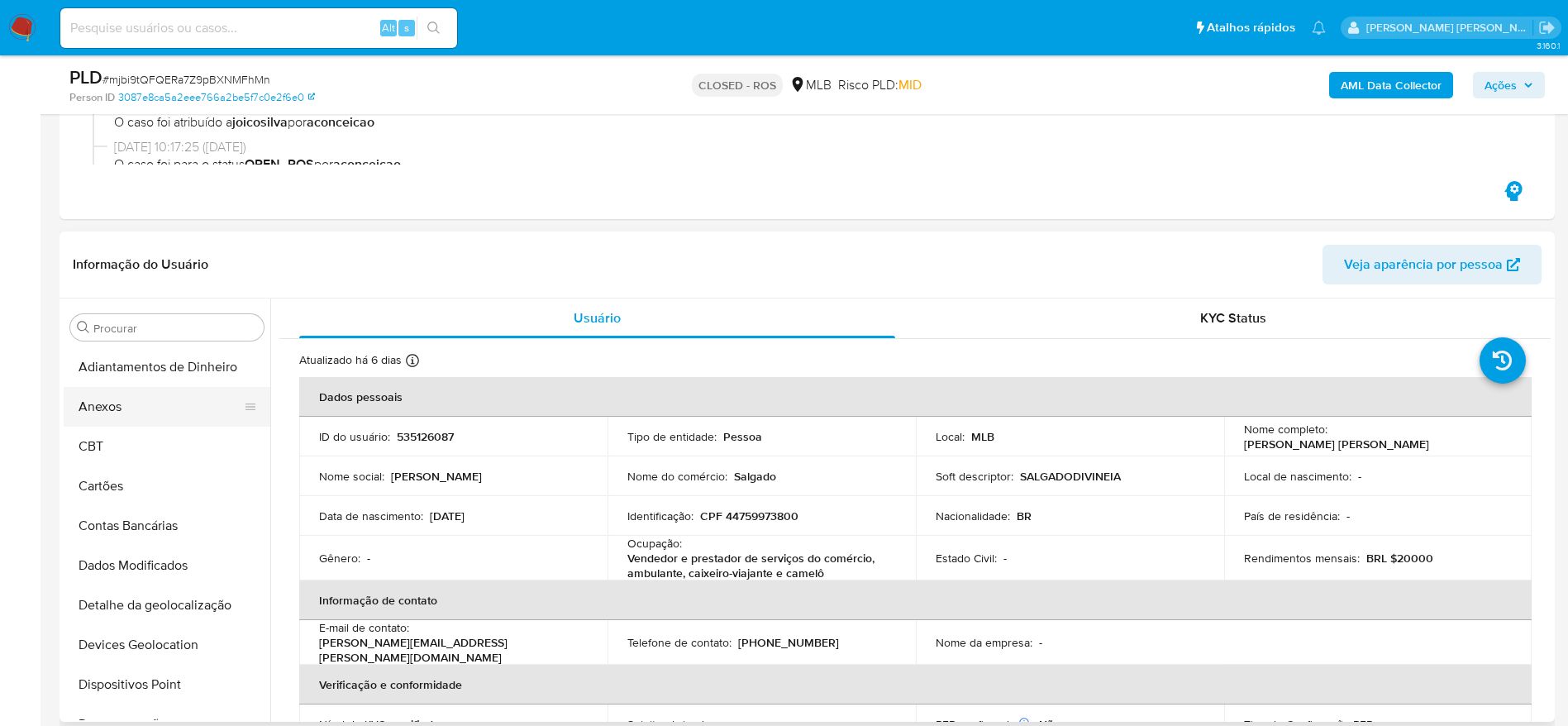
click at [135, 412] on button "Anexos" at bounding box center [160, 406] width 193 height 39
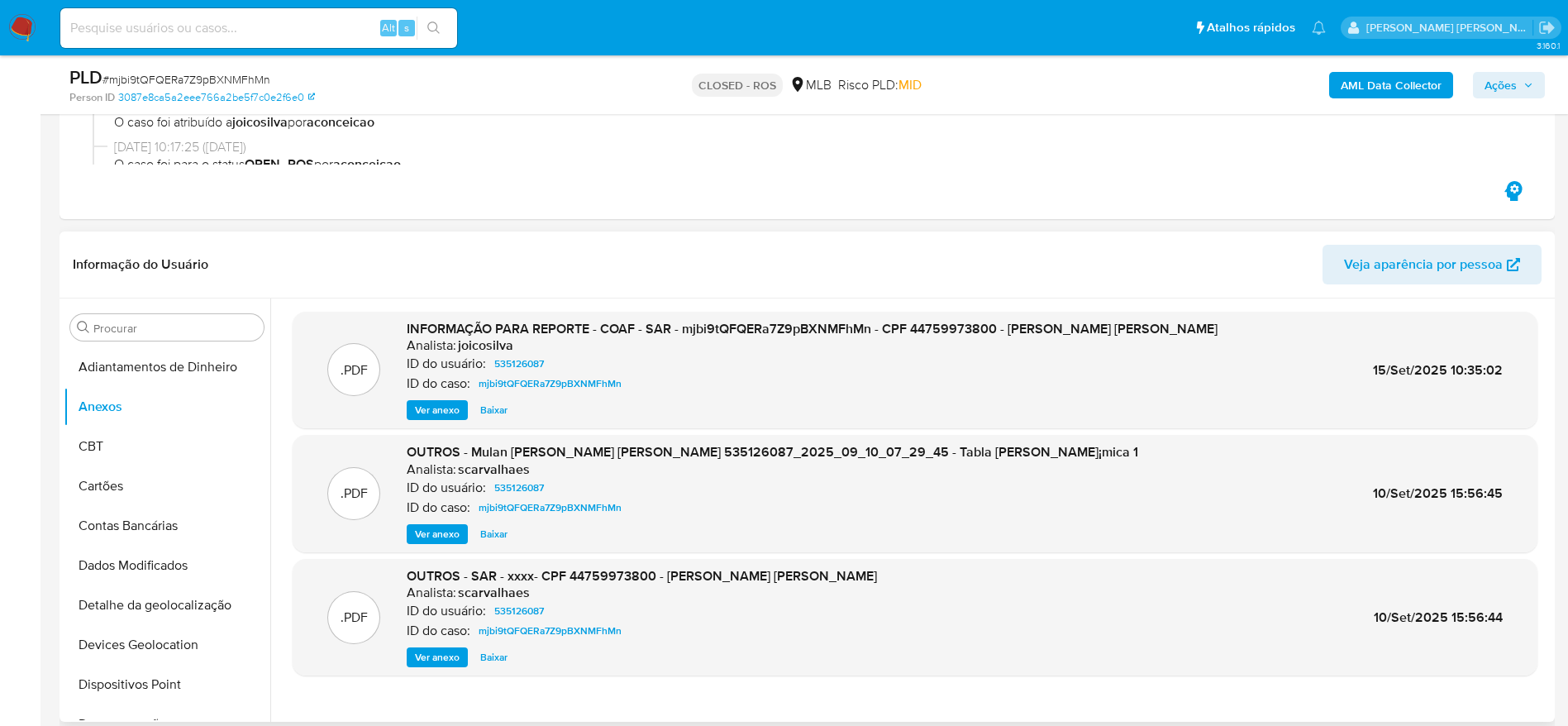
click at [425, 406] on span "Ver anexo" at bounding box center [437, 410] width 45 height 17
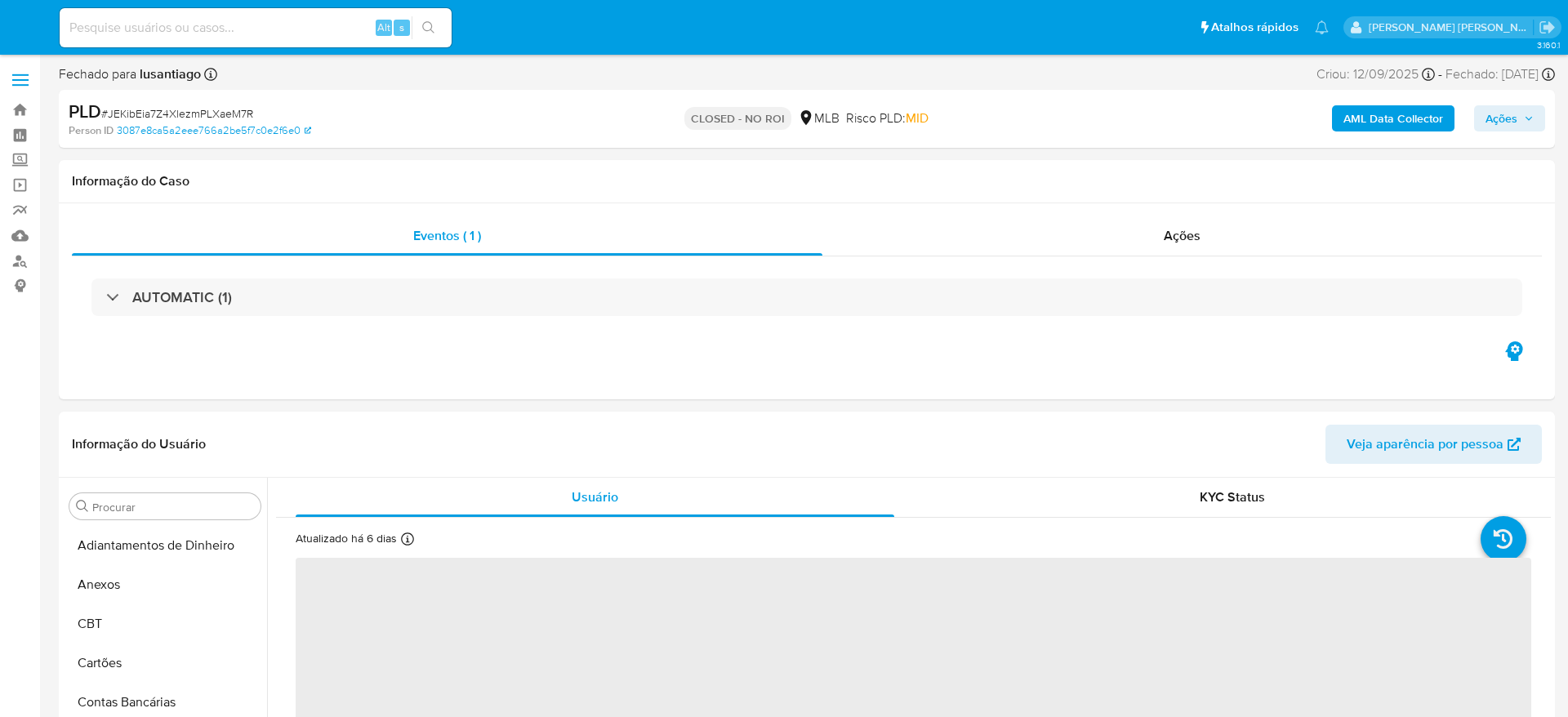
select select "10"
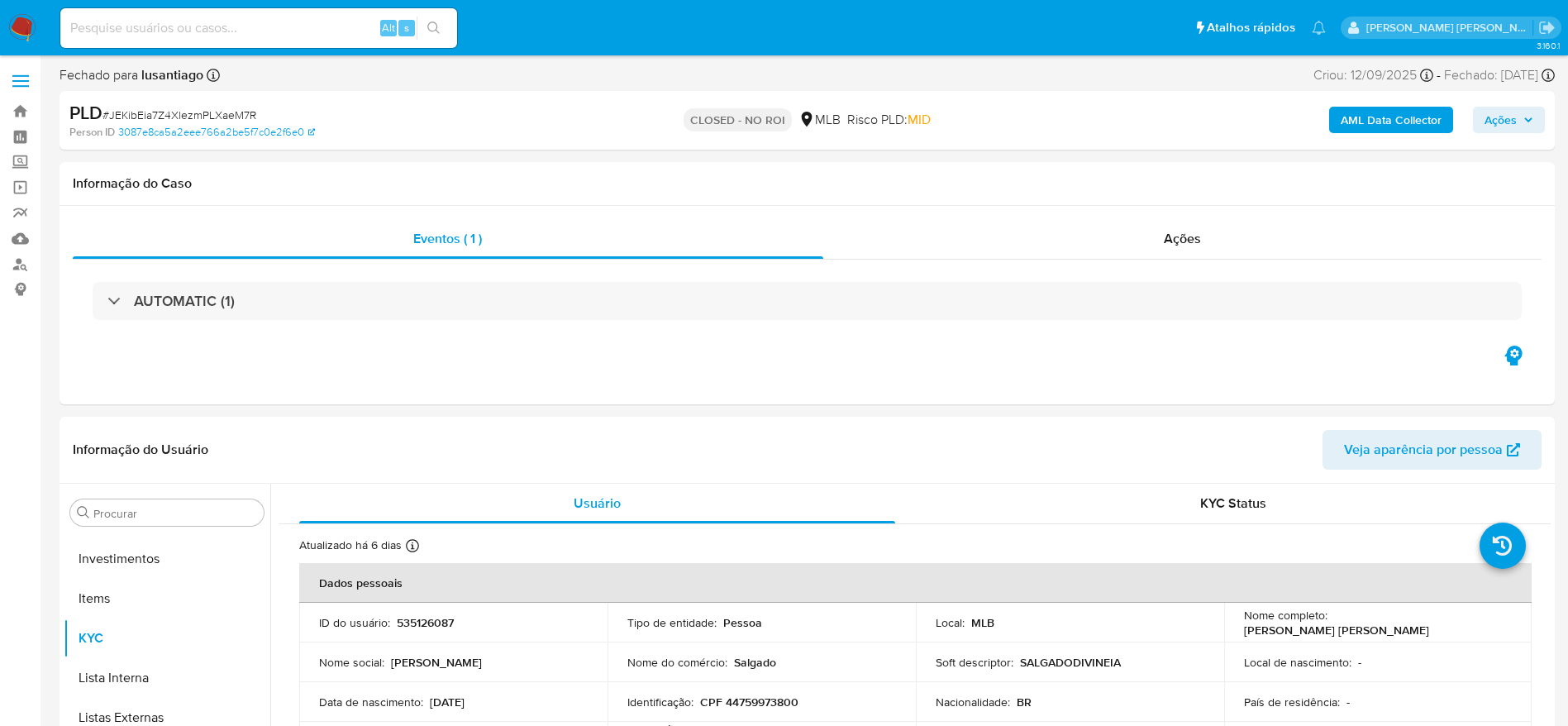
scroll to position [857, 0]
click at [272, 31] on input at bounding box center [259, 29] width 396 height 22
paste input "2199184207"
type input "2199184207"
click at [438, 23] on icon "search-icon" at bounding box center [434, 29] width 13 height 13
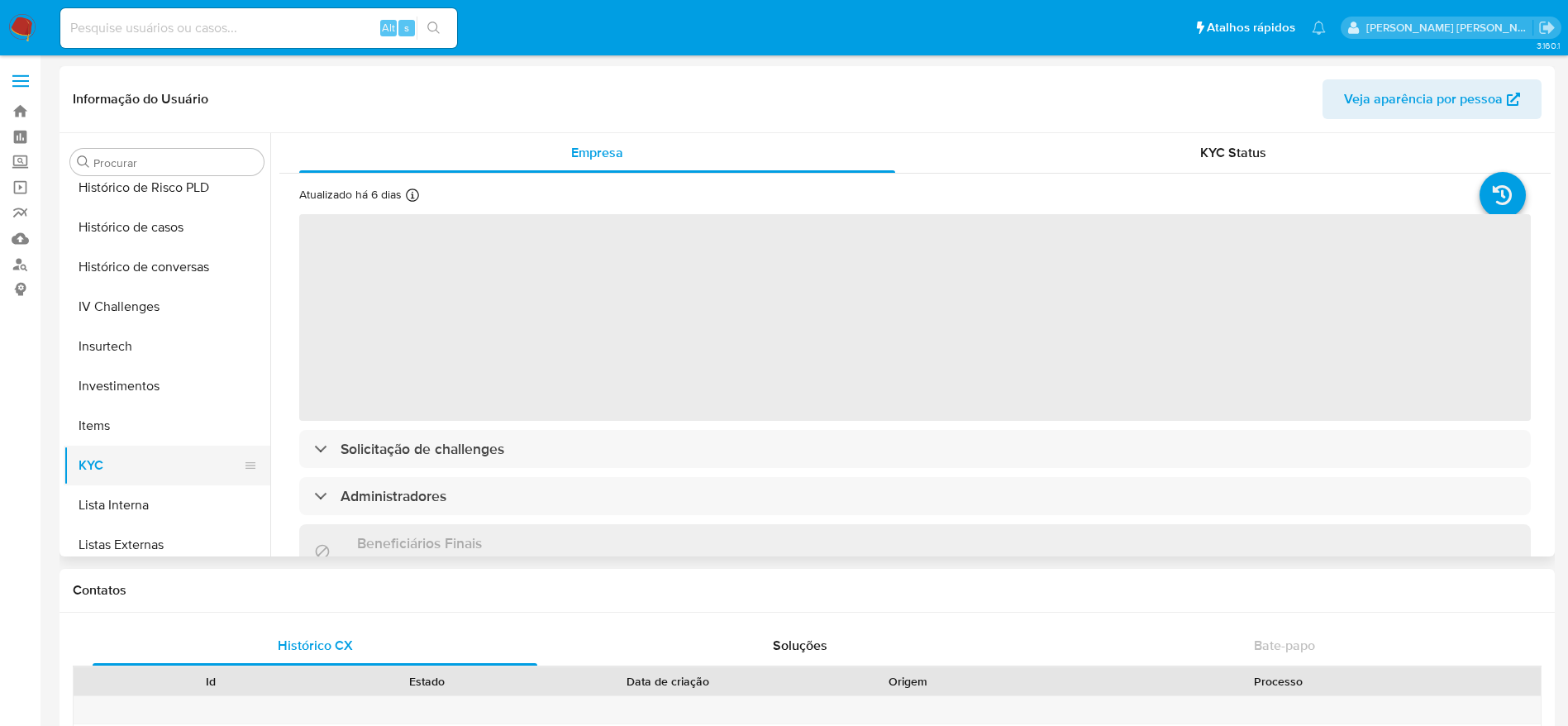
select select "10"
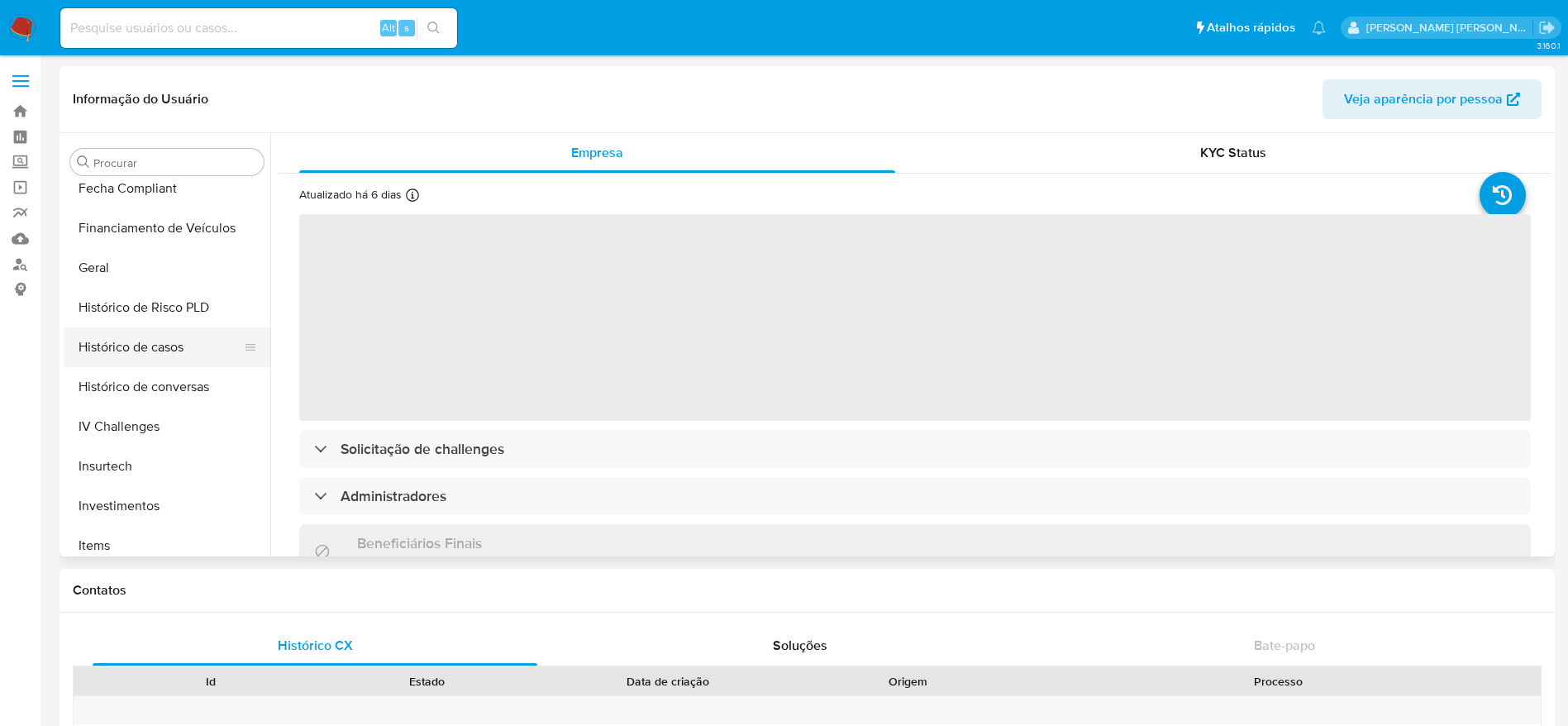
scroll to position [486, 0]
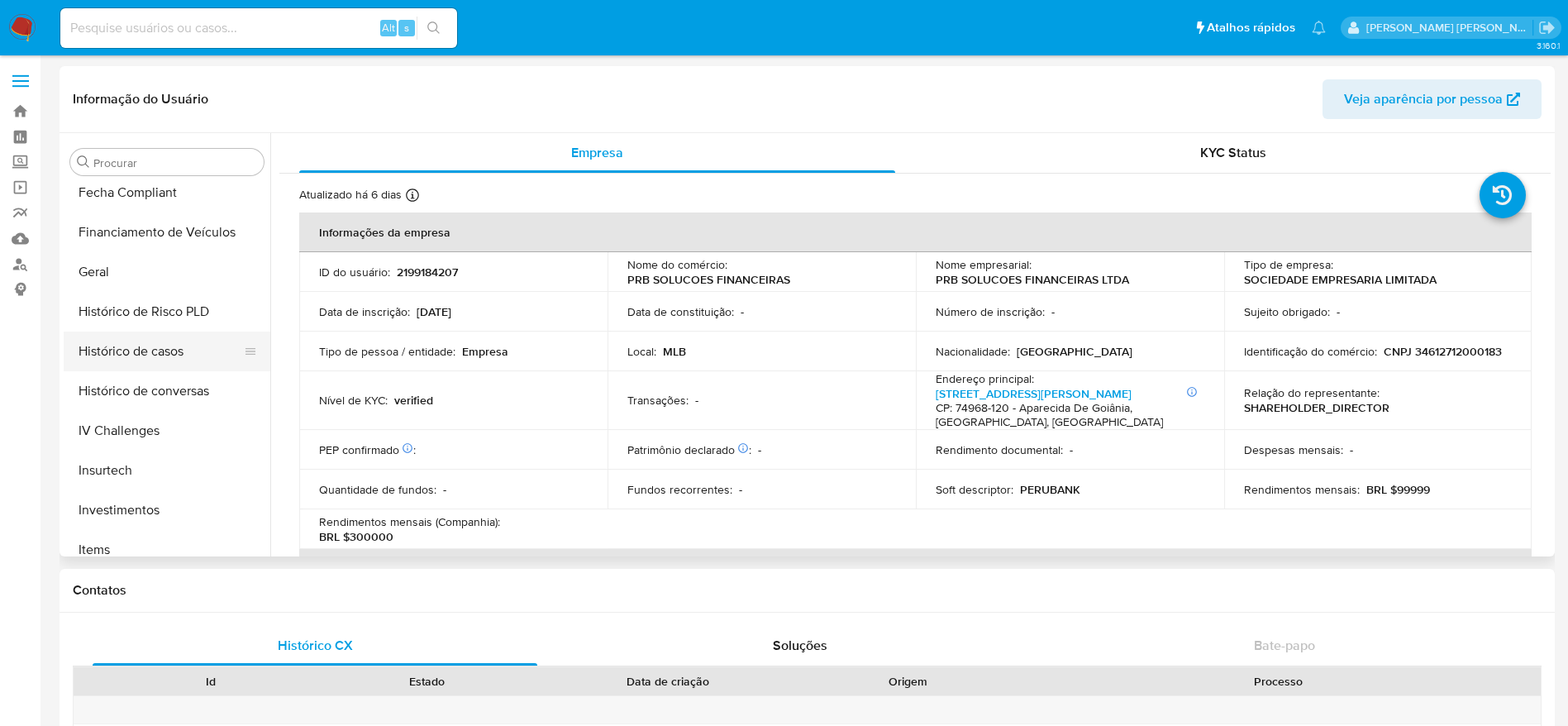
click at [162, 345] on button "Histórico de casos" at bounding box center [160, 351] width 193 height 39
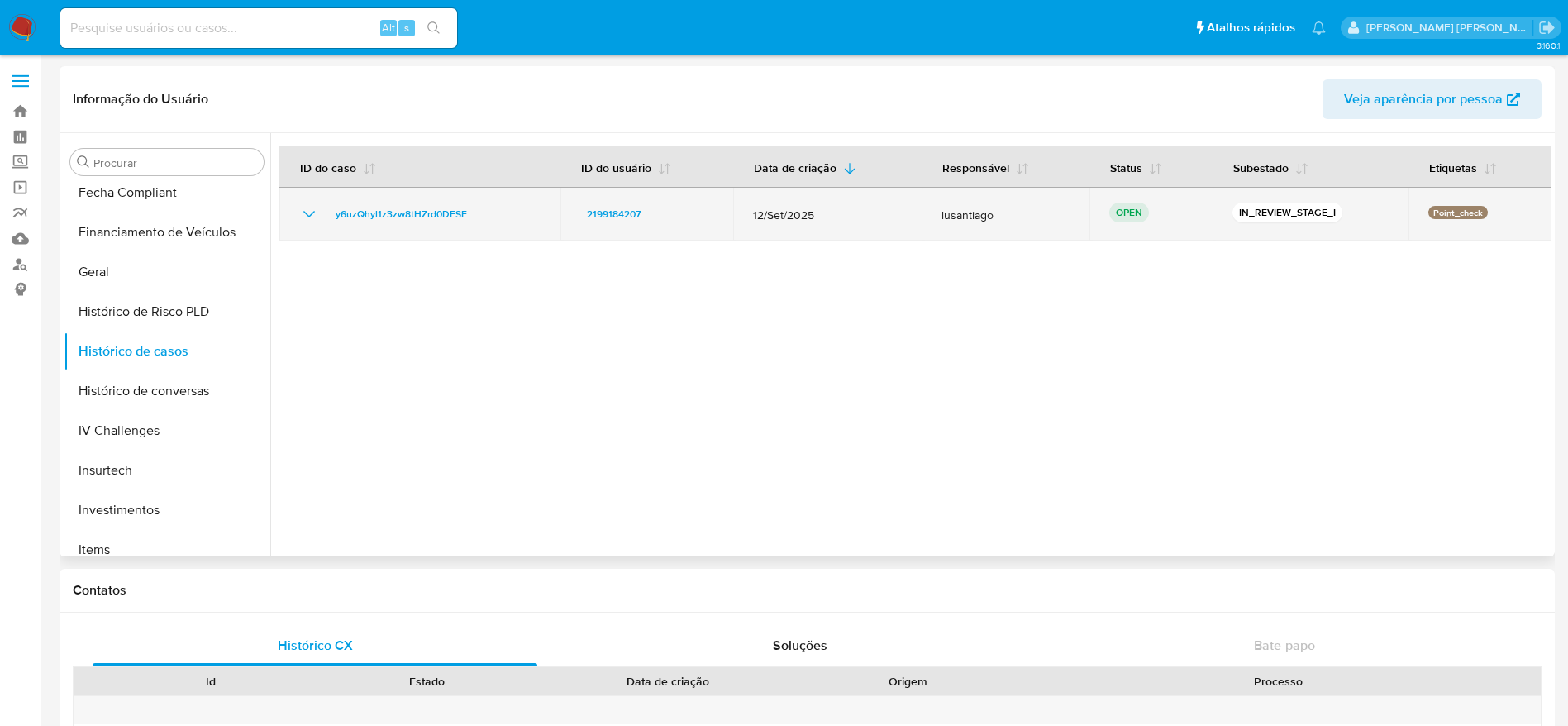
click at [427, 202] on td "y6uzQhyl1z3zw8tHZrd0DESE" at bounding box center [420, 213] width 281 height 53
click at [376, 207] on span "y6uzQhyl1z3zw8tHZrd0DESE" at bounding box center [401, 214] width 131 height 20
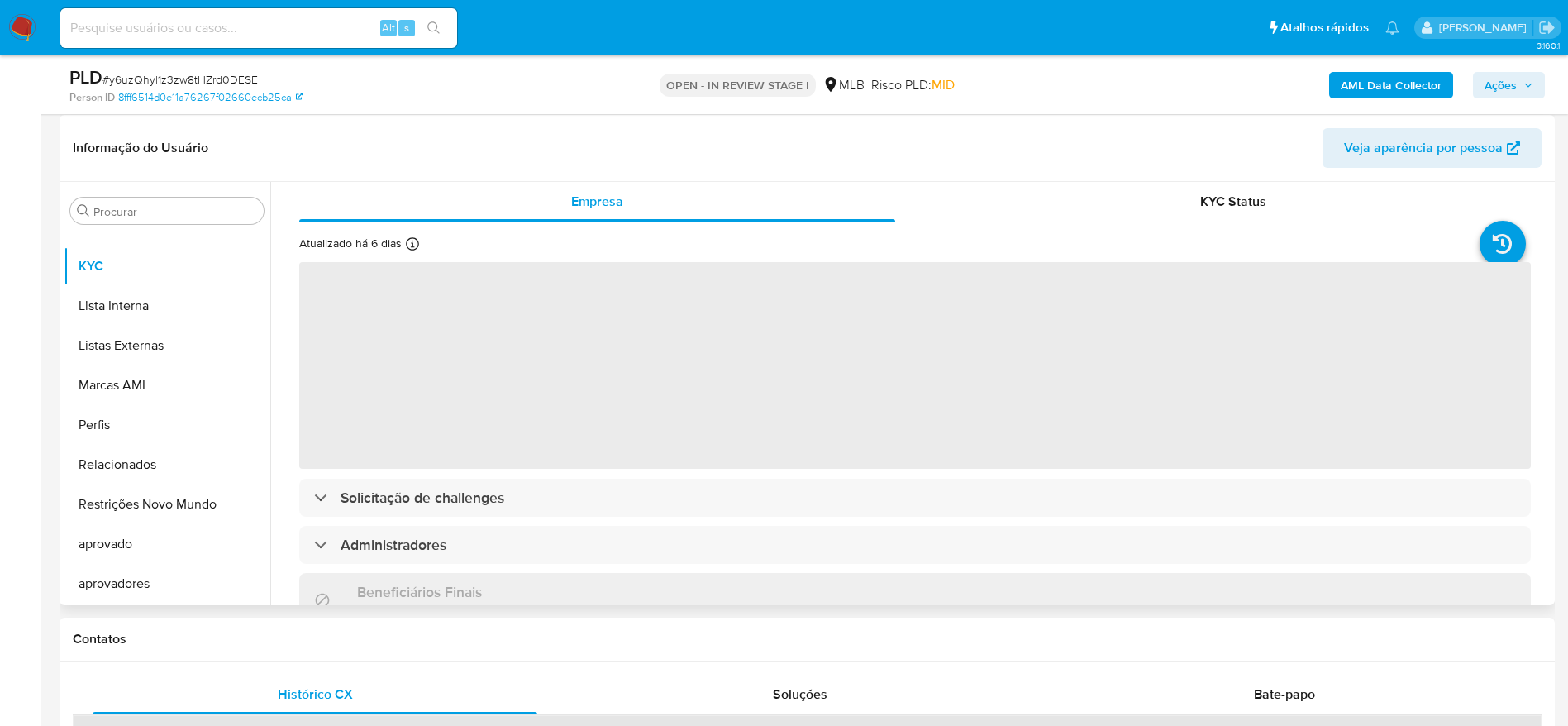
scroll to position [248, 0]
select select "10"
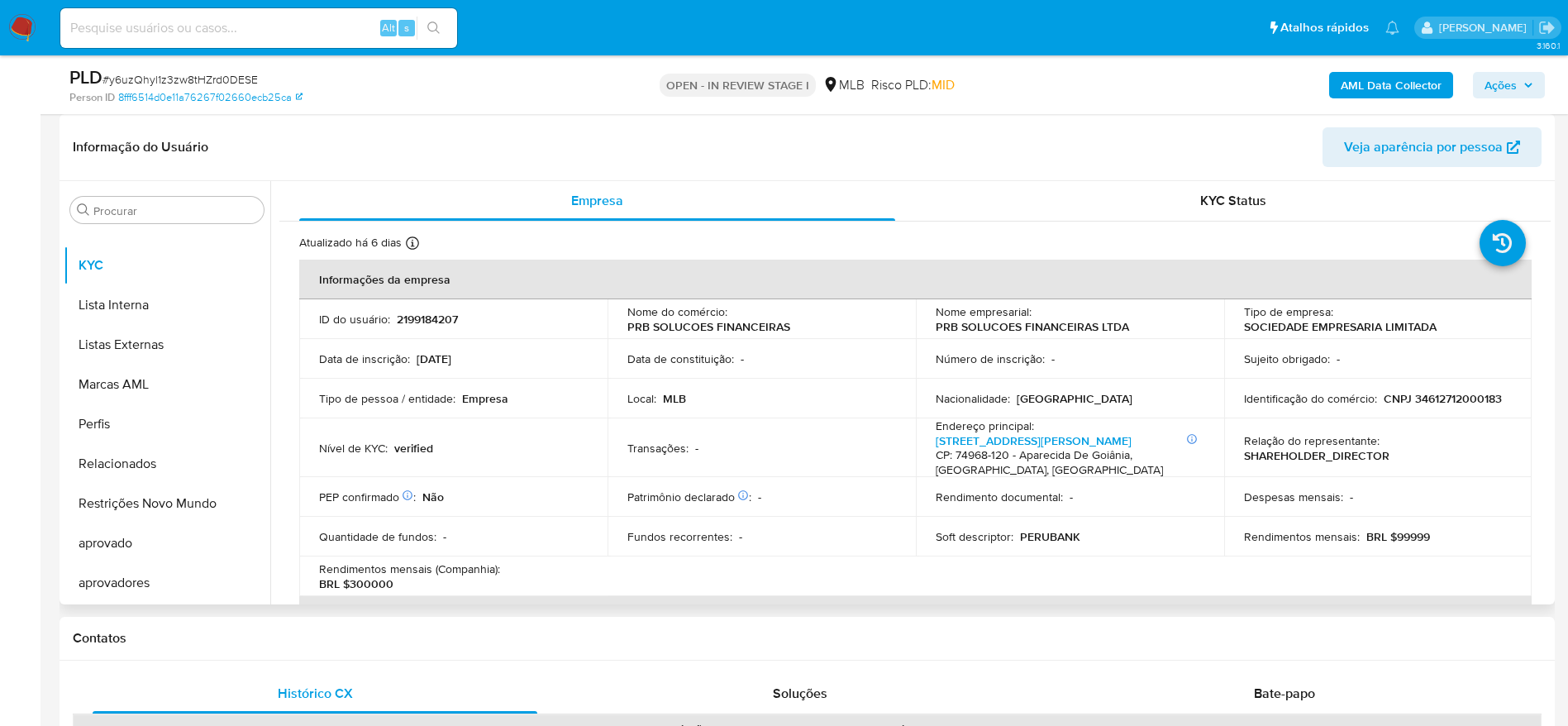
click at [1446, 397] on p "CNPJ 34612712000183" at bounding box center [1442, 398] width 118 height 15
copy p "34612712000183"
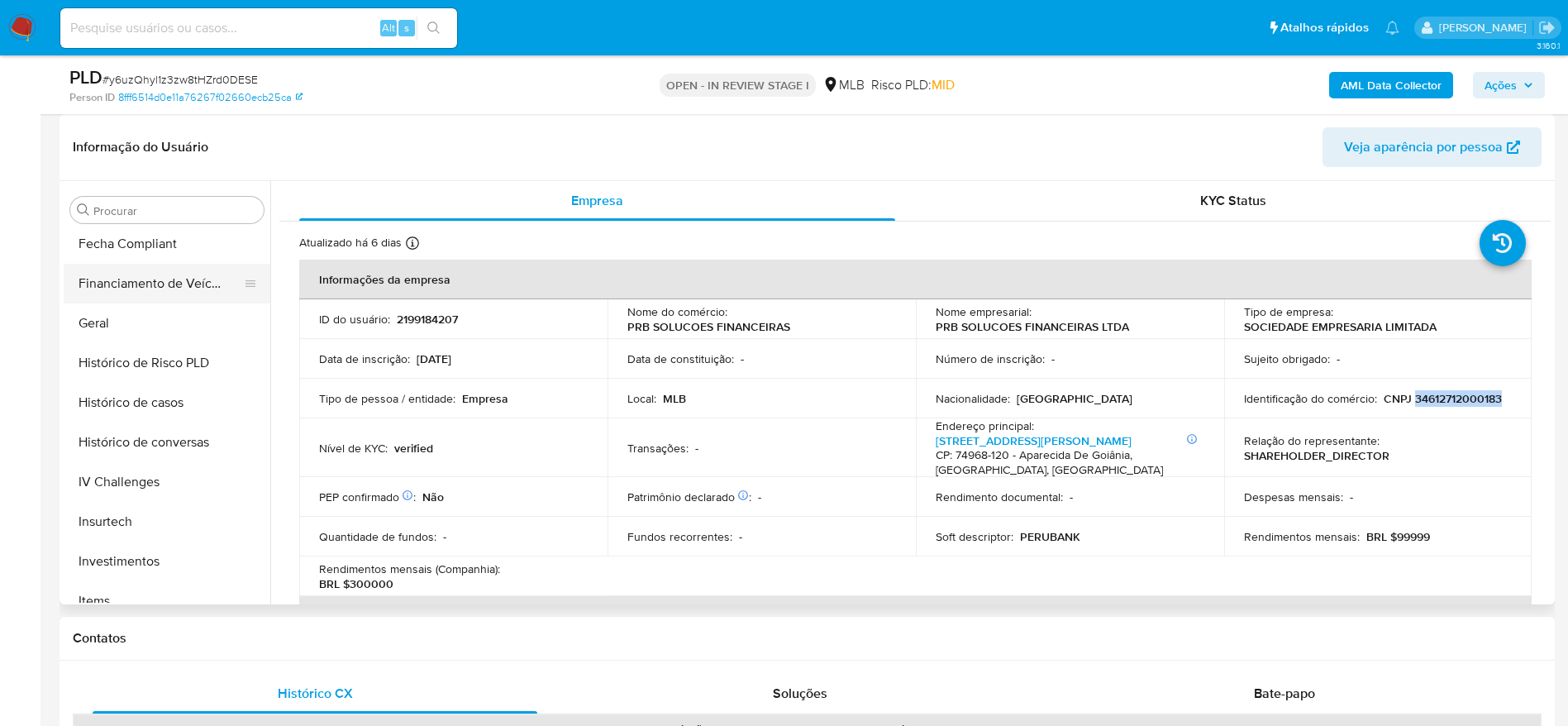
scroll to position [361, 0]
click at [116, 444] on button "Geral" at bounding box center [160, 444] width 193 height 39
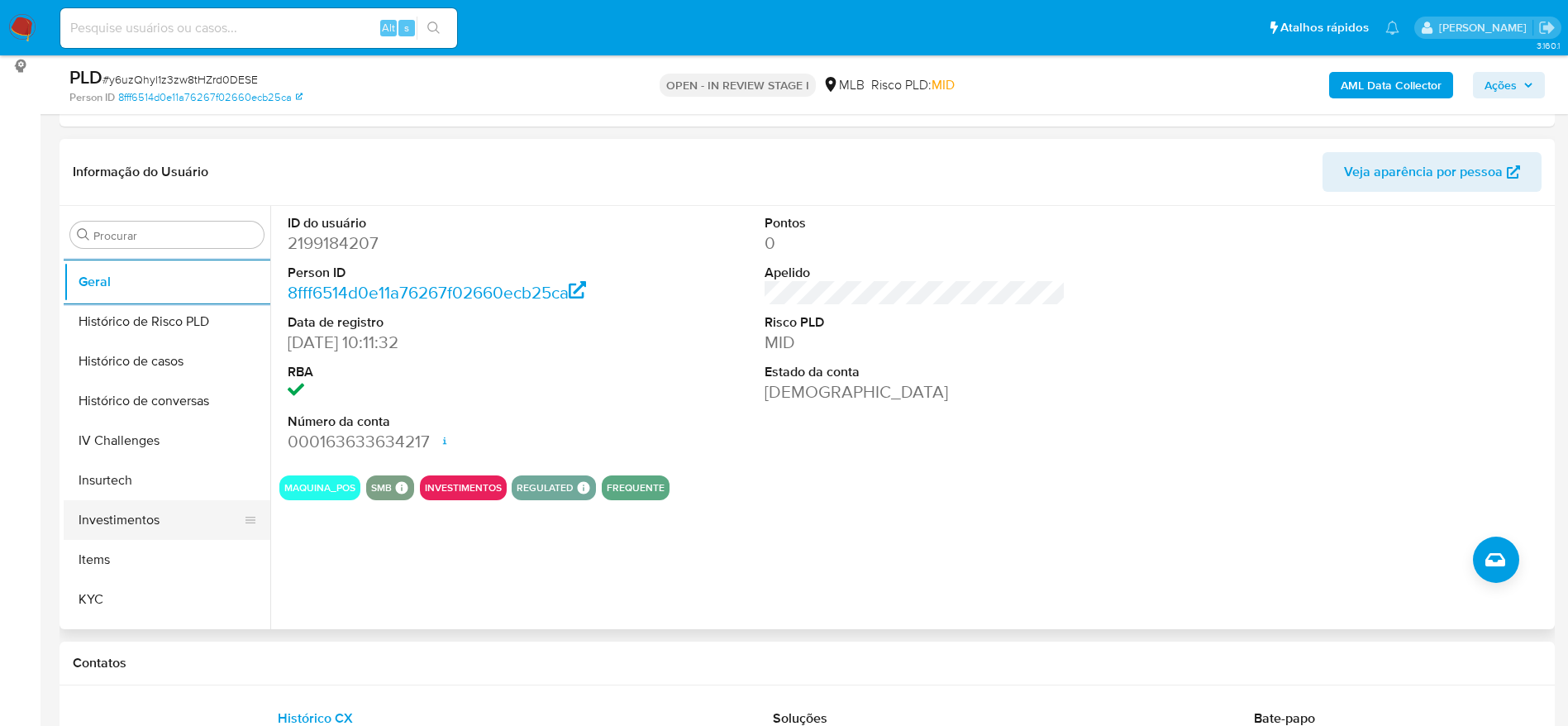
scroll to position [609, 0]
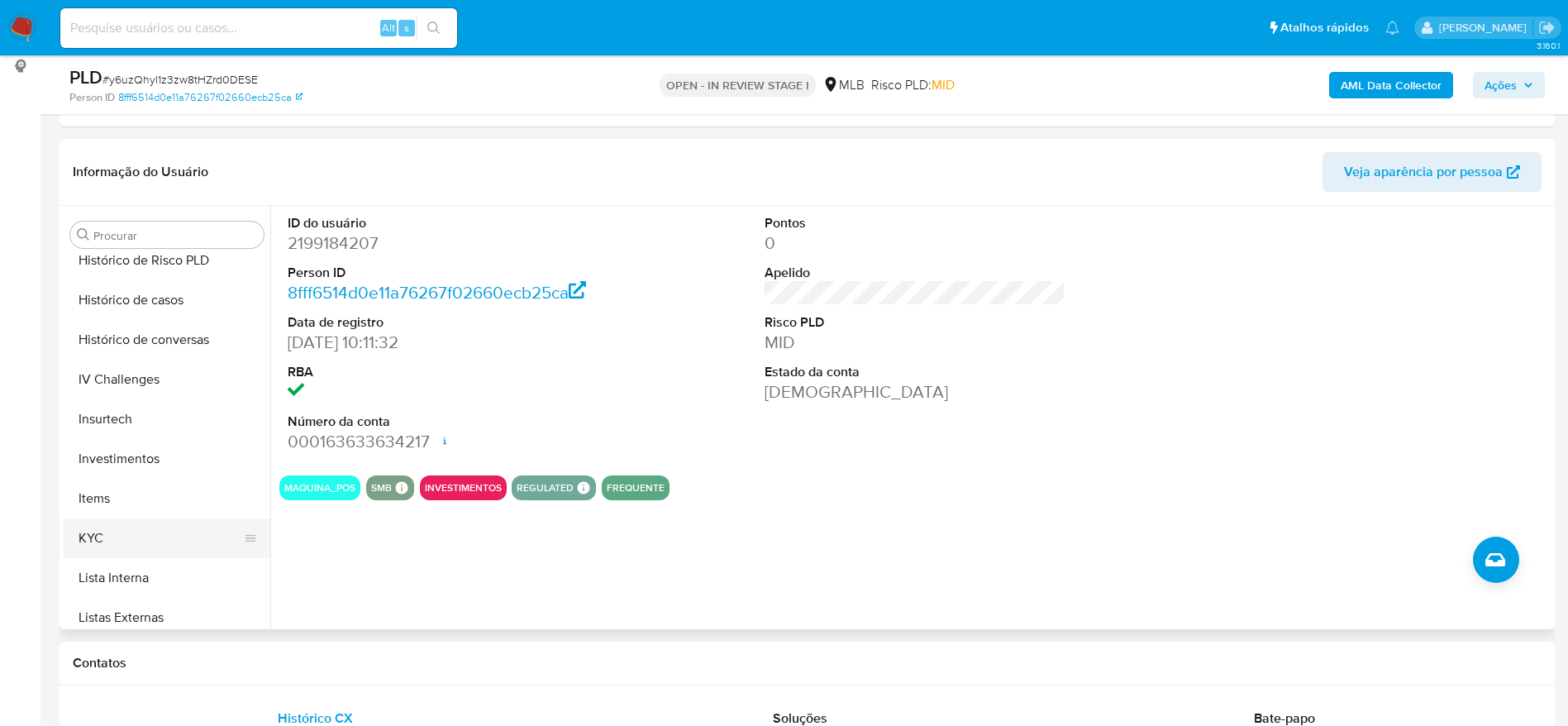
click at [125, 550] on button "KYC" at bounding box center [160, 538] width 193 height 39
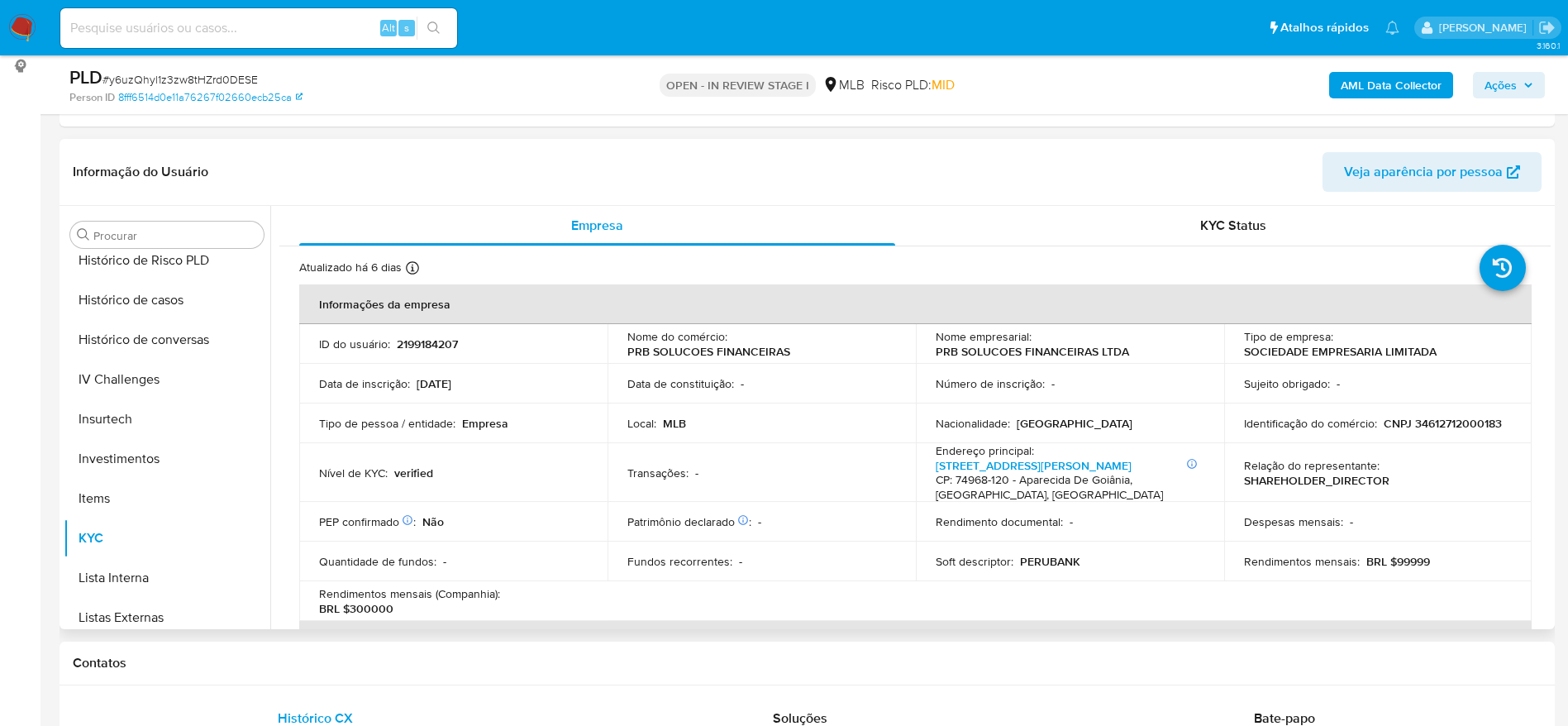
drag, startPoint x: 1550, startPoint y: 260, endPoint x: 1545, endPoint y: 271, distance: 12.1
click at [1545, 274] on div "Procurar Adiantamentos de Dinheiro Anexos CBT Cartões Contas Bancárias Dados Mo…" at bounding box center [807, 418] width 1495 height 424
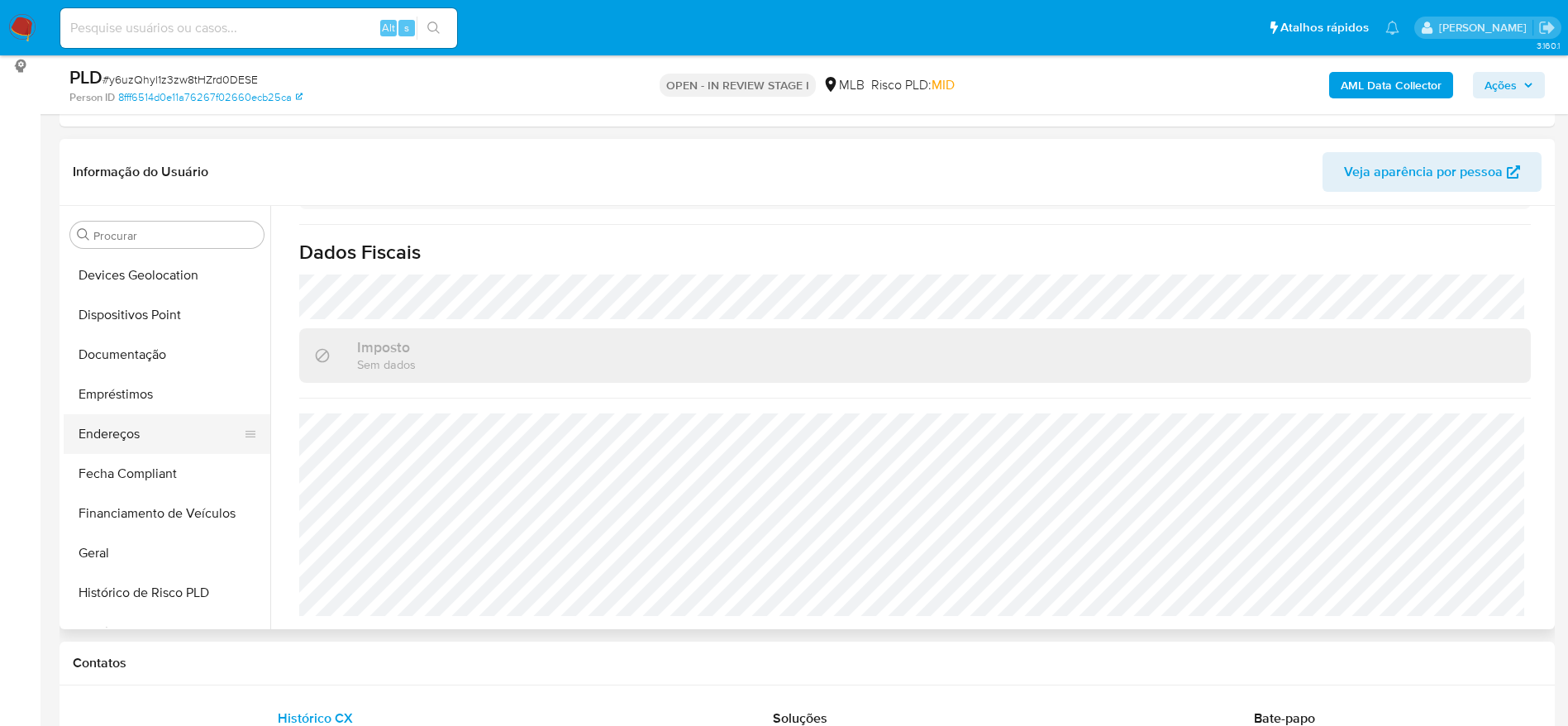
scroll to position [237, 0]
click at [122, 477] on button "Endereços" at bounding box center [160, 473] width 193 height 39
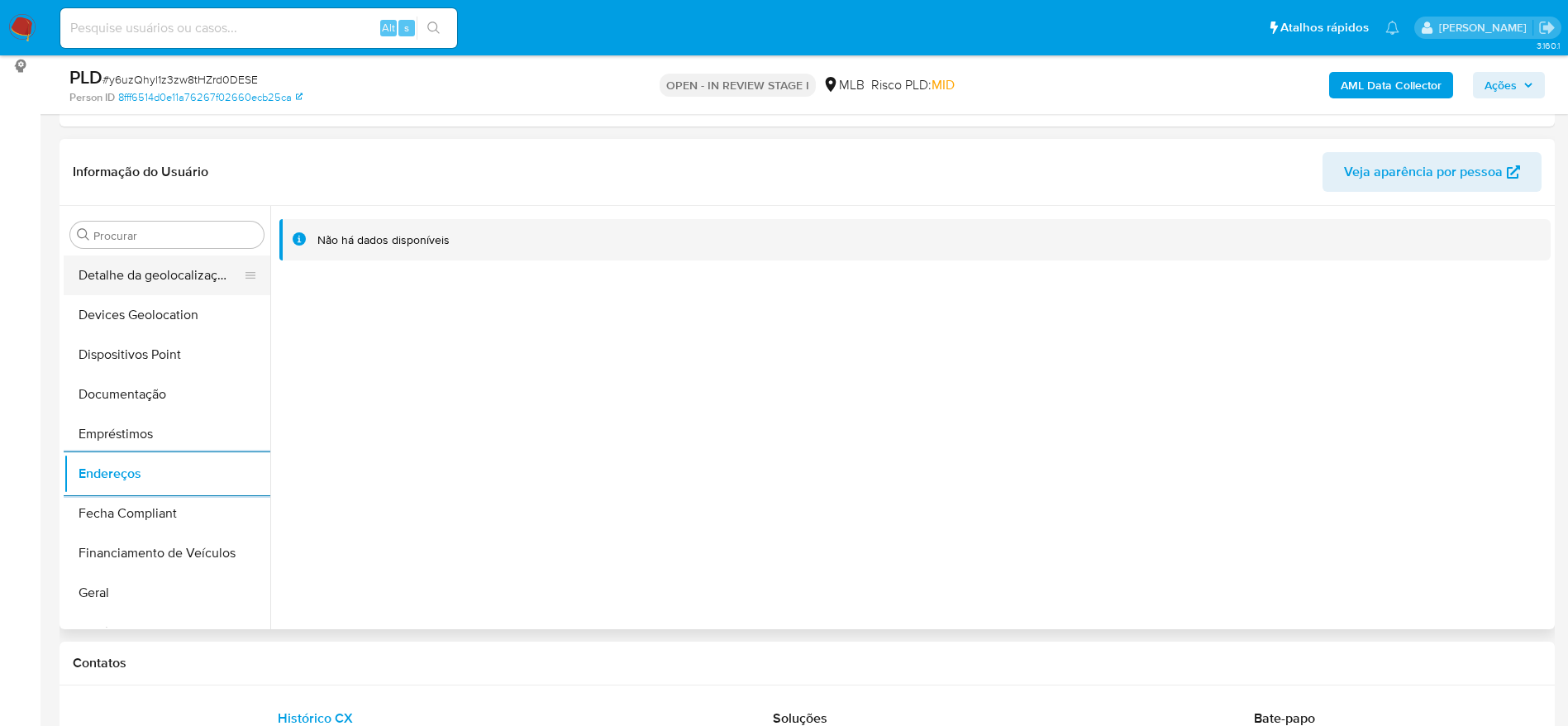
click at [179, 264] on button "Detalhe da geolocalização" at bounding box center [160, 275] width 193 height 39
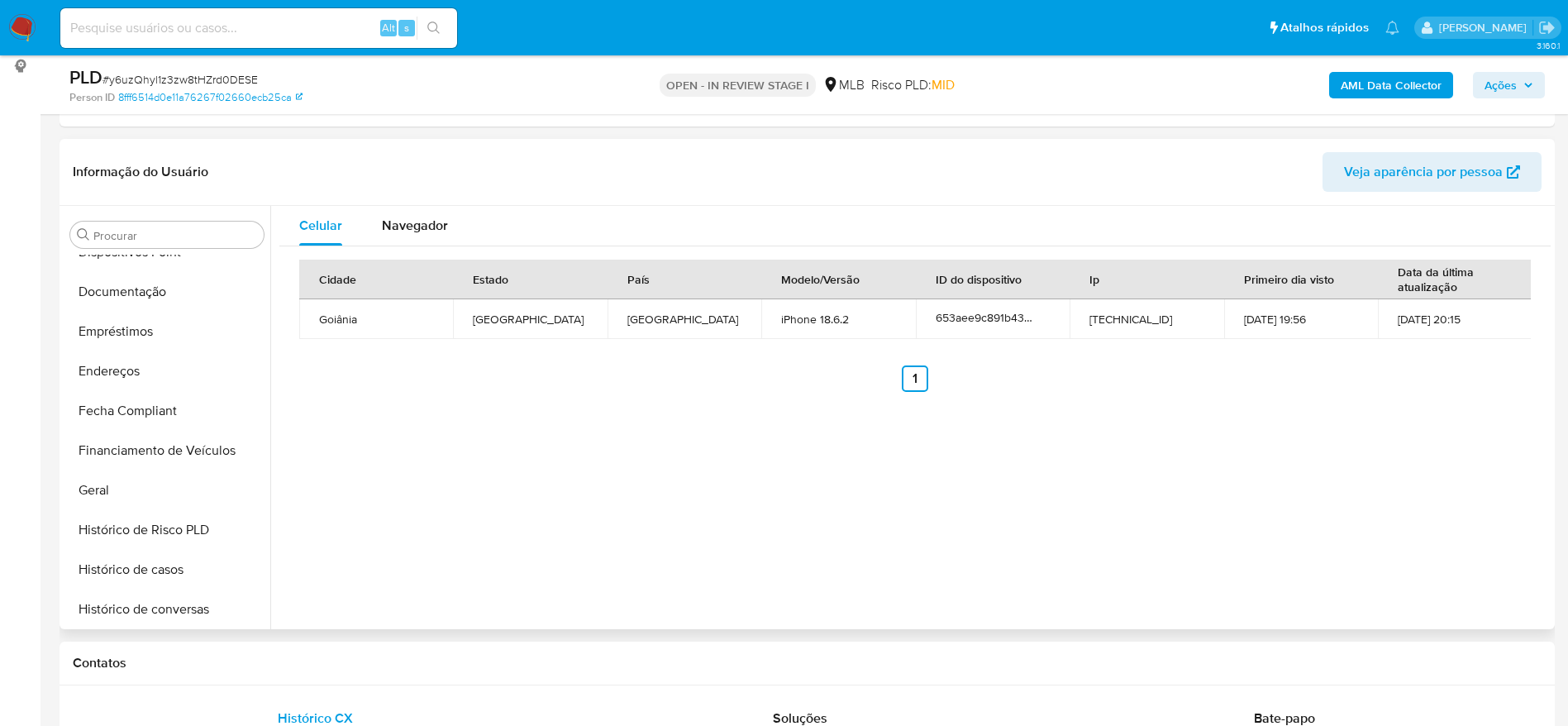
scroll to position [857, 0]
click at [141, 611] on button "aprovadores" at bounding box center [160, 608] width 193 height 39
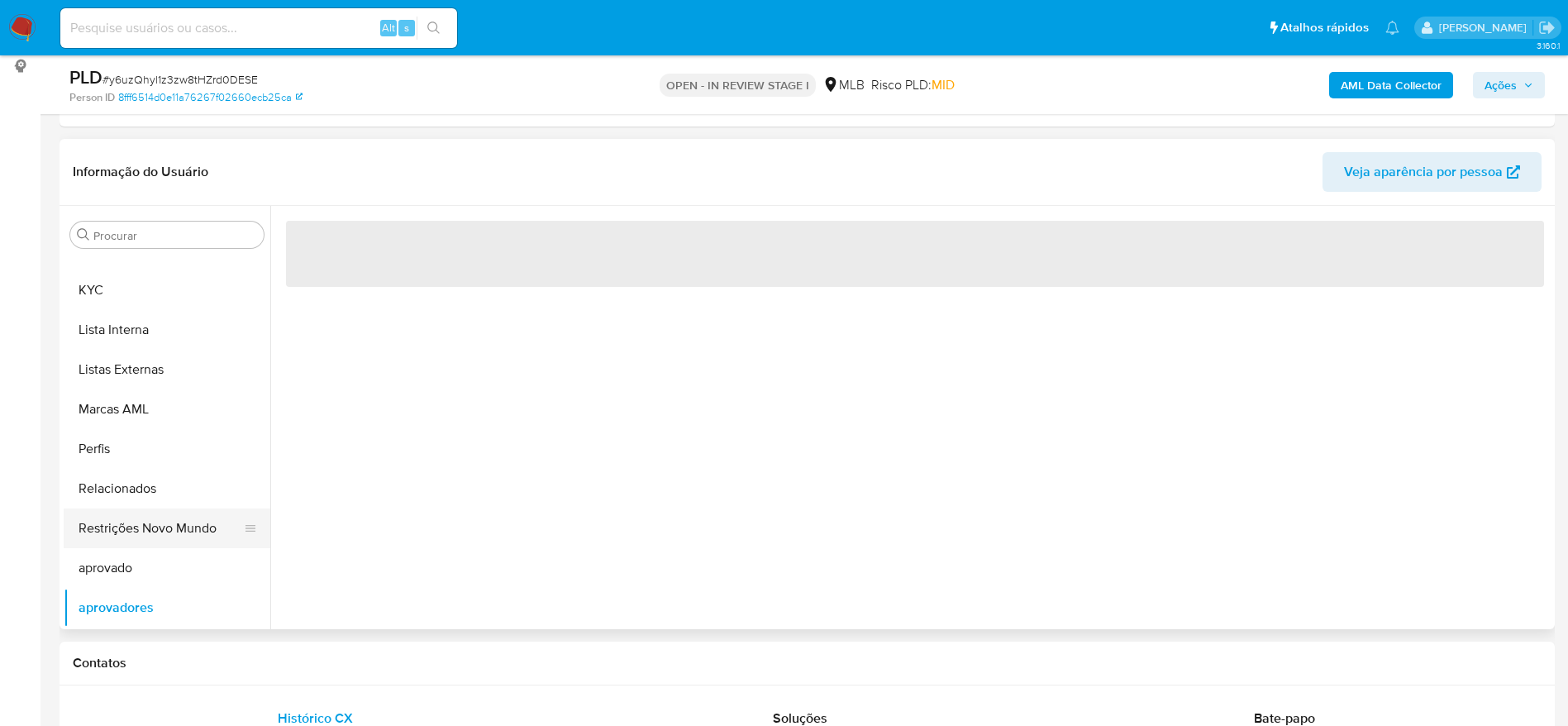
click at [149, 533] on button "Restrições Novo Mundo" at bounding box center [160, 528] width 193 height 39
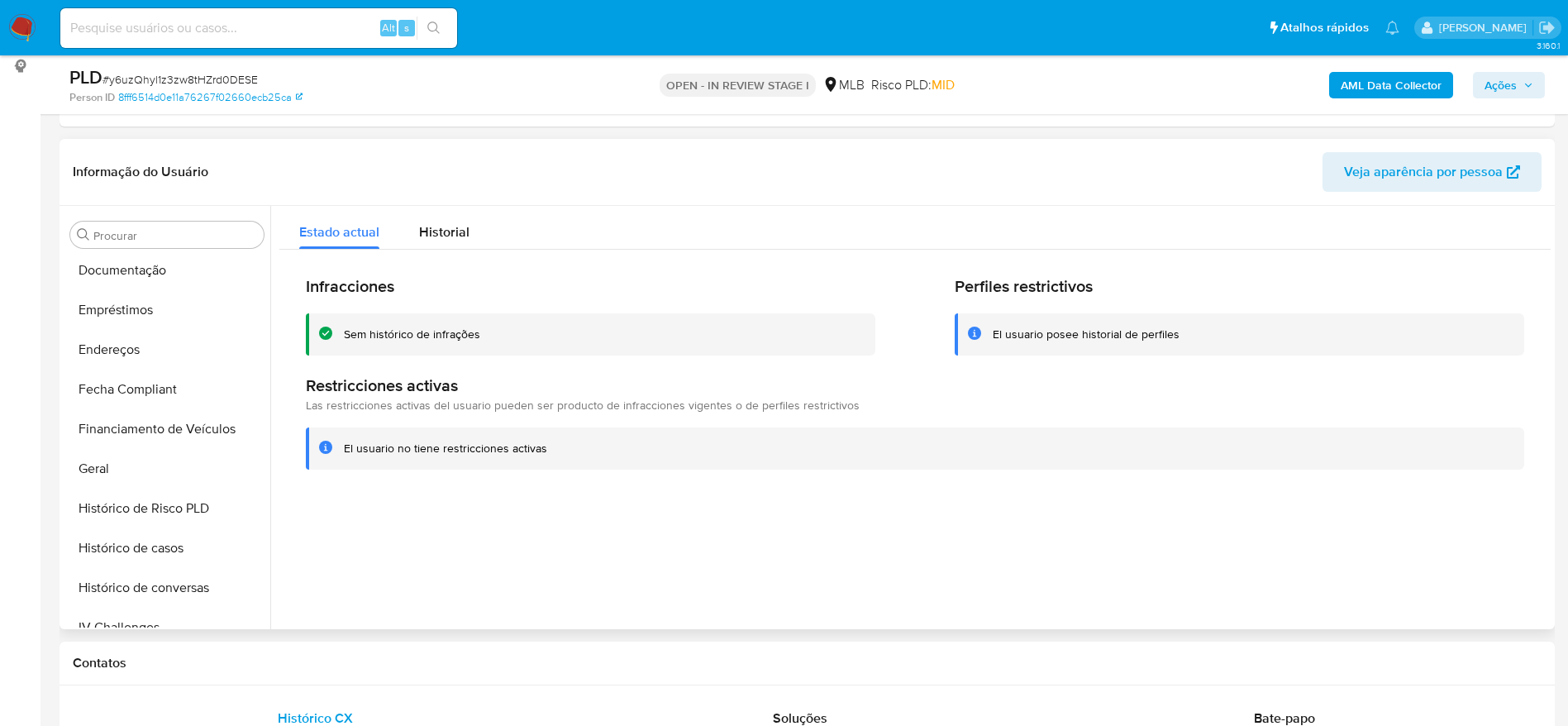
scroll to position [237, 0]
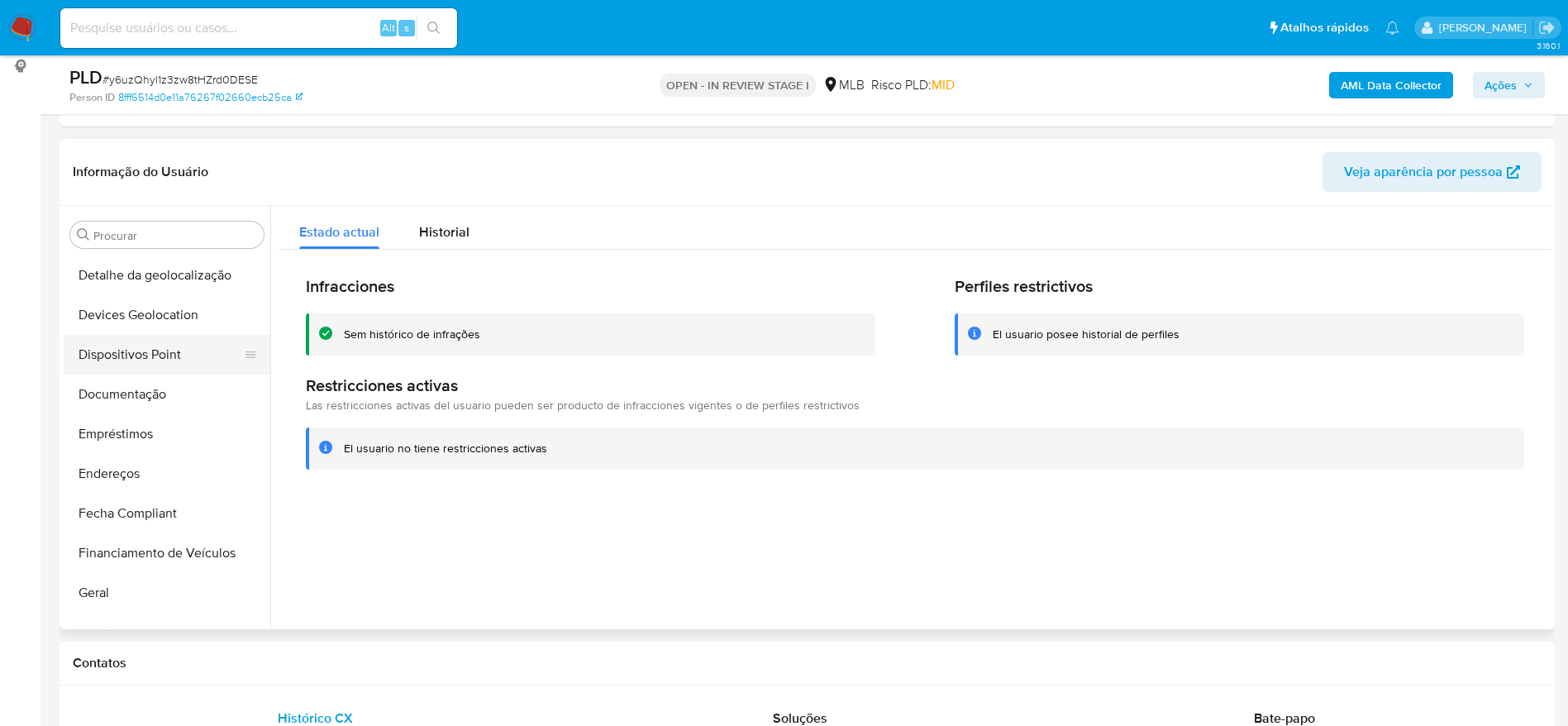
click at [169, 361] on button "Dispositivos Point" at bounding box center [160, 354] width 193 height 39
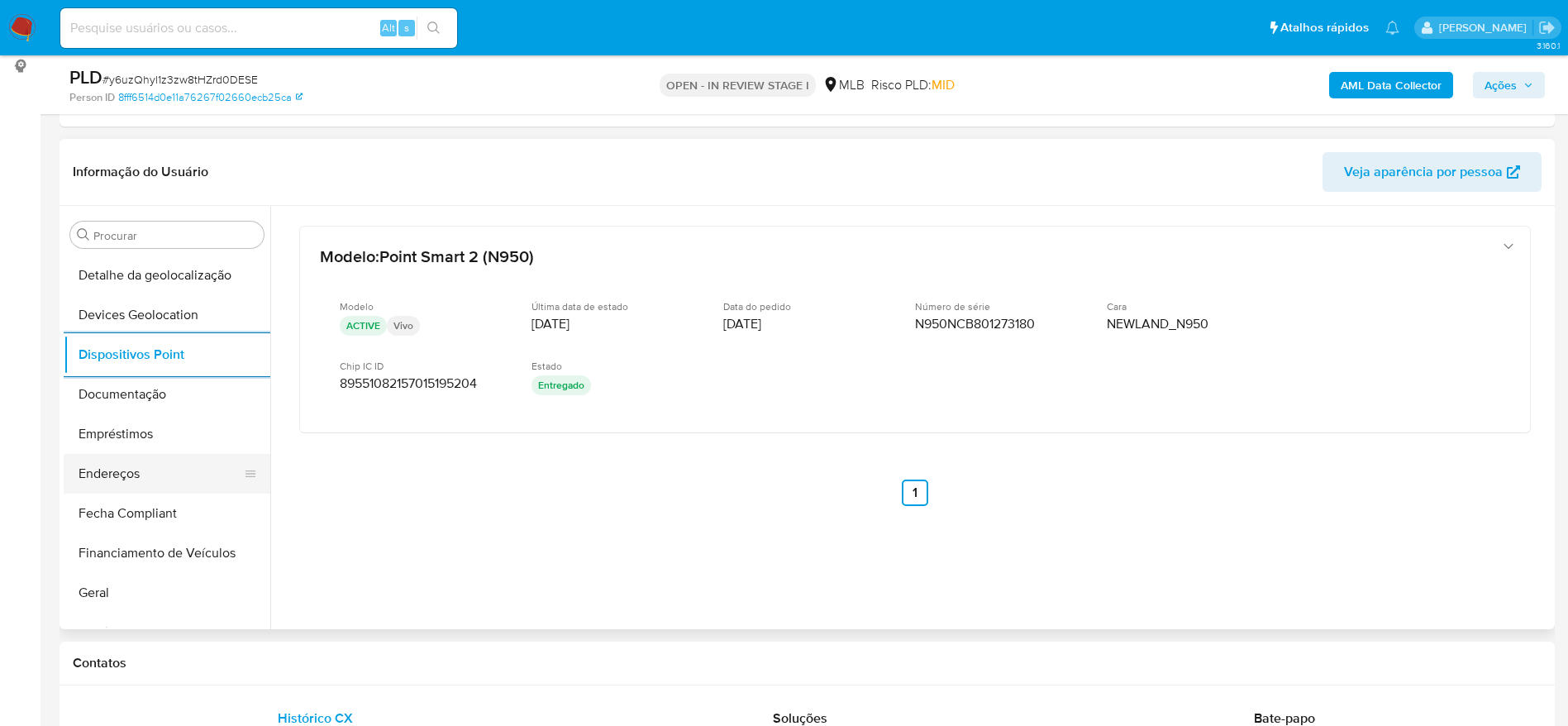
click at [151, 462] on button "Endereços" at bounding box center [160, 473] width 193 height 39
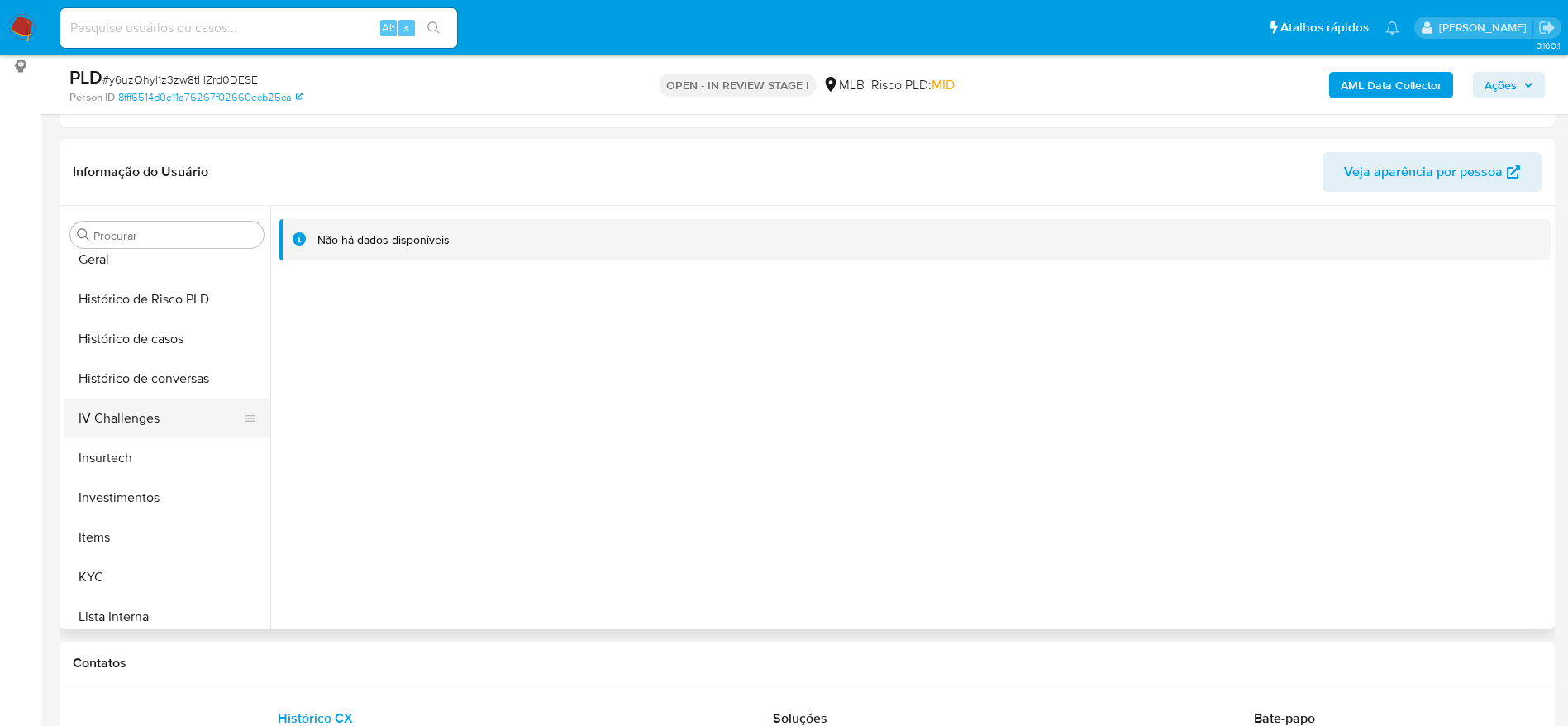
scroll to position [609, 0]
click at [128, 550] on button "KYC" at bounding box center [160, 538] width 193 height 39
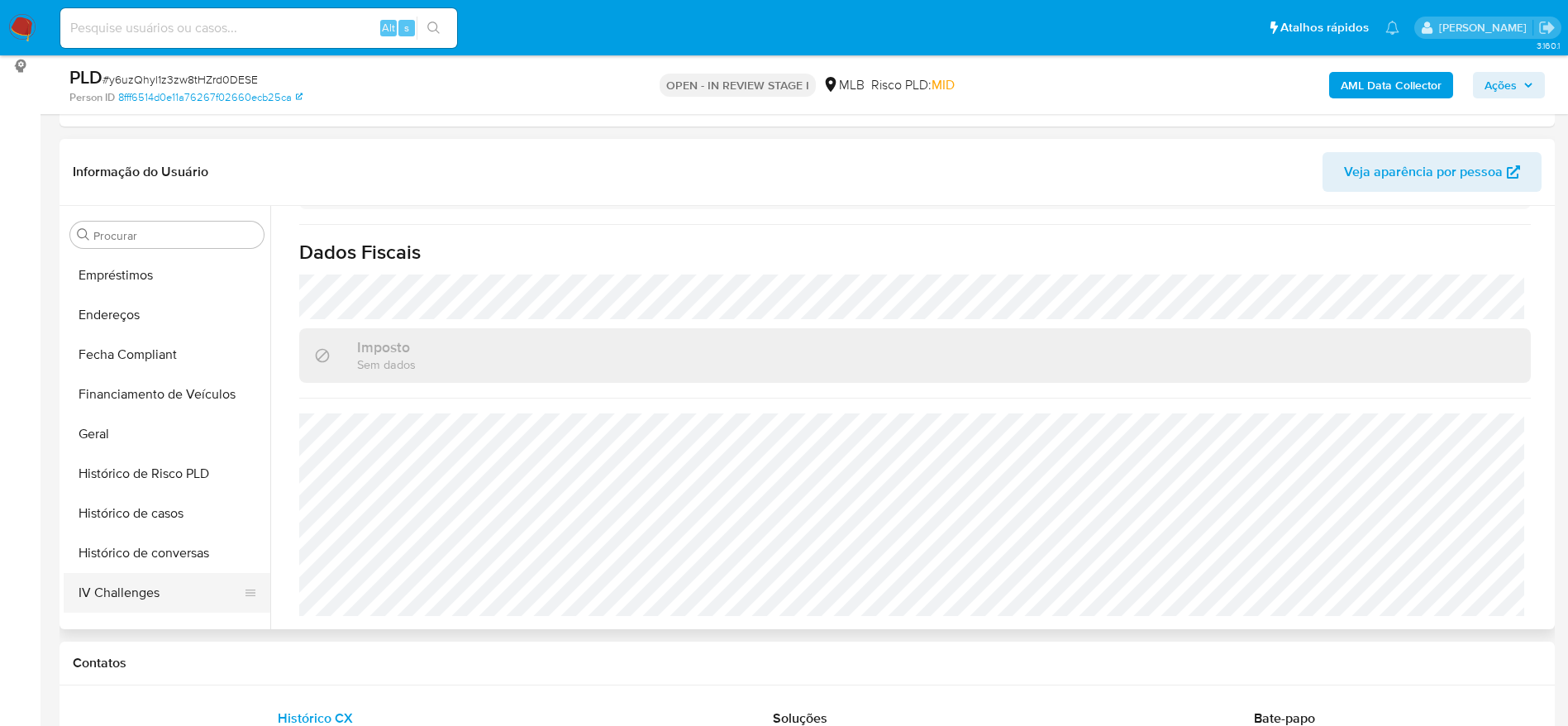
scroll to position [361, 0]
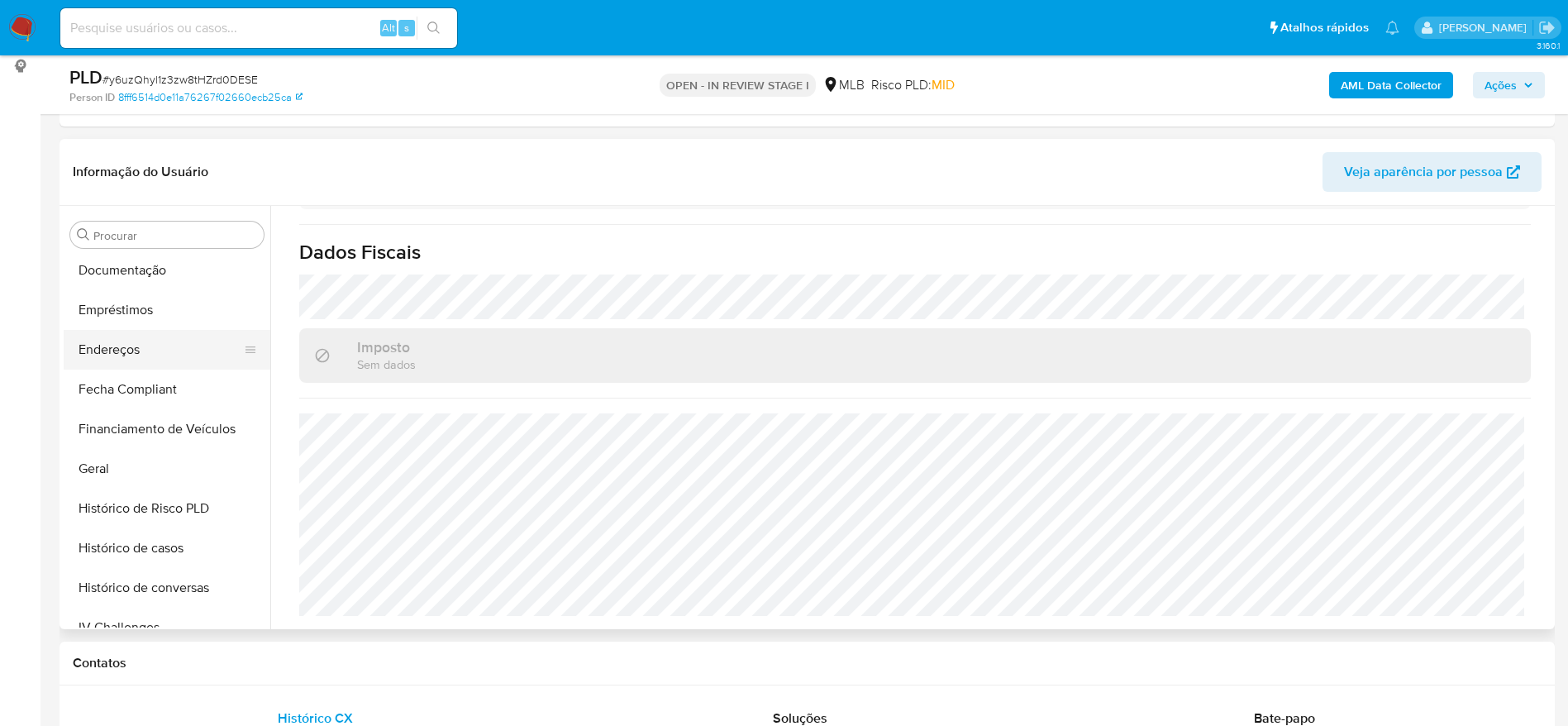
click at [125, 355] on button "Endereços" at bounding box center [160, 350] width 193 height 39
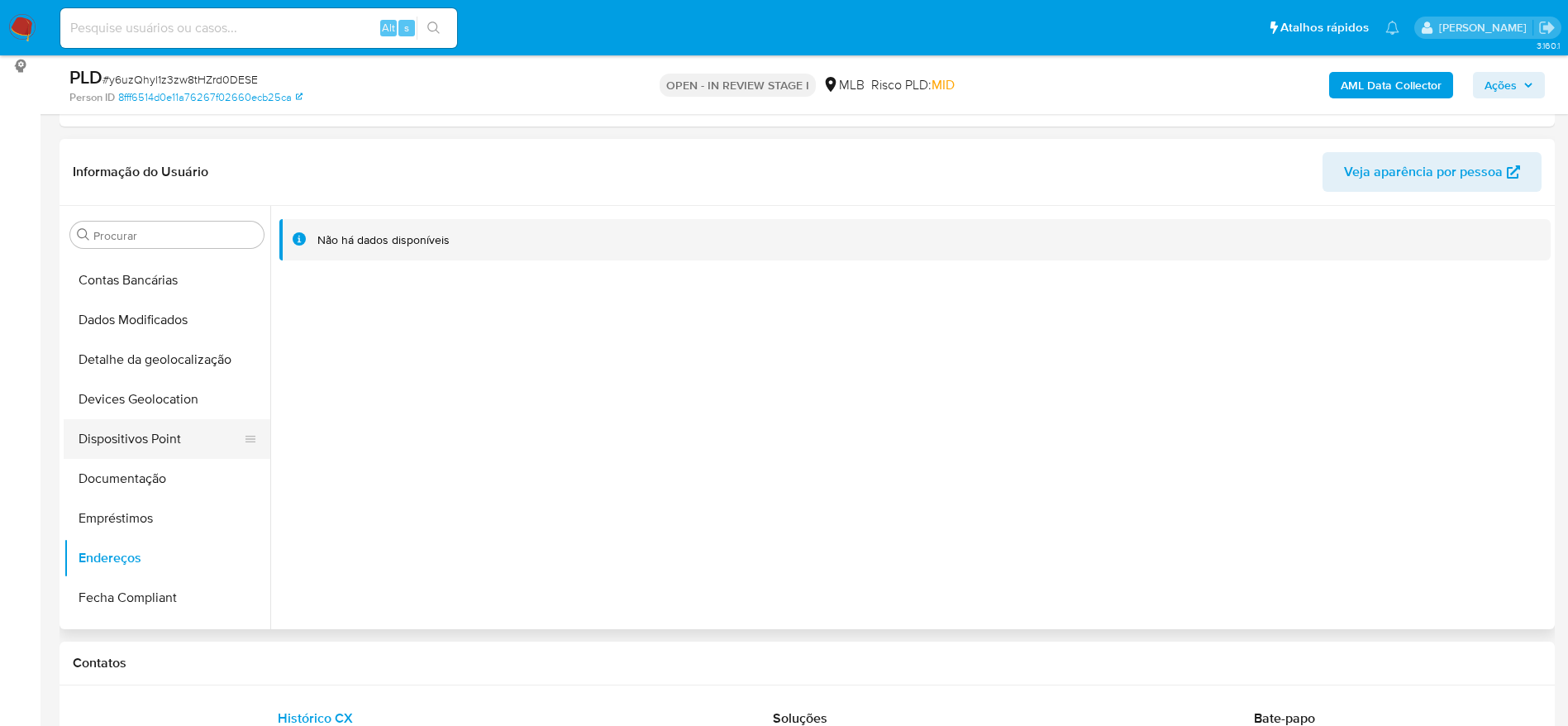
scroll to position [113, 0]
click at [150, 433] on button "Devices Geolocation" at bounding box center [167, 439] width 207 height 39
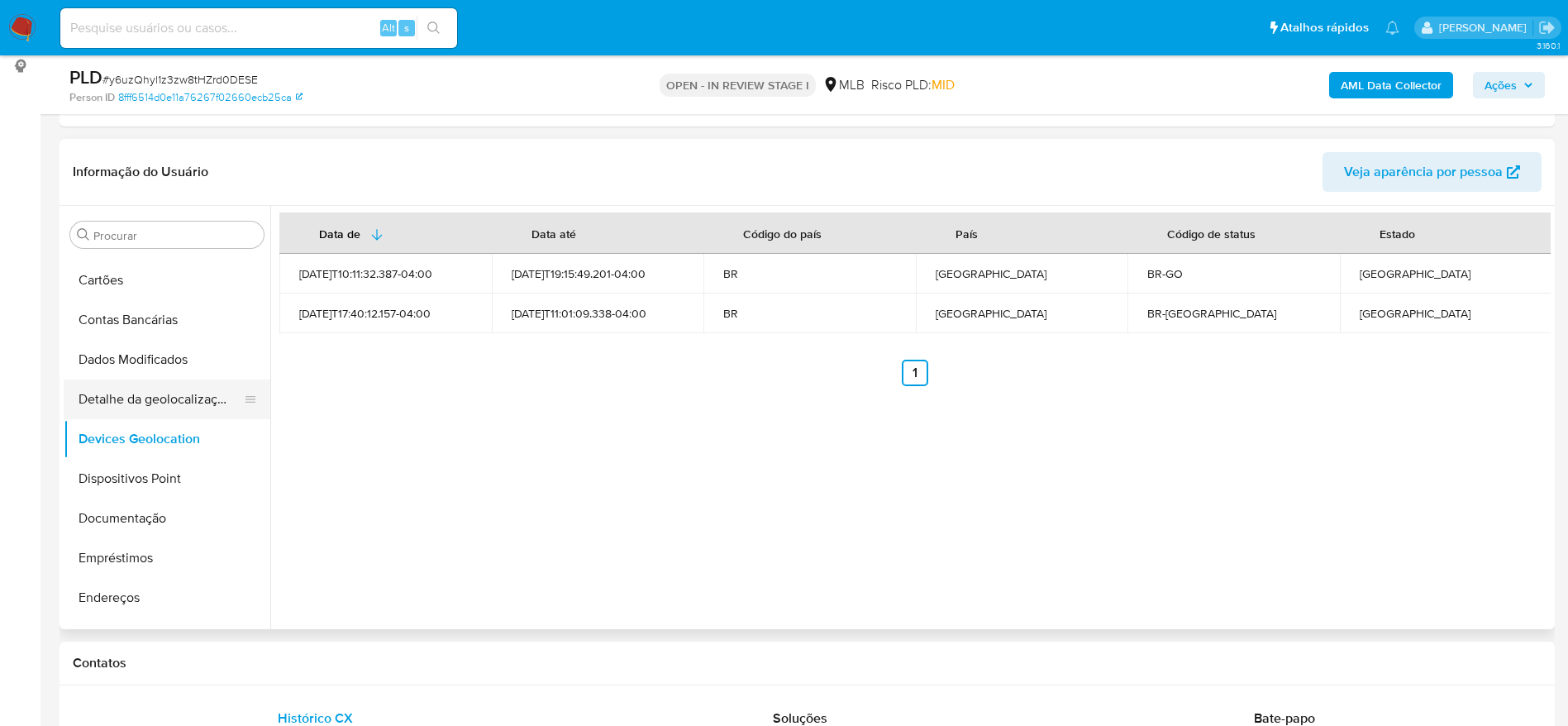
click at [162, 403] on button "Detalhe da geolocalização" at bounding box center [160, 399] width 193 height 39
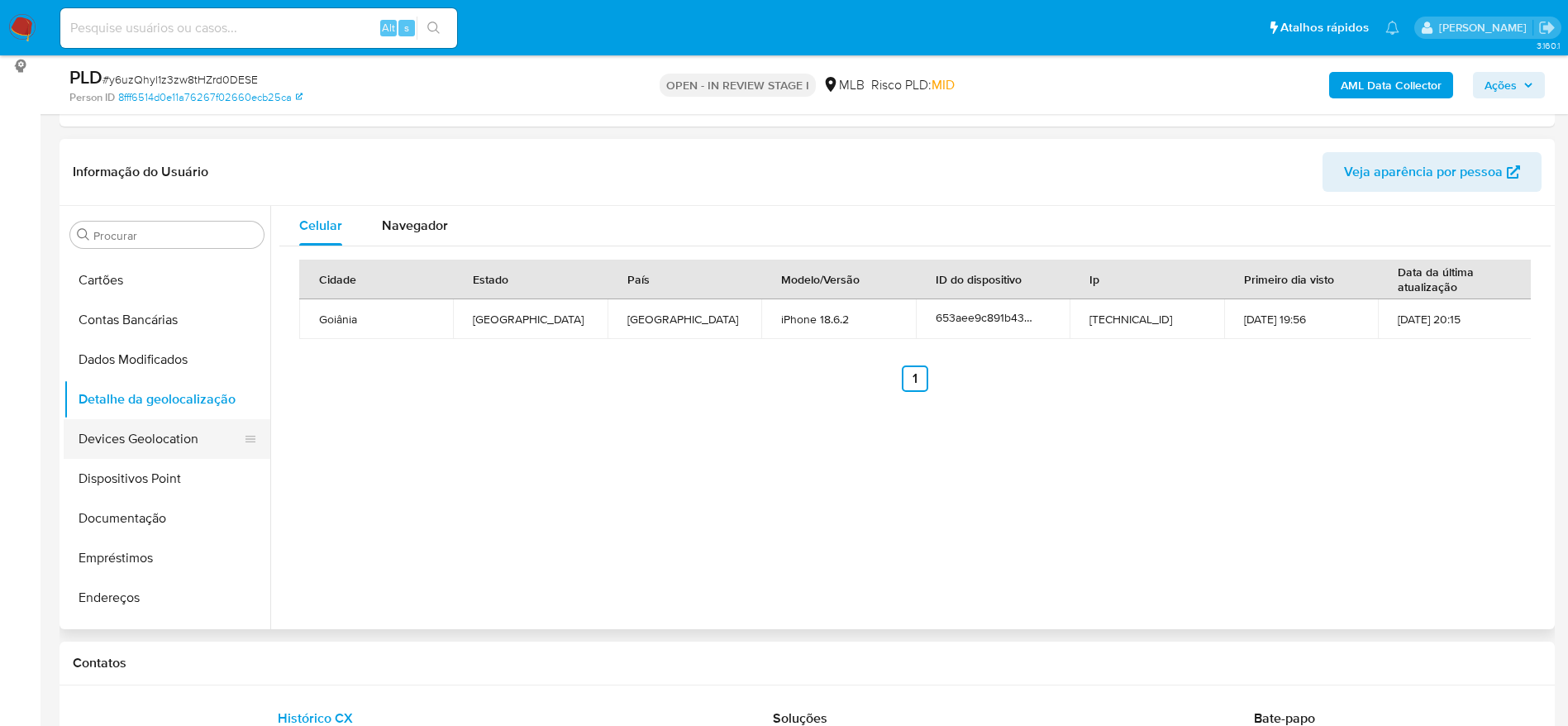
click at [154, 430] on button "Devices Geolocation" at bounding box center [160, 439] width 193 height 39
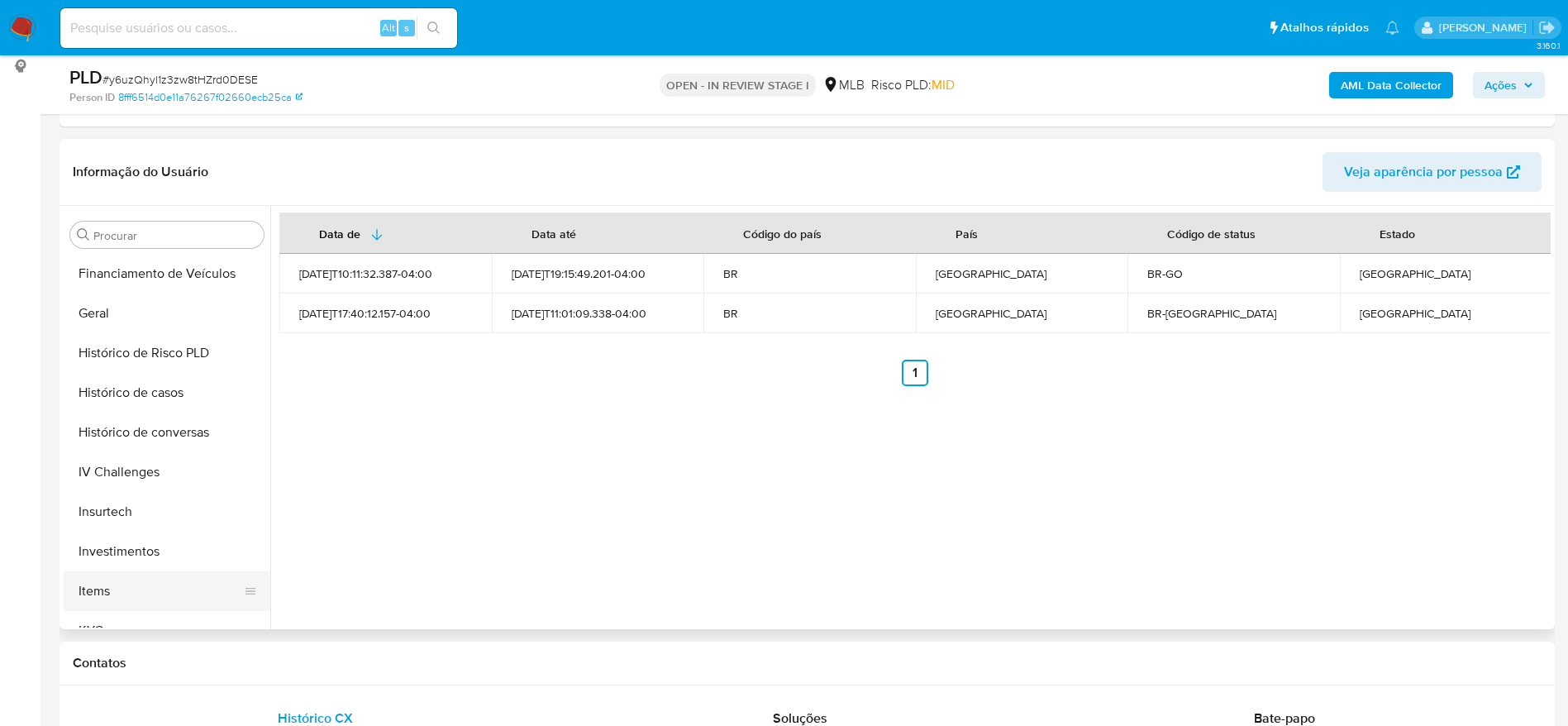
scroll to position [609, 0]
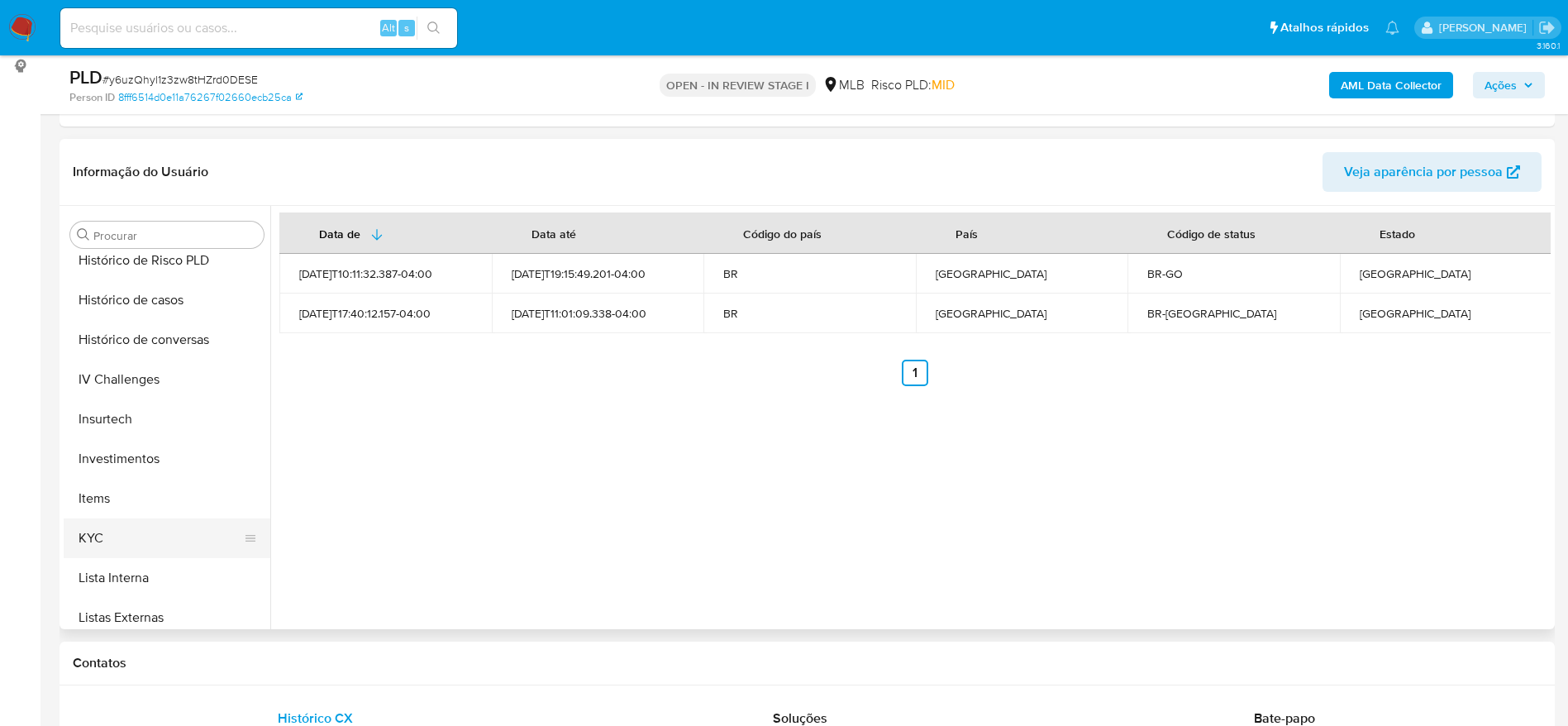
click at [120, 535] on button "KYC" at bounding box center [160, 538] width 193 height 39
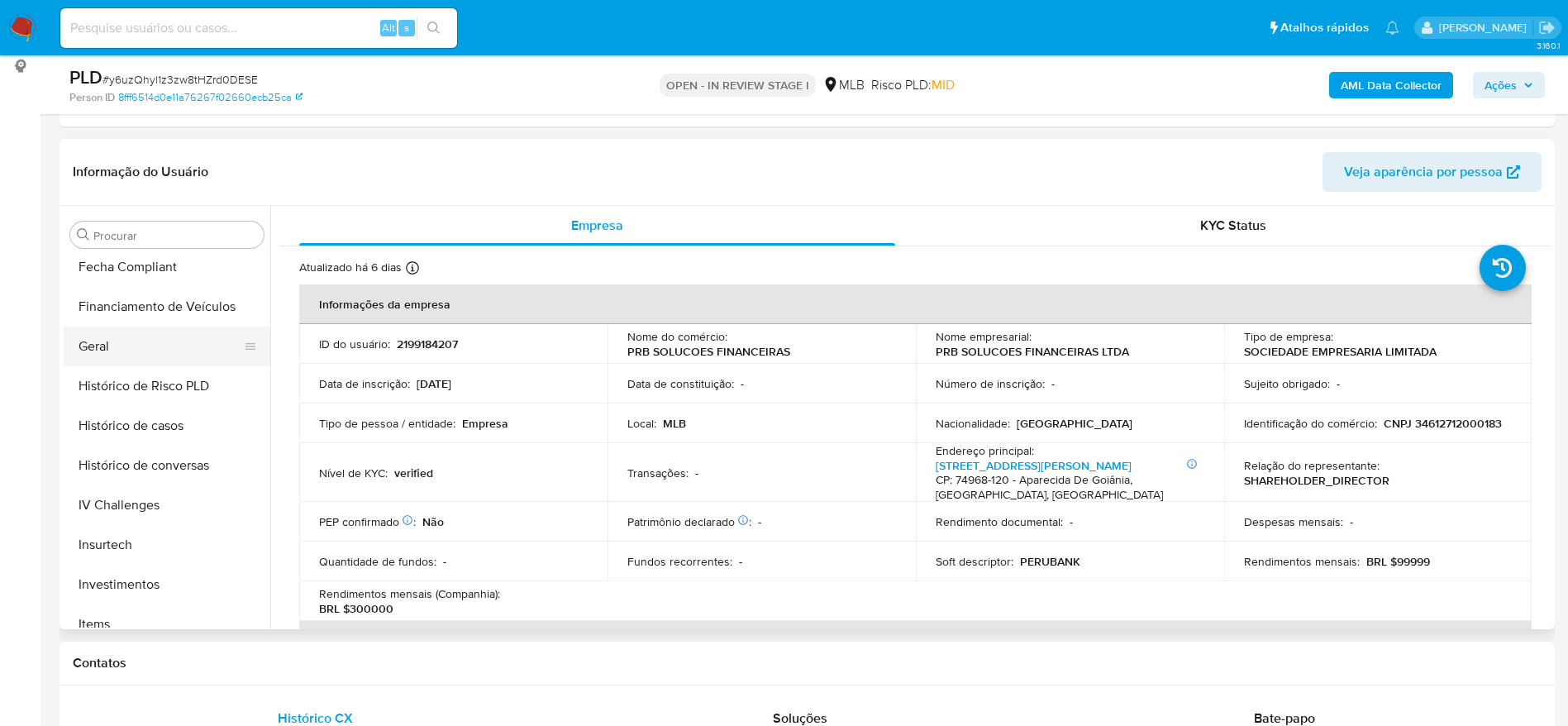
scroll to position [361, 0]
click at [124, 470] on button "Geral" at bounding box center [160, 468] width 193 height 39
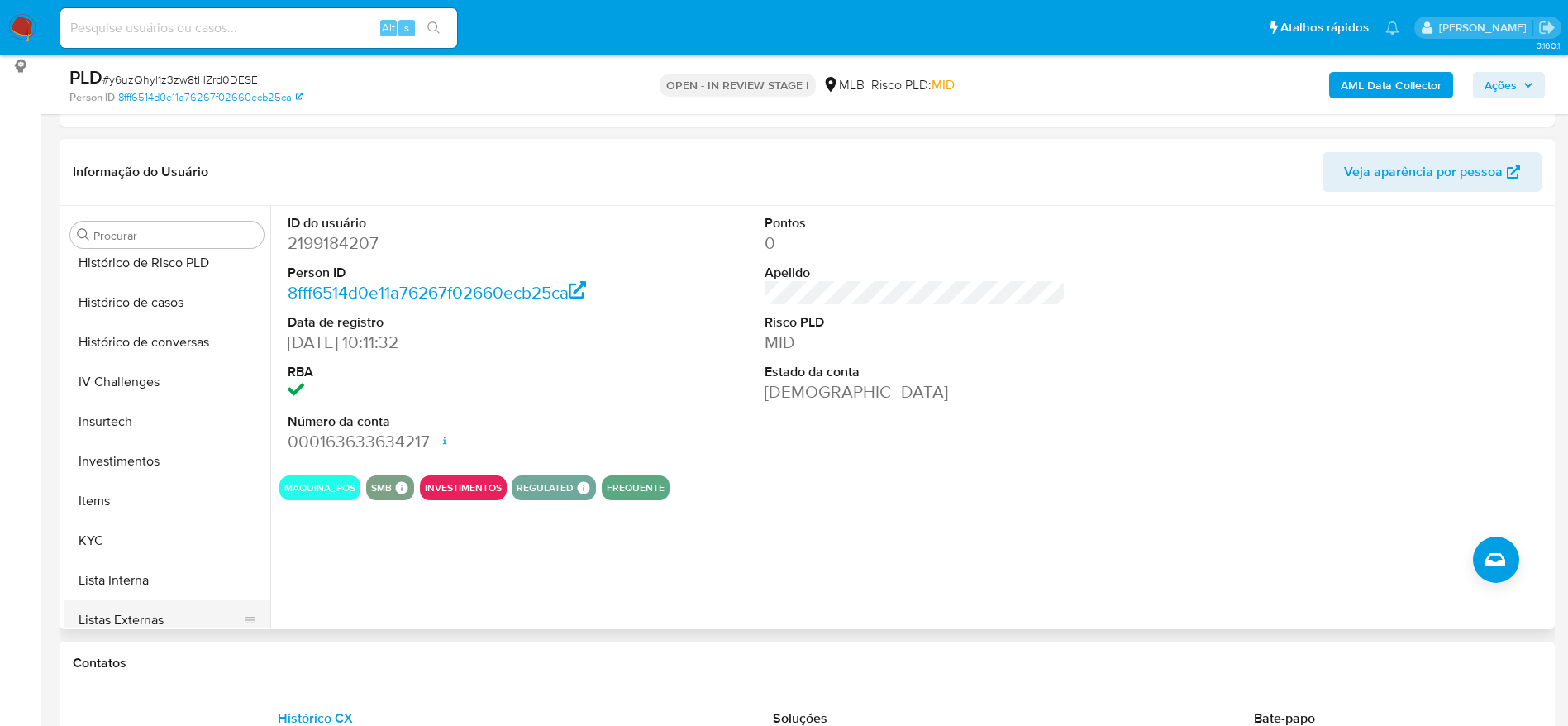
scroll to position [734, 0]
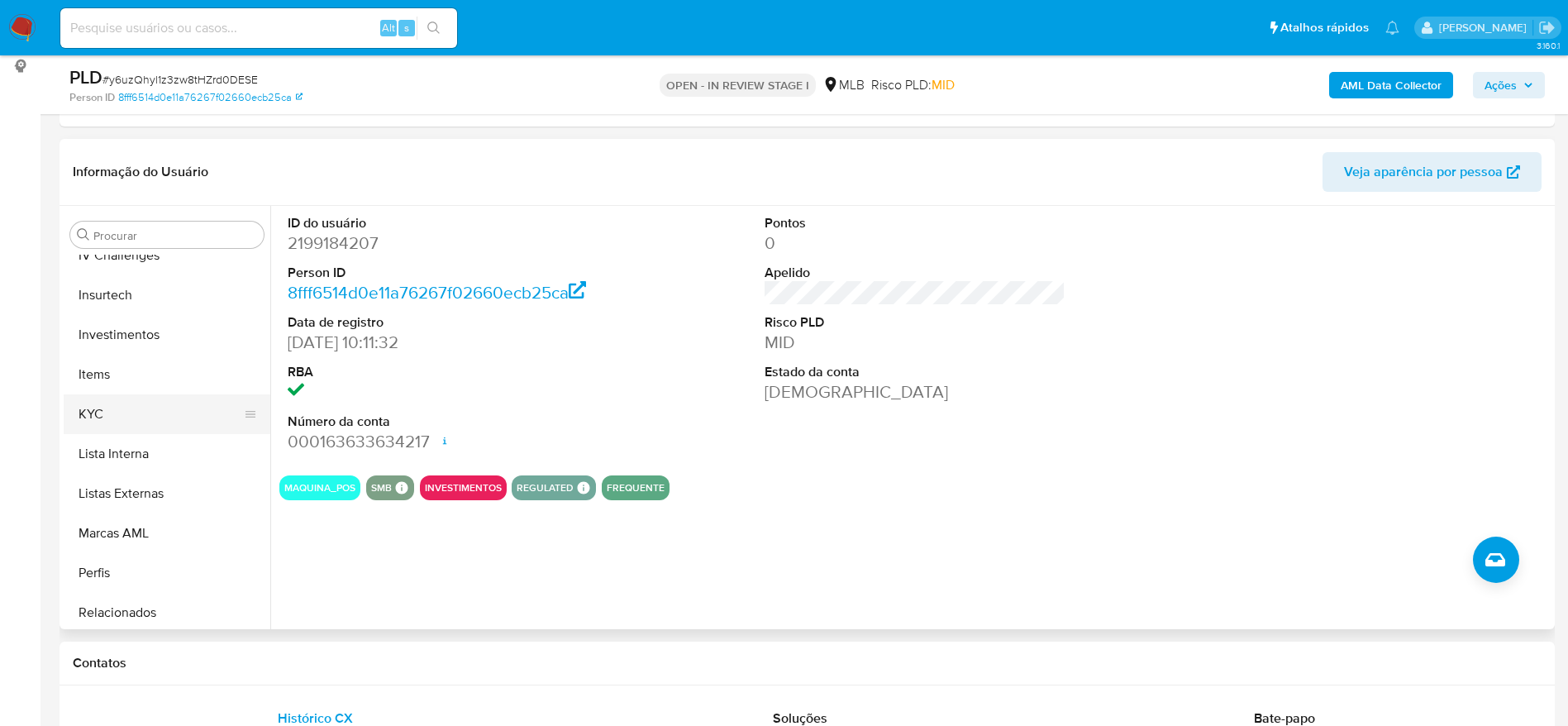
click at [123, 397] on button "KYC" at bounding box center [160, 413] width 193 height 39
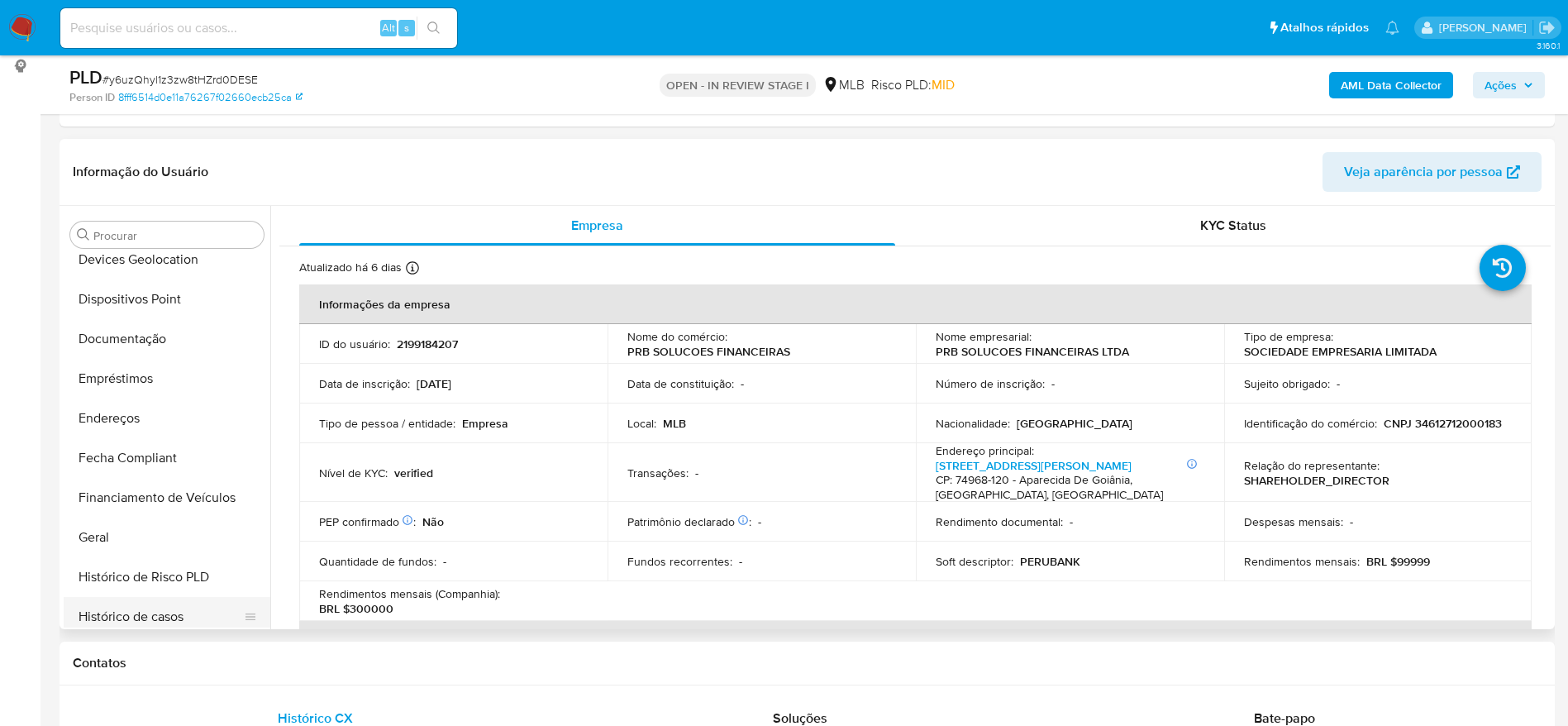
scroll to position [237, 0]
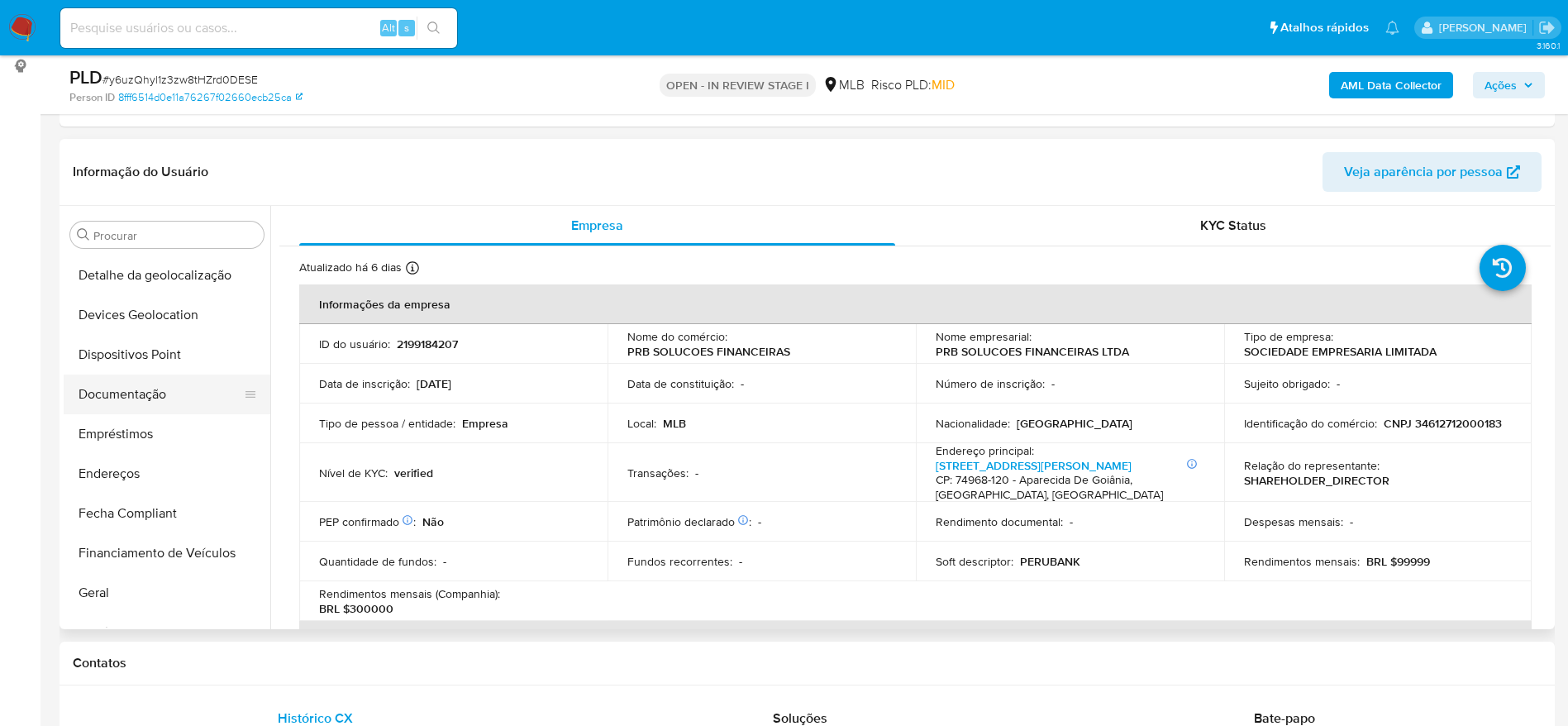
click at [148, 394] on button "Documentação" at bounding box center [160, 394] width 193 height 39
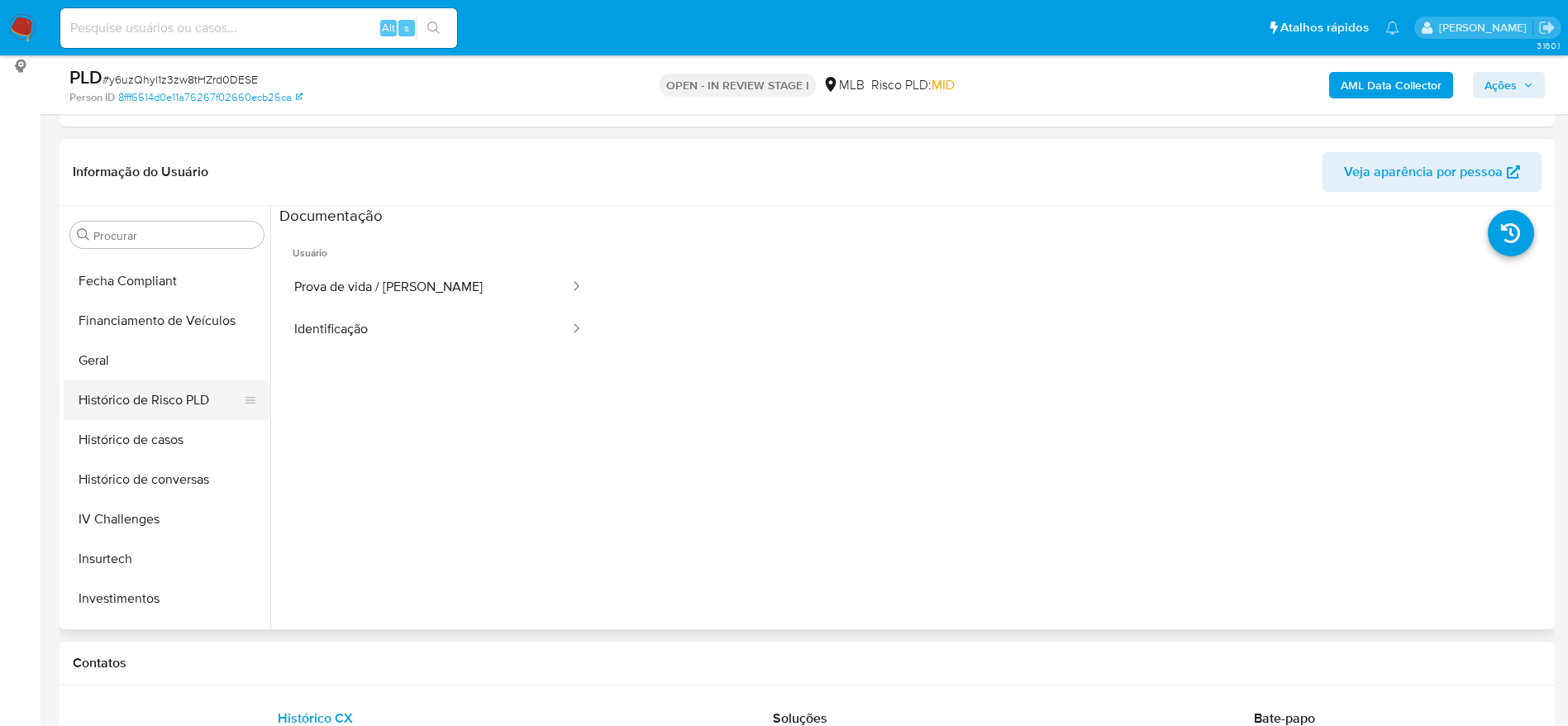
scroll to position [486, 0]
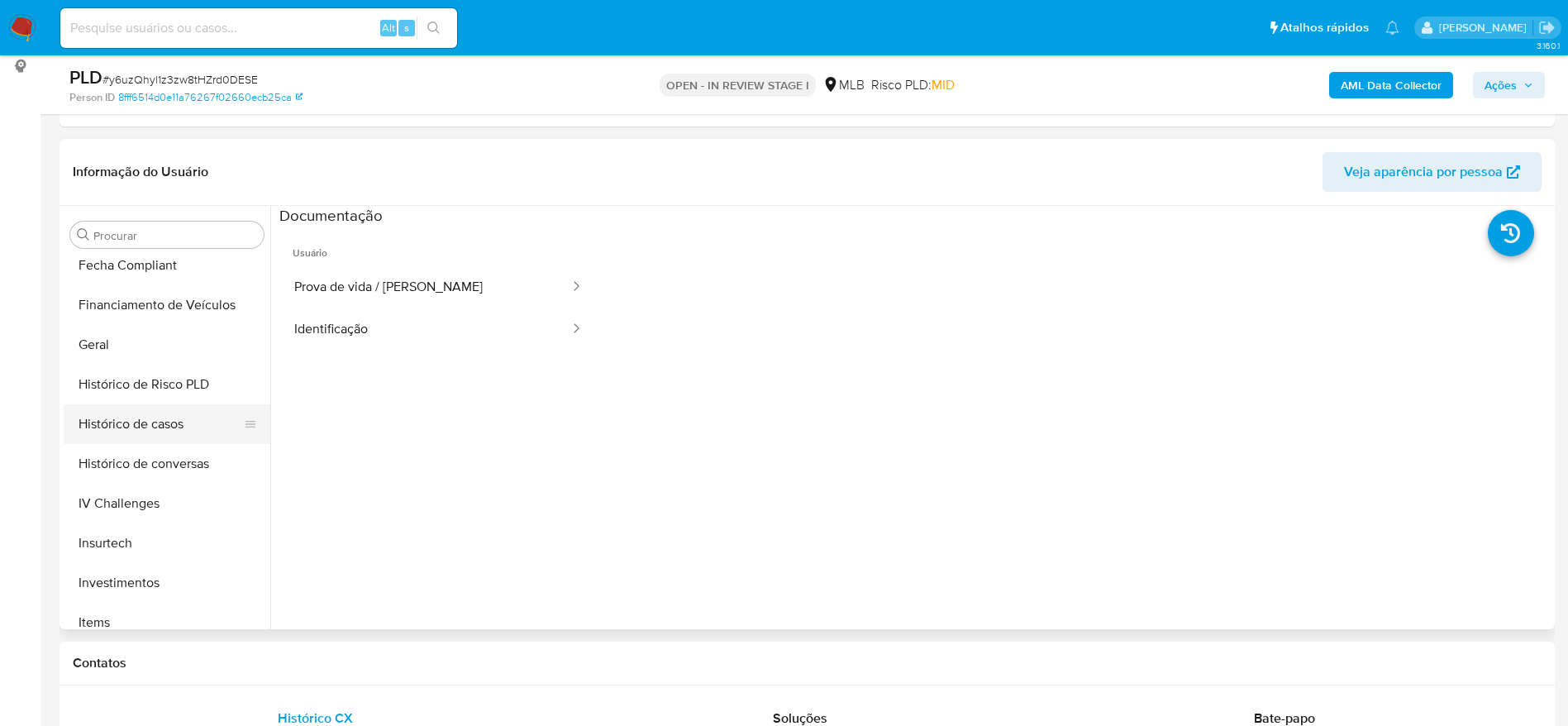
click at [166, 419] on button "Histórico de casos" at bounding box center [160, 424] width 193 height 39
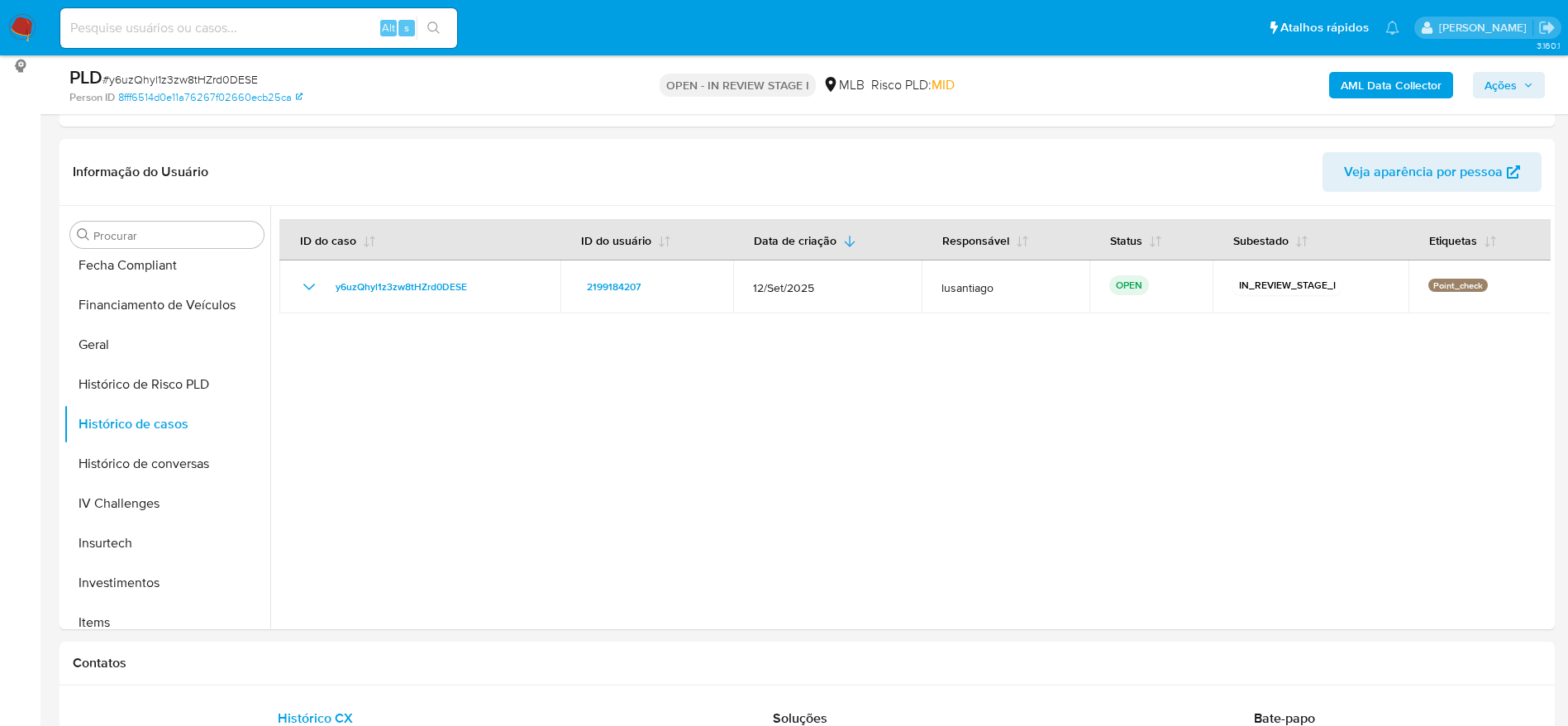
drag, startPoint x: 1513, startPoint y: 82, endPoint x: 1456, endPoint y: 100, distance: 59.8
click at [1510, 89] on span "Ações" at bounding box center [1500, 85] width 32 height 26
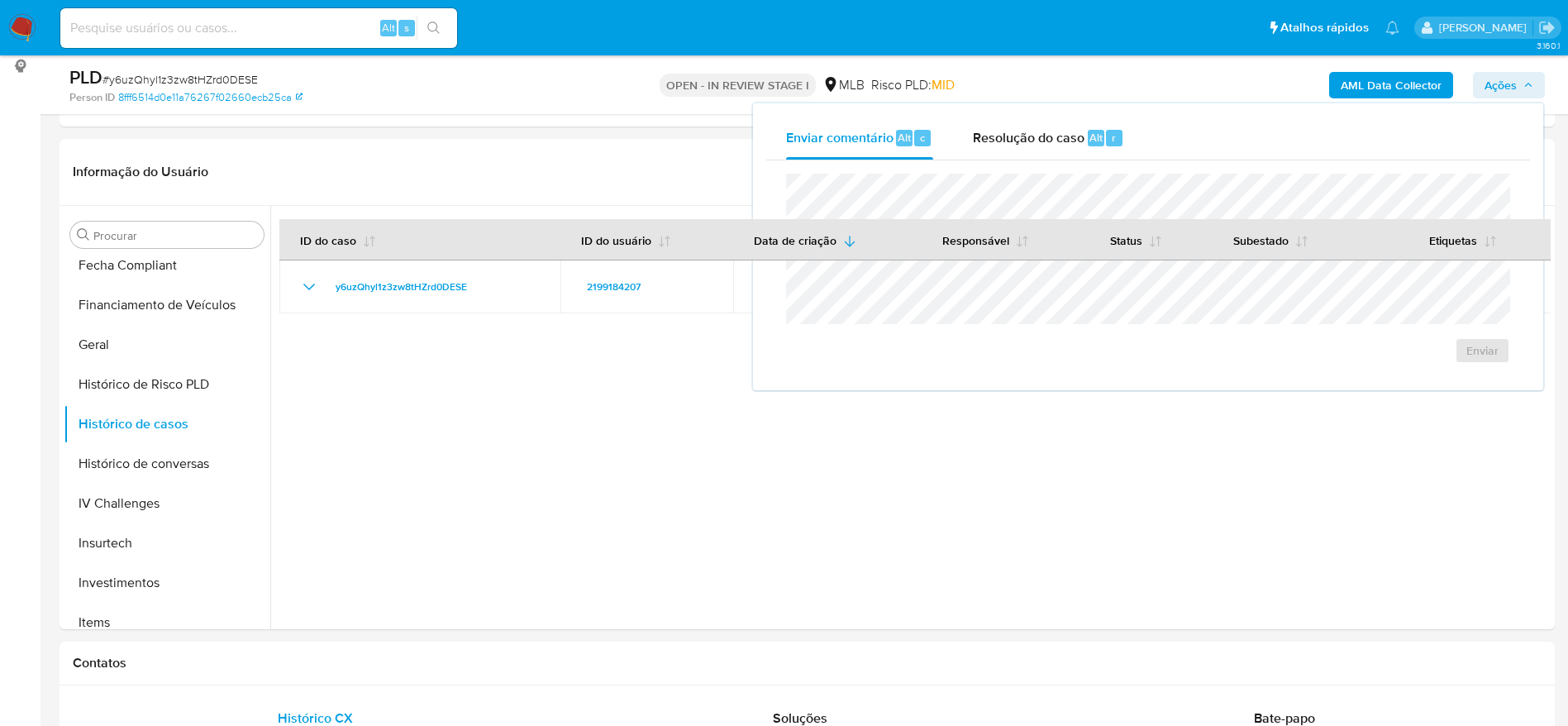
drag, startPoint x: 1012, startPoint y: 144, endPoint x: 1001, endPoint y: 167, distance: 25.5
click at [1008, 152] on div "Resolução do caso Alt r" at bounding box center [1048, 138] width 151 height 43
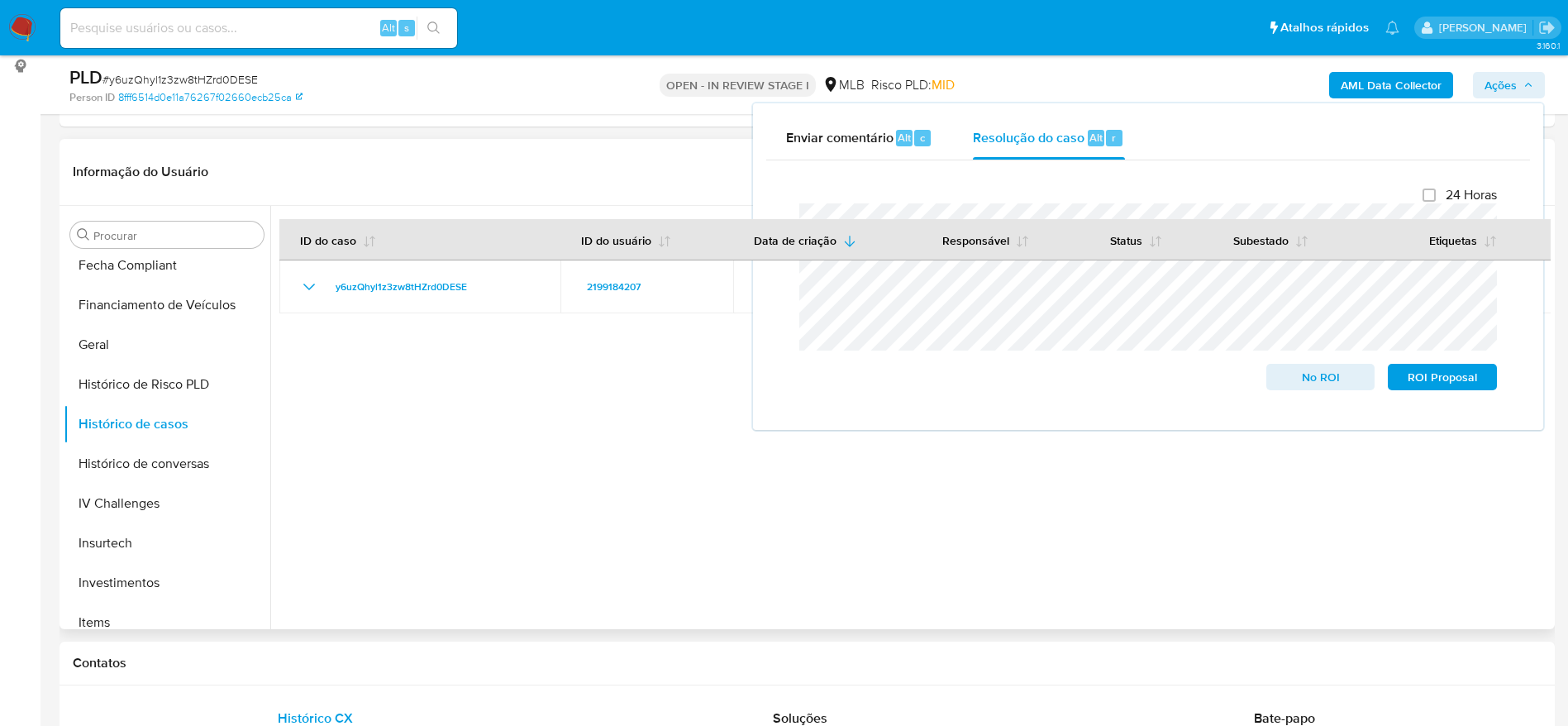
click at [936, 584] on div at bounding box center [910, 418] width 1280 height 424
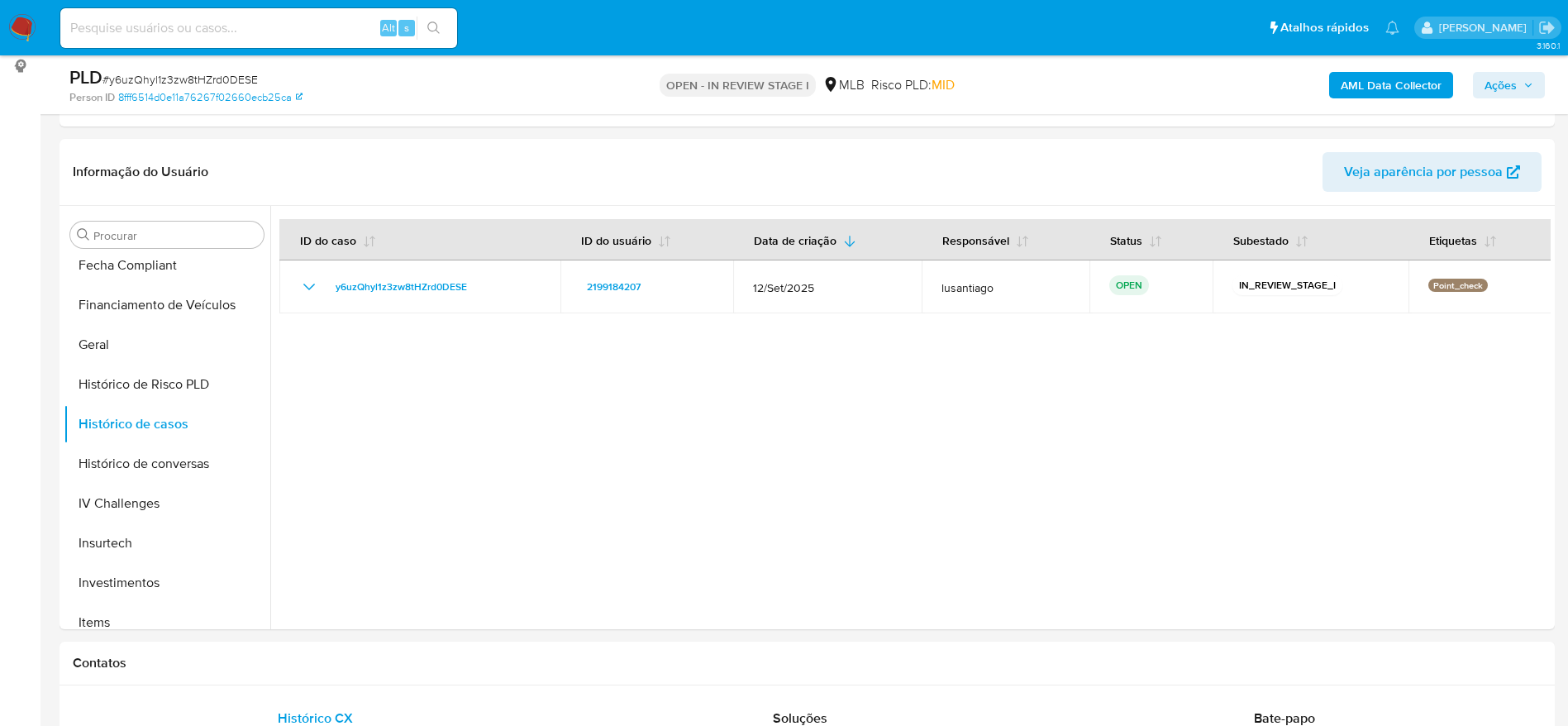
click at [1351, 93] on b "AML Data Collector" at bounding box center [1391, 85] width 101 height 26
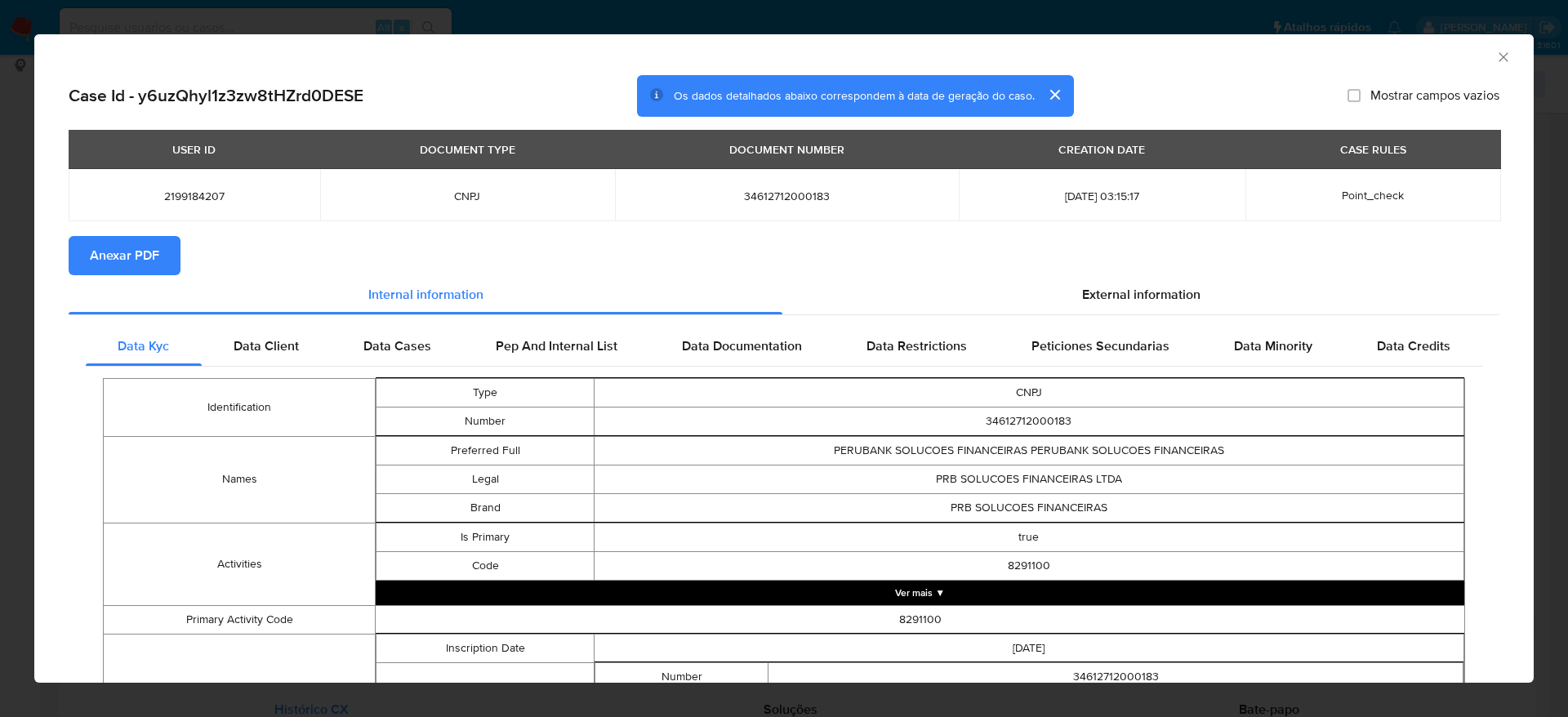
click at [1499, 60] on icon "Fechar a janela" at bounding box center [1503, 56] width 9 height 9
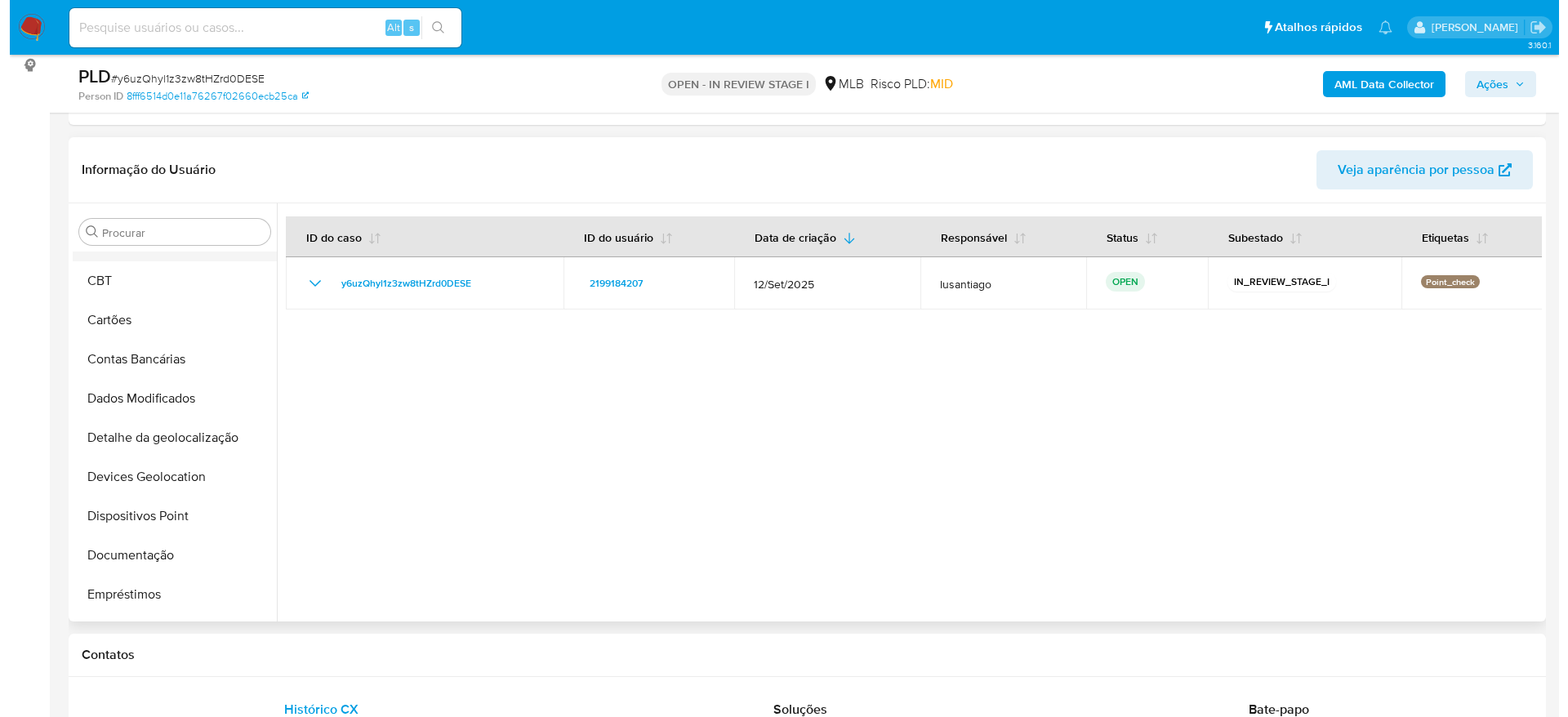
scroll to position [0, 0]
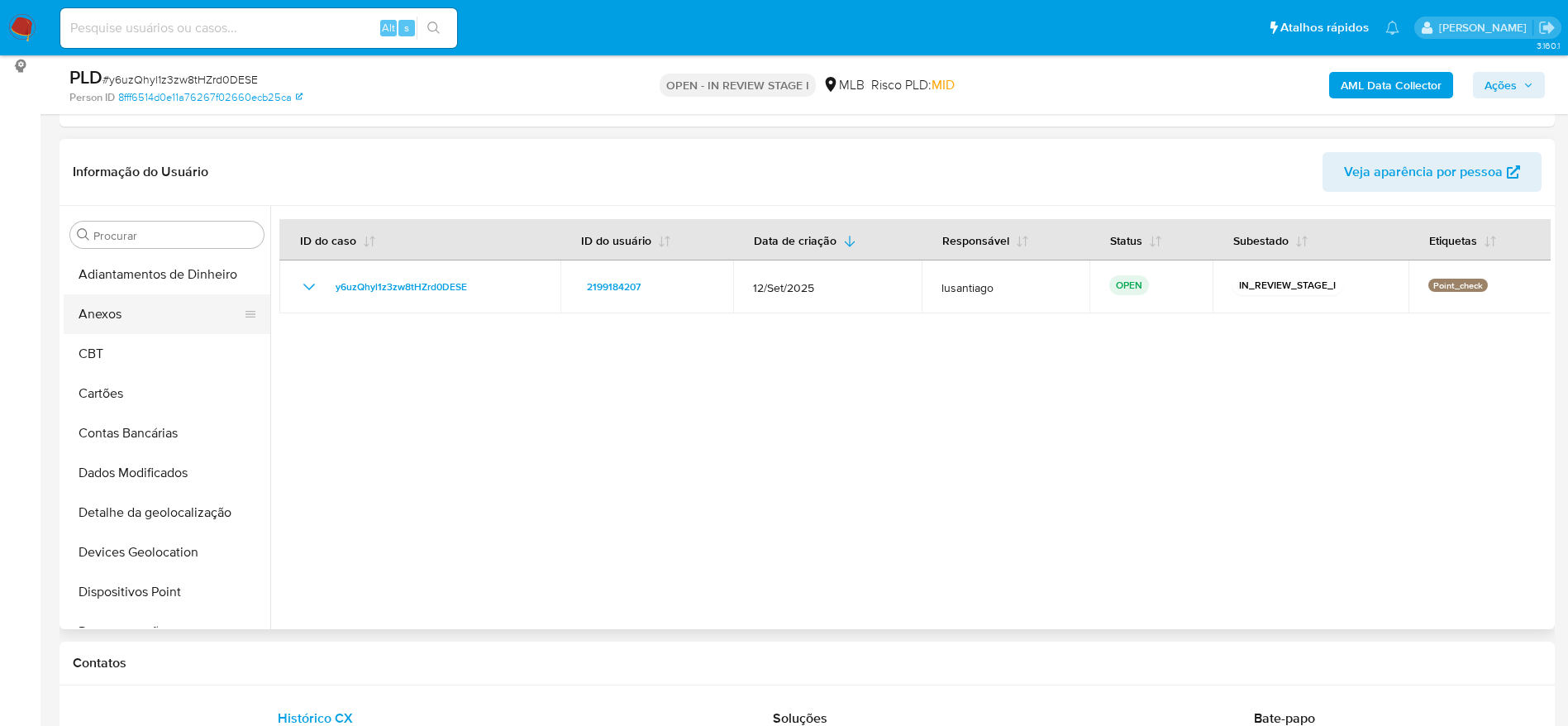
click at [136, 323] on button "Anexos" at bounding box center [160, 313] width 193 height 39
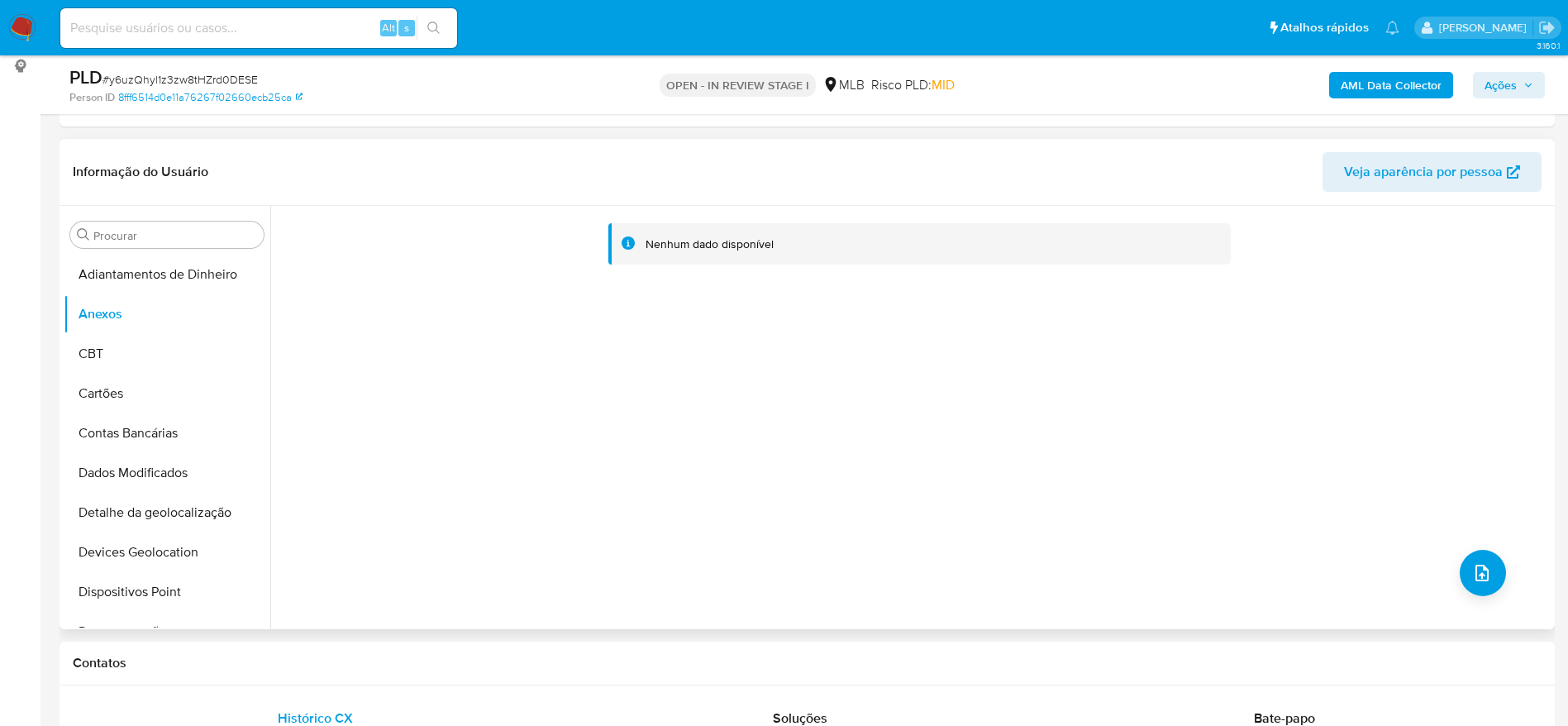
click at [737, 180] on header "Informação do Usuário Veja aparência por pessoa" at bounding box center [807, 171] width 1468 height 39
click at [1381, 89] on b "AML Data Collector" at bounding box center [1391, 85] width 101 height 26
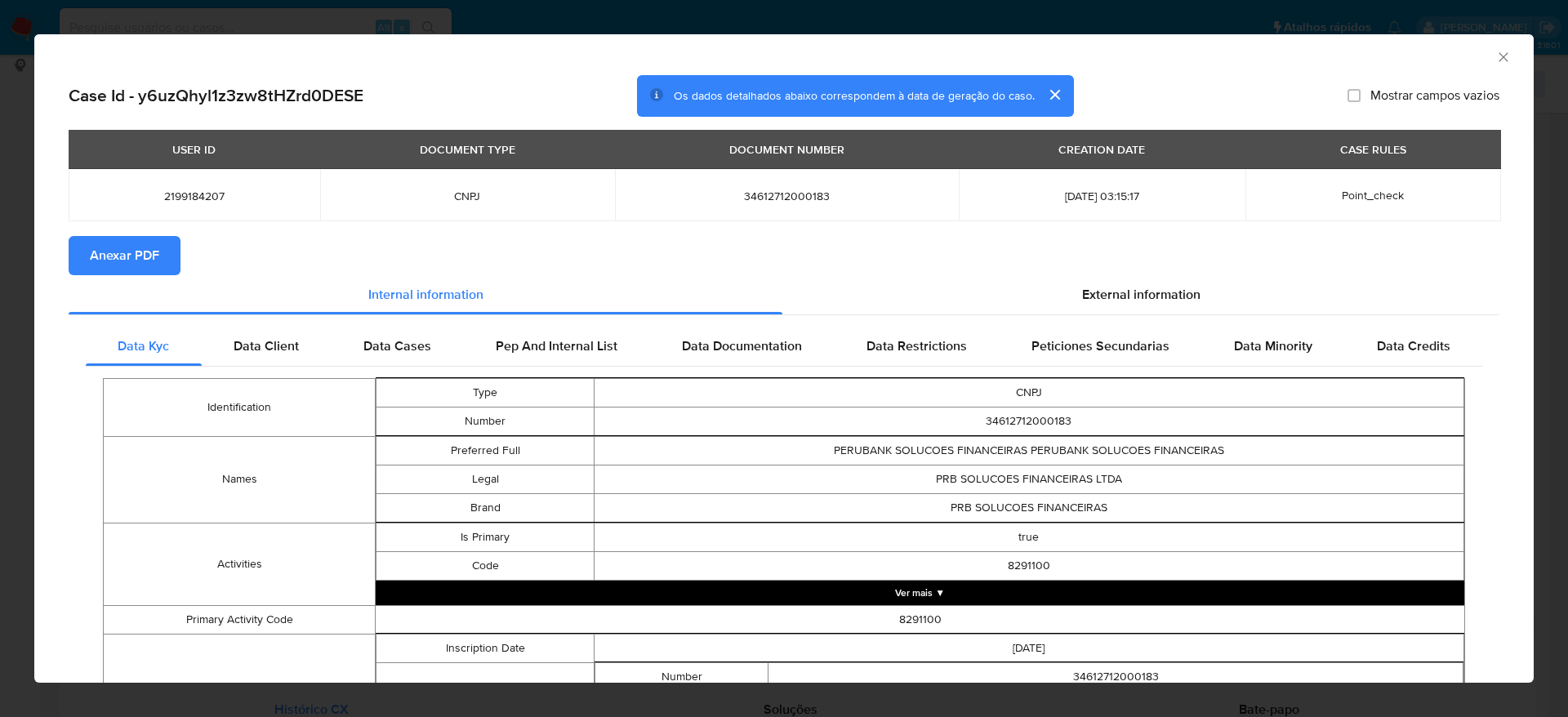
click at [164, 257] on button "Anexar PDF" at bounding box center [125, 255] width 112 height 39
click at [1496, 57] on icon "Fechar a janela" at bounding box center [1504, 57] width 17 height 17
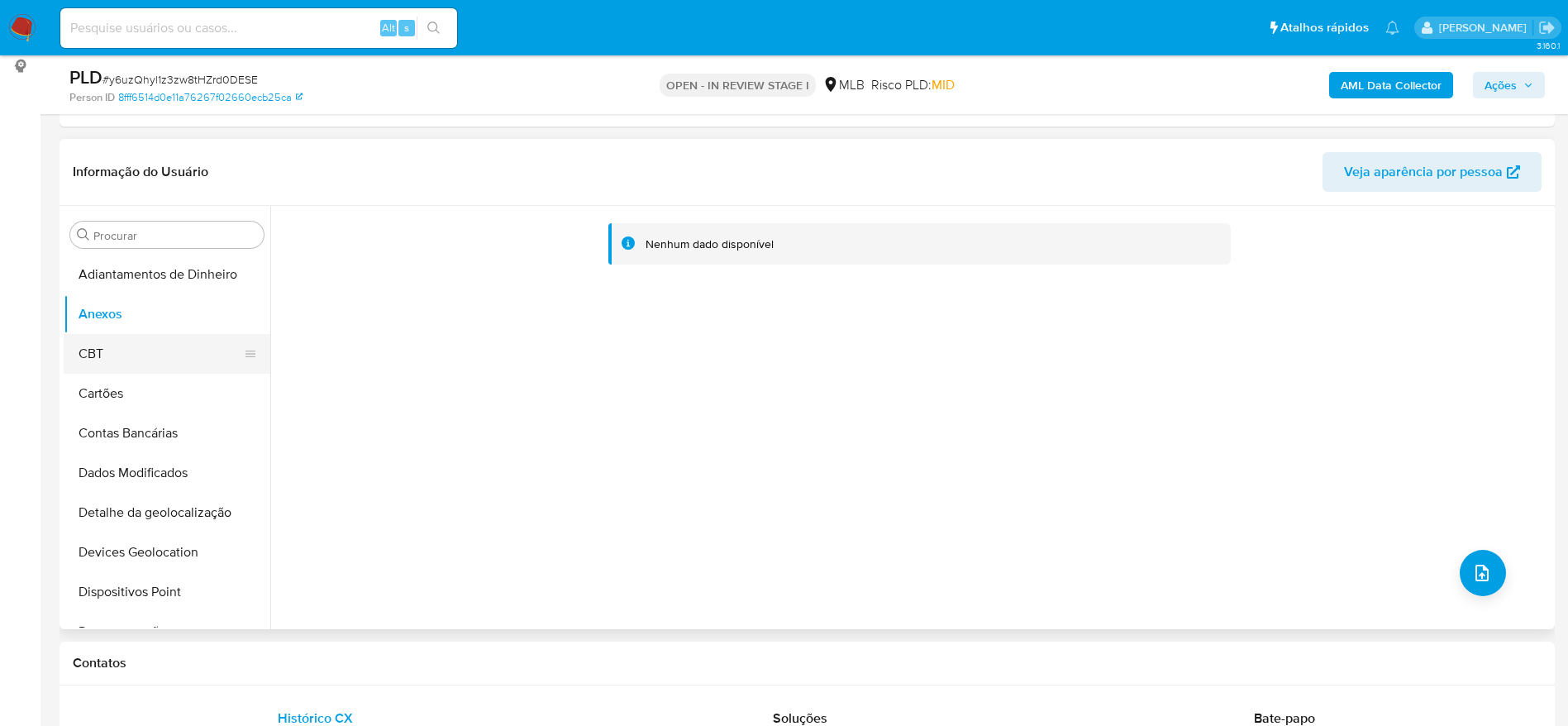
click at [113, 354] on button "CBT" at bounding box center [160, 354] width 193 height 39
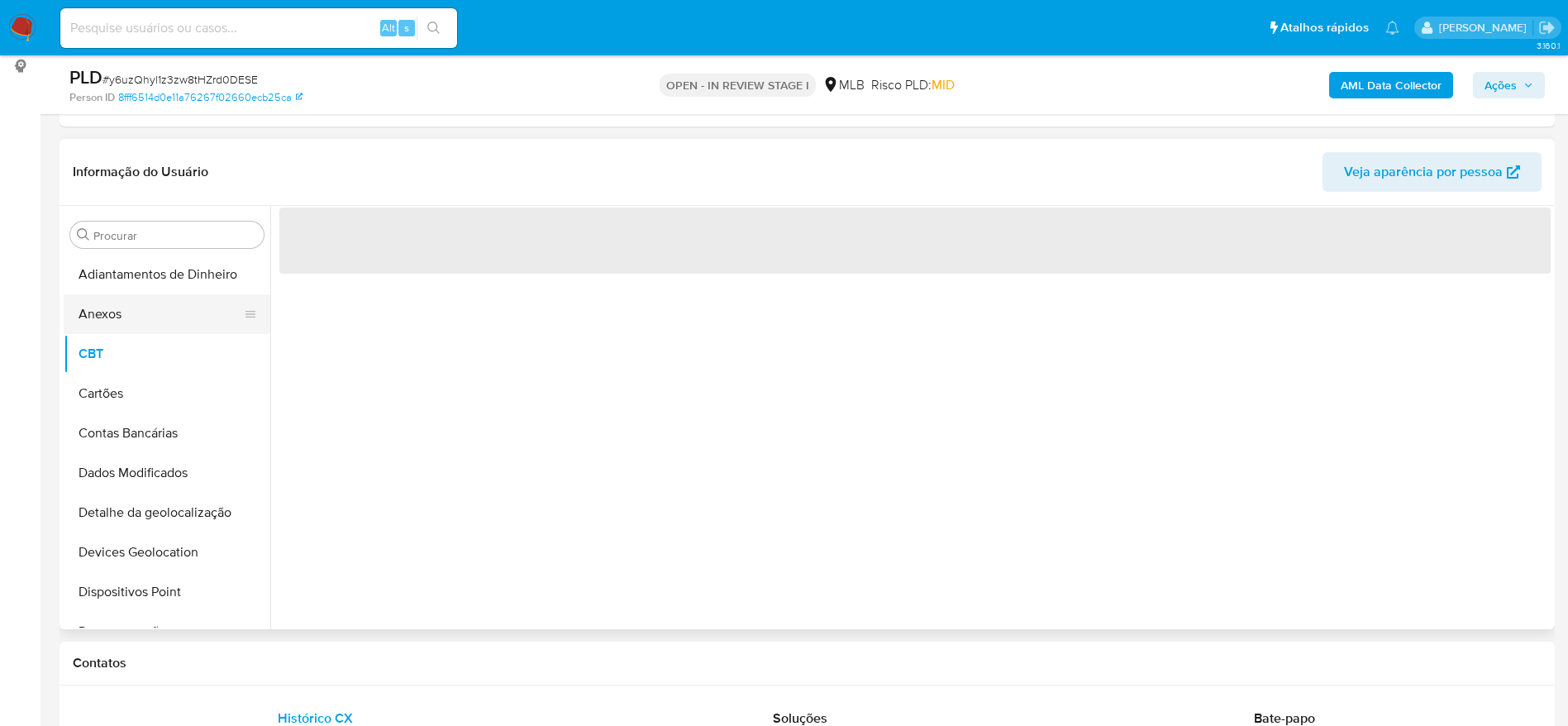
click at [118, 318] on button "Anexos" at bounding box center [160, 313] width 193 height 39
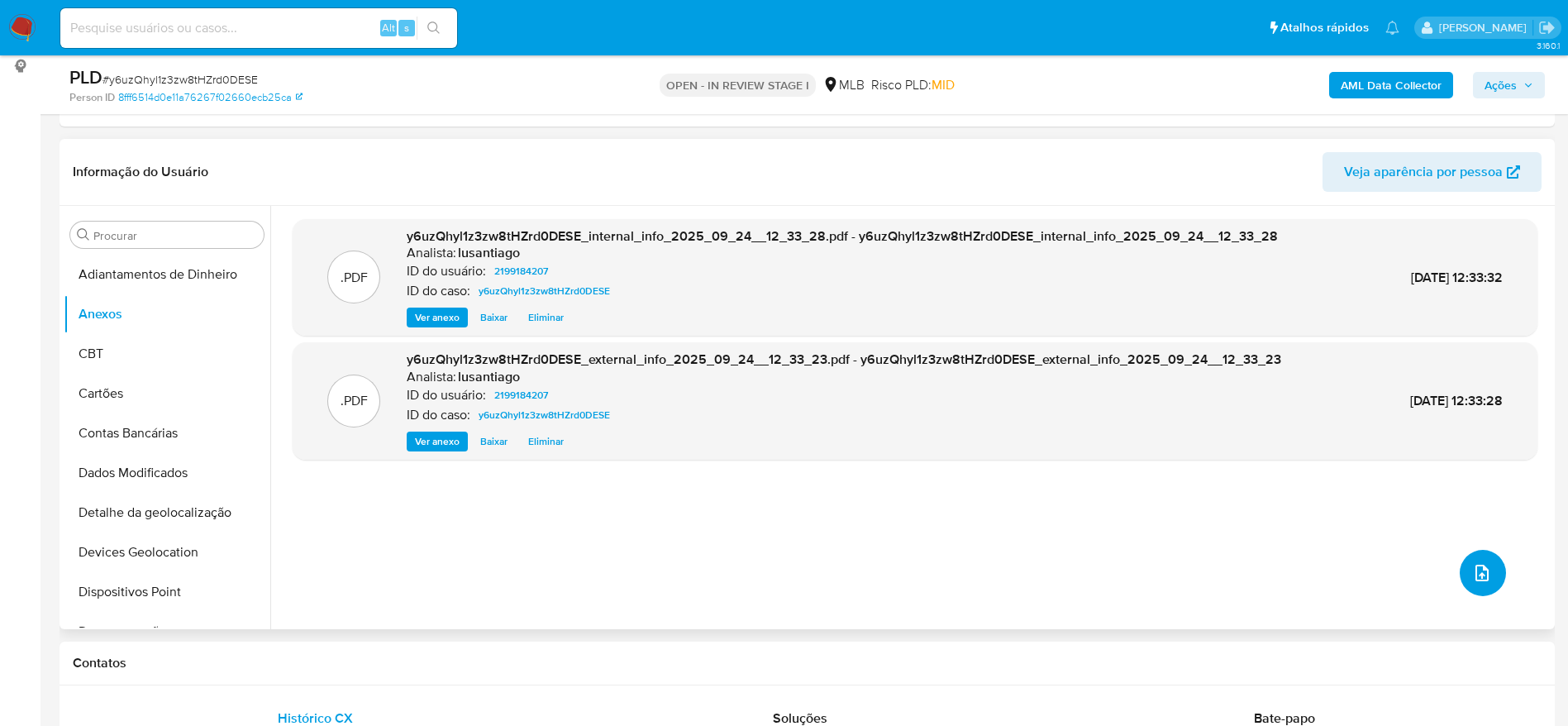
click at [1476, 561] on button "upload-file" at bounding box center [1482, 572] width 46 height 46
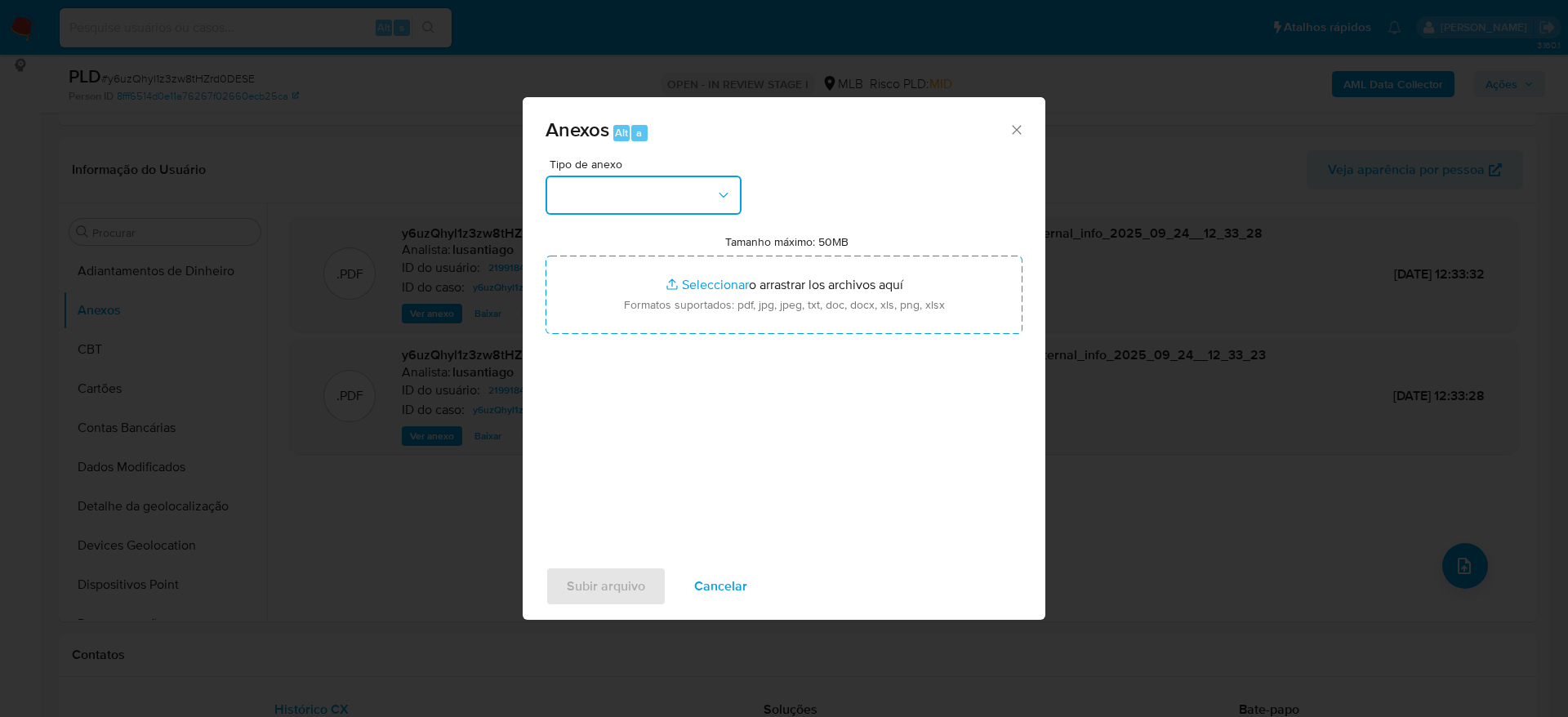
drag, startPoint x: 665, startPoint y: 193, endPoint x: 657, endPoint y: 199, distance: 10.0
click at [663, 191] on button "button" at bounding box center [643, 195] width 196 height 39
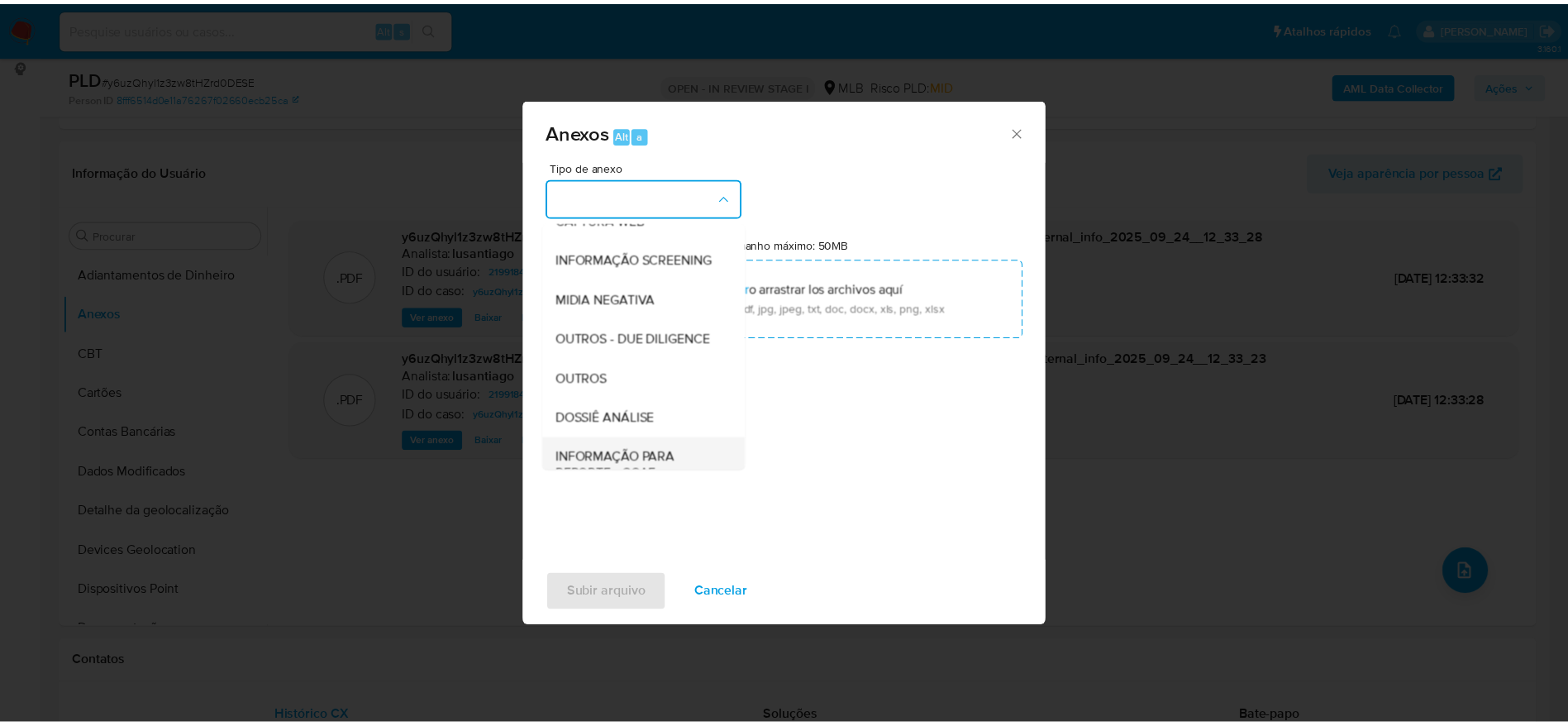
scroll to position [255, 0]
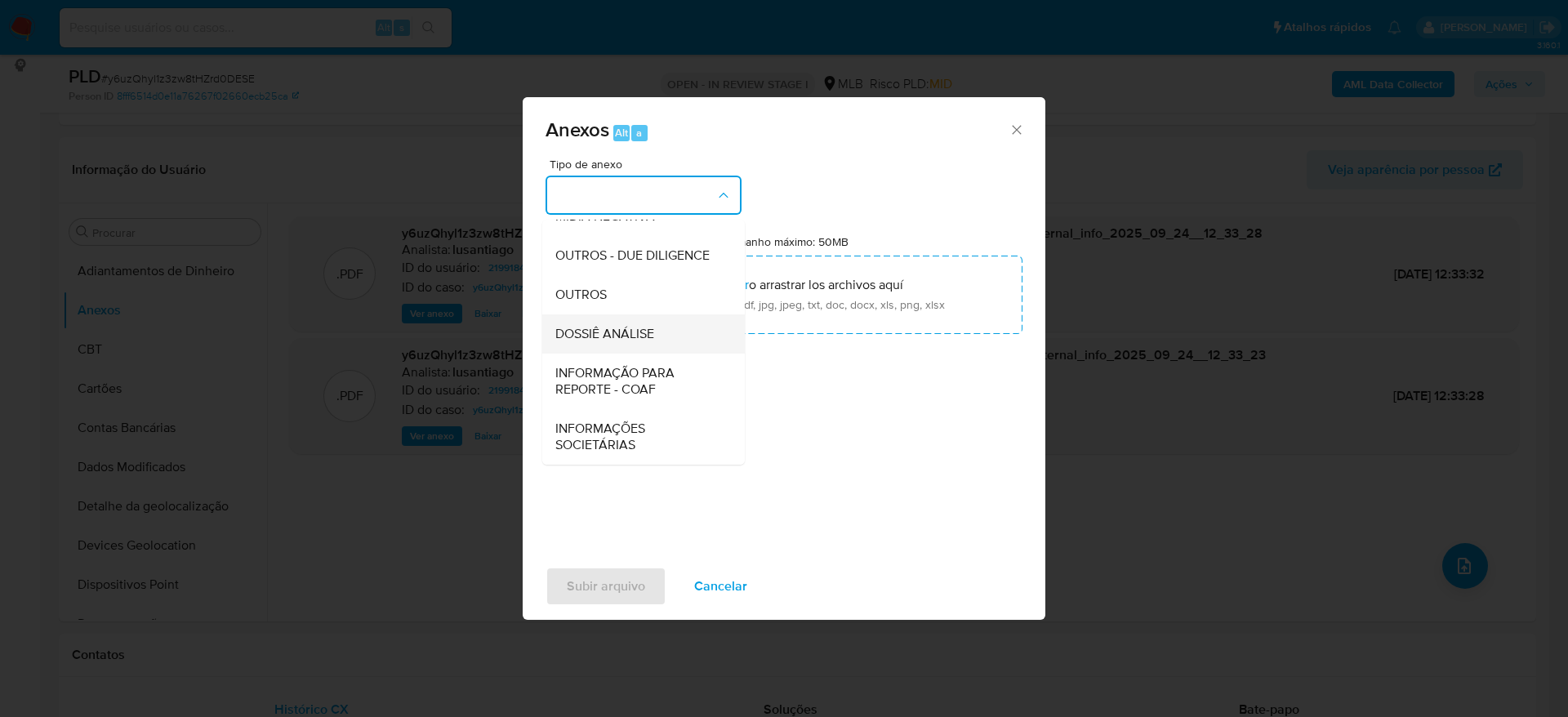
click at [624, 326] on span "DOSSIÊ ANÁLISE" at bounding box center [604, 334] width 99 height 17
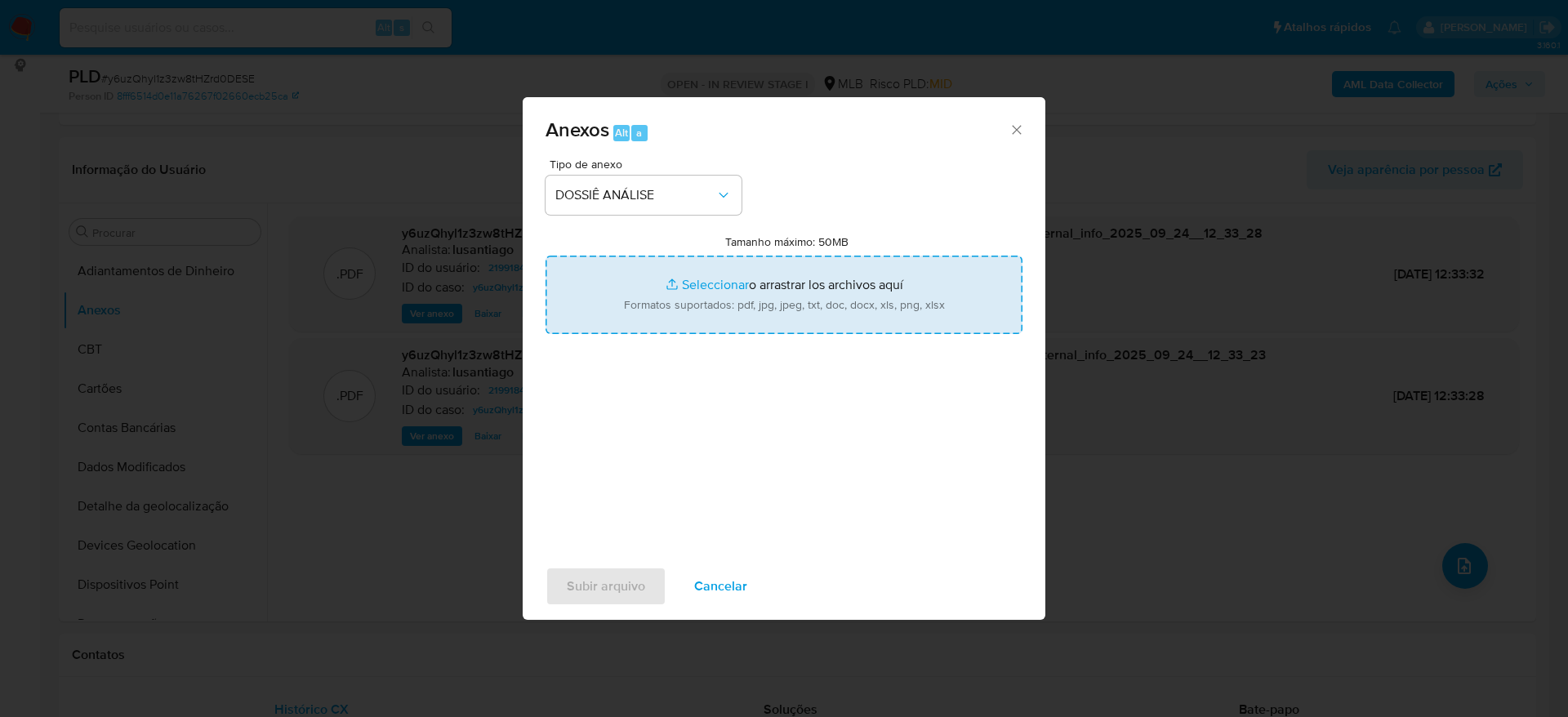
type input "C:\fakepath\SAR - (XXX) - CNPJ 34612712000183 - PRB SOLUCOES FINANCEIRAS LTDA.p…"
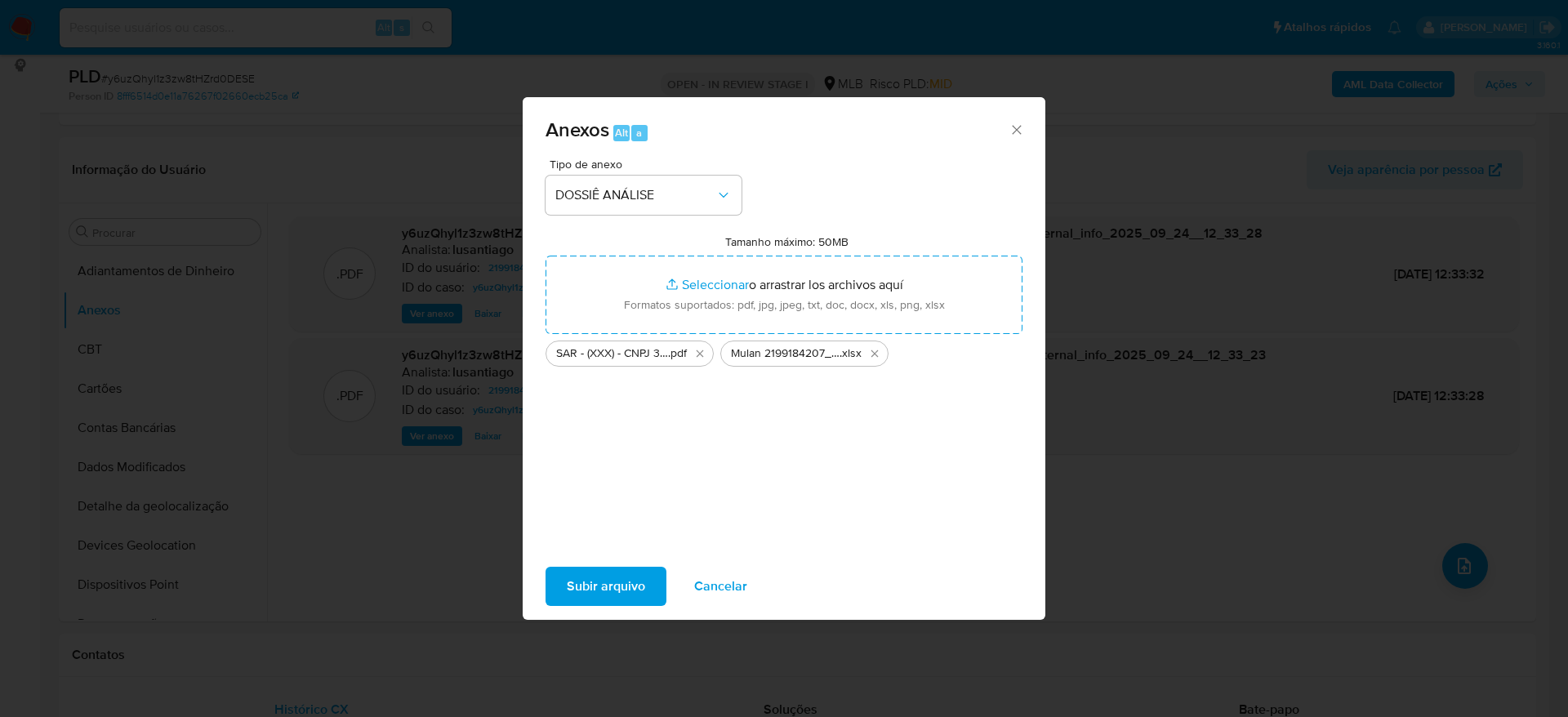
click at [611, 584] on span "Subir arquivo" at bounding box center [606, 586] width 78 height 36
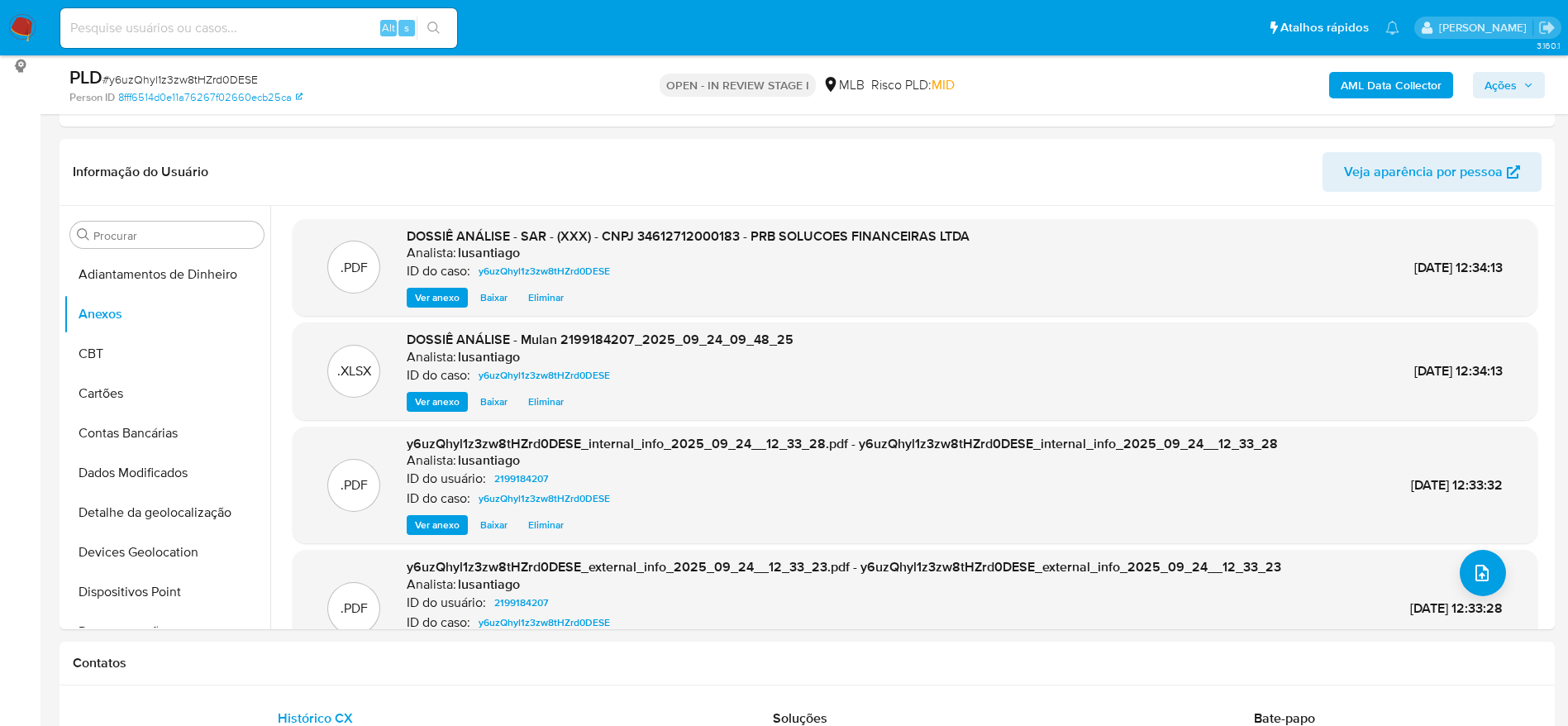
click at [1518, 76] on span "Ações" at bounding box center [1508, 86] width 49 height 24
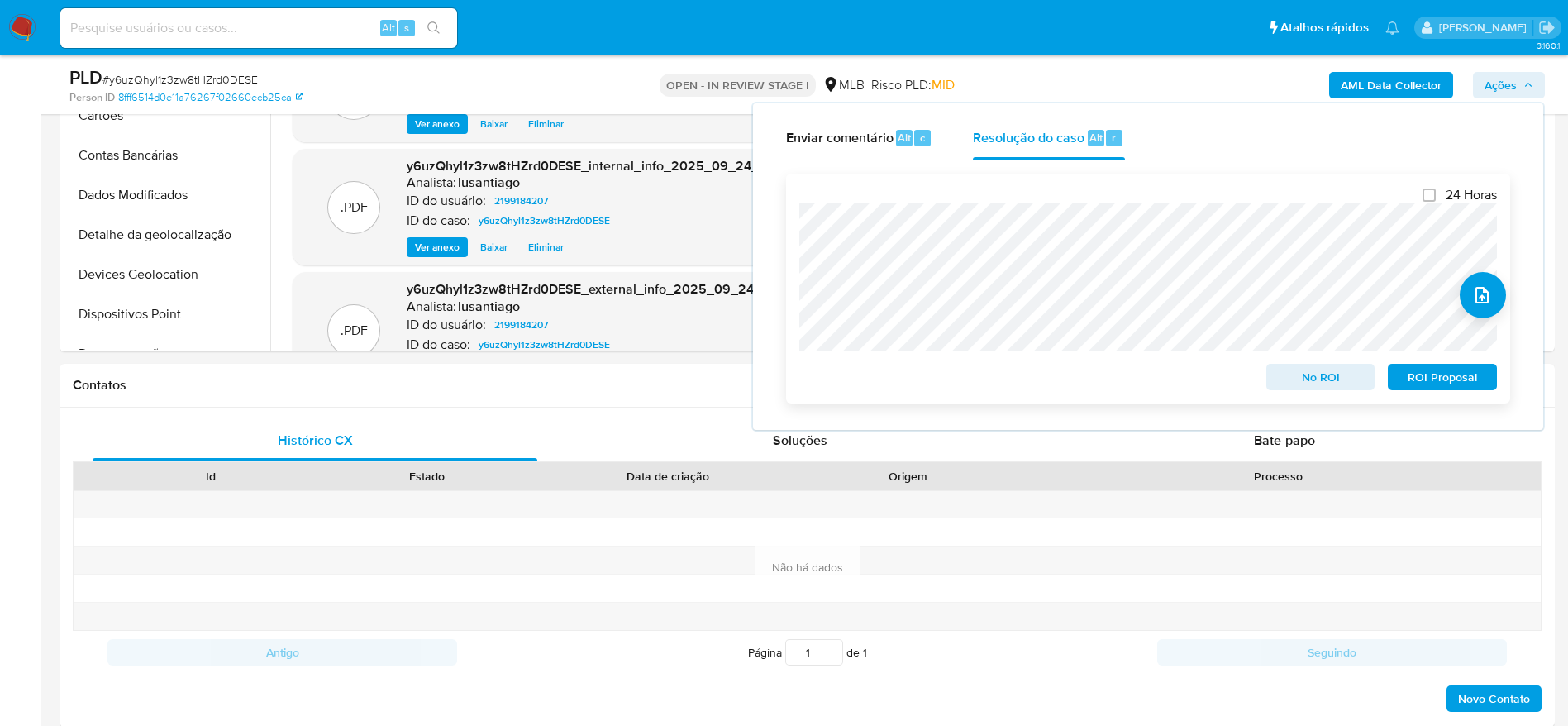
scroll to position [471, 0]
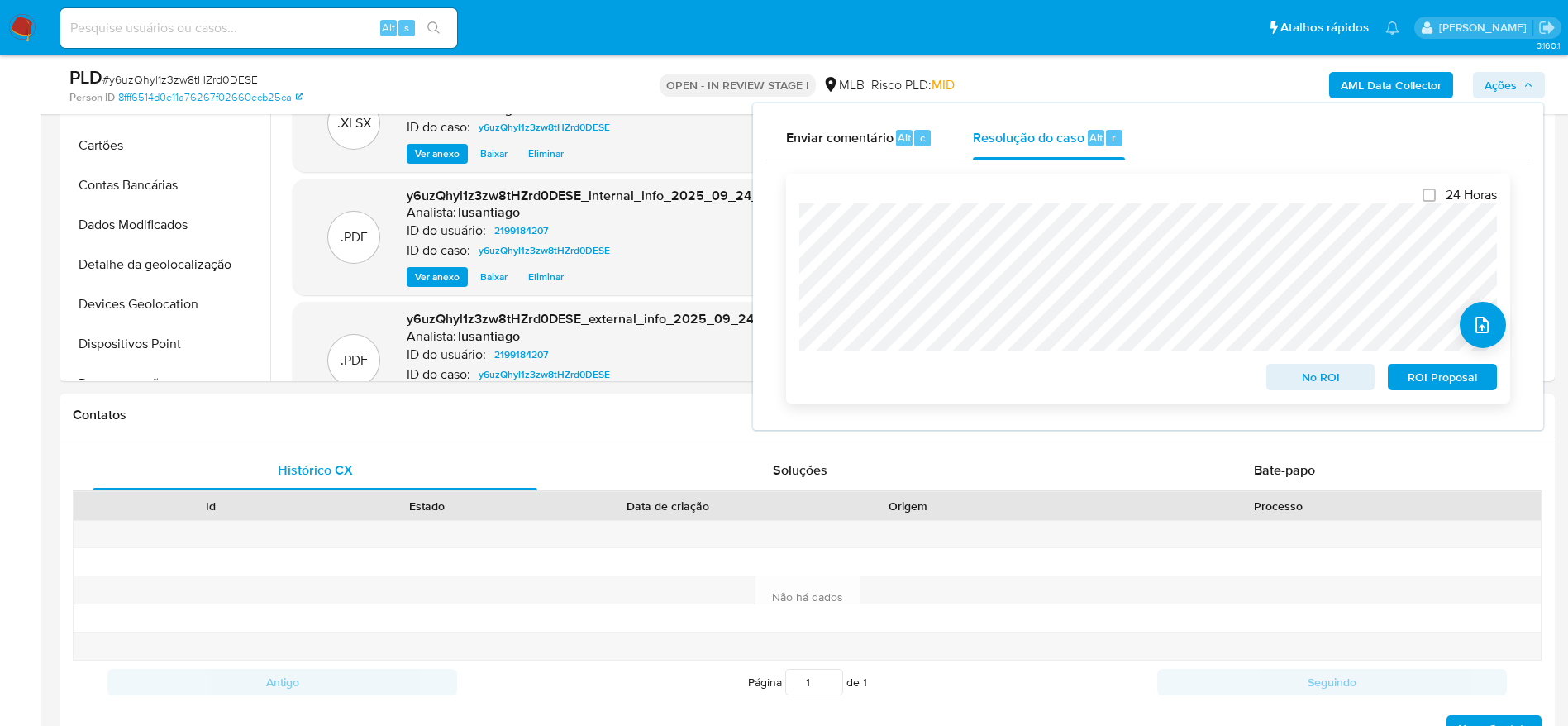
click at [1424, 376] on span "ROI Proposal" at bounding box center [1442, 377] width 86 height 24
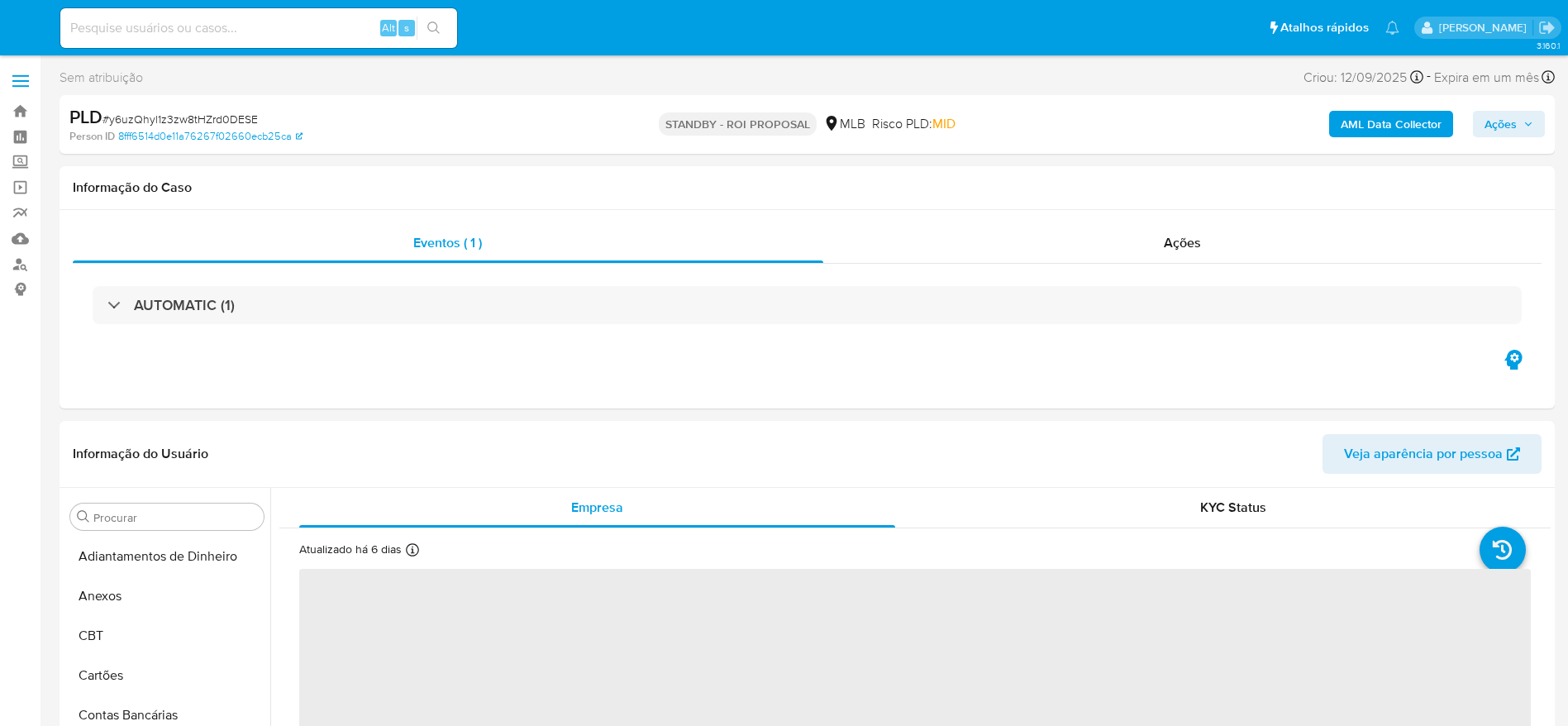
select select "10"
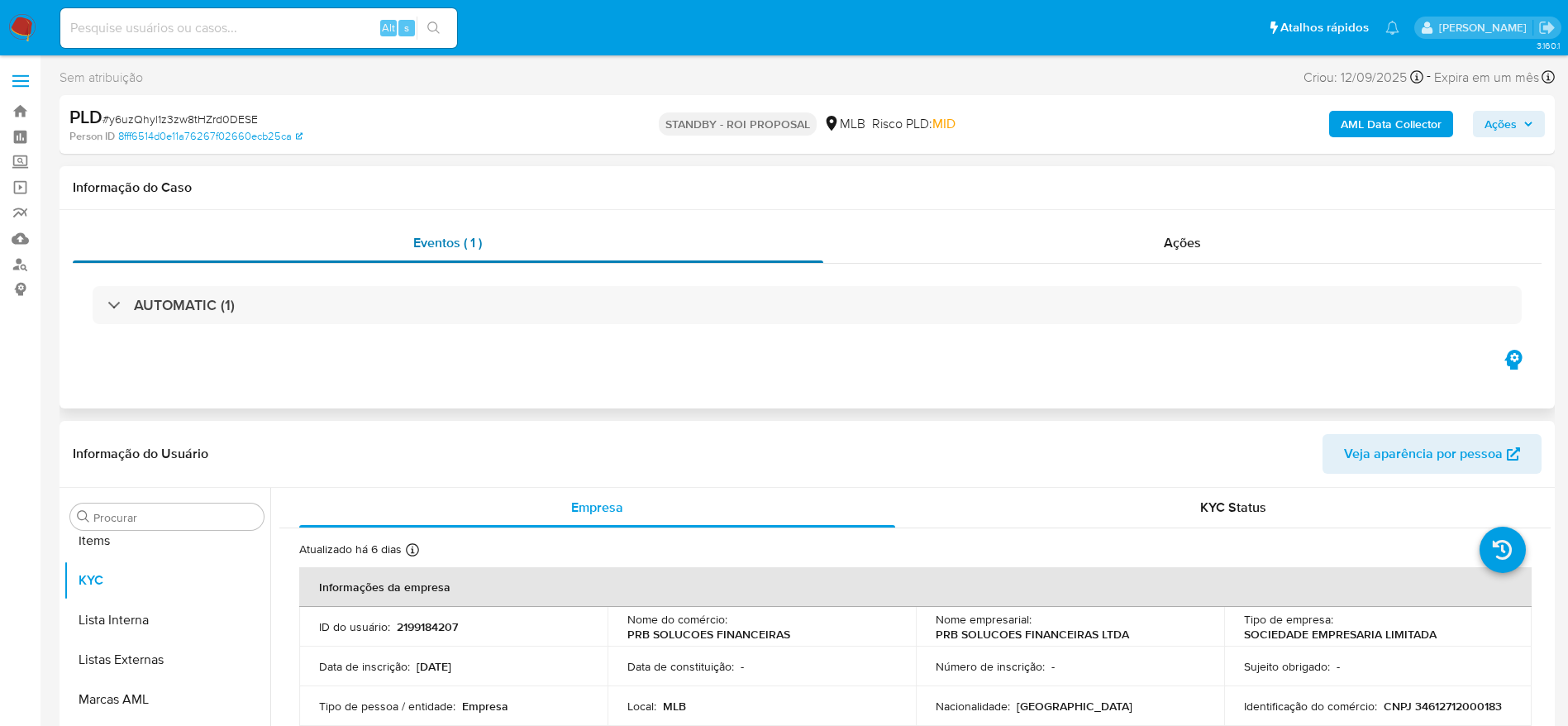
scroll to position [857, 0]
click at [14, 111] on link "Bandeja" at bounding box center [98, 111] width 197 height 26
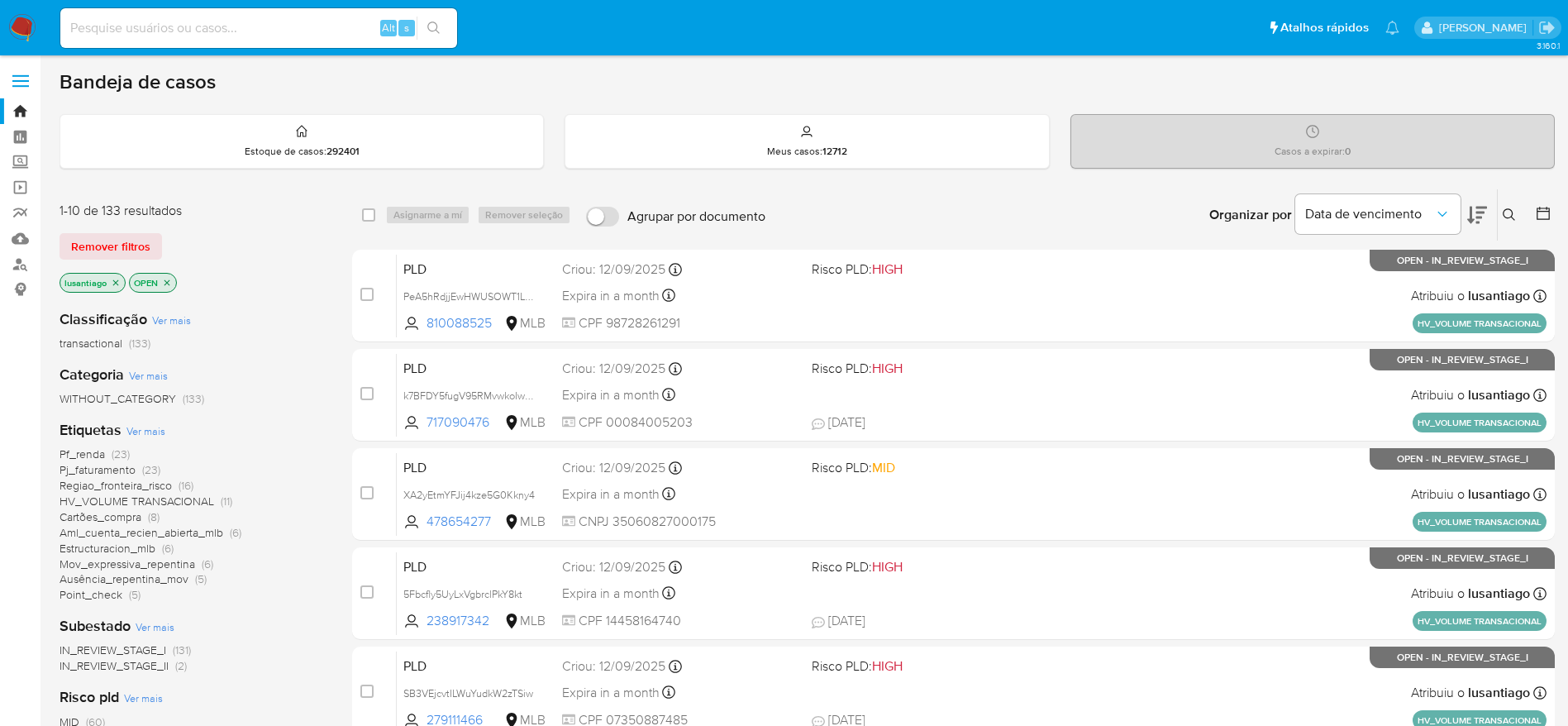
click at [82, 452] on span "Pf_renda" at bounding box center [82, 454] width 45 height 17
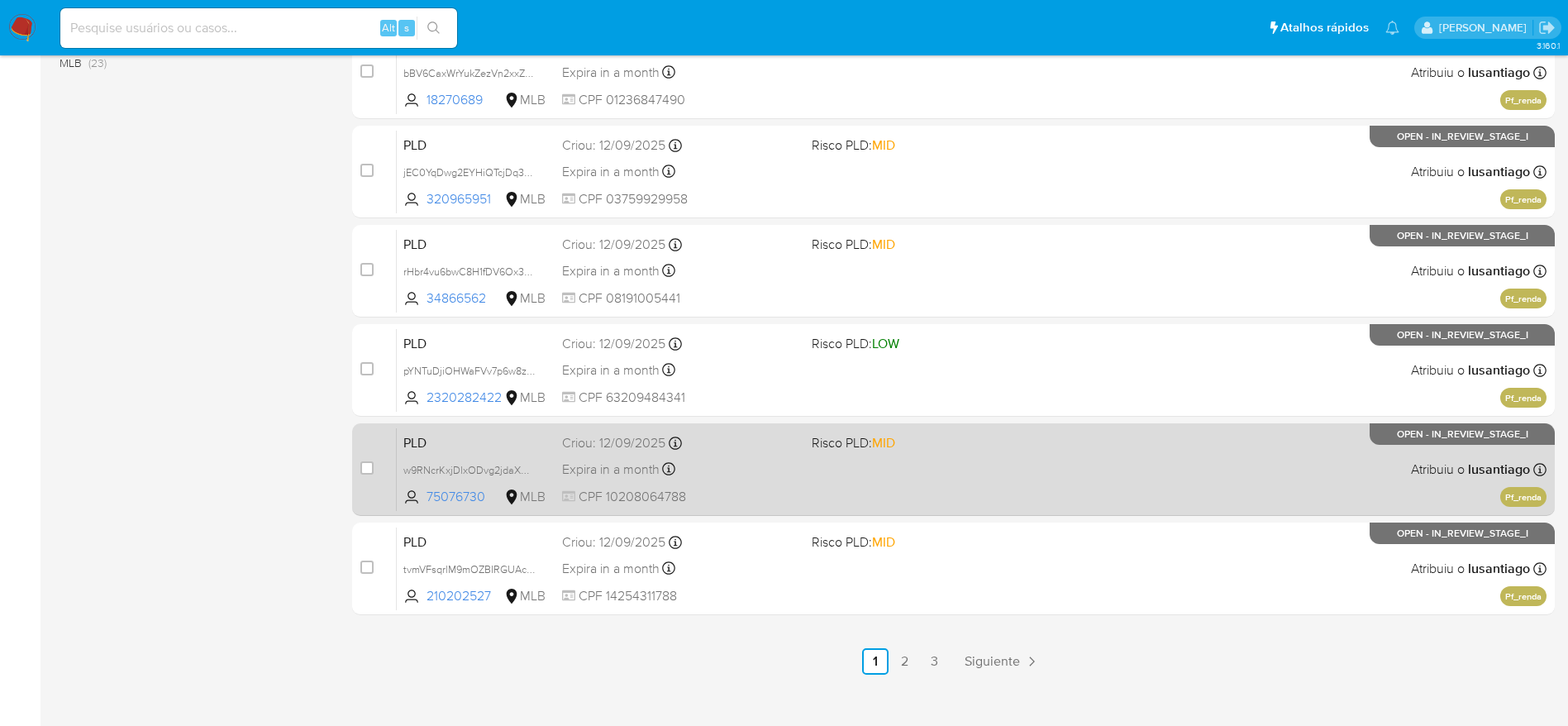
scroll to position [639, 0]
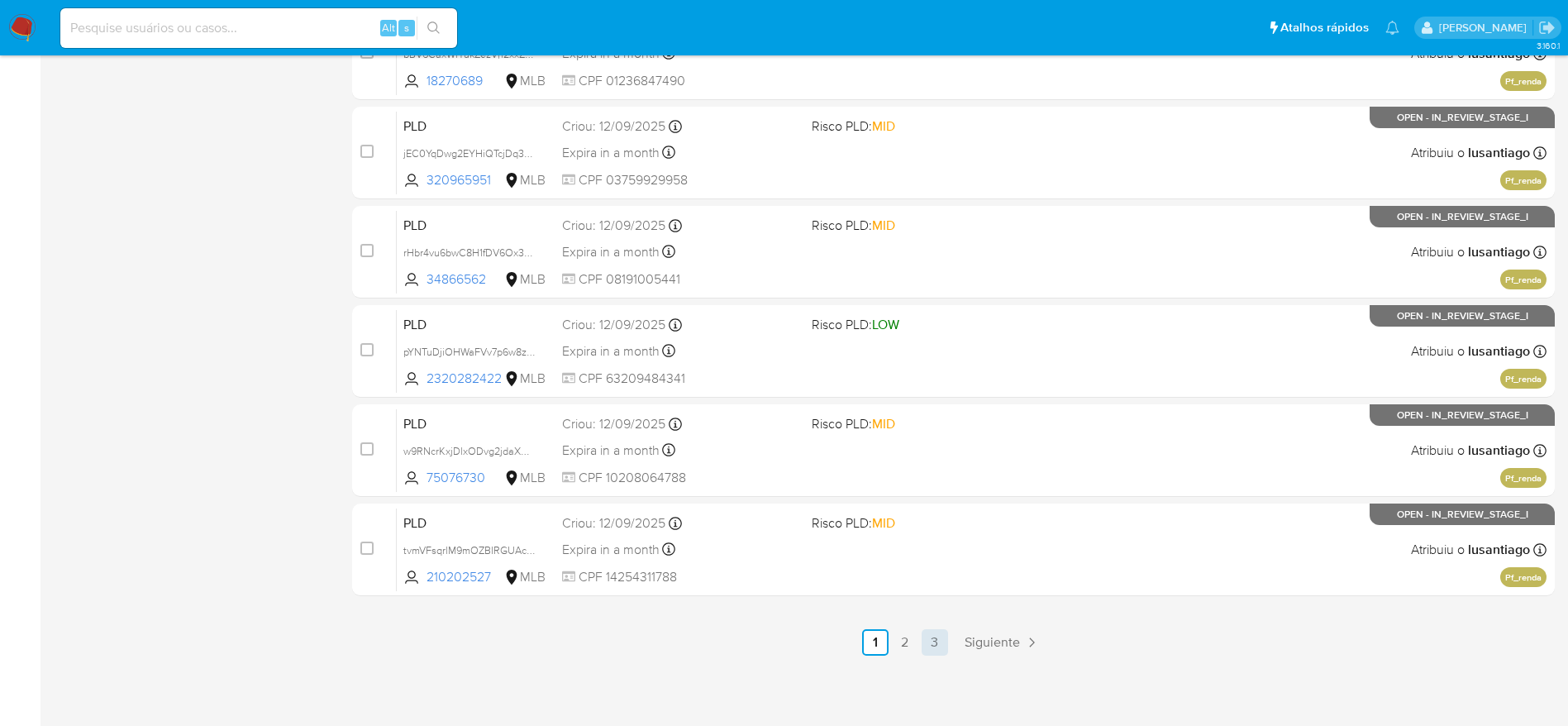
click at [937, 642] on link "3" at bounding box center [934, 642] width 26 height 26
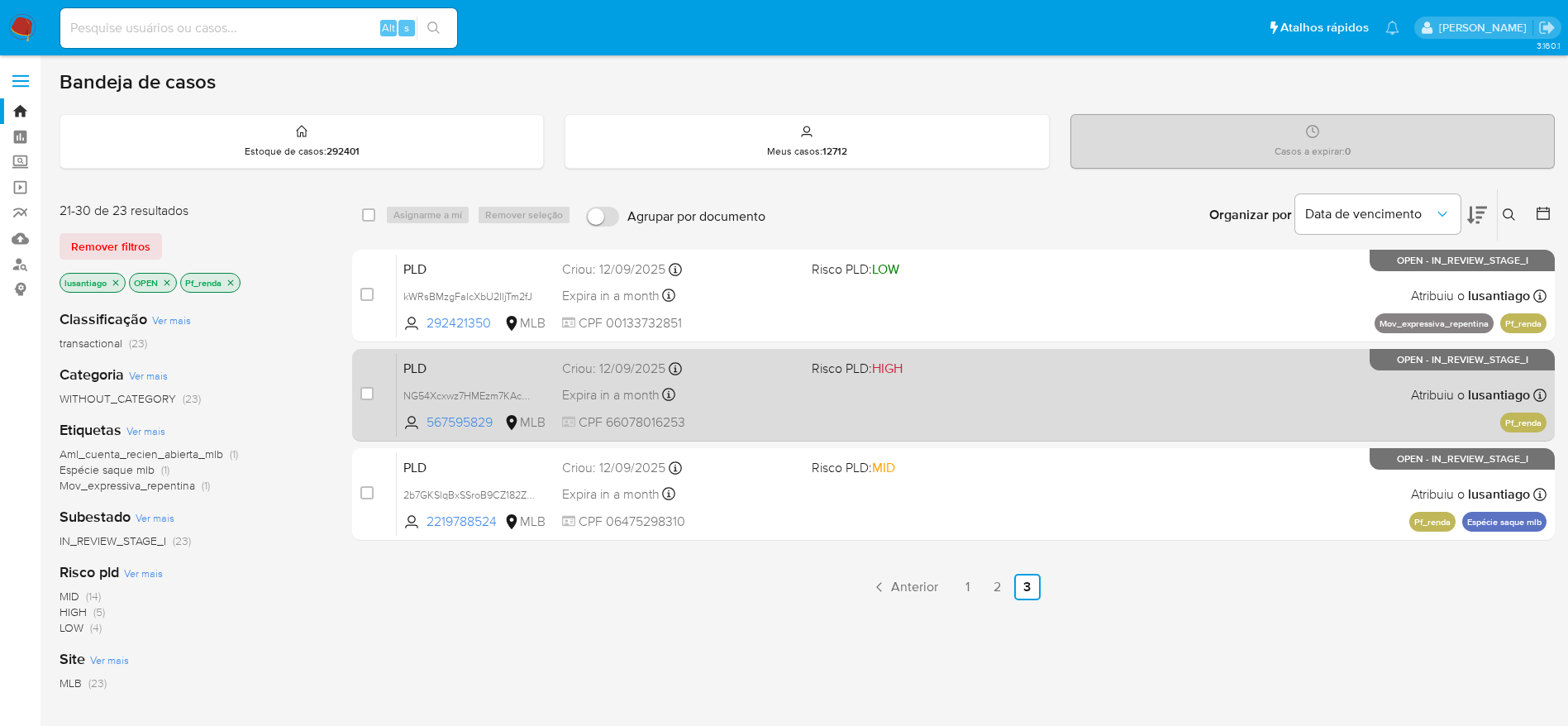
click at [727, 393] on div "Expira in a month Expira em [DATE] 00:15:47" at bounding box center [679, 395] width 236 height 23
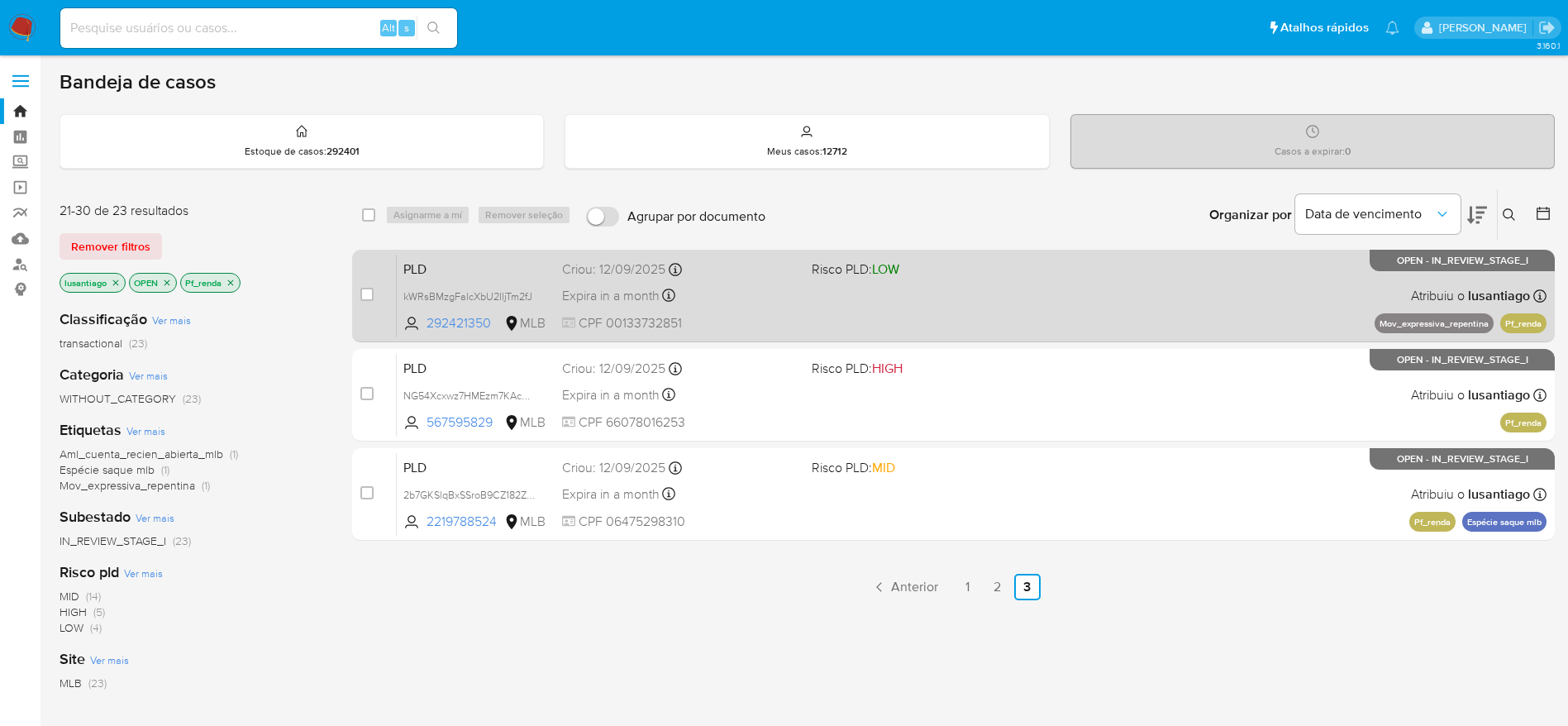
click at [767, 305] on div "Expira in a month Expira em [DATE] 00:16:00" at bounding box center [679, 295] width 236 height 23
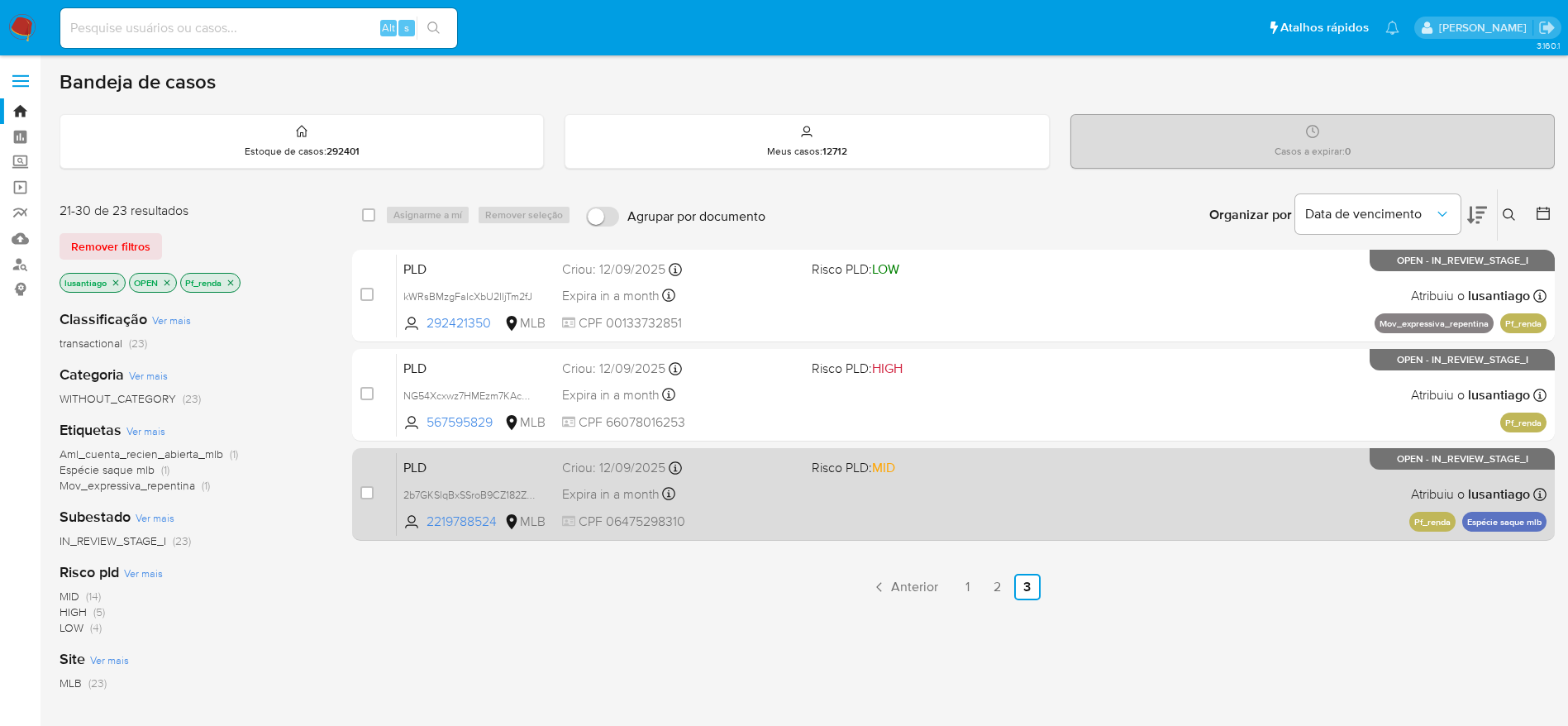
click at [726, 507] on div "PLD 2b7GKSlqBxSSroB9CZ182Zqu 2219788524 MLB Risco PLD: MID Criou: [DATE] Criou:…" at bounding box center [971, 493] width 1150 height 83
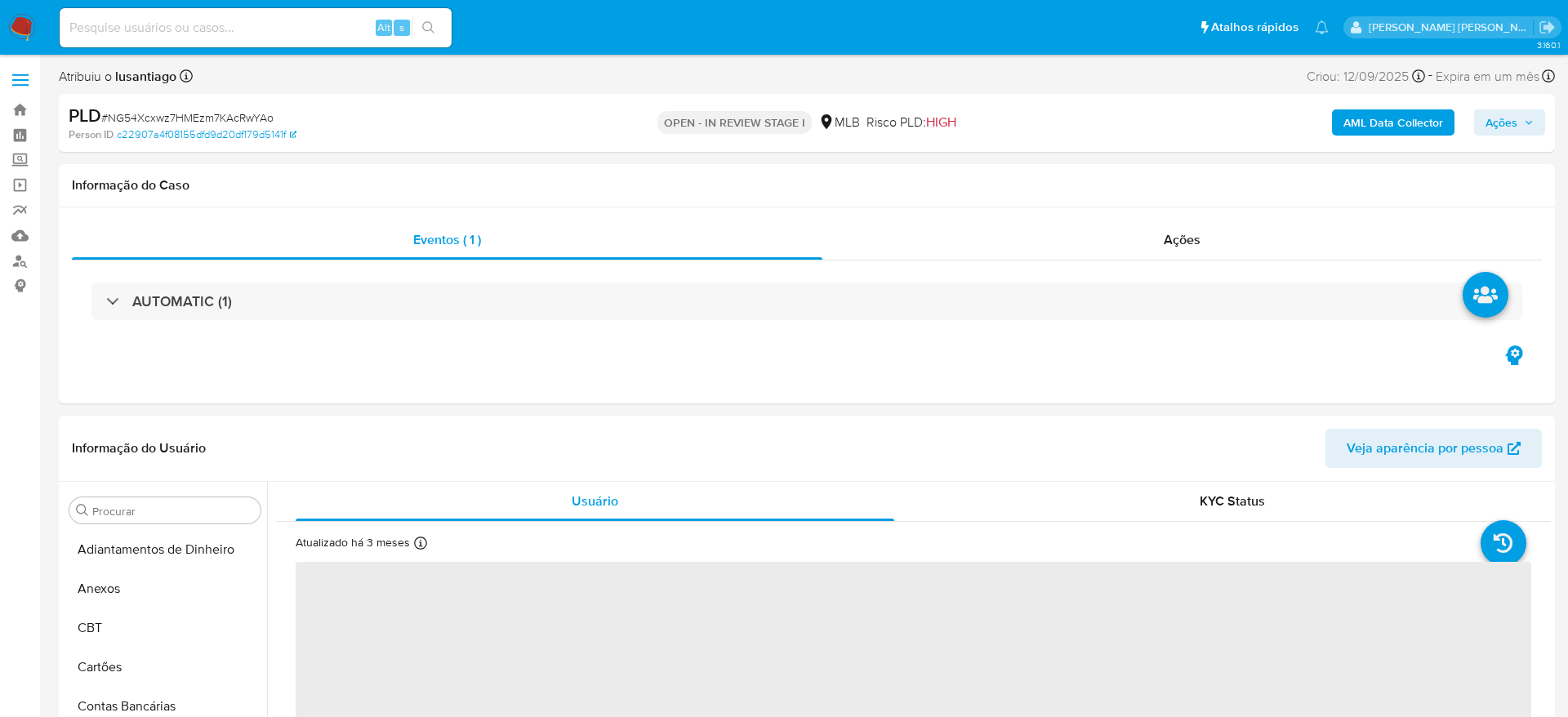
select select "10"
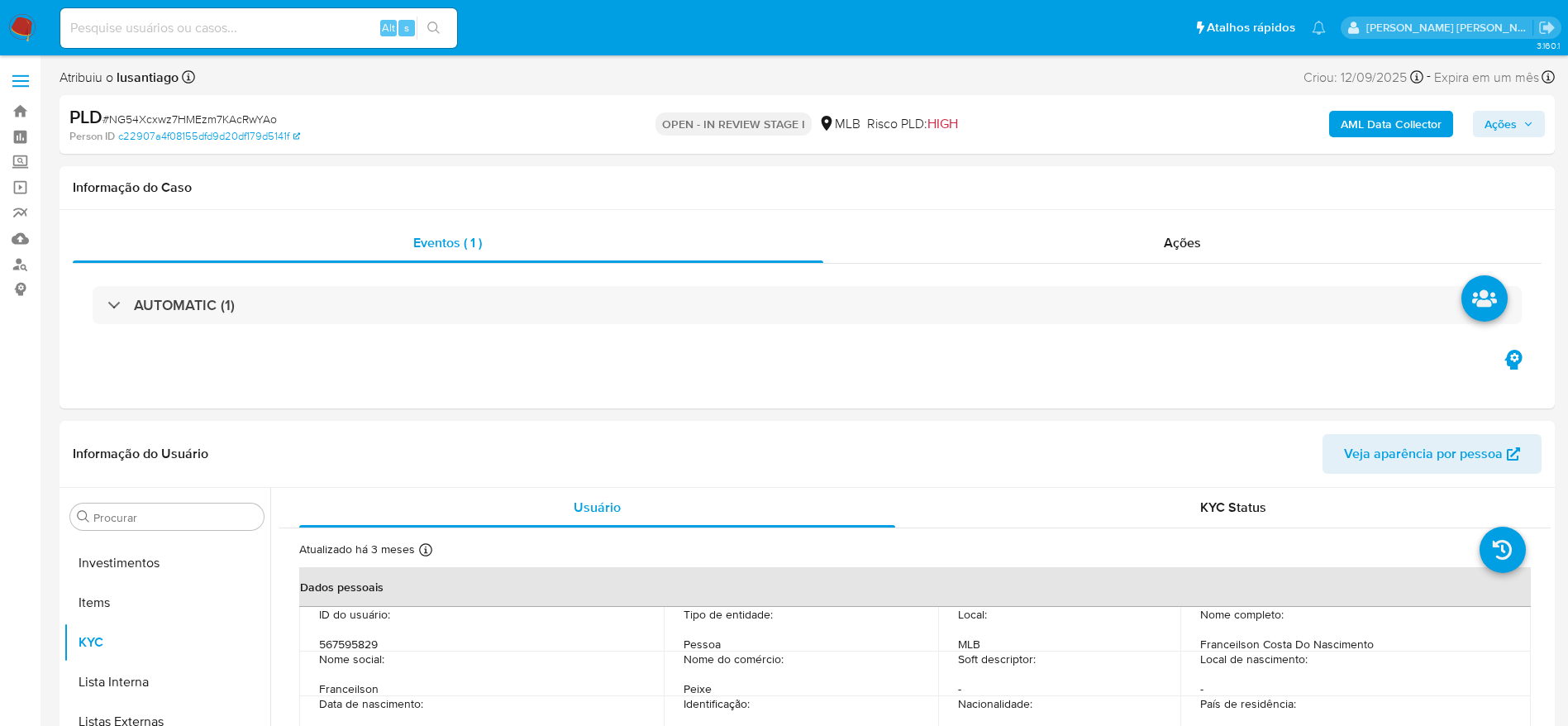
scroll to position [857, 0]
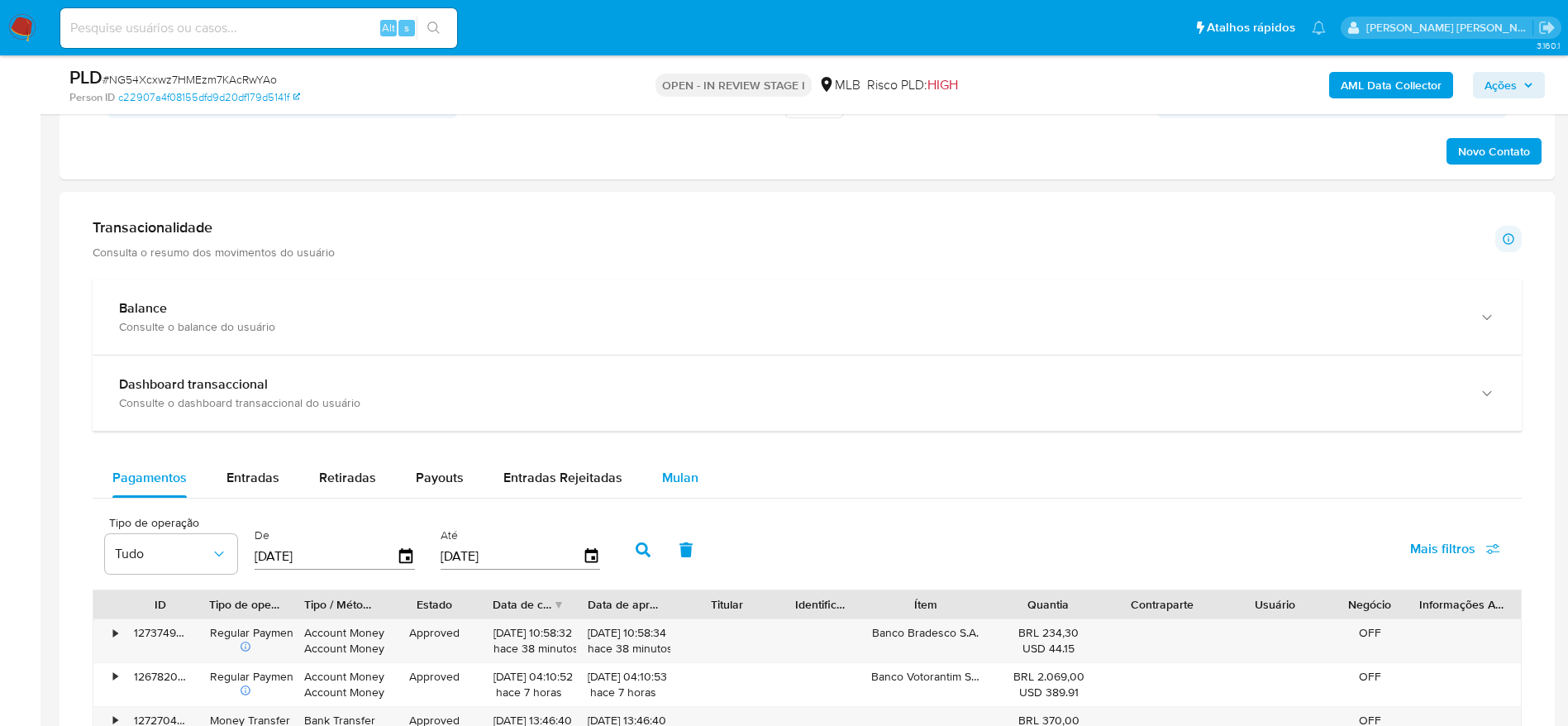
click at [685, 471] on span "Mulan" at bounding box center [679, 477] width 36 height 19
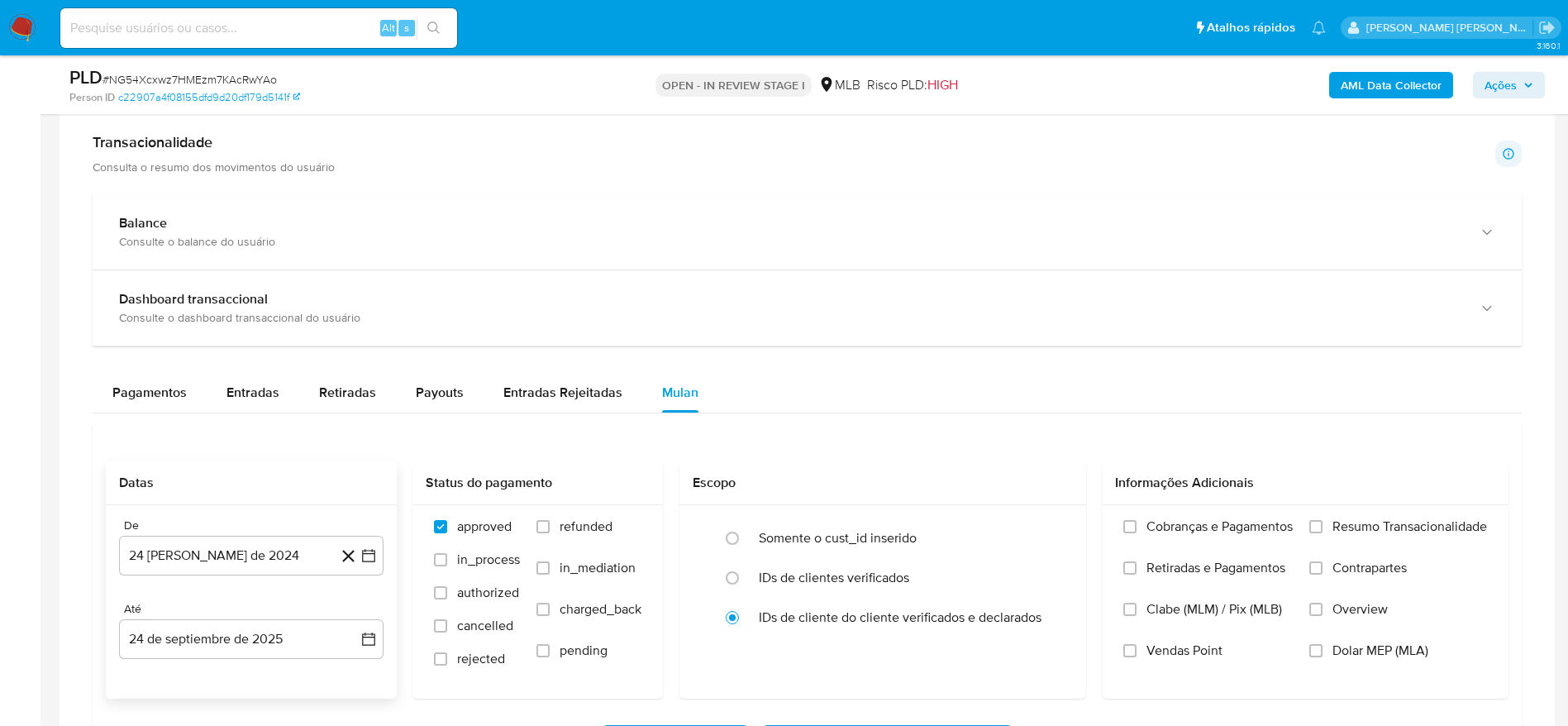
scroll to position [1116, 0]
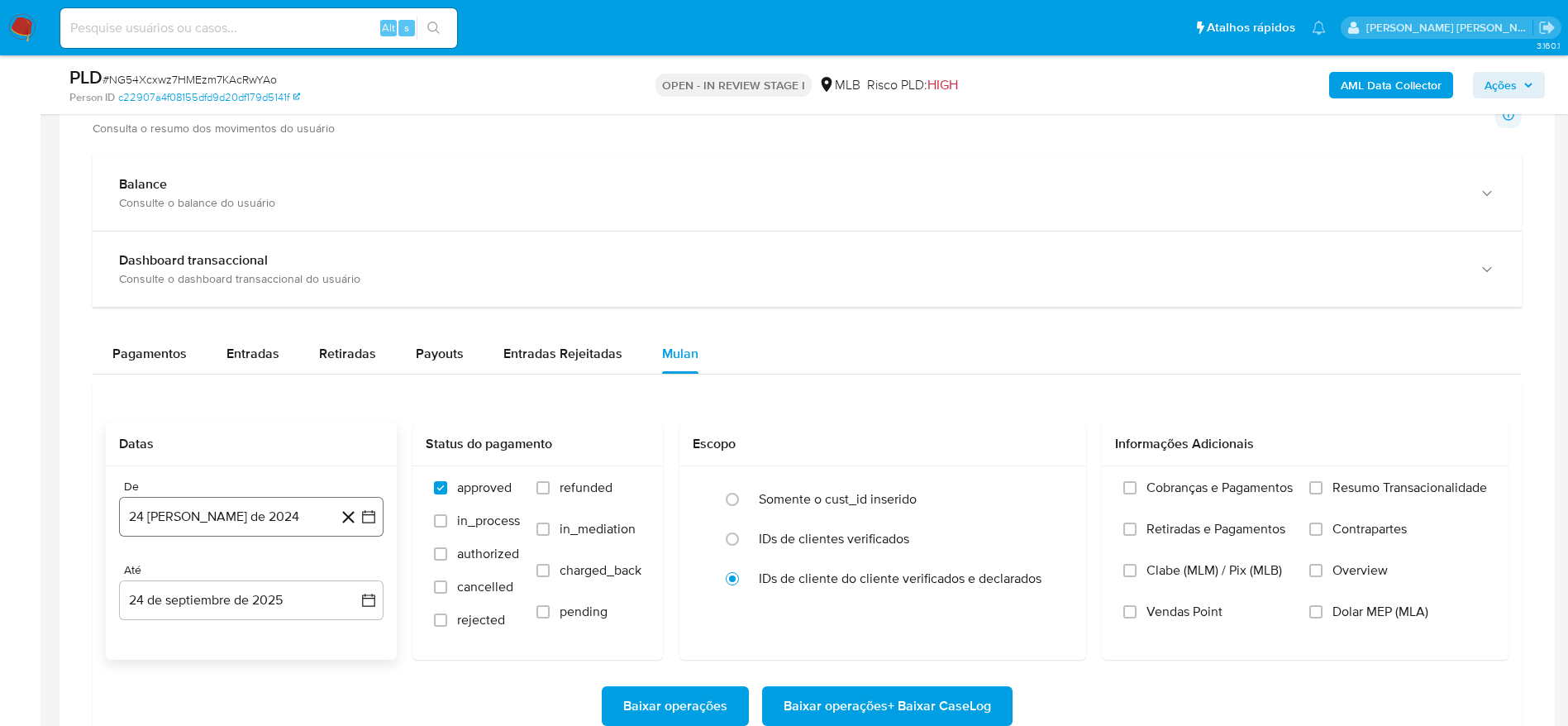
click at [233, 527] on button "24 [PERSON_NAME] de 2024" at bounding box center [251, 516] width 265 height 39
click at [239, 270] on span "agosto 2024" at bounding box center [244, 266] width 76 height 17
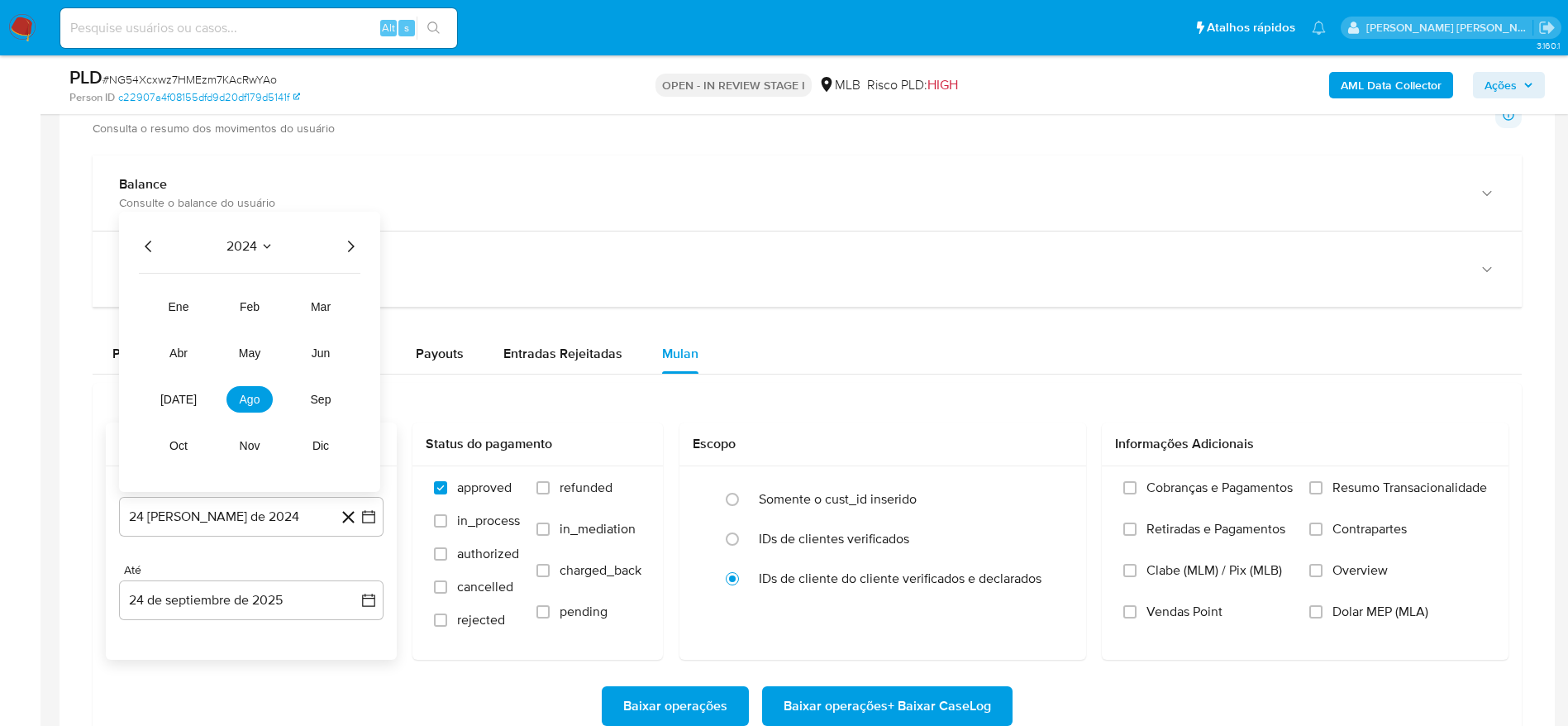
click at [348, 248] on icon "Año siguiente" at bounding box center [350, 246] width 20 height 20
click at [254, 390] on button "ago" at bounding box center [249, 398] width 46 height 26
click at [279, 325] on button "1" at bounding box center [284, 326] width 26 height 26
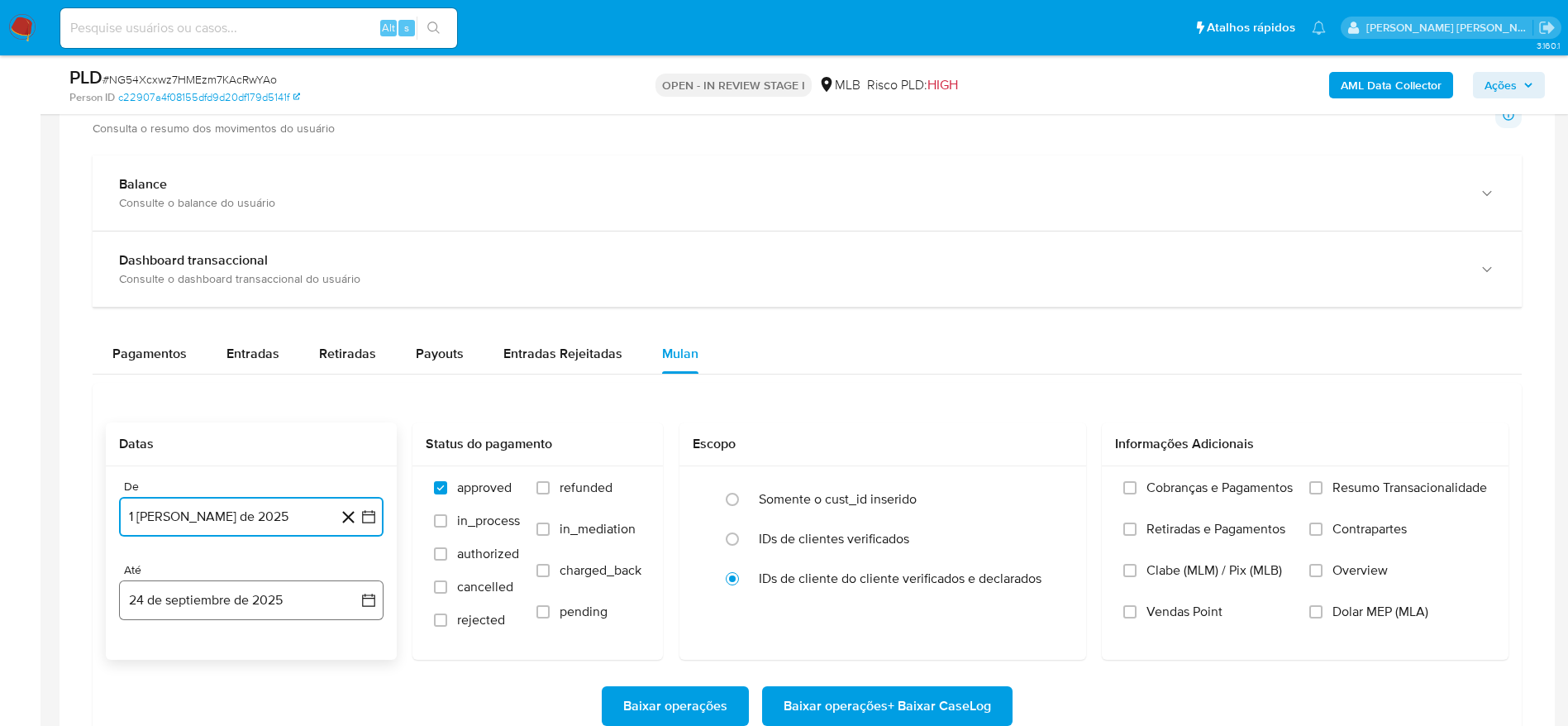
click at [197, 600] on button "24 de septiembre de 2025" at bounding box center [251, 600] width 265 height 39
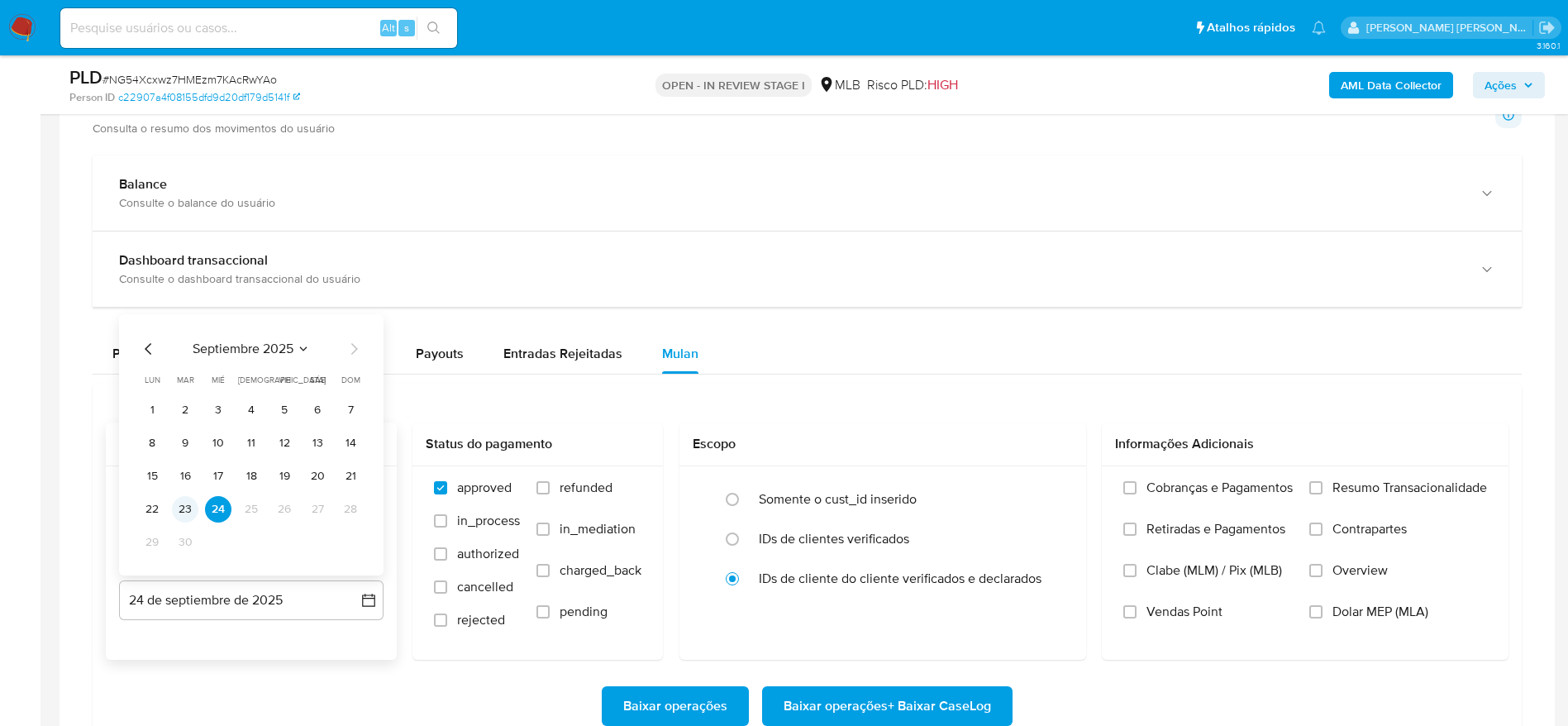
click at [189, 507] on button "23" at bounding box center [185, 508] width 26 height 26
click at [1393, 488] on span "Resumo Transacionalidade" at bounding box center [1409, 488] width 155 height 17
click at [1322, 488] on input "Resumo Transacionalidade" at bounding box center [1316, 488] width 13 height 13
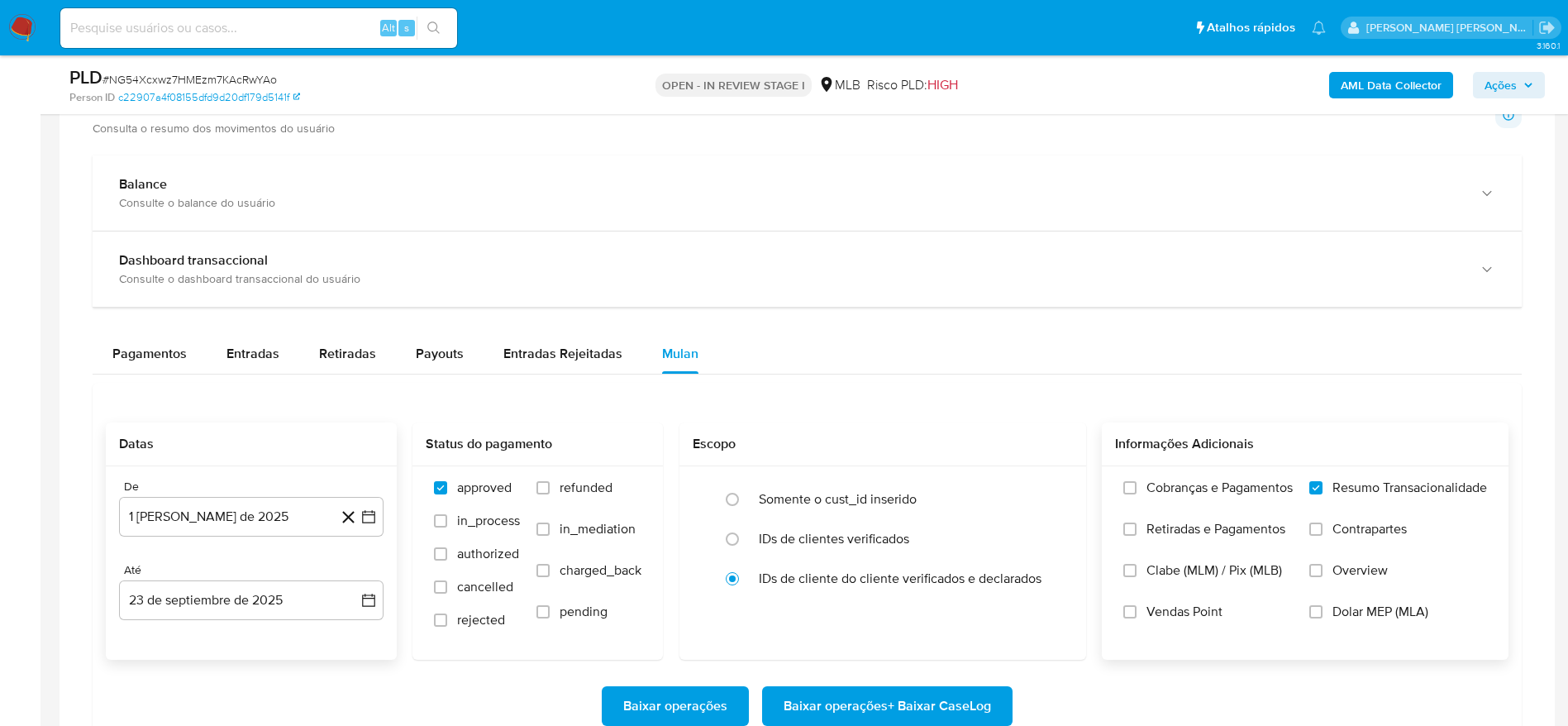
click at [889, 702] on span "Baixar operações + Baixar CaseLog" at bounding box center [887, 706] width 207 height 36
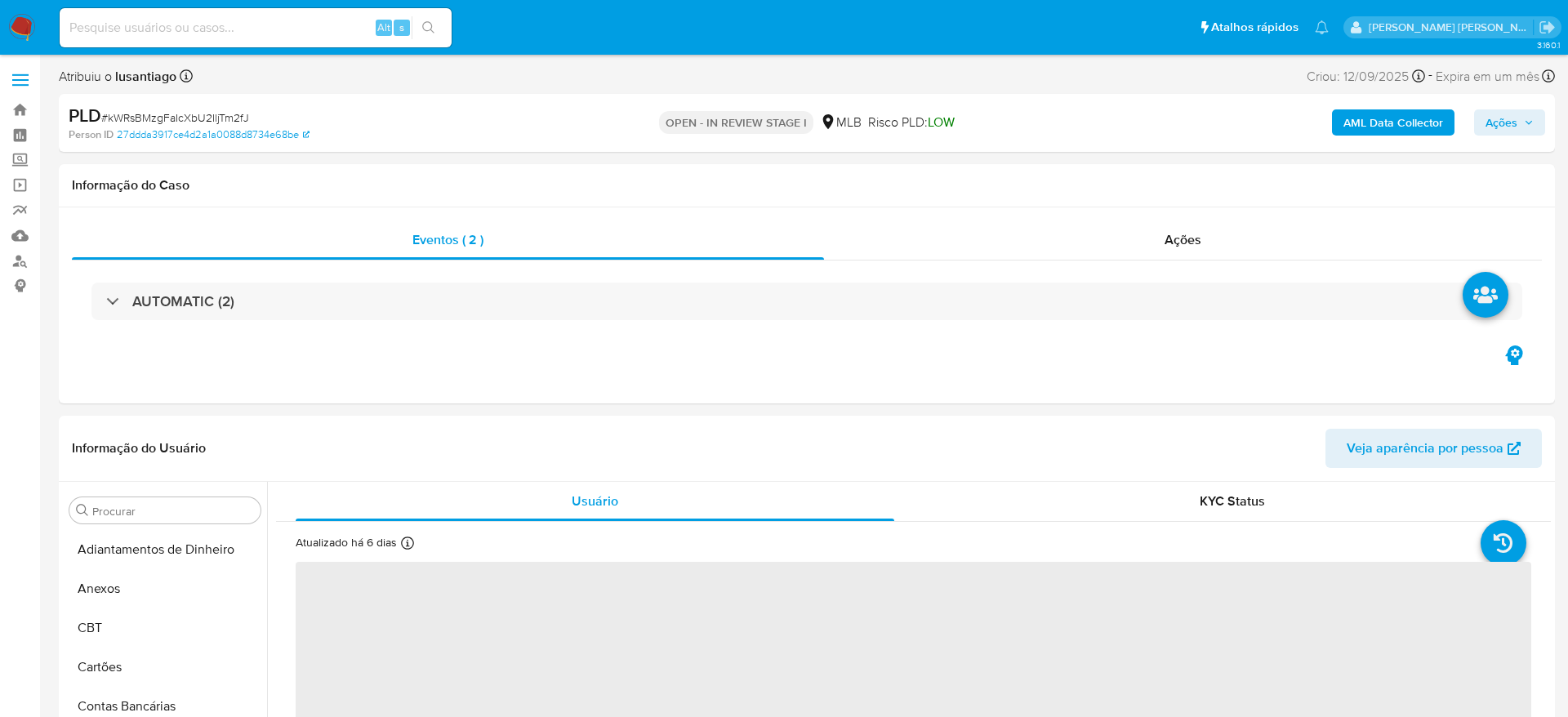
select select "10"
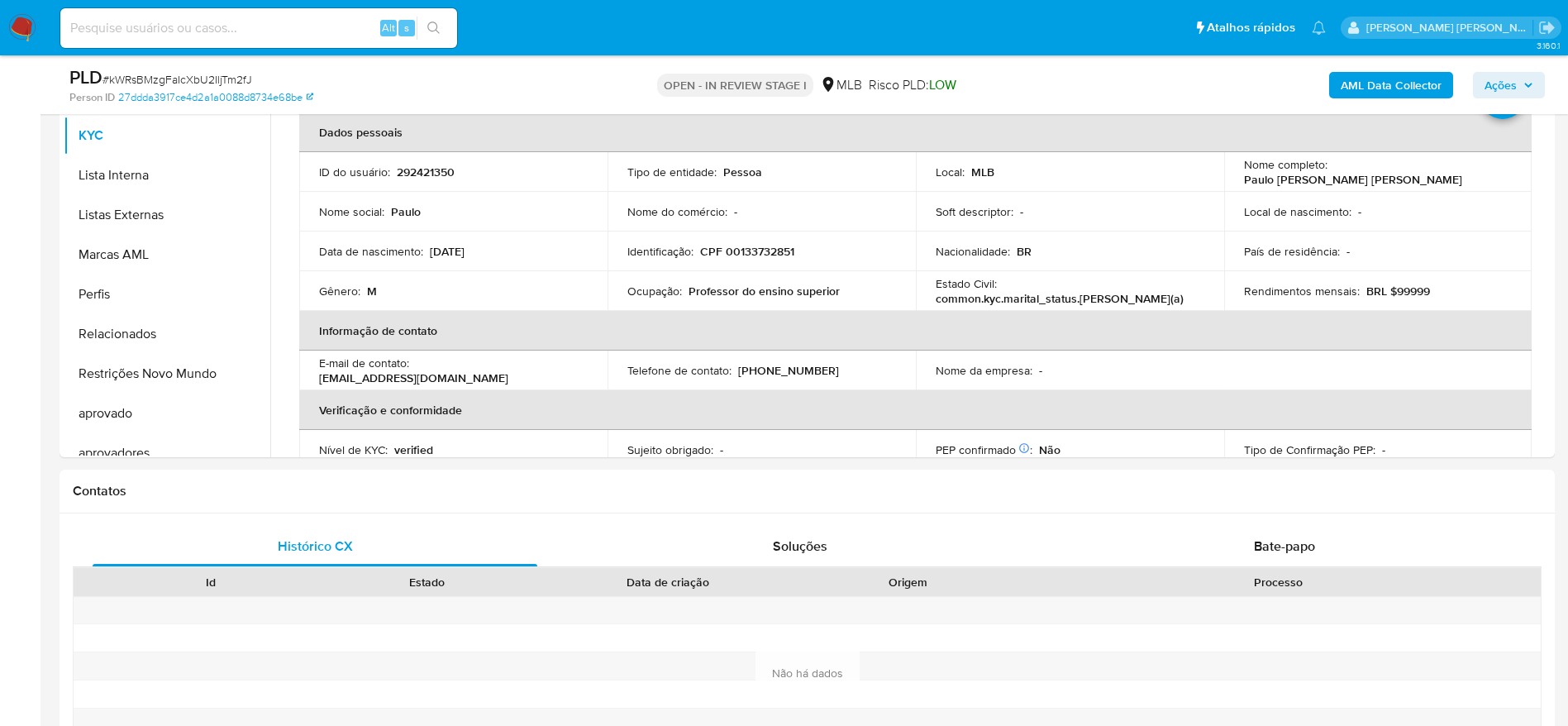
scroll to position [857, 0]
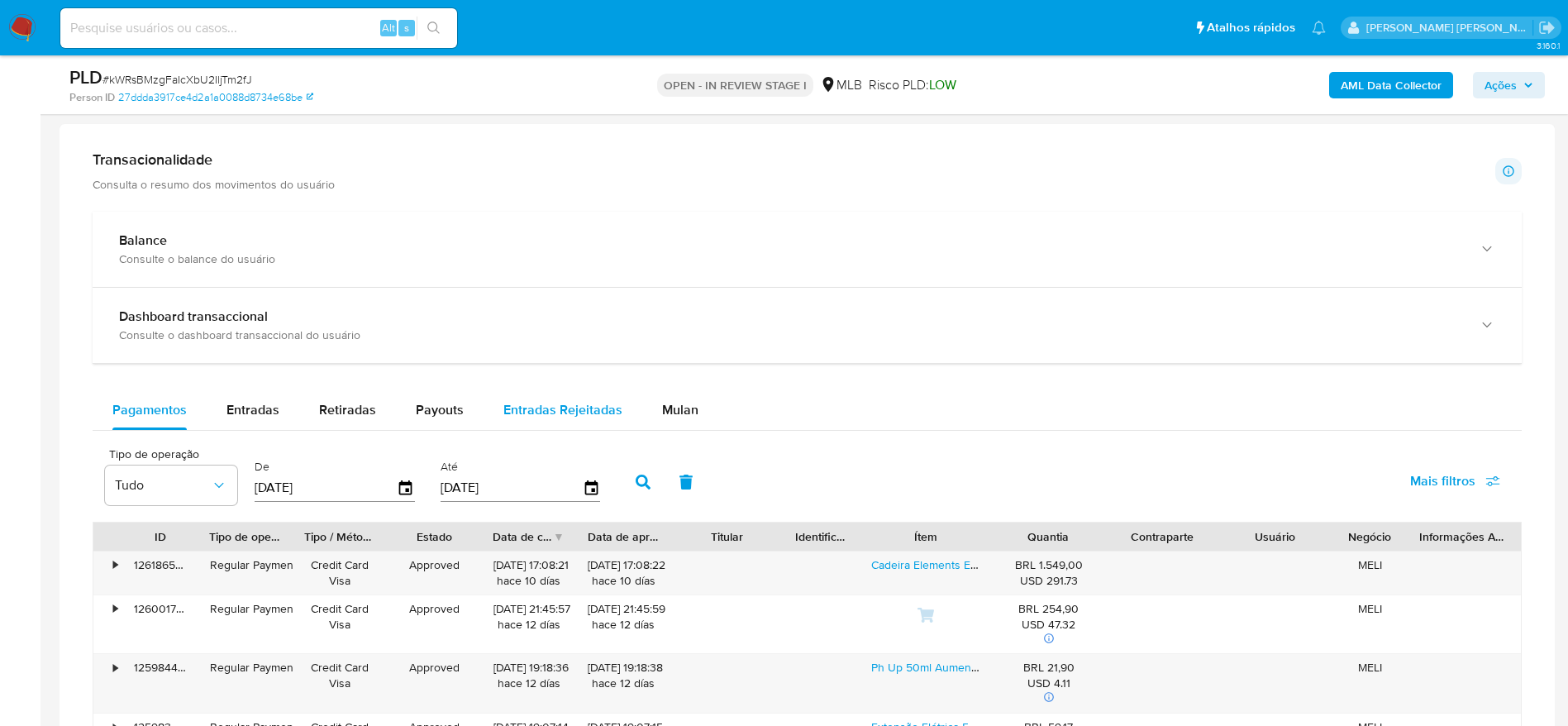
drag, startPoint x: 669, startPoint y: 408, endPoint x: 490, endPoint y: 426, distance: 179.9
click at [669, 406] on span "Mulan" at bounding box center [679, 409] width 36 height 19
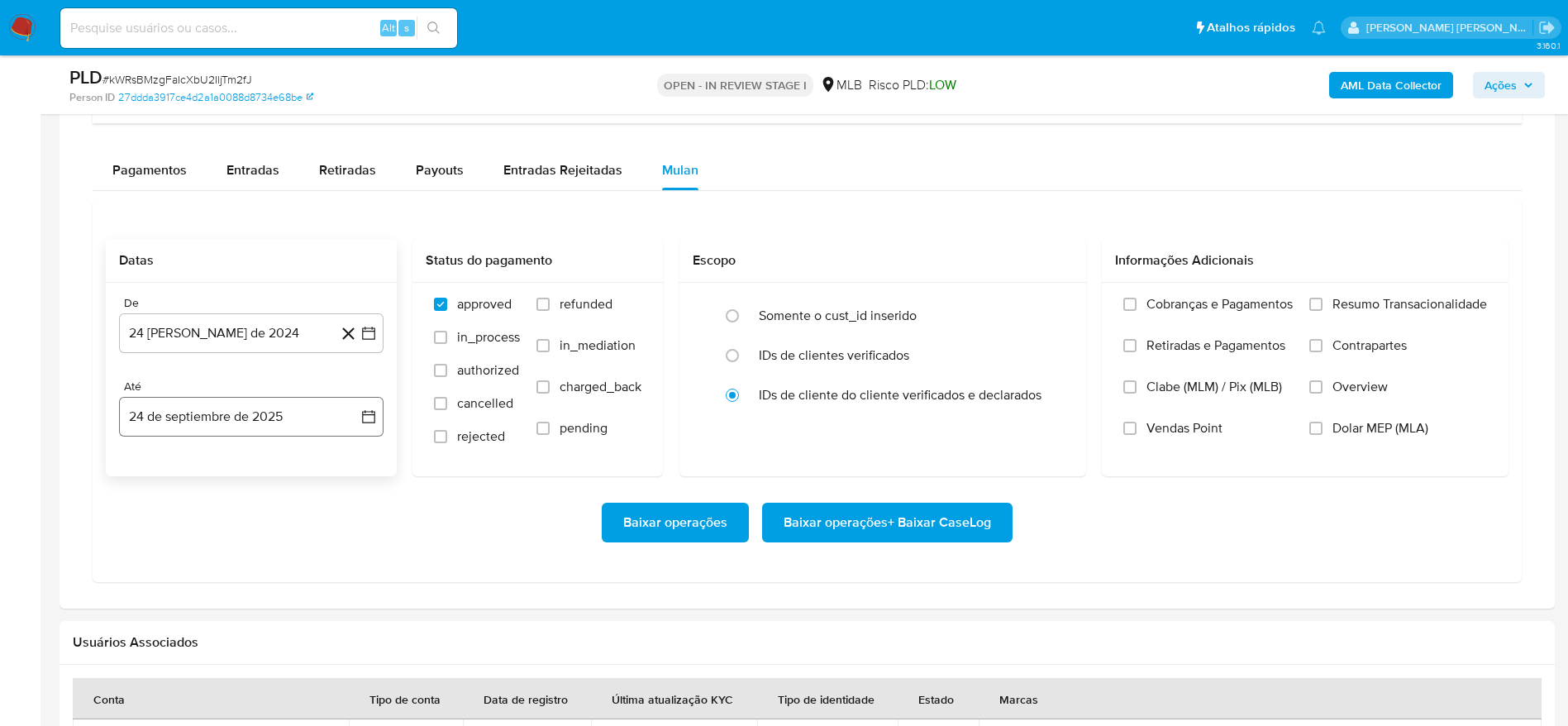
scroll to position [1364, 0]
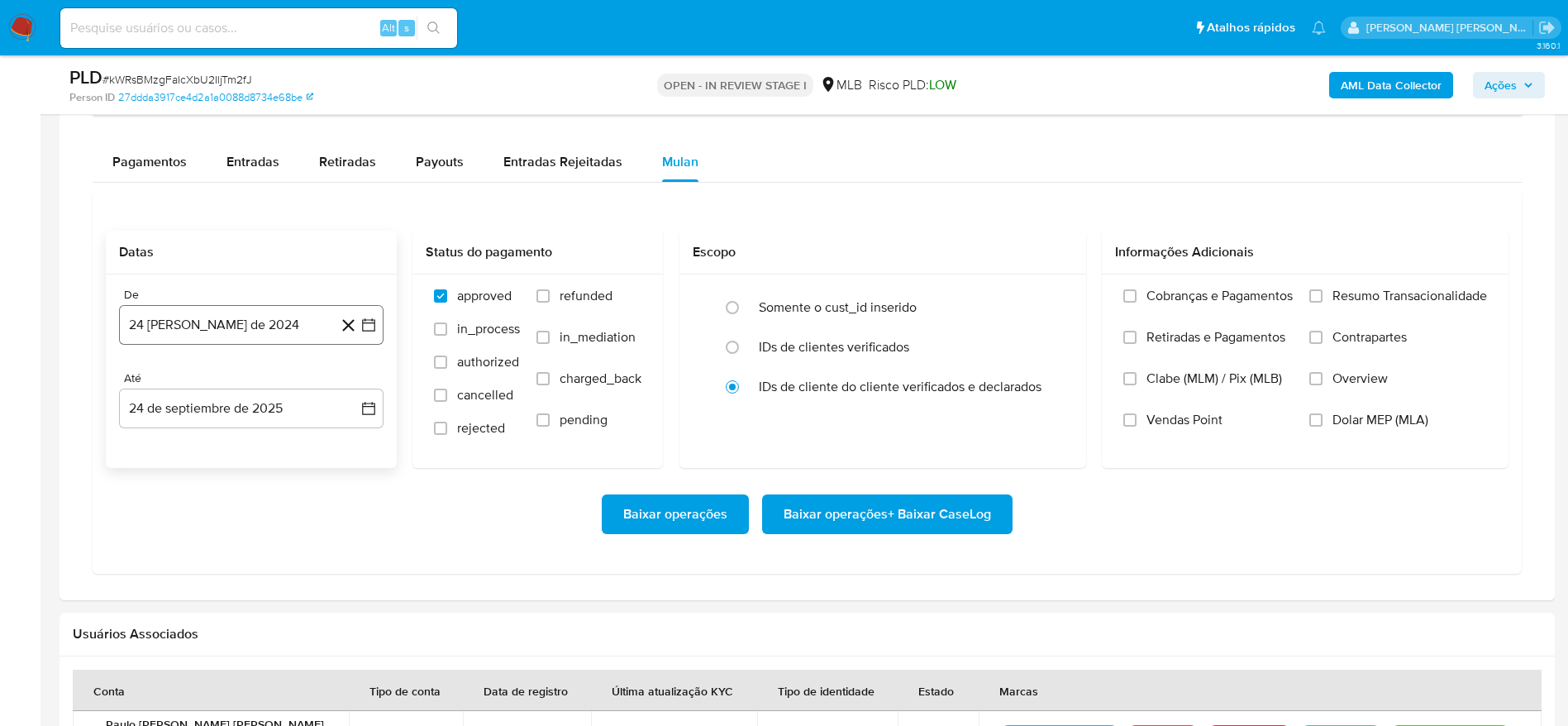
click at [225, 308] on button "24 [PERSON_NAME] de 2024" at bounding box center [251, 324] width 265 height 39
click at [241, 387] on span "agosto 2024" at bounding box center [244, 385] width 76 height 17
click at [354, 380] on icon "Año siguiente" at bounding box center [350, 385] width 20 height 20
click at [249, 542] on span "ago" at bounding box center [249, 538] width 21 height 13
click at [273, 450] on button "1" at bounding box center [284, 445] width 26 height 26
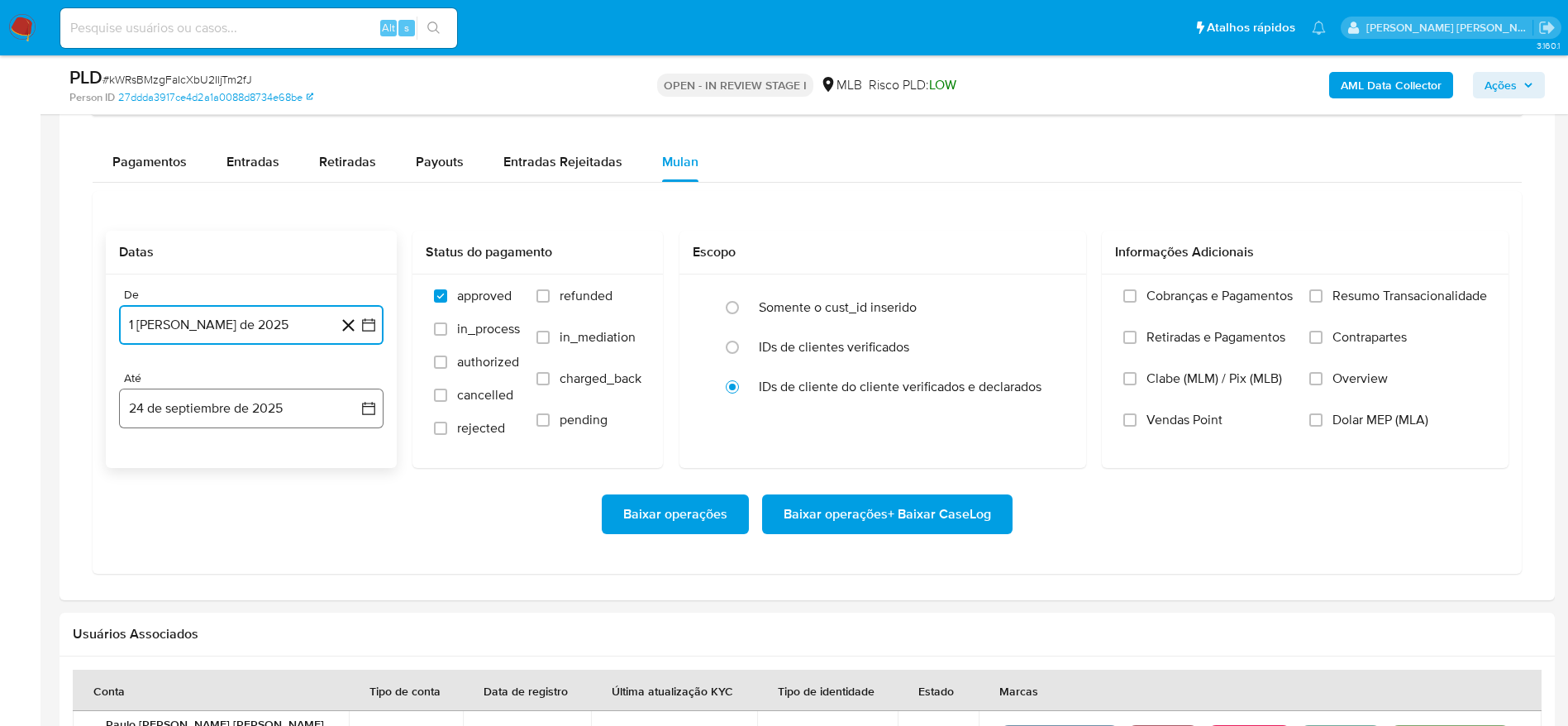
click at [209, 413] on button "24 de septiembre de 2025" at bounding box center [251, 408] width 265 height 39
click at [186, 627] on button "23" at bounding box center [185, 628] width 26 height 26
click at [1403, 289] on span "Resumo Transacionalidade" at bounding box center [1409, 296] width 155 height 17
click at [1322, 289] on input "Resumo Transacionalidade" at bounding box center [1316, 296] width 13 height 13
click at [925, 508] on span "Baixar operações + Baixar CaseLog" at bounding box center [887, 513] width 207 height 36
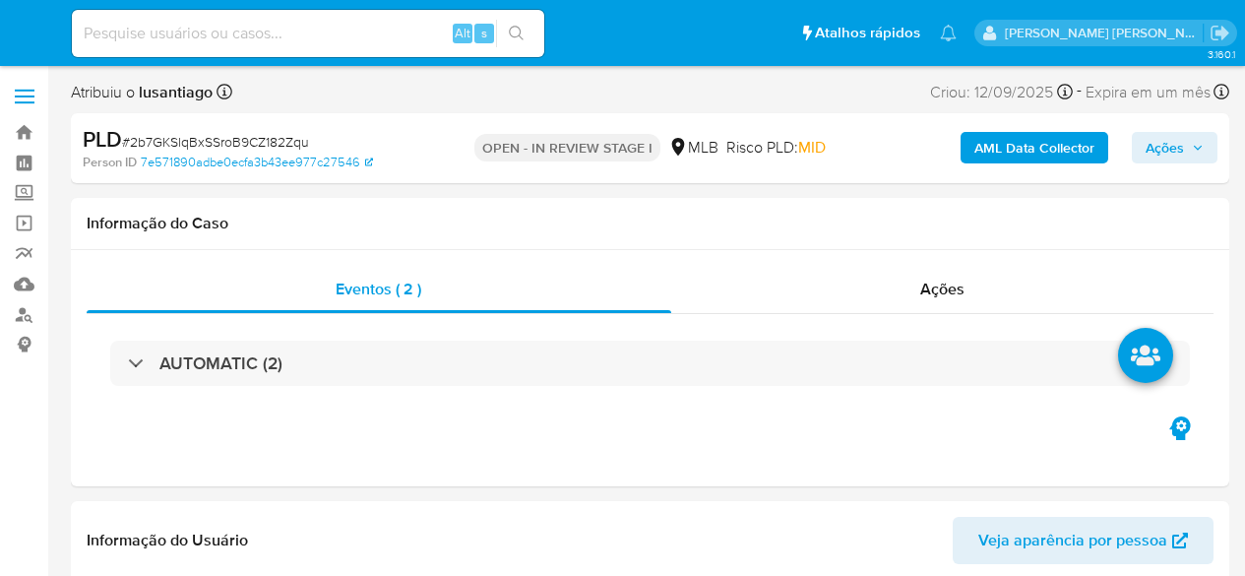
select select "10"
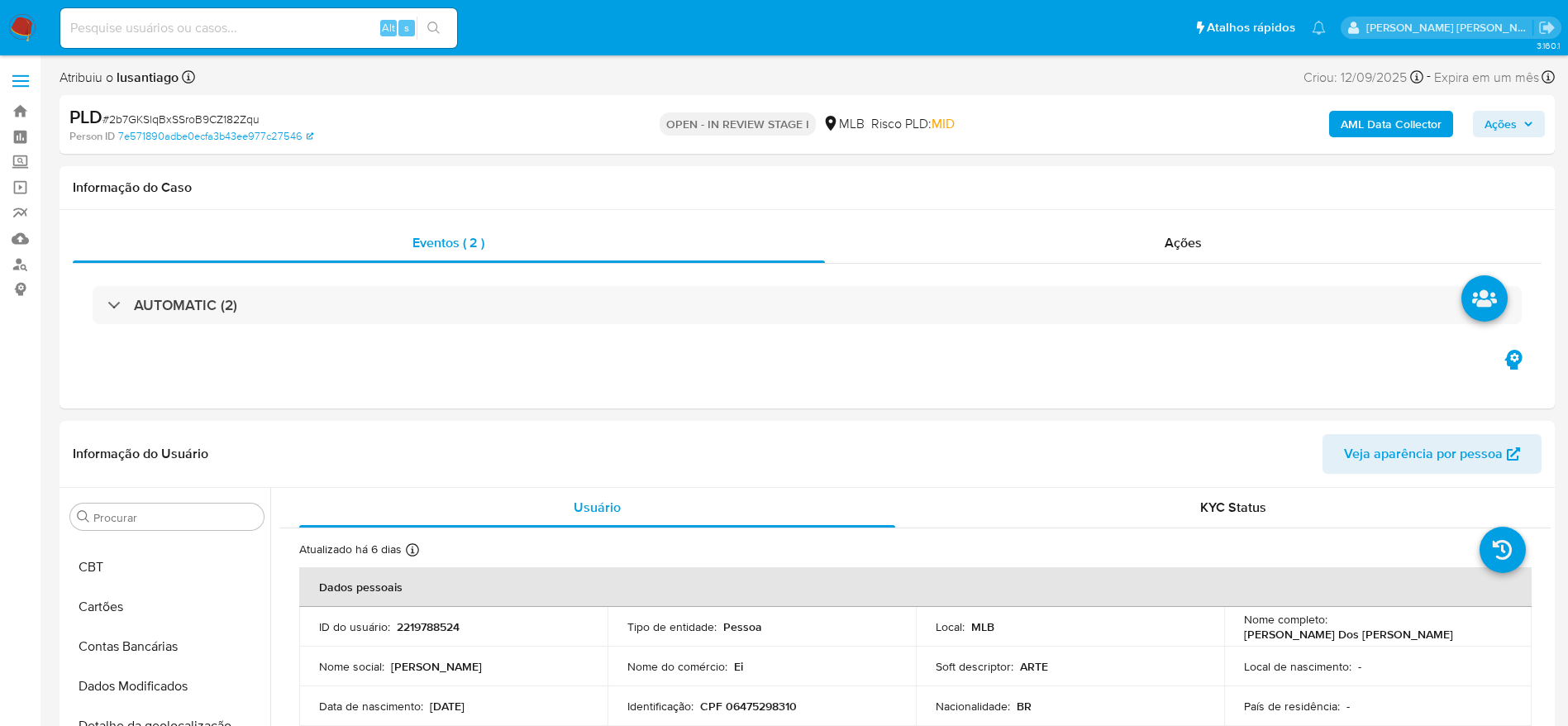
scroll to position [857, 0]
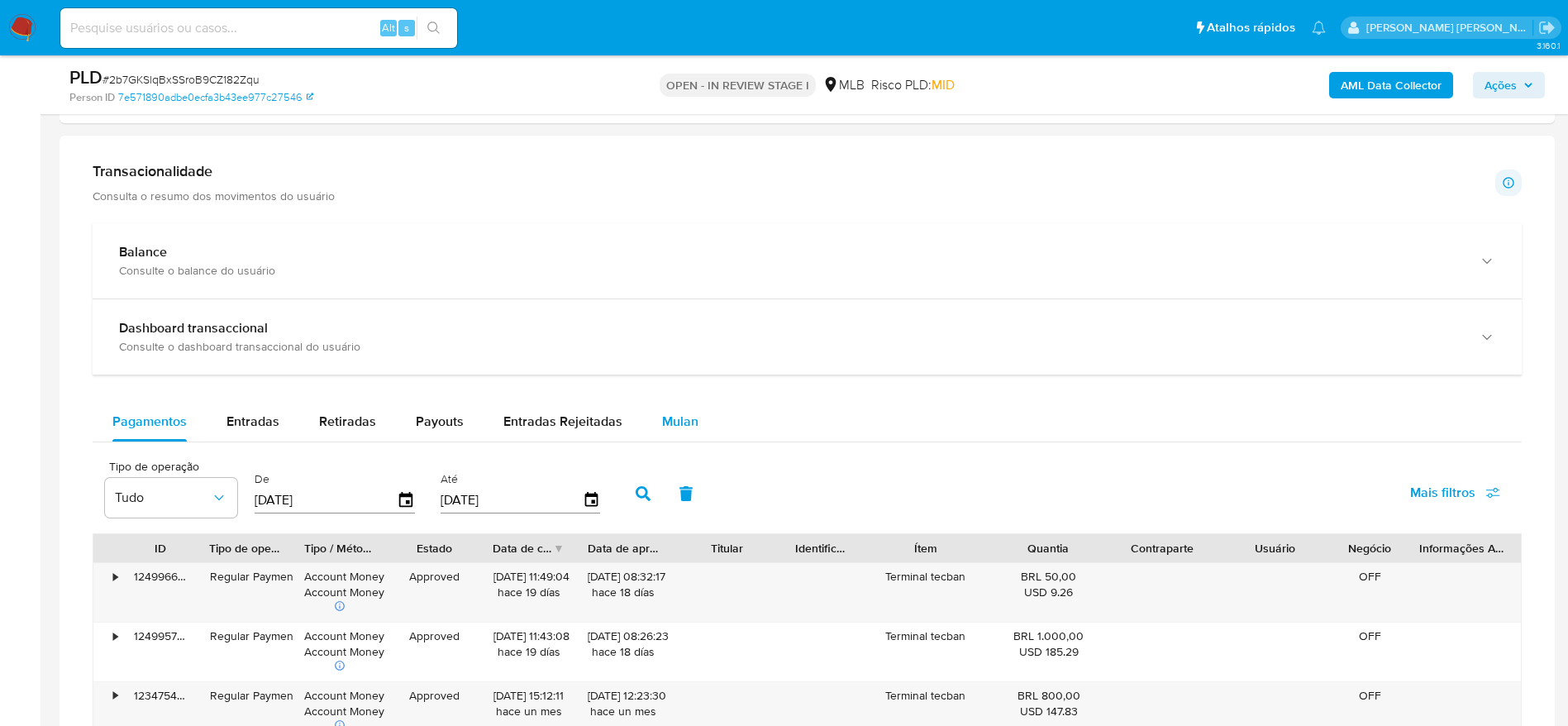
click at [696, 407] on button "Mulan" at bounding box center [680, 421] width 76 height 39
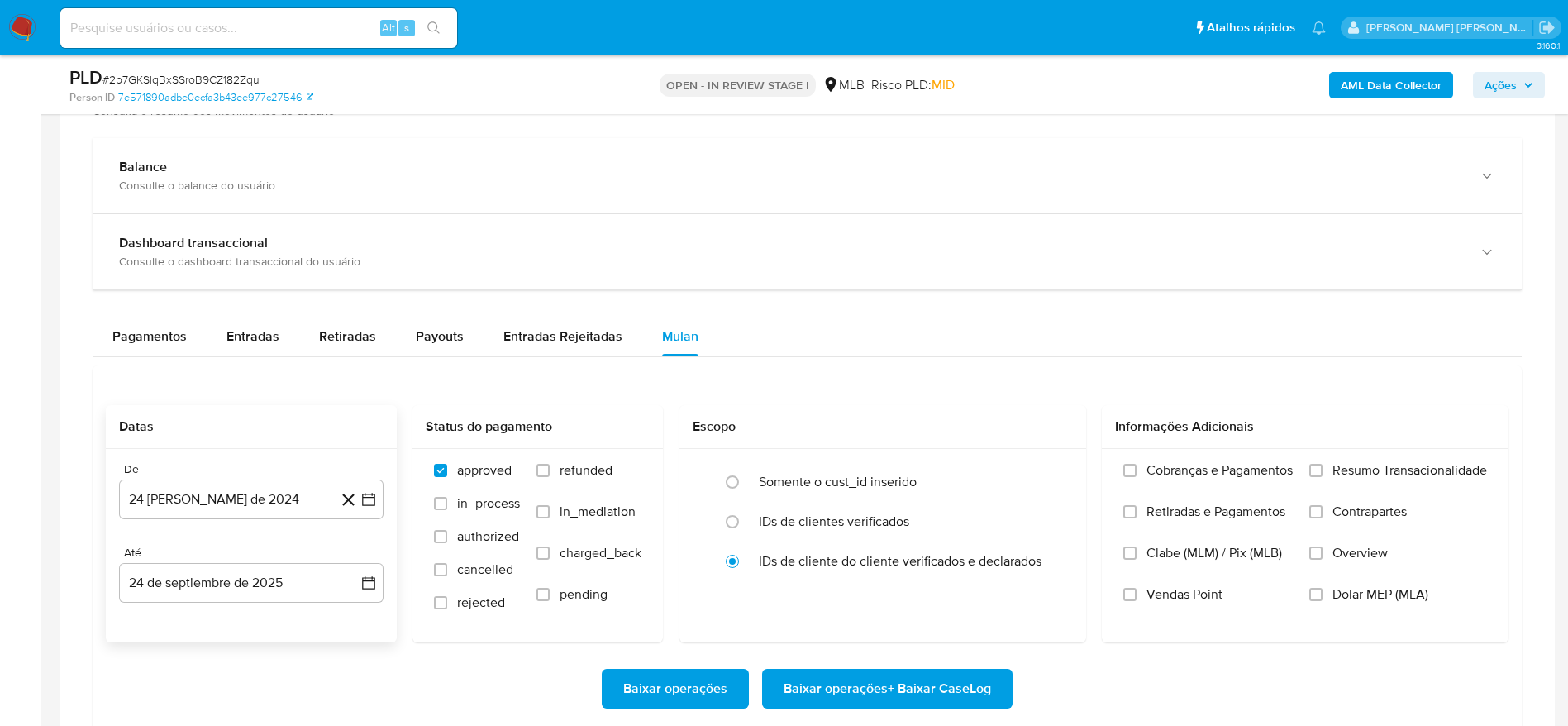
scroll to position [1116, 0]
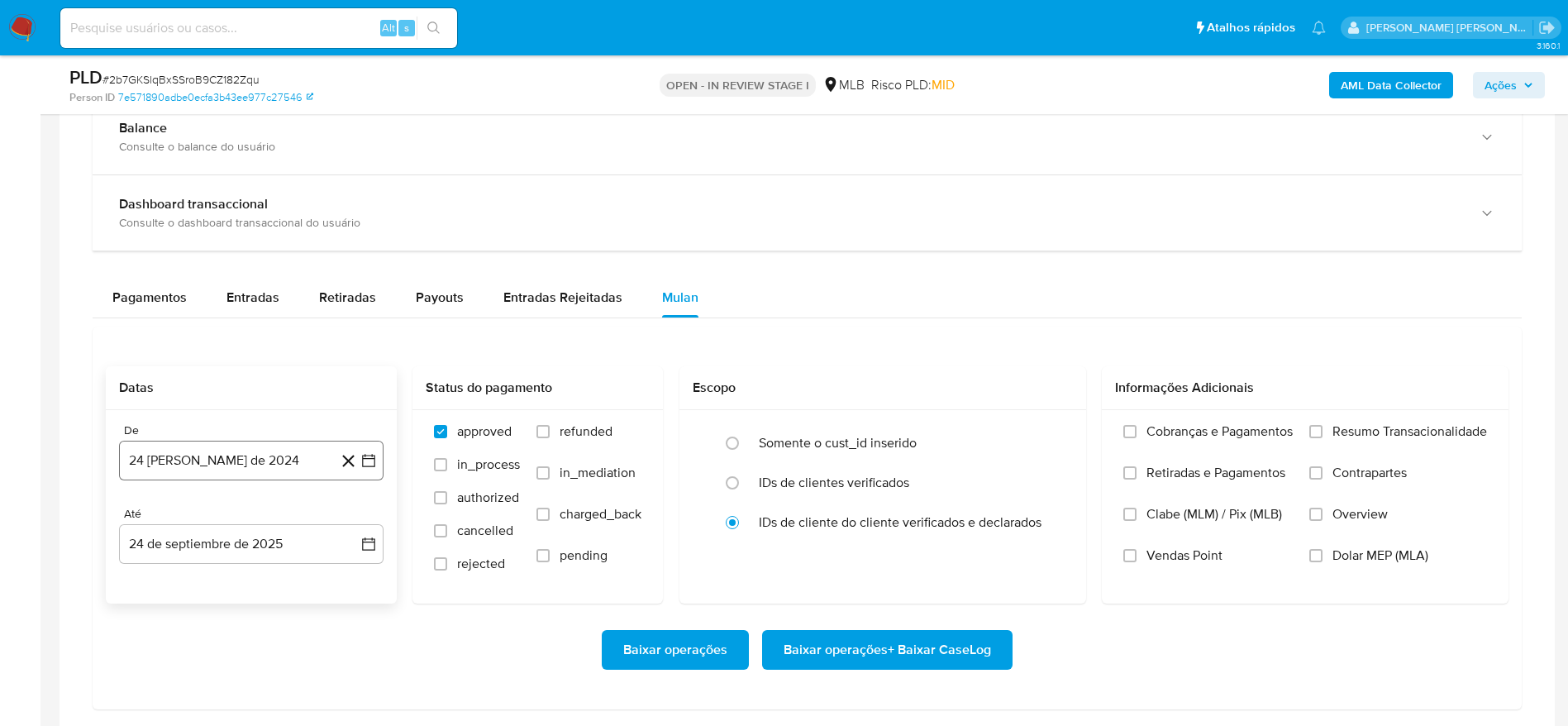
click at [258, 455] on button "24 [PERSON_NAME] de 2024" at bounding box center [251, 460] width 265 height 39
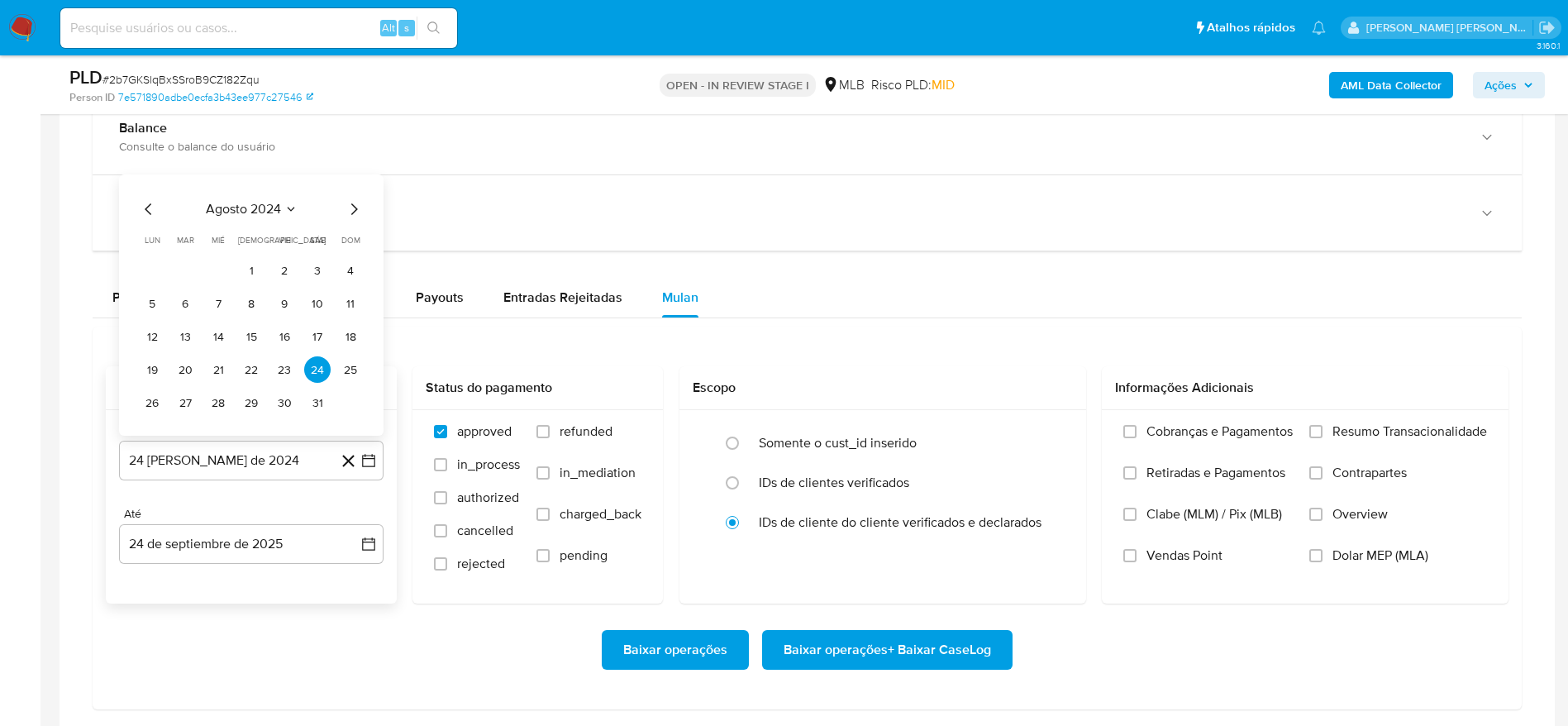
click at [265, 204] on span "agosto 2024" at bounding box center [244, 209] width 76 height 17
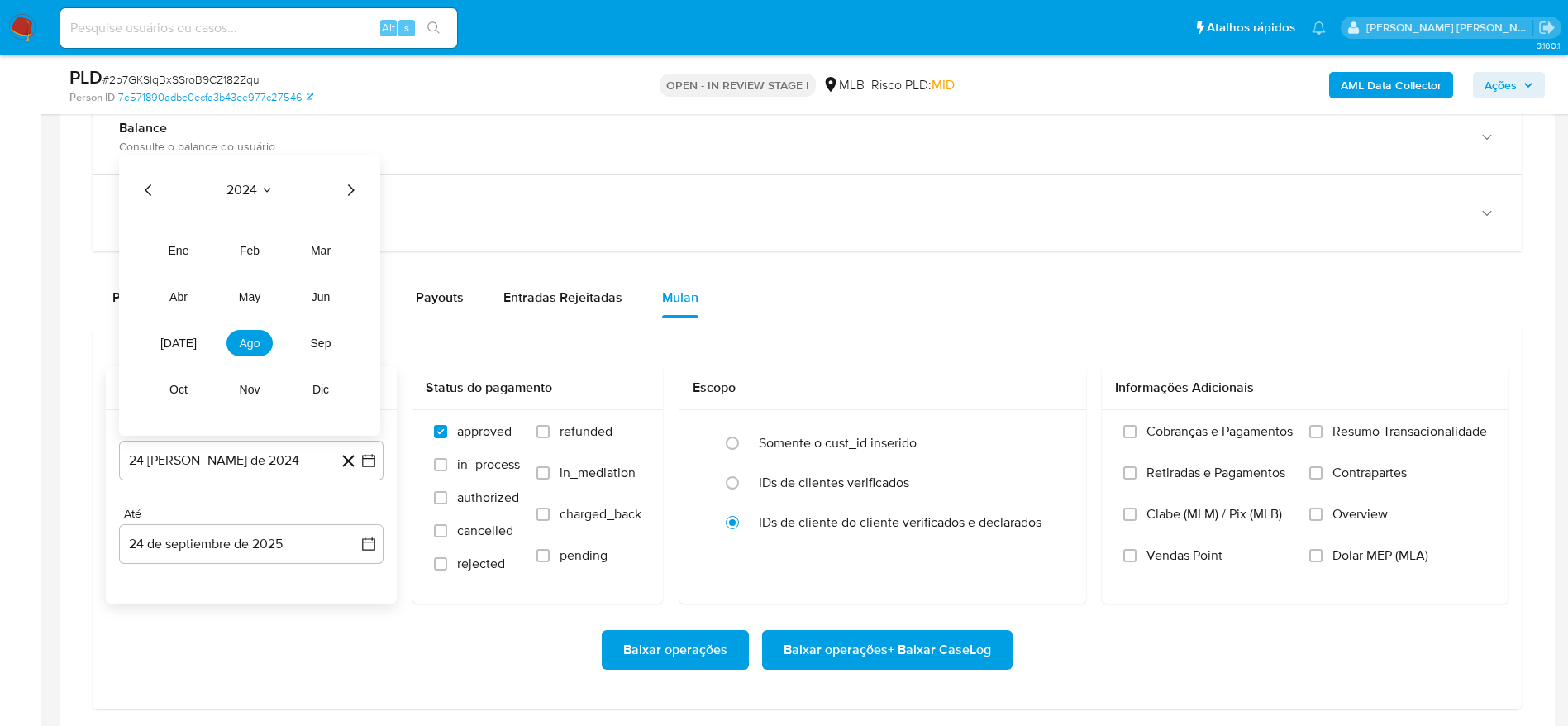
click at [347, 186] on icon "Año siguiente" at bounding box center [350, 190] width 20 height 20
click at [261, 340] on button "ago" at bounding box center [249, 343] width 46 height 26
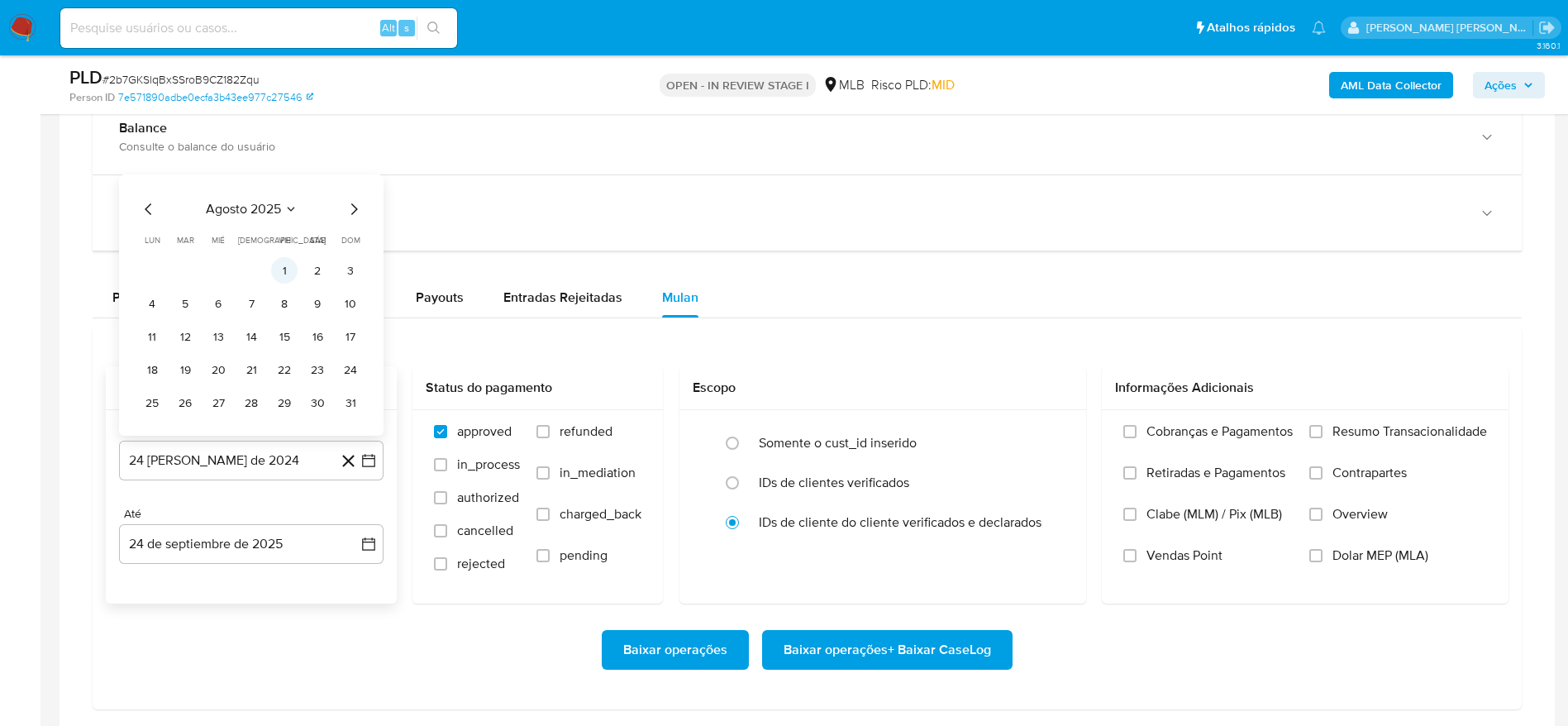
click at [283, 263] on button "1" at bounding box center [284, 270] width 26 height 26
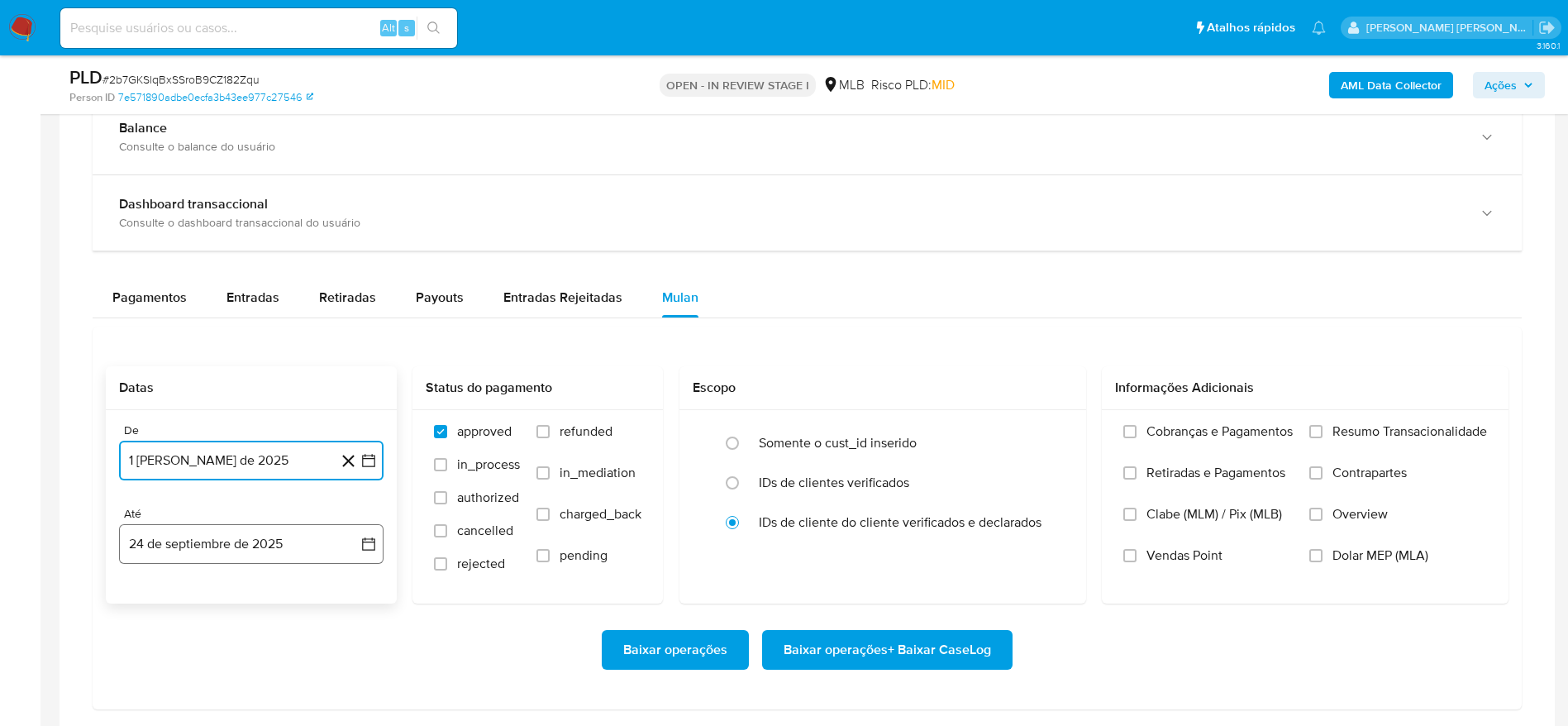
click at [230, 483] on button "24 de septiembre de 2025" at bounding box center [251, 544] width 265 height 39
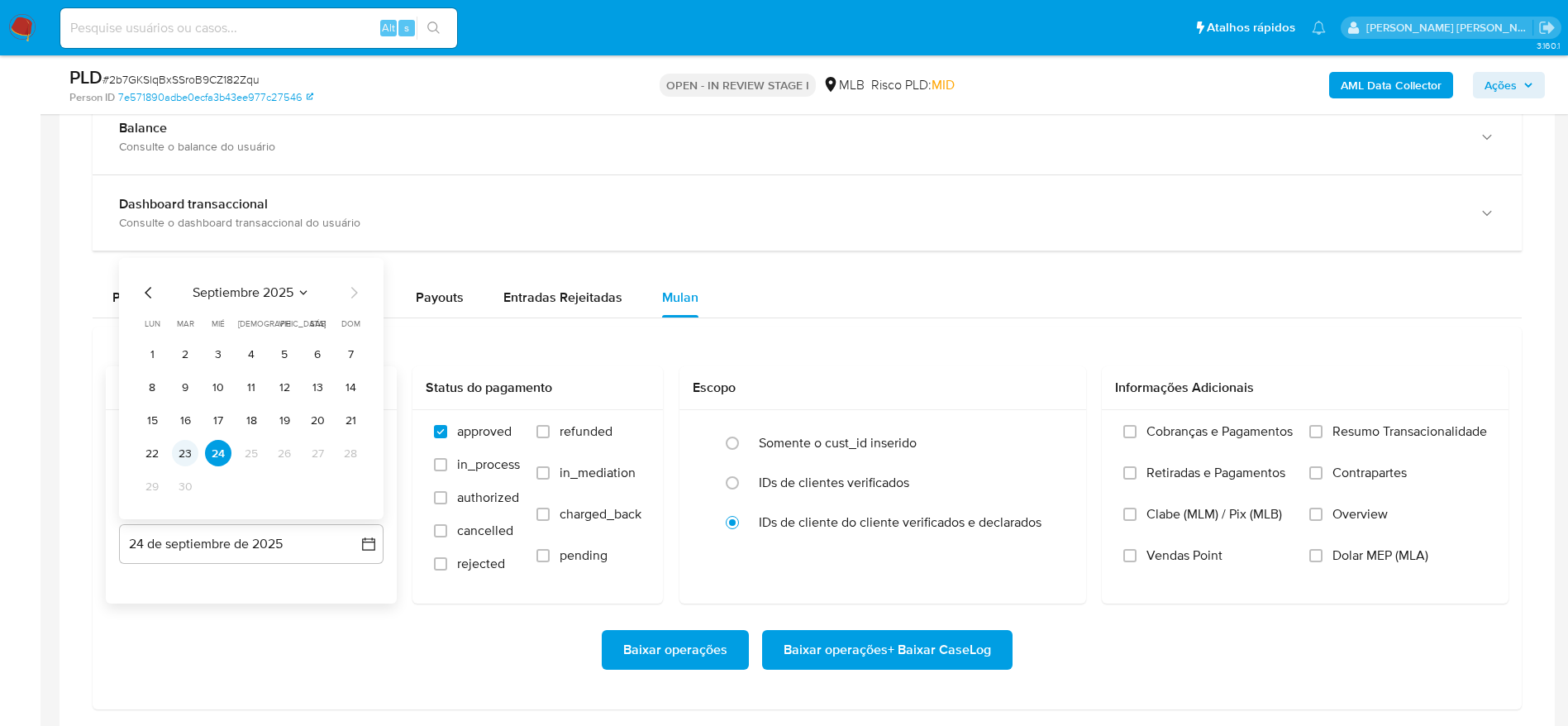
click at [192, 452] on button "23" at bounding box center [185, 452] width 26 height 26
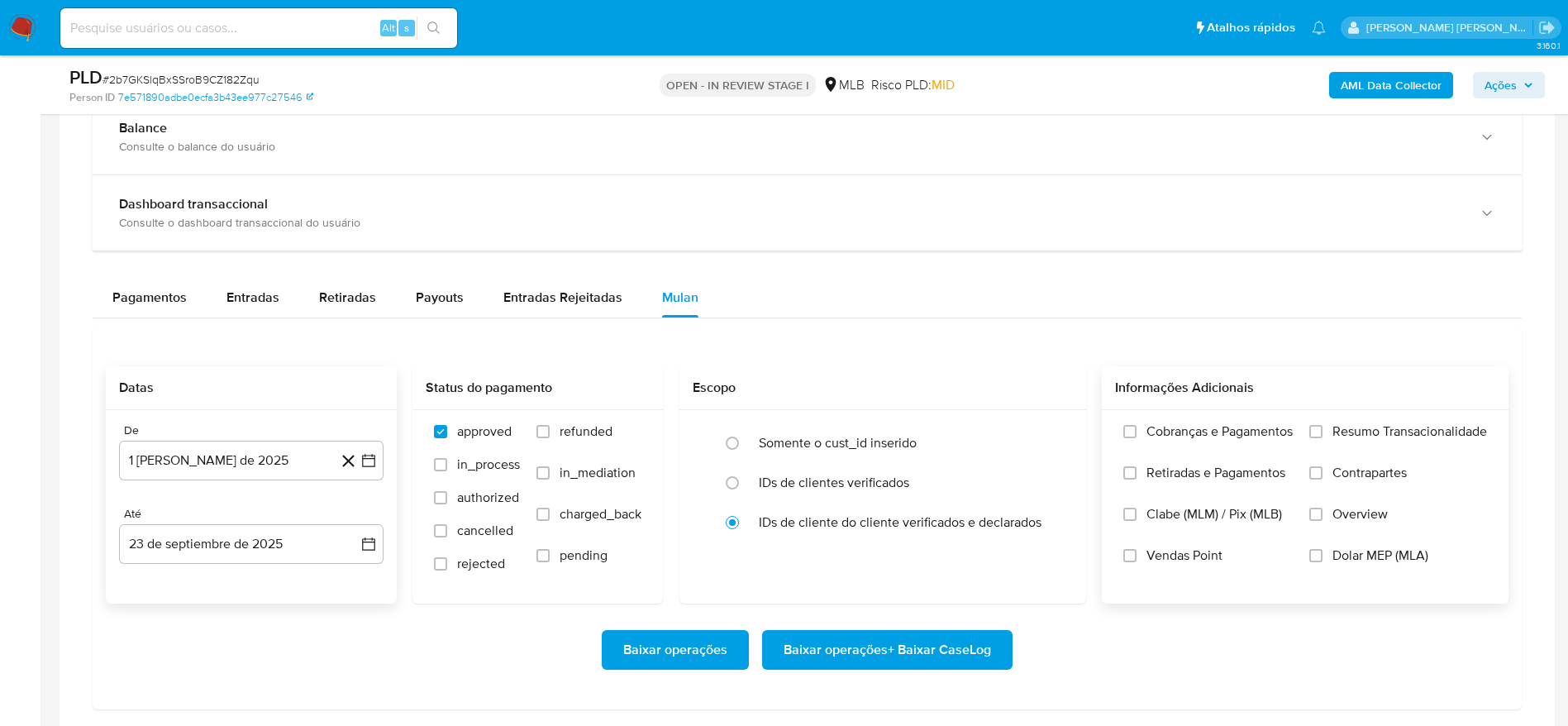
click at [1045, 434] on span "Resumo Transacionalidade" at bounding box center [1409, 432] width 155 height 17
click at [1045, 434] on input "Resumo Transacionalidade" at bounding box center [1316, 432] width 13 height 13
click at [905, 483] on span "Baixar operações + Baixar CaseLog" at bounding box center [887, 650] width 207 height 36
